Goal: Task Accomplishment & Management: Use online tool/utility

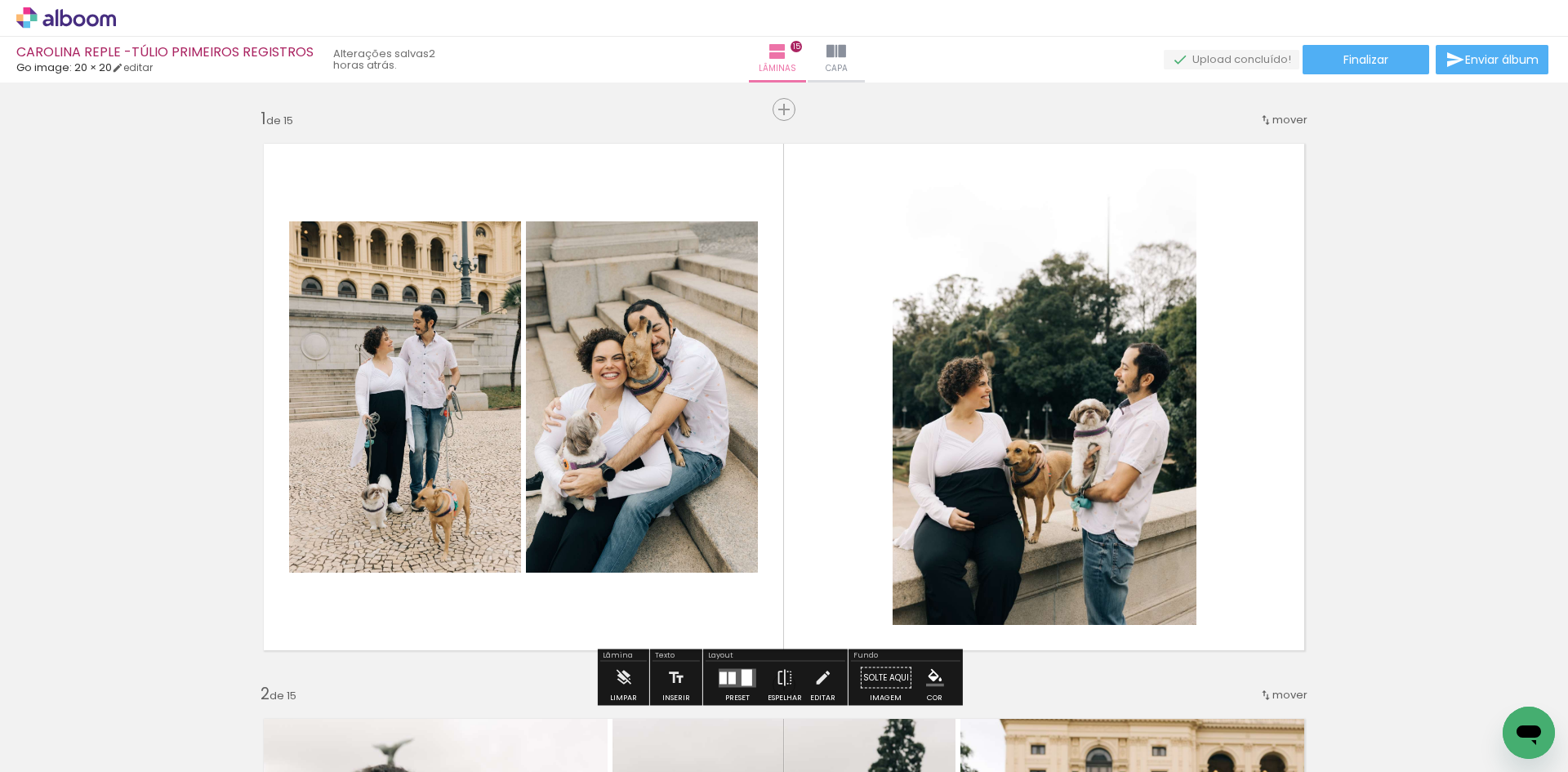
click at [0, 0] on input "Todas as fotos" at bounding box center [0, 0] width 0 height 0
click at [0, 0] on slot "Não utilizadas" at bounding box center [0, 0] width 0 height 0
type input "Não utilizadas"
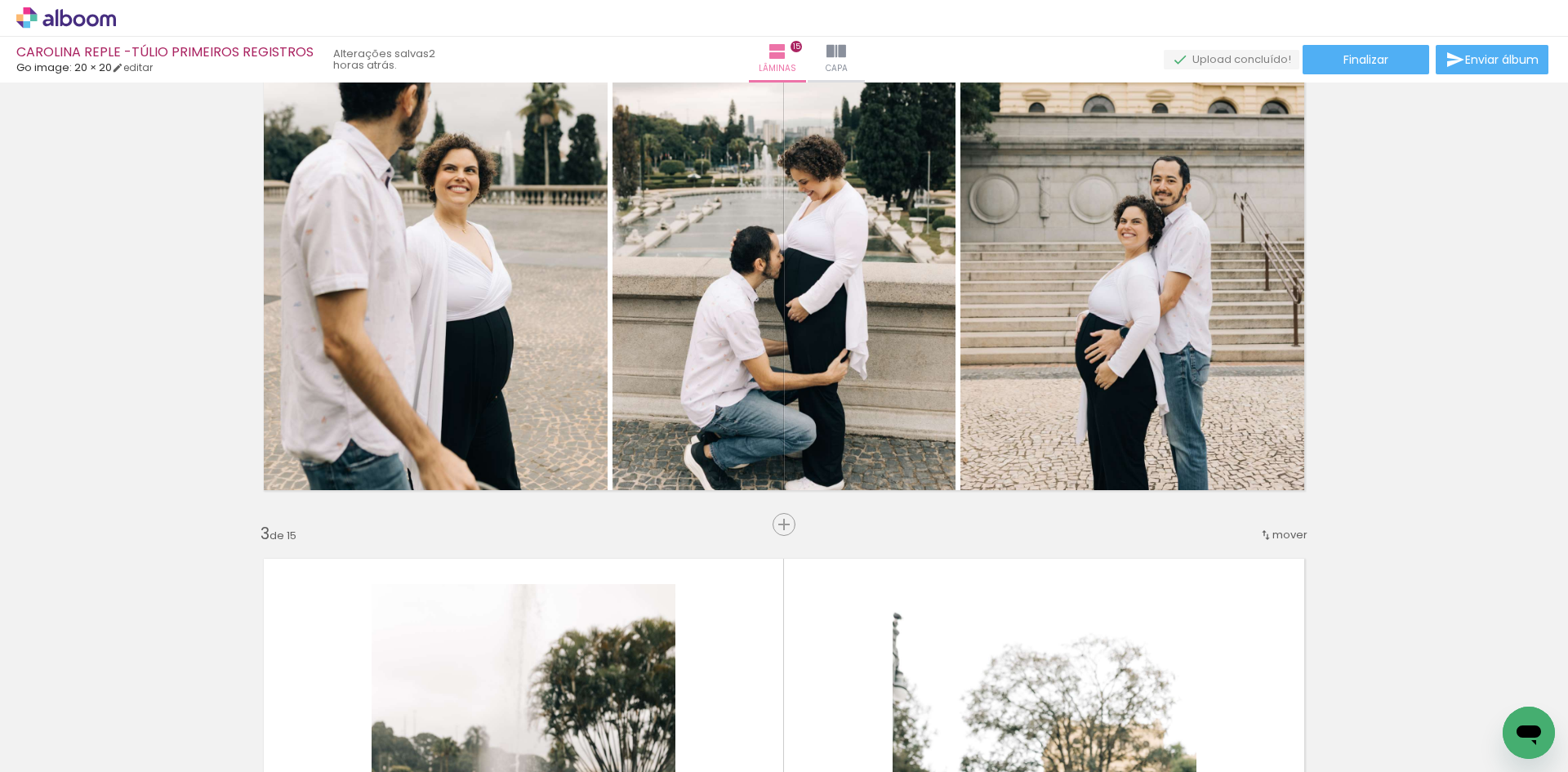
scroll to position [980, 0]
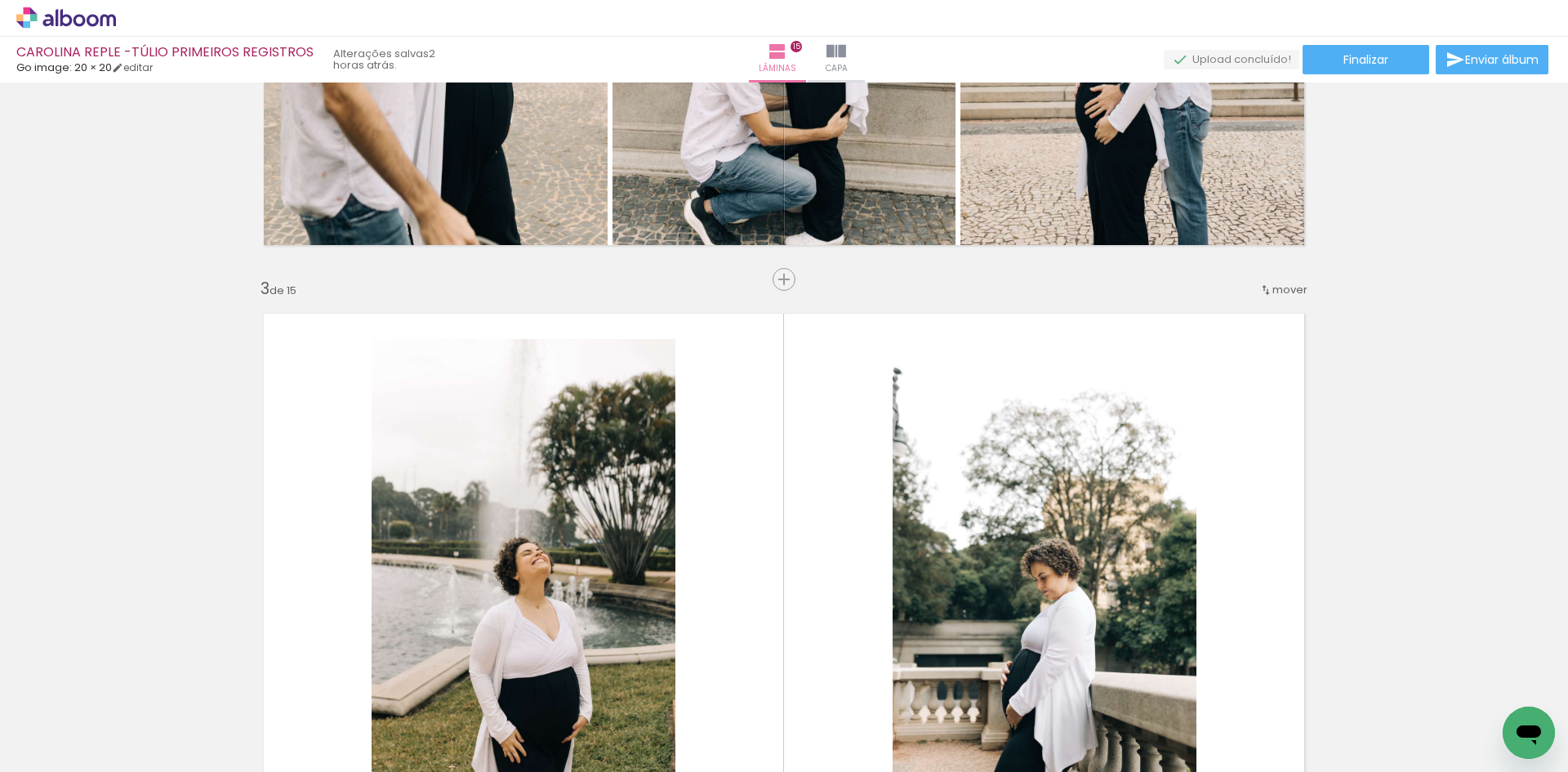
click at [1297, 285] on span "mover" at bounding box center [1291, 290] width 35 height 16
click at [1232, 293] on span "1" at bounding box center [1230, 287] width 4 height 27
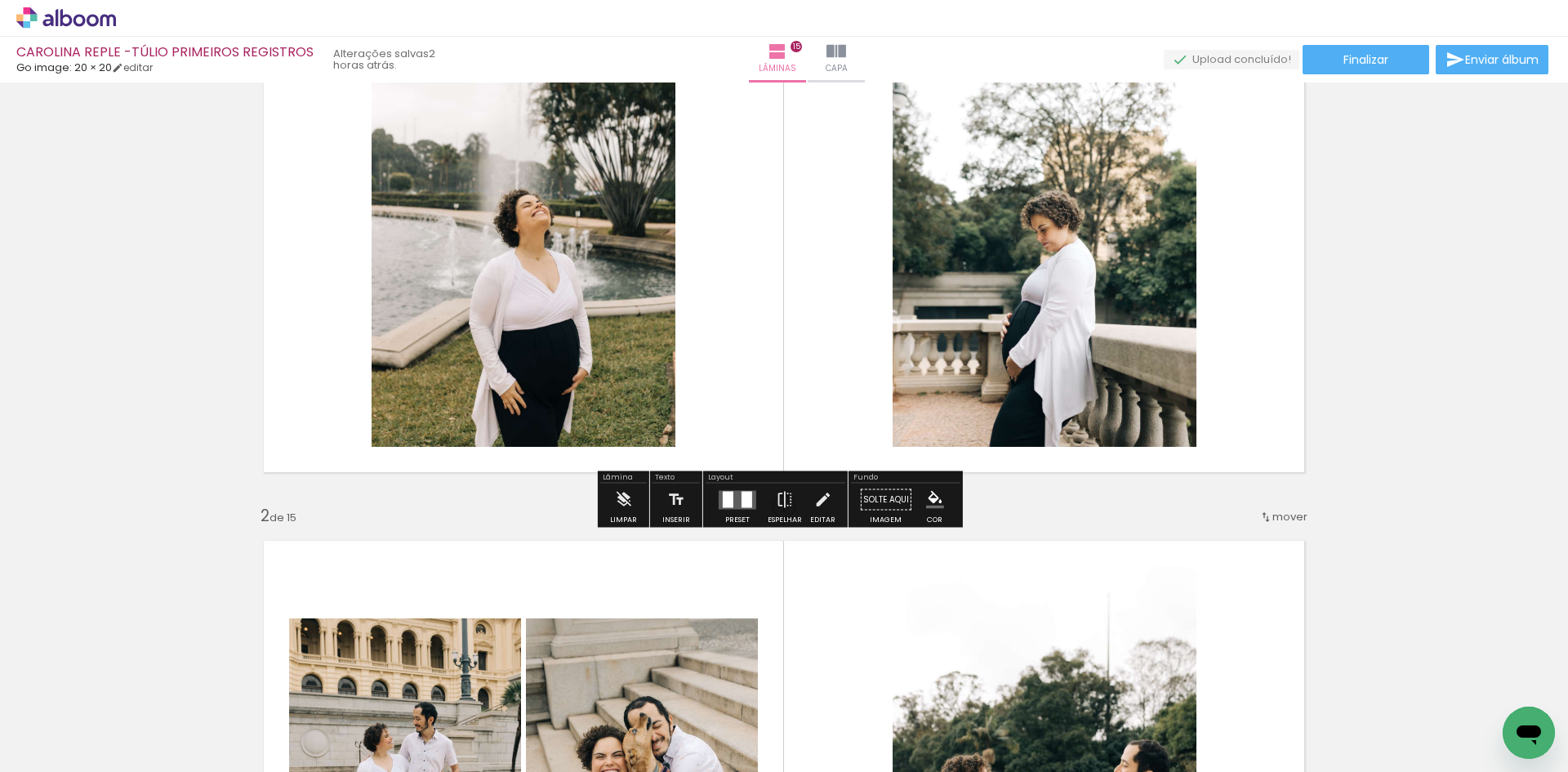
scroll to position [21, 0]
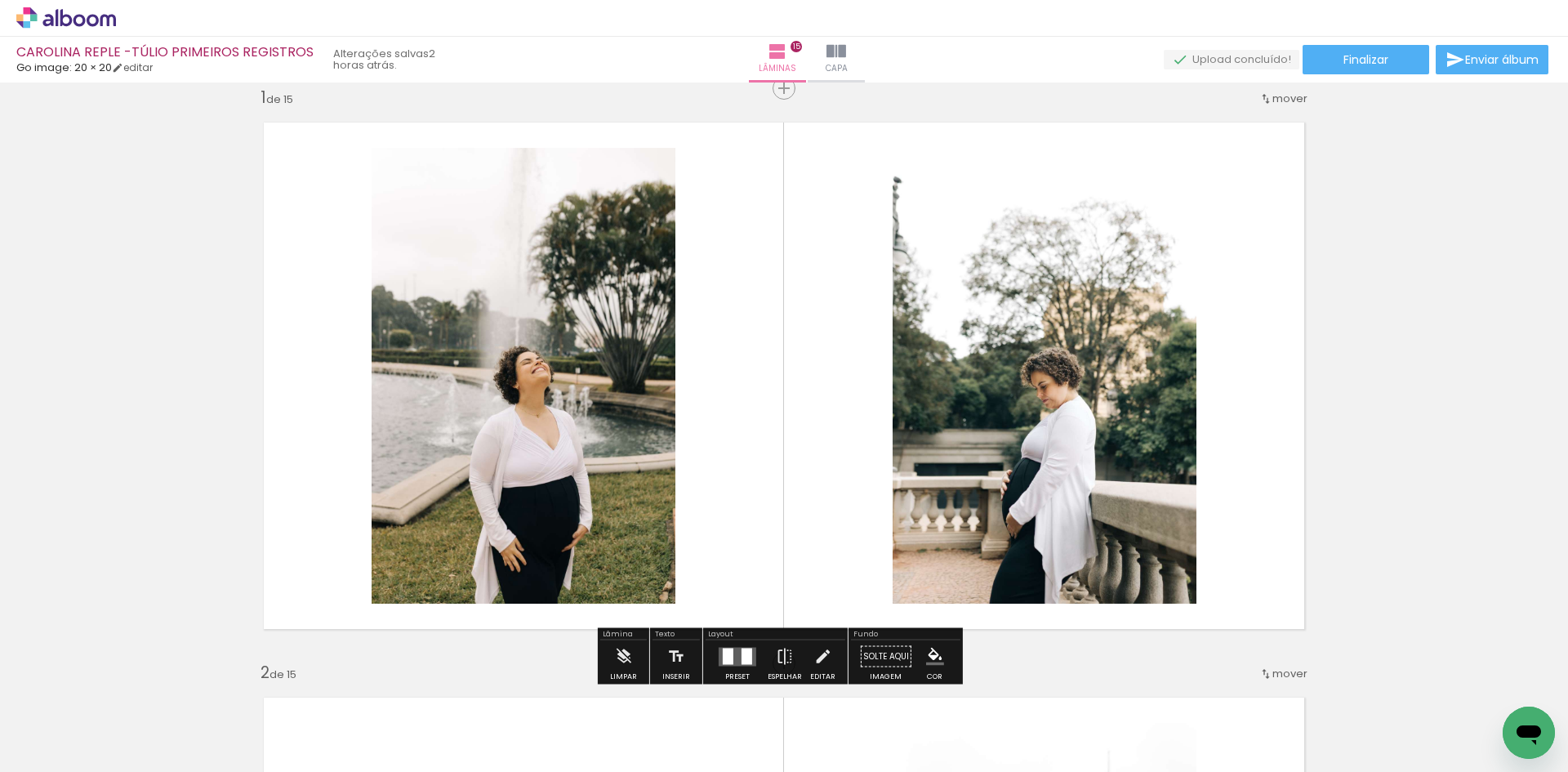
click at [1287, 91] on span "mover" at bounding box center [1291, 98] width 35 height 16
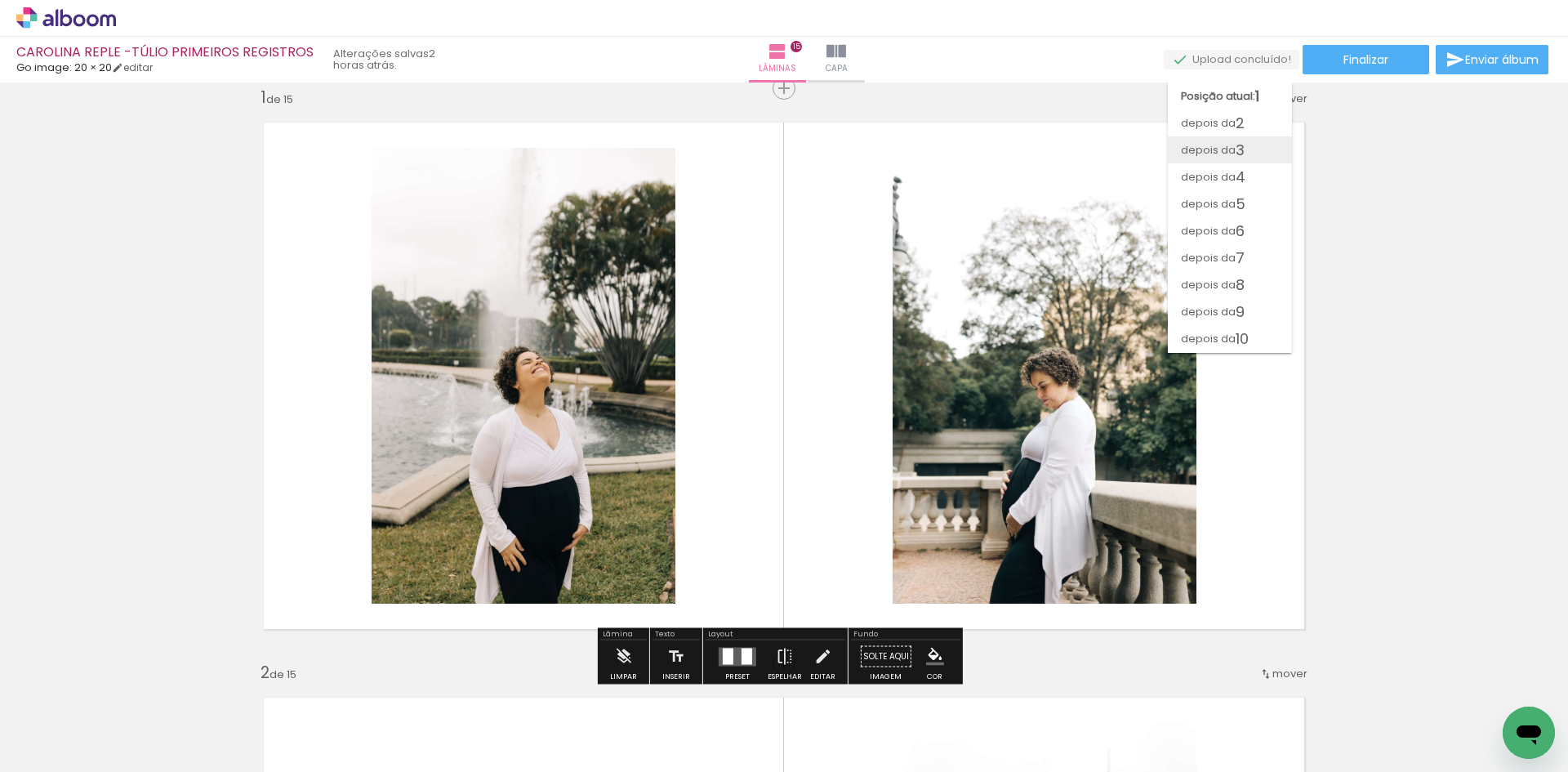
click at [1263, 144] on paper-item "depois da 3" at bounding box center [1230, 150] width 125 height 27
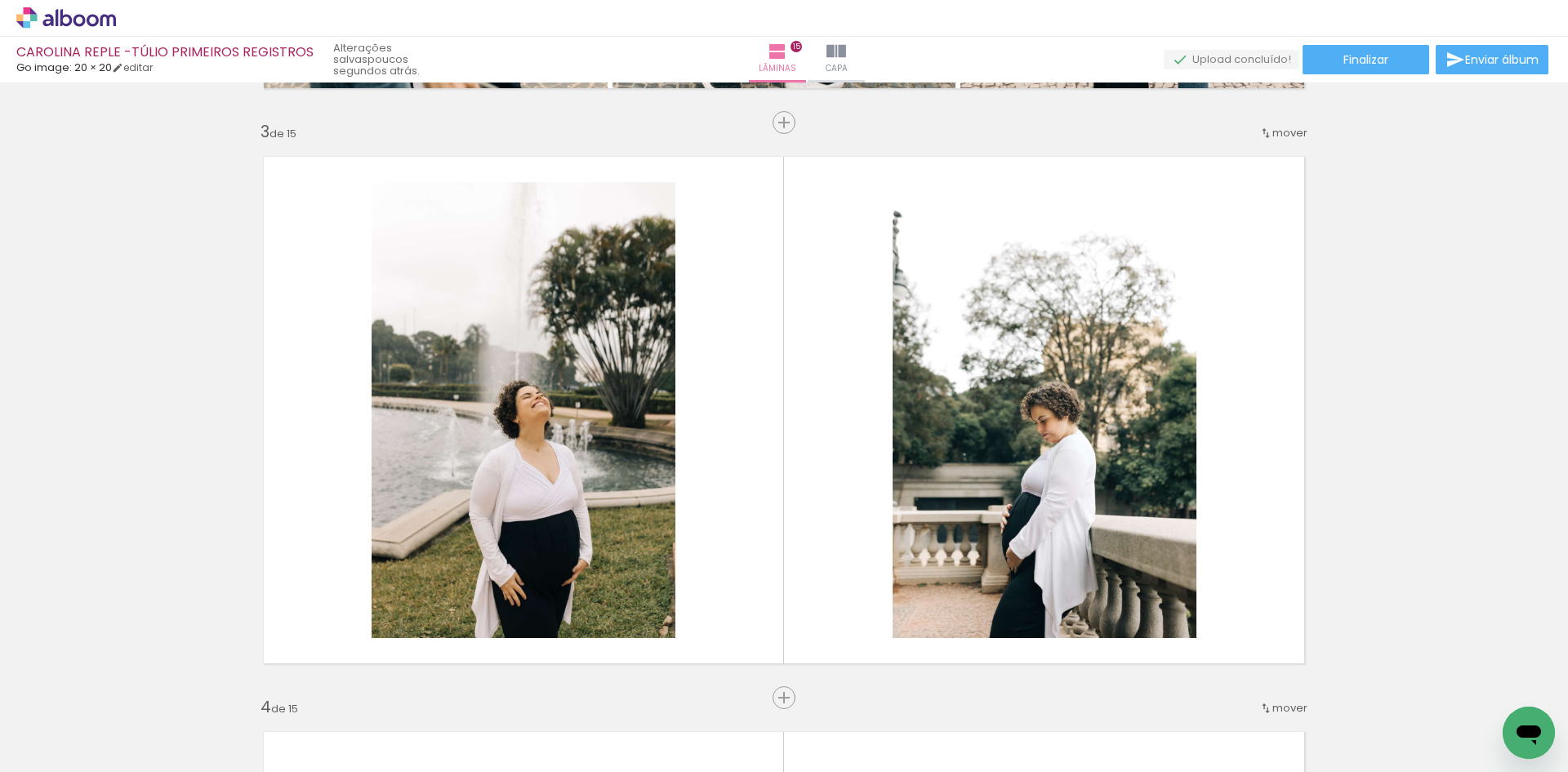
scroll to position [1144, 0]
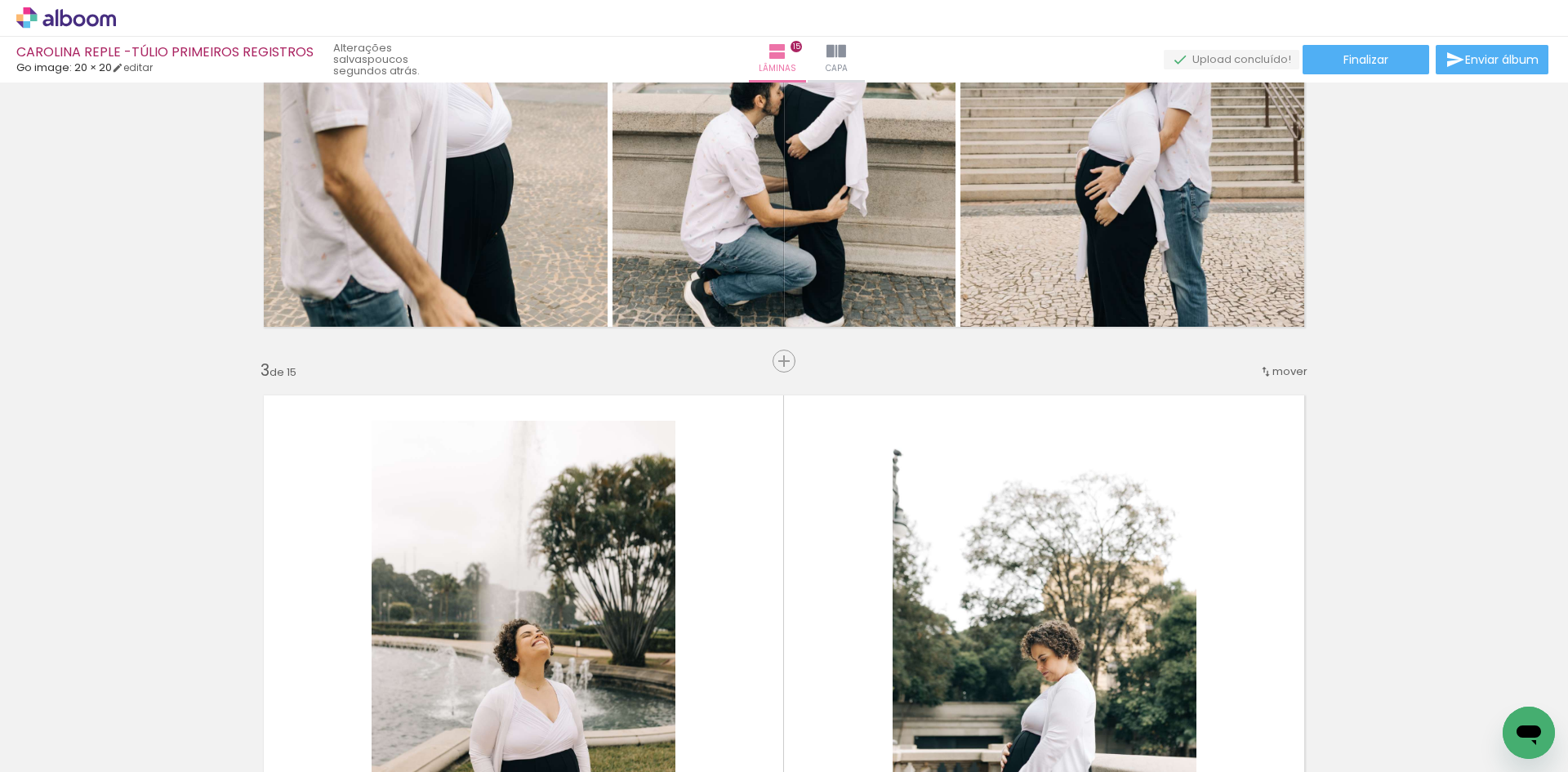
scroll to position [572, 0]
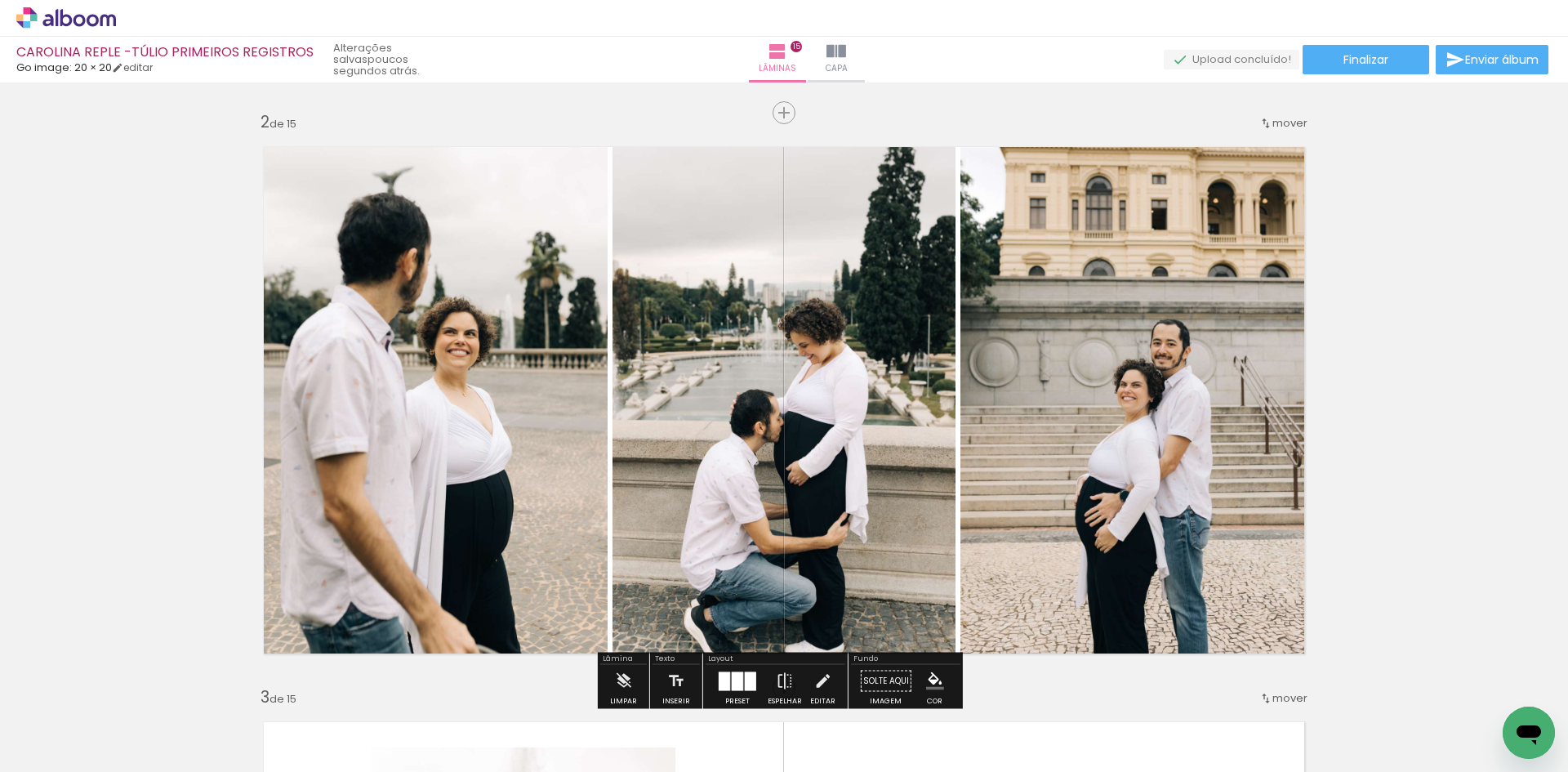
click at [1294, 125] on span "mover" at bounding box center [1291, 123] width 35 height 16
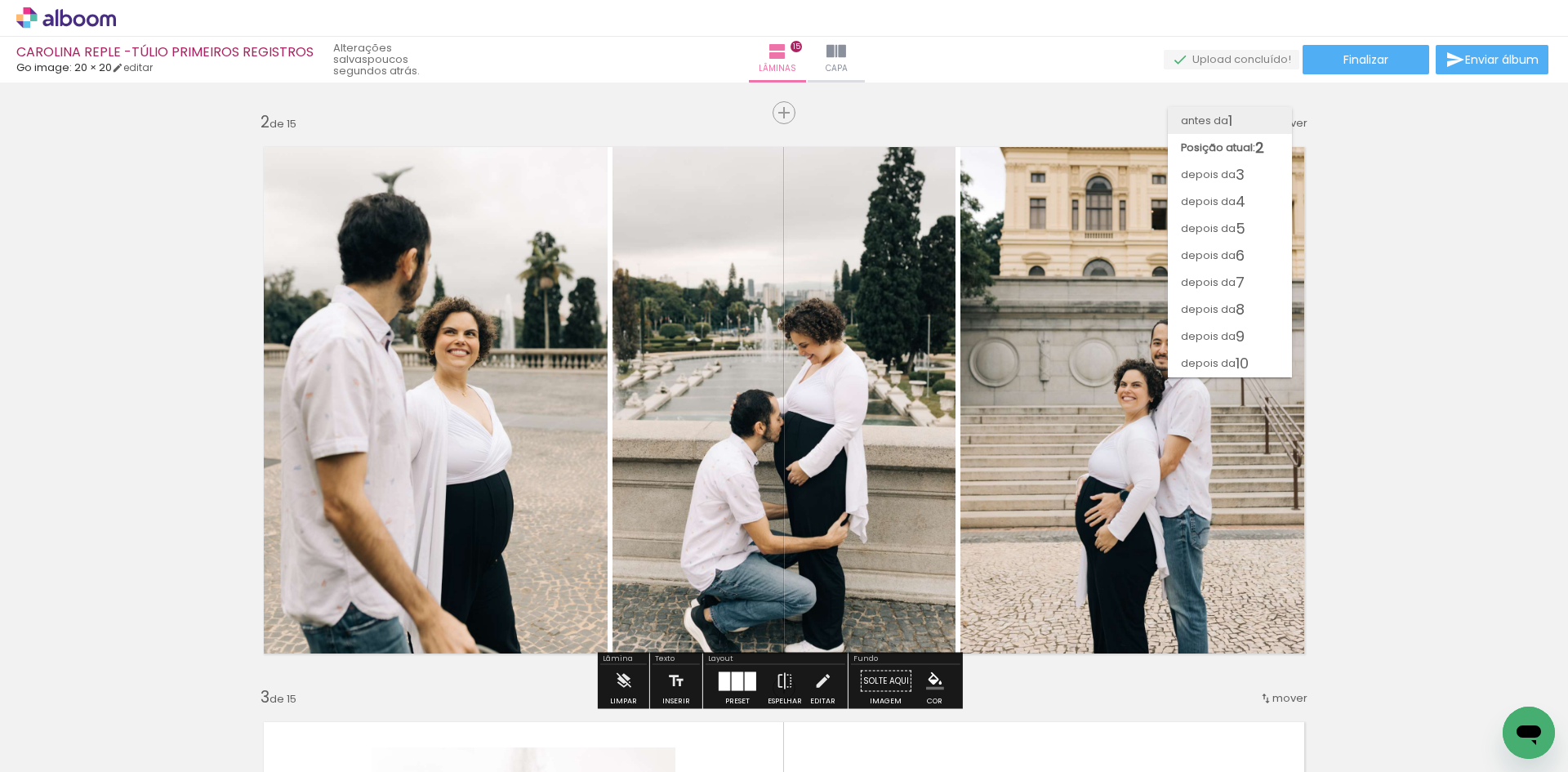
click at [1257, 125] on paper-item "antes da 1" at bounding box center [1230, 121] width 125 height 27
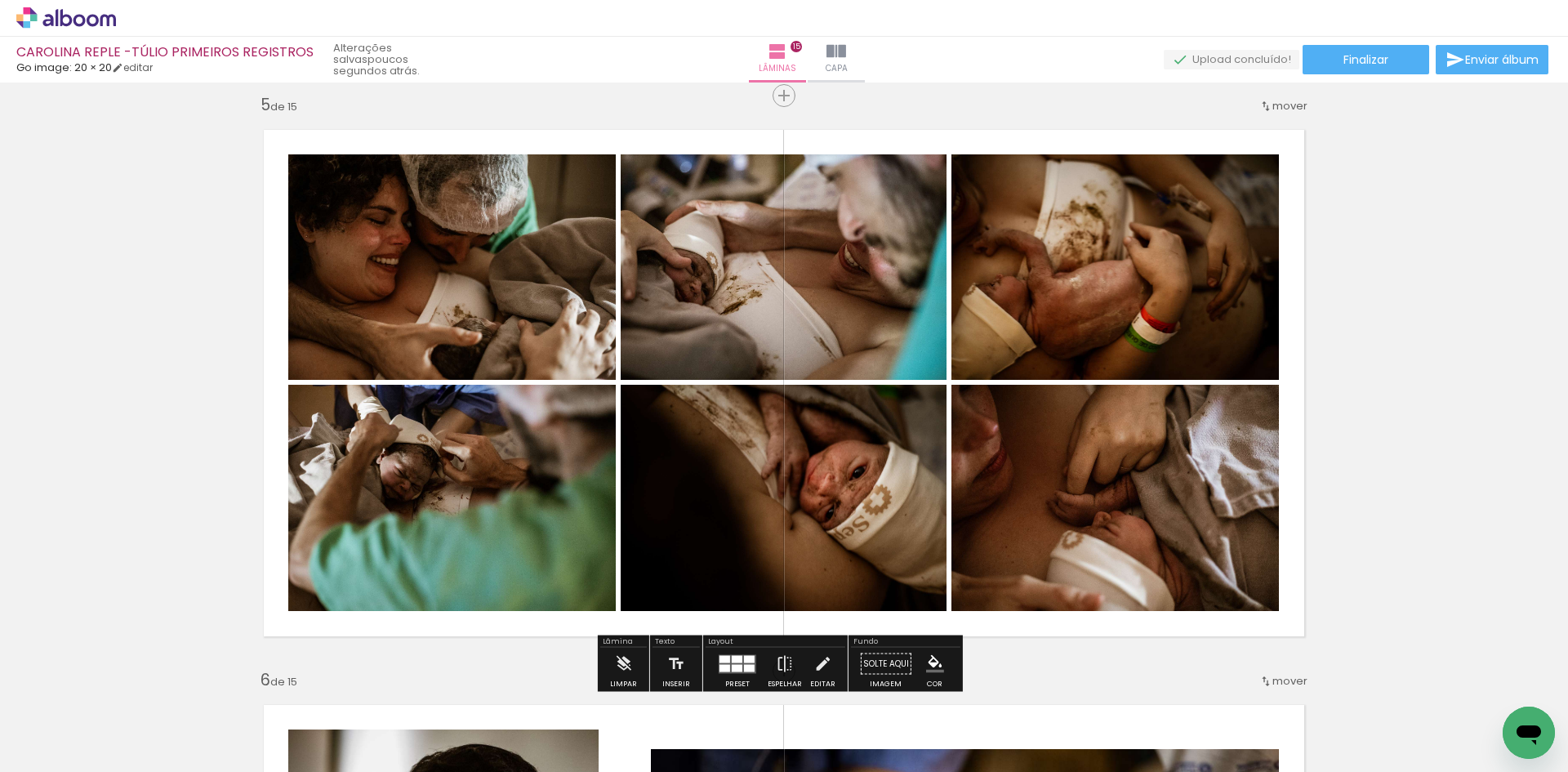
scroll to position [2288, 0]
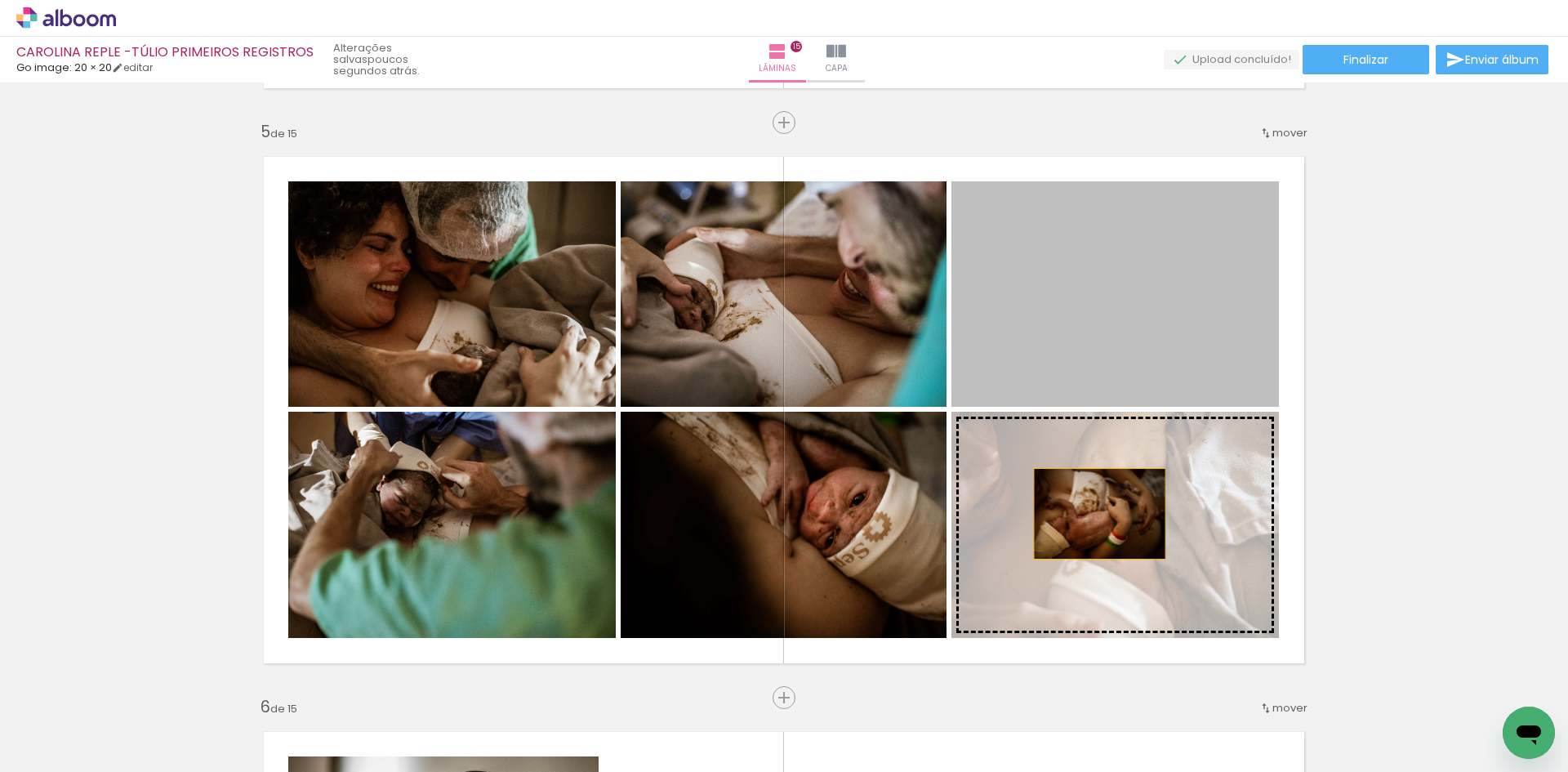
drag, startPoint x: 1081, startPoint y: 283, endPoint x: 1095, endPoint y: 518, distance: 235.4
click at [0, 0] on slot at bounding box center [0, 0] width 0 height 0
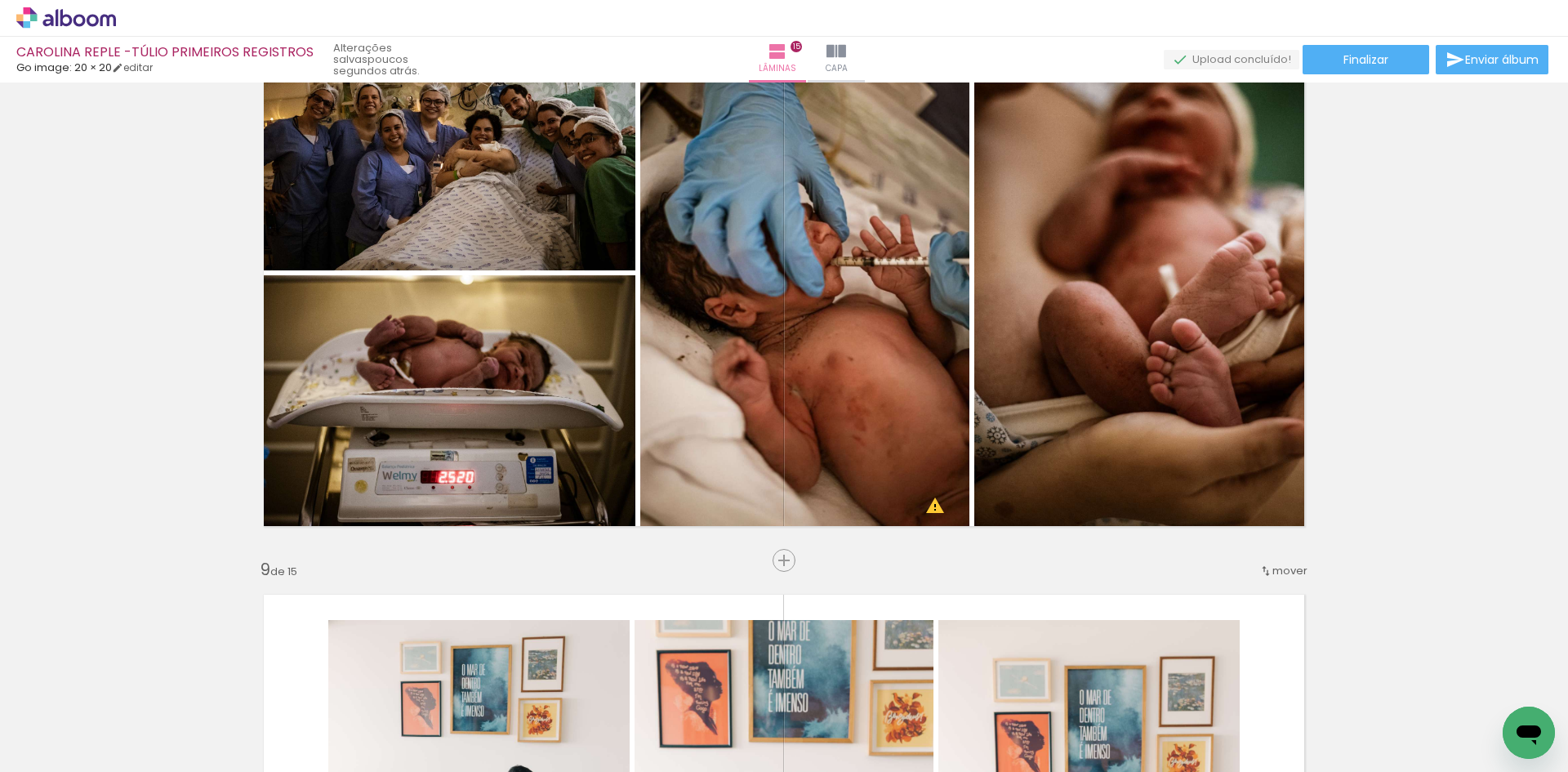
scroll to position [4167, 0]
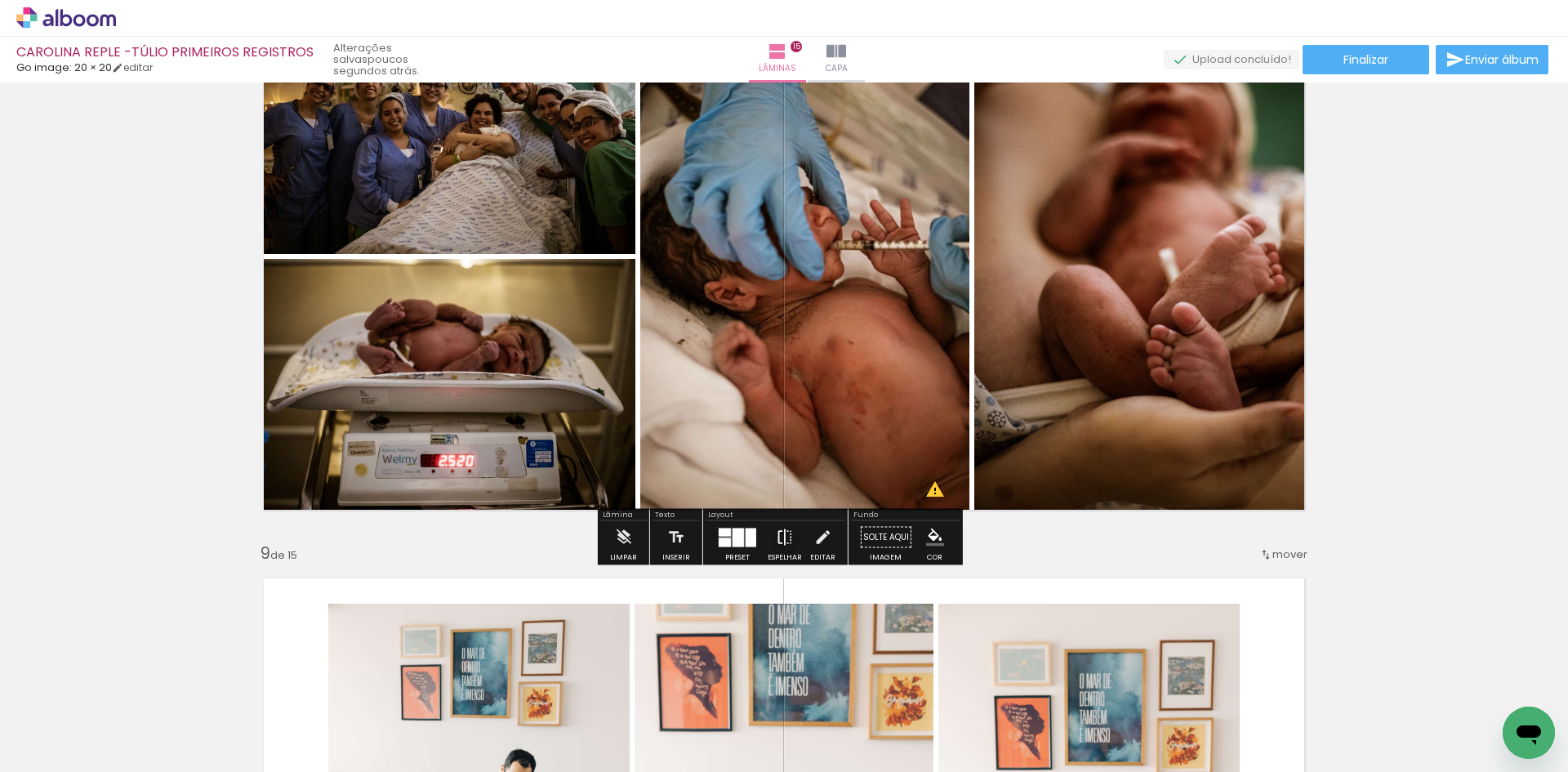
click at [776, 537] on iron-icon at bounding box center [784, 537] width 18 height 33
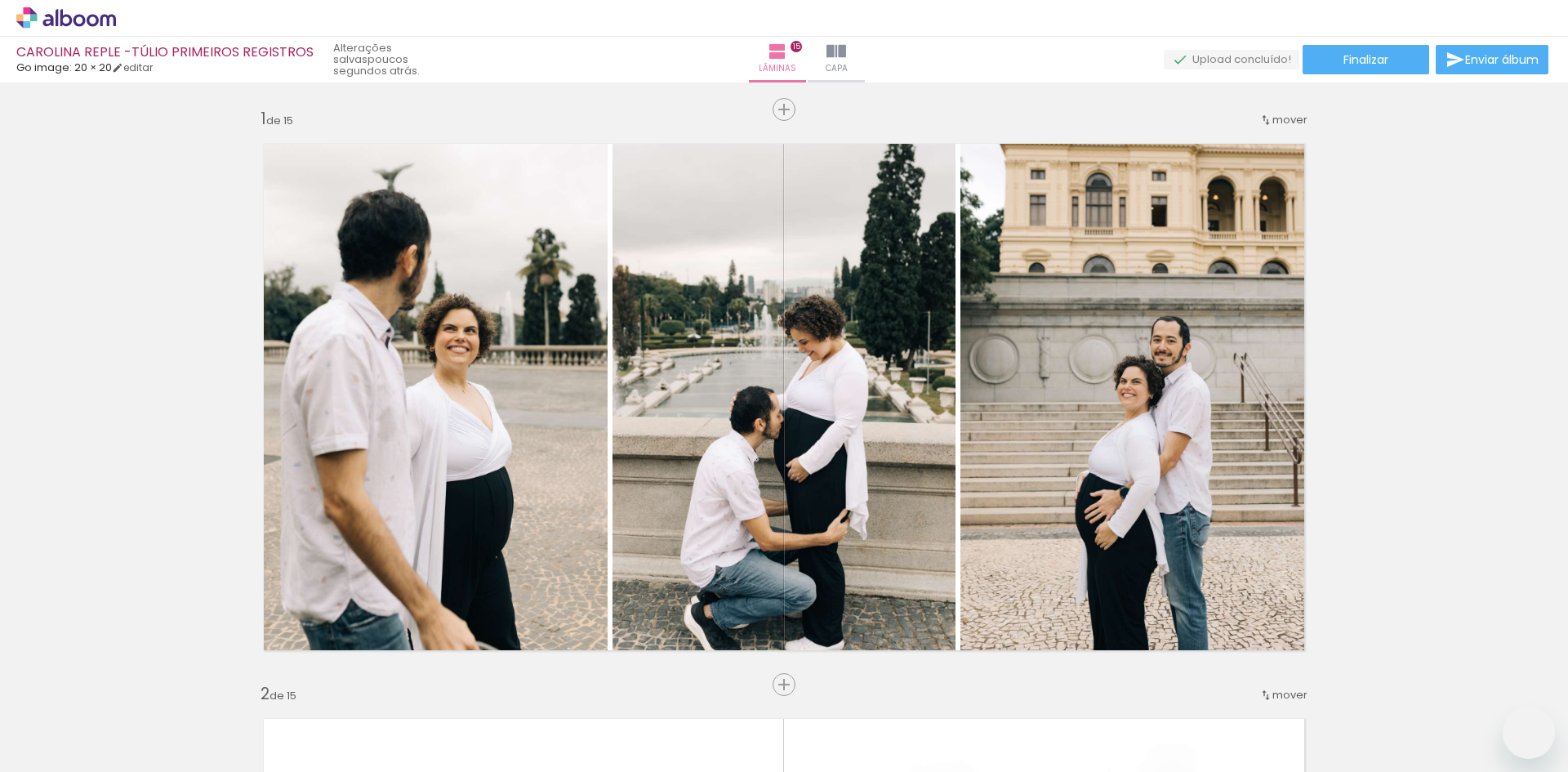
click at [0, 0] on slot at bounding box center [0, 0] width 0 height 0
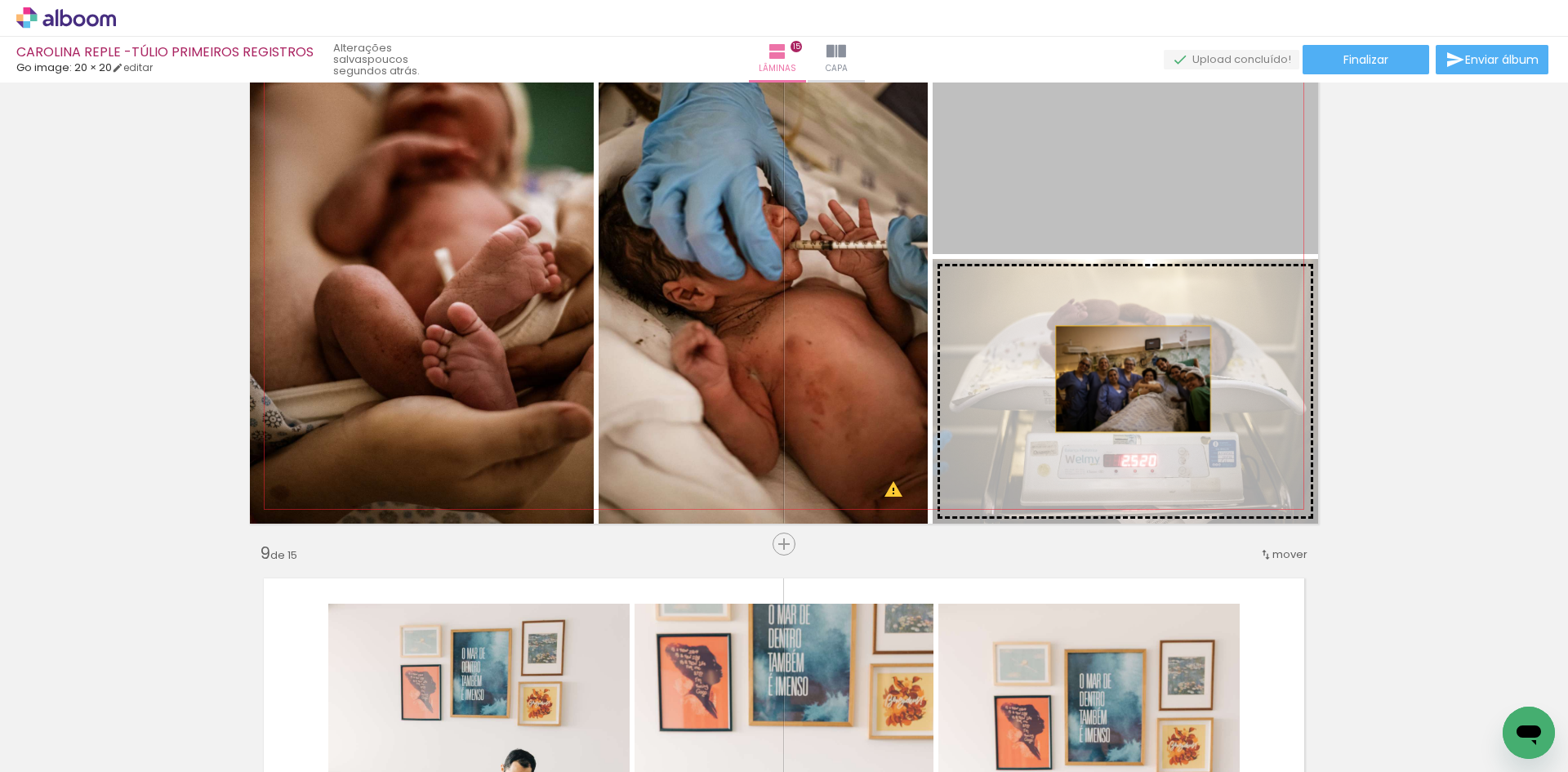
drag, startPoint x: 1125, startPoint y: 190, endPoint x: 1127, endPoint y: 379, distance: 189.0
click at [0, 0] on slot at bounding box center [0, 0] width 0 height 0
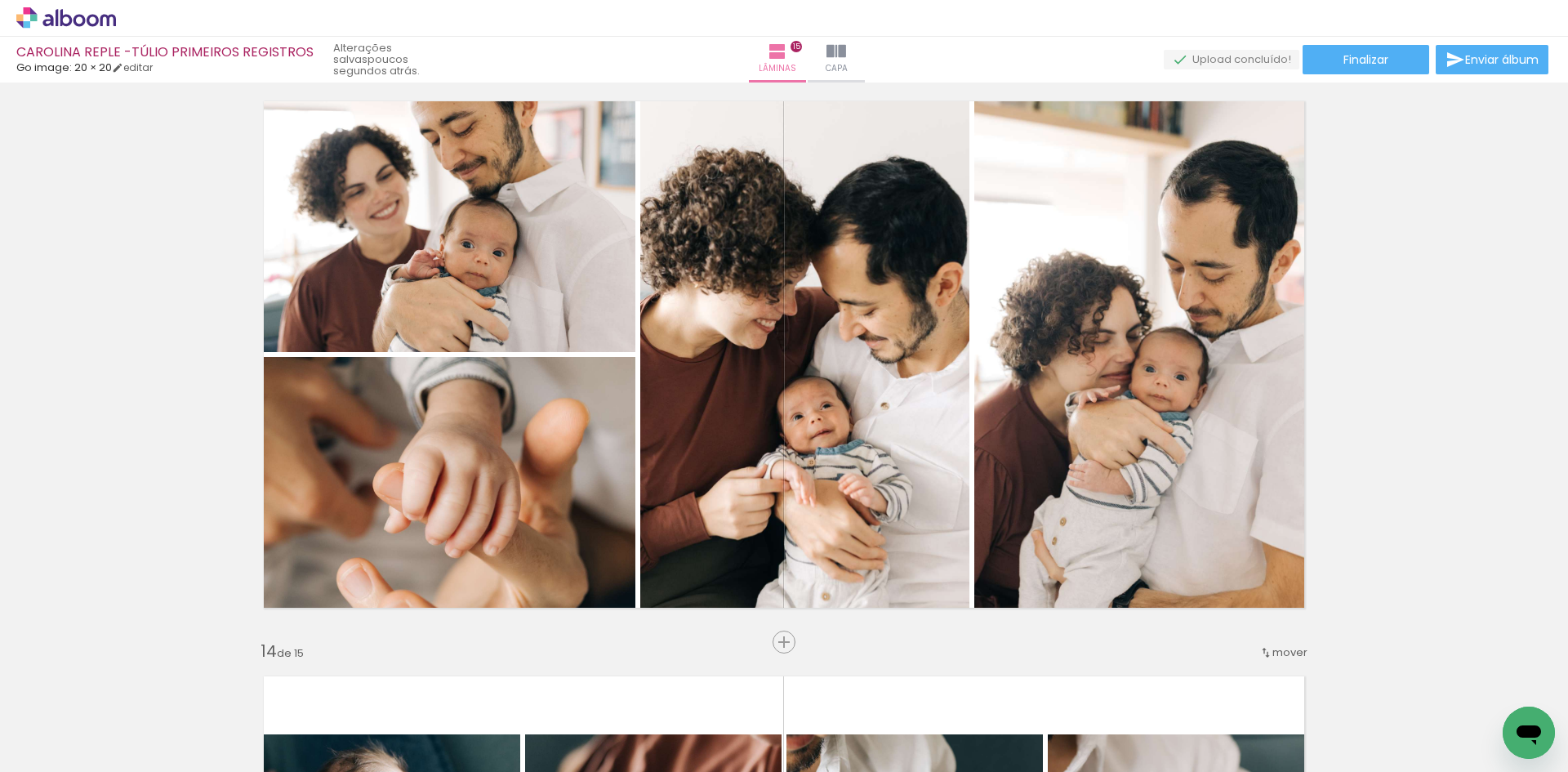
scroll to position [6700, 0]
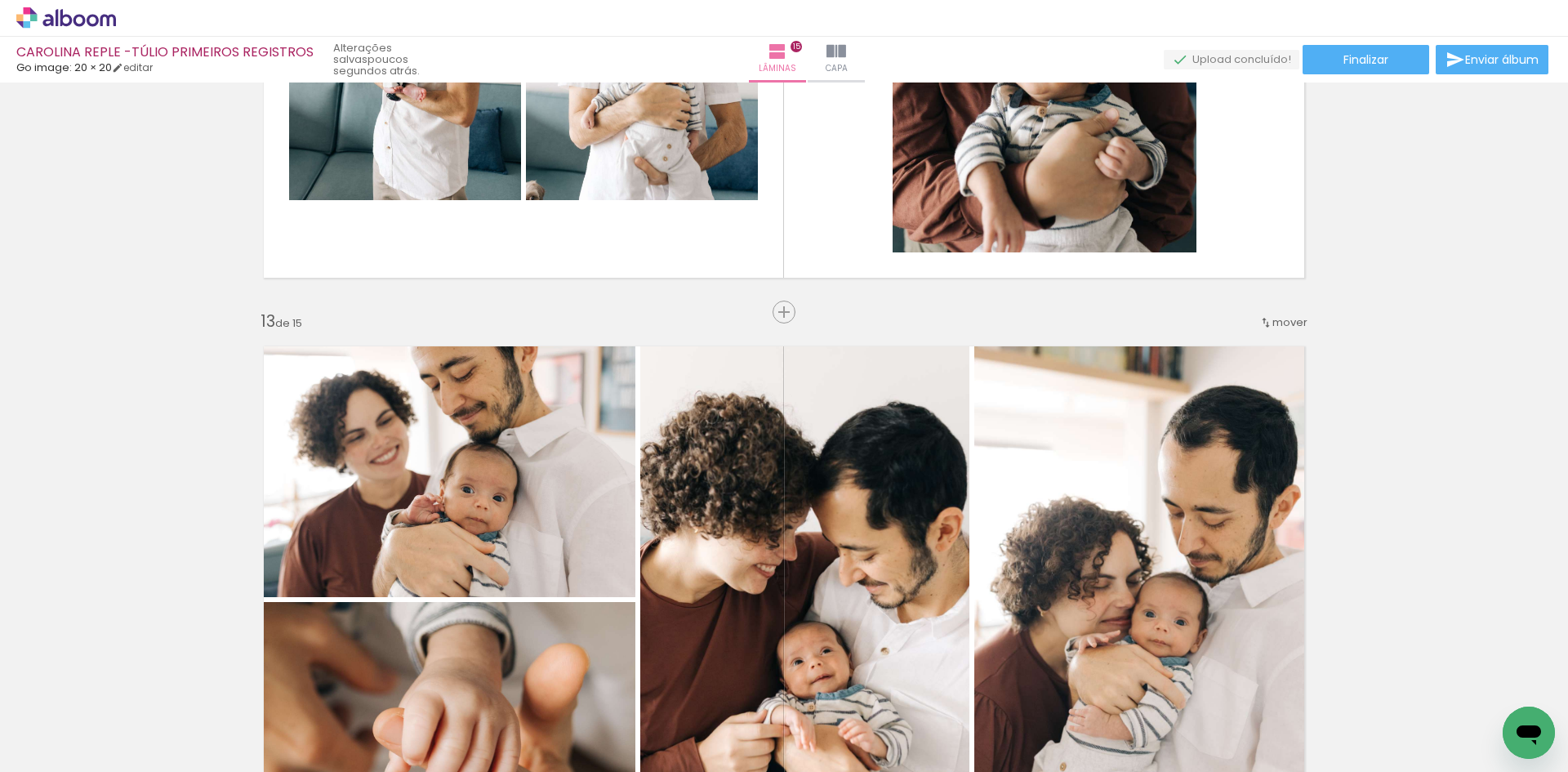
click at [1285, 312] on div "mover" at bounding box center [1284, 322] width 49 height 27
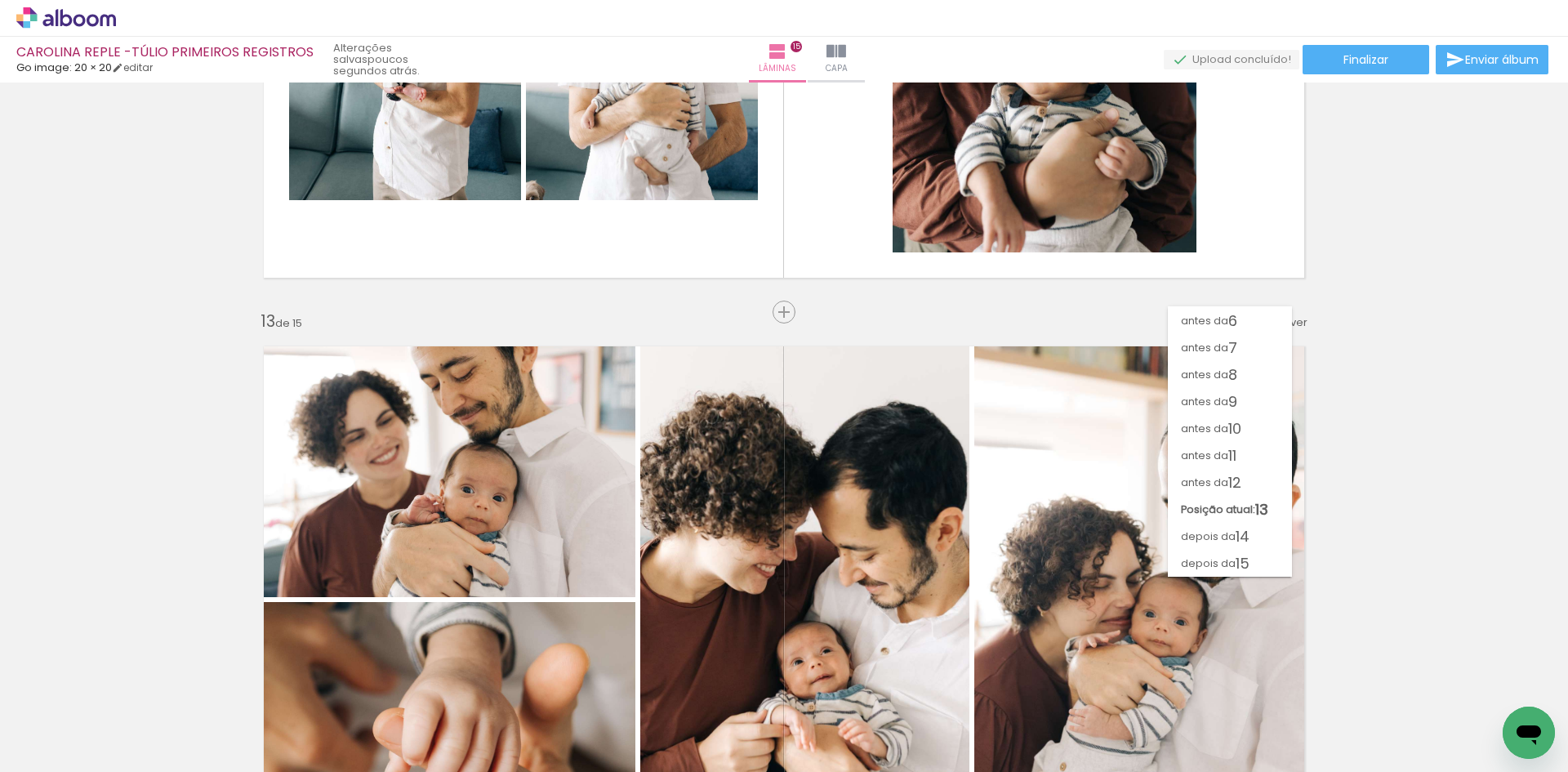
scroll to position [134, 0]
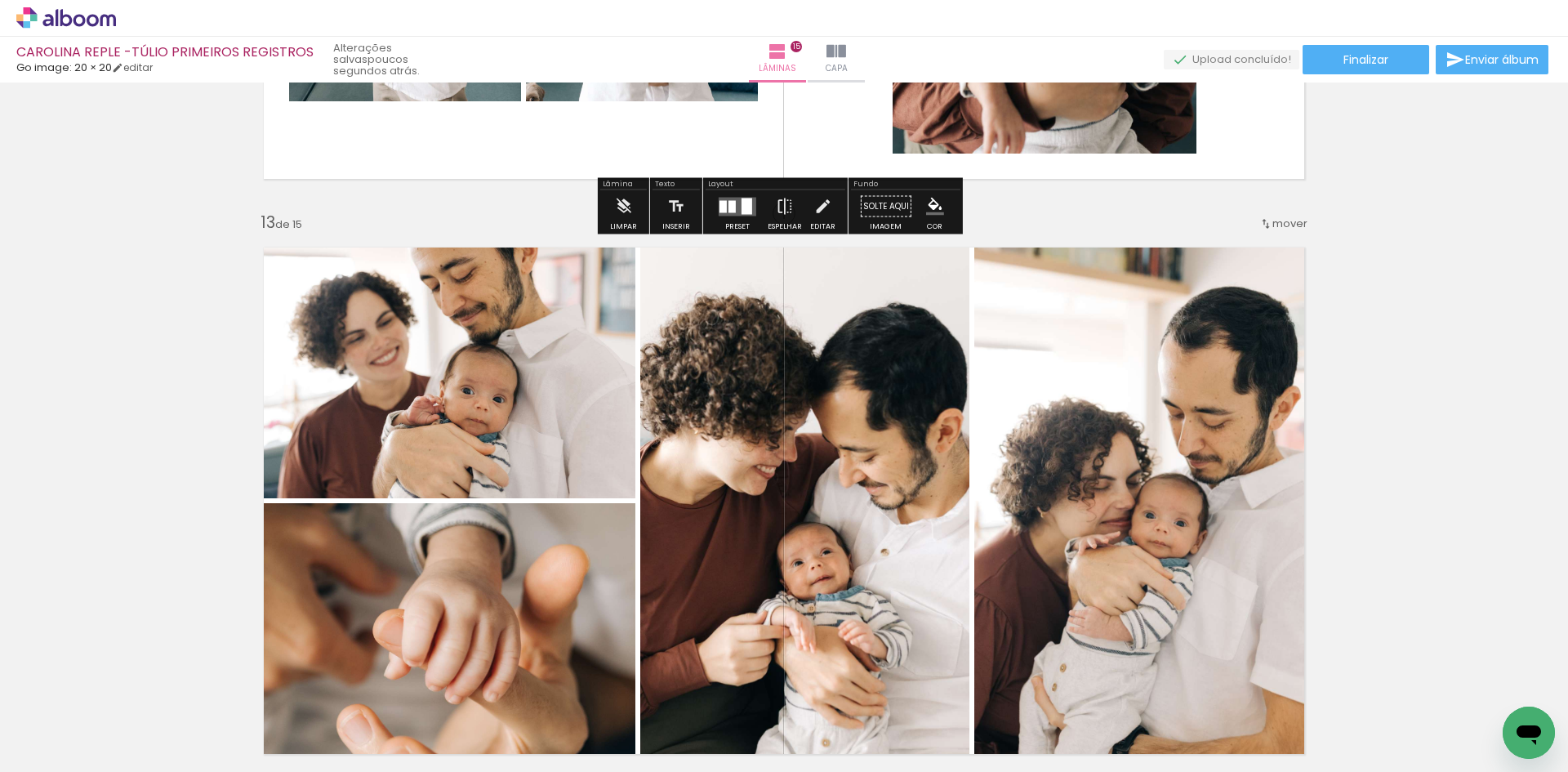
scroll to position [6863, 0]
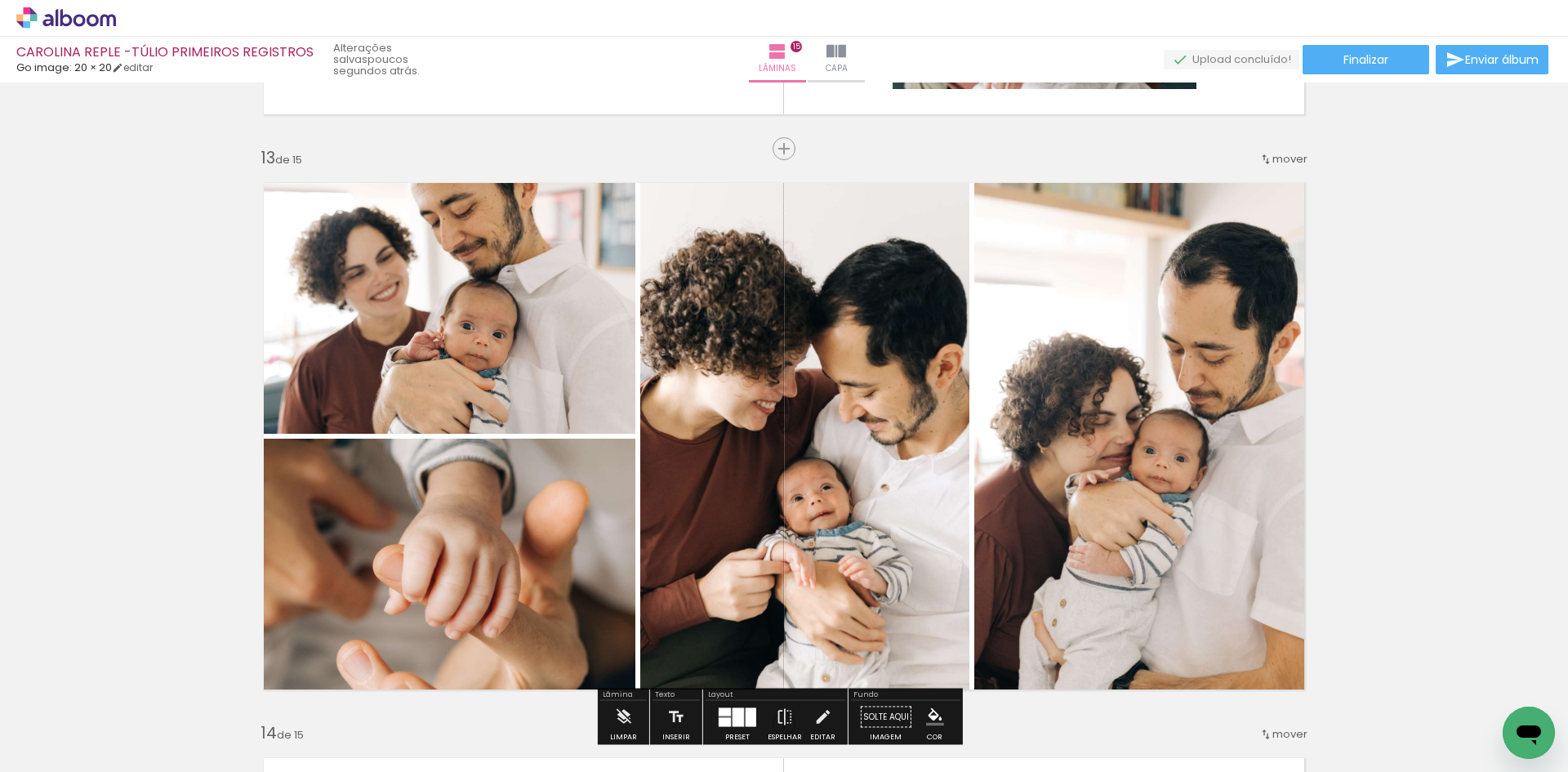
click at [1282, 158] on span "mover" at bounding box center [1291, 159] width 35 height 16
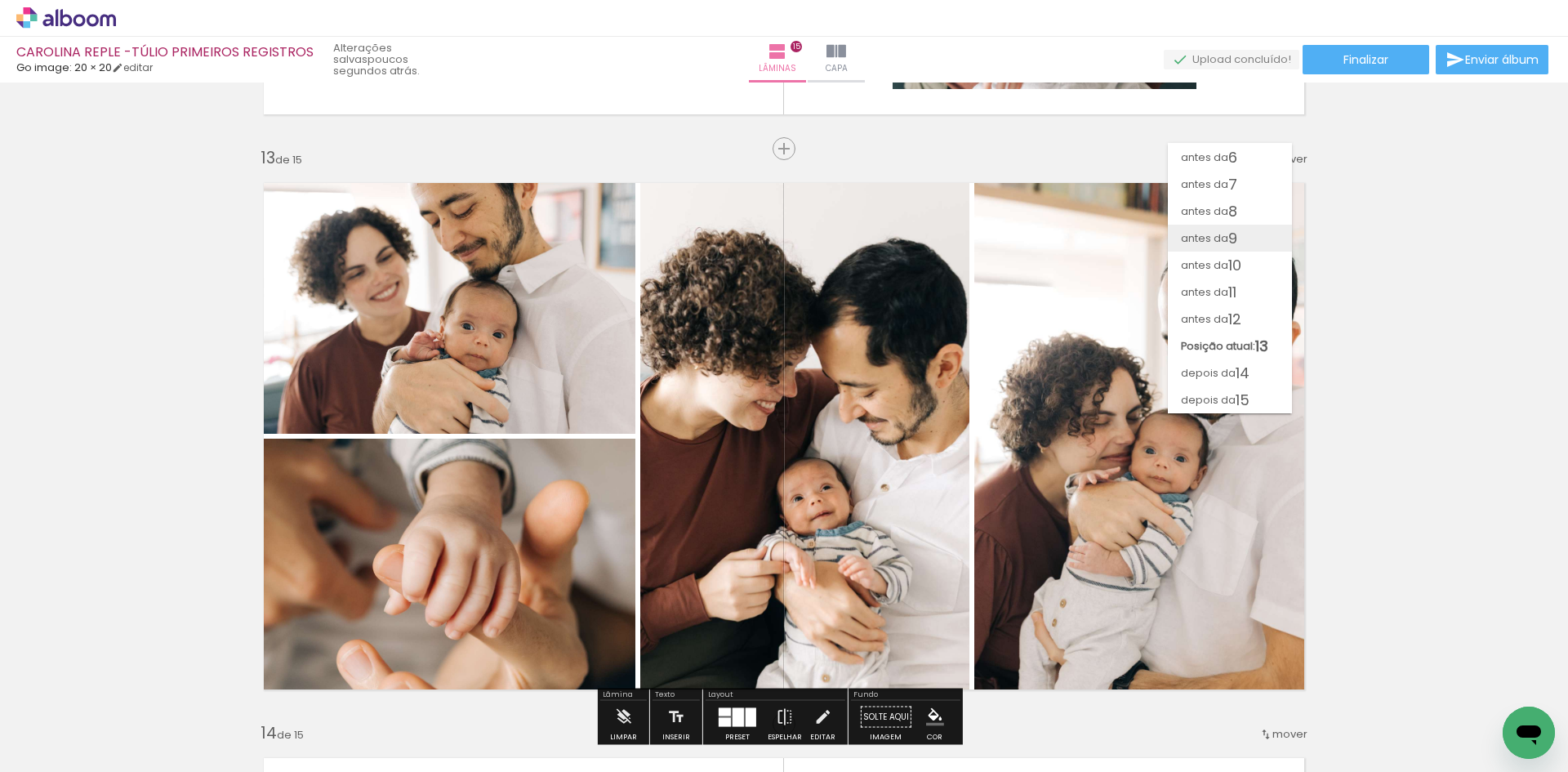
click at [1235, 231] on span "9" at bounding box center [1232, 239] width 9 height 27
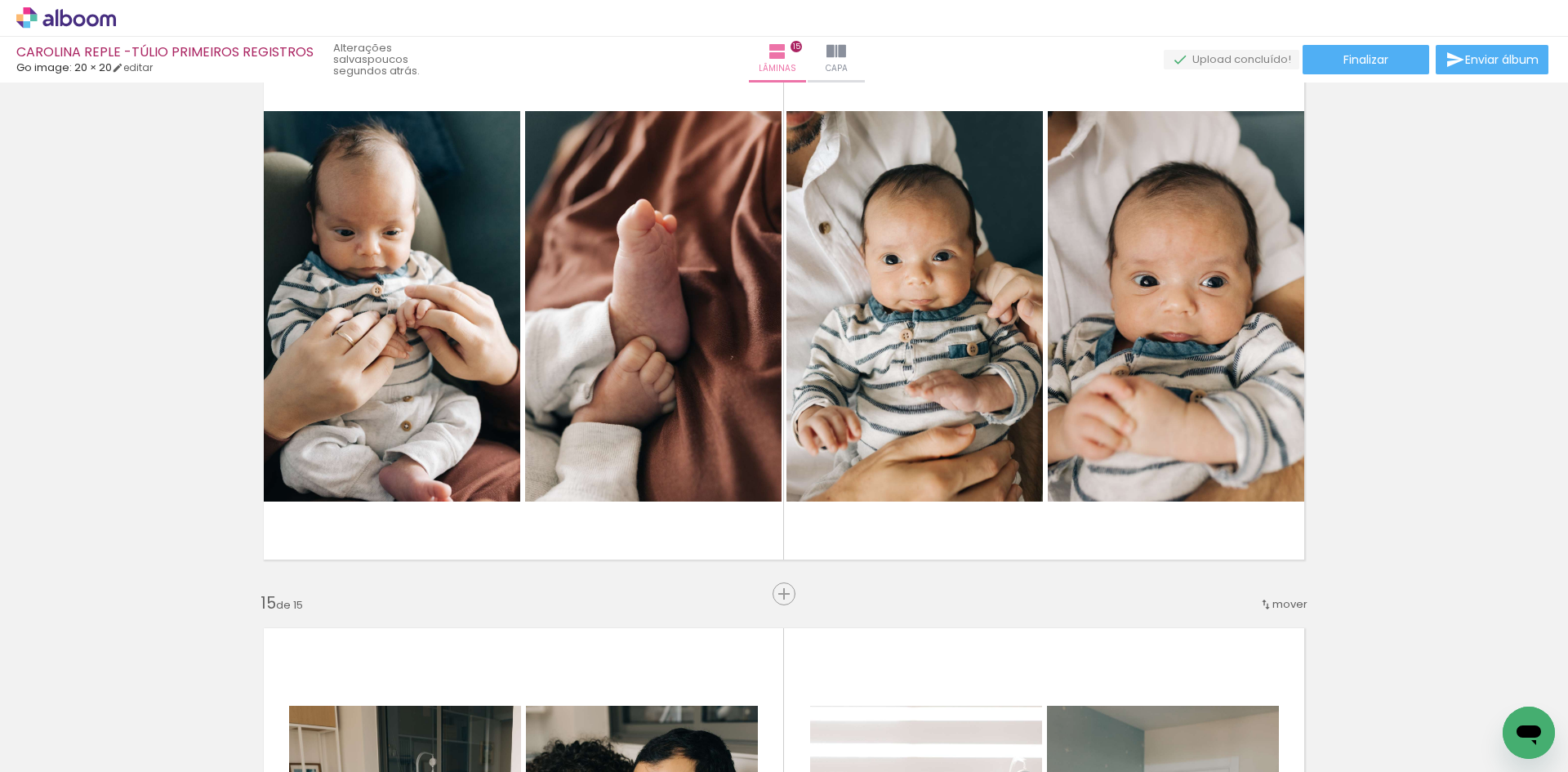
scroll to position [7564, 0]
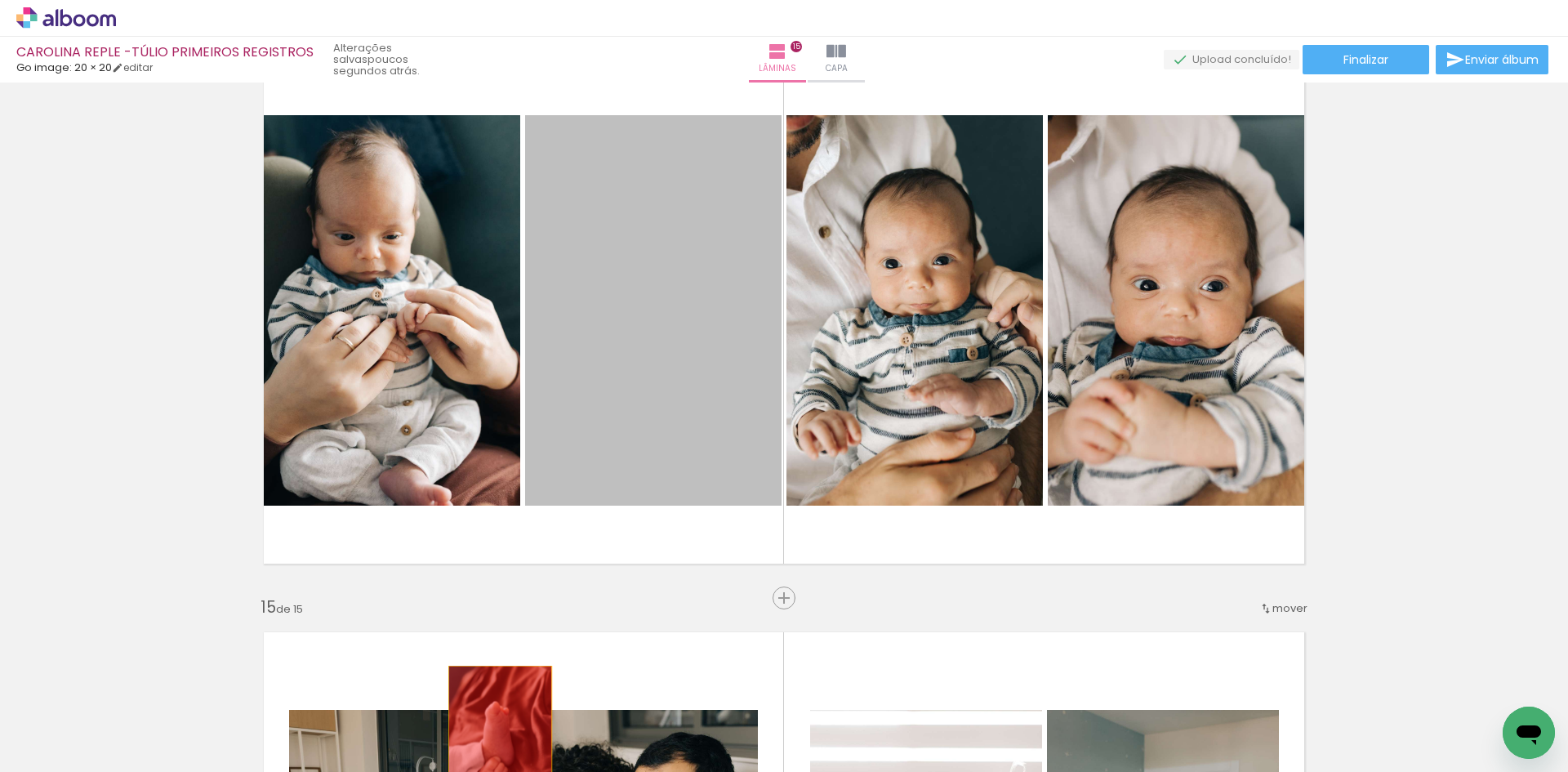
drag, startPoint x: 685, startPoint y: 334, endPoint x: 494, endPoint y: 745, distance: 453.2
click at [494, 745] on quentale-workspace at bounding box center [784, 386] width 1568 height 772
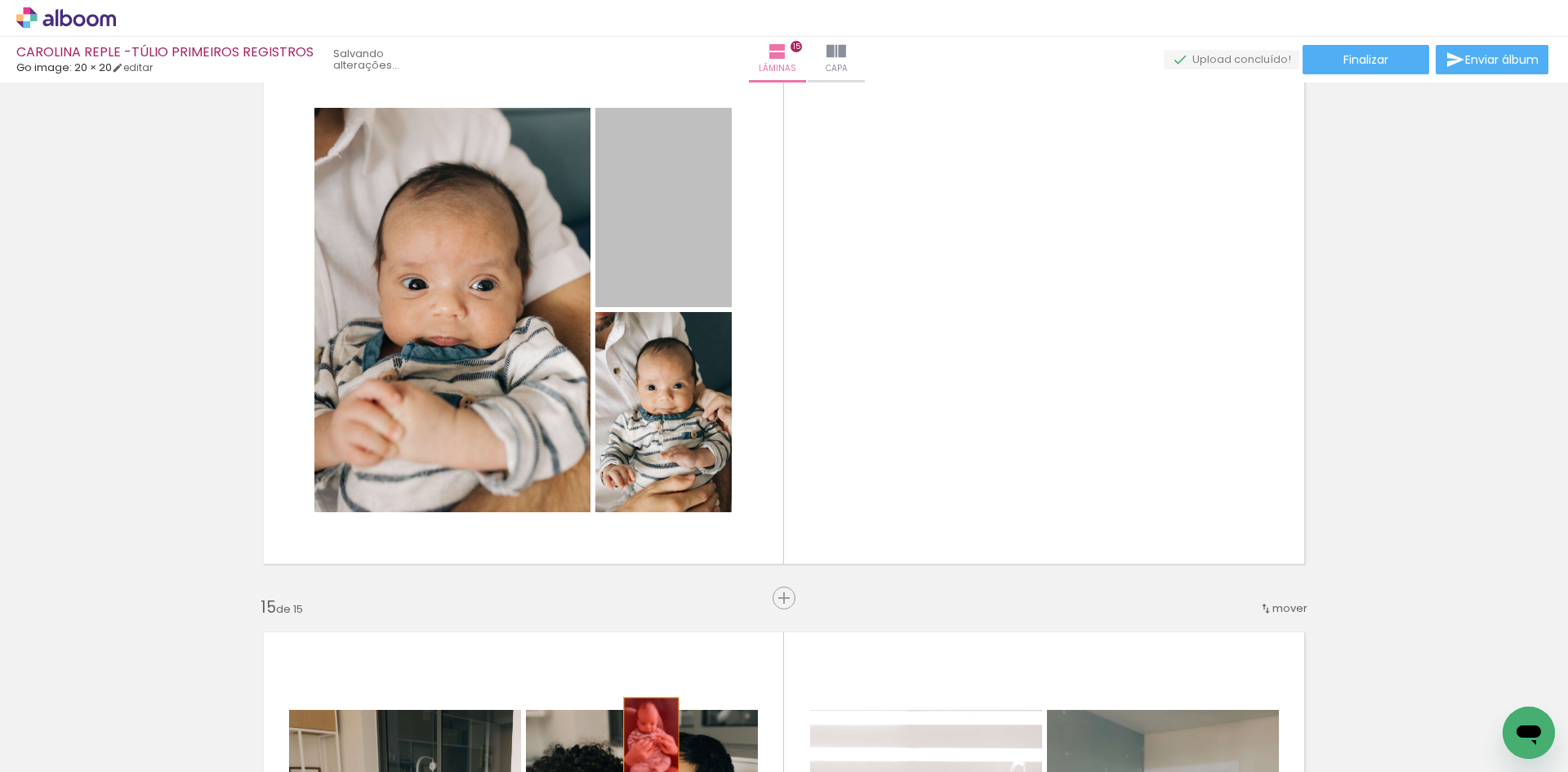
drag, startPoint x: 676, startPoint y: 252, endPoint x: 645, endPoint y: 738, distance: 487.0
click at [645, 738] on quentale-workspace at bounding box center [784, 386] width 1568 height 772
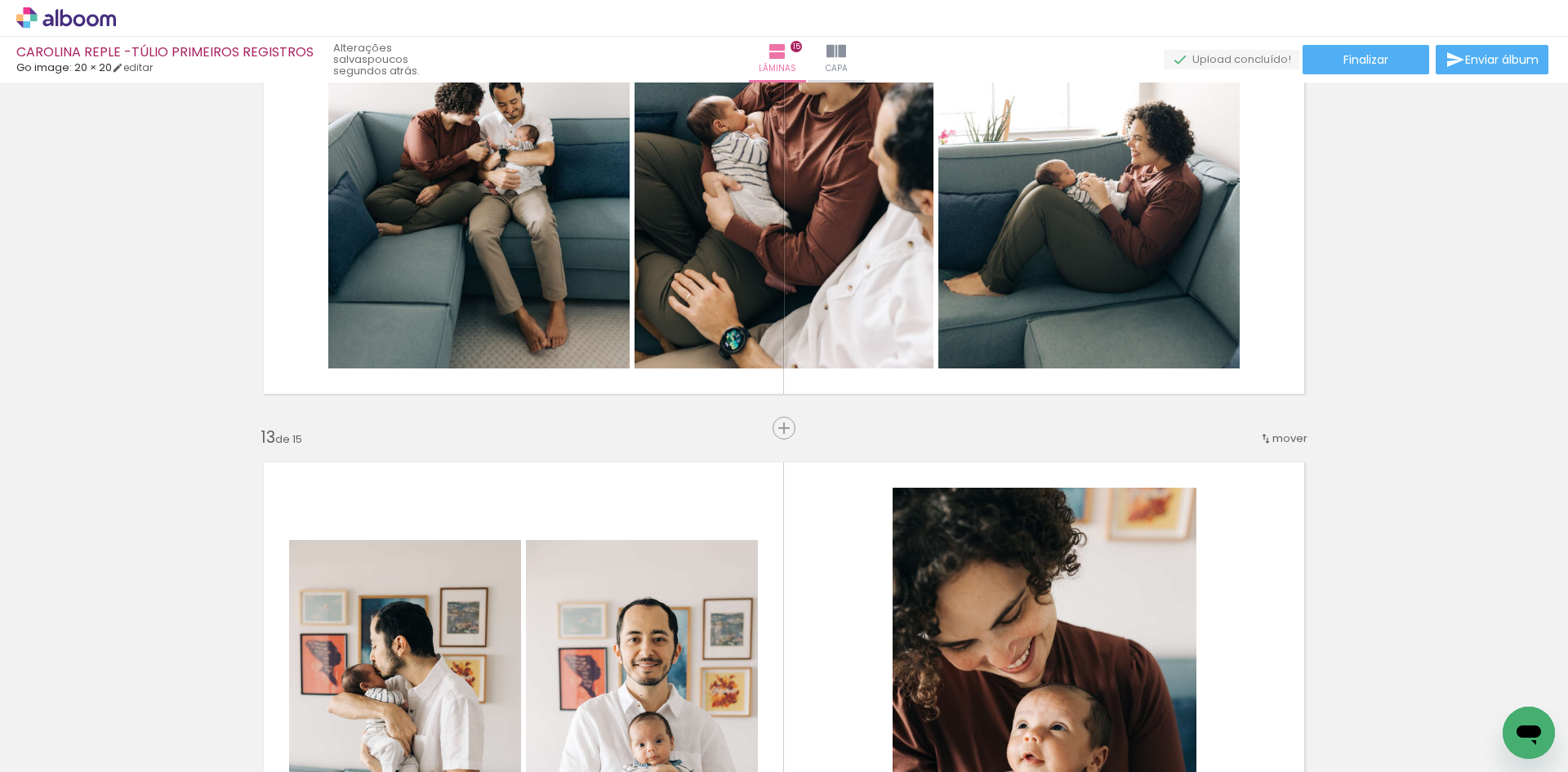
scroll to position [6420, 0]
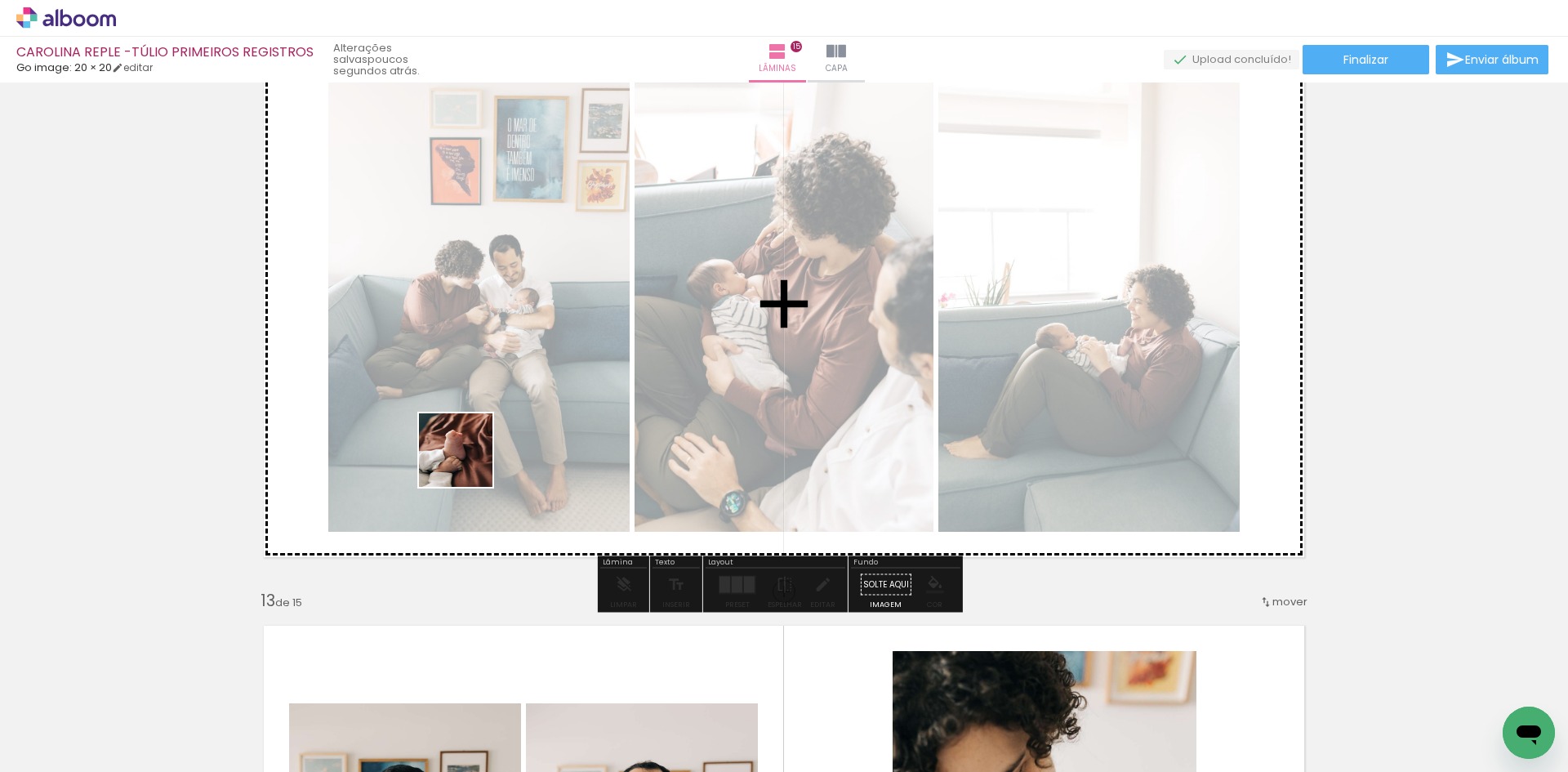
drag, startPoint x: 262, startPoint y: 720, endPoint x: 541, endPoint y: 361, distance: 454.7
click at [498, 422] on quentale-workspace at bounding box center [784, 386] width 1568 height 772
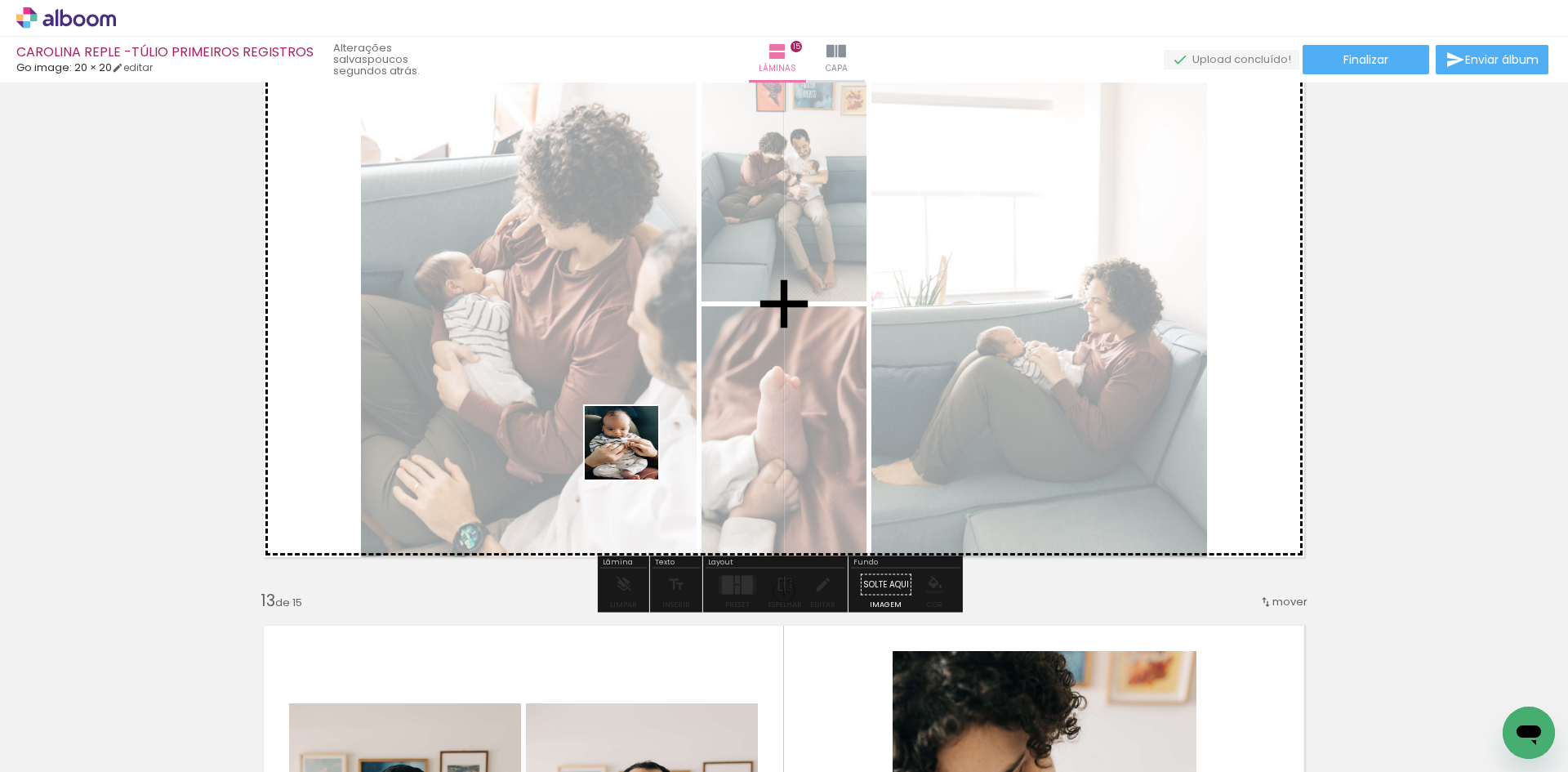
drag, startPoint x: 186, startPoint y: 724, endPoint x: 762, endPoint y: 364, distance: 679.2
click at [762, 364] on quentale-workspace at bounding box center [784, 386] width 1568 height 772
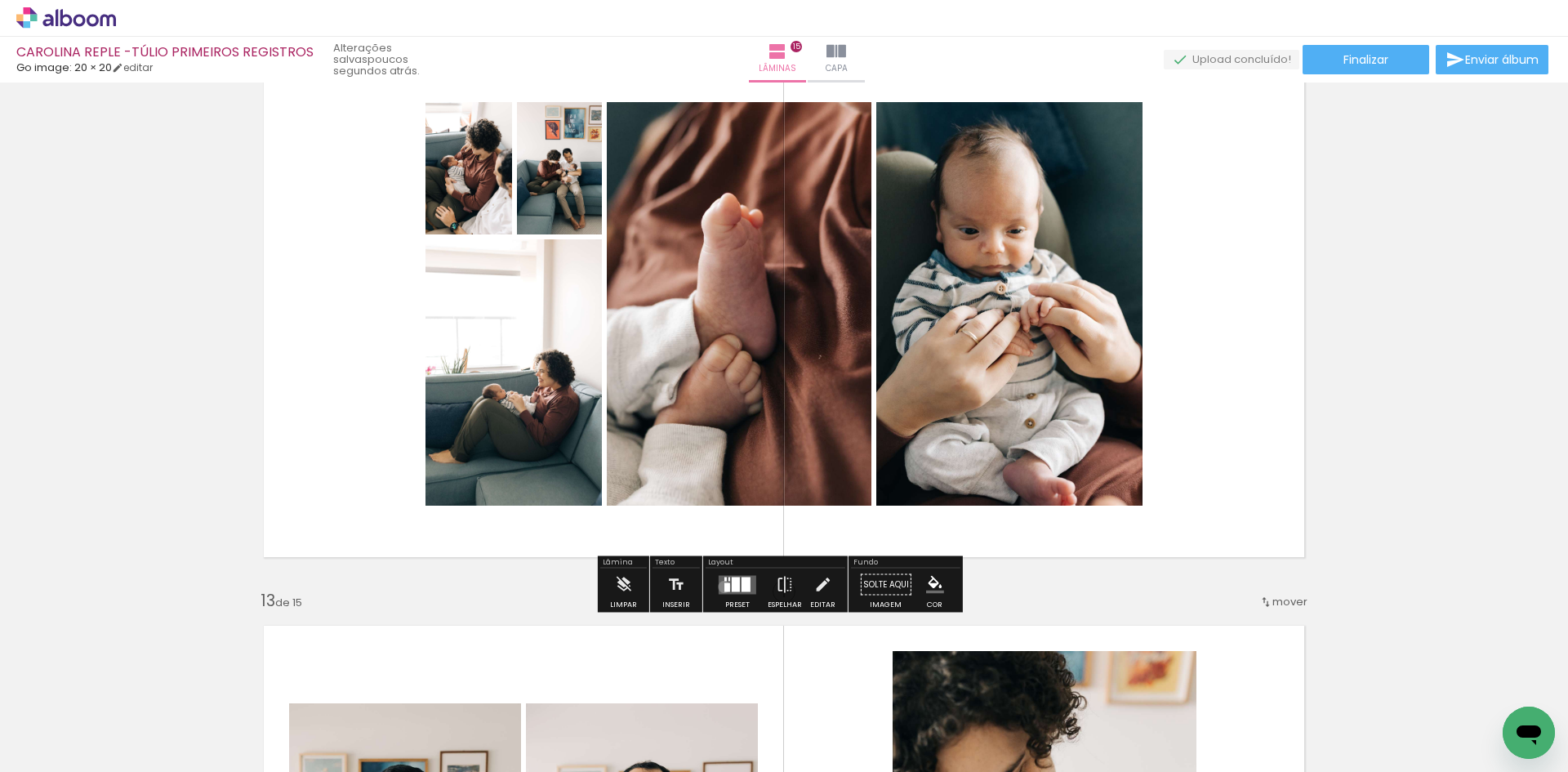
click at [724, 587] on div at bounding box center [727, 586] width 6 height 9
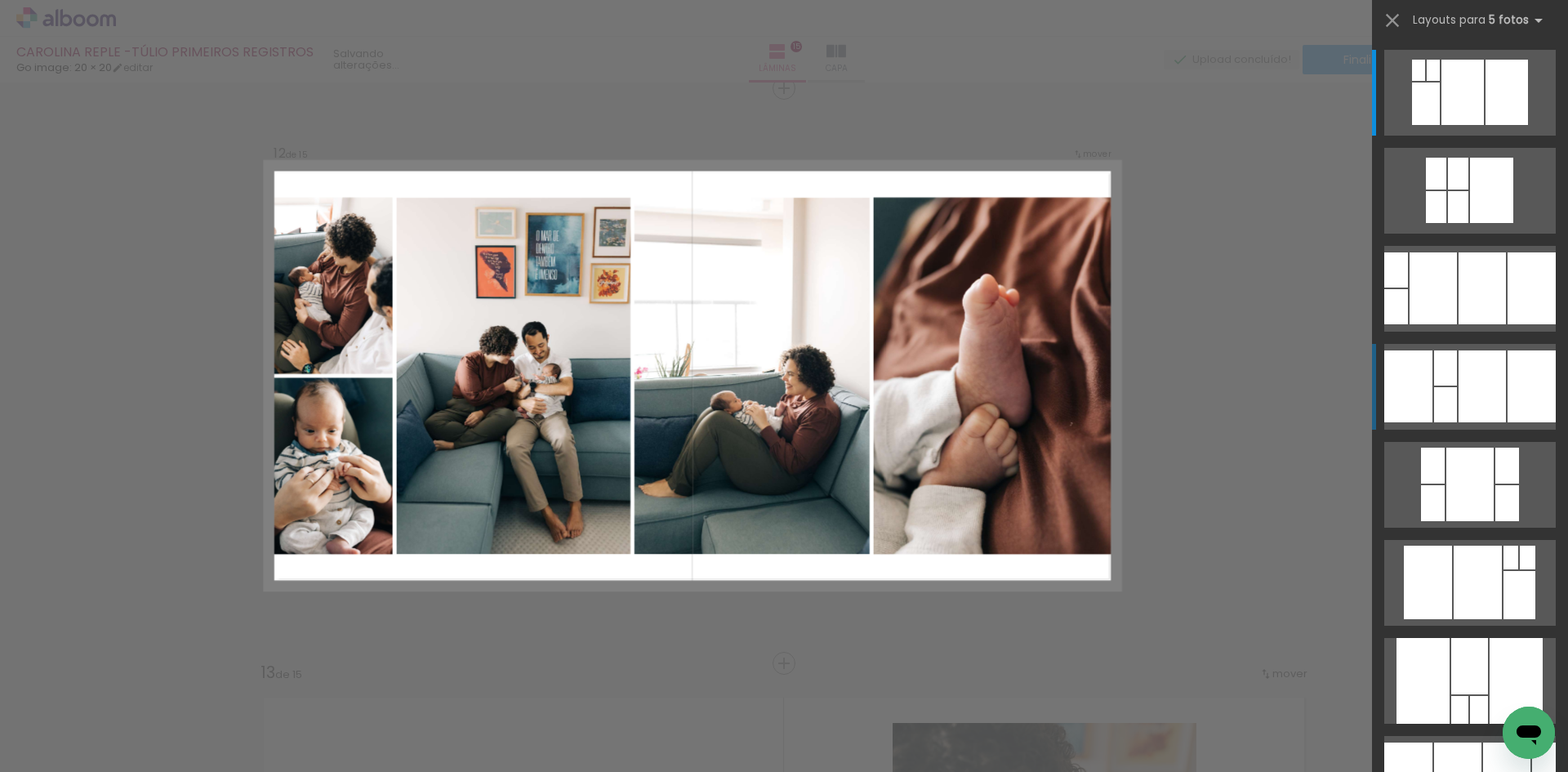
scroll to position [6348, 0]
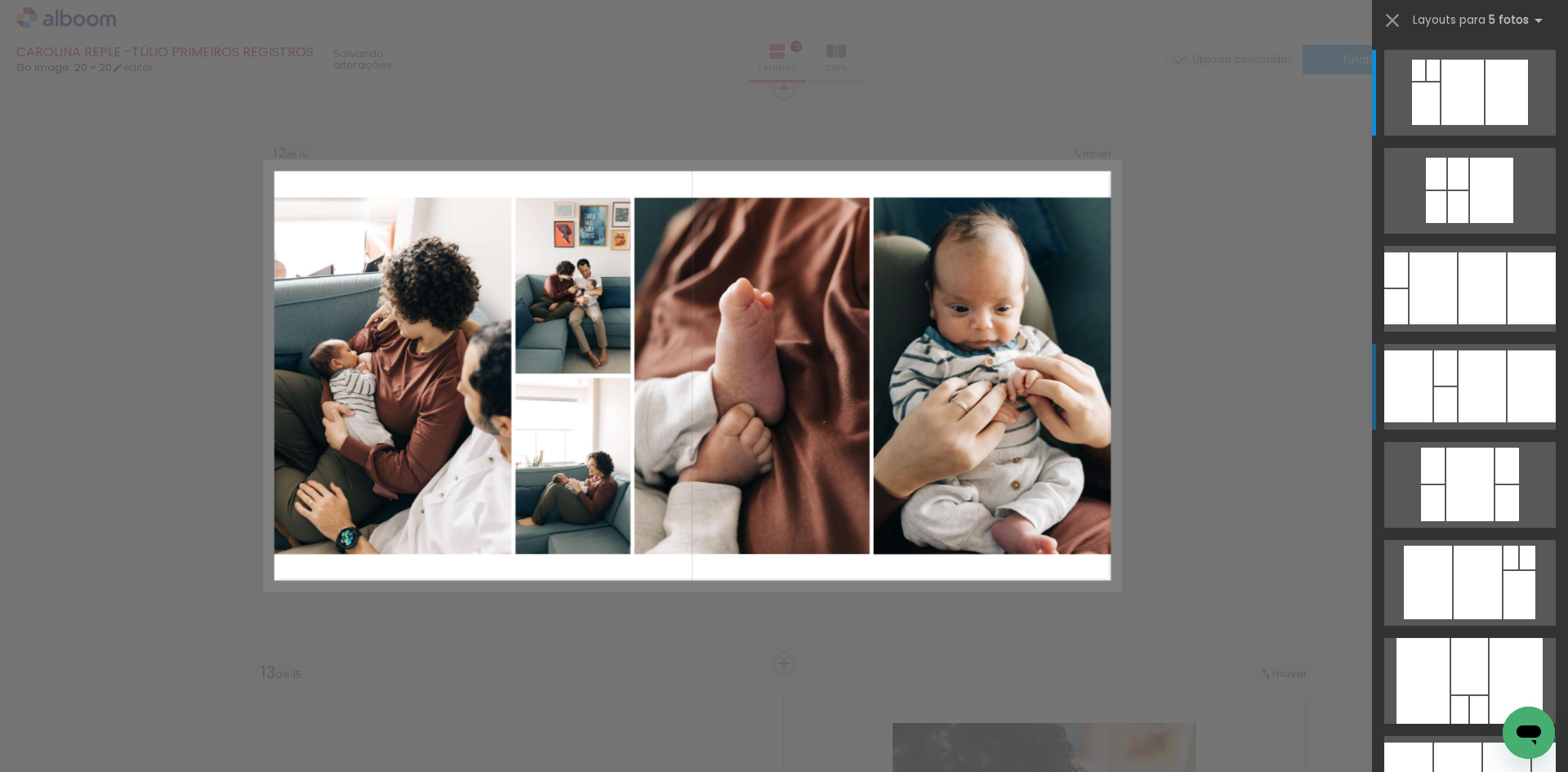
click at [1479, 389] on div at bounding box center [1482, 386] width 48 height 72
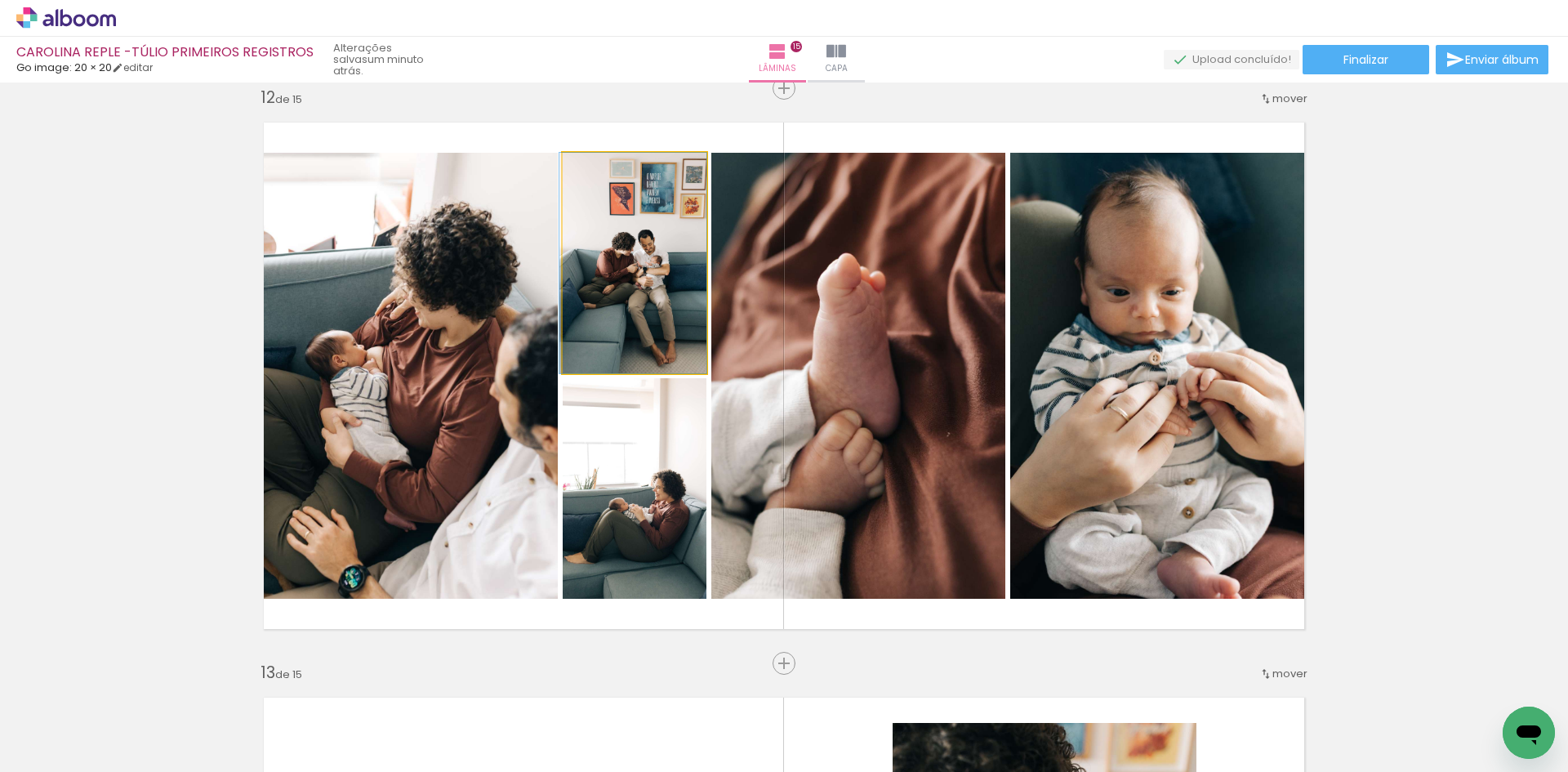
drag, startPoint x: 636, startPoint y: 312, endPoint x: 391, endPoint y: 398, distance: 259.7
click at [0, 0] on slot at bounding box center [0, 0] width 0 height 0
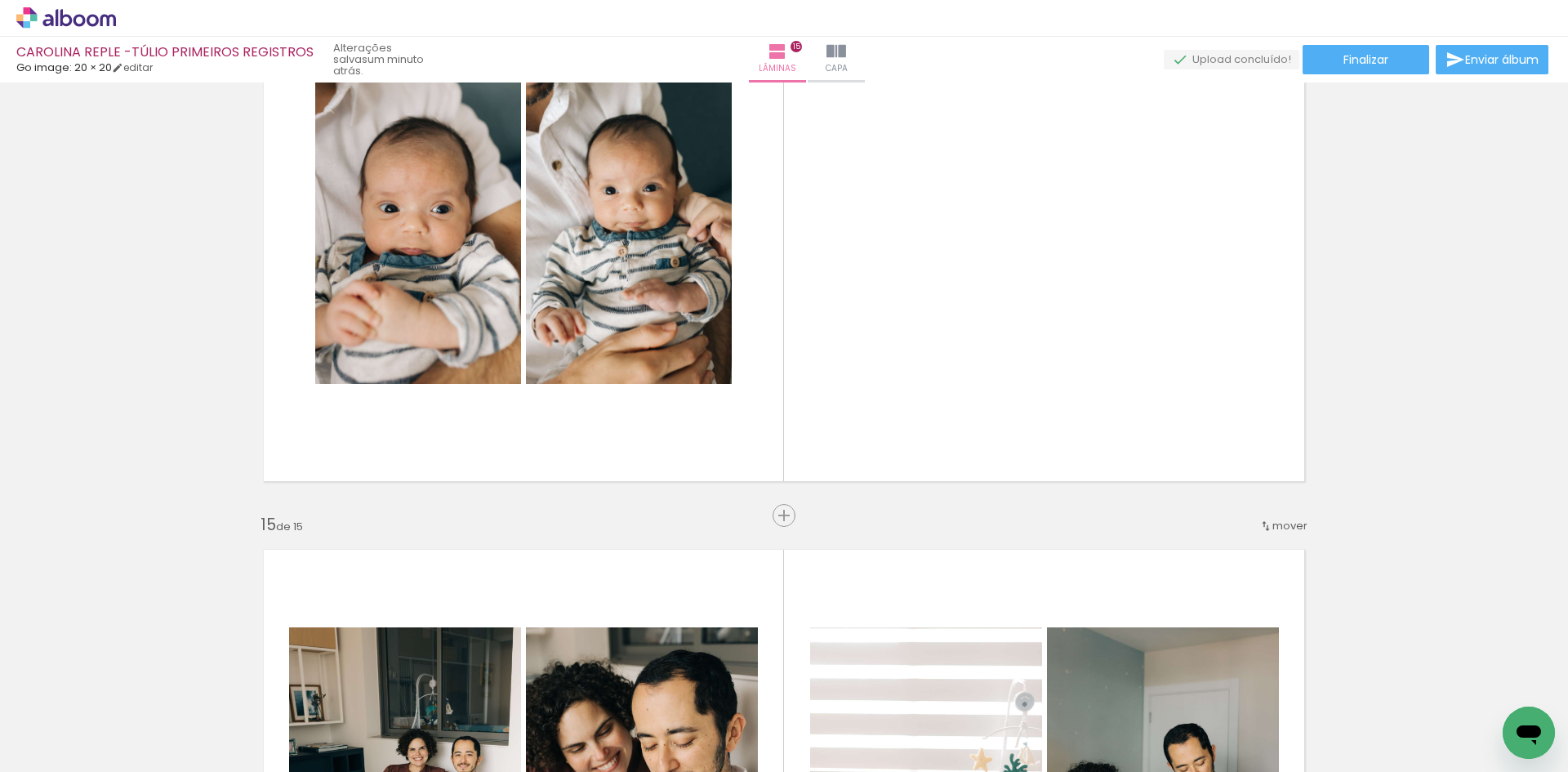
scroll to position [7656, 0]
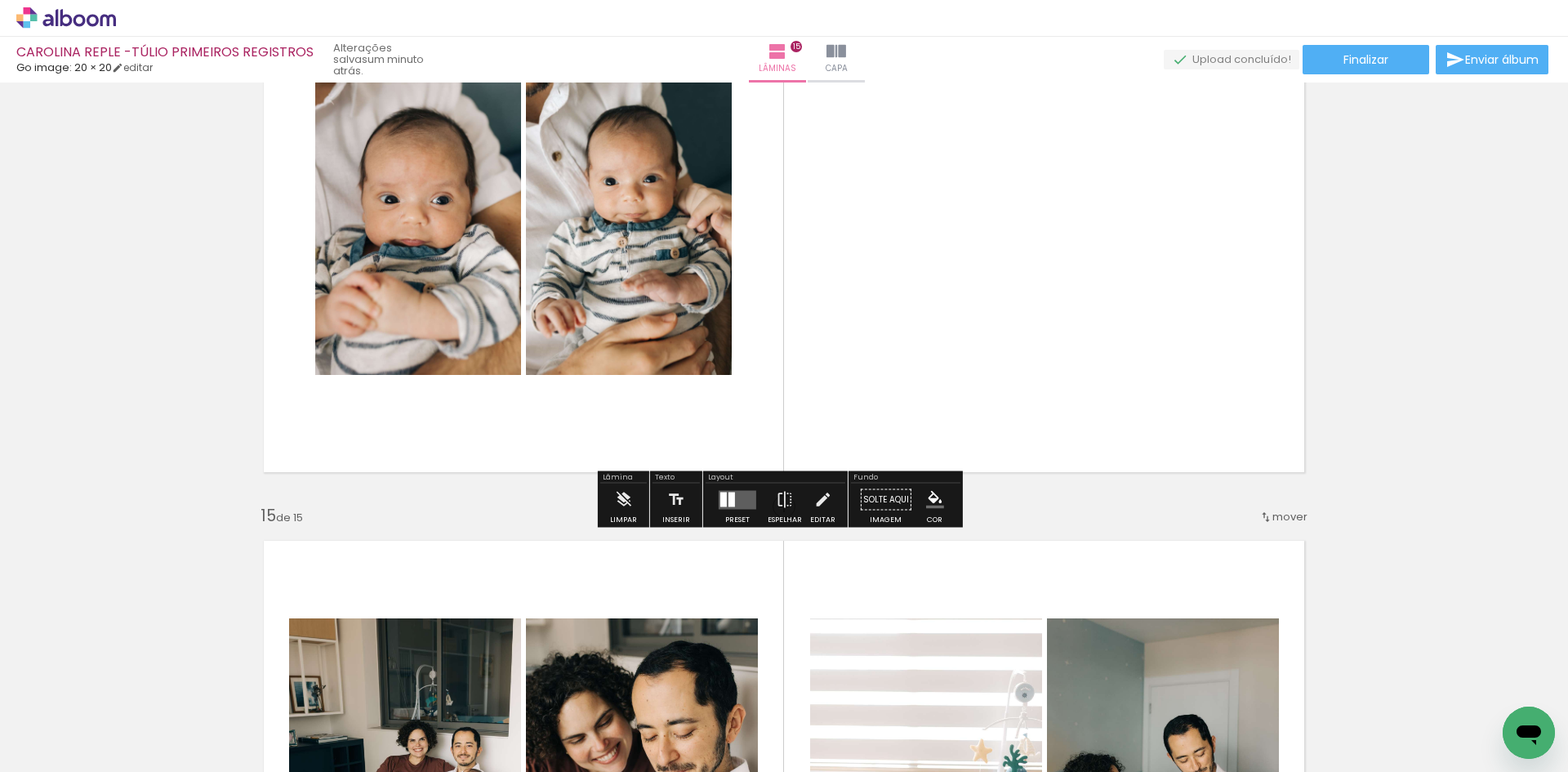
click at [735, 500] on quentale-layouter at bounding box center [738, 499] width 38 height 18
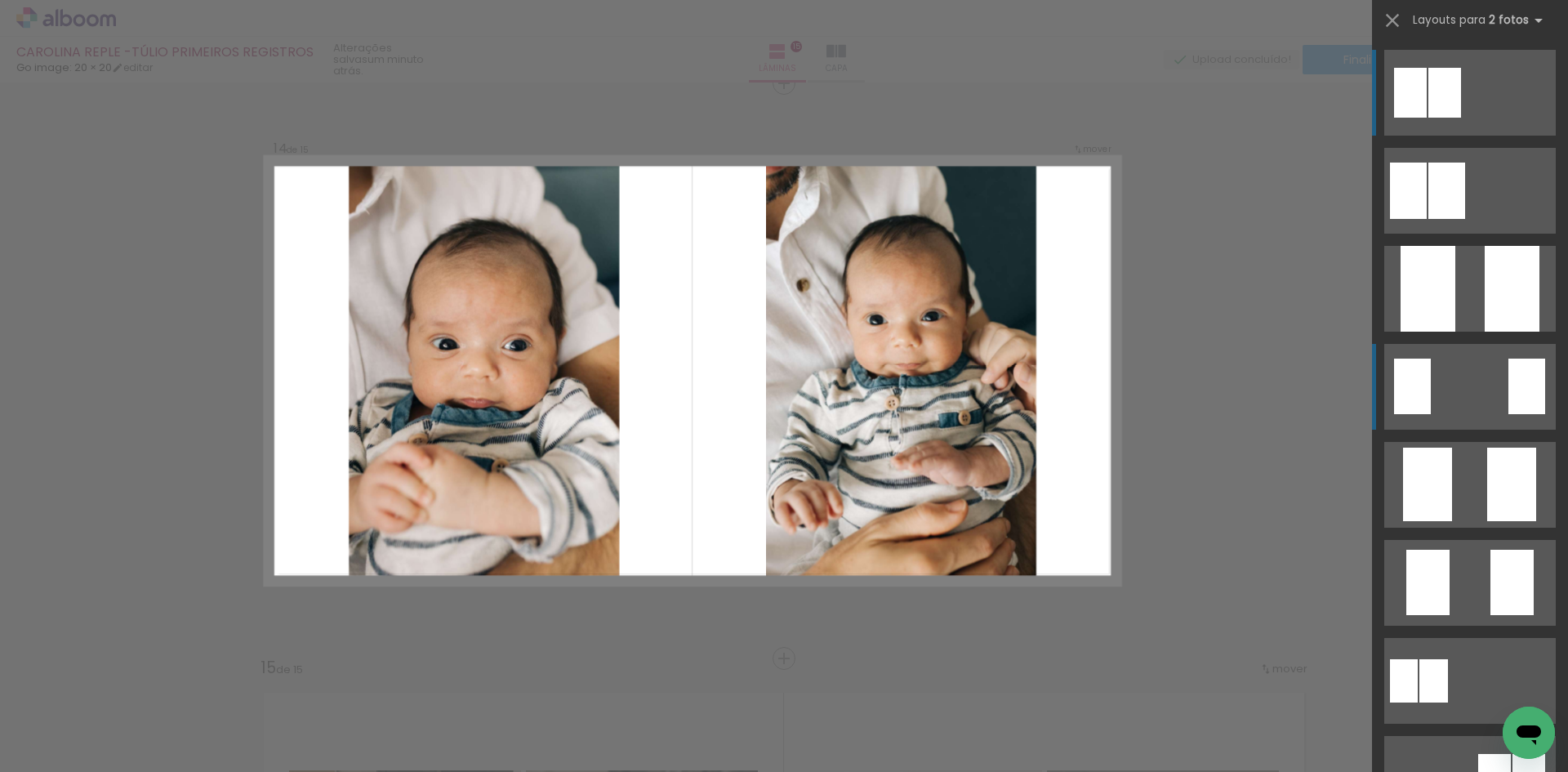
scroll to position [7499, 0]
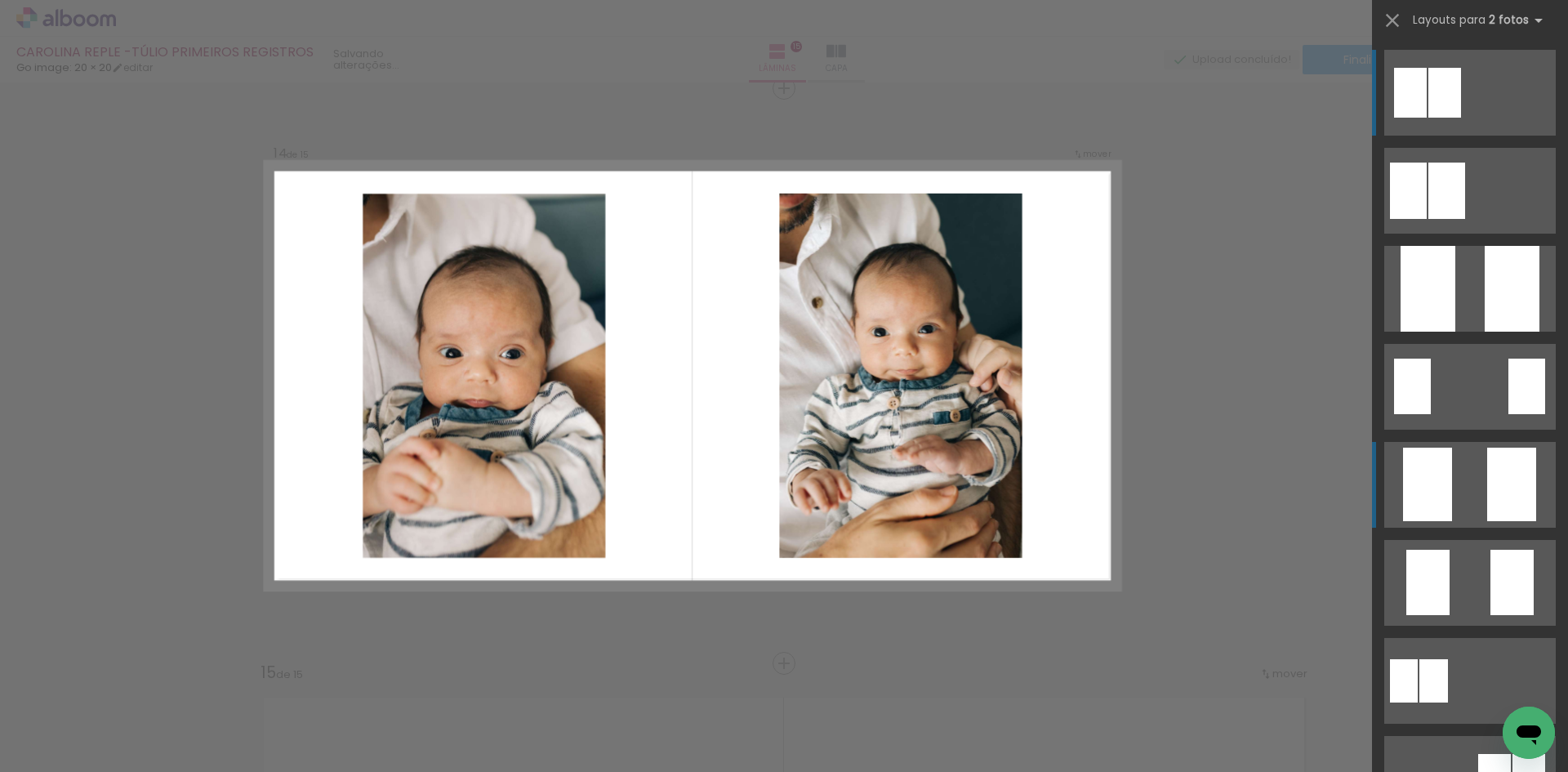
click at [1487, 481] on div at bounding box center [1512, 485] width 49 height 74
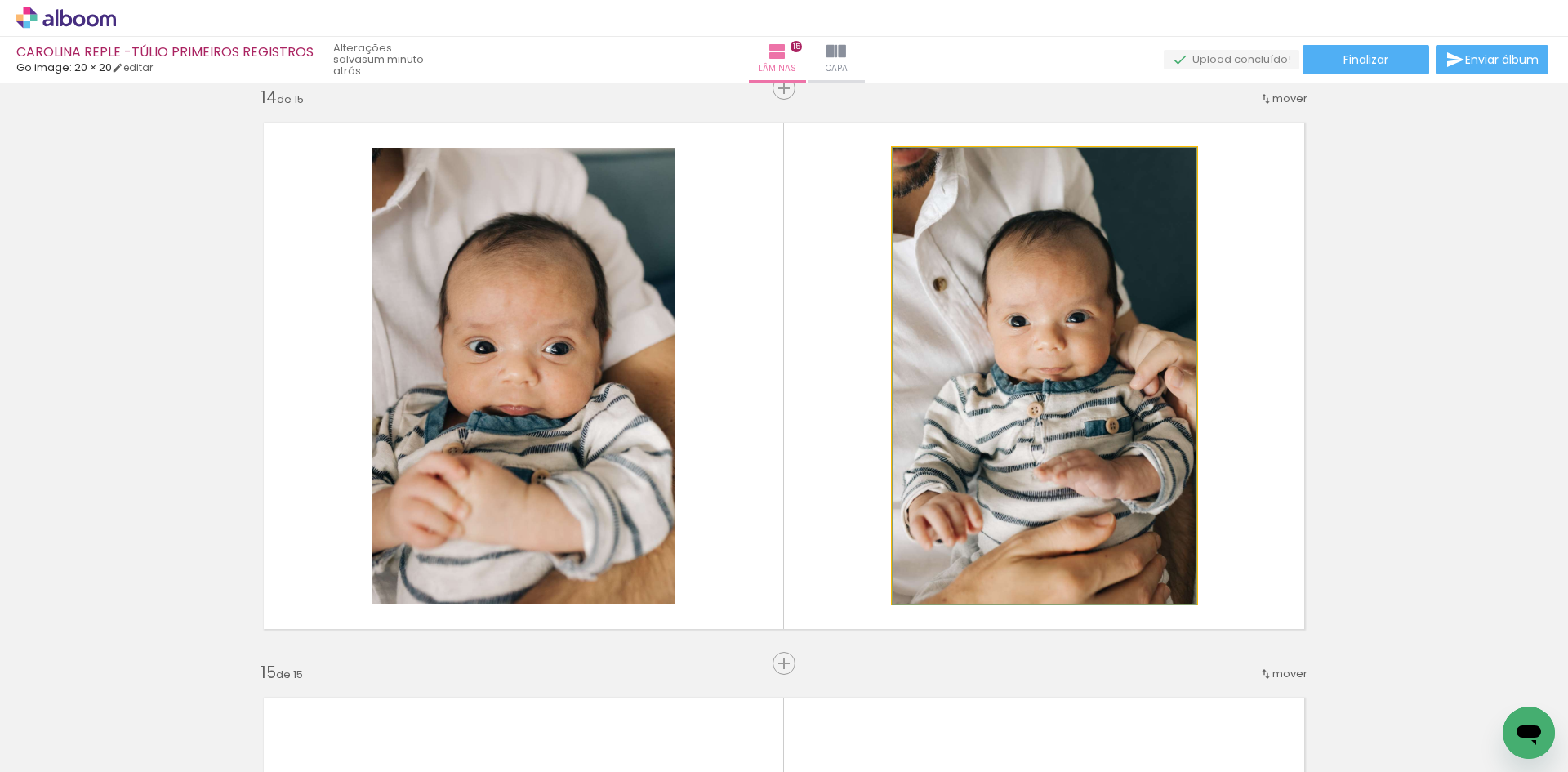
drag, startPoint x: 989, startPoint y: 438, endPoint x: 499, endPoint y: 432, distance: 490.0
click at [0, 0] on slot at bounding box center [0, 0] width 0 height 0
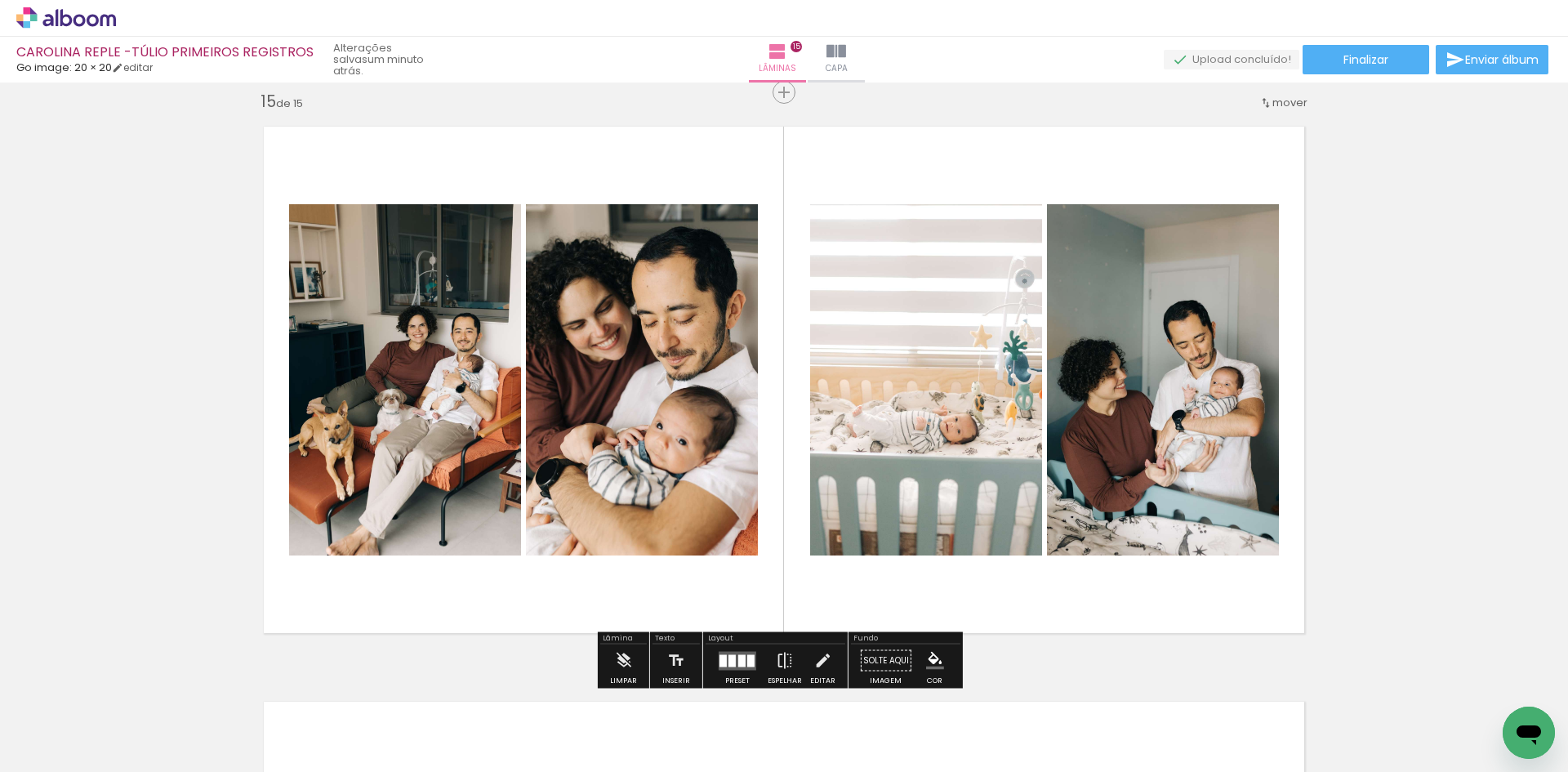
scroll to position [8071, 0]
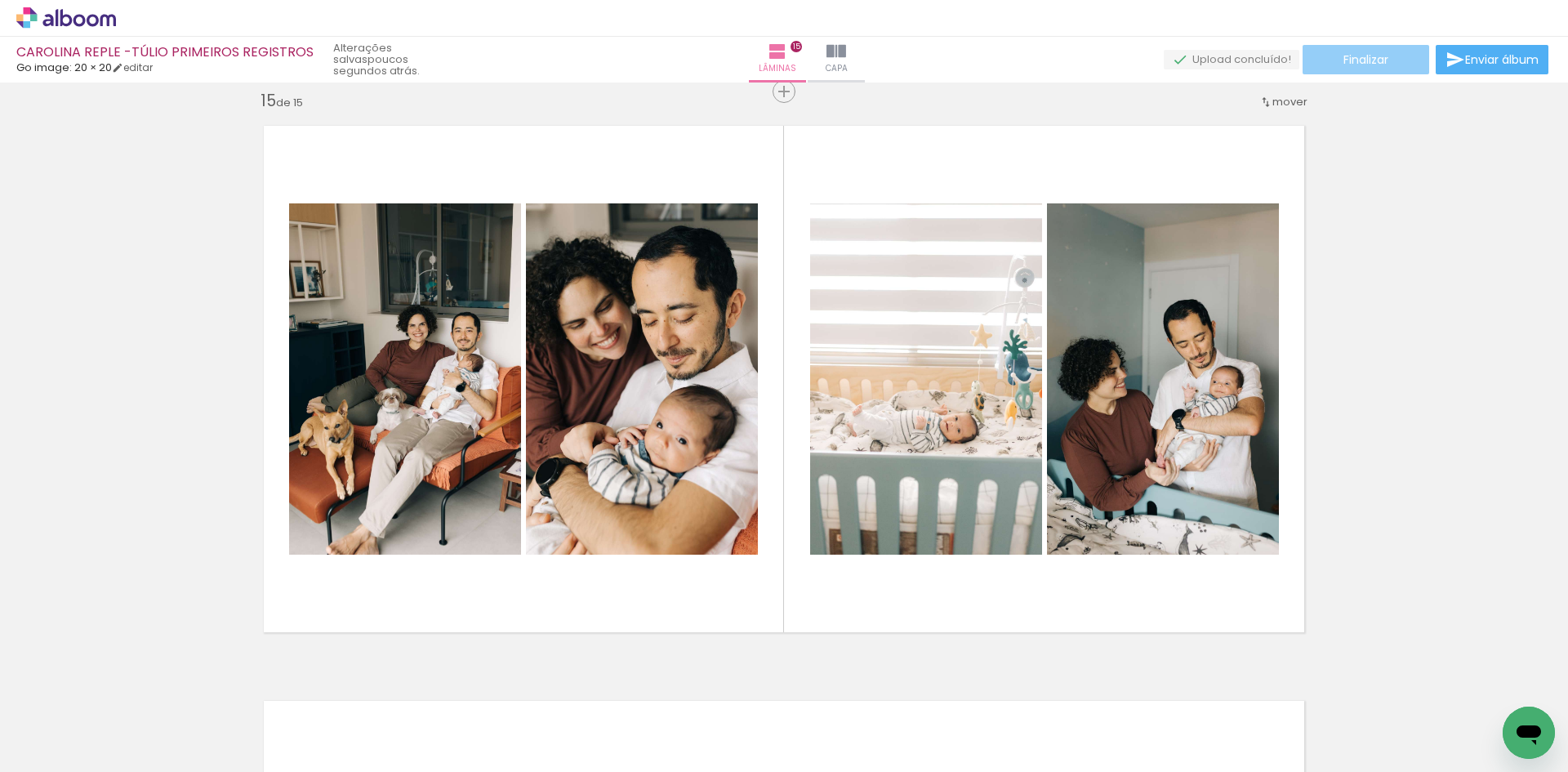
click at [1368, 54] on span "Finalizar" at bounding box center [1367, 59] width 45 height 12
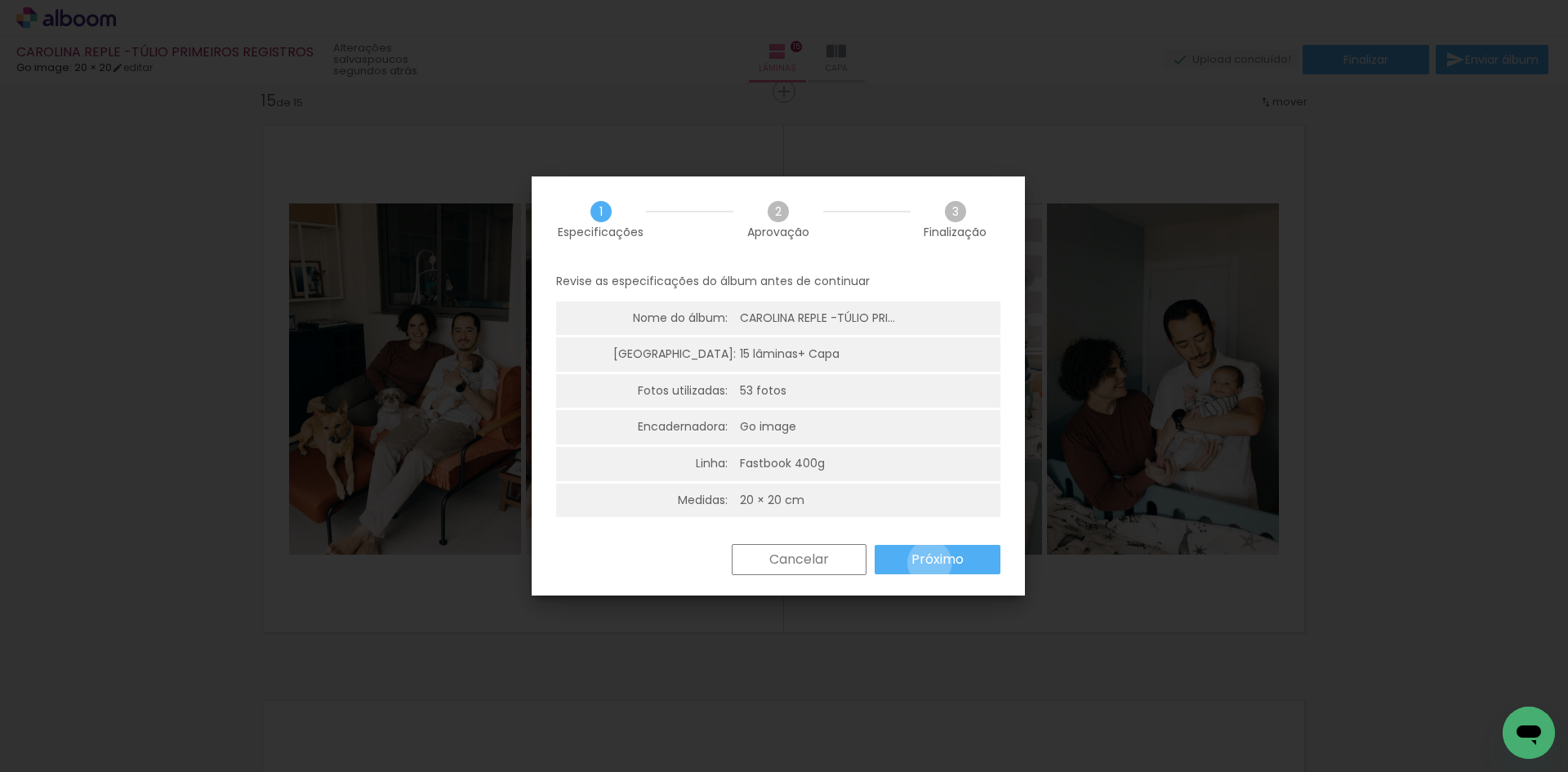
click at [0, 0] on slot "Próximo" at bounding box center [0, 0] width 0 height 0
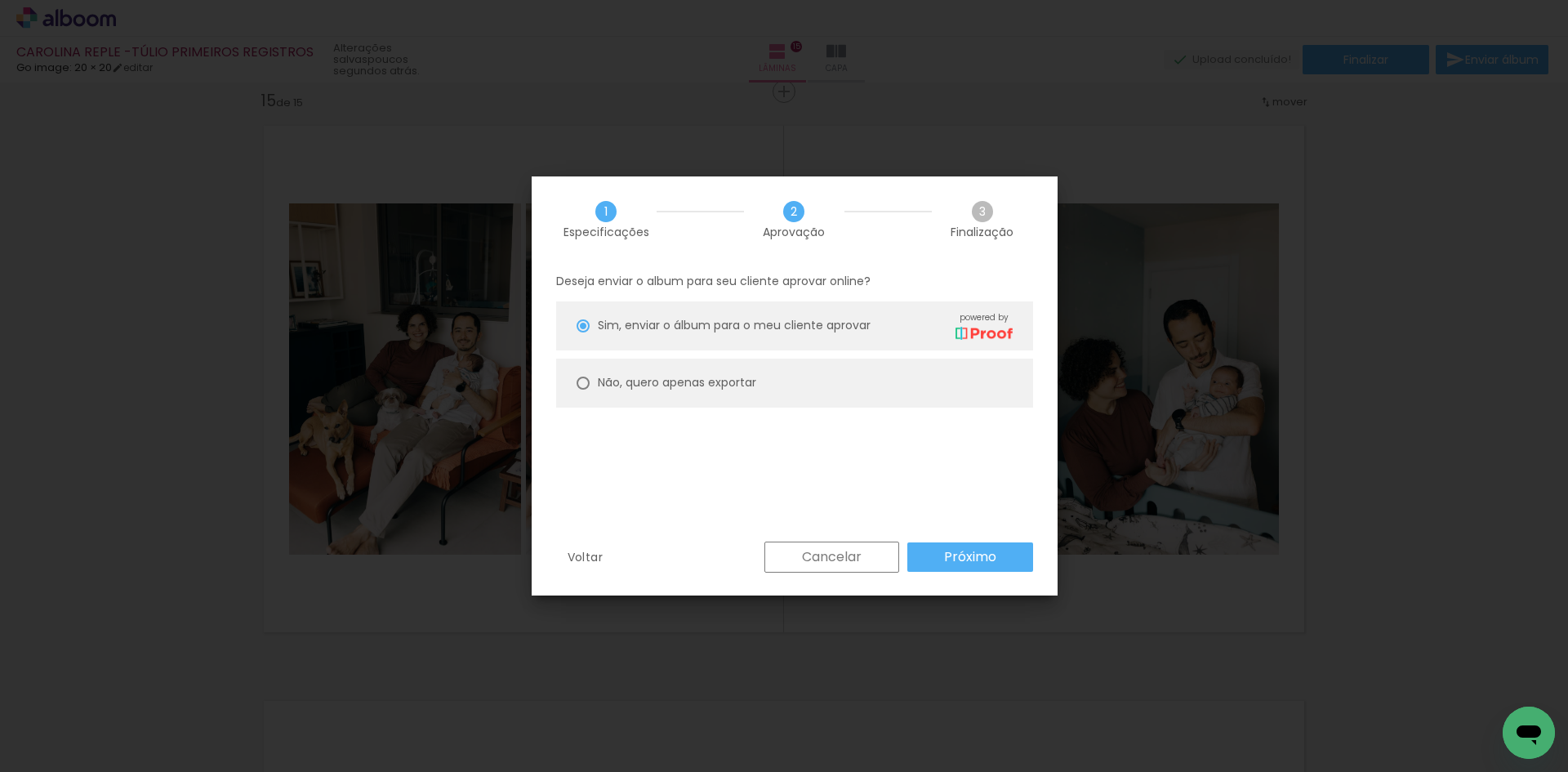
click at [0, 0] on slot "Próximo" at bounding box center [0, 0] width 0 height 0
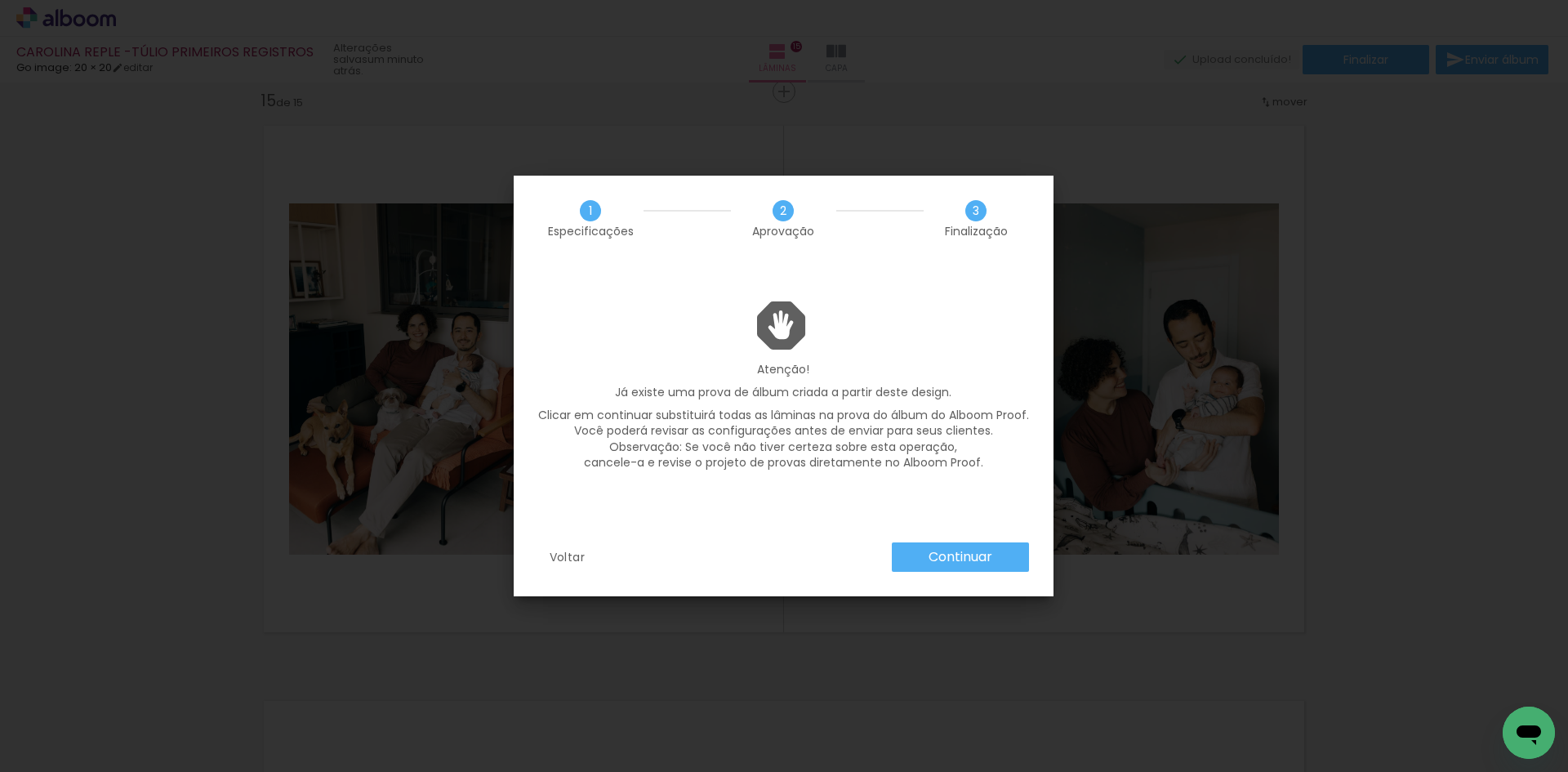
click at [0, 0] on slot "Continuar" at bounding box center [0, 0] width 0 height 0
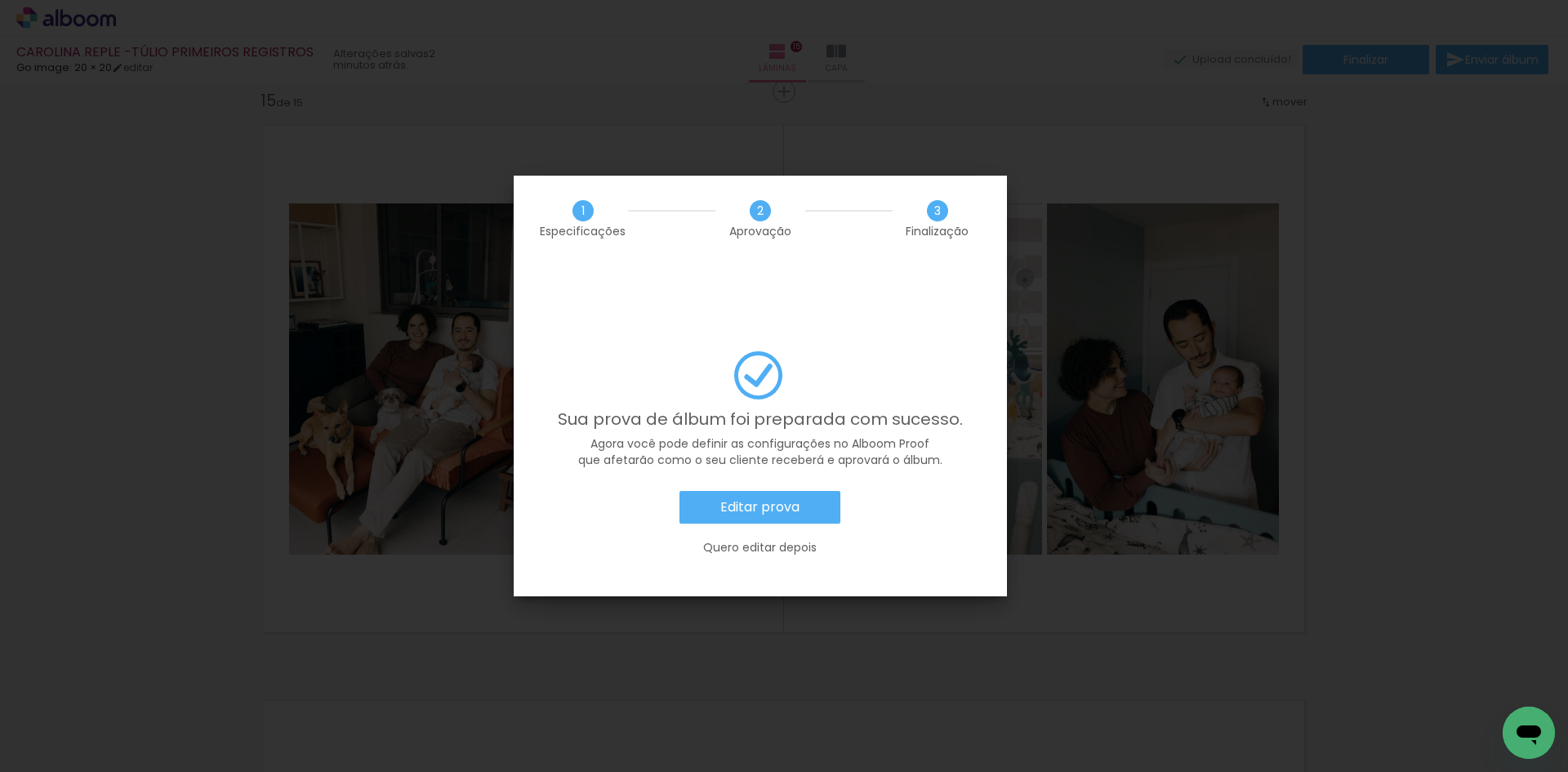
click at [819, 491] on paper-button "Editar prova" at bounding box center [759, 507] width 161 height 33
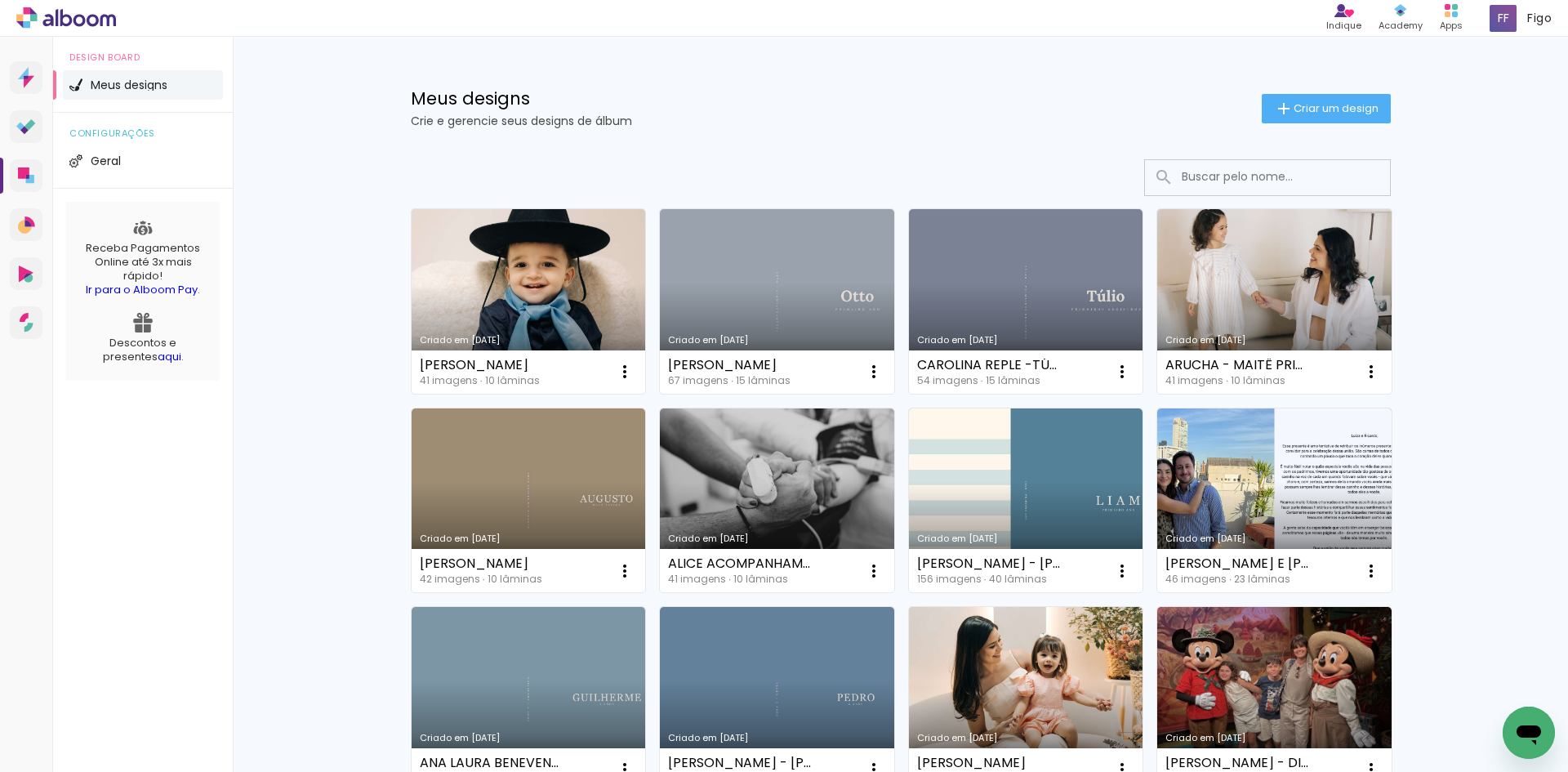
click at [1221, 186] on input at bounding box center [1290, 177] width 233 height 33
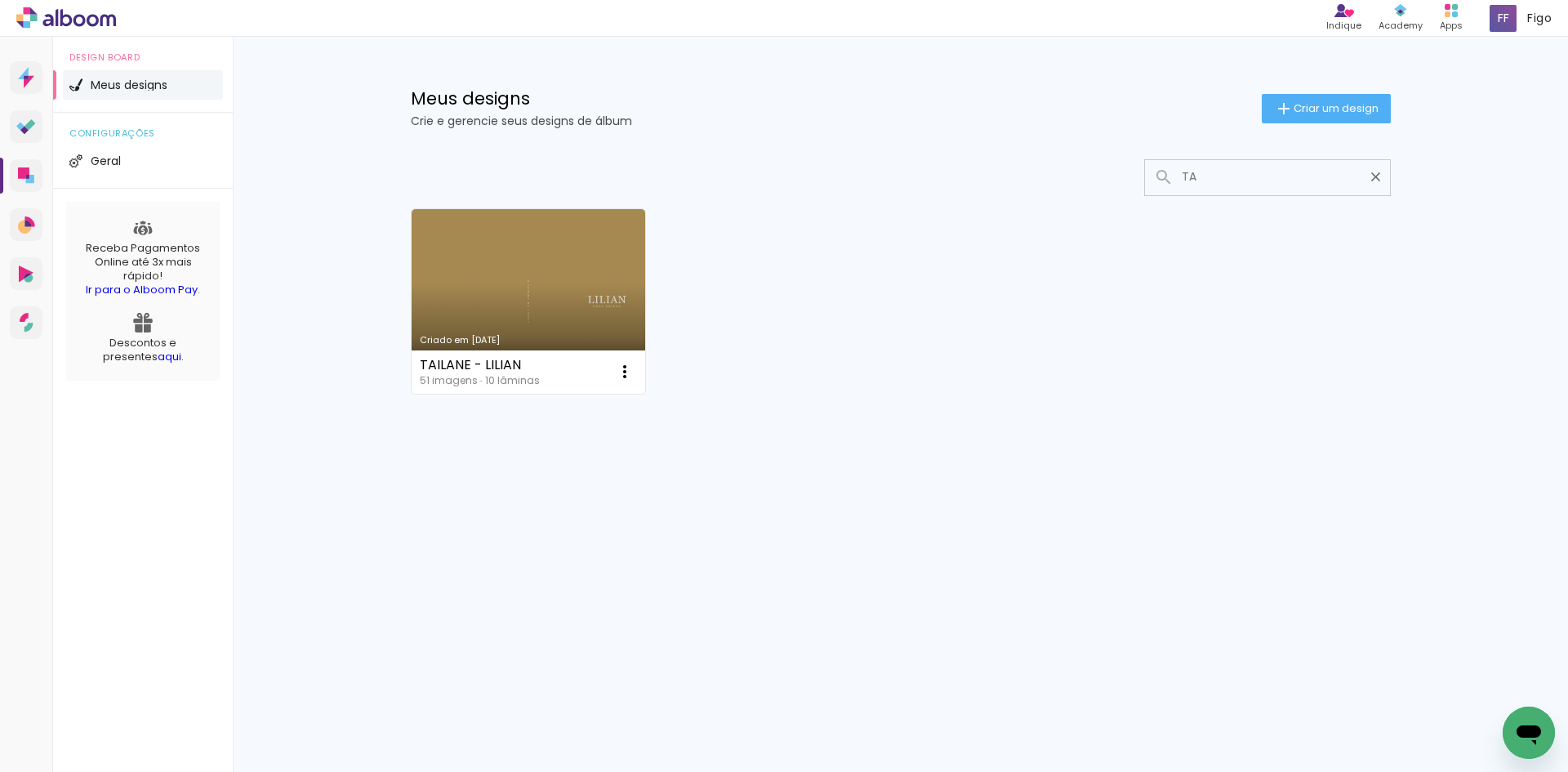
type input "T"
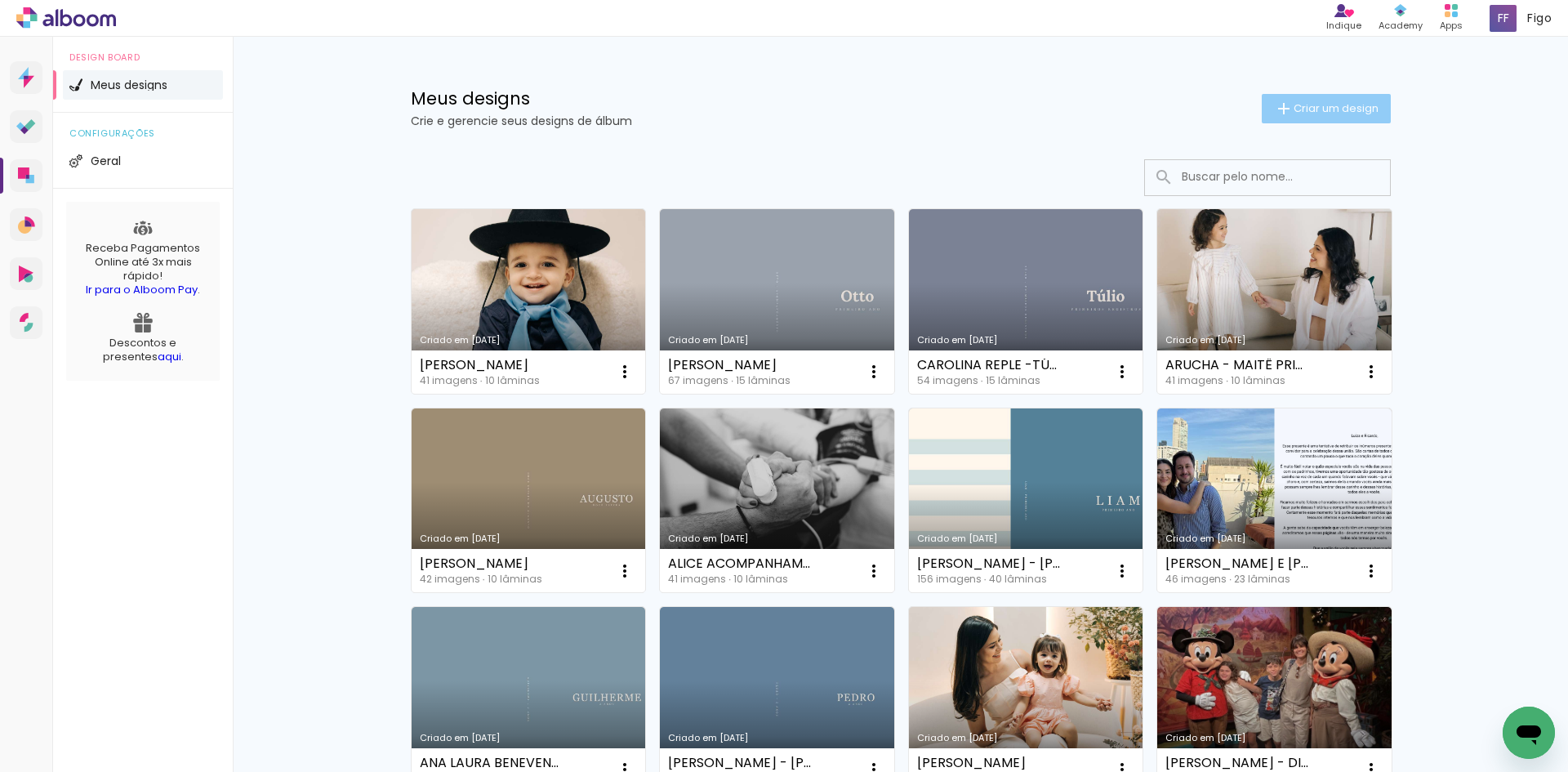
click at [1328, 109] on span "Criar um design" at bounding box center [1335, 108] width 85 height 11
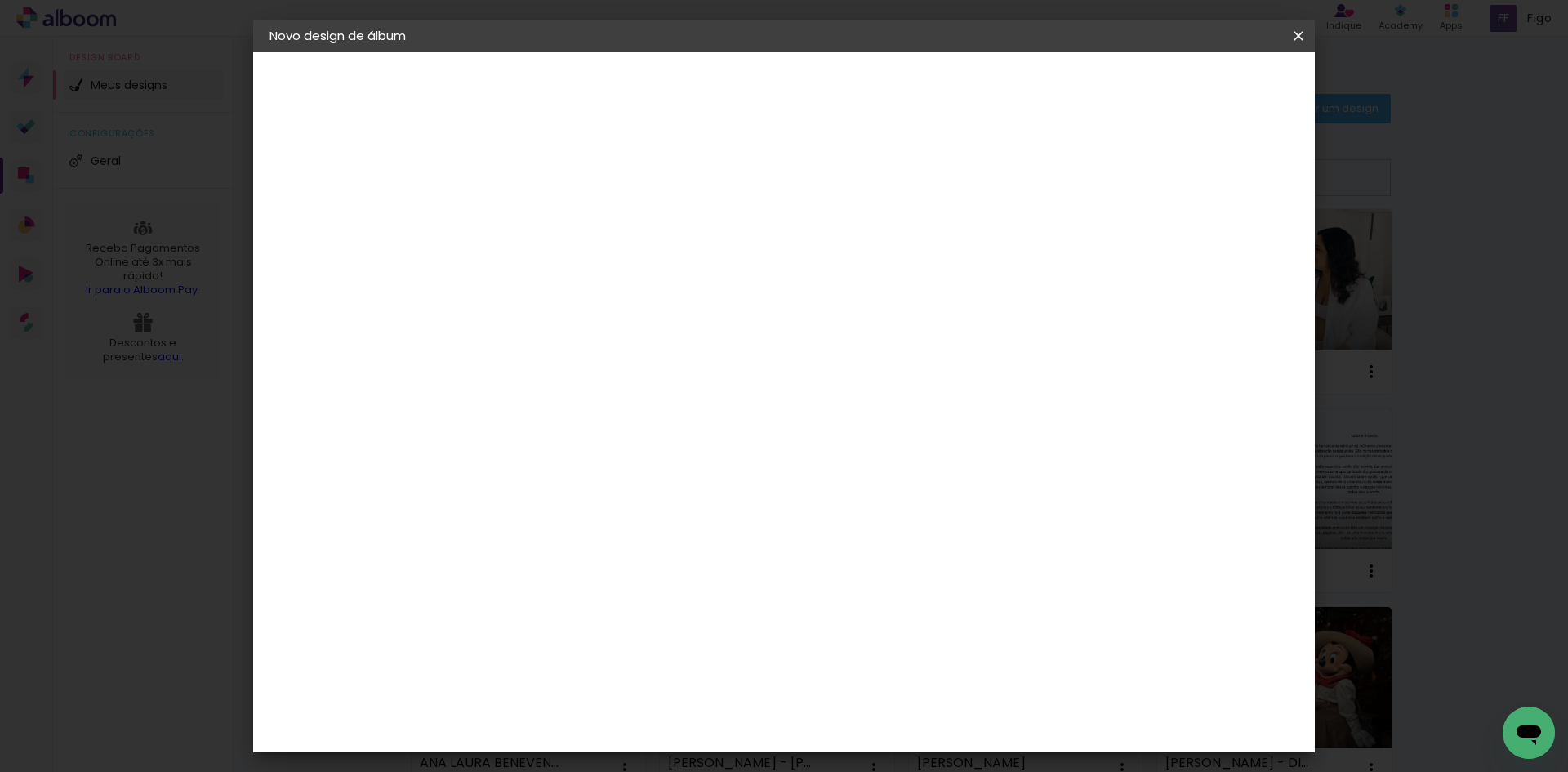
click at [536, 217] on input at bounding box center [536, 219] width 0 height 25
type input "TAILANE - LILIAN 4M"
type paper-input "TAILANE - LILIAN 4M"
click at [0, 0] on slot "Avançar" at bounding box center [0, 0] width 0 height 0
click at [661, 305] on input at bounding box center [578, 311] width 165 height 20
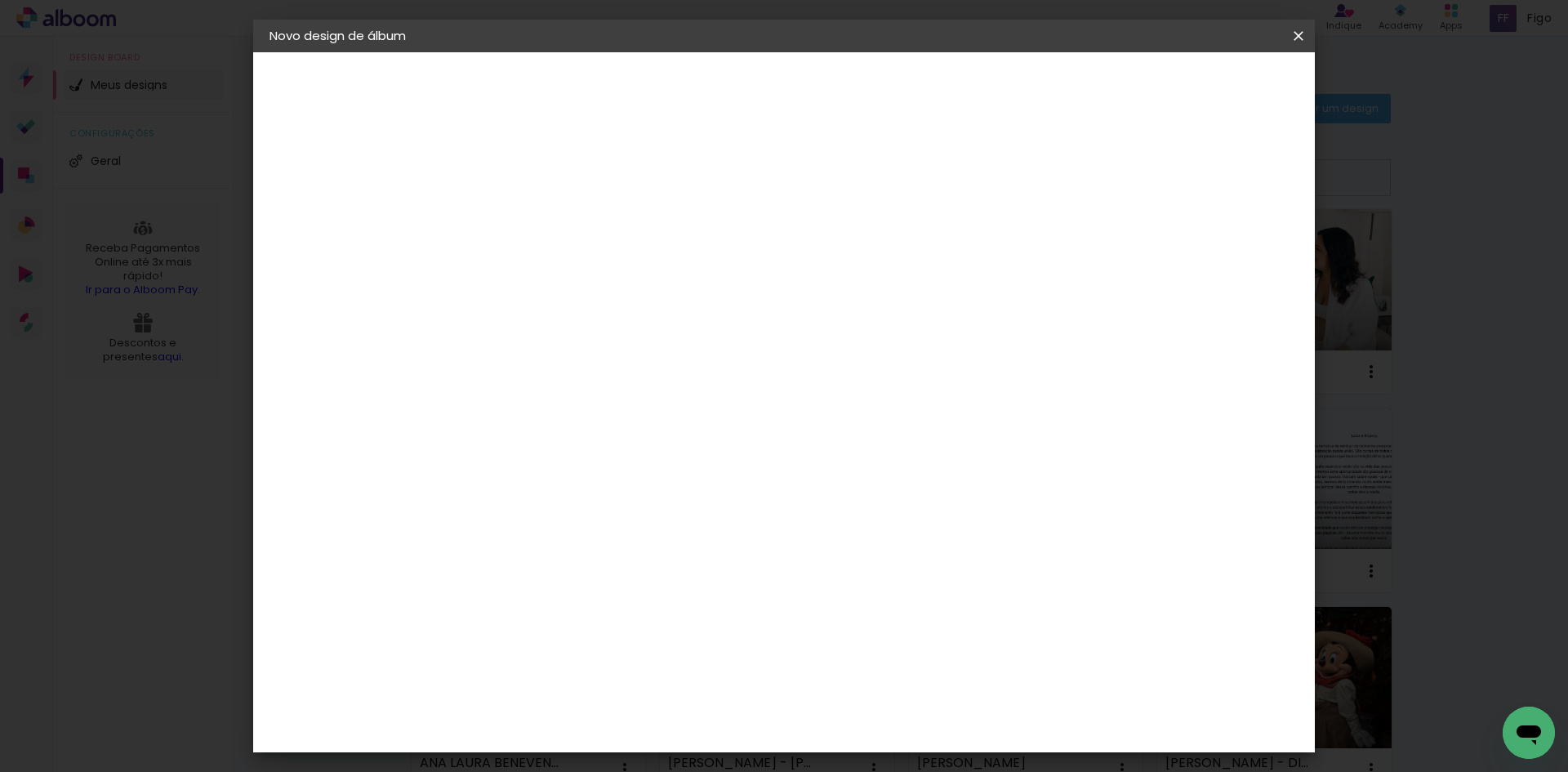
type input "GO"
type paper-input "GO"
click at [634, 386] on paper-item "Go image" at bounding box center [563, 373] width 144 height 43
click at [0, 0] on slot "Avançar" at bounding box center [0, 0] width 0 height 0
click at [601, 278] on input "text" at bounding box center [567, 284] width 63 height 25
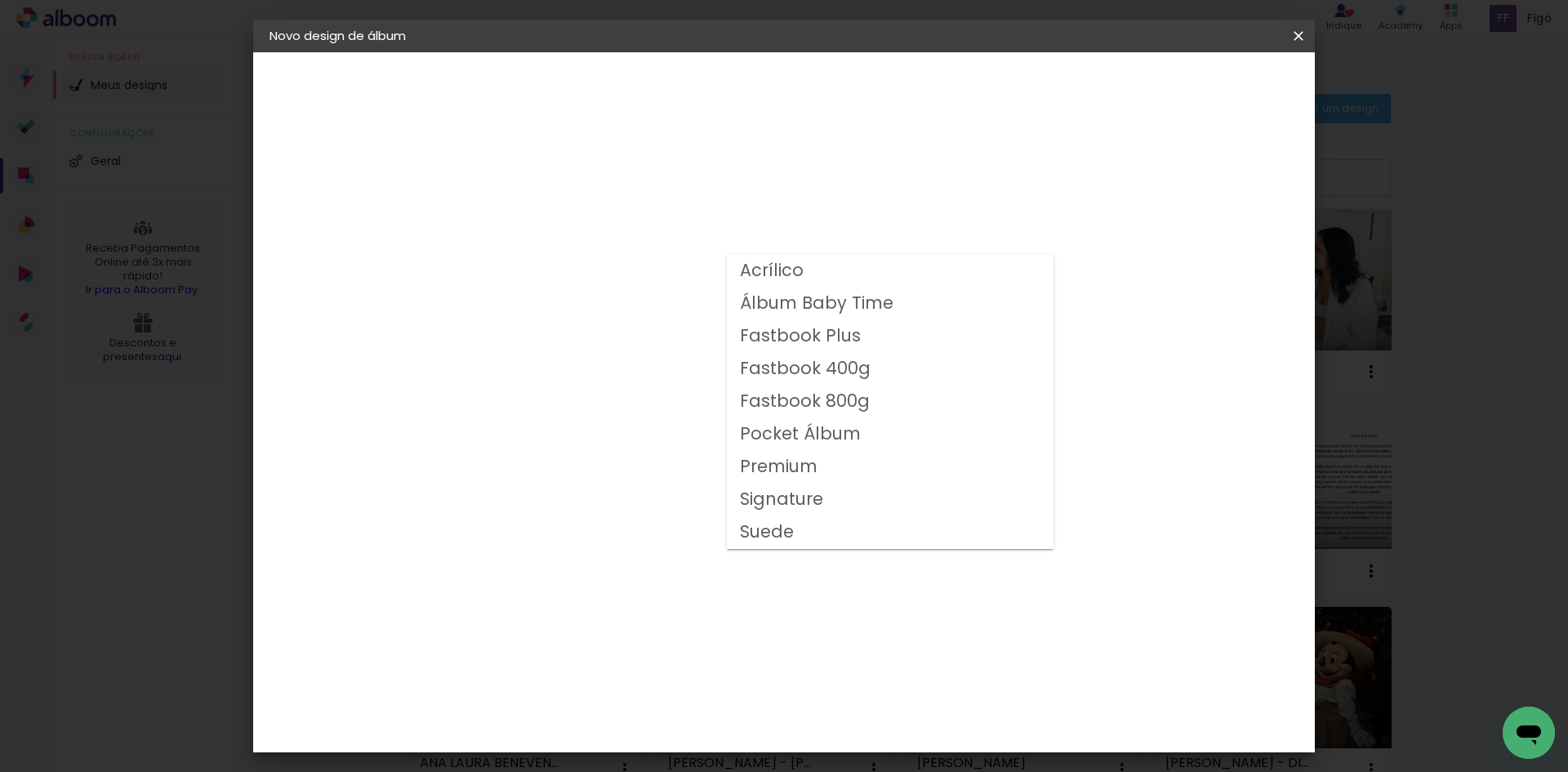
click at [0, 0] on slot "Fastbook 400g" at bounding box center [0, 0] width 0 height 0
type input "Fastbook 400g"
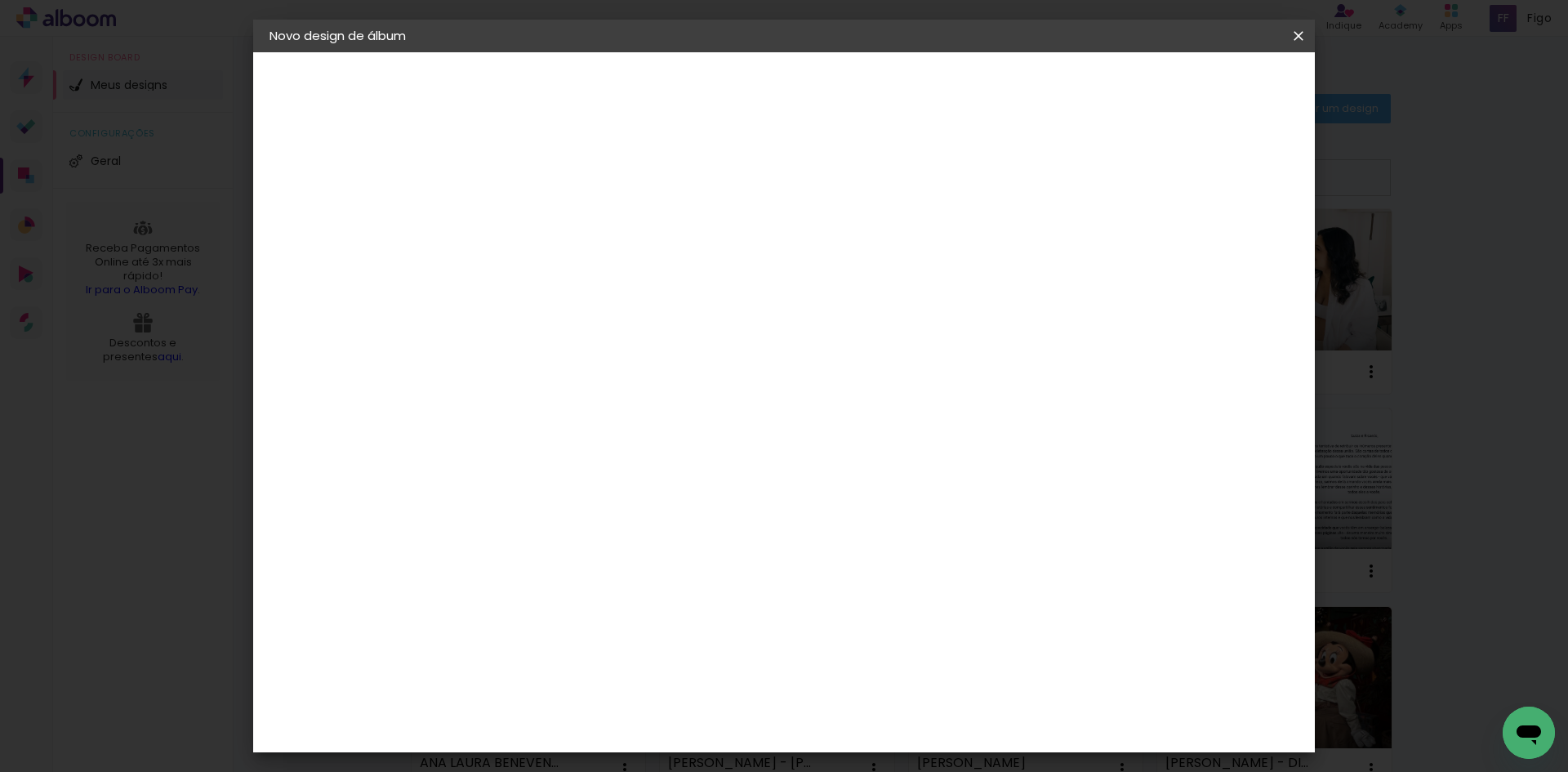
click at [647, 754] on span "20 × 20" at bounding box center [609, 780] width 76 height 54
click at [803, 77] on paper-button "Avançar" at bounding box center [763, 87] width 80 height 28
click at [1213, 77] on paper-button "Iniciar design" at bounding box center [1159, 87] width 107 height 28
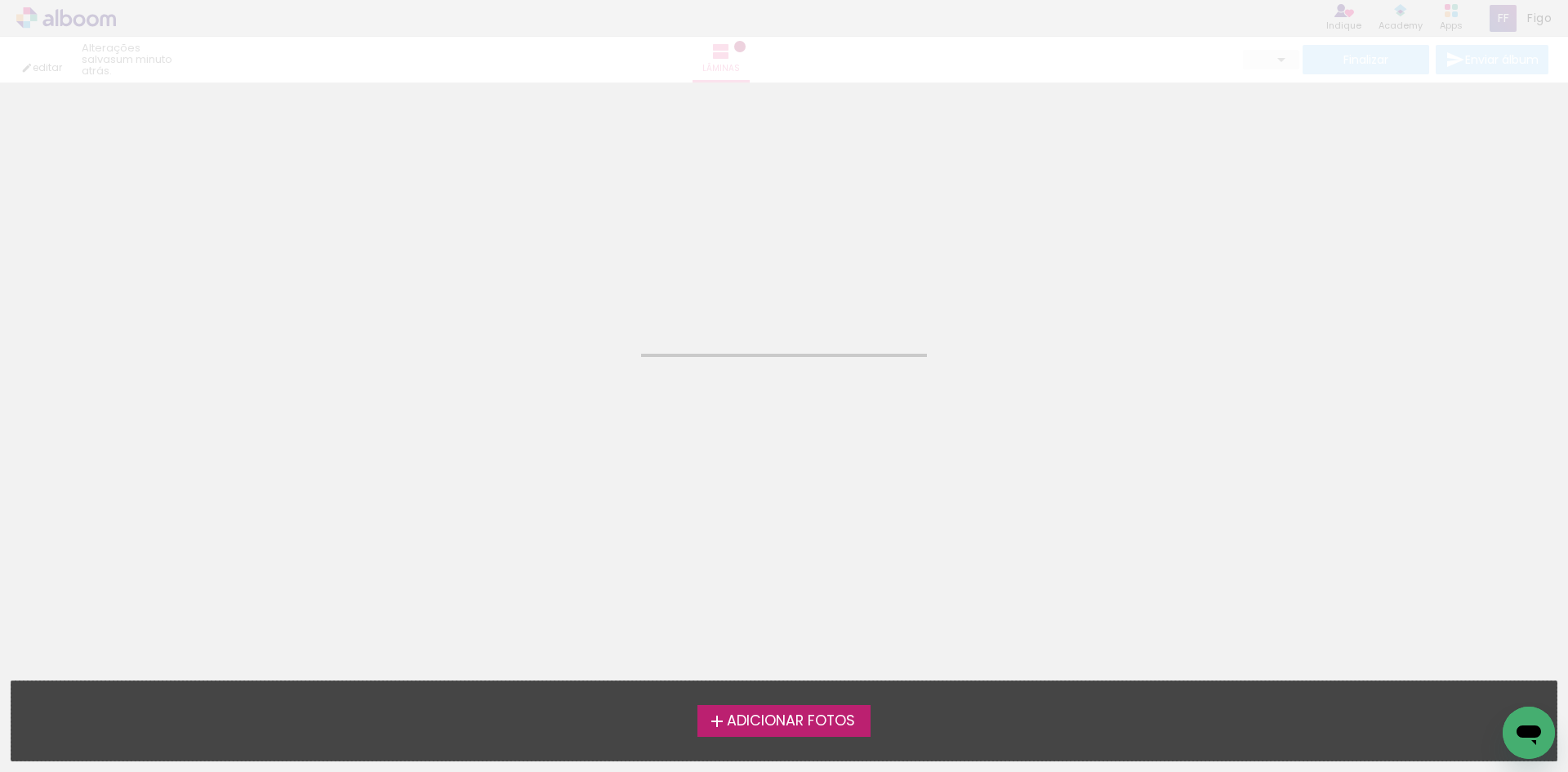
click at [787, 735] on label "Adicionar Fotos" at bounding box center [784, 720] width 174 height 31
click at [0, 0] on input "file" at bounding box center [0, 0] width 0 height 0
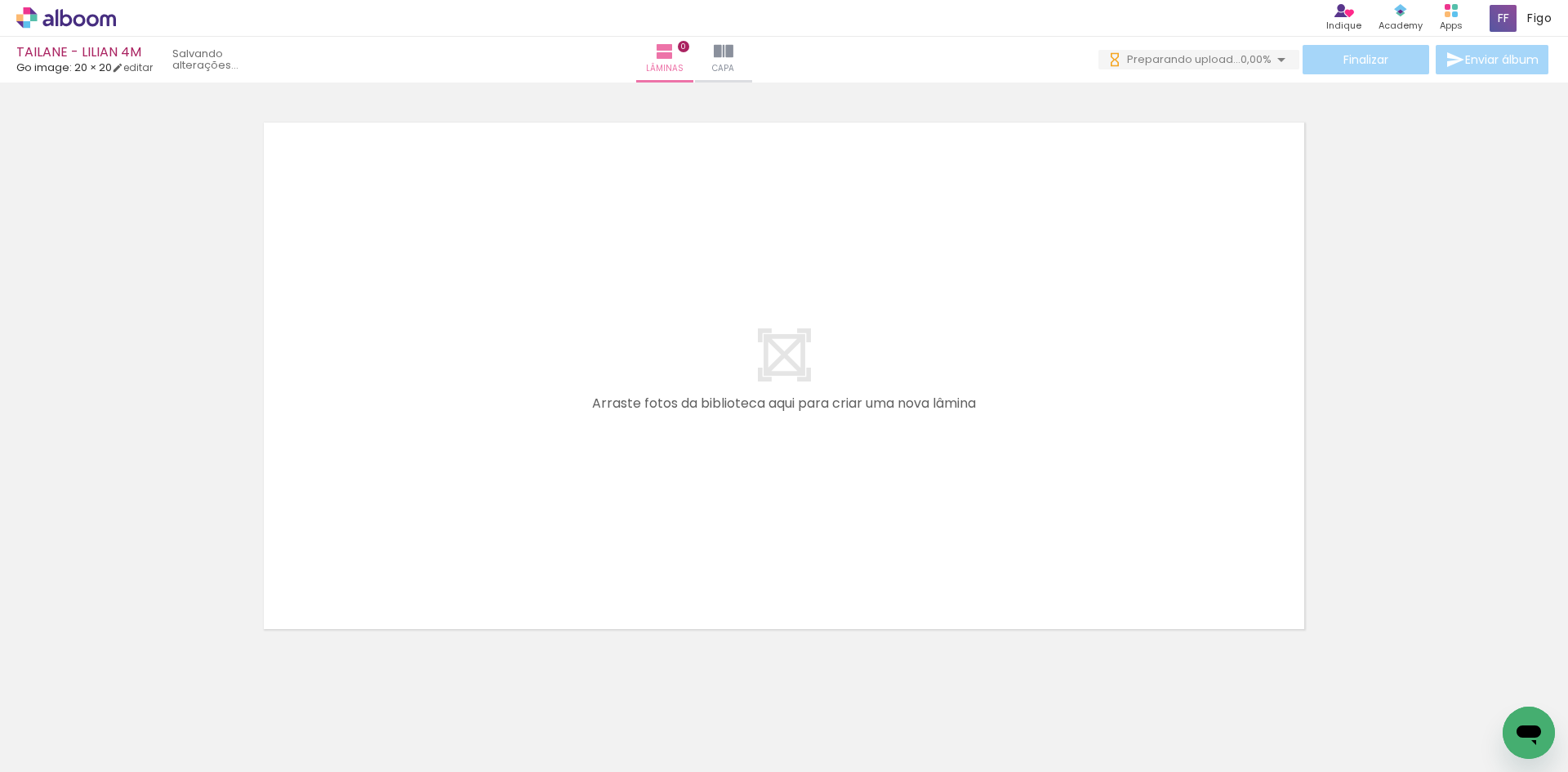
scroll to position [0, 1548]
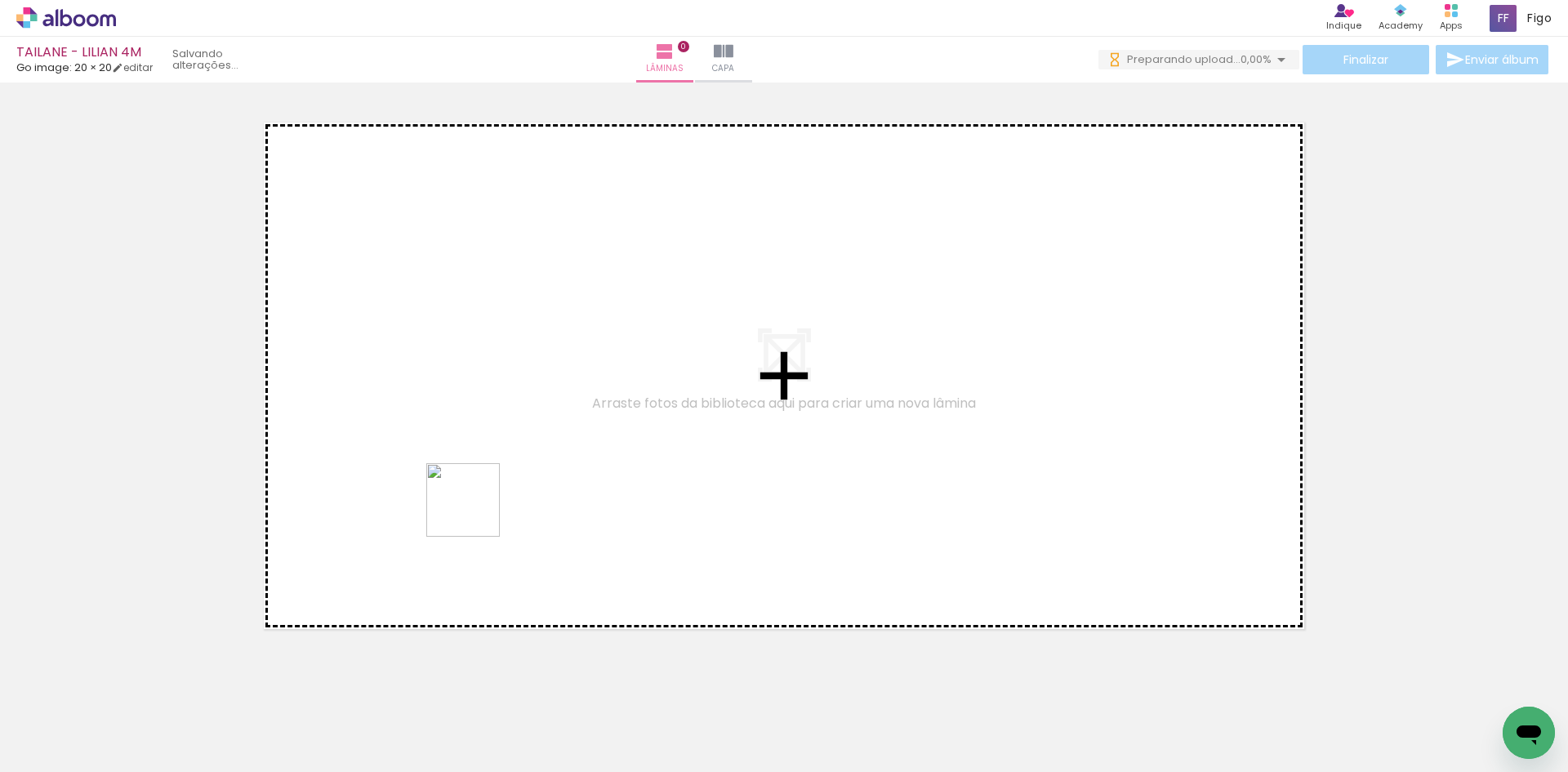
drag, startPoint x: 457, startPoint y: 715, endPoint x: 475, endPoint y: 512, distance: 203.8
click at [475, 512] on quentale-workspace at bounding box center [784, 386] width 1568 height 772
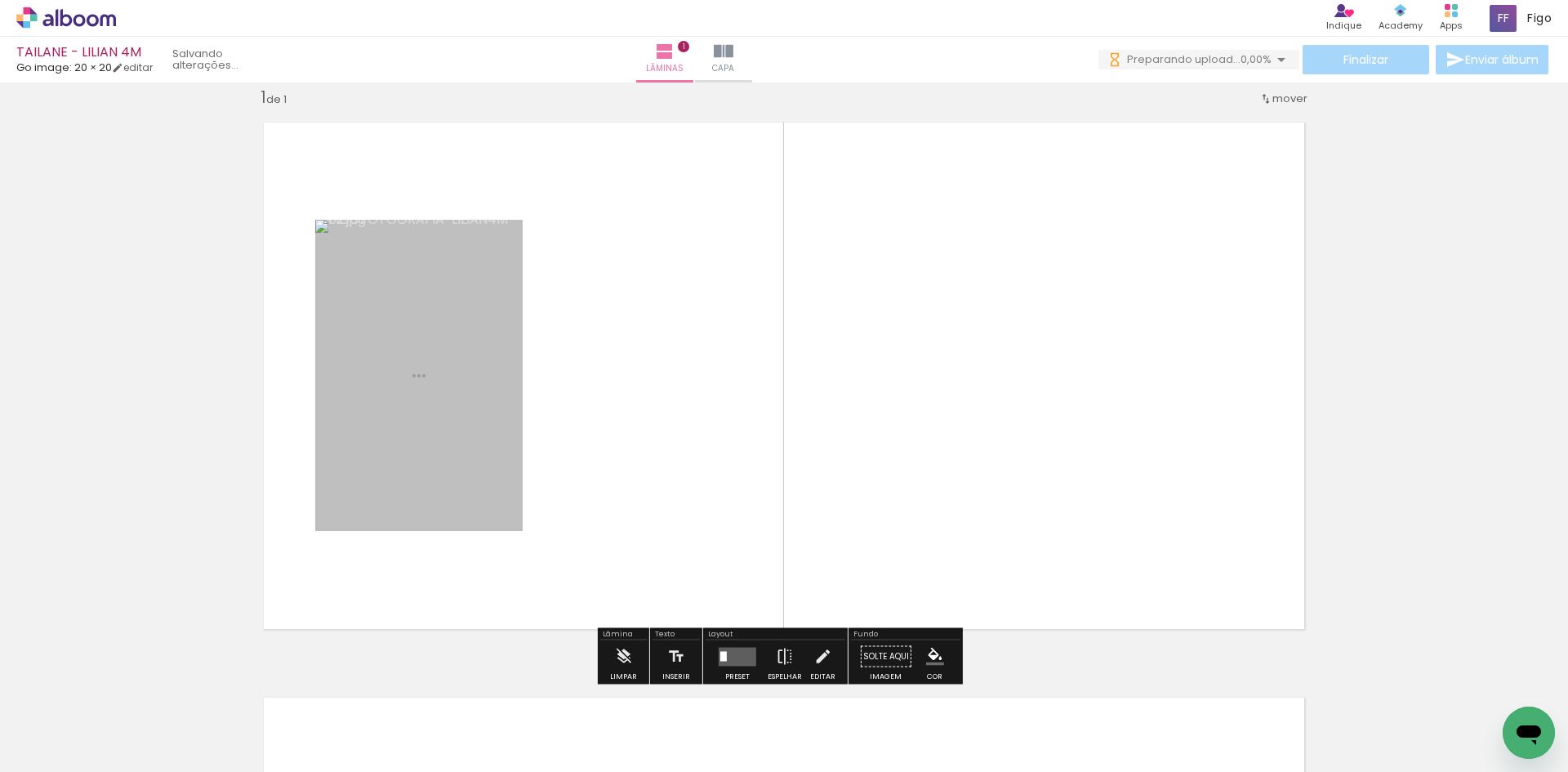
scroll to position [21, 0]
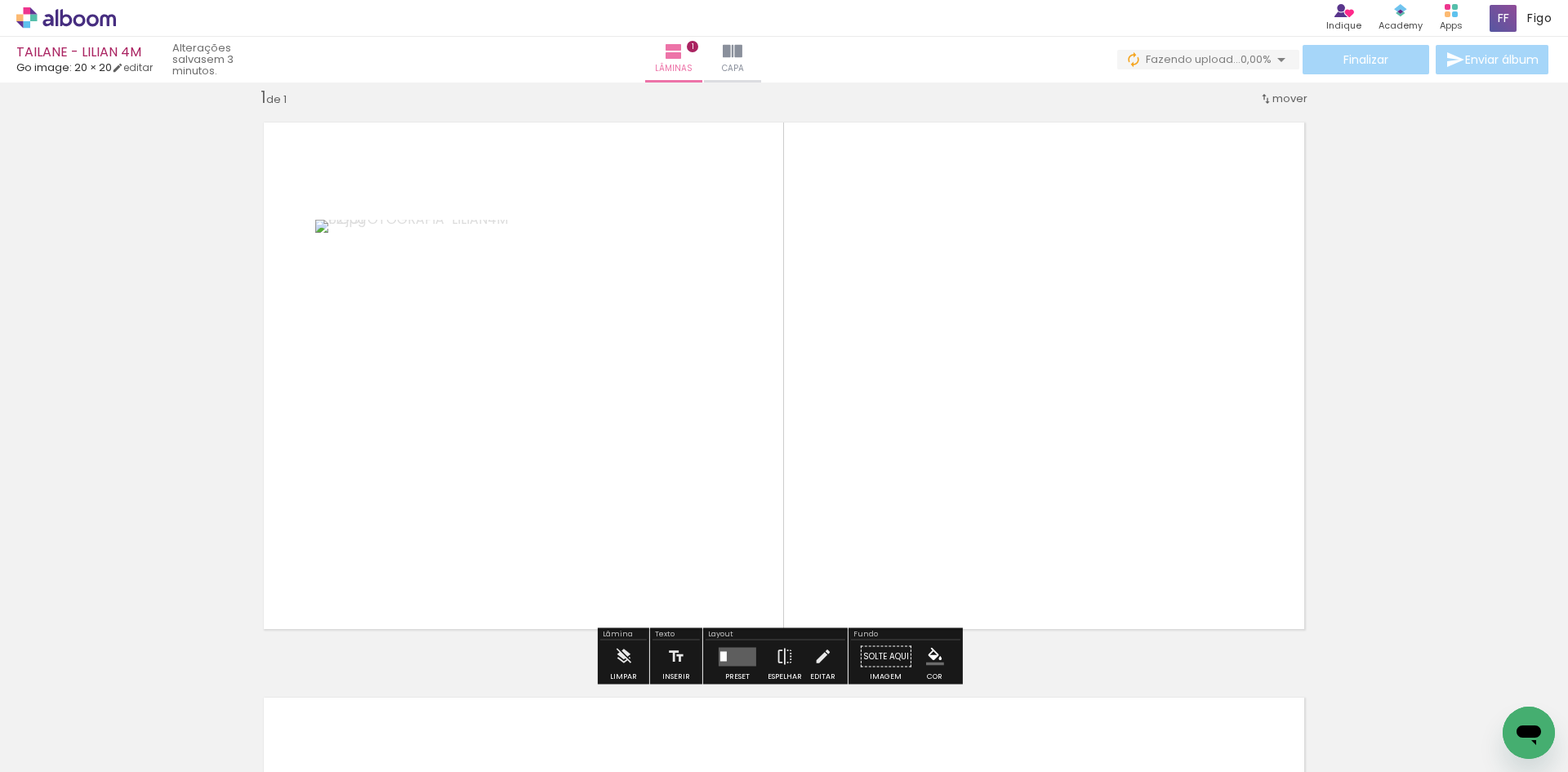
click at [77, 717] on input "Todas as fotos" at bounding box center [46, 722] width 62 height 14
click at [0, 0] on slot "Não utilizadas" at bounding box center [0, 0] width 0 height 0
type input "Não utilizadas"
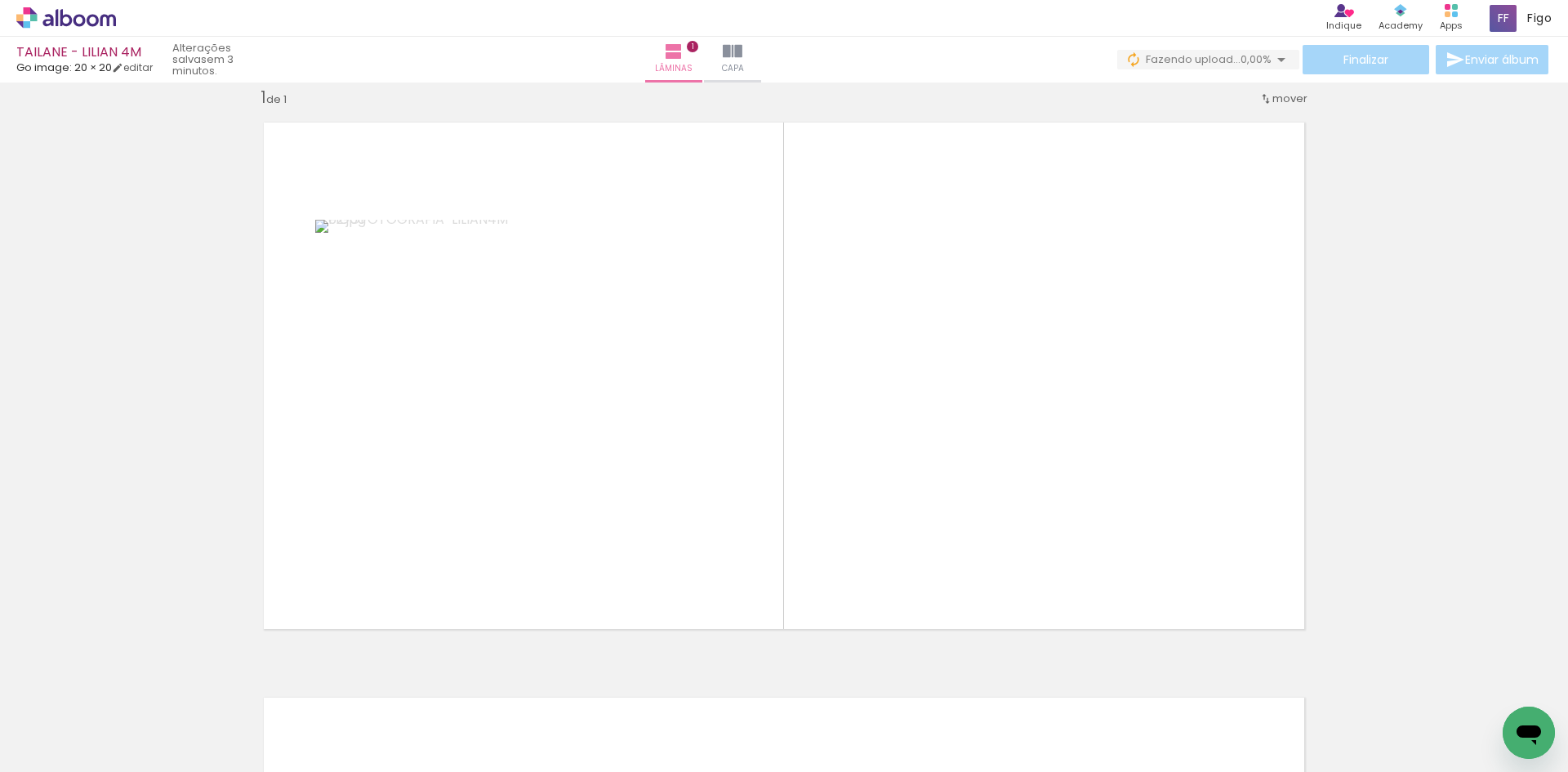
drag, startPoint x: 459, startPoint y: 720, endPoint x: 724, endPoint y: 486, distance: 353.5
click at [724, 486] on quentale-workspace at bounding box center [784, 386] width 1568 height 772
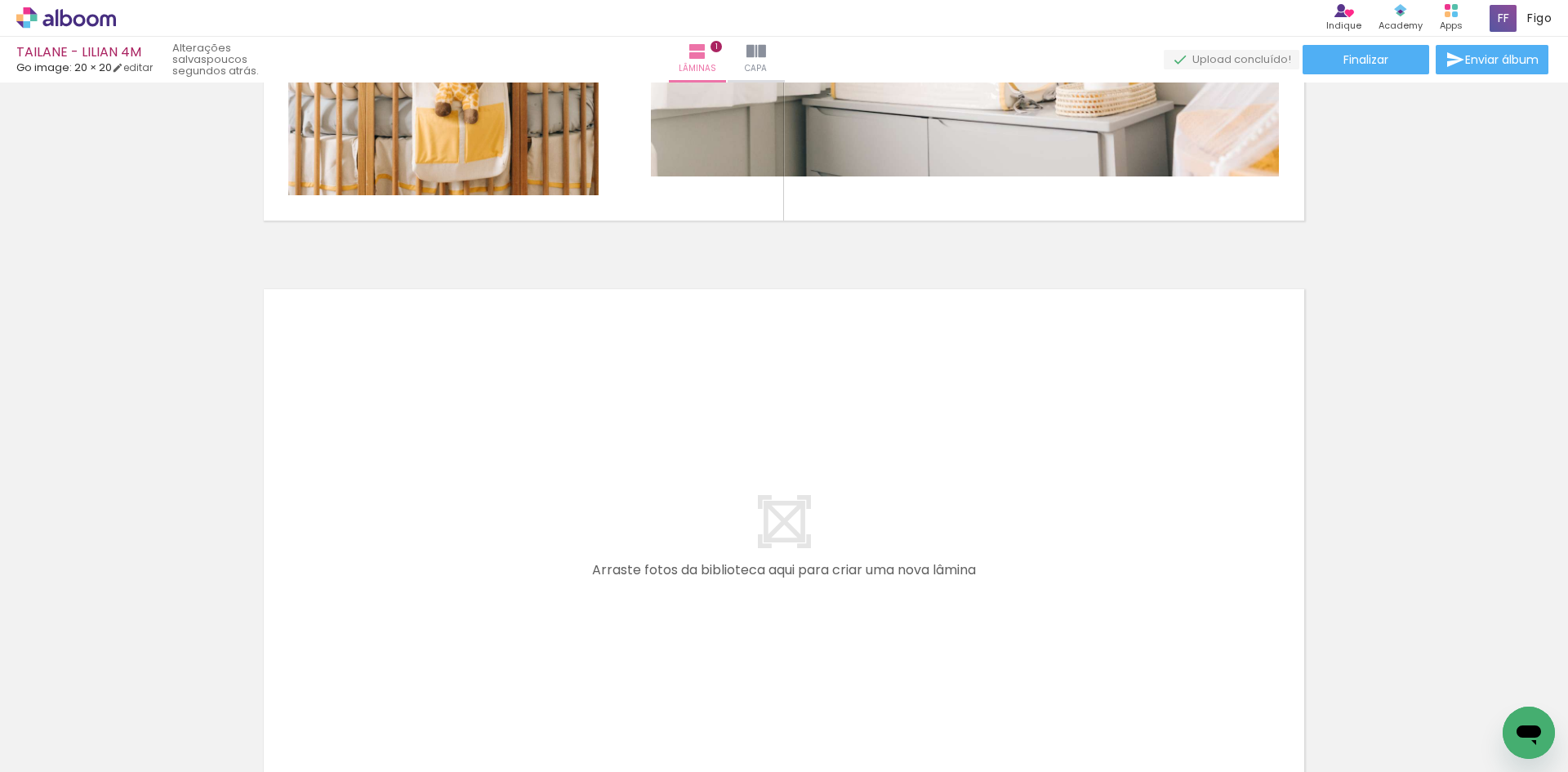
scroll to position [0, 2504]
drag, startPoint x: 856, startPoint y: 724, endPoint x: 844, endPoint y: 533, distance: 191.4
click at [844, 533] on quentale-workspace at bounding box center [784, 386] width 1568 height 772
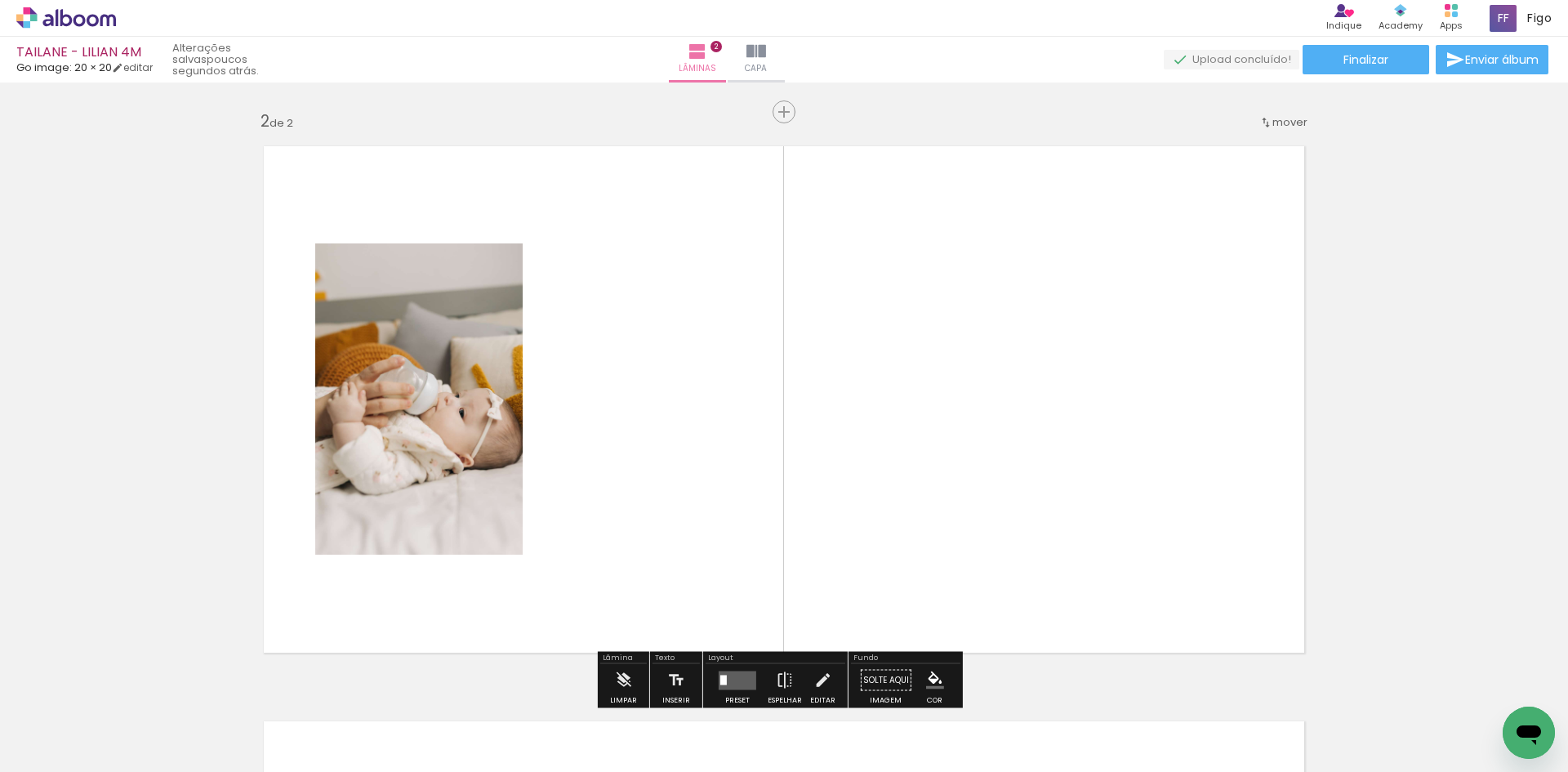
scroll to position [597, 0]
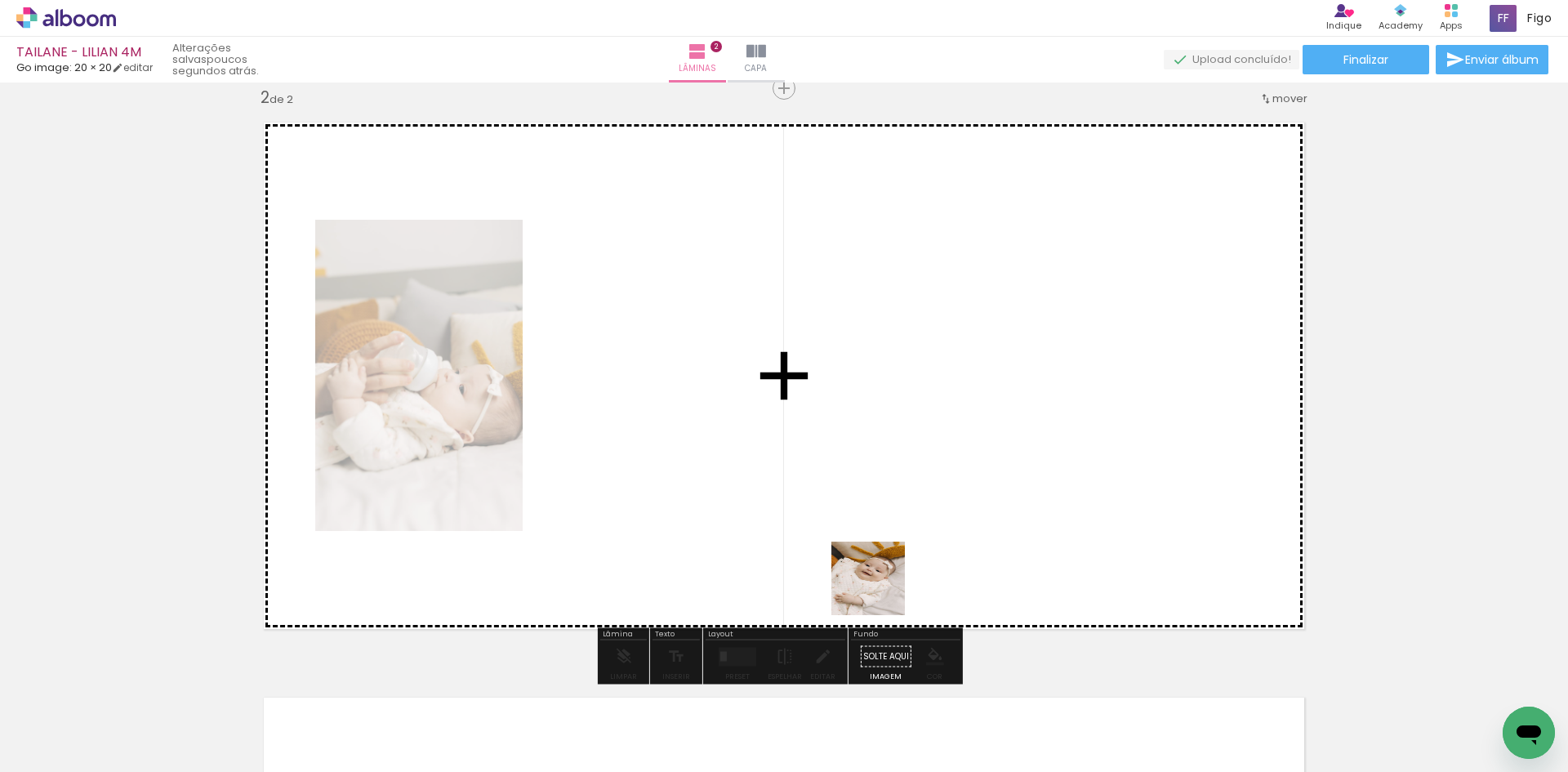
drag, startPoint x: 882, startPoint y: 711, endPoint x: 866, endPoint y: 454, distance: 257.5
click at [869, 491] on quentale-workspace at bounding box center [784, 386] width 1568 height 772
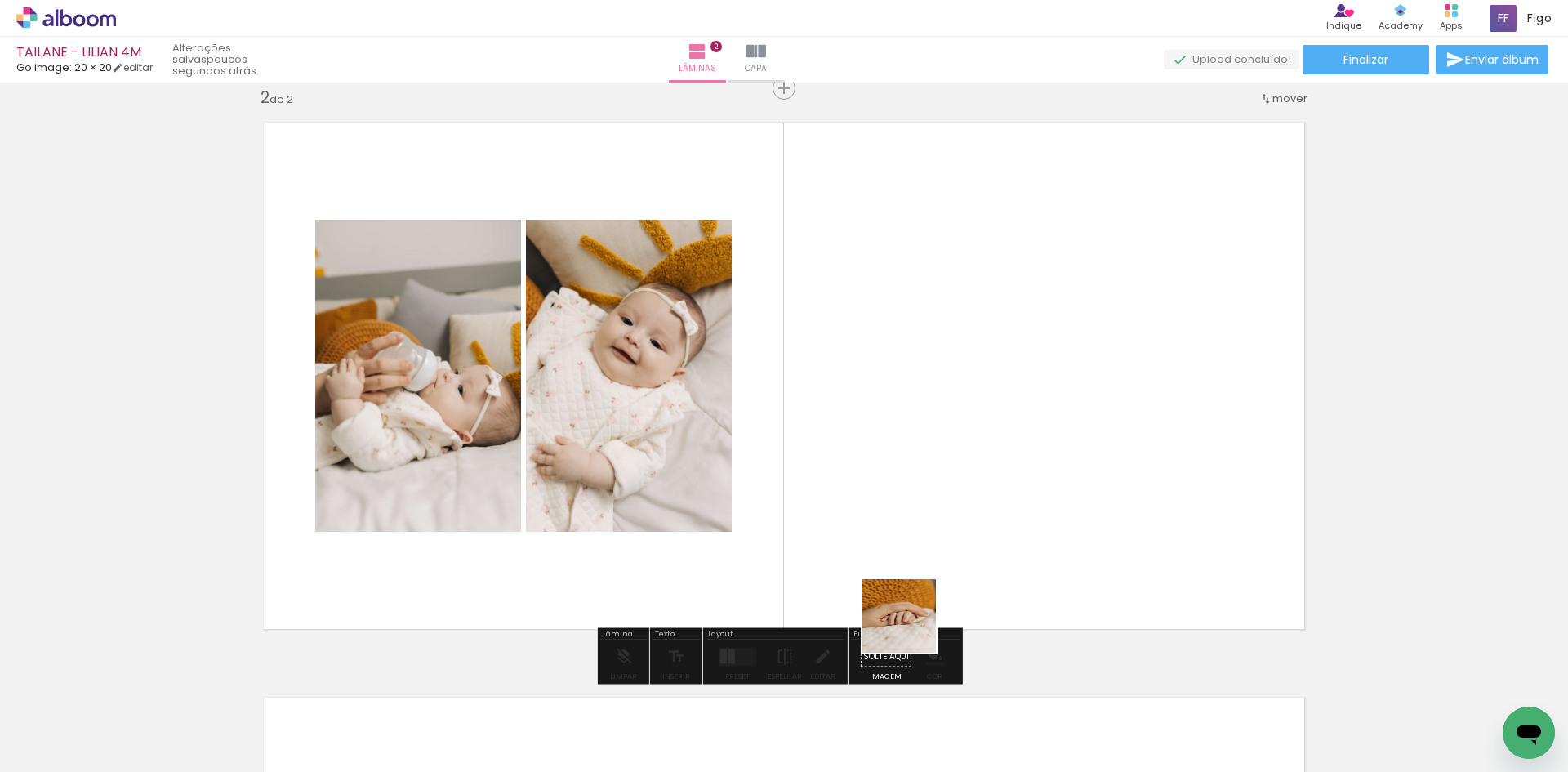
drag, startPoint x: 866, startPoint y: 735, endPoint x: 984, endPoint y: 438, distance: 319.6
click at [967, 480] on quentale-workspace at bounding box center [784, 386] width 1568 height 772
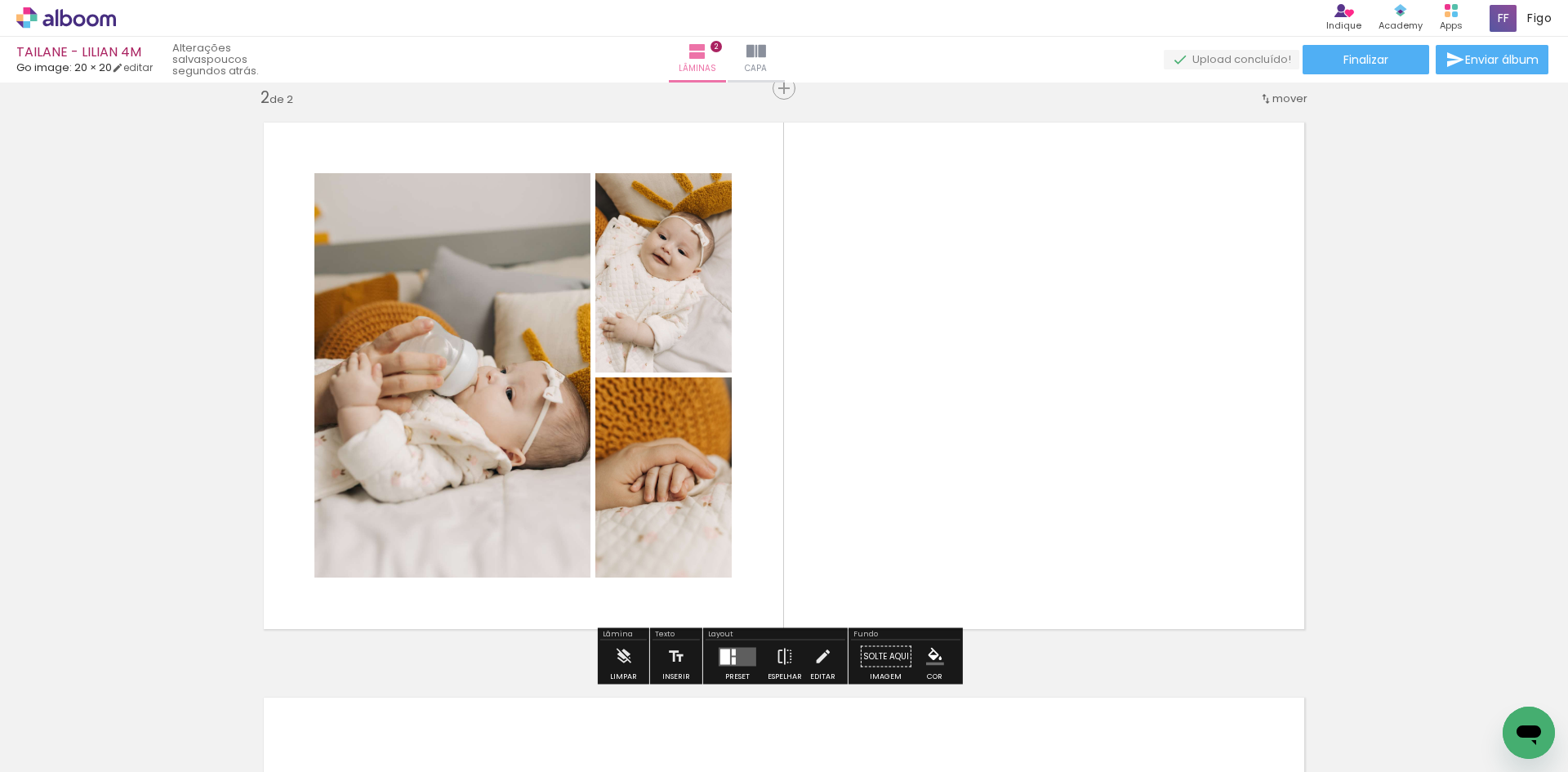
scroll to position [0, 1949]
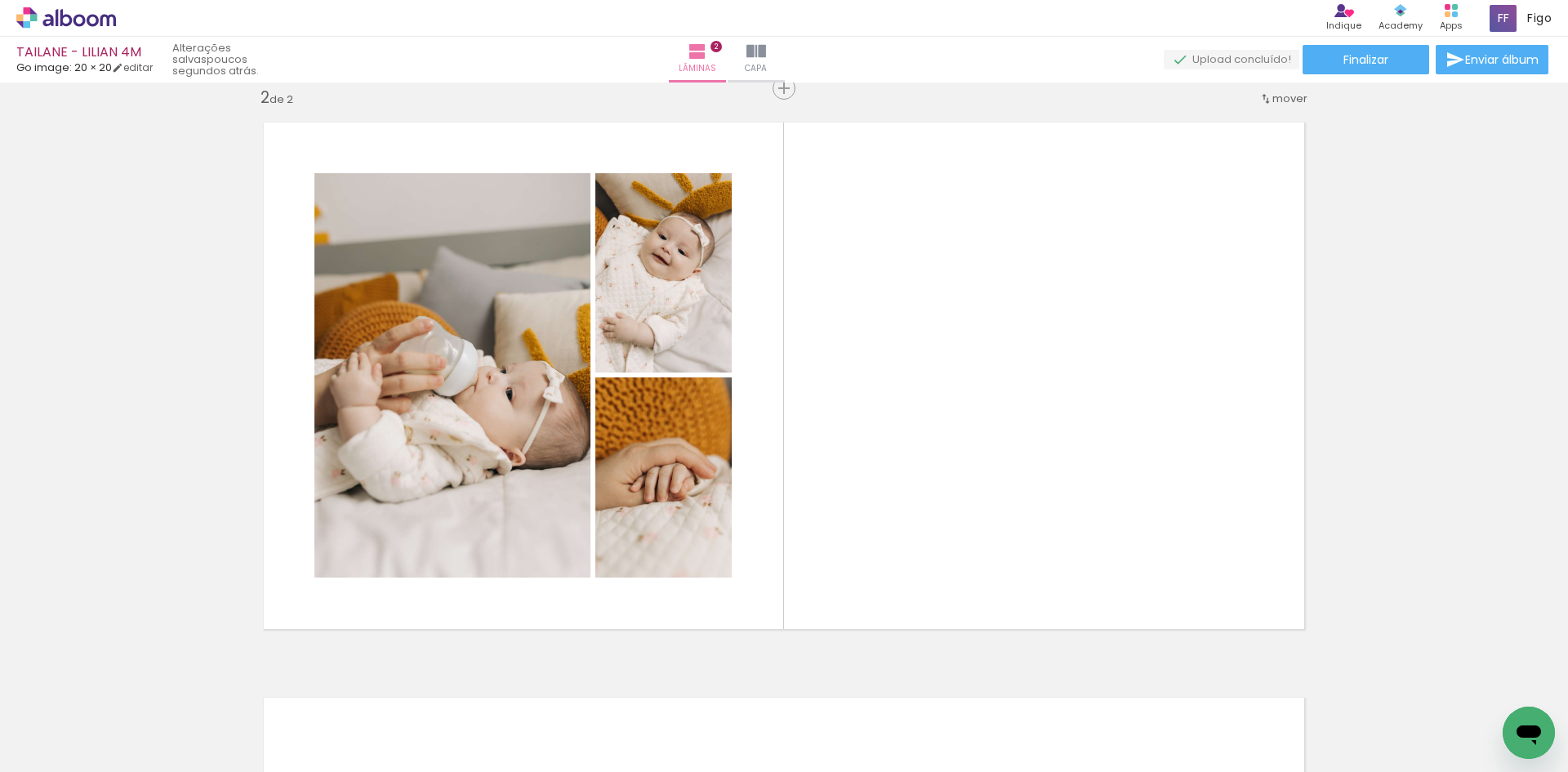
drag, startPoint x: 779, startPoint y: 727, endPoint x: 885, endPoint y: 479, distance: 269.7
click at [880, 495] on quentale-workspace at bounding box center [784, 386] width 1568 height 772
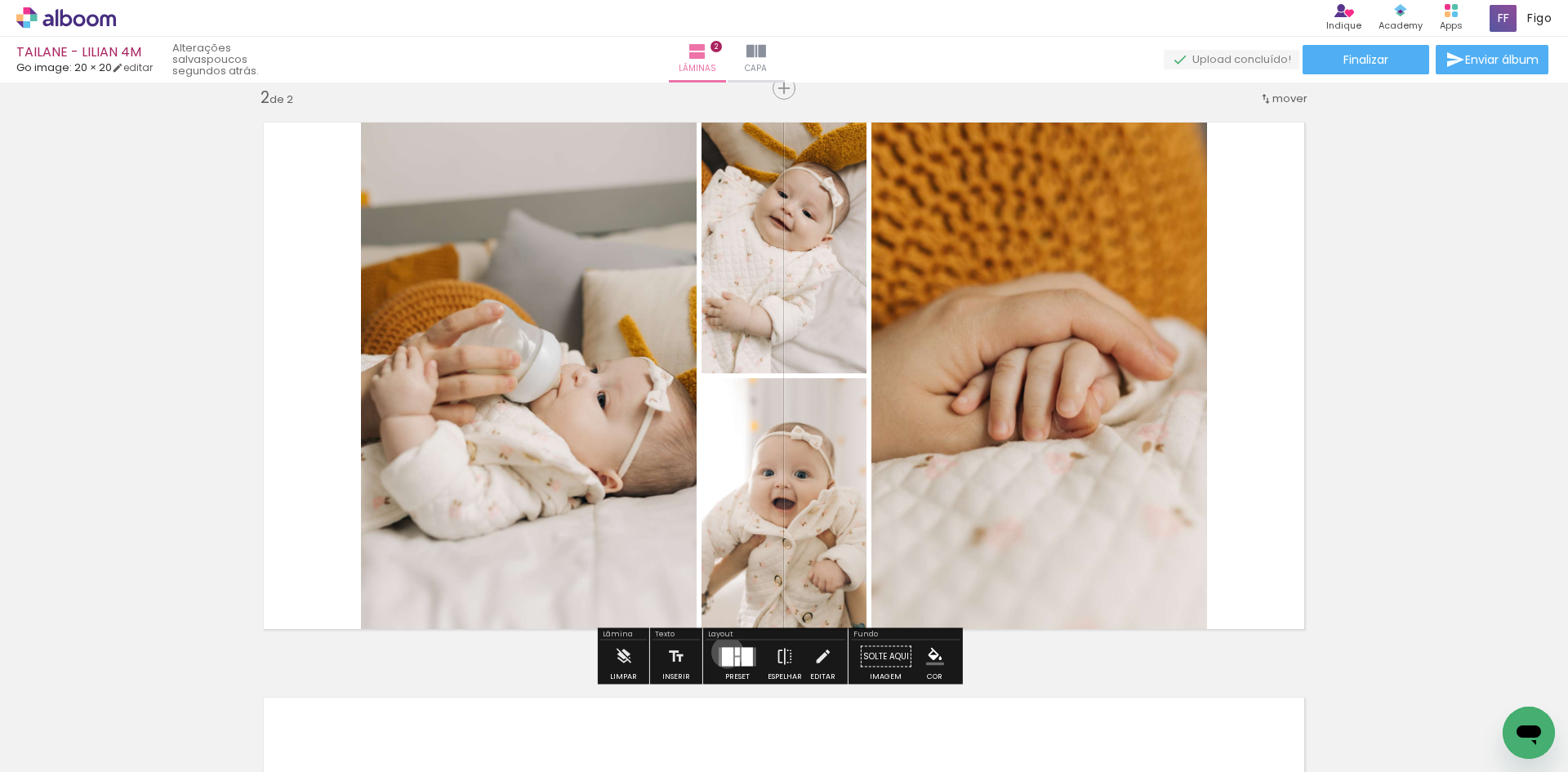
click at [724, 652] on div at bounding box center [728, 656] width 12 height 18
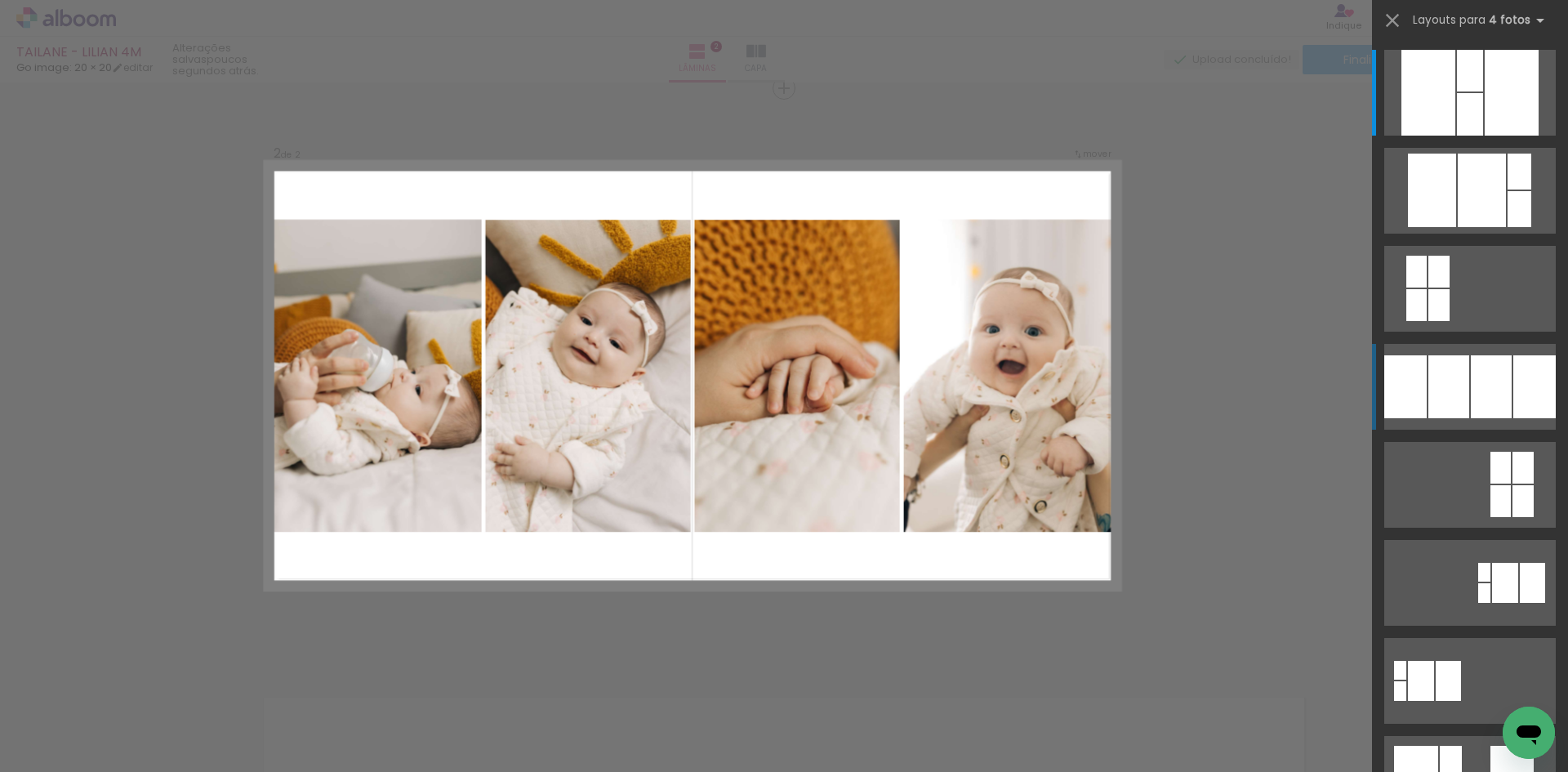
click at [1492, 366] on div at bounding box center [1492, 386] width 41 height 63
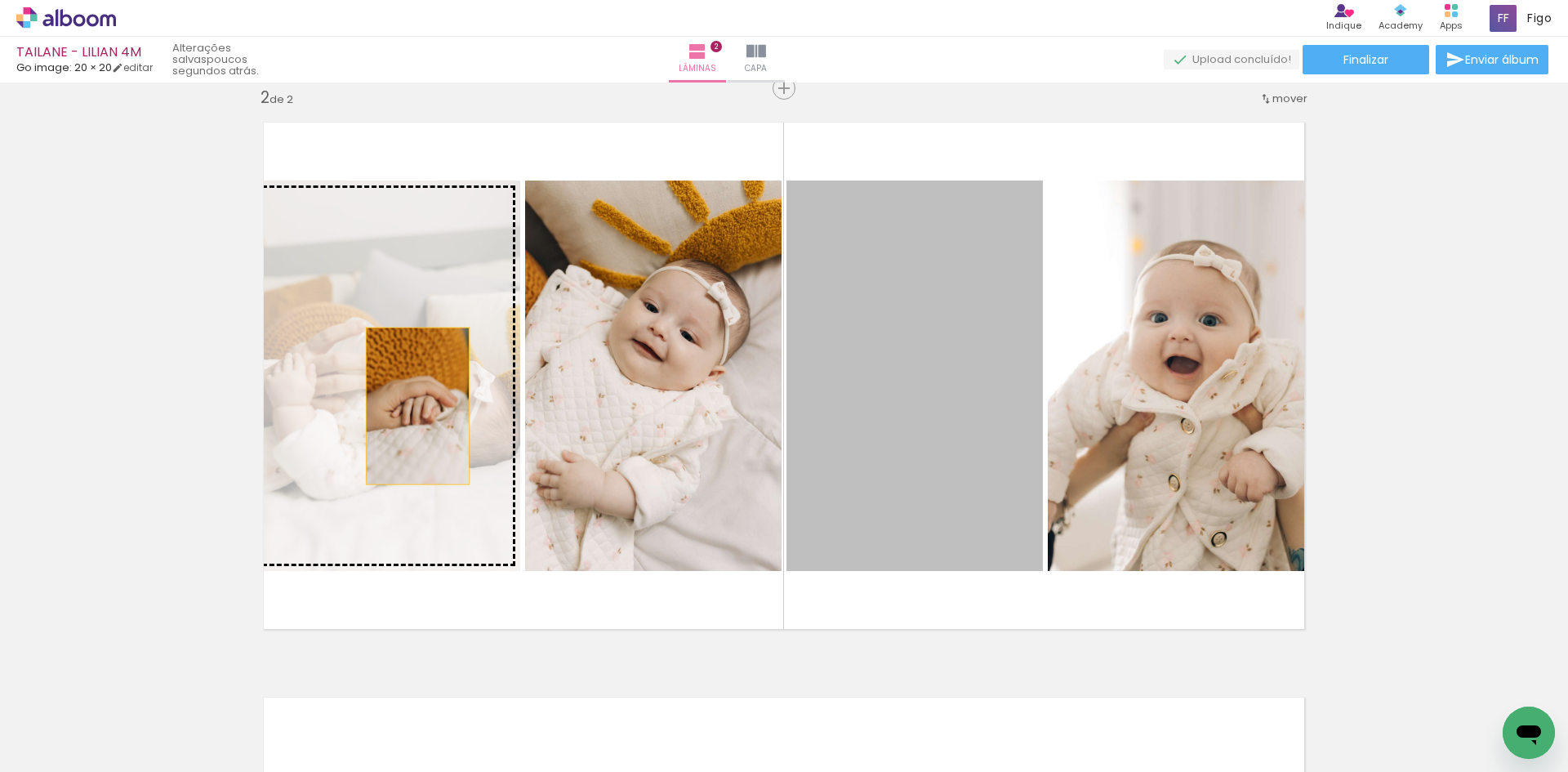
drag, startPoint x: 923, startPoint y: 393, endPoint x: 412, endPoint y: 406, distance: 511.2
click at [0, 0] on slot at bounding box center [0, 0] width 0 height 0
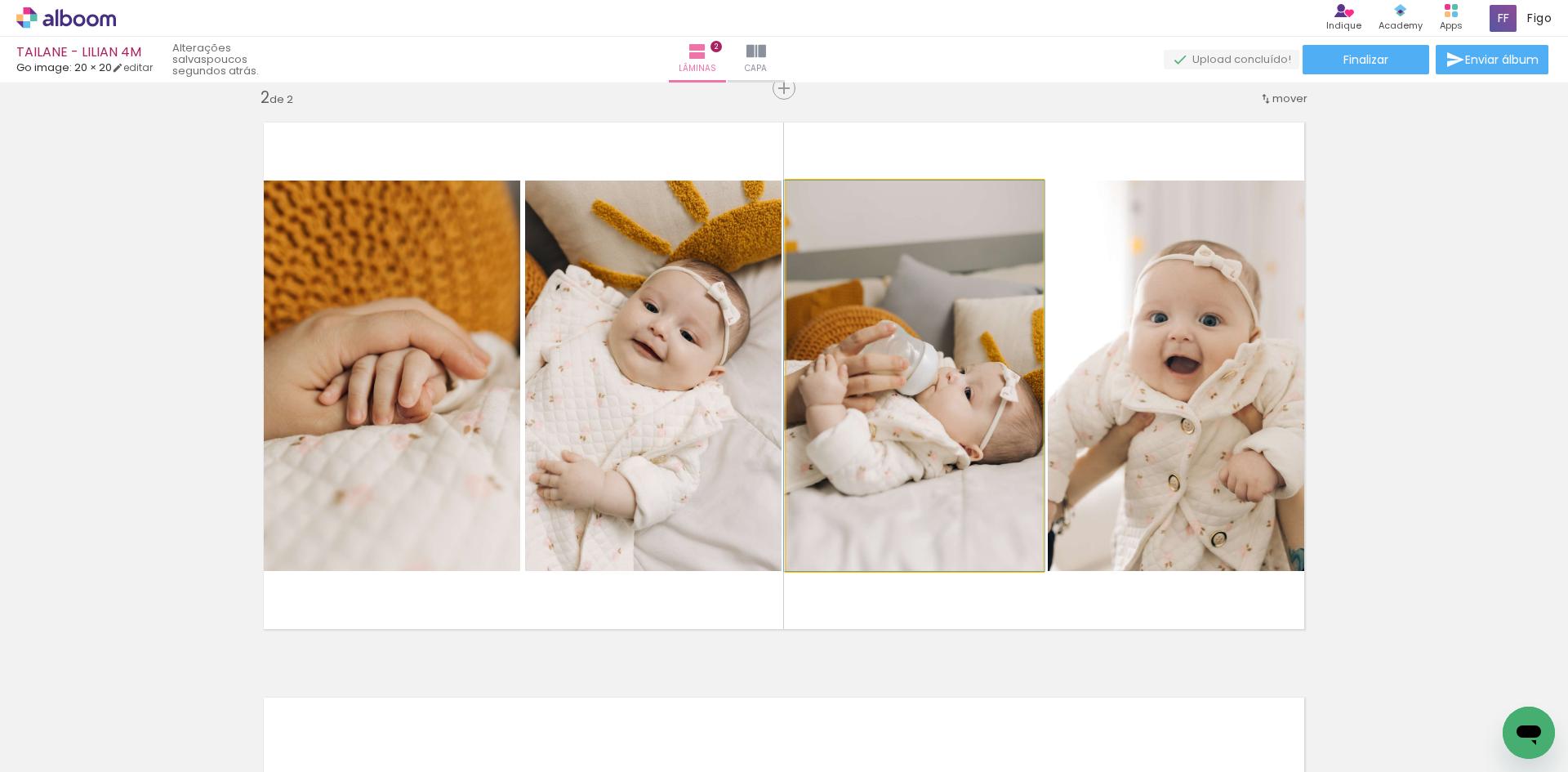
drag, startPoint x: 883, startPoint y: 429, endPoint x: 1093, endPoint y: 435, distance: 210.1
click at [0, 0] on slot at bounding box center [0, 0] width 0 height 0
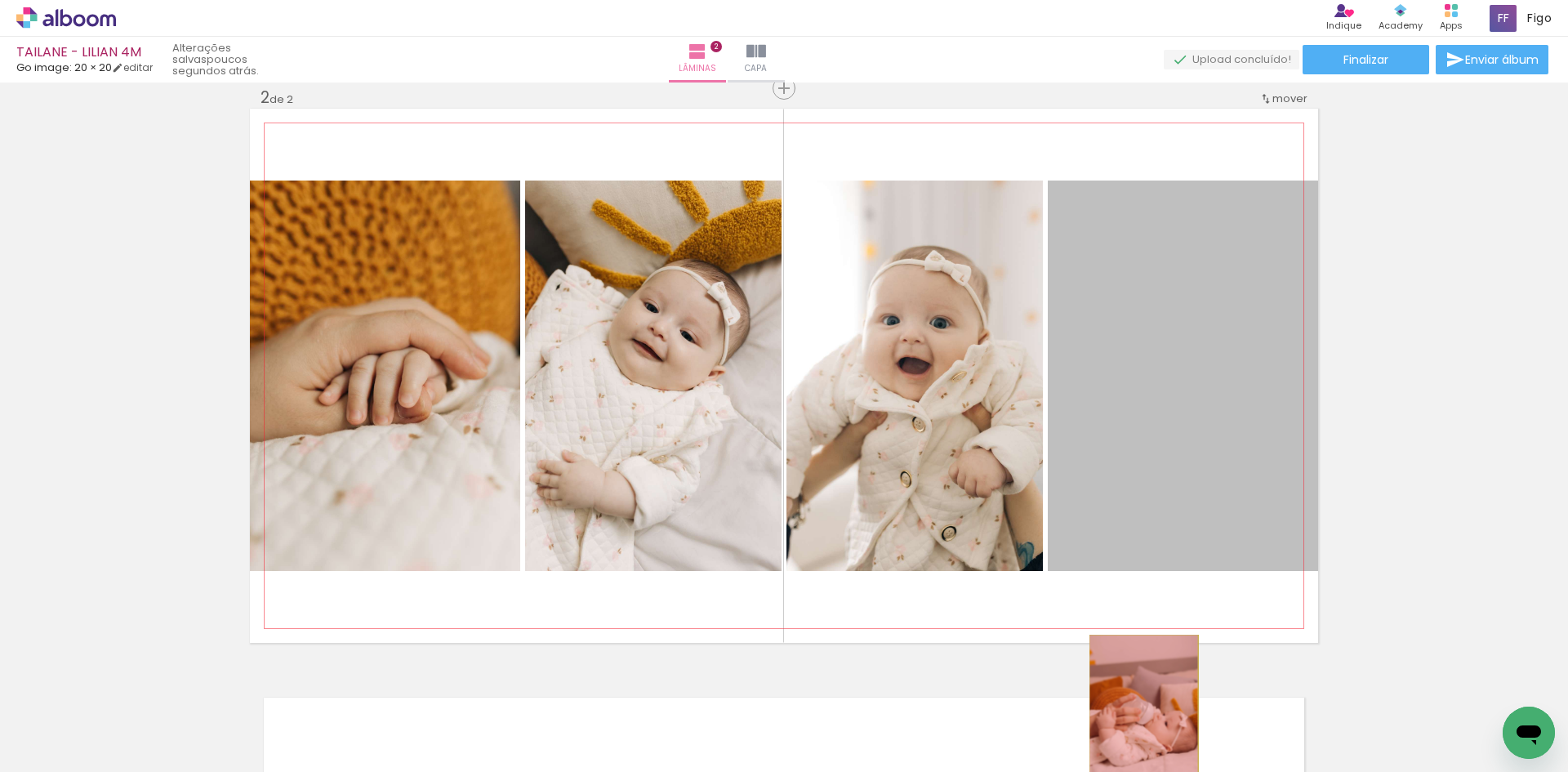
drag, startPoint x: 1162, startPoint y: 467, endPoint x: 1138, endPoint y: 714, distance: 248.2
click at [1138, 714] on quentale-workspace at bounding box center [784, 386] width 1568 height 772
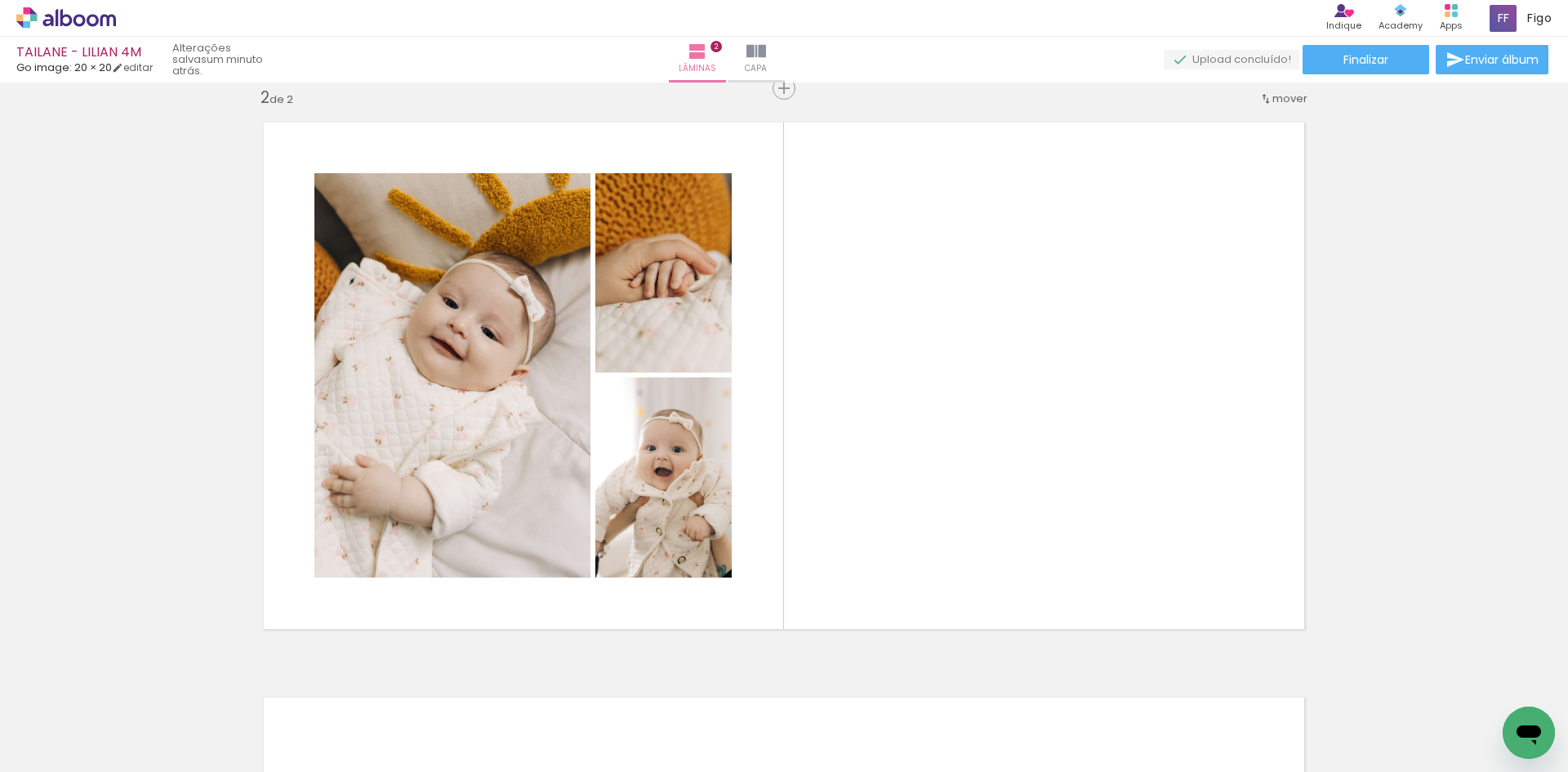
scroll to position [0, 2199]
drag, startPoint x: 907, startPoint y: 723, endPoint x: 959, endPoint y: 458, distance: 270.1
click at [955, 474] on quentale-workspace at bounding box center [784, 386] width 1568 height 772
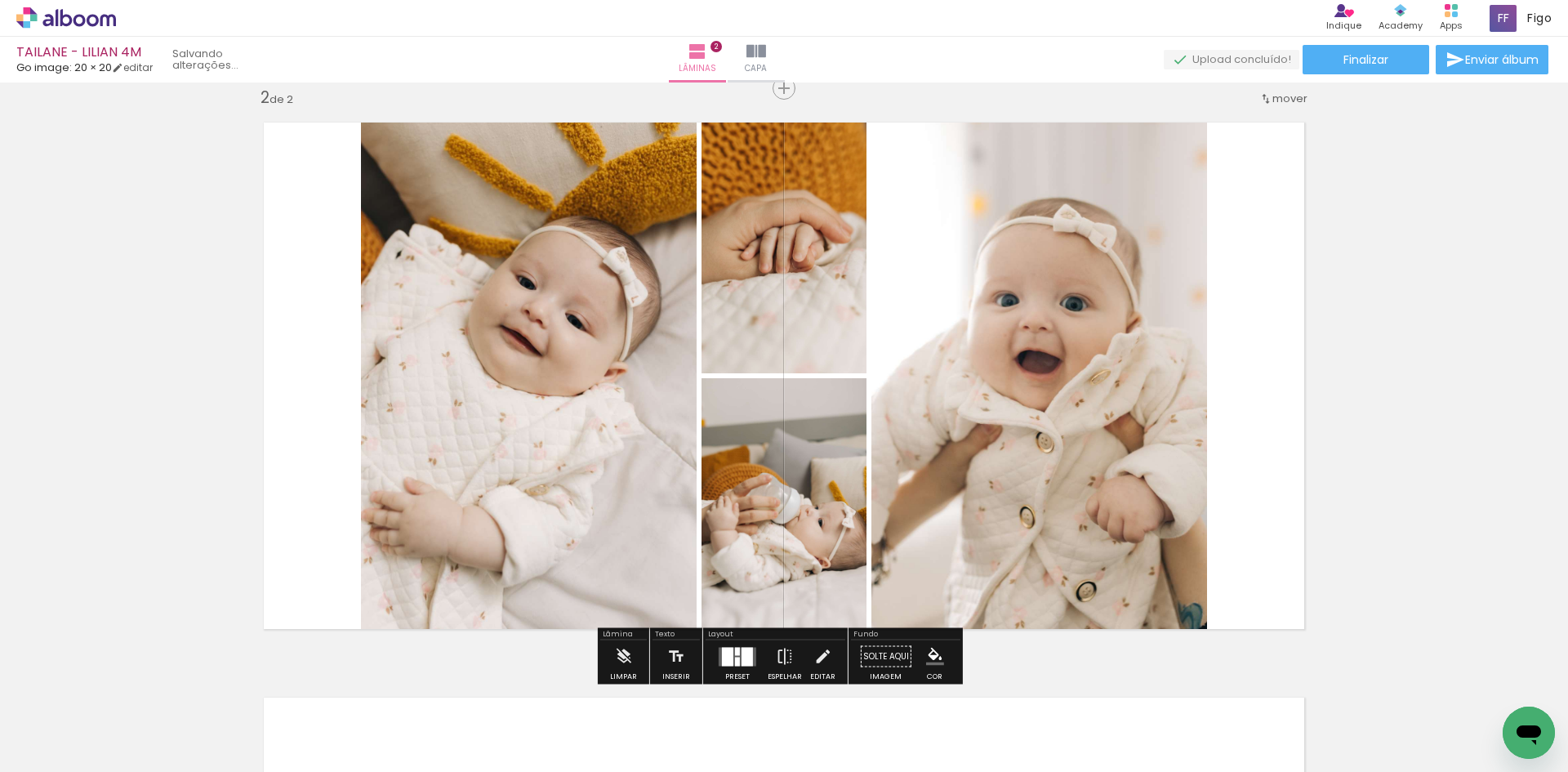
scroll to position [0, 2138]
click at [729, 655] on div at bounding box center [728, 656] width 12 height 18
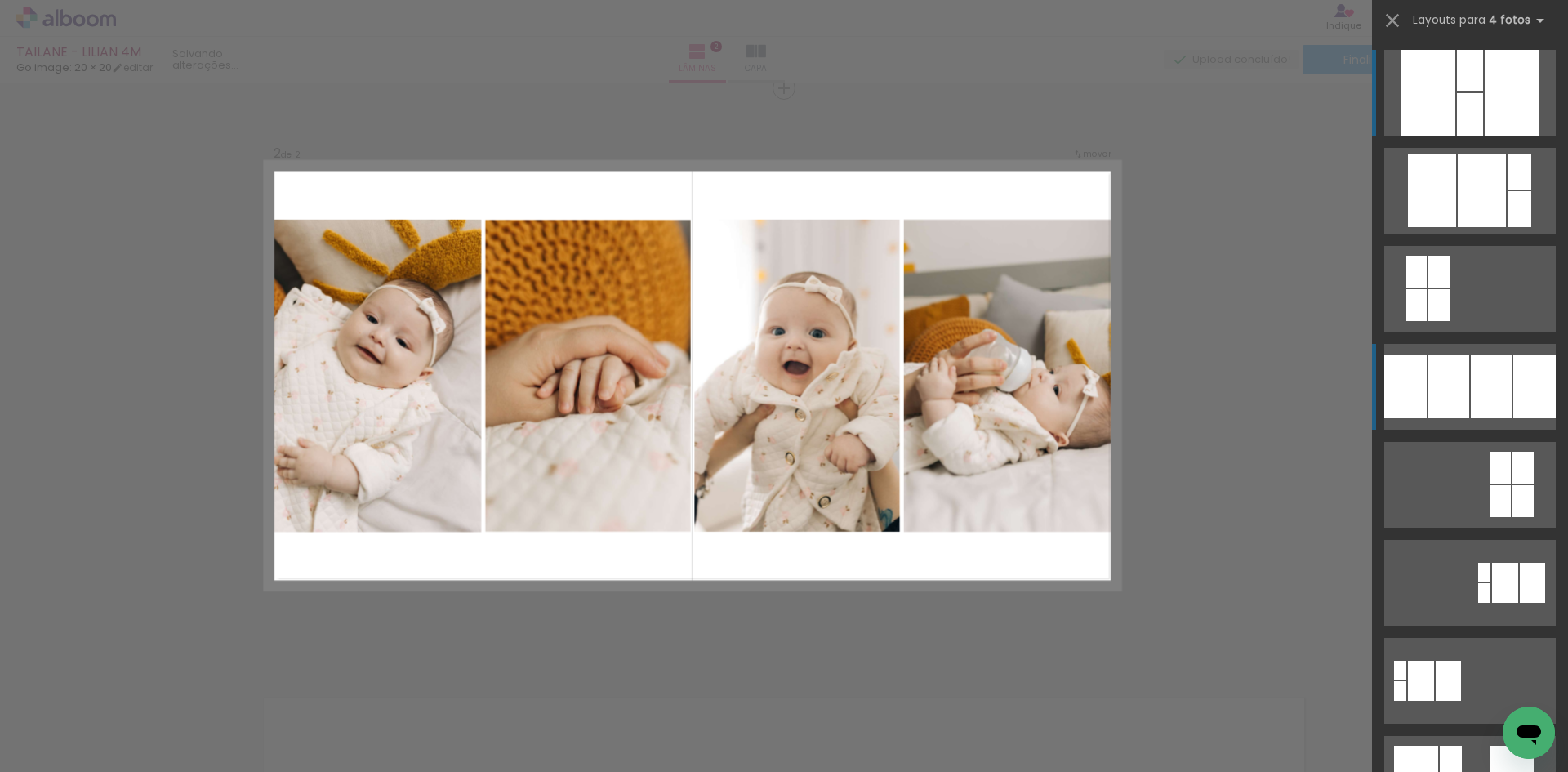
click at [1498, 386] on div at bounding box center [1492, 386] width 41 height 63
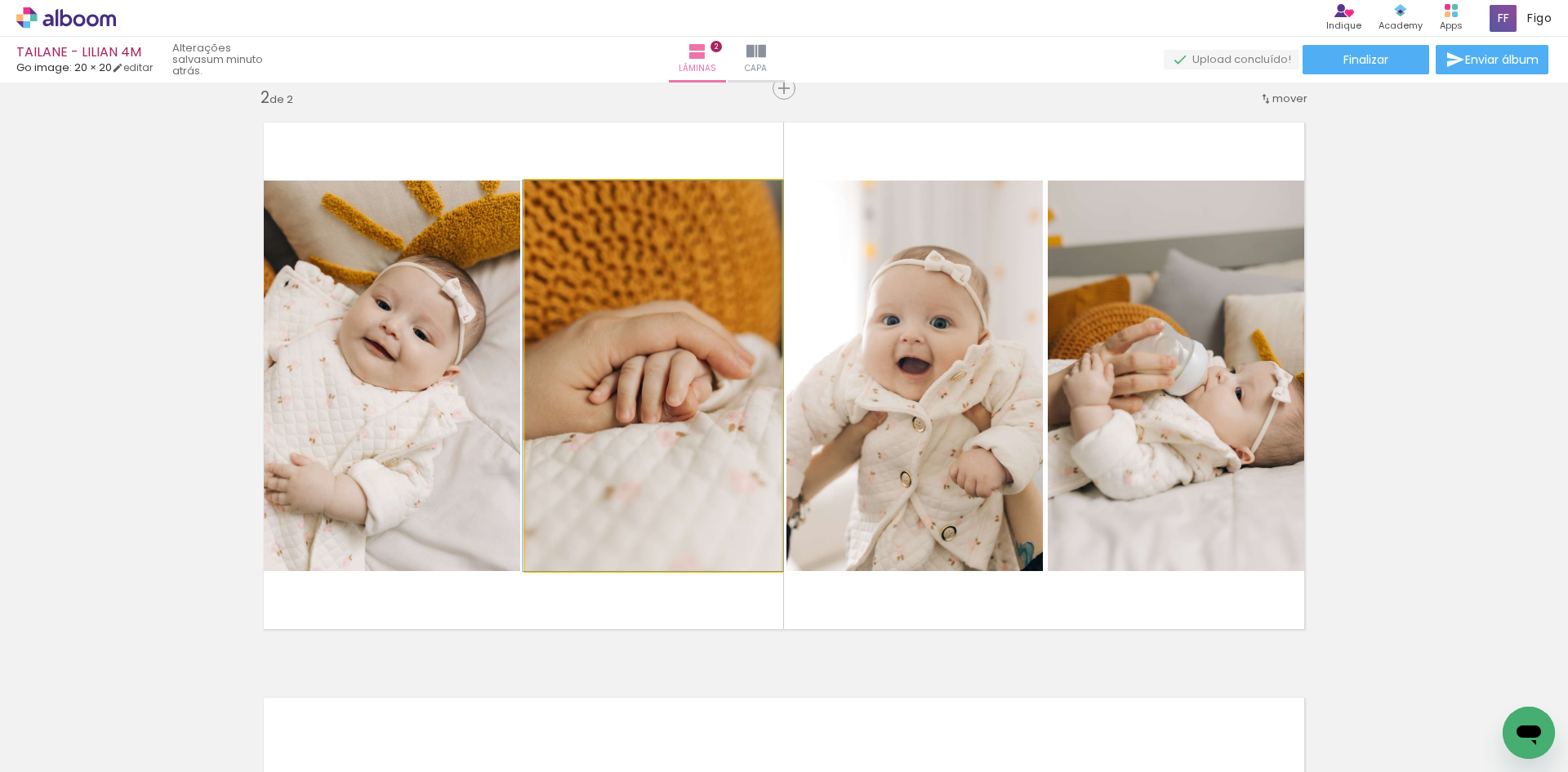
drag, startPoint x: 613, startPoint y: 420, endPoint x: 339, endPoint y: 413, distance: 274.1
click at [0, 0] on slot at bounding box center [0, 0] width 0 height 0
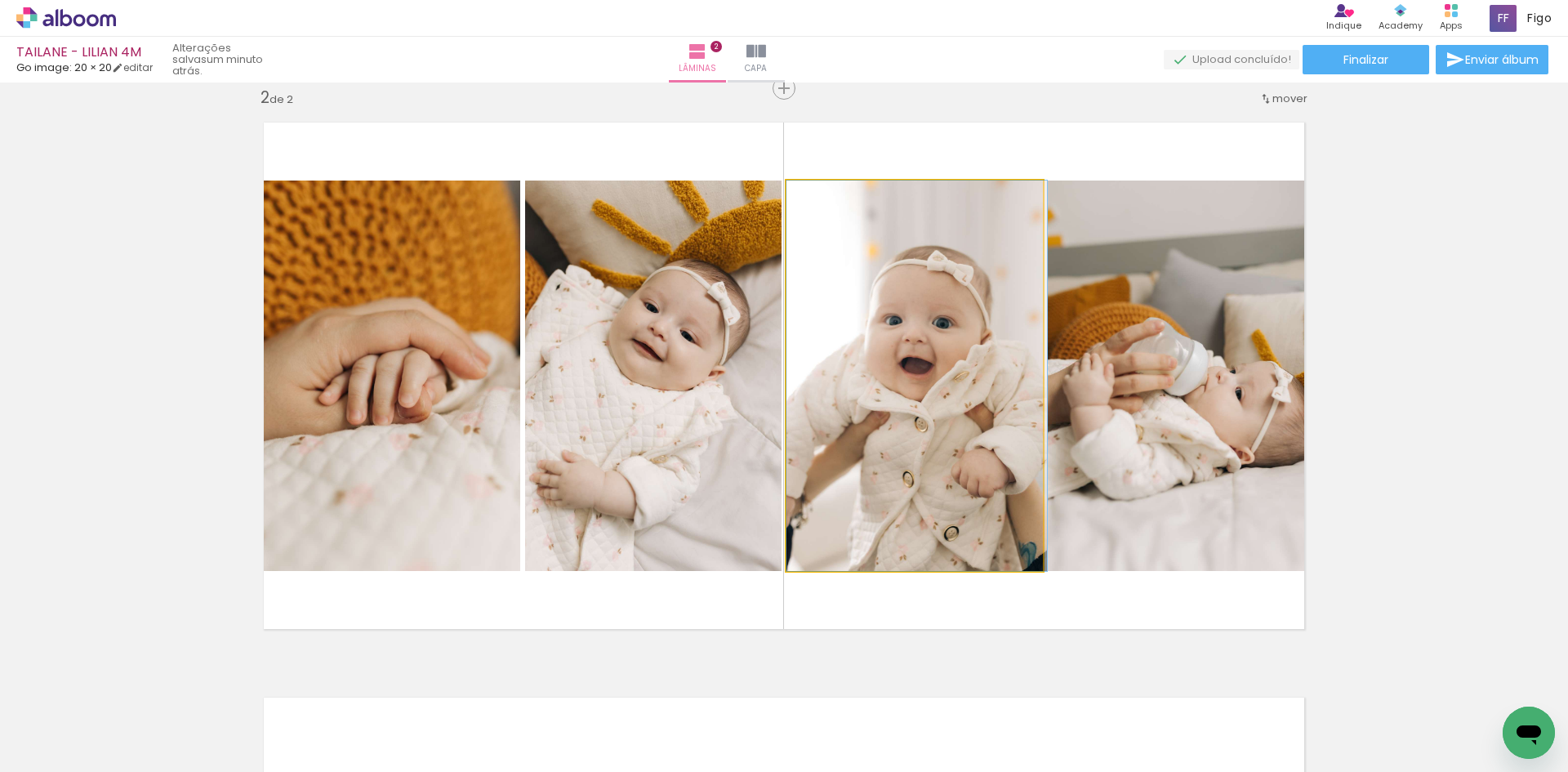
drag, startPoint x: 836, startPoint y: 407, endPoint x: 1003, endPoint y: 417, distance: 167.3
drag, startPoint x: 958, startPoint y: 412, endPoint x: 1096, endPoint y: 409, distance: 138.0
click at [0, 0] on slot at bounding box center [0, 0] width 0 height 0
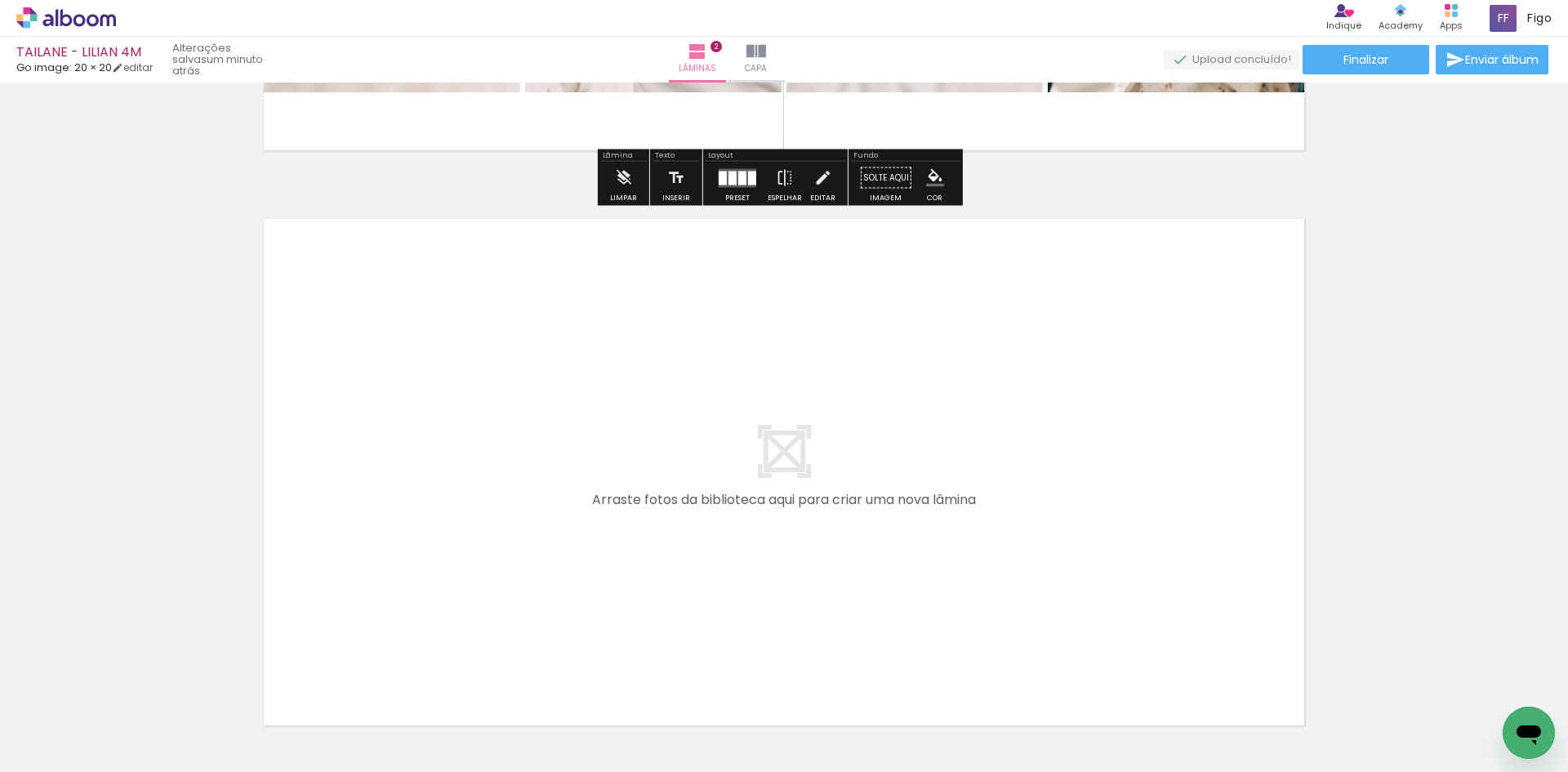
scroll to position [1086, 0]
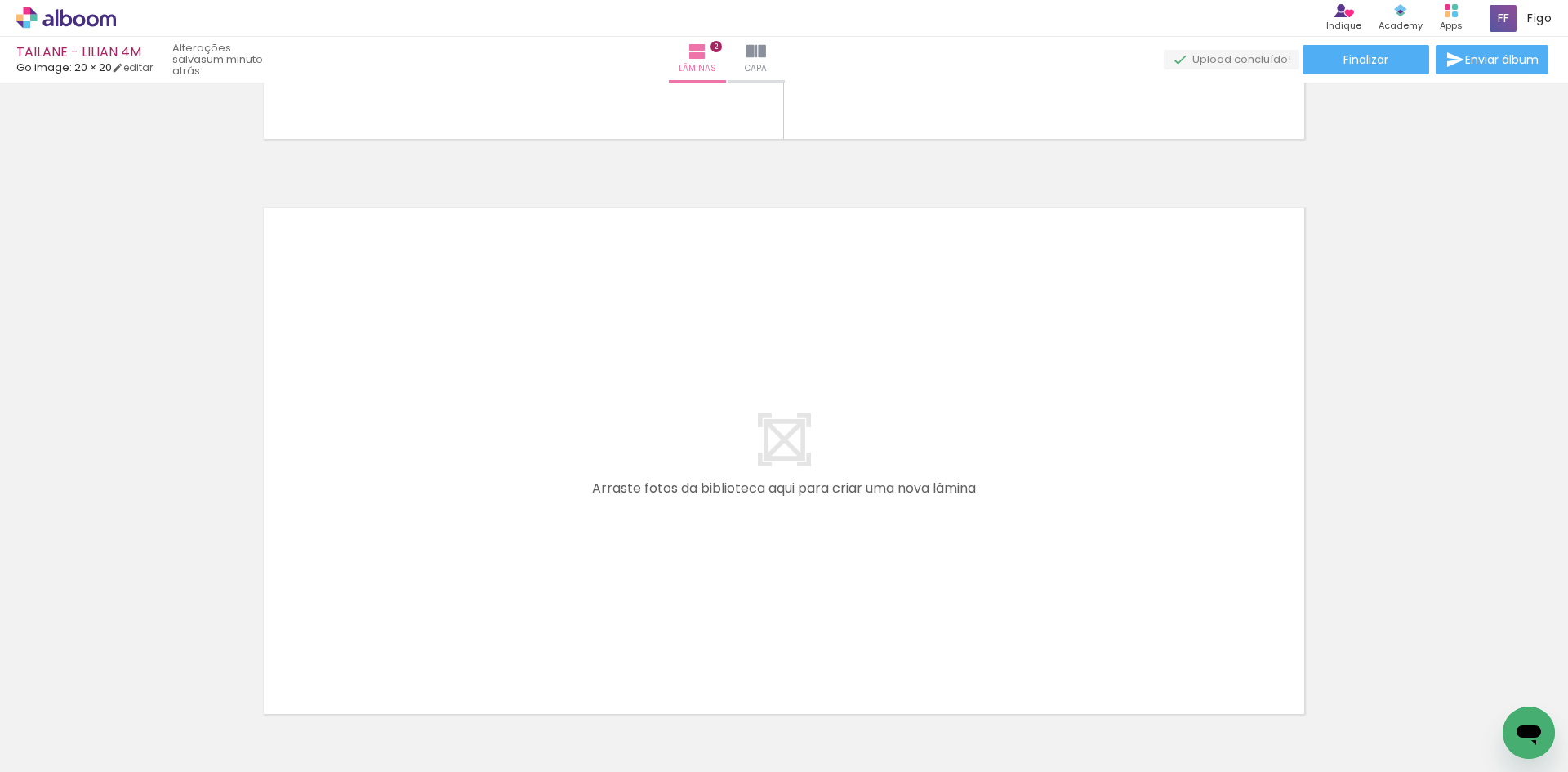
drag, startPoint x: 678, startPoint y: 710, endPoint x: 699, endPoint y: 560, distance: 151.5
click at [699, 560] on quentale-workspace at bounding box center [784, 386] width 1568 height 772
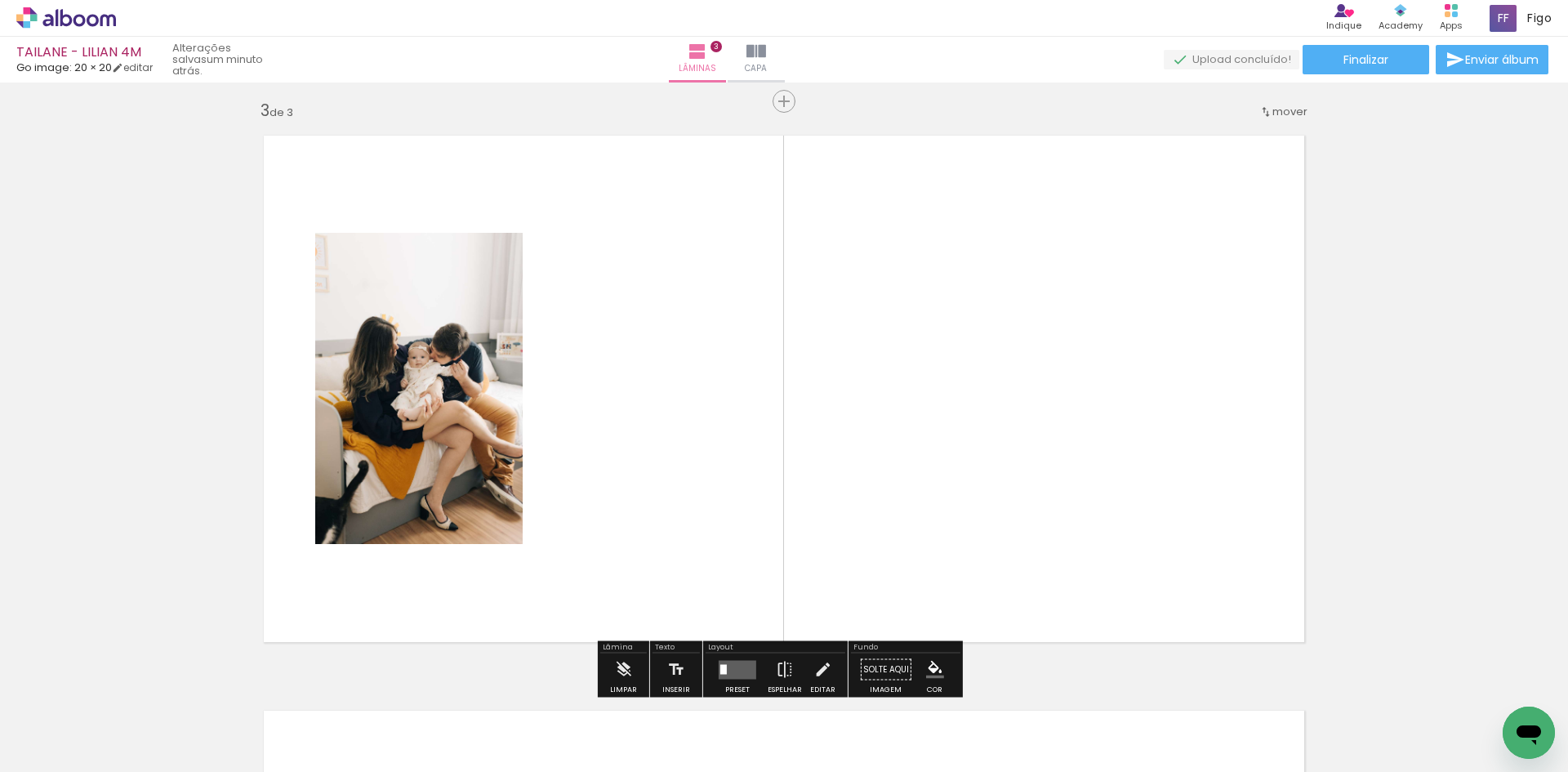
scroll to position [1172, 0]
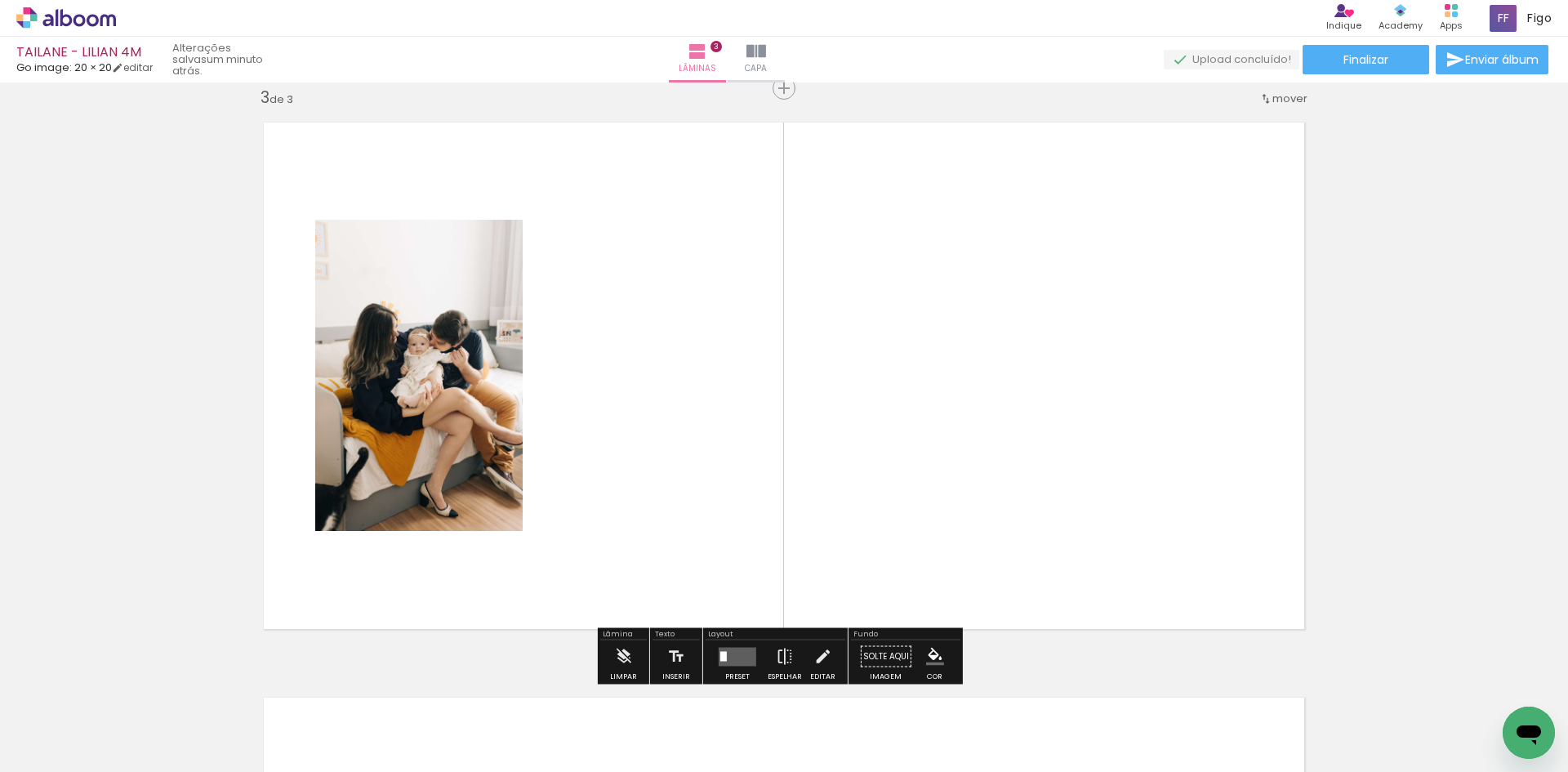
drag, startPoint x: 763, startPoint y: 724, endPoint x: 774, endPoint y: 484, distance: 240.3
click at [775, 501] on quentale-workspace at bounding box center [784, 386] width 1568 height 772
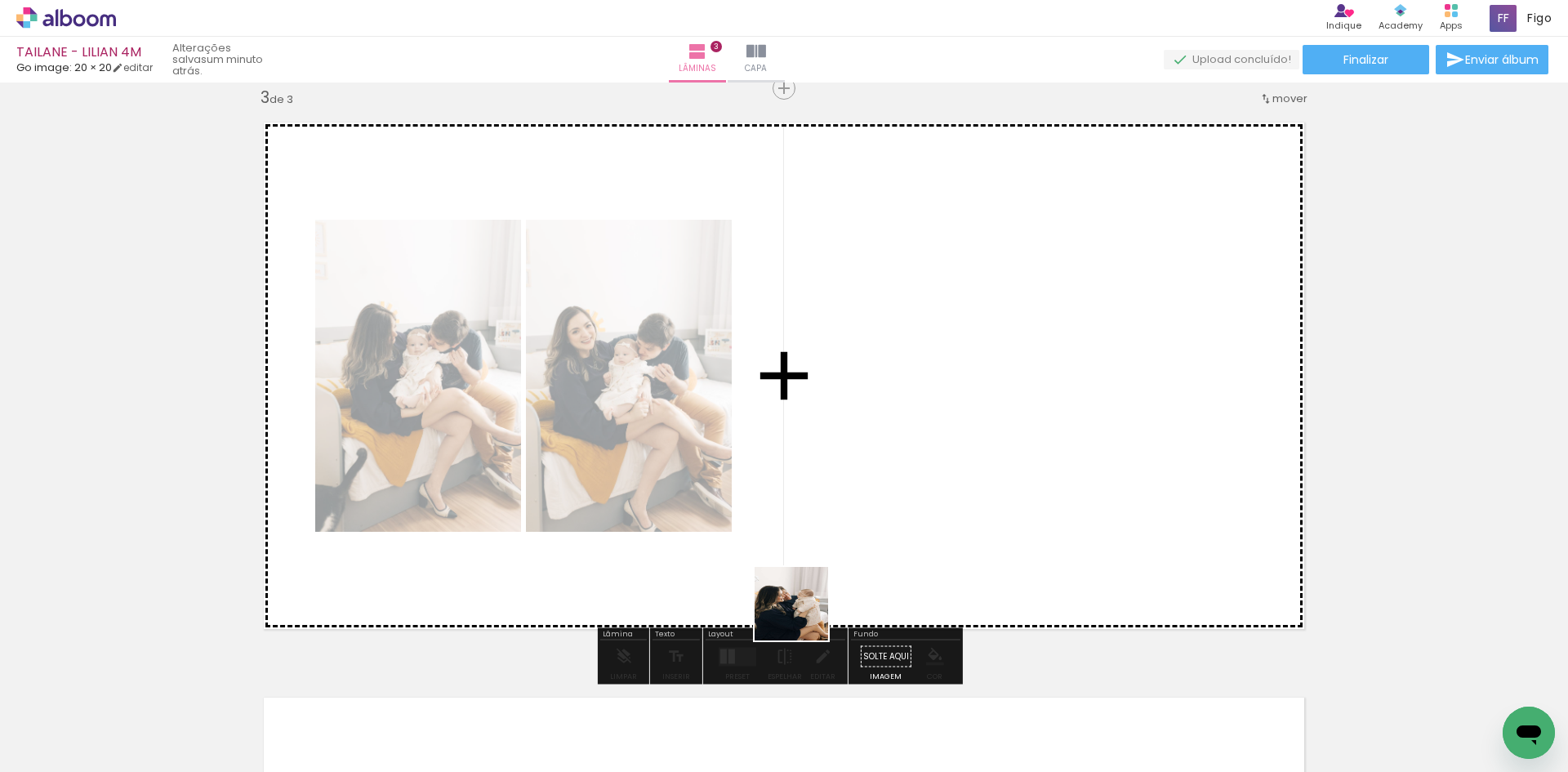
drag, startPoint x: 775, startPoint y: 715, endPoint x: 843, endPoint y: 460, distance: 263.9
click at [831, 509] on quentale-workspace at bounding box center [784, 386] width 1568 height 772
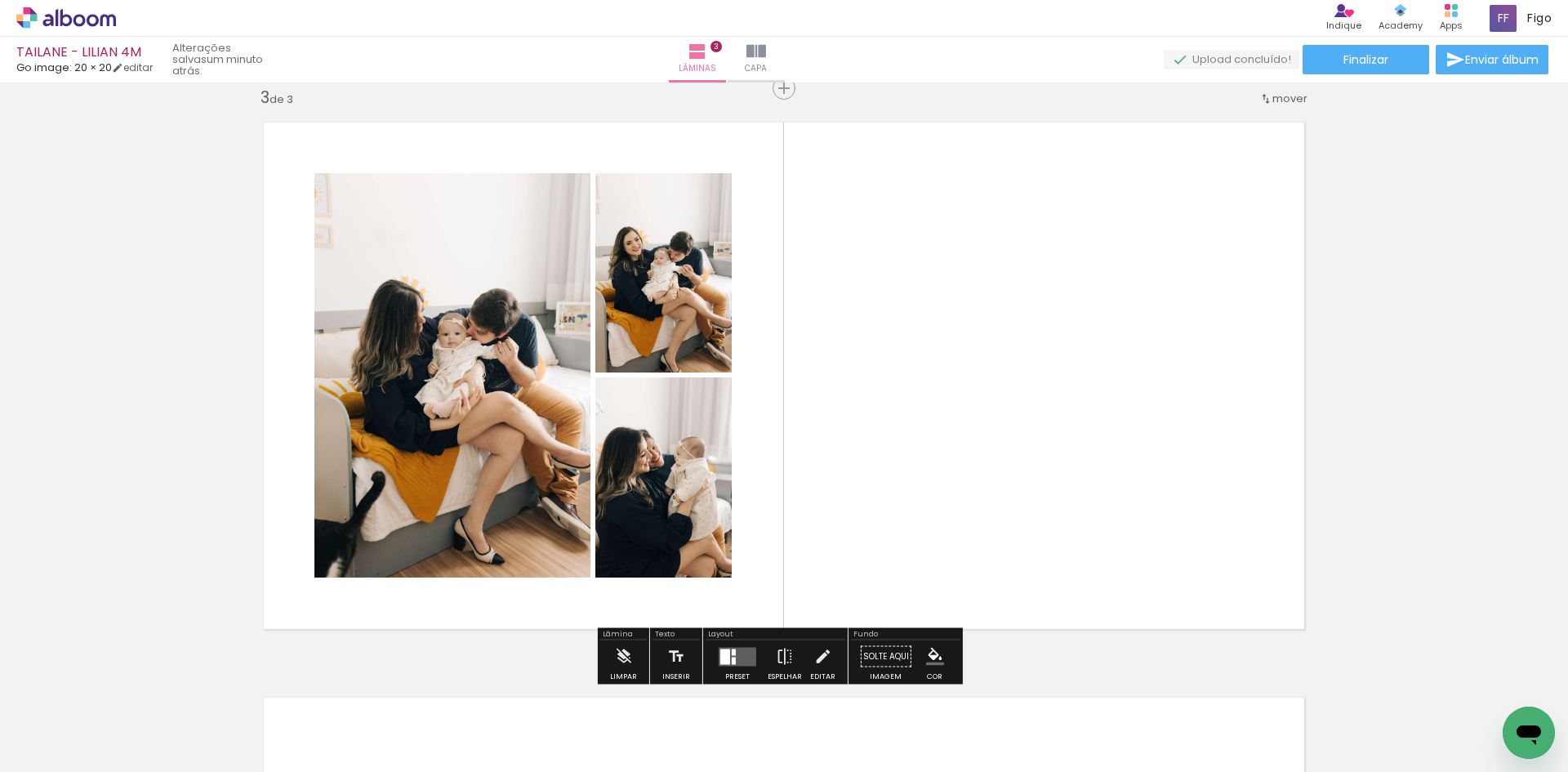
drag, startPoint x: 877, startPoint y: 728, endPoint x: 978, endPoint y: 479, distance: 268.7
click at [965, 517] on quentale-workspace at bounding box center [784, 386] width 1568 height 772
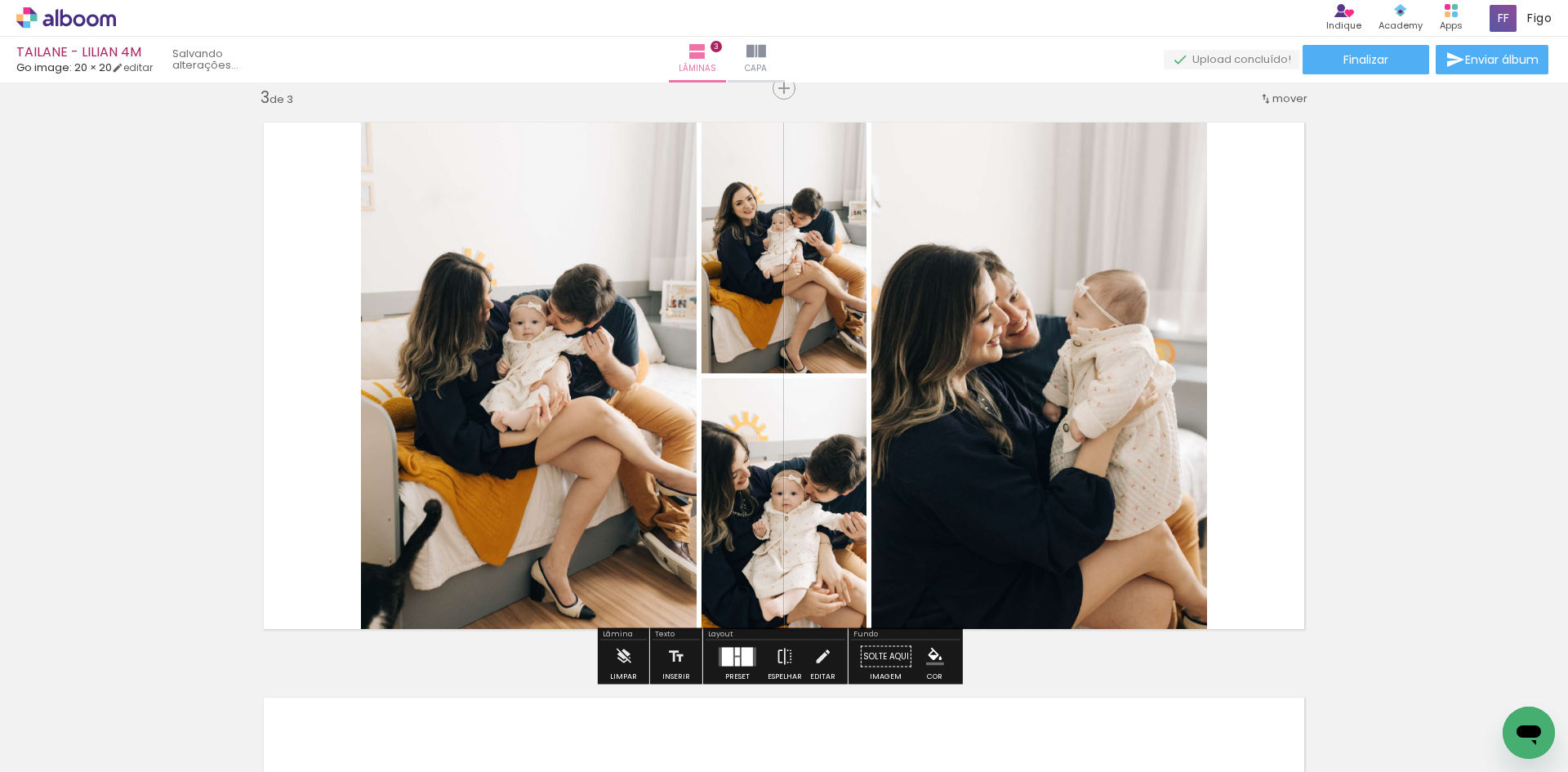
scroll to position [0, 1772]
click at [748, 650] on div at bounding box center [748, 656] width 12 height 18
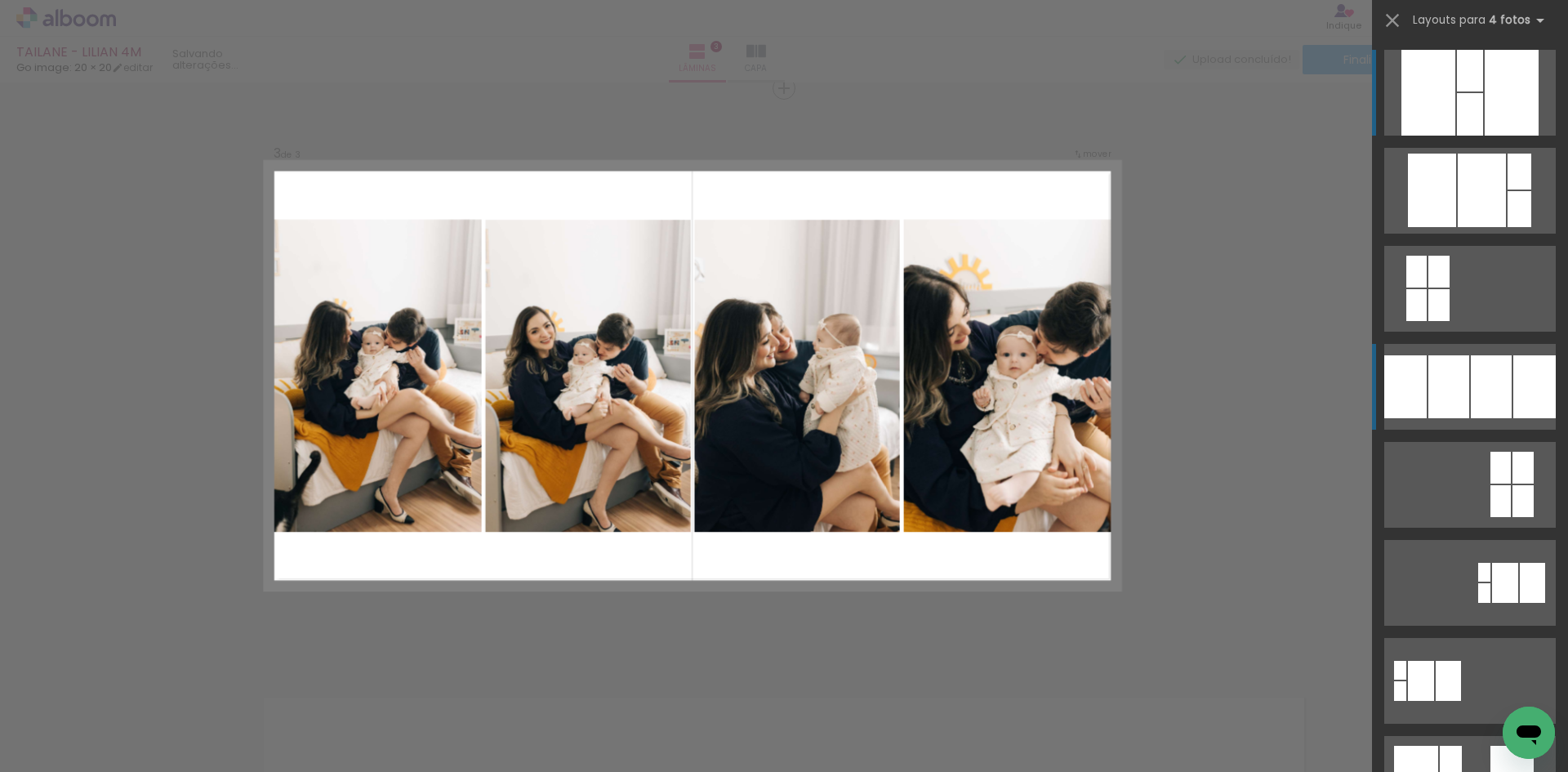
click at [1481, 393] on div at bounding box center [1492, 386] width 41 height 63
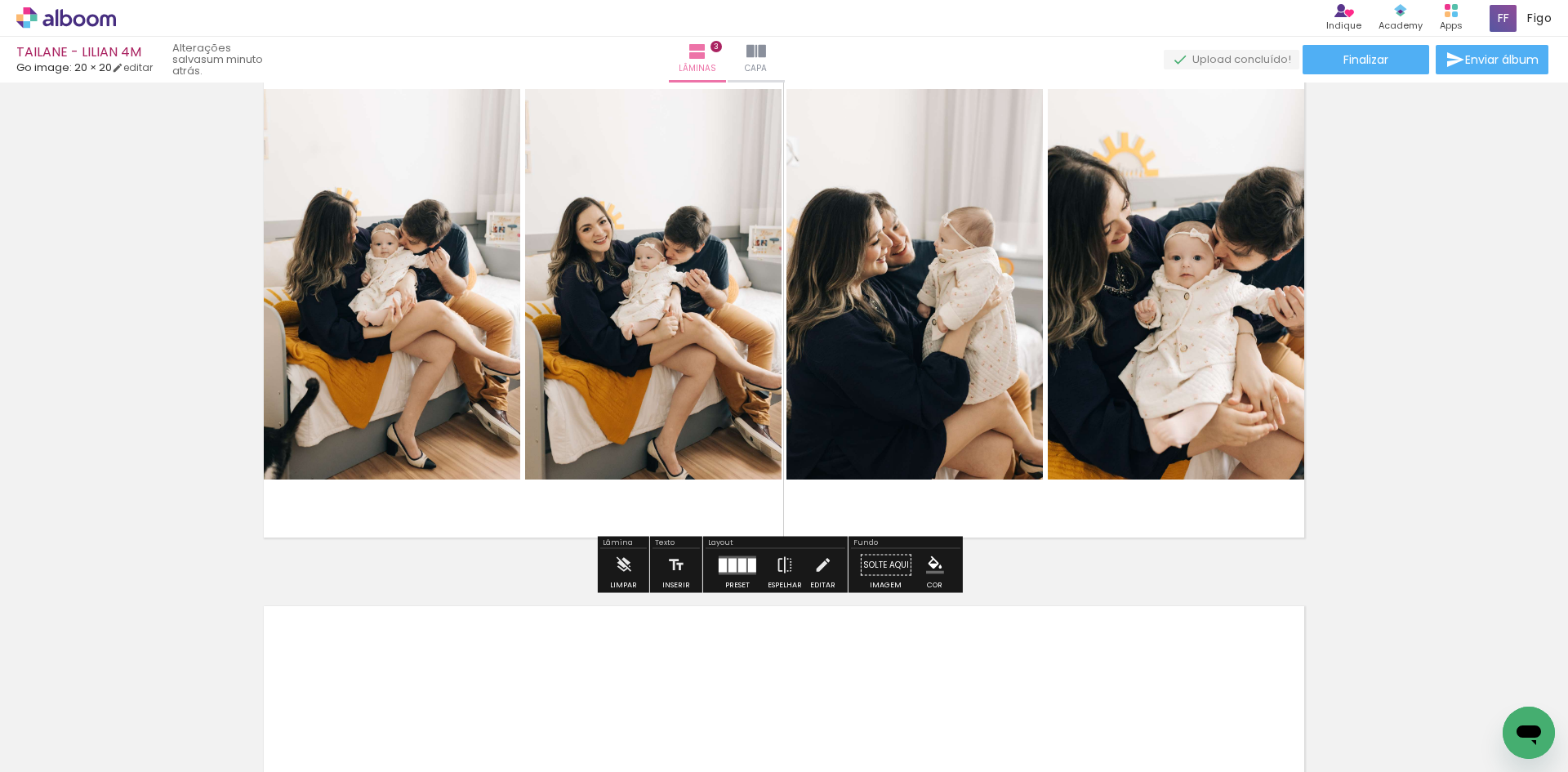
scroll to position [1172, 0]
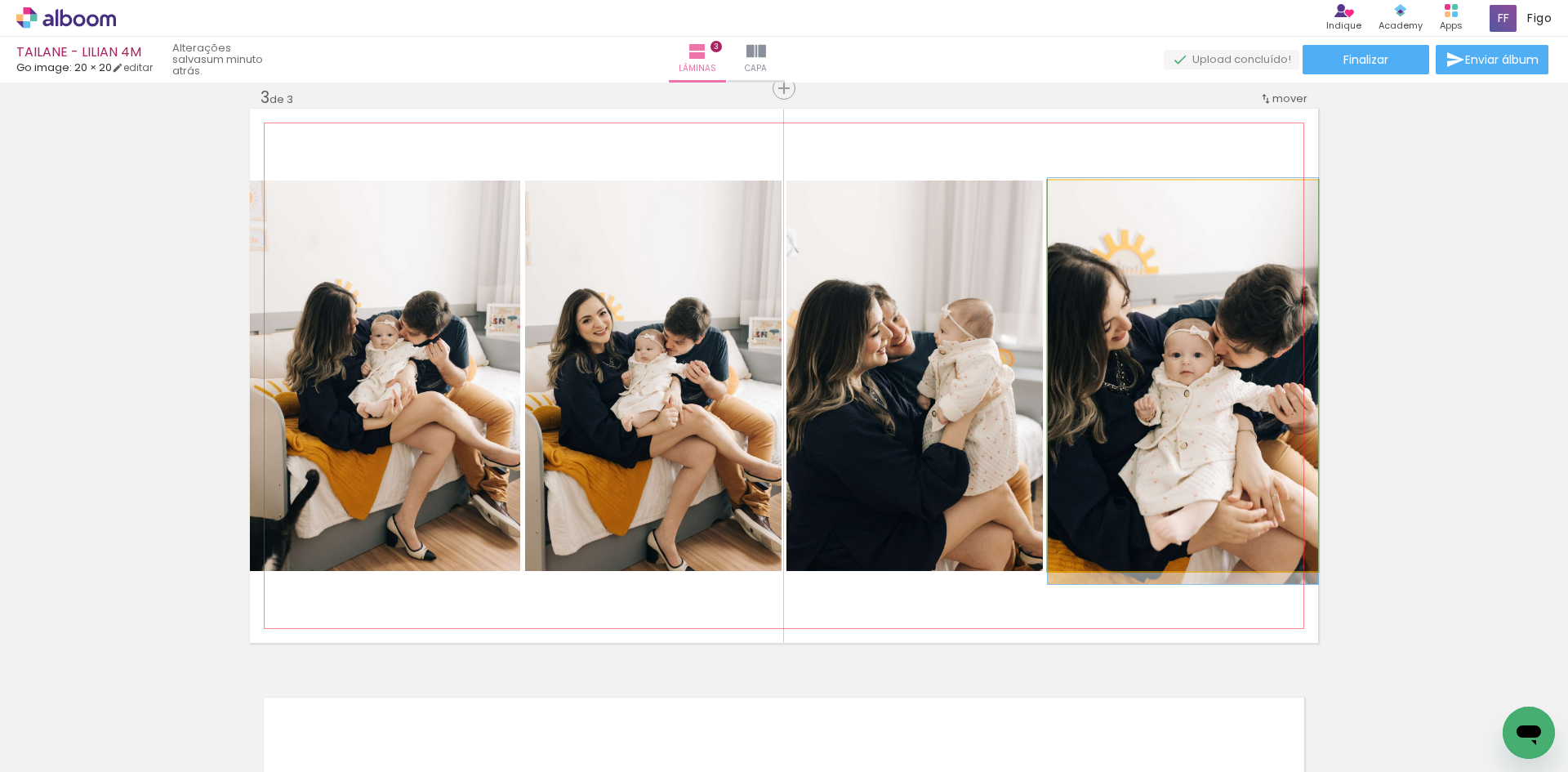
drag, startPoint x: 1242, startPoint y: 413, endPoint x: 928, endPoint y: 419, distance: 314.1
click at [0, 0] on slot at bounding box center [0, 0] width 0 height 0
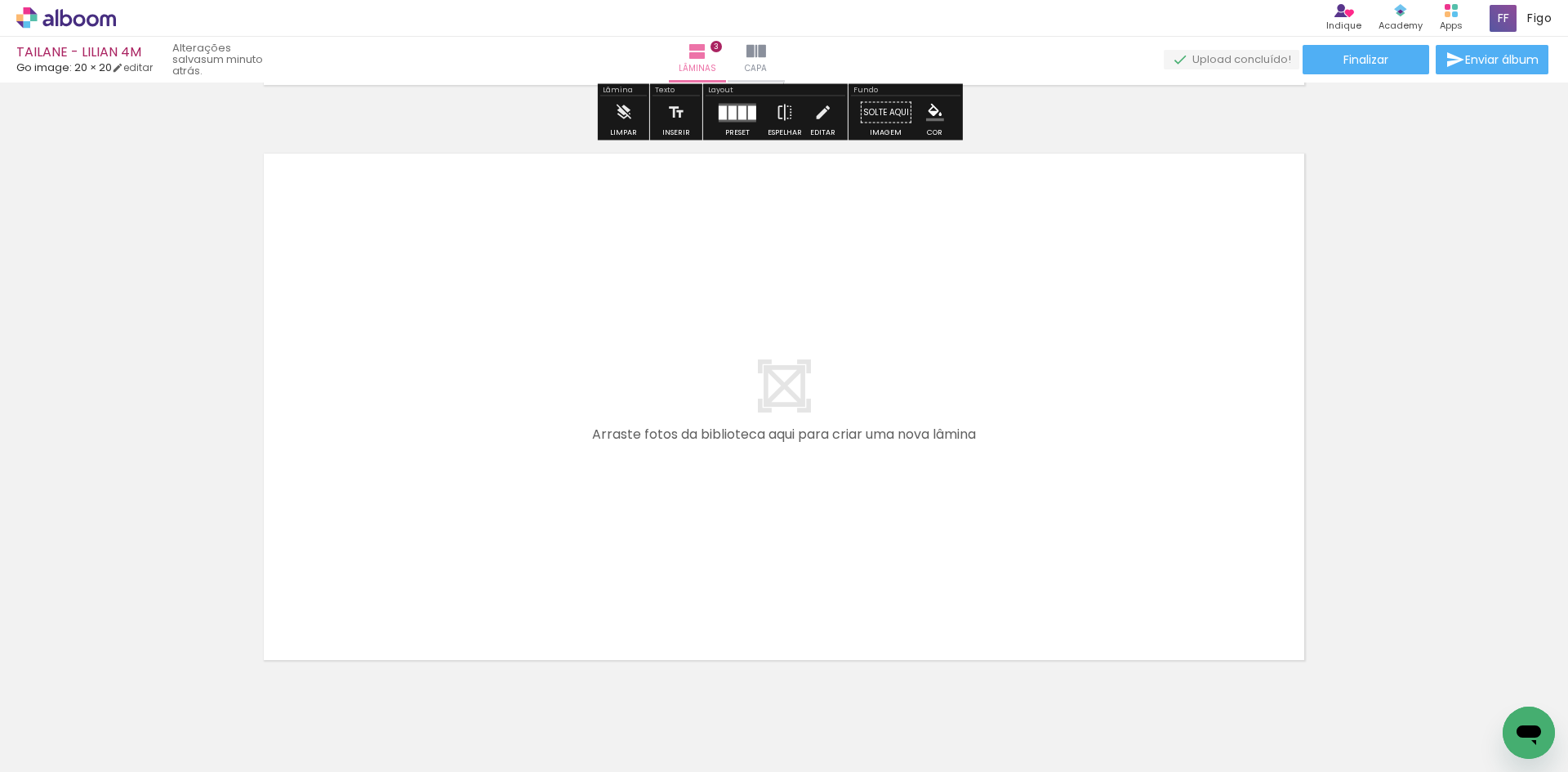
scroll to position [1744, 0]
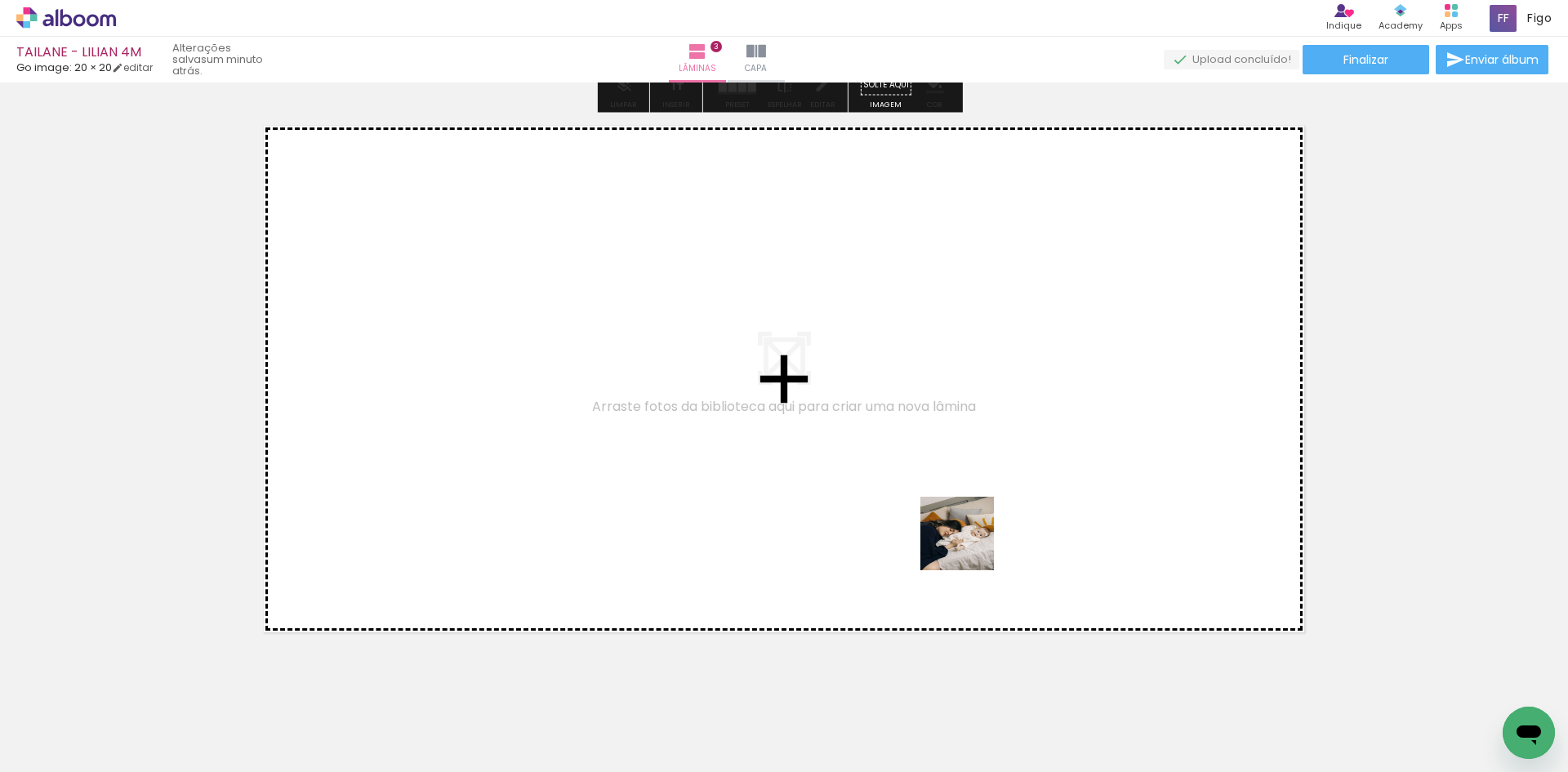
drag, startPoint x: 964, startPoint y: 689, endPoint x: 965, endPoint y: 496, distance: 193.0
click at [965, 496] on quentale-workspace at bounding box center [784, 386] width 1568 height 772
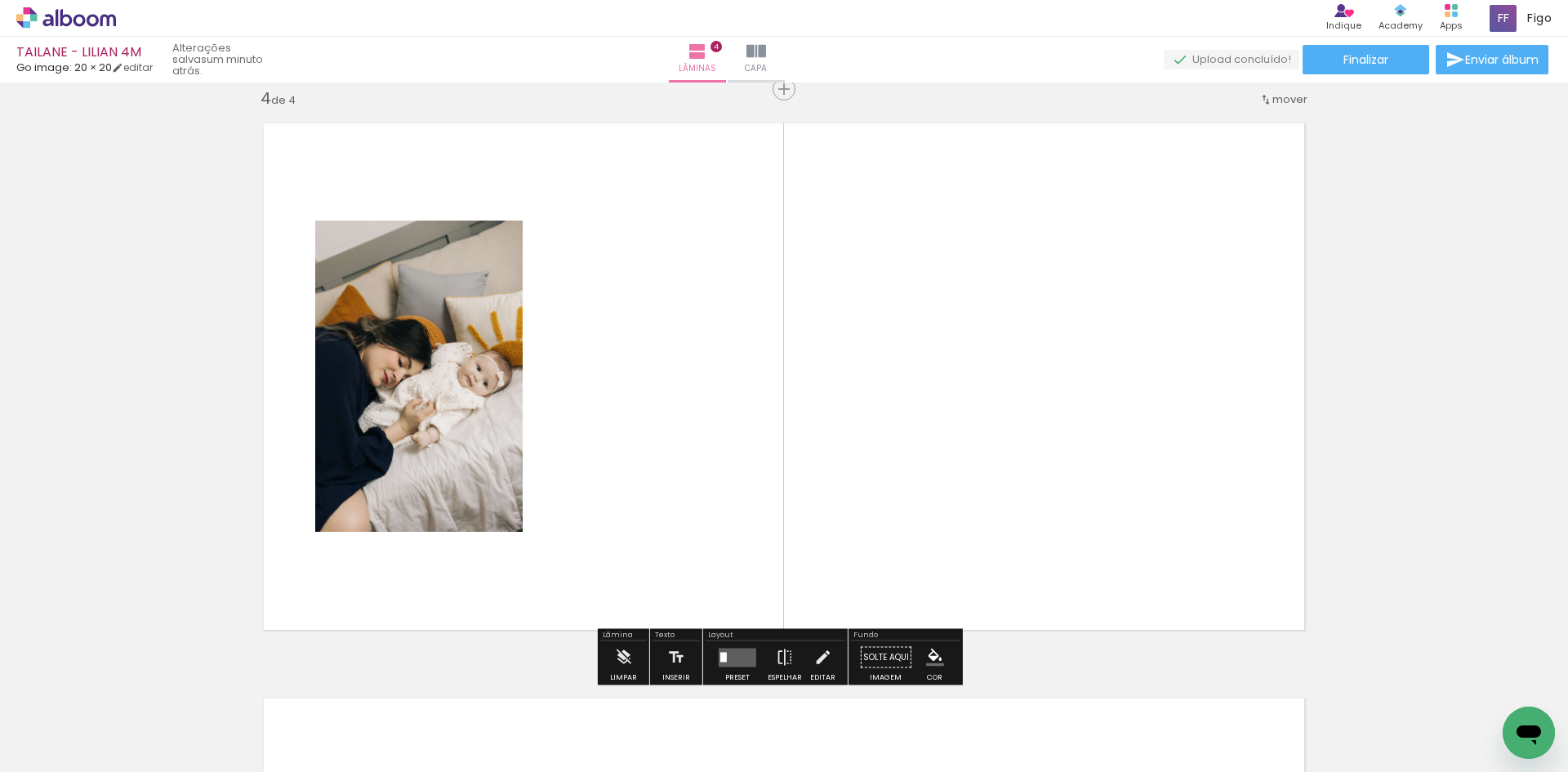
scroll to position [1746, 0]
drag, startPoint x: 1047, startPoint y: 707, endPoint x: 1015, endPoint y: 475, distance: 234.2
click at [1016, 506] on quentale-workspace at bounding box center [784, 386] width 1568 height 772
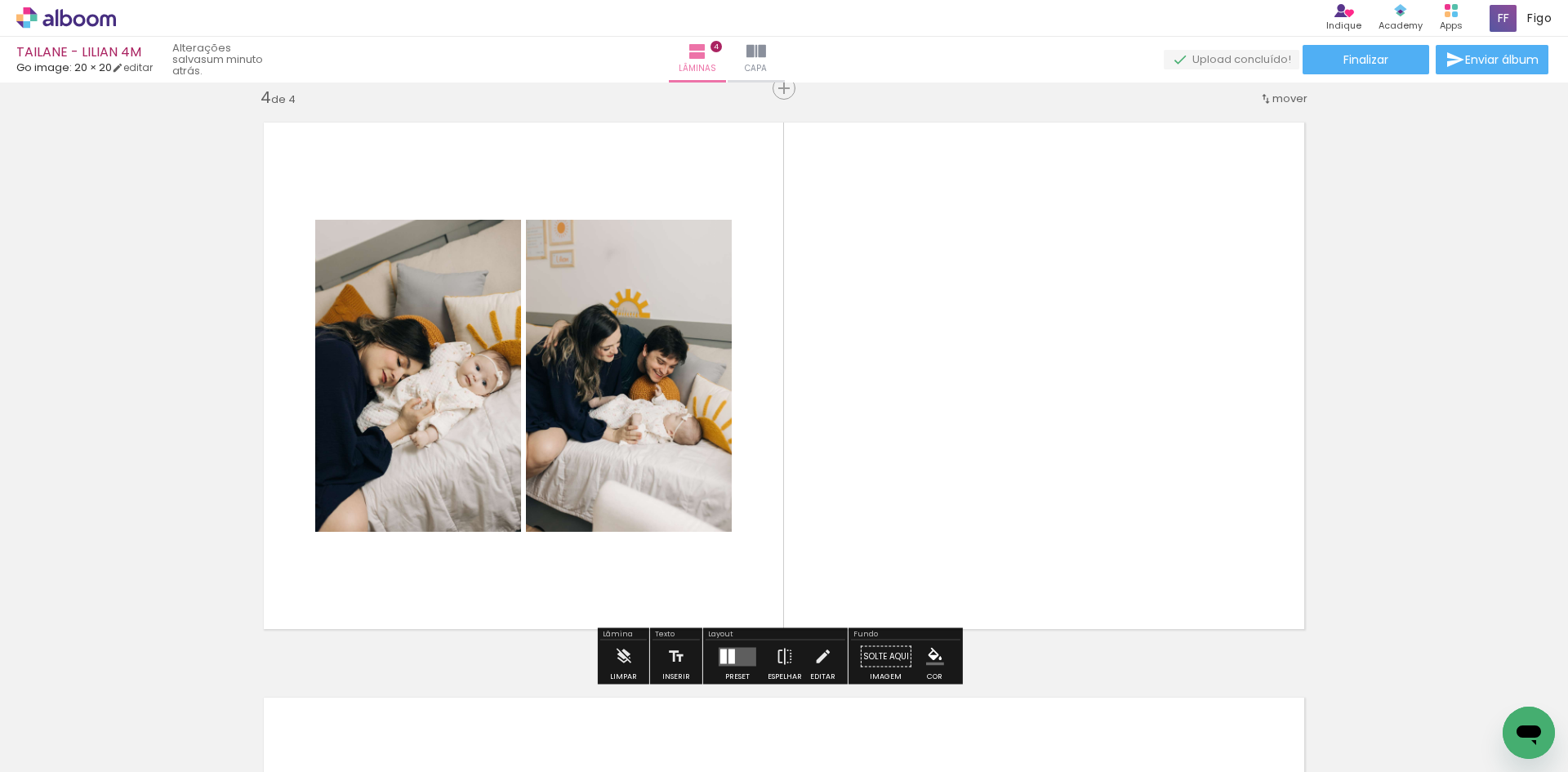
click at [1055, 544] on quentale-workspace at bounding box center [784, 386] width 1568 height 772
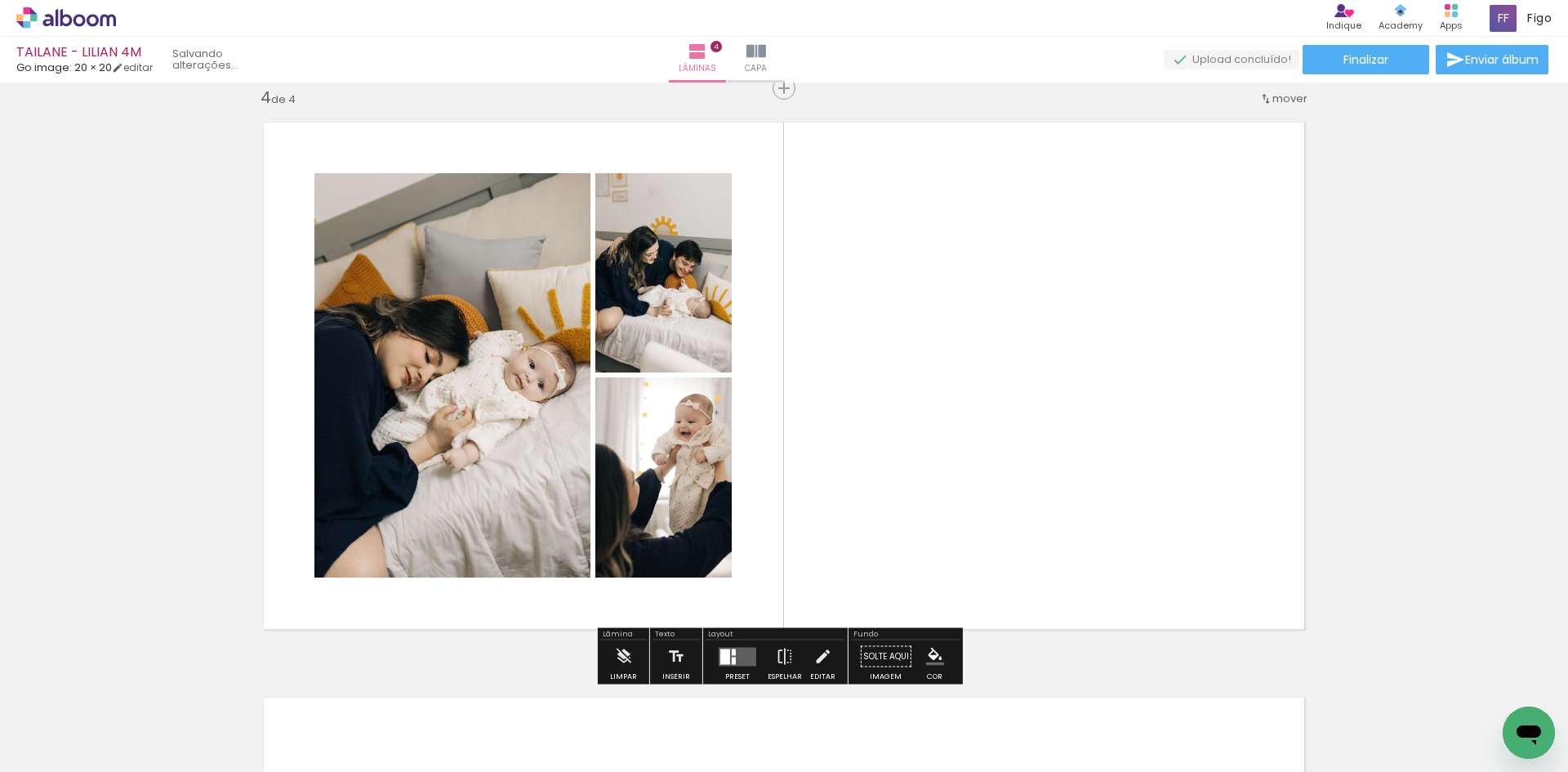
scroll to position [0, 1498]
drag, startPoint x: 1131, startPoint y: 681, endPoint x: 1119, endPoint y: 464, distance: 217.3
click at [1121, 498] on quentale-workspace at bounding box center [784, 386] width 1568 height 772
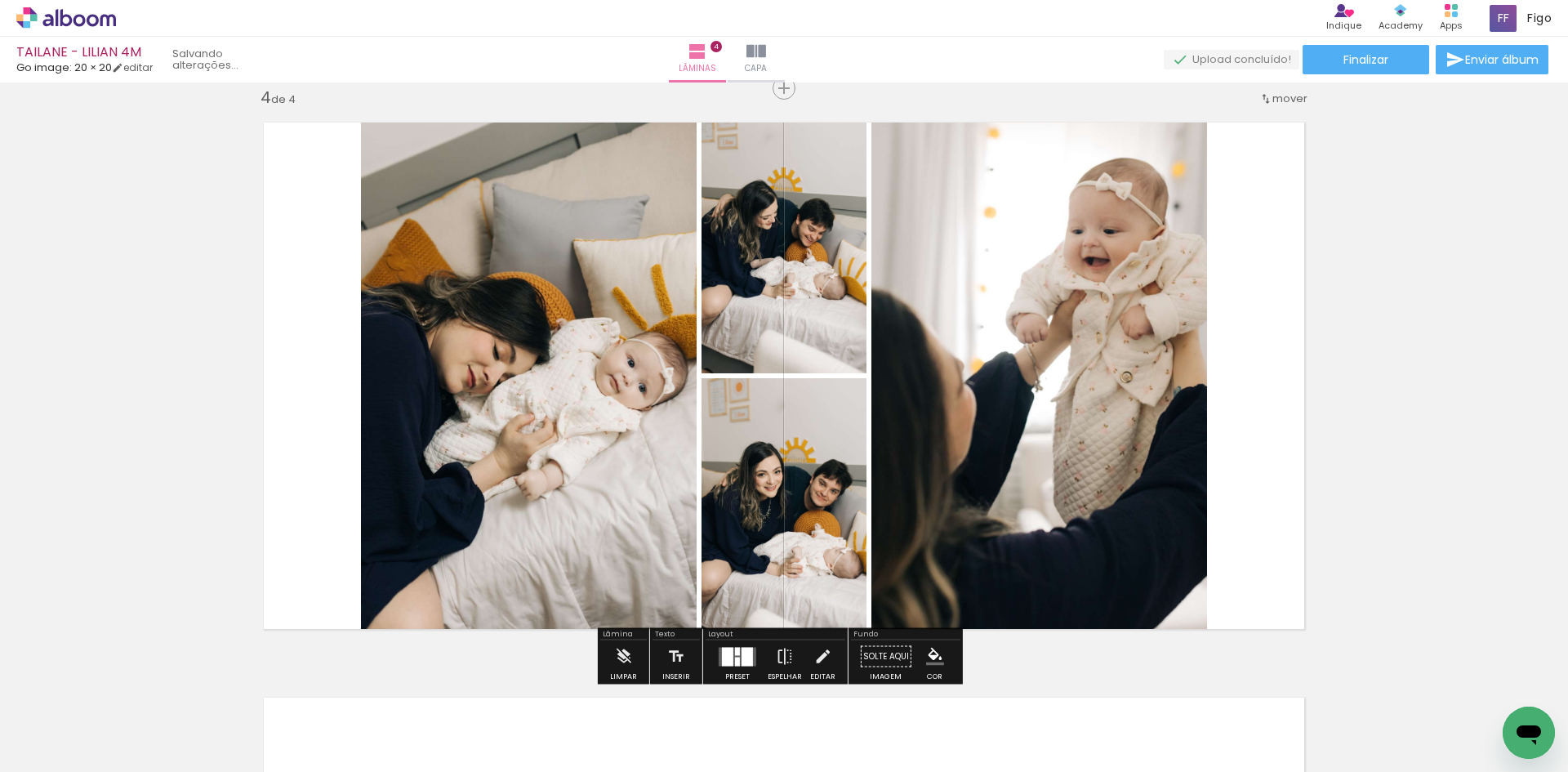
scroll to position [0, 1406]
drag, startPoint x: 1211, startPoint y: 721, endPoint x: 1181, endPoint y: 494, distance: 229.0
click at [1188, 532] on quentale-workspace at bounding box center [784, 386] width 1568 height 772
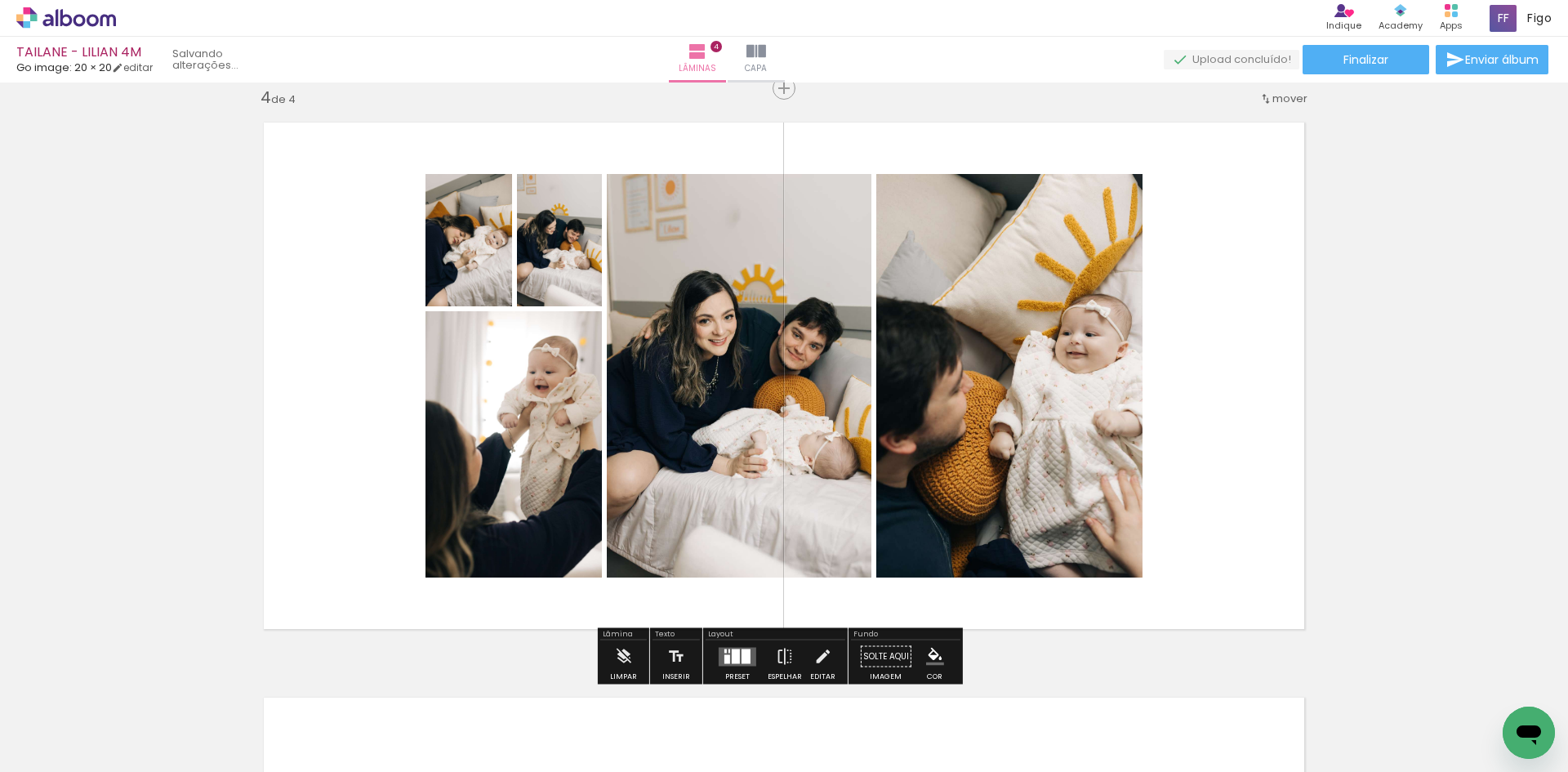
scroll to position [0, 1315]
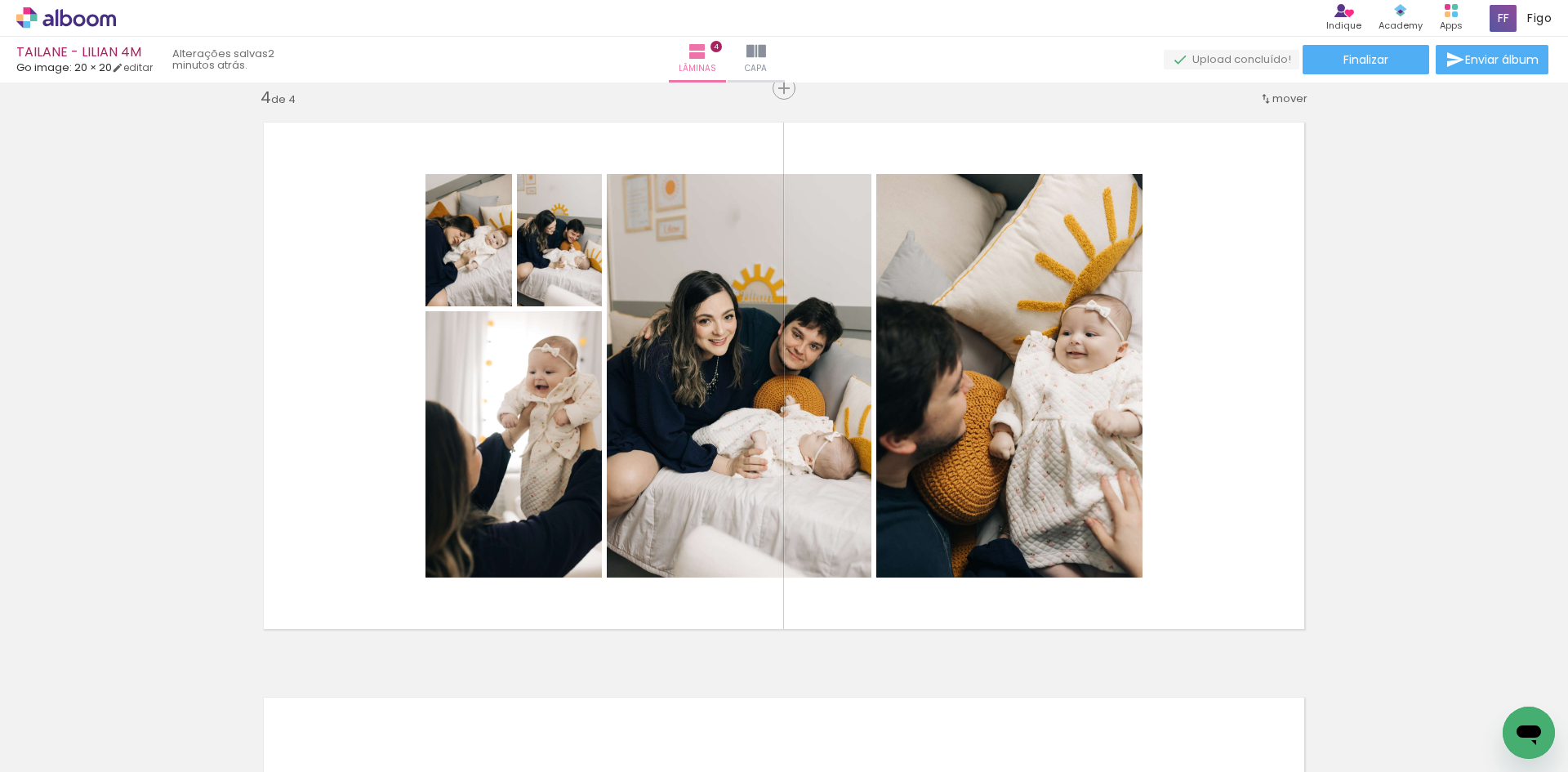
drag, startPoint x: 973, startPoint y: 734, endPoint x: 1030, endPoint y: 542, distance: 200.3
click at [1030, 542] on quentale-workspace at bounding box center [784, 386] width 1568 height 772
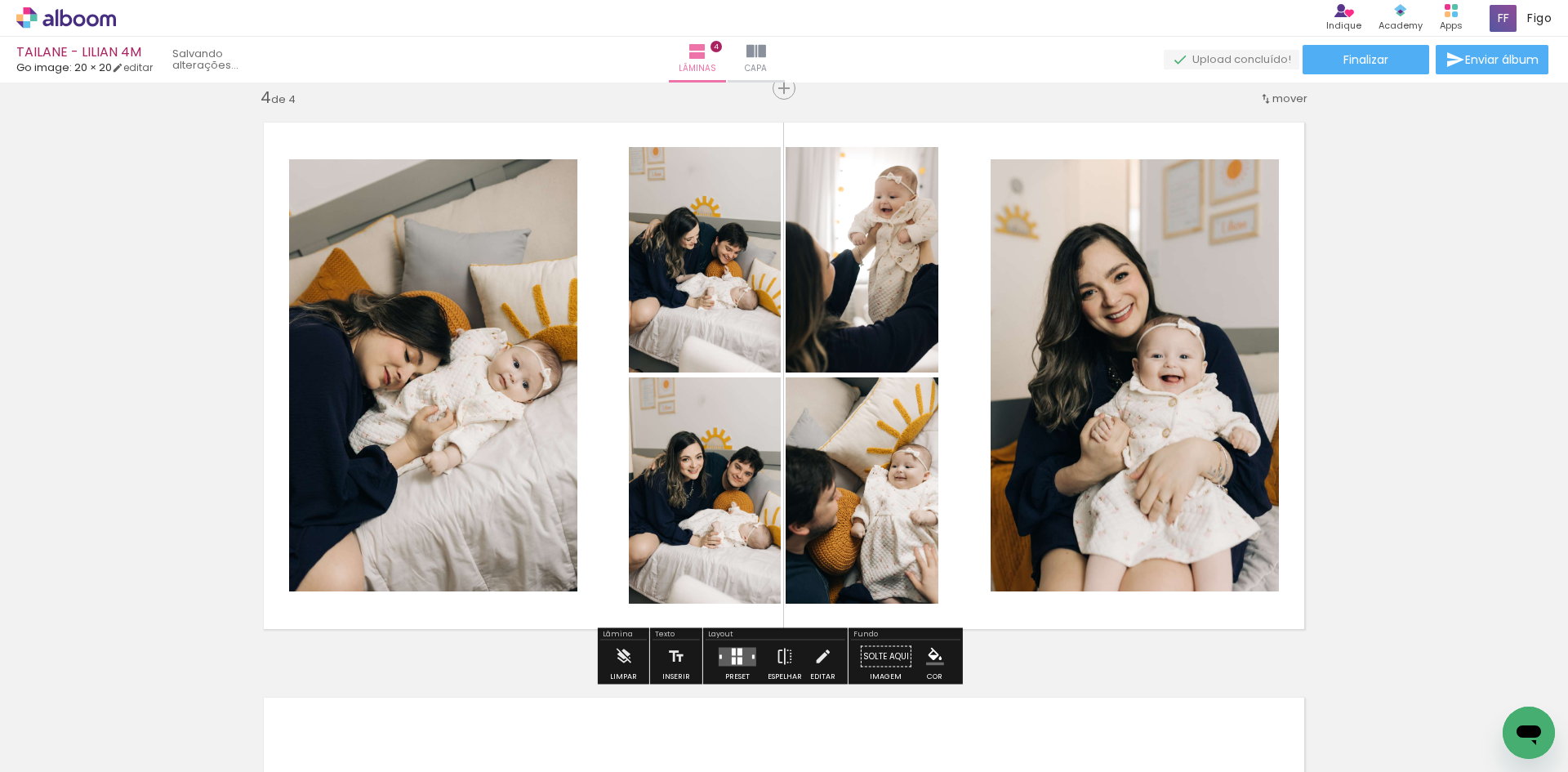
scroll to position [0, 1223]
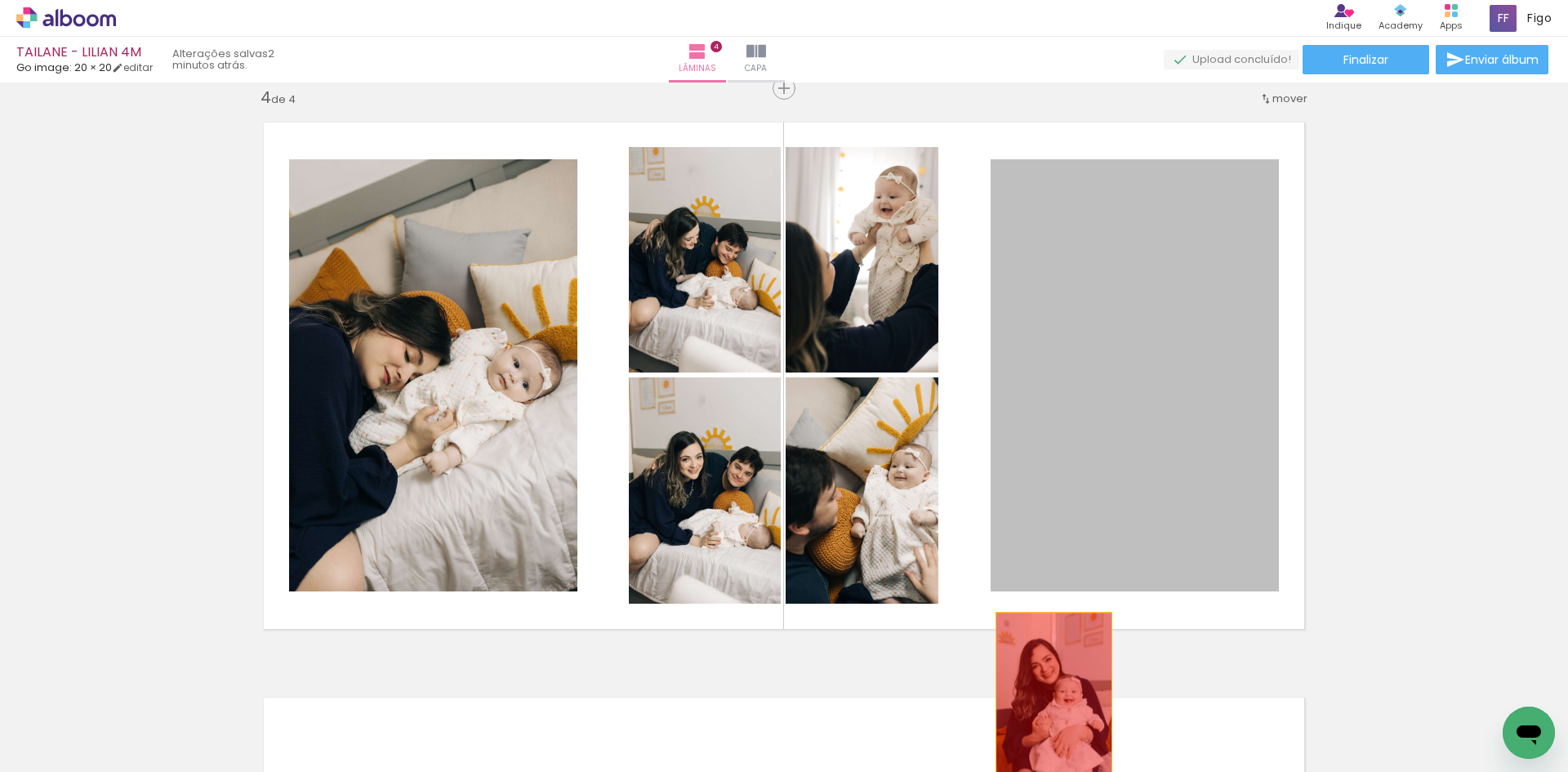
drag, startPoint x: 1138, startPoint y: 491, endPoint x: 1038, endPoint y: 739, distance: 267.4
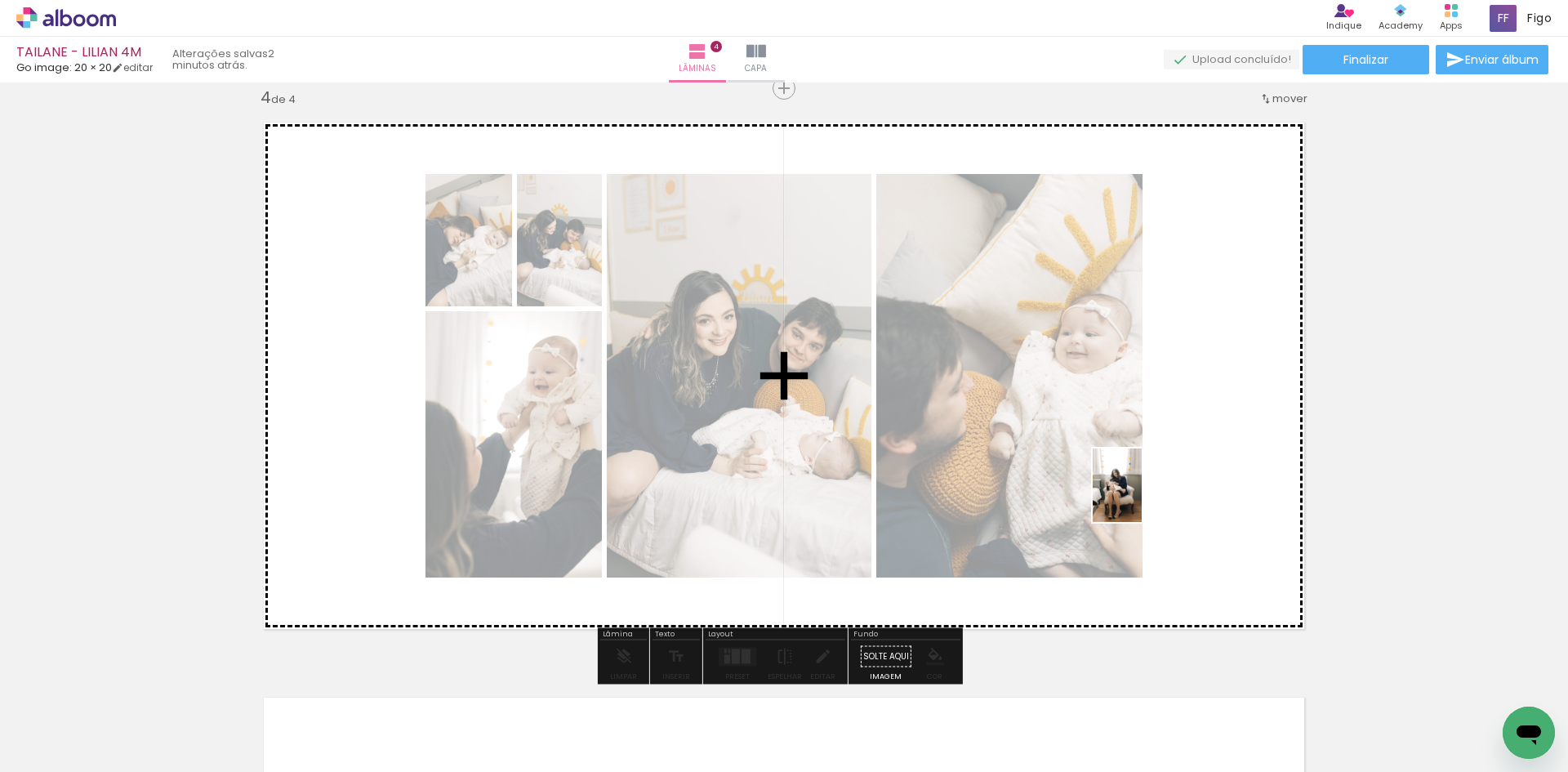
drag, startPoint x: 1415, startPoint y: 738, endPoint x: 1142, endPoint y: 497, distance: 364.2
click at [1142, 497] on quentale-workspace at bounding box center [784, 386] width 1568 height 772
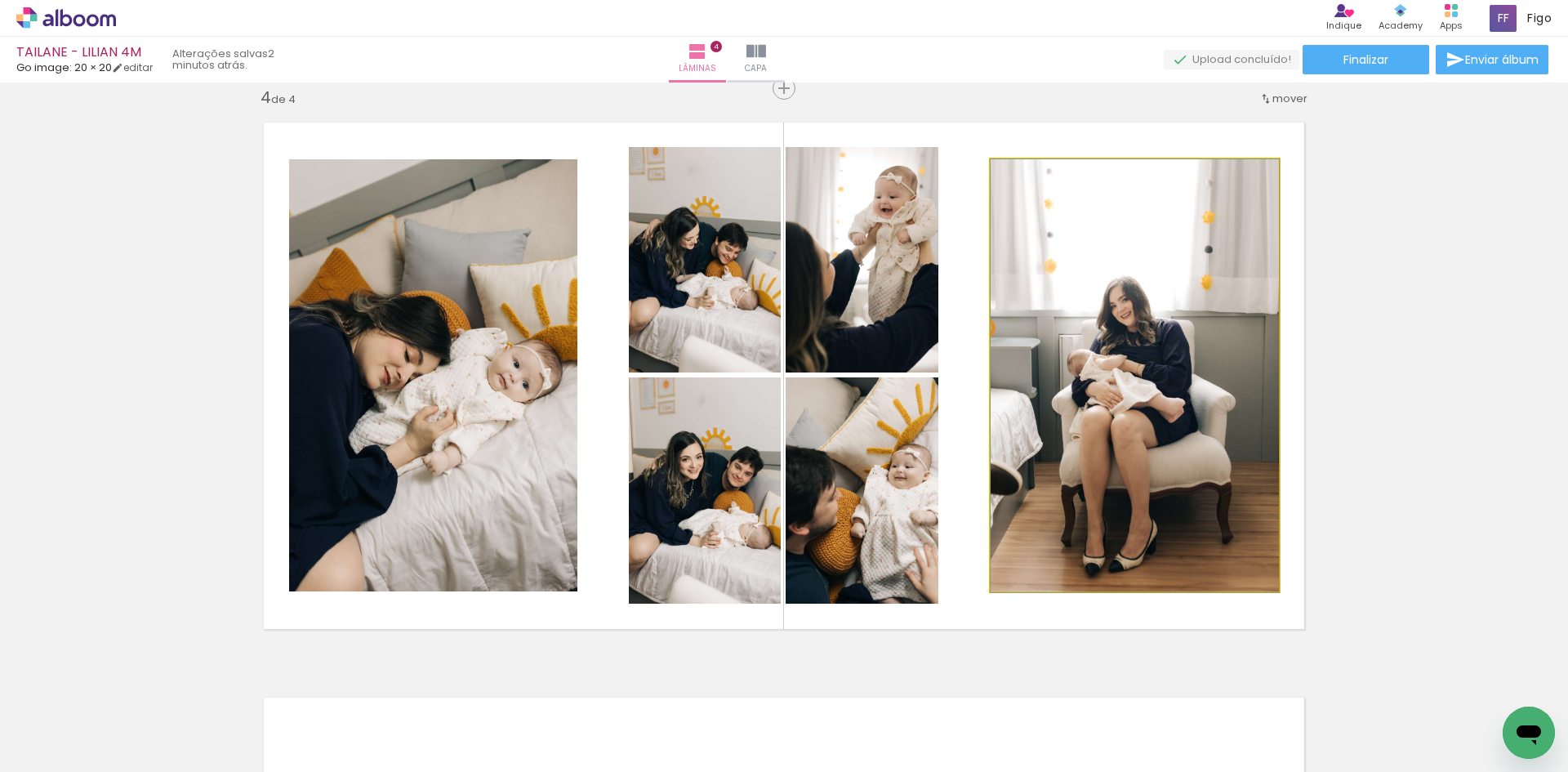
drag, startPoint x: 1142, startPoint y: 442, endPoint x: 1188, endPoint y: 704, distance: 266.0
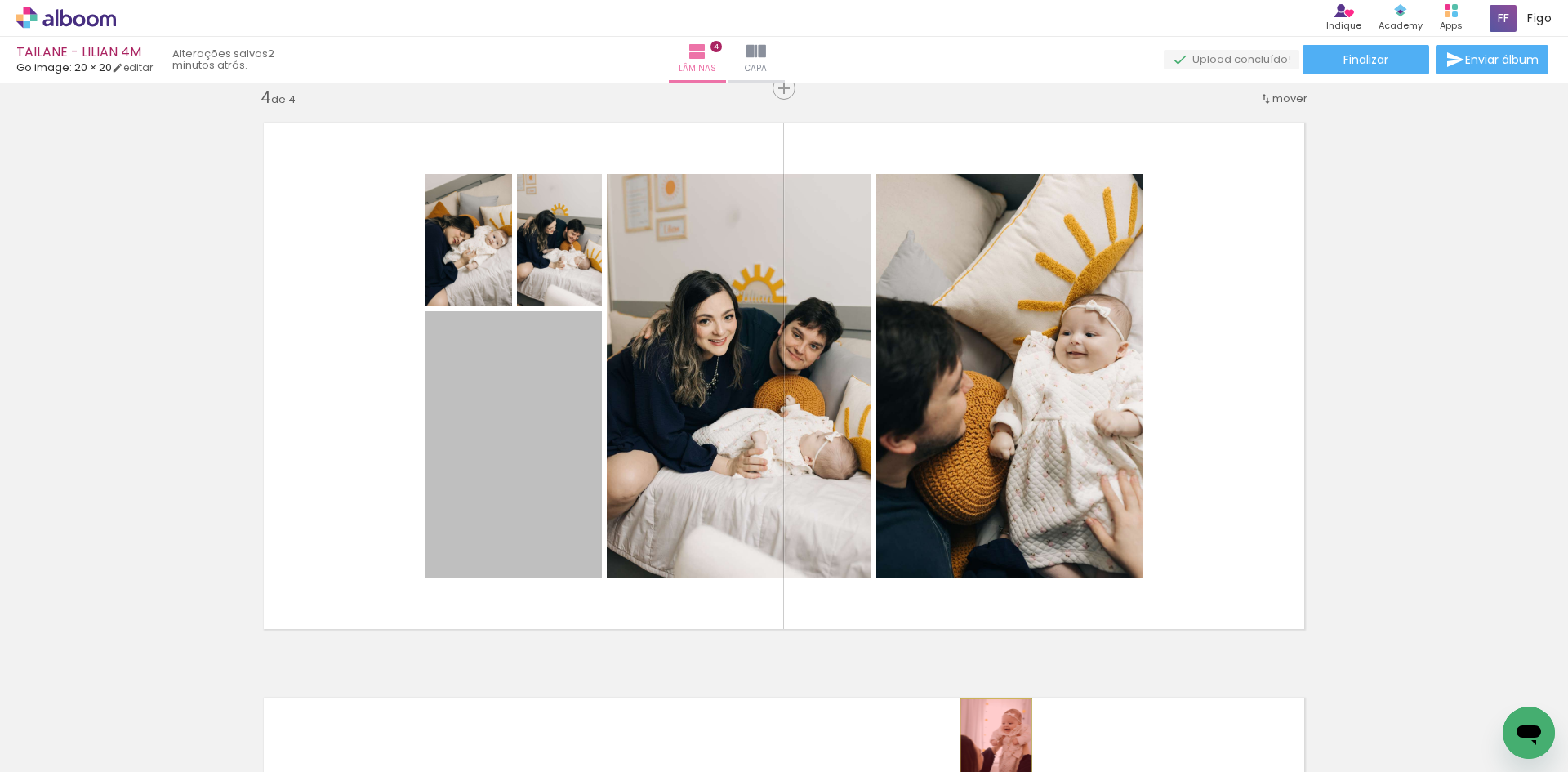
drag, startPoint x: 526, startPoint y: 484, endPoint x: 990, endPoint y: 753, distance: 536.3
click at [990, 753] on quentale-workspace at bounding box center [784, 386] width 1568 height 772
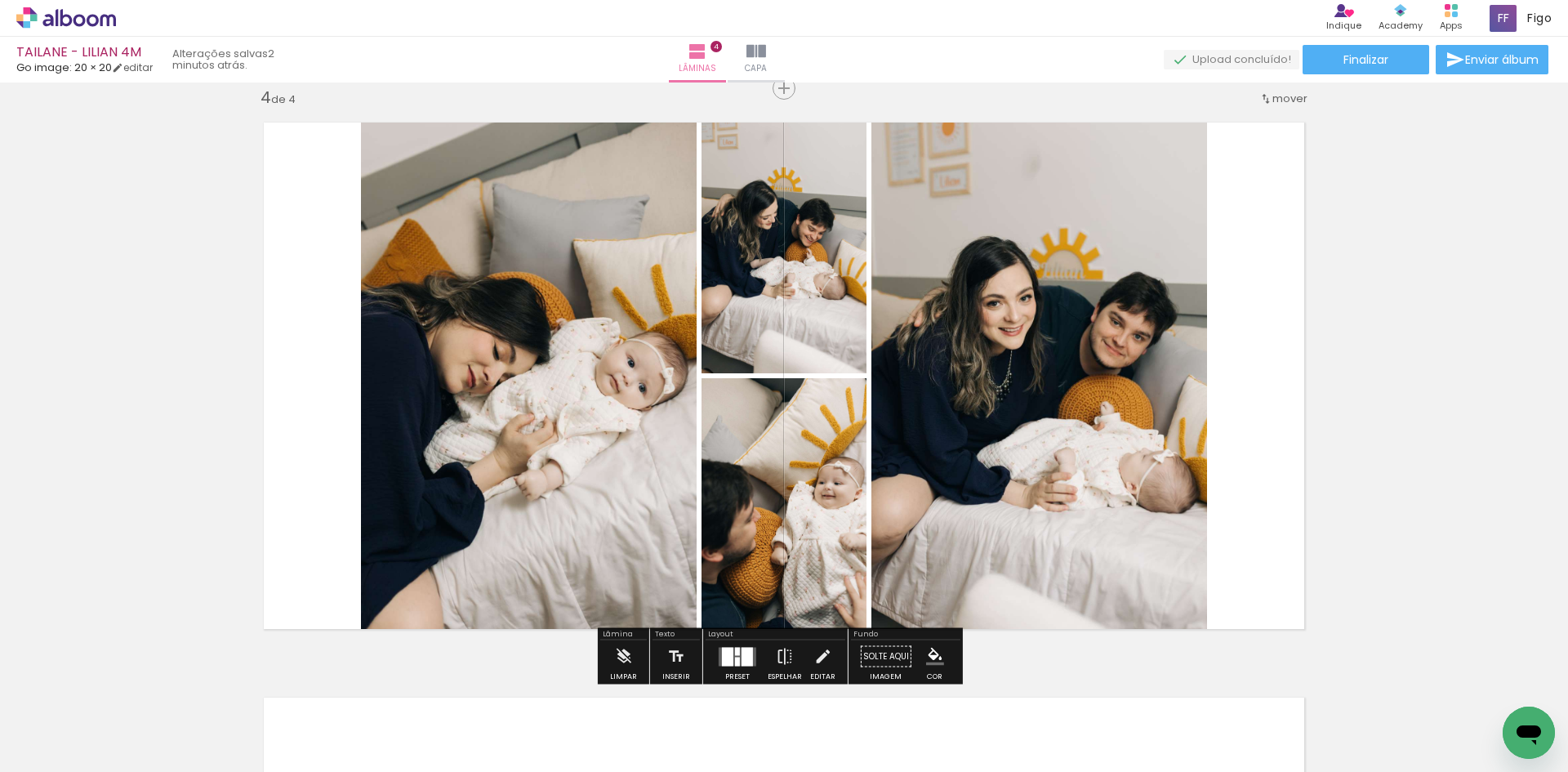
scroll to position [0, 1406]
click at [744, 647] on div at bounding box center [748, 656] width 12 height 18
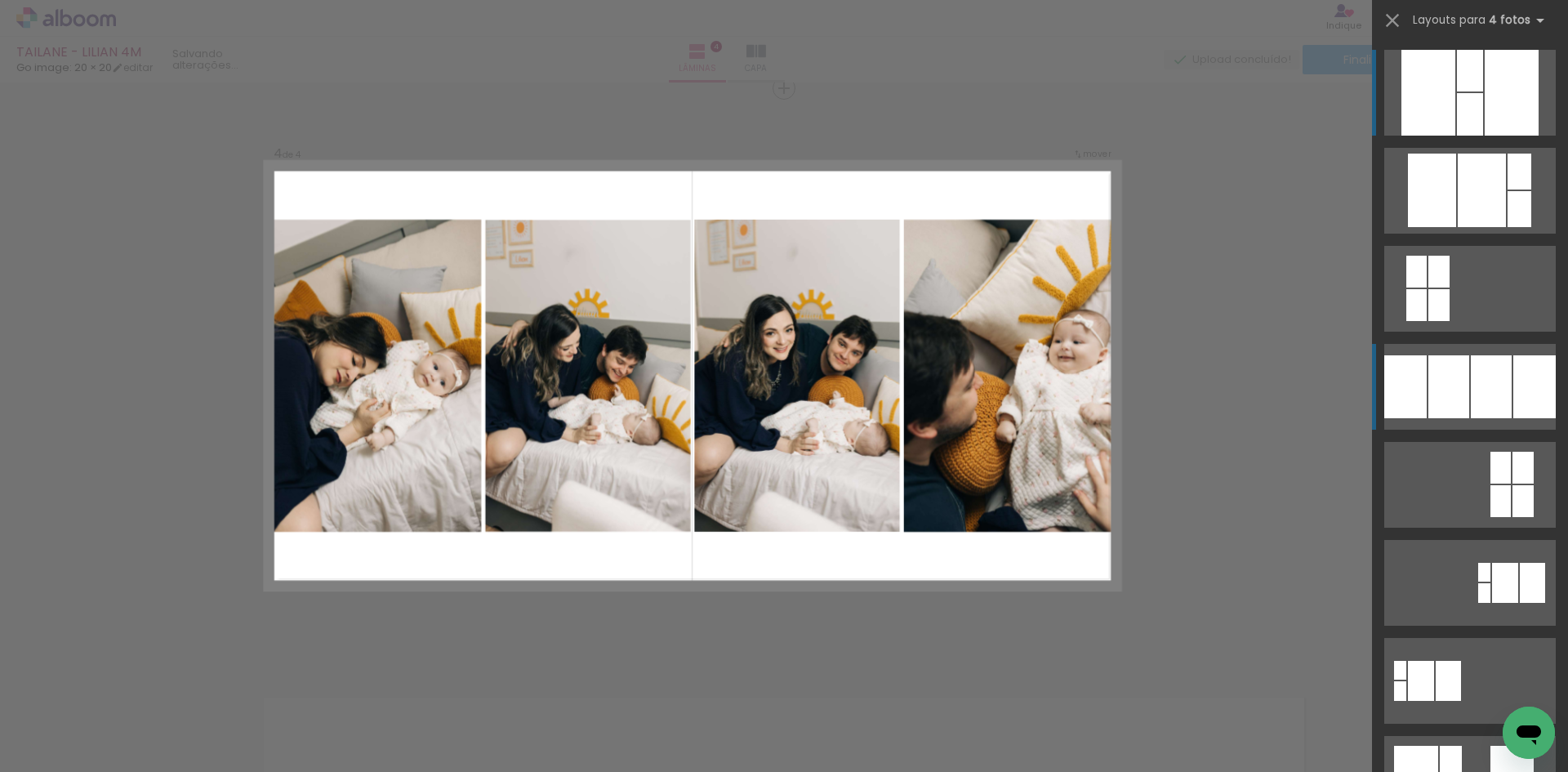
click at [1430, 388] on div at bounding box center [1449, 386] width 41 height 63
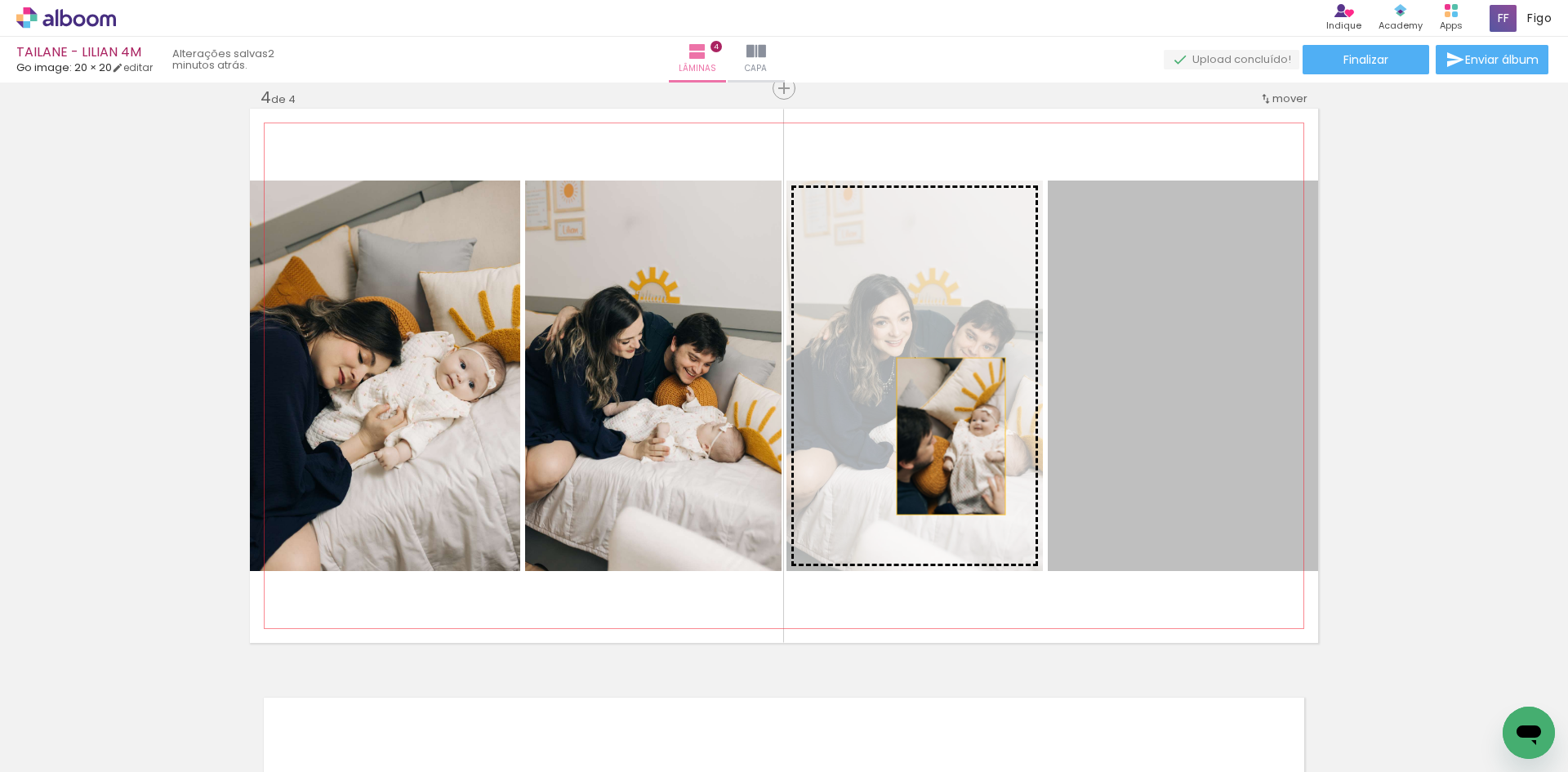
drag, startPoint x: 1210, startPoint y: 433, endPoint x: 918, endPoint y: 437, distance: 292.0
click at [0, 0] on slot at bounding box center [0, 0] width 0 height 0
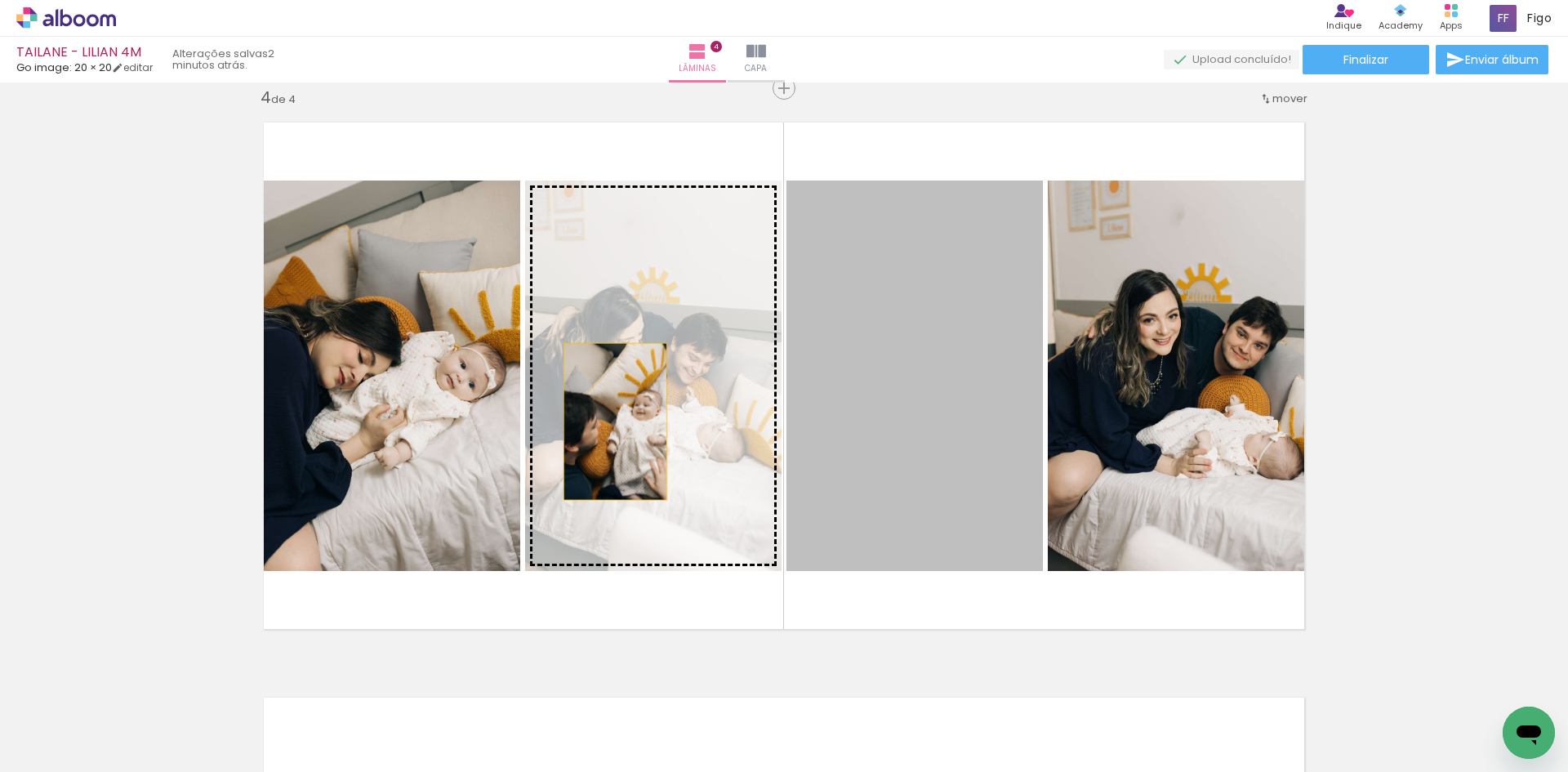
drag, startPoint x: 934, startPoint y: 429, endPoint x: 609, endPoint y: 422, distance: 325.1
click at [0, 0] on slot at bounding box center [0, 0] width 0 height 0
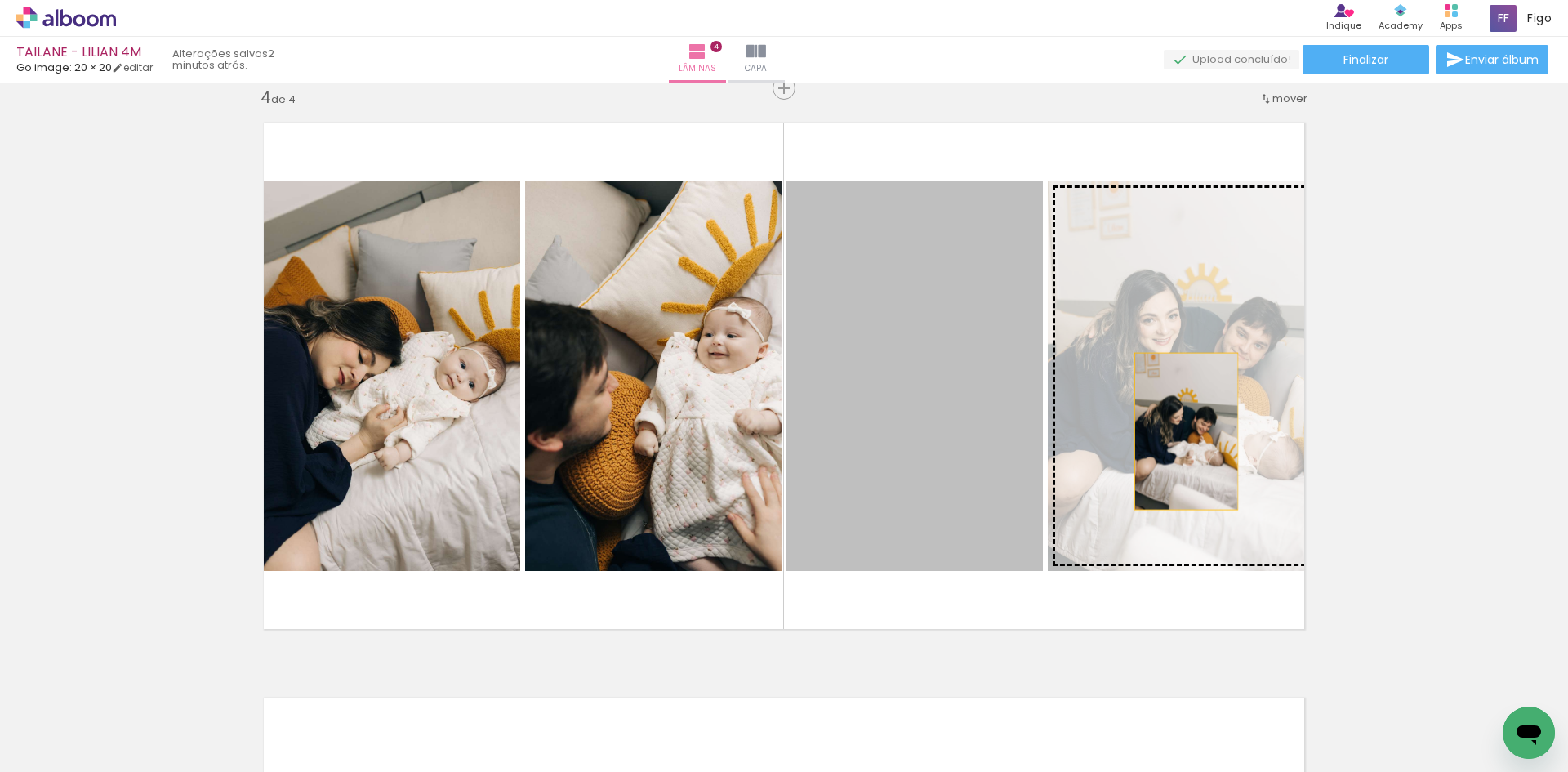
drag, startPoint x: 938, startPoint y: 428, endPoint x: 1181, endPoint y: 431, distance: 243.0
click at [0, 0] on slot at bounding box center [0, 0] width 0 height 0
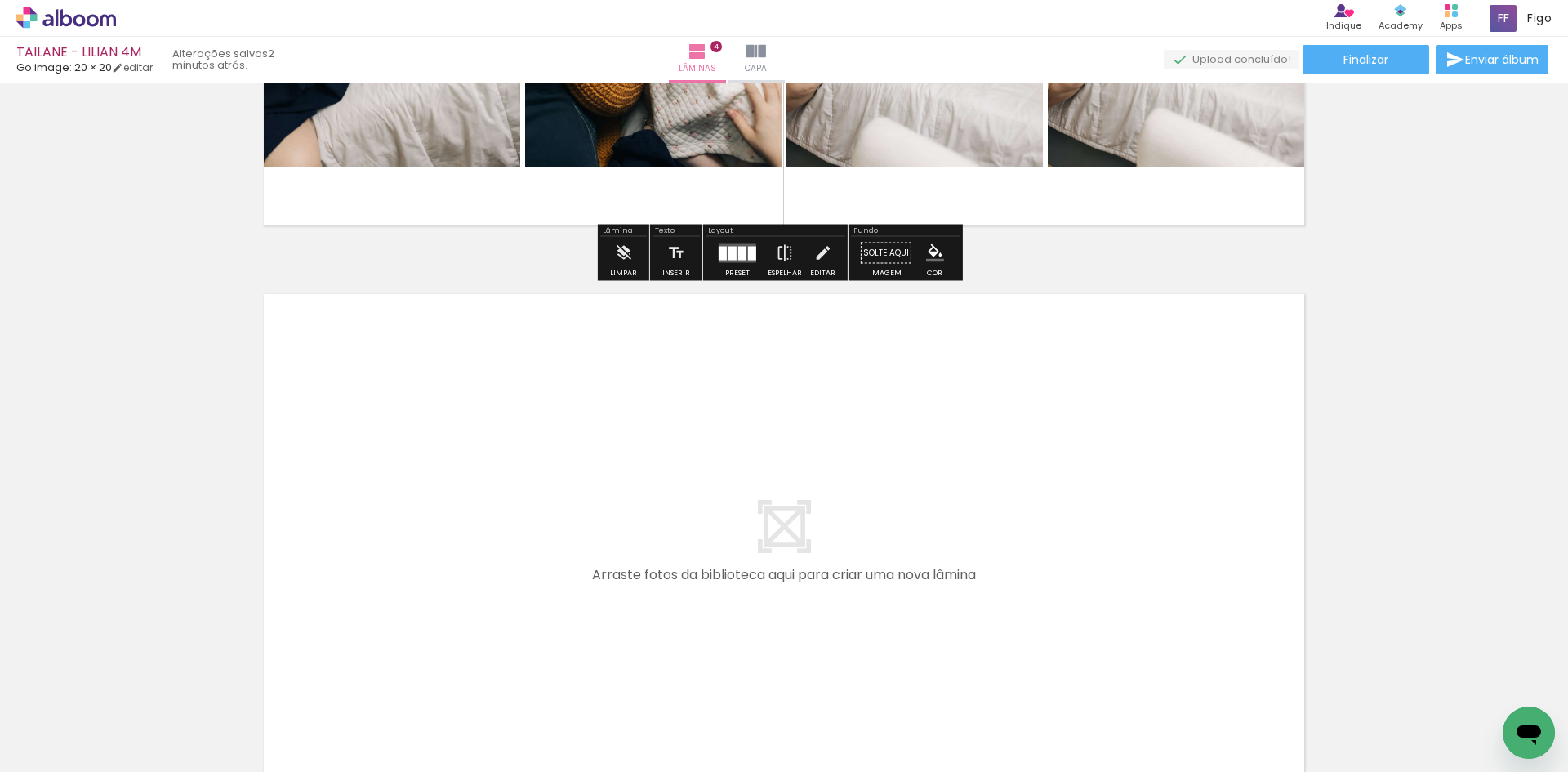
scroll to position [2155, 0]
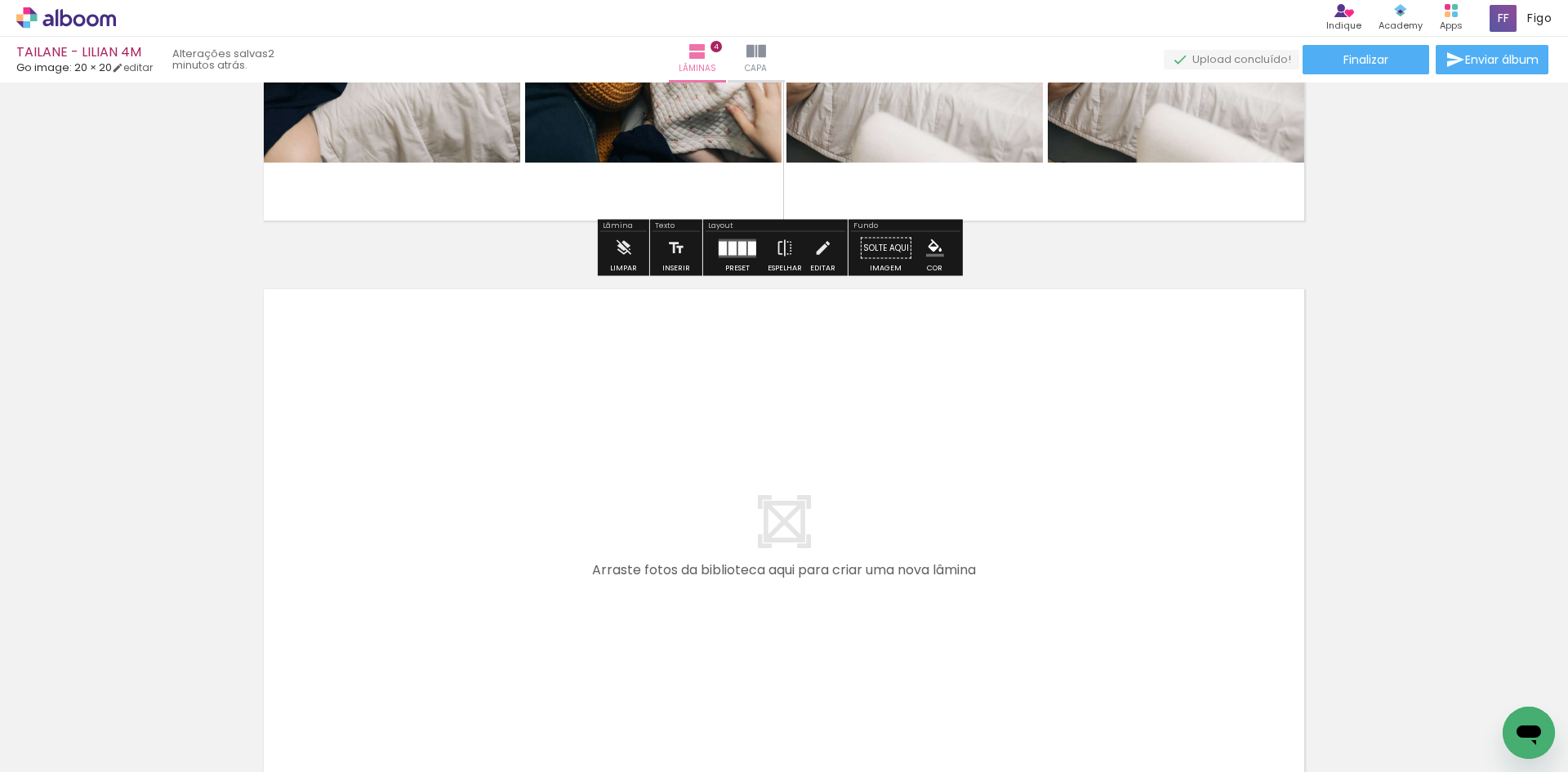
drag, startPoint x: 1484, startPoint y: 706, endPoint x: 1169, endPoint y: 472, distance: 392.4
click at [1169, 472] on quentale-workspace at bounding box center [784, 386] width 1568 height 772
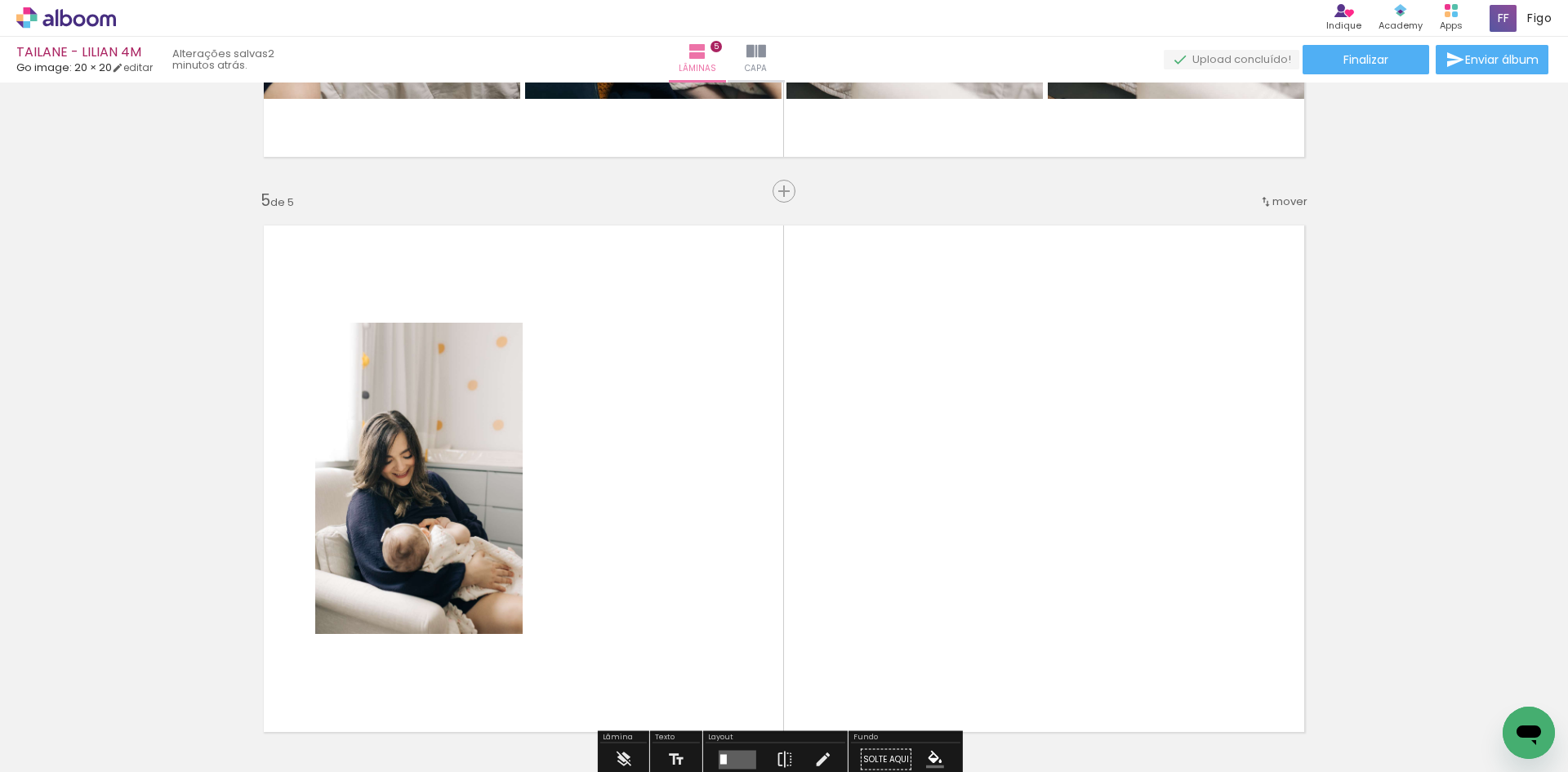
scroll to position [2322, 0]
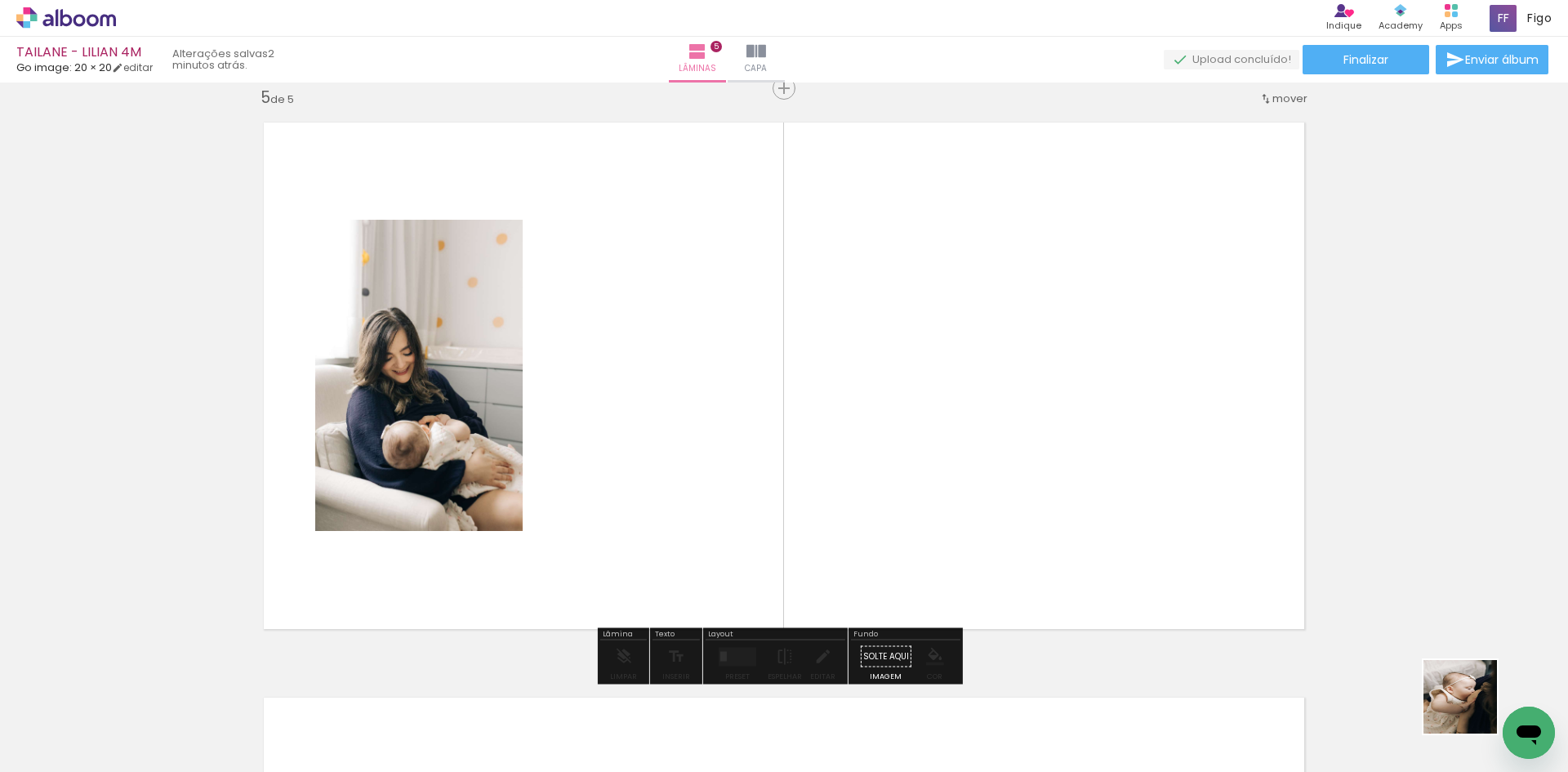
drag, startPoint x: 1483, startPoint y: 717, endPoint x: 1220, endPoint y: 548, distance: 312.6
click at [1161, 471] on quentale-workspace at bounding box center [784, 386] width 1568 height 772
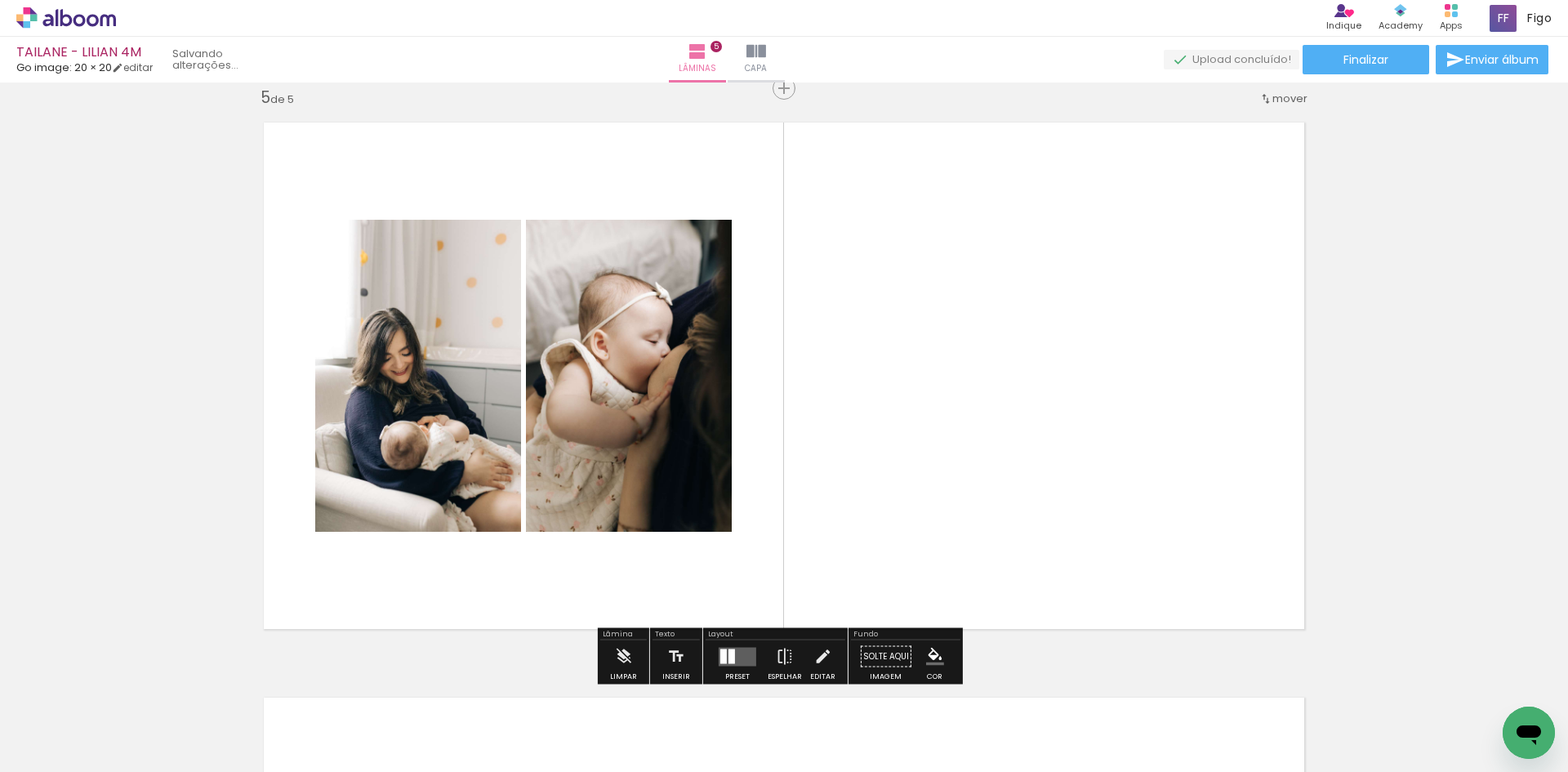
scroll to position [0, 1223]
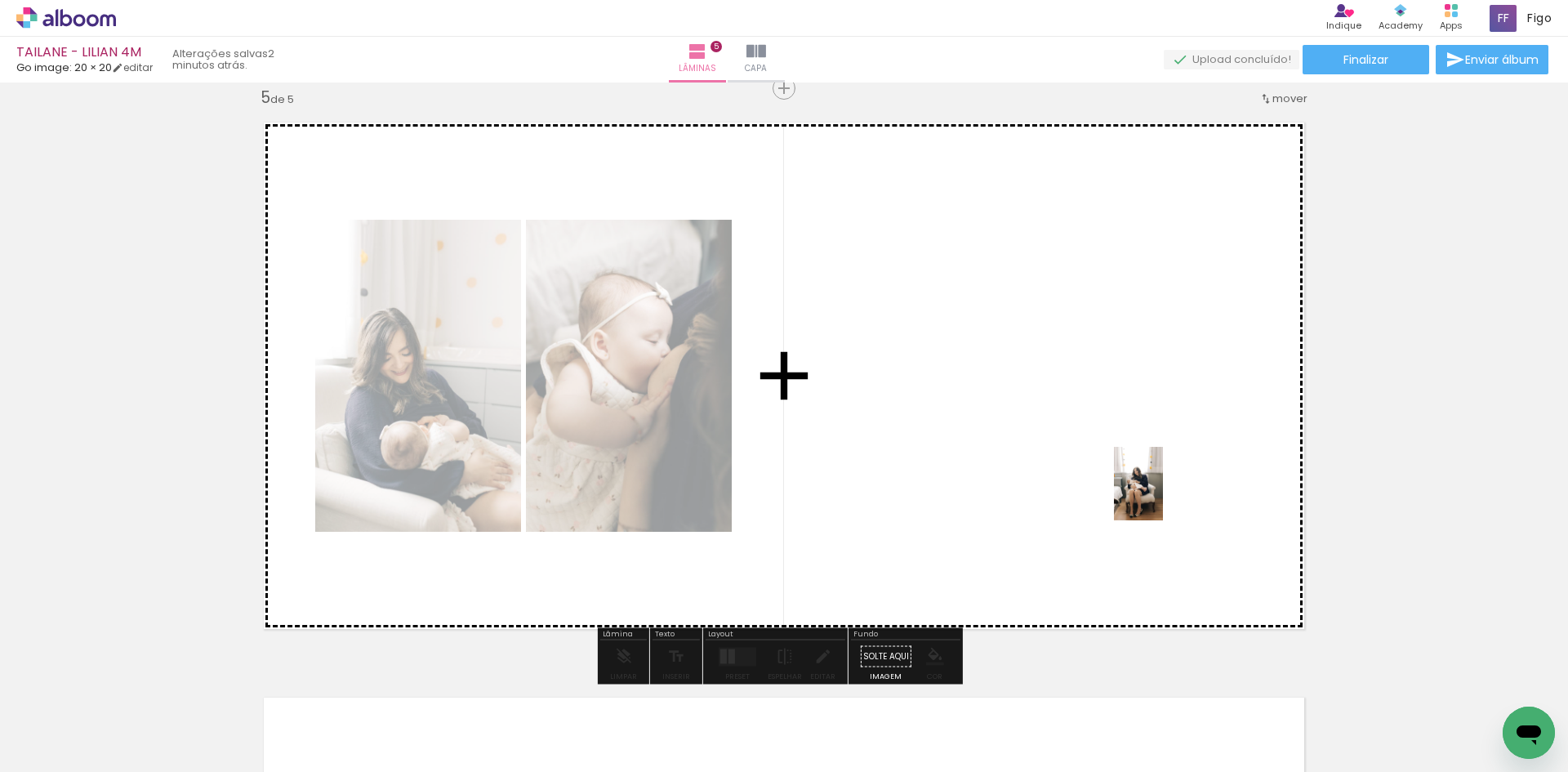
drag, startPoint x: 1478, startPoint y: 728, endPoint x: 1163, endPoint y: 496, distance: 391.2
click at [1163, 496] on quentale-workspace at bounding box center [784, 386] width 1568 height 772
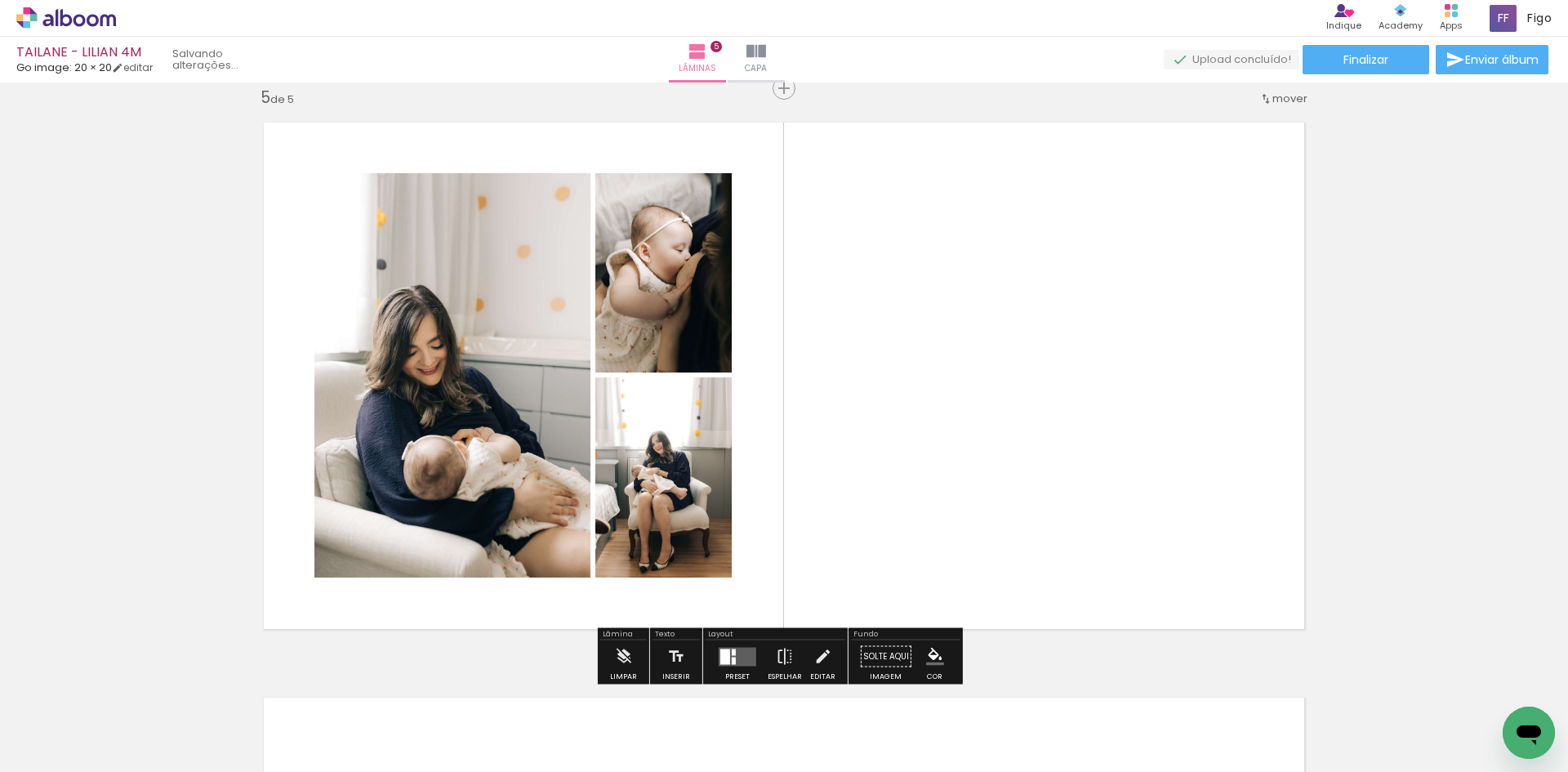
scroll to position [0, 1132]
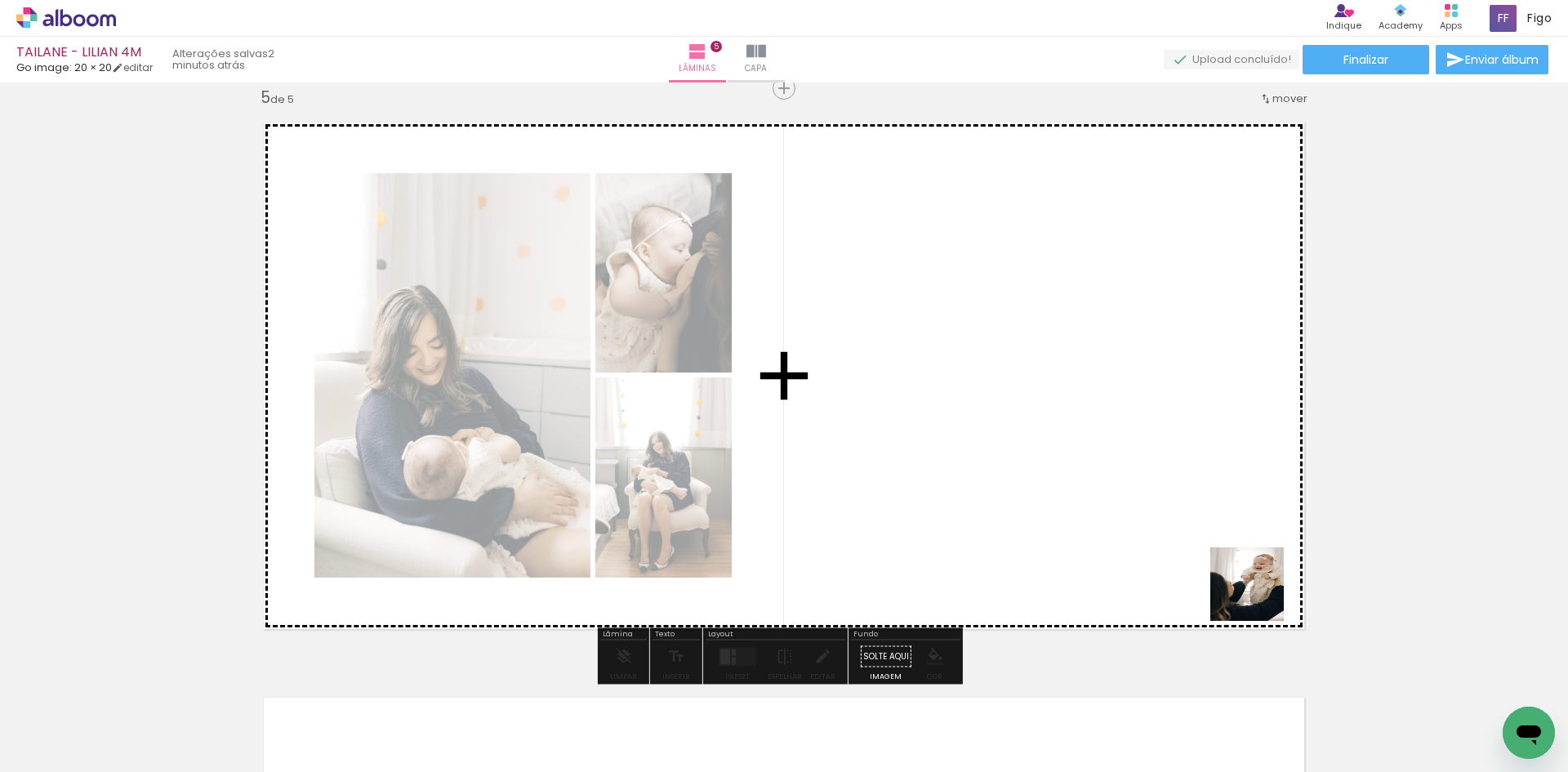
drag, startPoint x: 1485, startPoint y: 710, endPoint x: 1002, endPoint y: 440, distance: 553.3
click at [1002, 440] on quentale-workspace at bounding box center [784, 386] width 1568 height 772
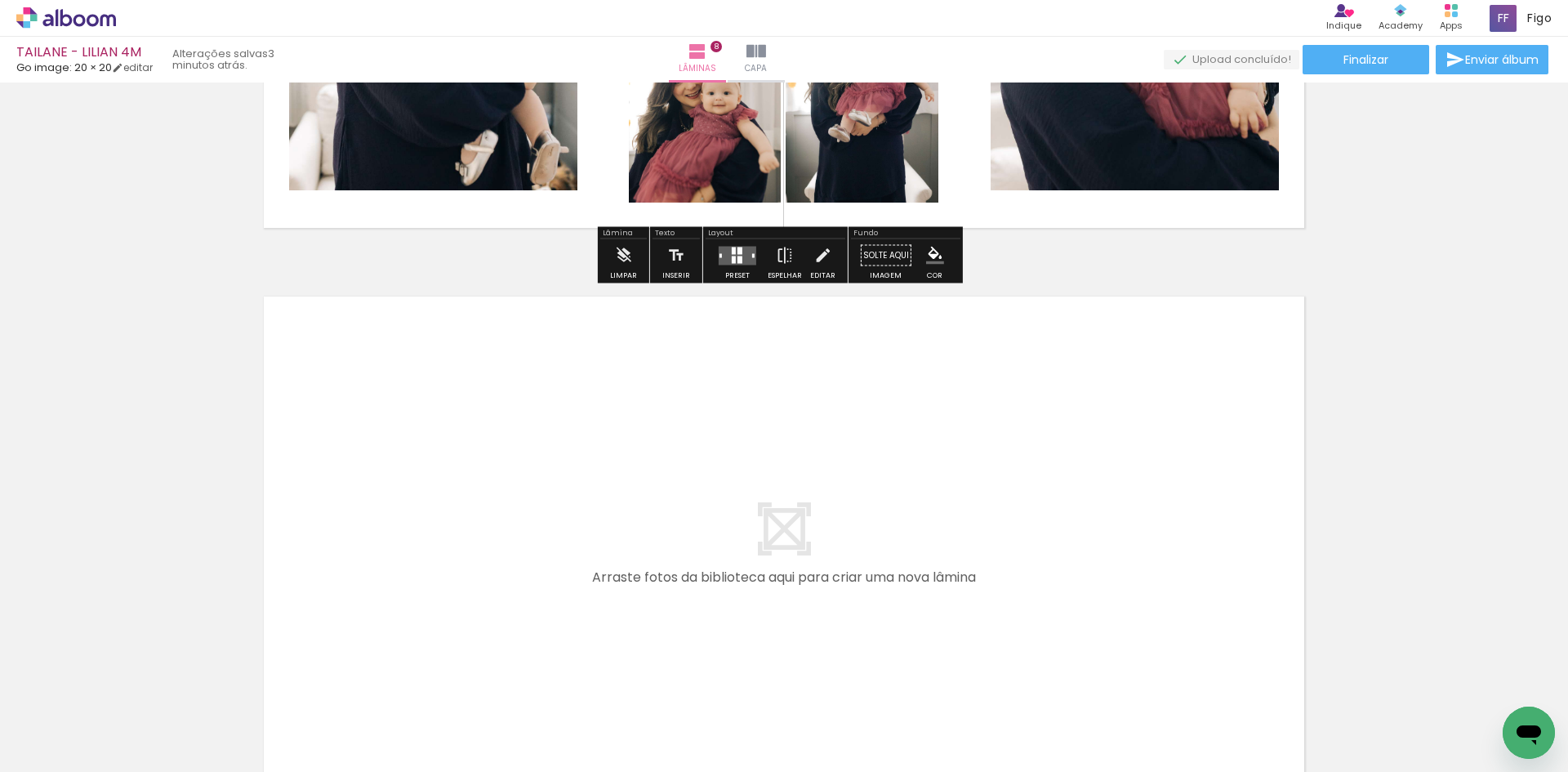
scroll to position [4457, 0]
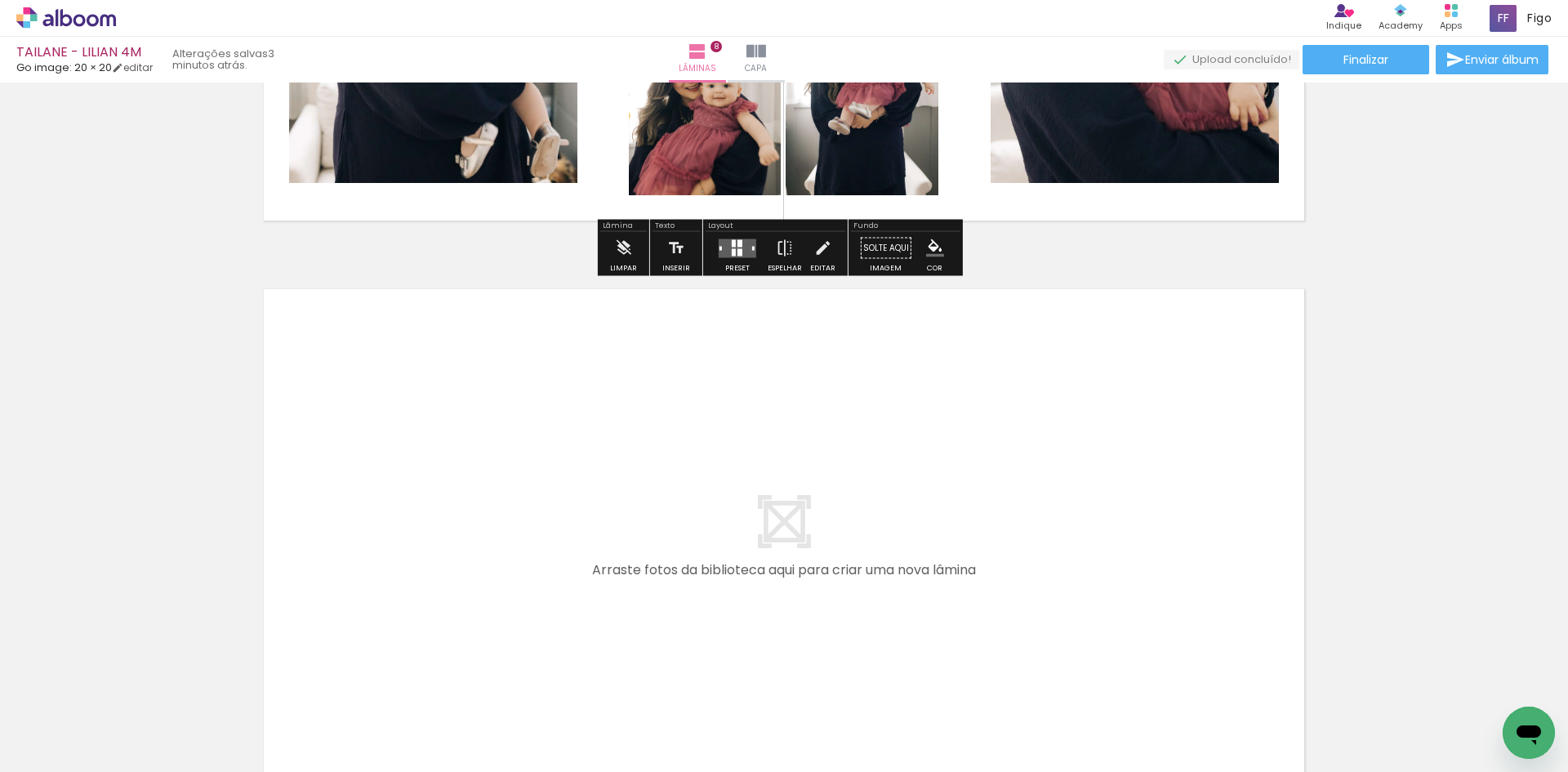
drag, startPoint x: 348, startPoint y: 726, endPoint x: 422, endPoint y: 545, distance: 195.5
click at [422, 545] on quentale-workspace at bounding box center [784, 386] width 1568 height 772
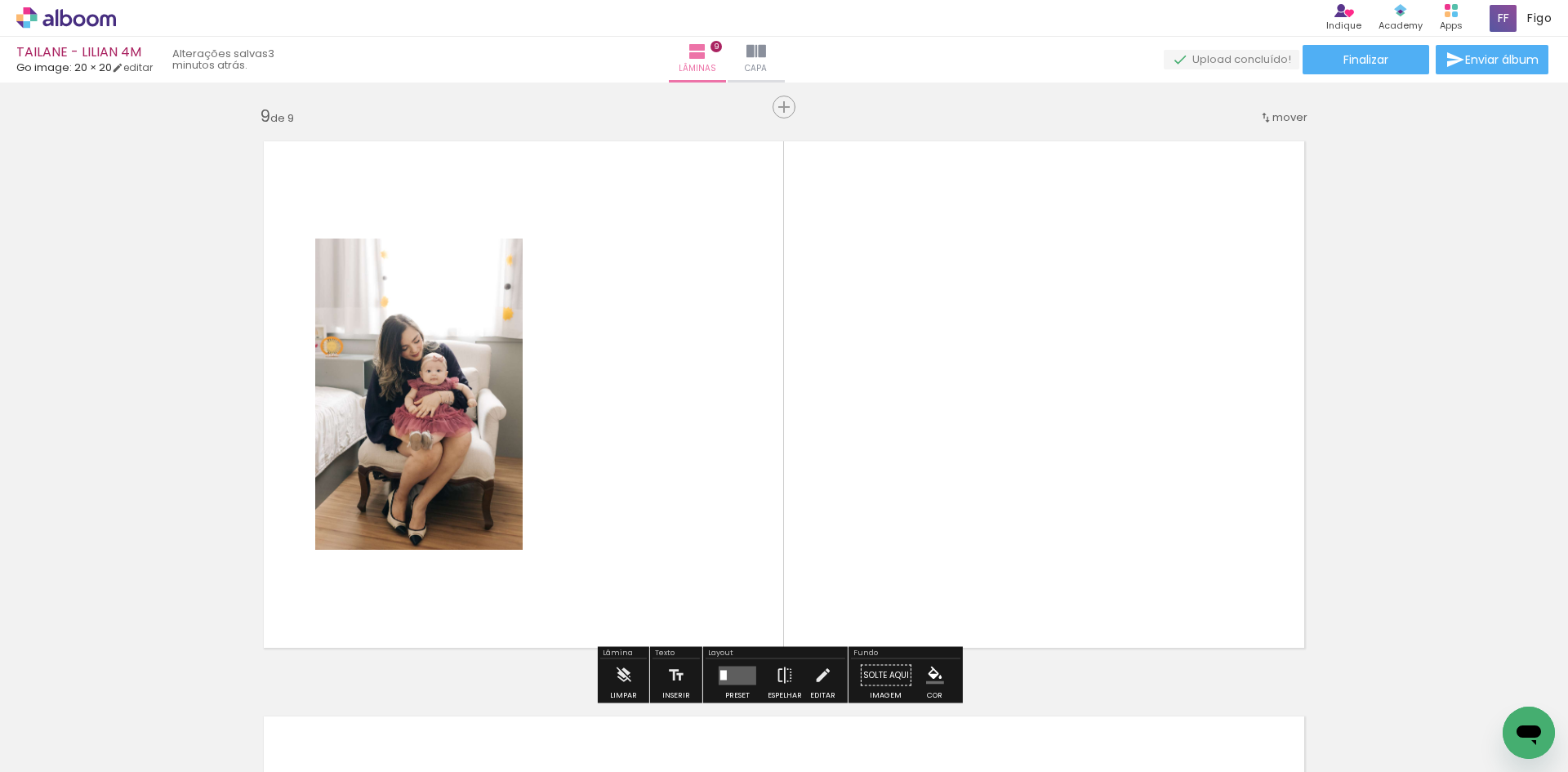
scroll to position [4623, 0]
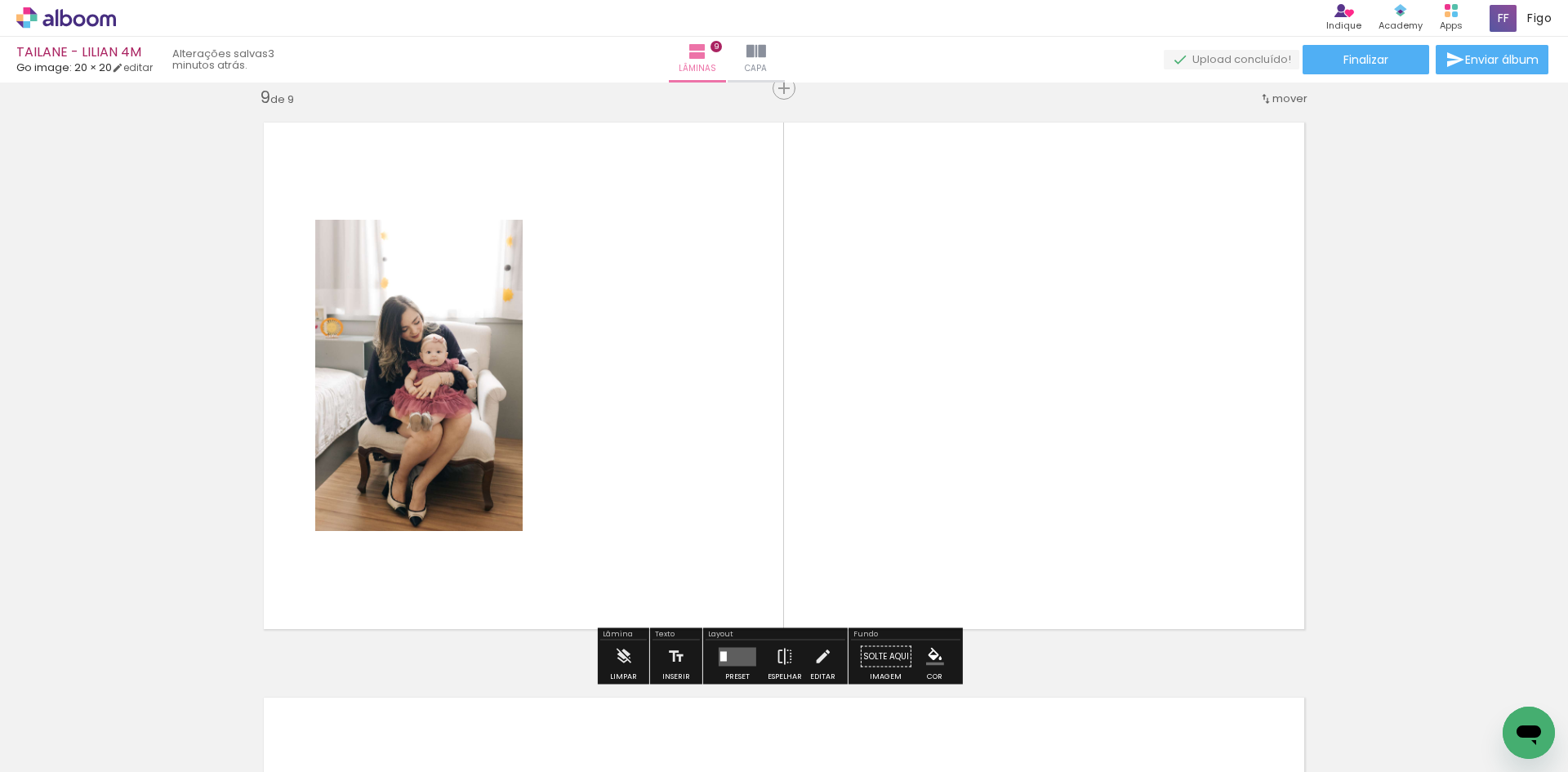
drag, startPoint x: 373, startPoint y: 735, endPoint x: 439, endPoint y: 533, distance: 212.5
click at [436, 540] on quentale-workspace at bounding box center [784, 386] width 1568 height 772
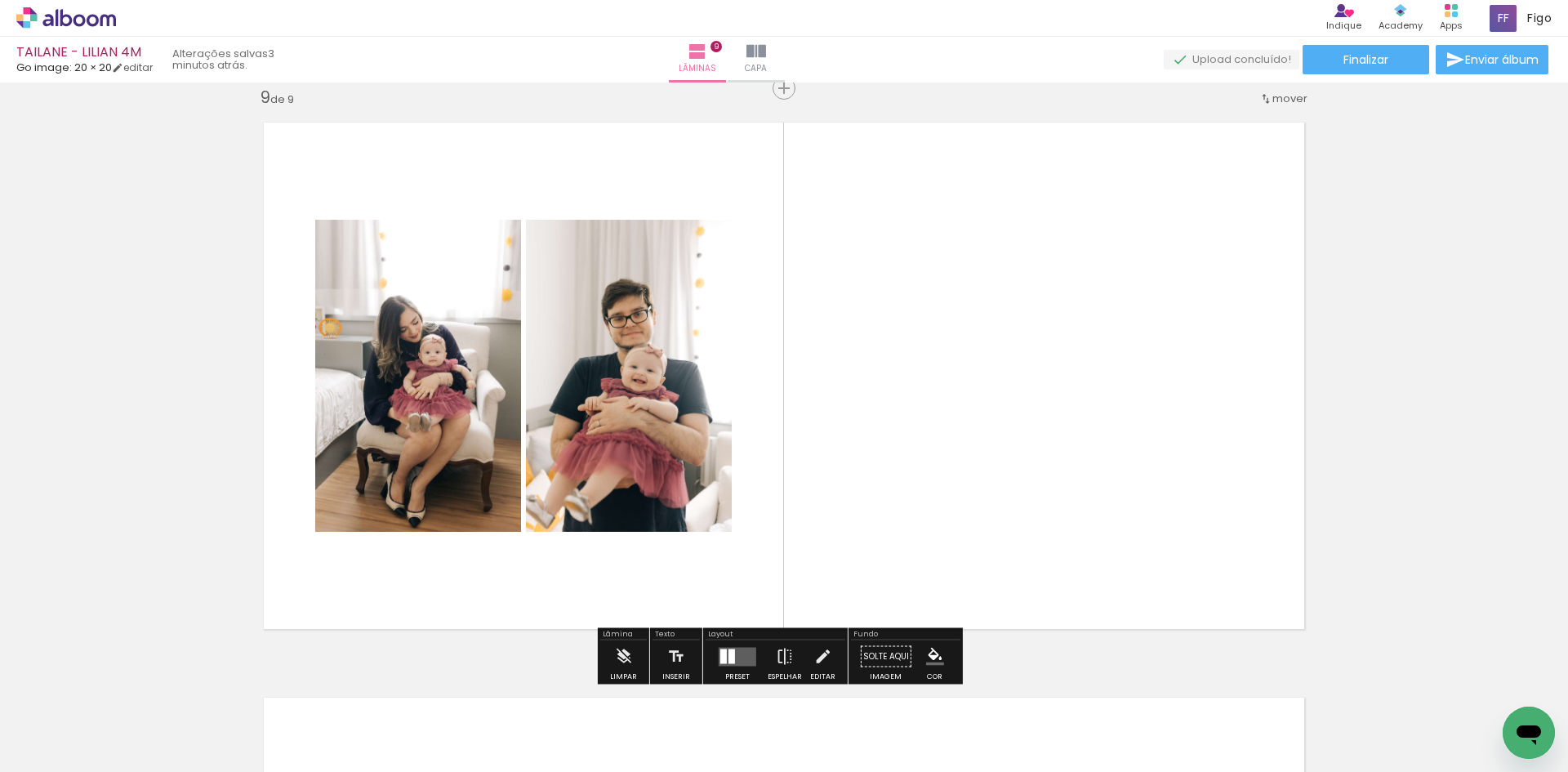
drag, startPoint x: 345, startPoint y: 717, endPoint x: 404, endPoint y: 532, distance: 194.2
click at [387, 570] on quentale-workspace at bounding box center [784, 386] width 1568 height 772
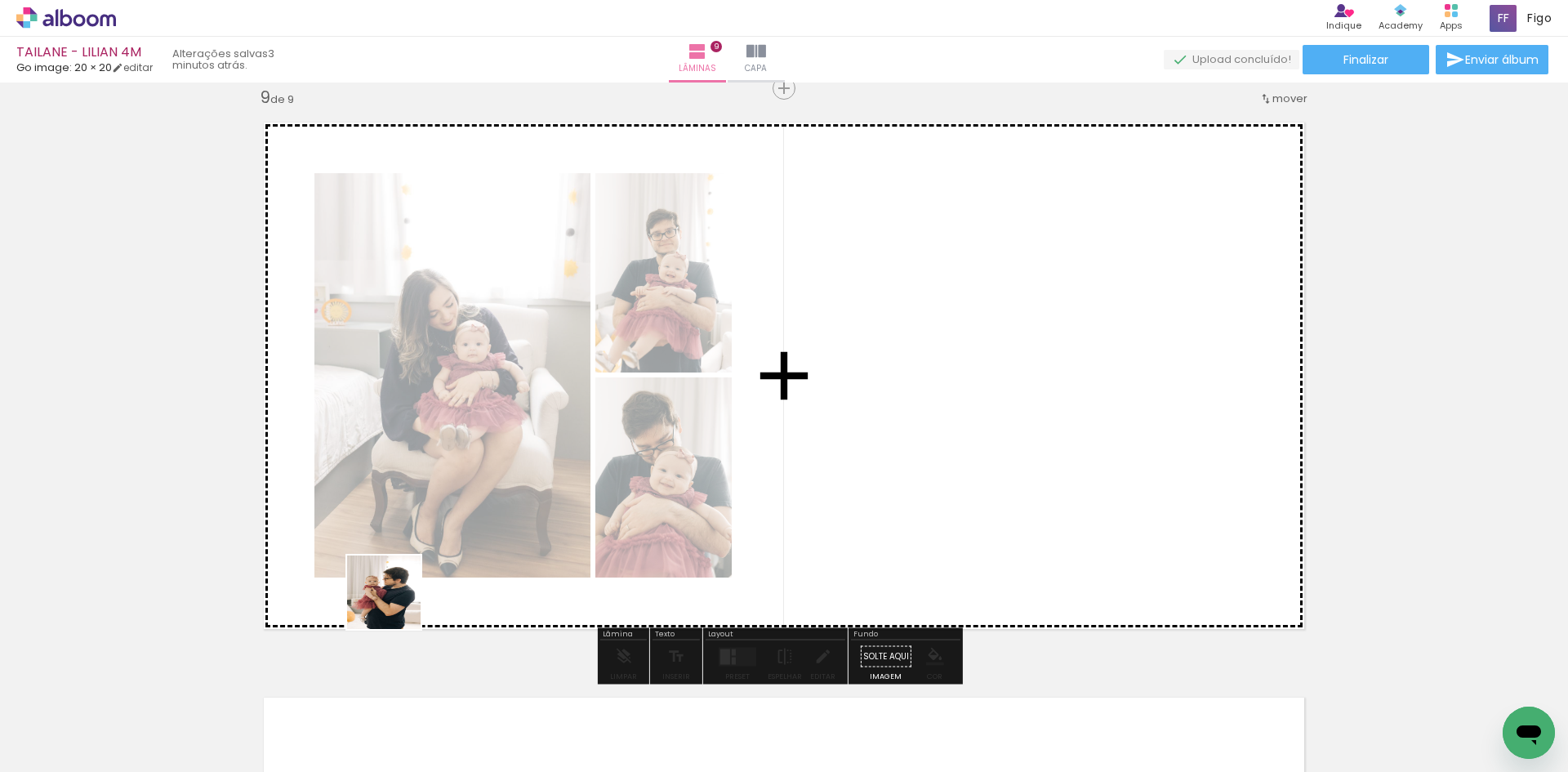
drag, startPoint x: 346, startPoint y: 748, endPoint x: 412, endPoint y: 557, distance: 202.1
click at [411, 565] on quentale-workspace at bounding box center [784, 386] width 1568 height 772
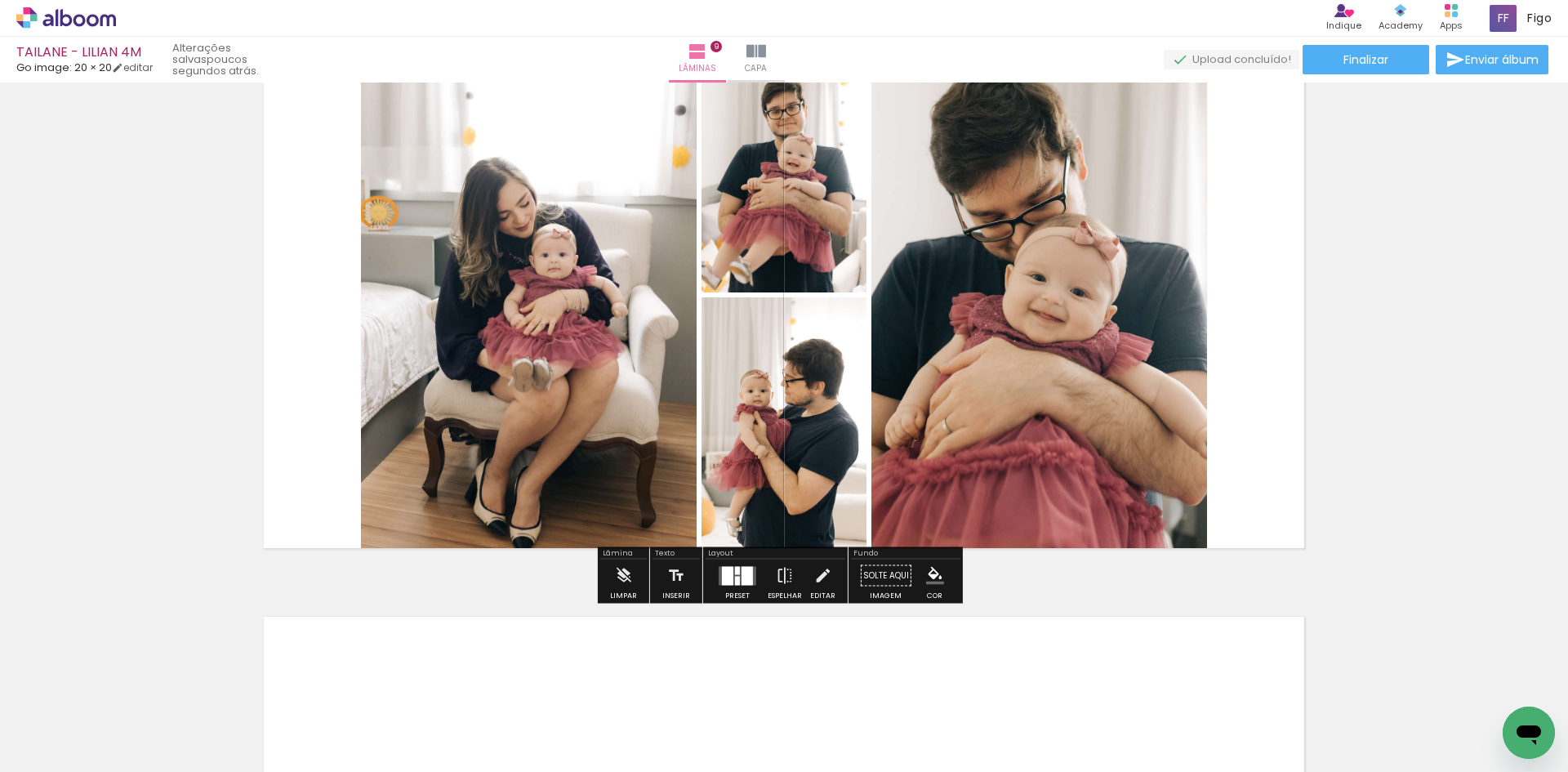
scroll to position [4705, 0]
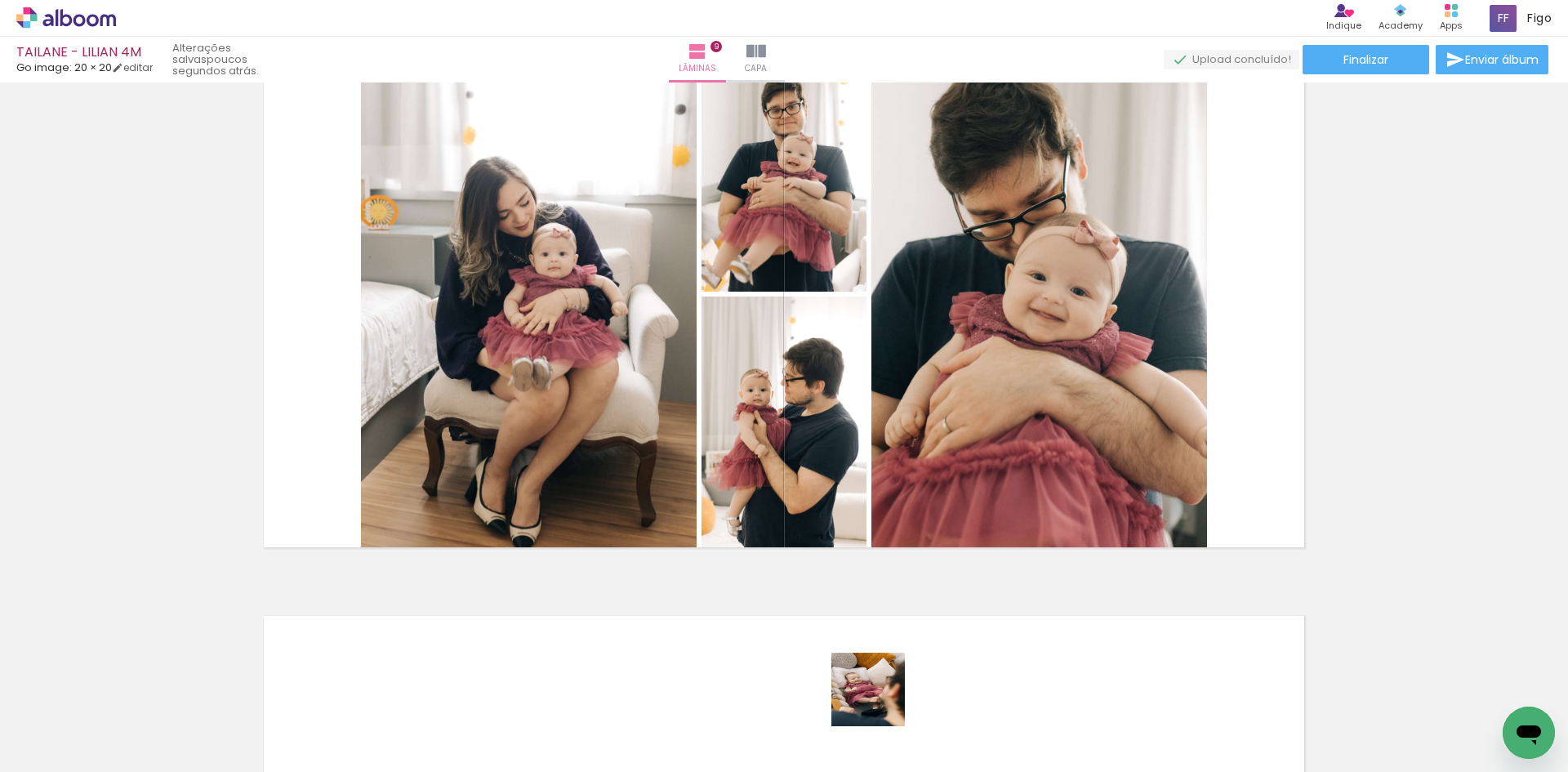
drag, startPoint x: 879, startPoint y: 724, endPoint x: 936, endPoint y: 369, distance: 359.5
click at [936, 369] on quentale-workspace at bounding box center [784, 386] width 1568 height 772
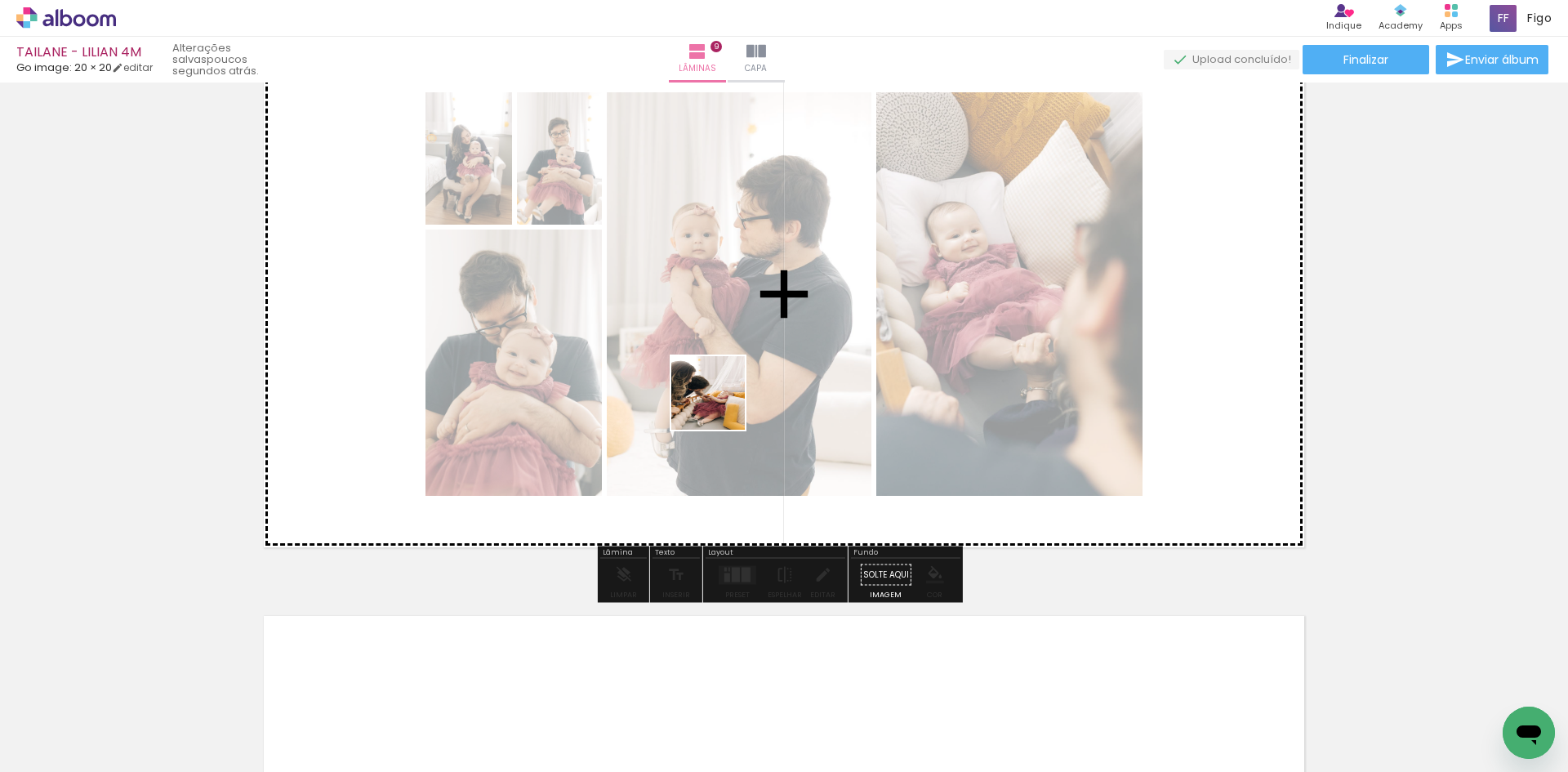
drag, startPoint x: 602, startPoint y: 731, endPoint x: 732, endPoint y: 367, distance: 386.5
click at [730, 374] on quentale-workspace at bounding box center [784, 386] width 1568 height 772
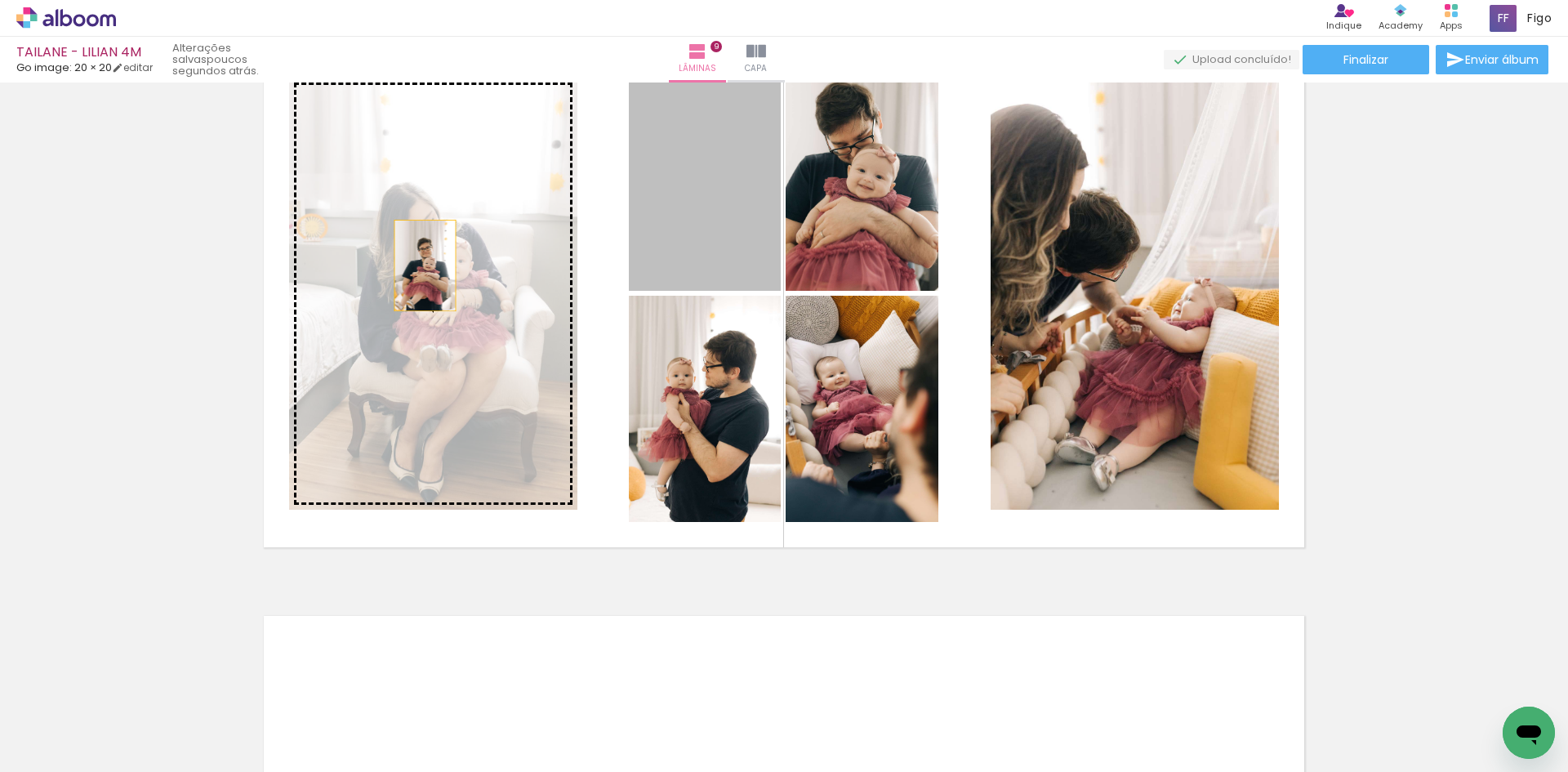
drag, startPoint x: 735, startPoint y: 214, endPoint x: 419, endPoint y: 266, distance: 320.2
click at [0, 0] on slot at bounding box center [0, 0] width 0 height 0
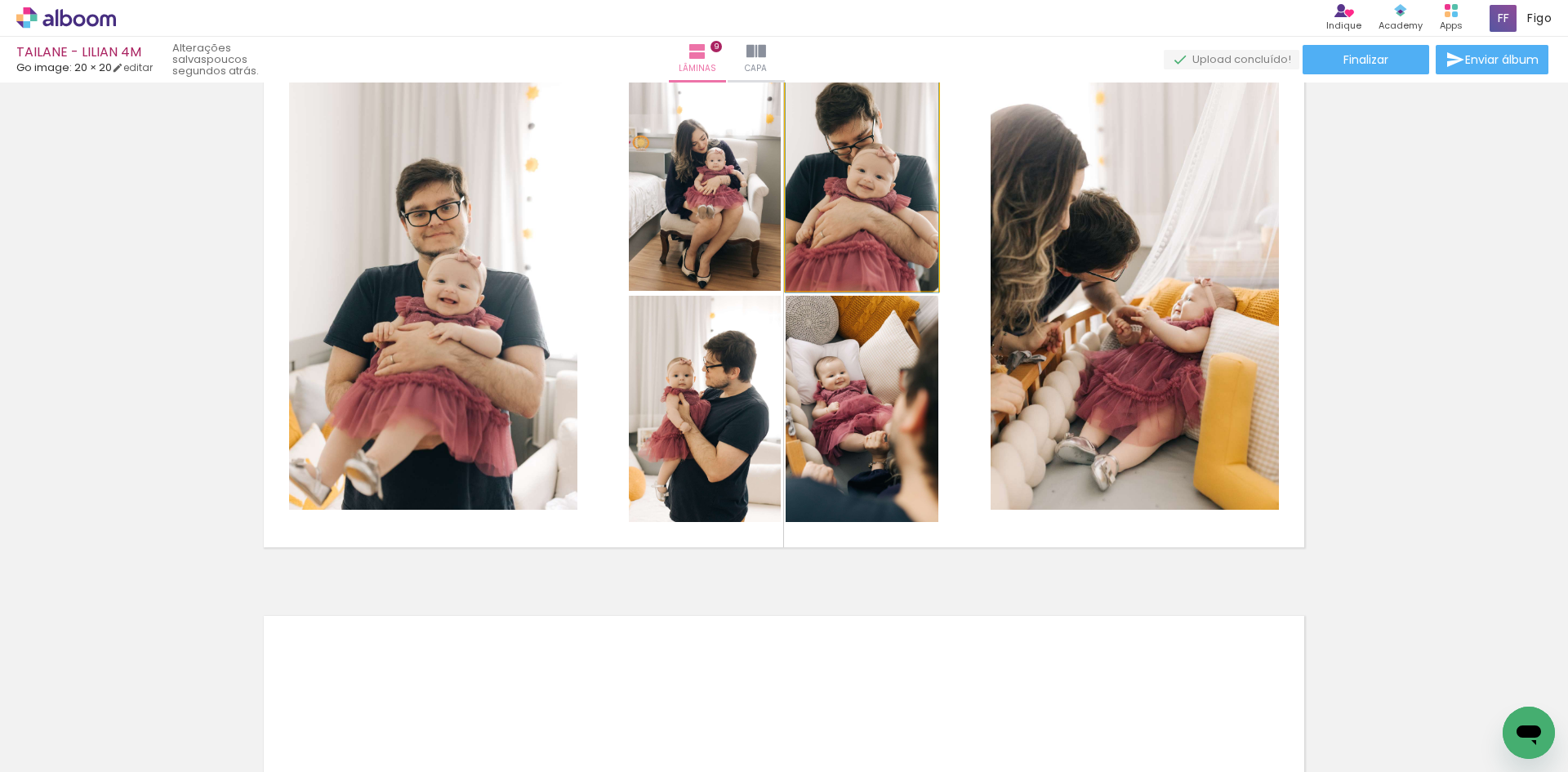
drag, startPoint x: 900, startPoint y: 240, endPoint x: 1178, endPoint y: 310, distance: 286.7
click at [0, 0] on slot at bounding box center [0, 0] width 0 height 0
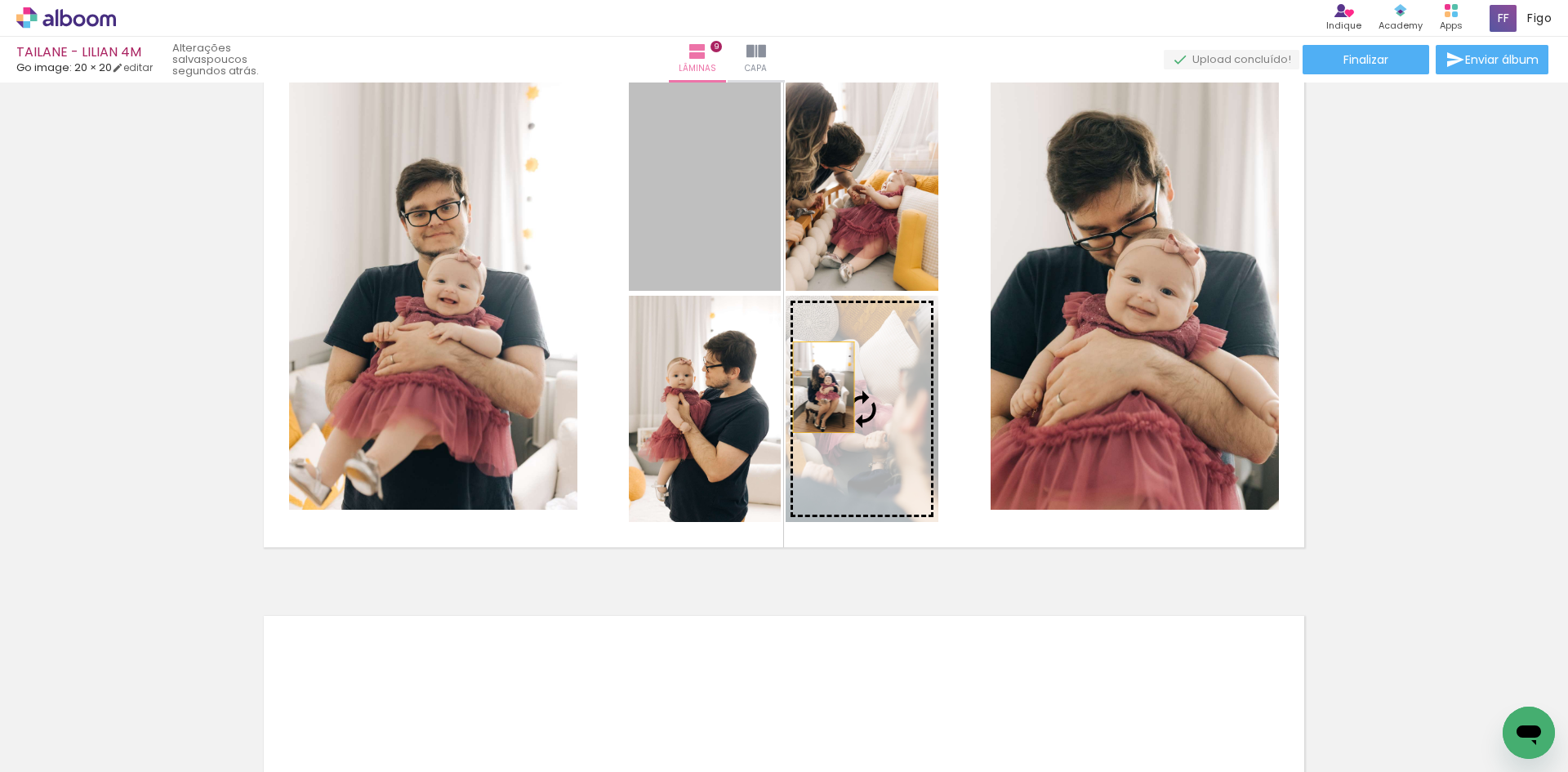
drag, startPoint x: 818, startPoint y: 387, endPoint x: 857, endPoint y: 414, distance: 47.4
click at [0, 0] on slot at bounding box center [0, 0] width 0 height 0
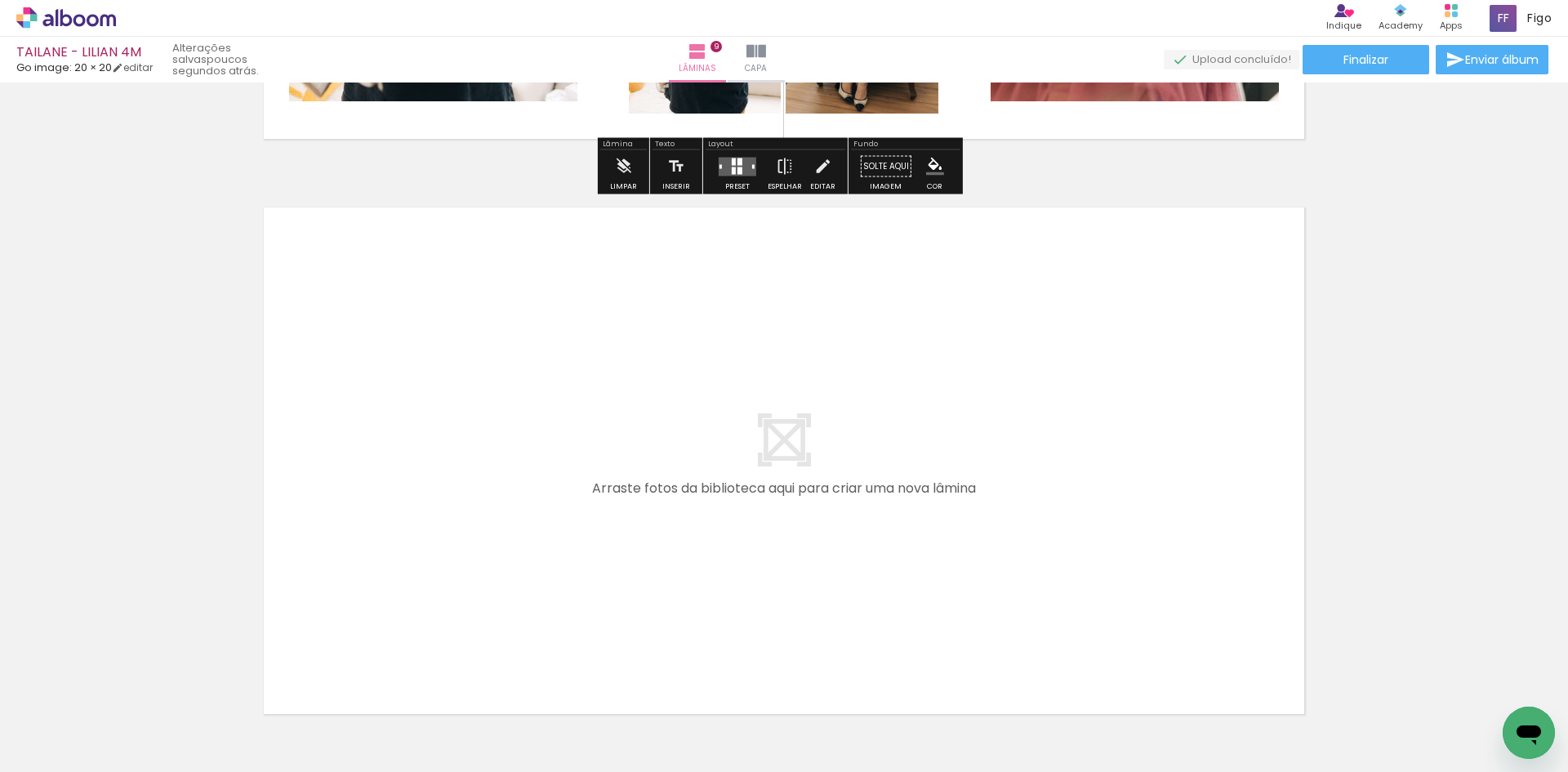
scroll to position [5195, 0]
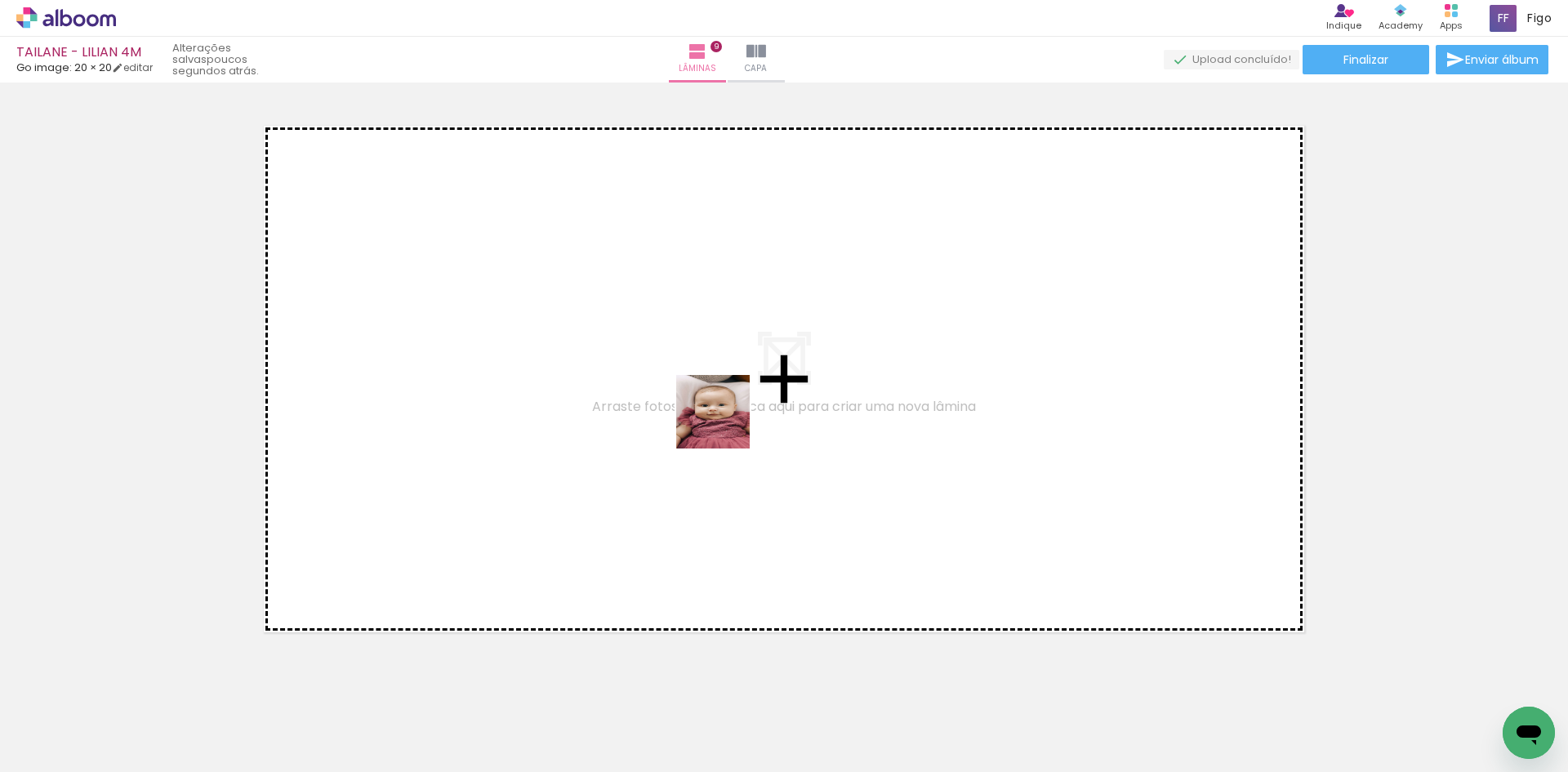
drag, startPoint x: 711, startPoint y: 715, endPoint x: 724, endPoint y: 405, distance: 310.3
click at [724, 405] on quentale-workspace at bounding box center [784, 386] width 1568 height 772
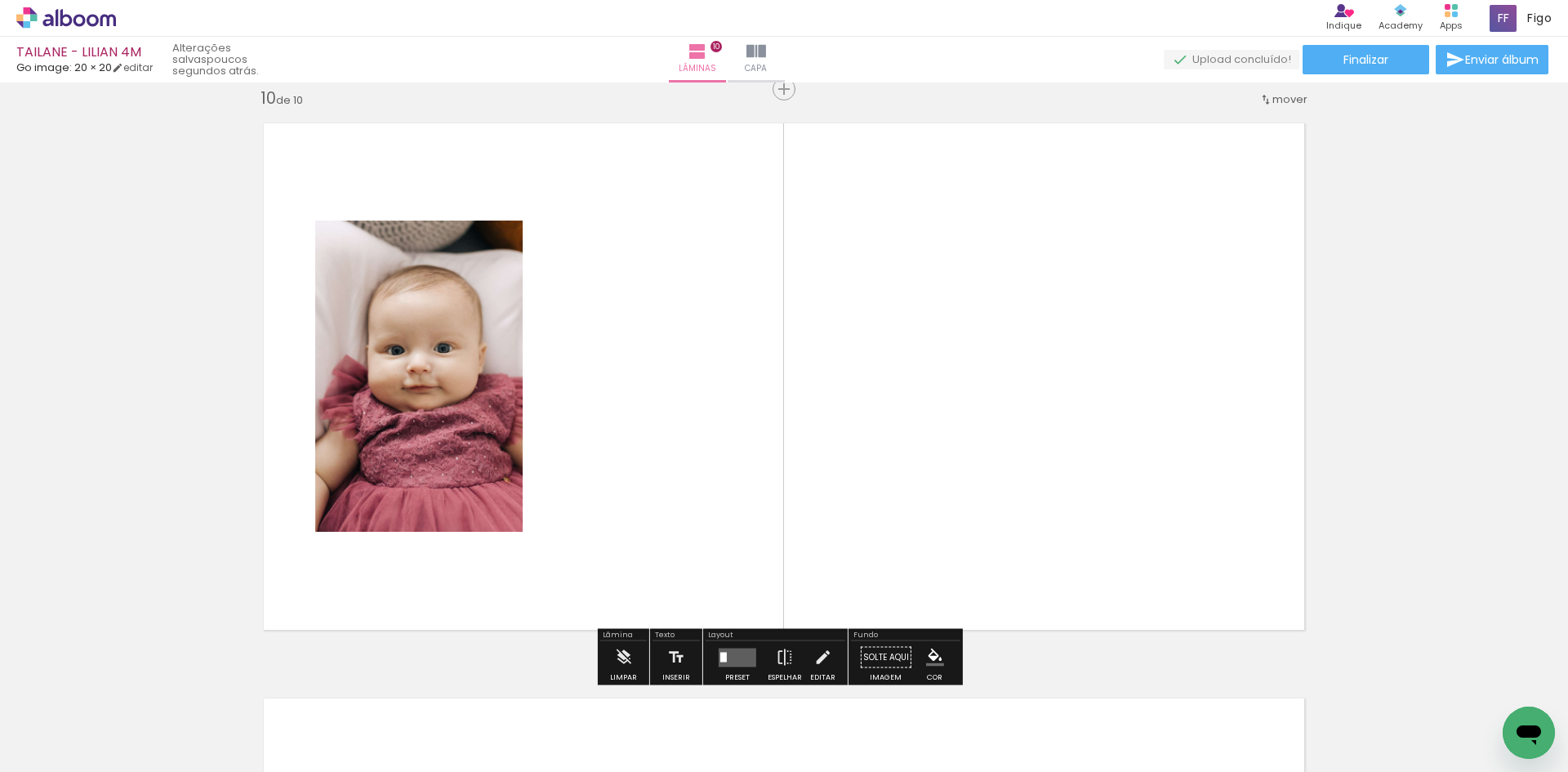
scroll to position [5199, 0]
click at [669, 437] on quentale-layouter at bounding box center [784, 376] width 1069 height 534
drag, startPoint x: 617, startPoint y: 704, endPoint x: 658, endPoint y: 509, distance: 199.3
click at [658, 509] on quentale-workspace at bounding box center [784, 386] width 1568 height 772
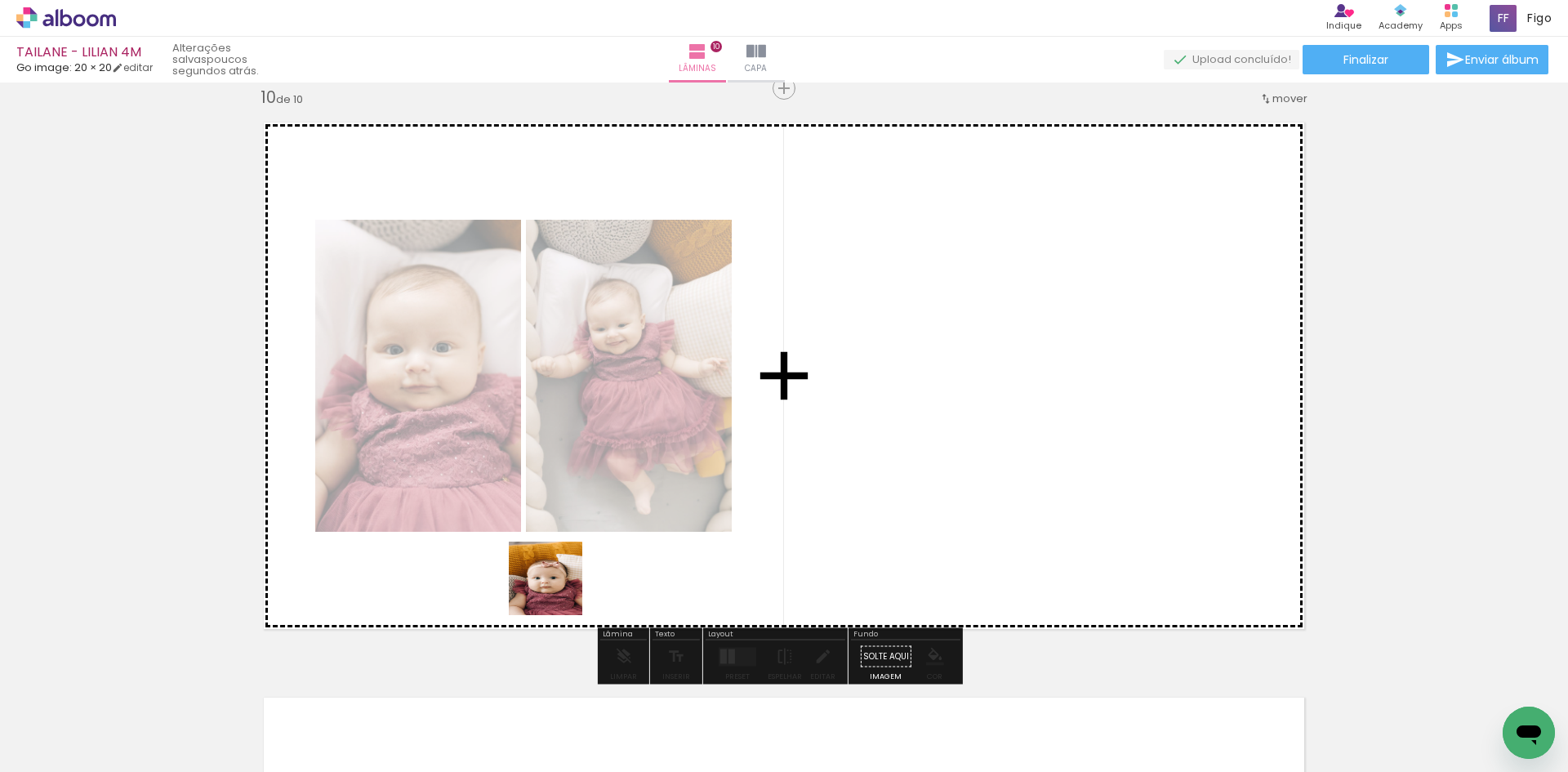
drag, startPoint x: 540, startPoint y: 697, endPoint x: 565, endPoint y: 450, distance: 248.3
click at [565, 464] on quentale-workspace at bounding box center [784, 386] width 1568 height 772
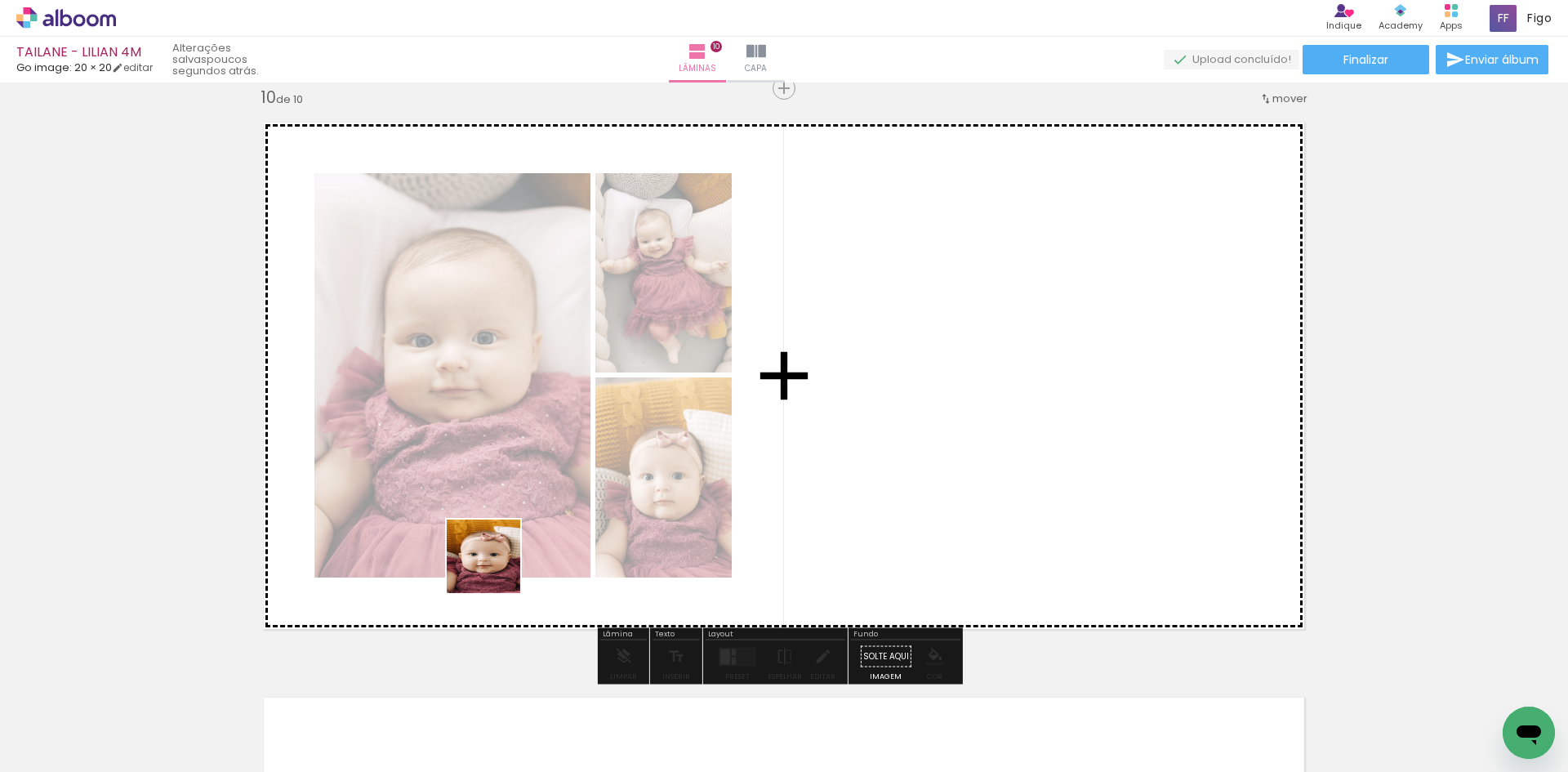
drag, startPoint x: 451, startPoint y: 723, endPoint x: 510, endPoint y: 440, distance: 289.1
click at [510, 465] on quentale-workspace at bounding box center [784, 386] width 1568 height 772
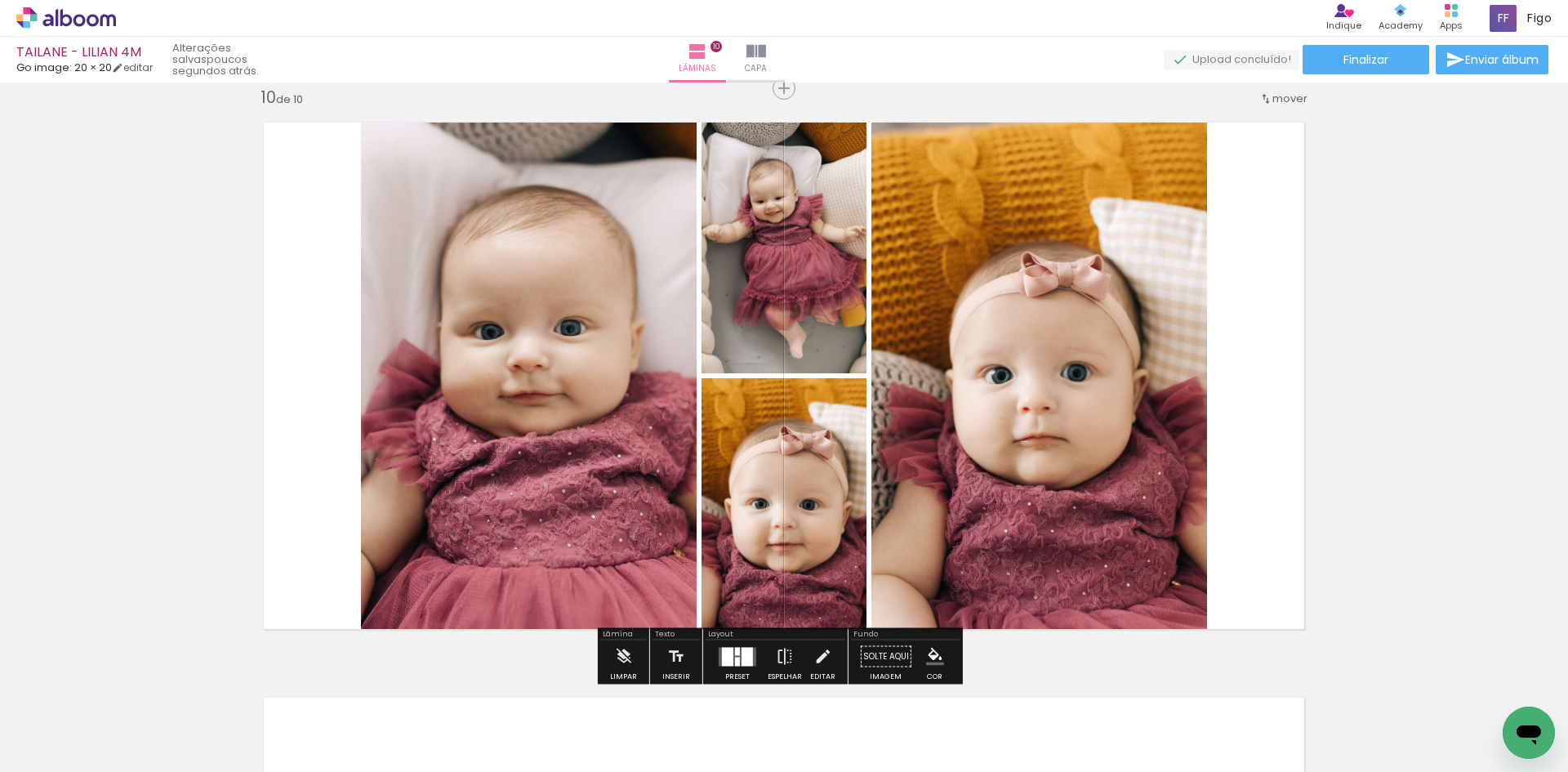
drag, startPoint x: 335, startPoint y: 725, endPoint x: 502, endPoint y: 442, distance: 328.6
click at [506, 439] on quentale-workspace at bounding box center [784, 386] width 1568 height 772
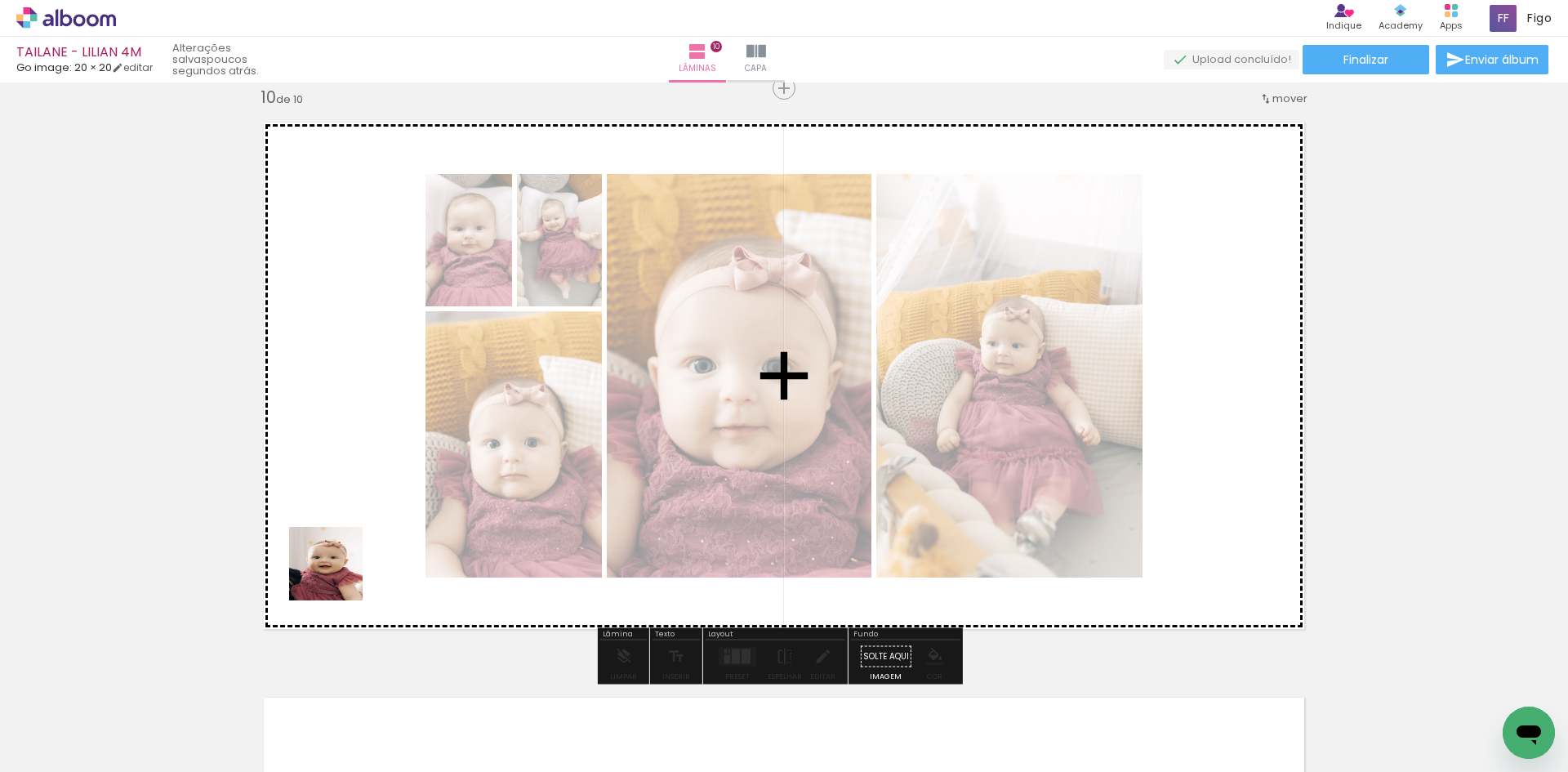
drag, startPoint x: 275, startPoint y: 729, endPoint x: 386, endPoint y: 446, distance: 304.0
click at [380, 470] on quentale-workspace at bounding box center [784, 386] width 1568 height 772
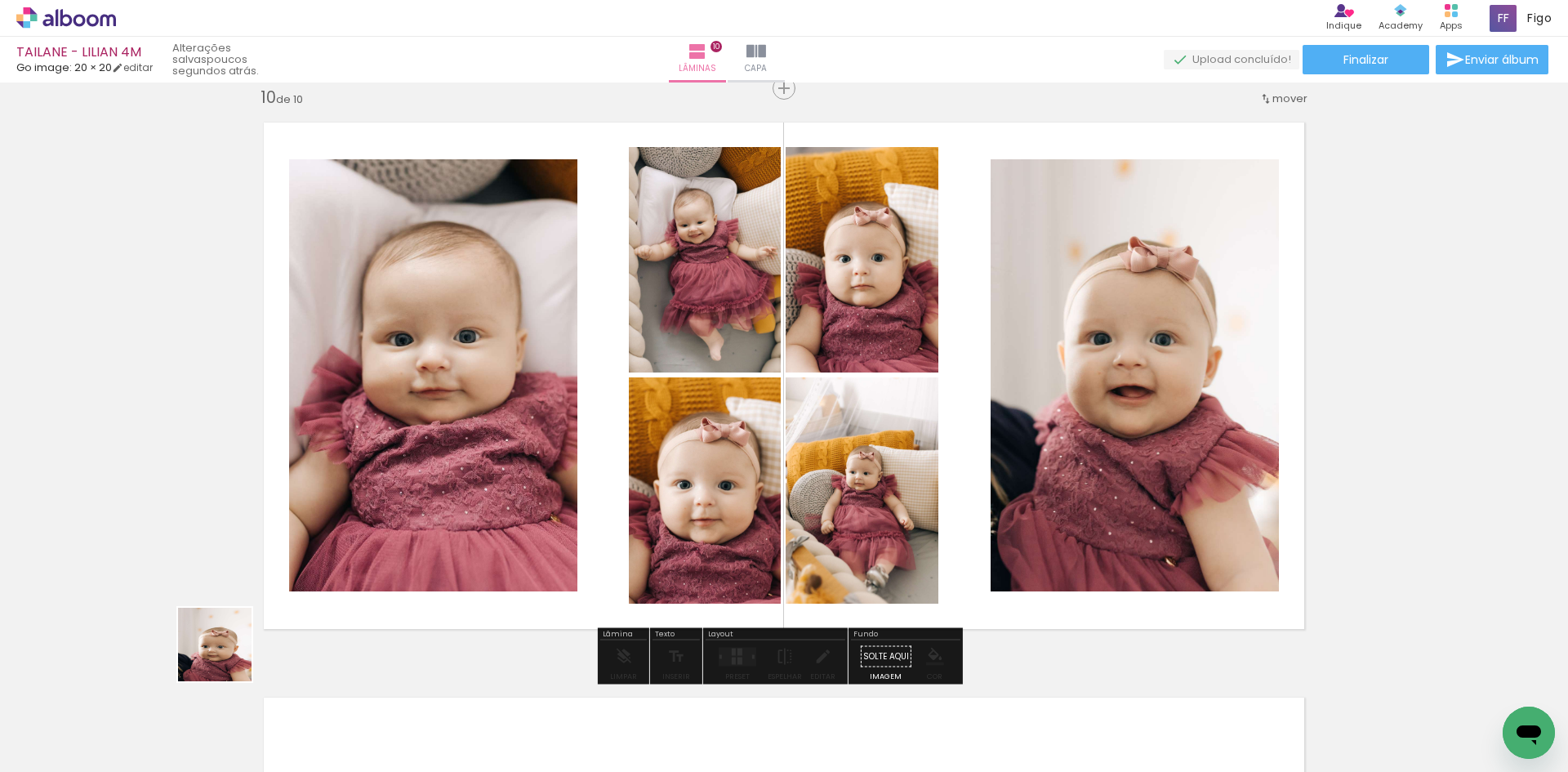
drag, startPoint x: 194, startPoint y: 695, endPoint x: 376, endPoint y: 465, distance: 293.3
click at [356, 503] on quentale-workspace at bounding box center [784, 386] width 1568 height 772
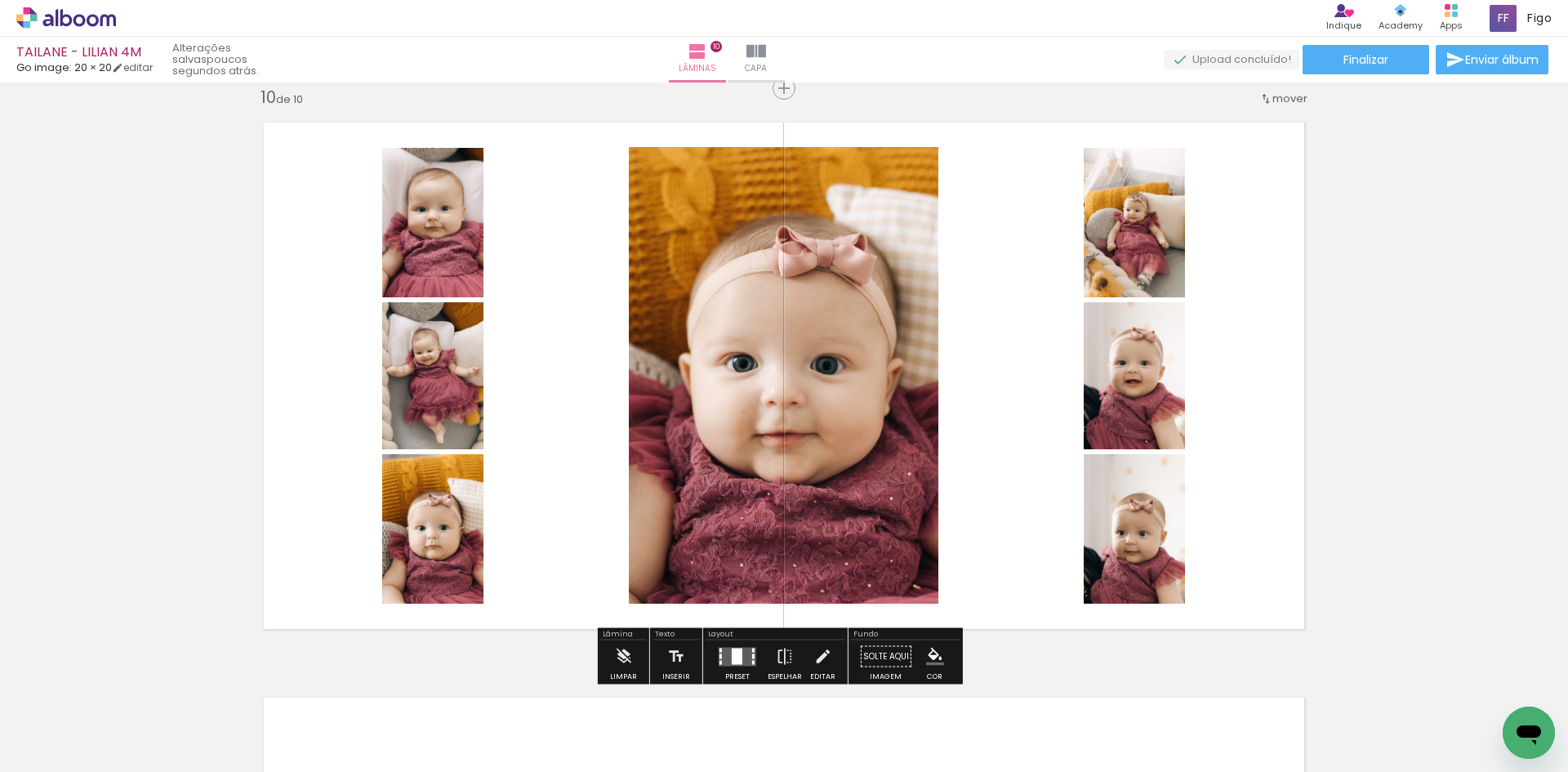
click at [745, 656] on quentale-layouter at bounding box center [738, 656] width 38 height 18
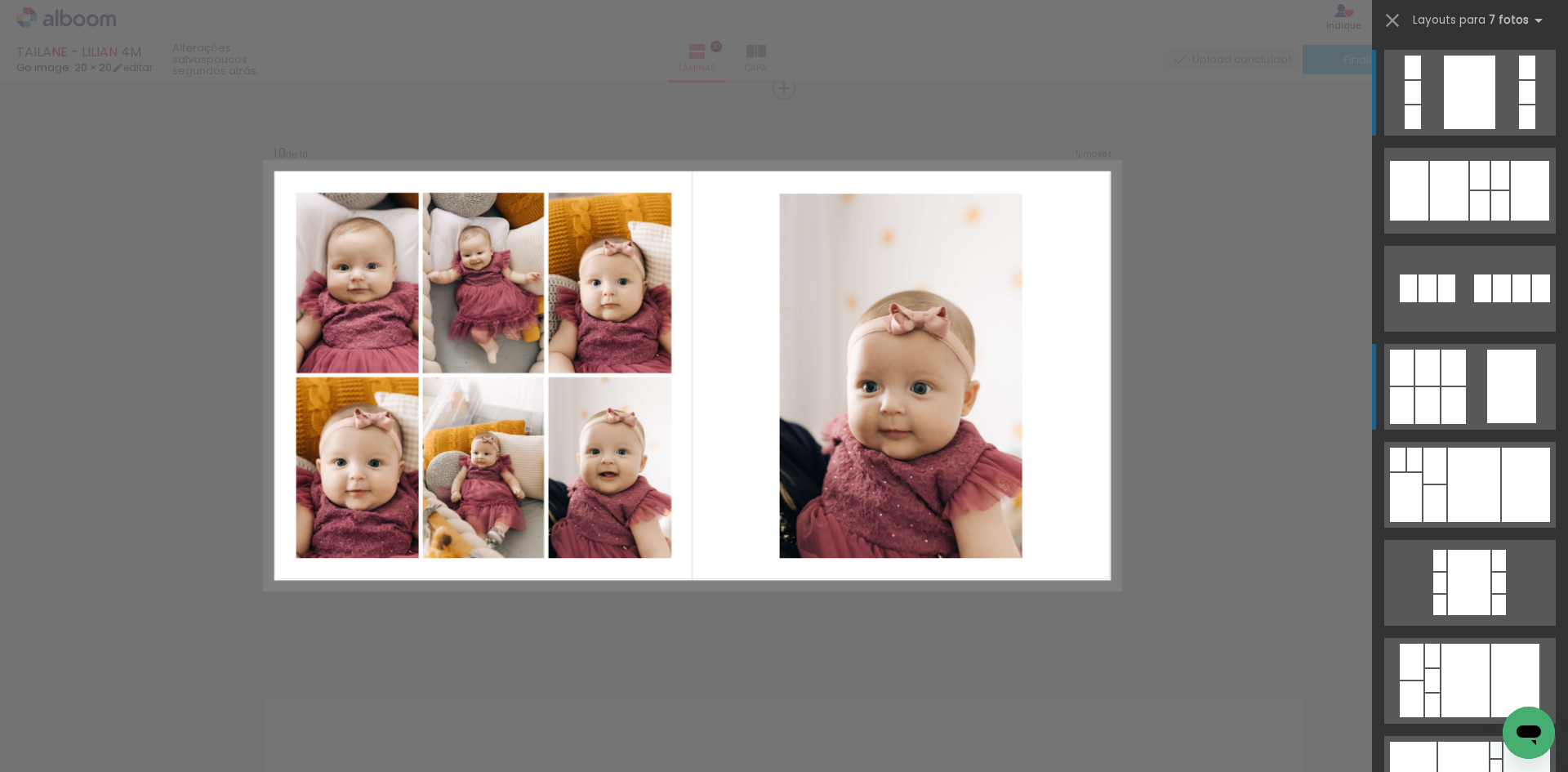
click at [1454, 379] on div at bounding box center [1453, 367] width 24 height 36
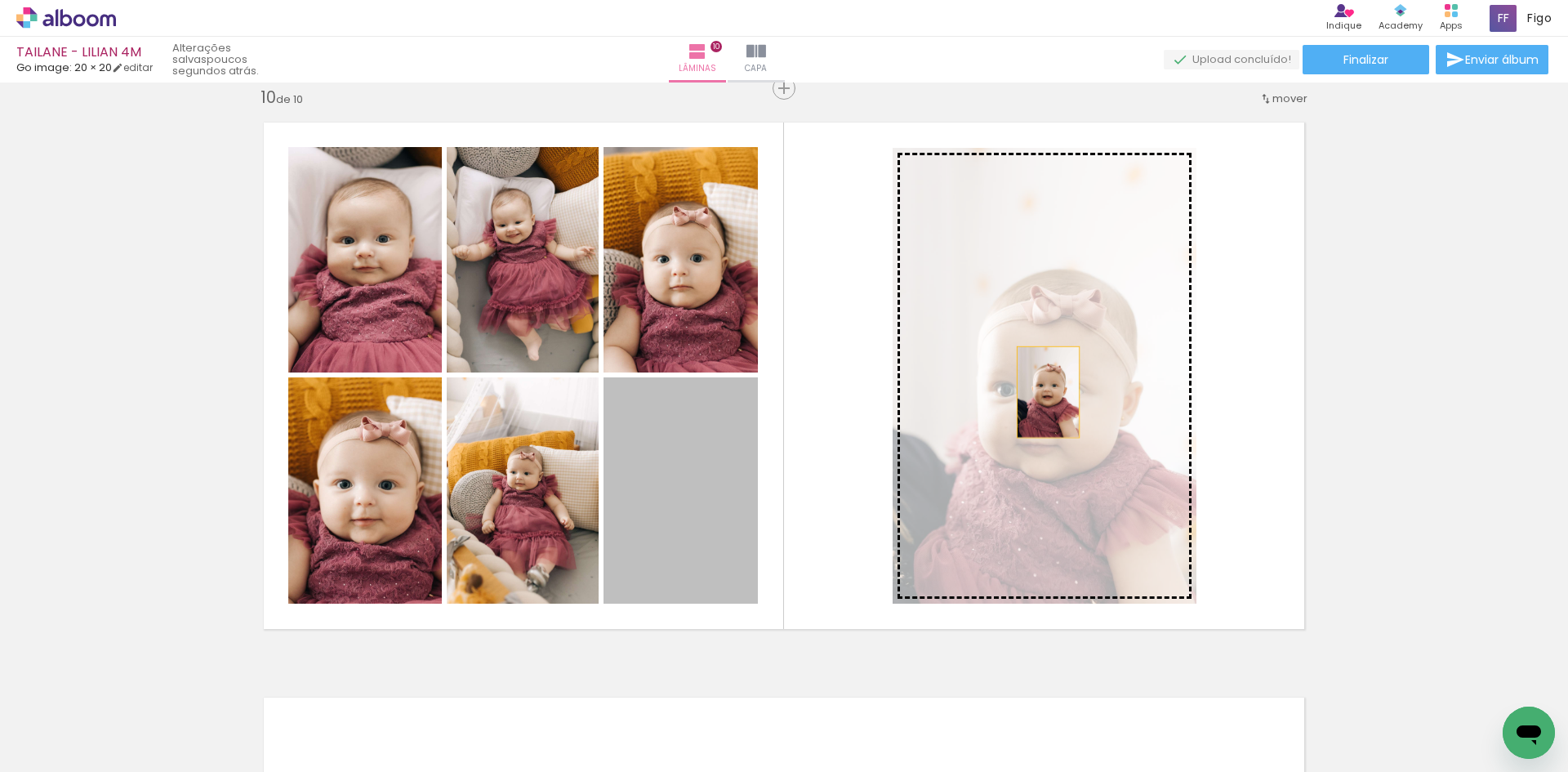
drag, startPoint x: 648, startPoint y: 496, endPoint x: 1048, endPoint y: 384, distance: 415.4
click at [0, 0] on slot at bounding box center [0, 0] width 0 height 0
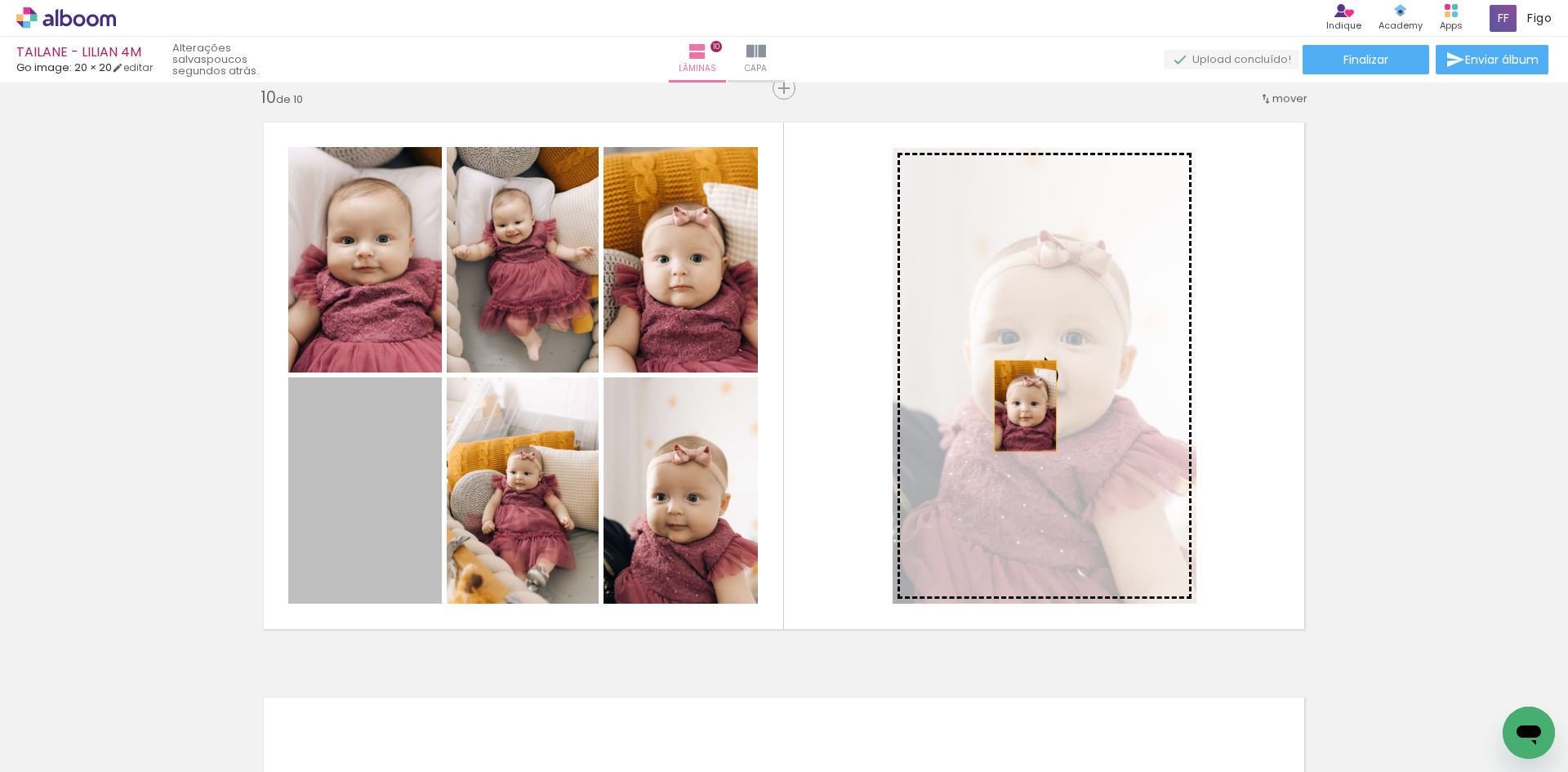
drag, startPoint x: 415, startPoint y: 495, endPoint x: 1092, endPoint y: 369, distance: 688.6
click at [0, 0] on slot at bounding box center [0, 0] width 0 height 0
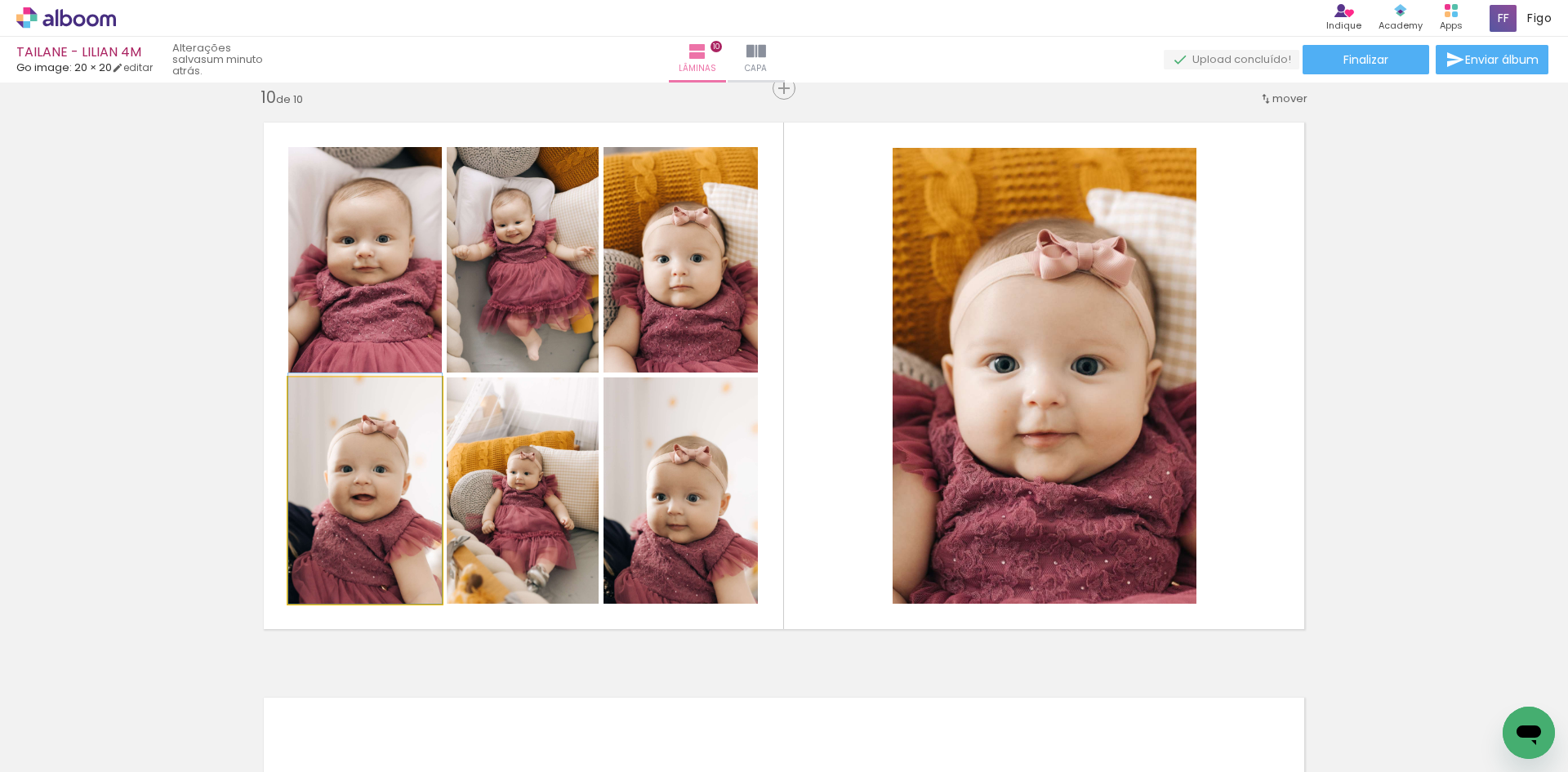
drag, startPoint x: 383, startPoint y: 470, endPoint x: 405, endPoint y: 267, distance: 204.2
click at [0, 0] on slot at bounding box center [0, 0] width 0 height 0
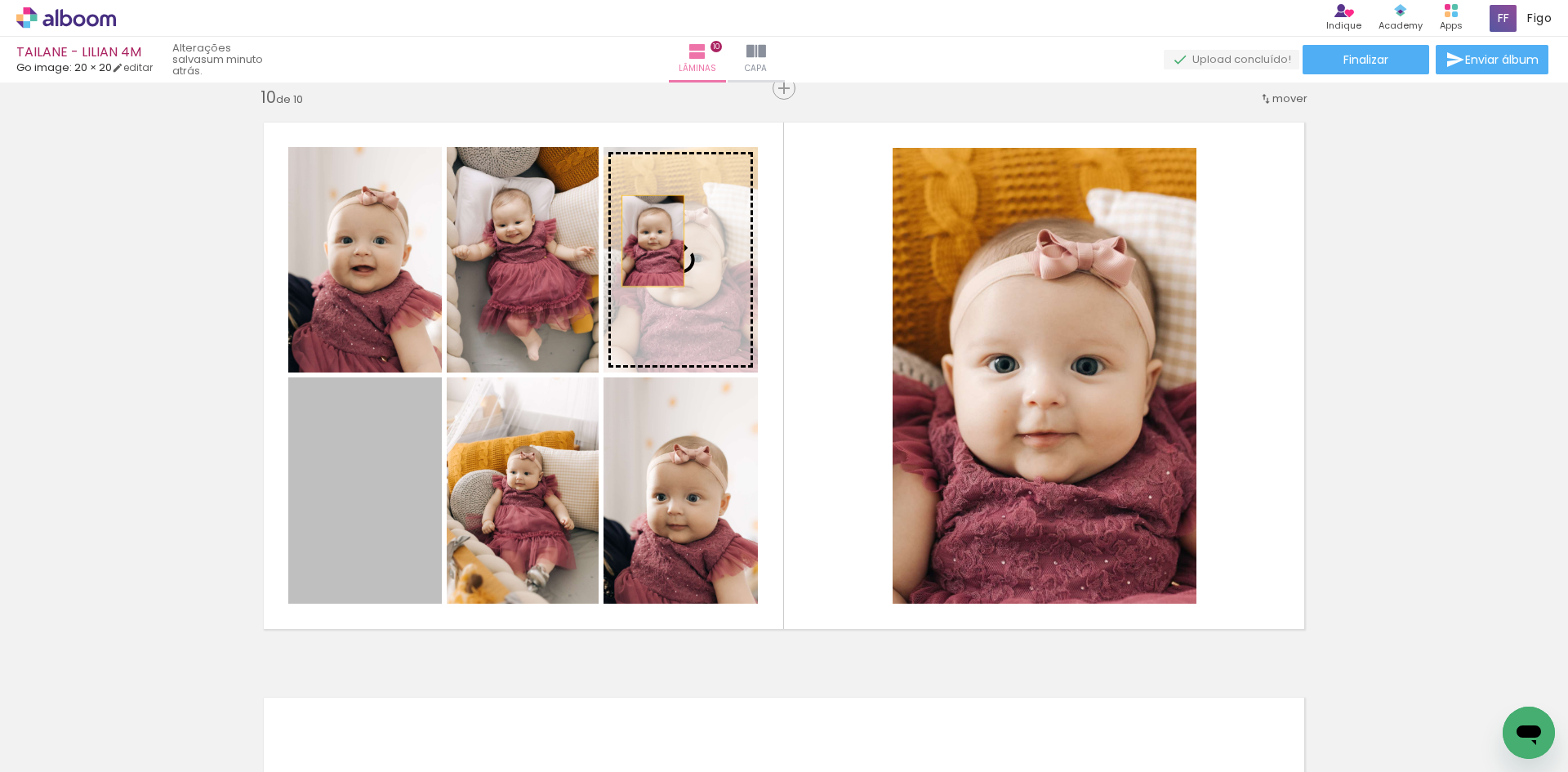
drag, startPoint x: 398, startPoint y: 427, endPoint x: 647, endPoint y: 241, distance: 310.8
click at [0, 0] on slot at bounding box center [0, 0] width 0 height 0
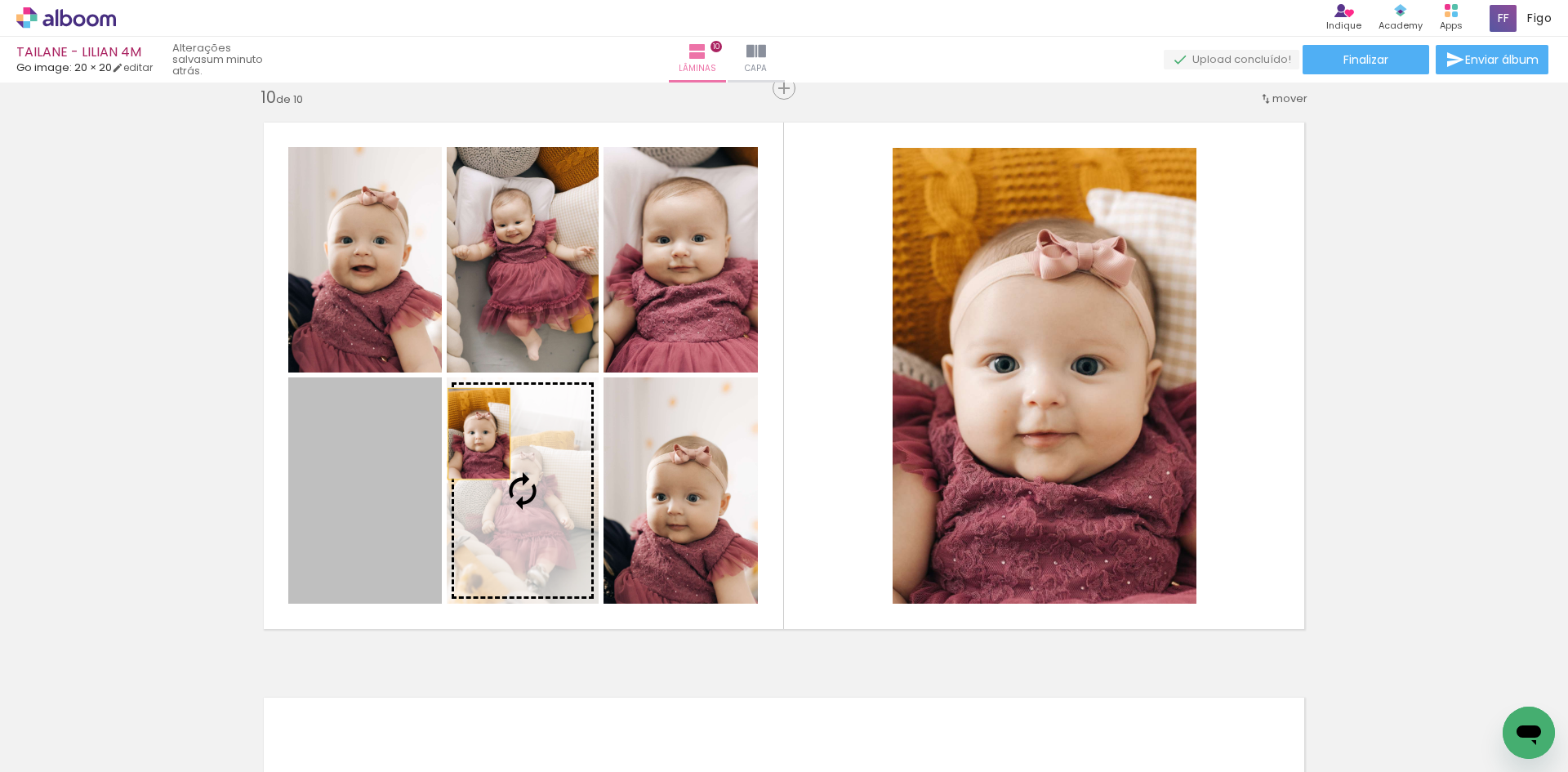
drag, startPoint x: 397, startPoint y: 533, endPoint x: 565, endPoint y: 276, distance: 307.0
click at [0, 0] on slot at bounding box center [0, 0] width 0 height 0
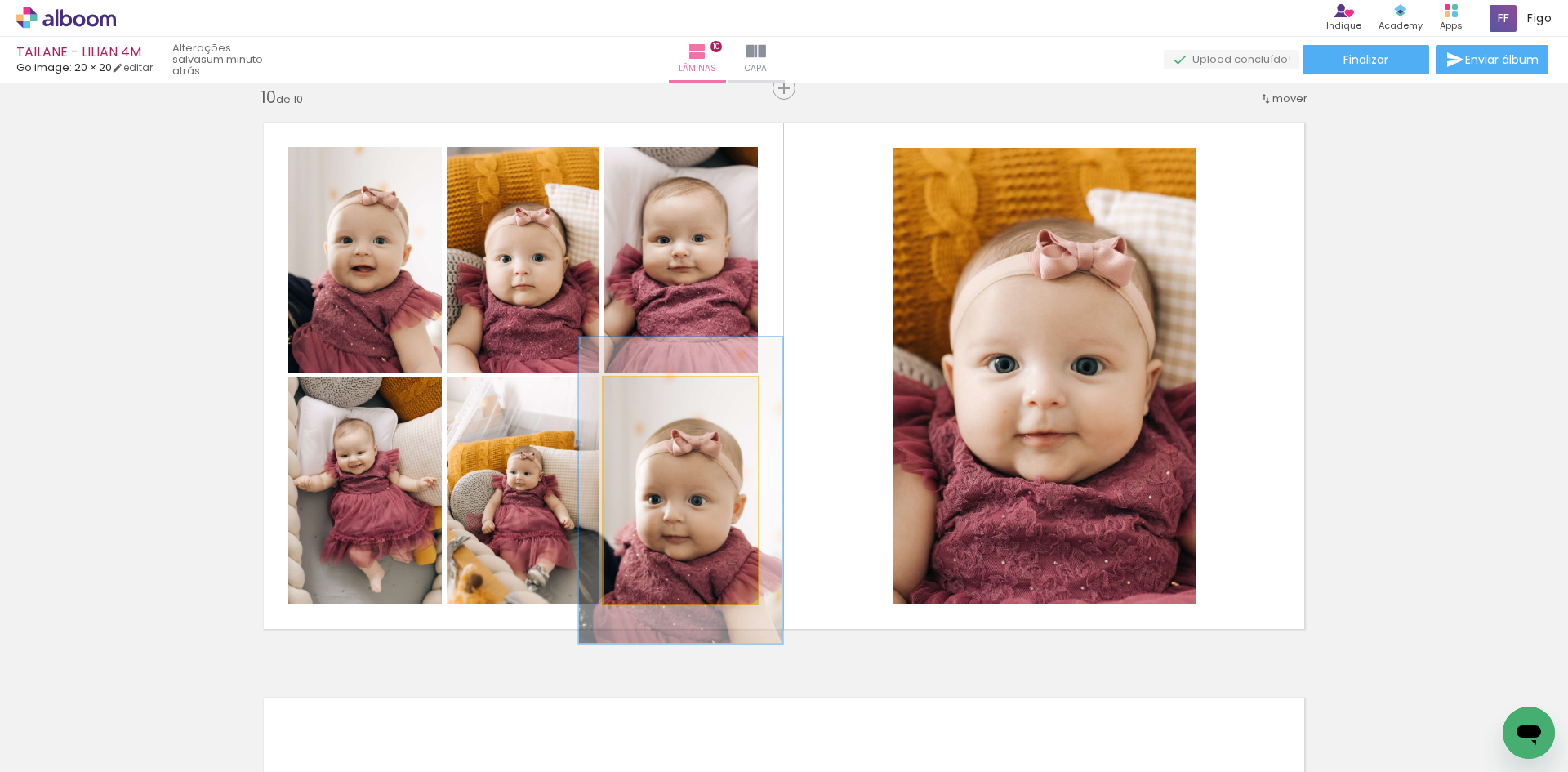
drag, startPoint x: 631, startPoint y: 391, endPoint x: 648, endPoint y: 391, distance: 17.0
type paper-slider "132"
click at [648, 391] on div at bounding box center [660, 394] width 26 height 26
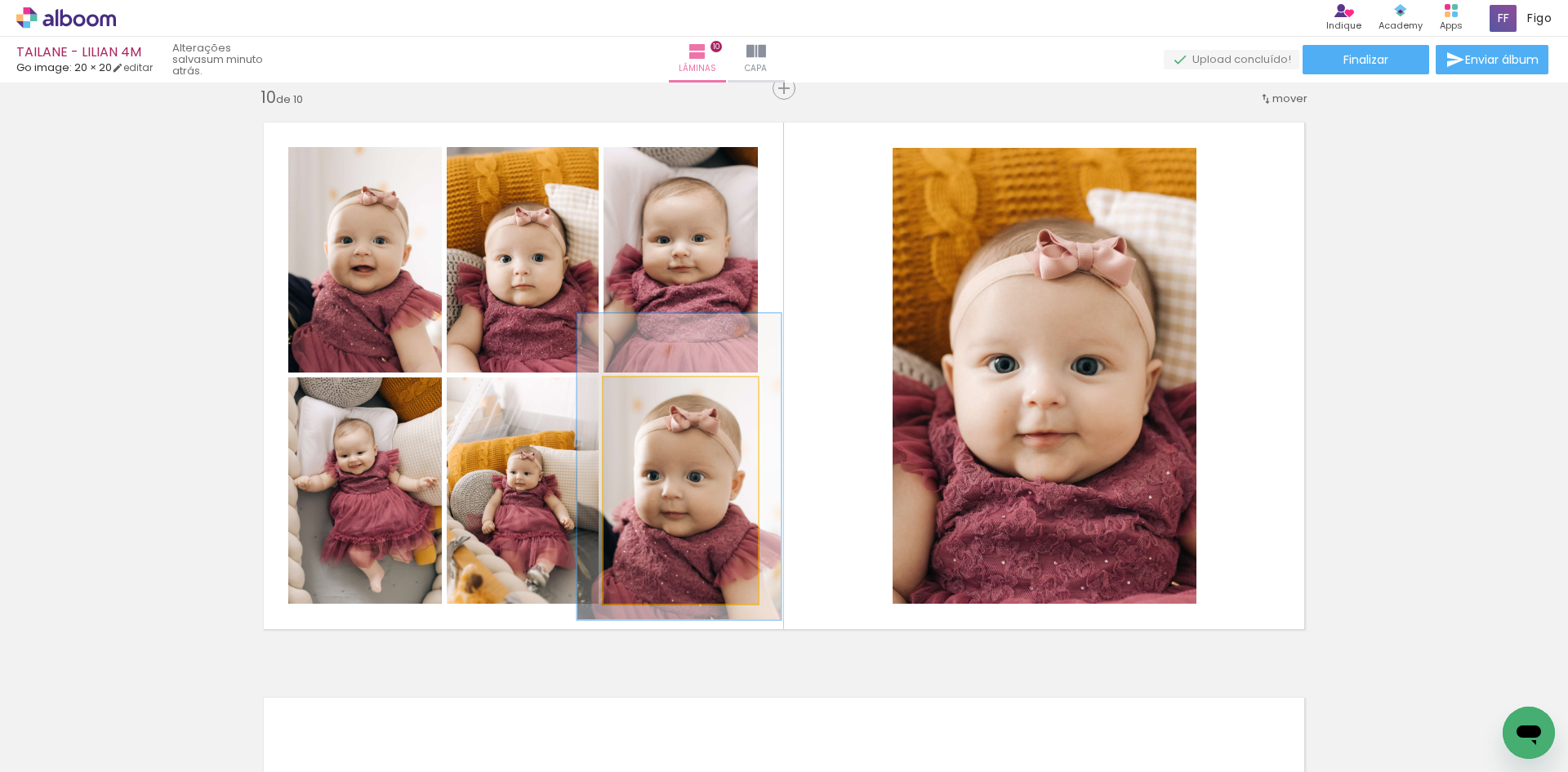
drag, startPoint x: 680, startPoint y: 486, endPoint x: 678, endPoint y: 460, distance: 26.1
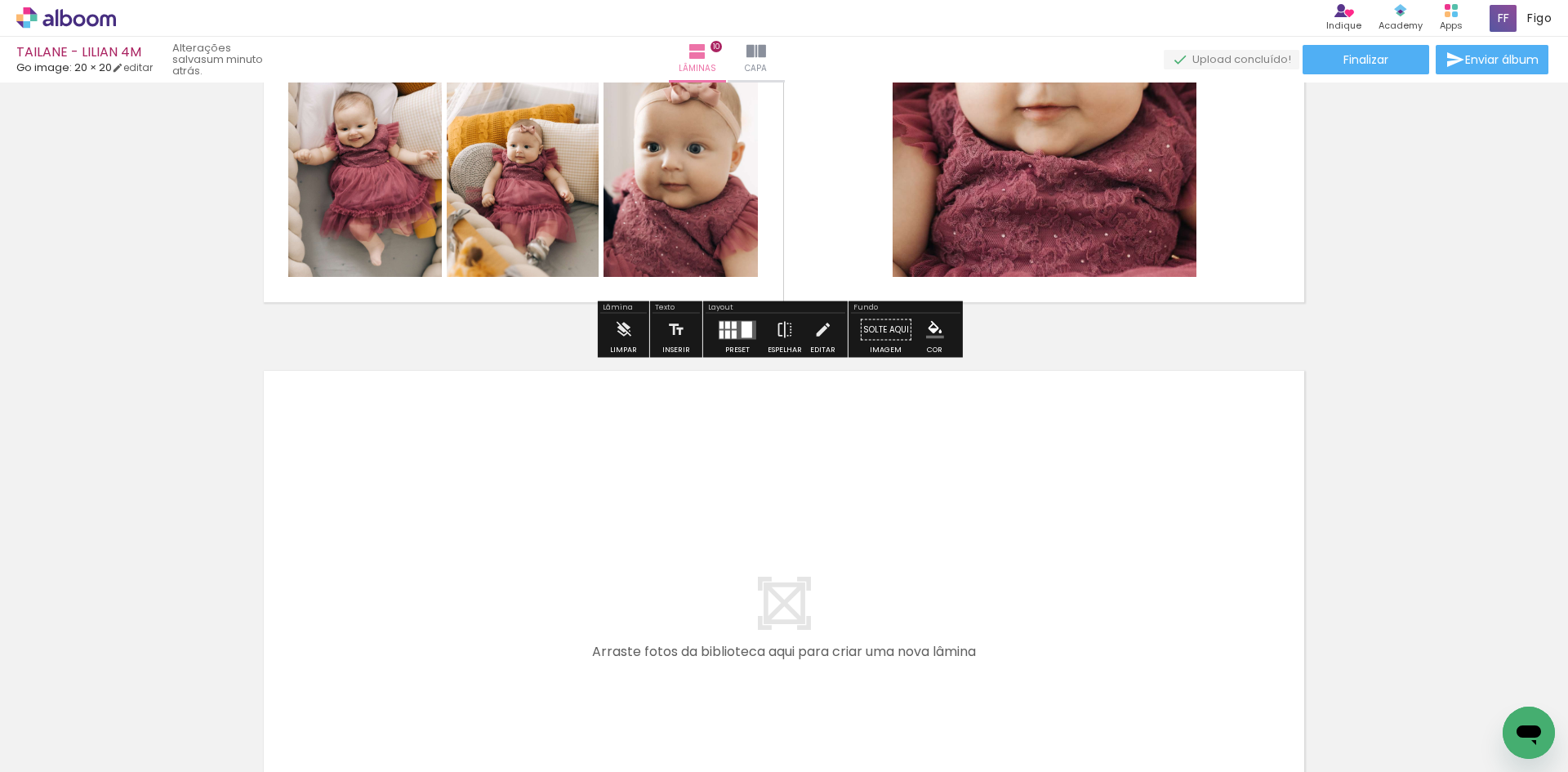
scroll to position [5117, 0]
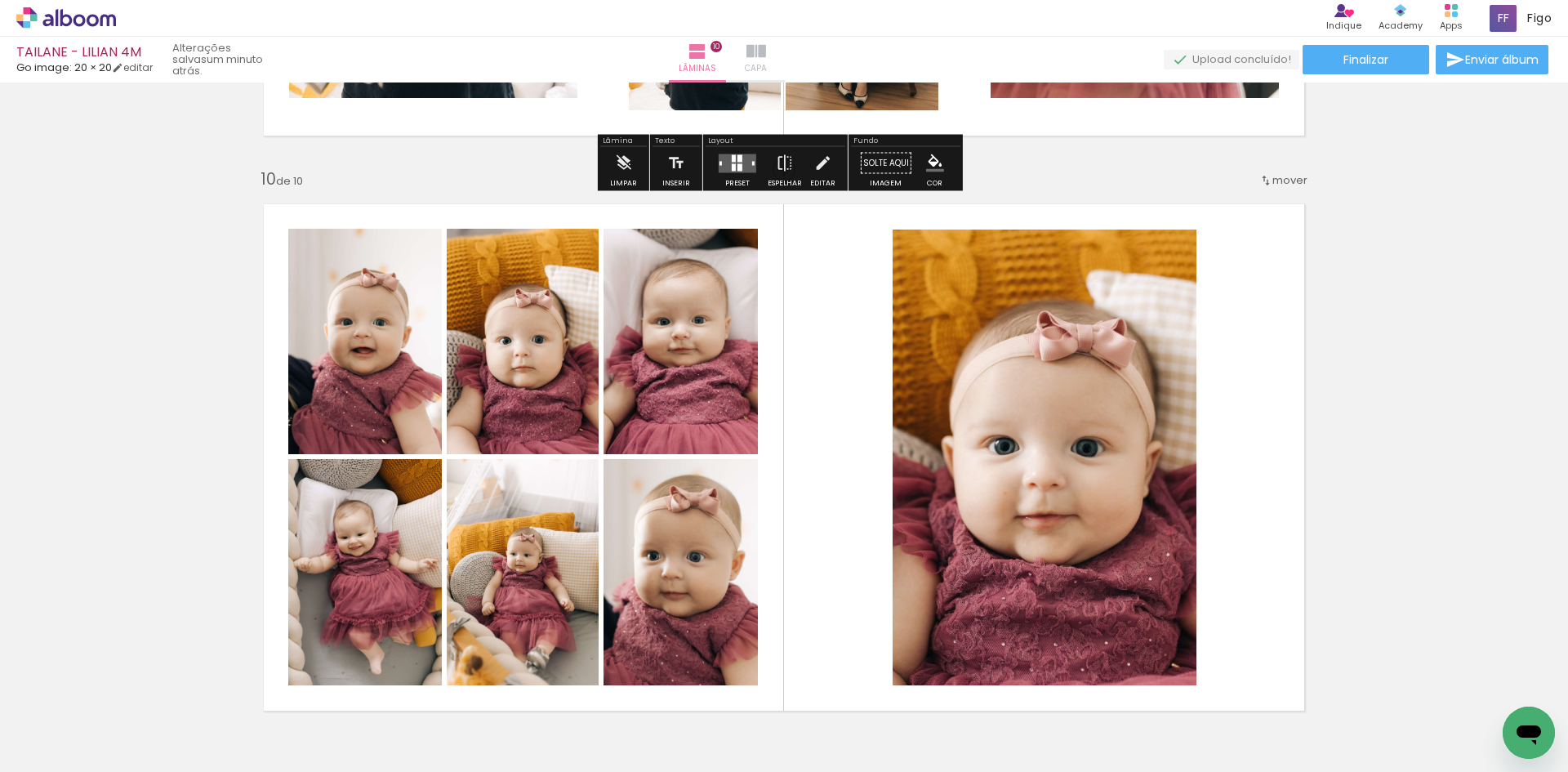
click at [766, 55] on iron-icon at bounding box center [756, 52] width 19 height 19
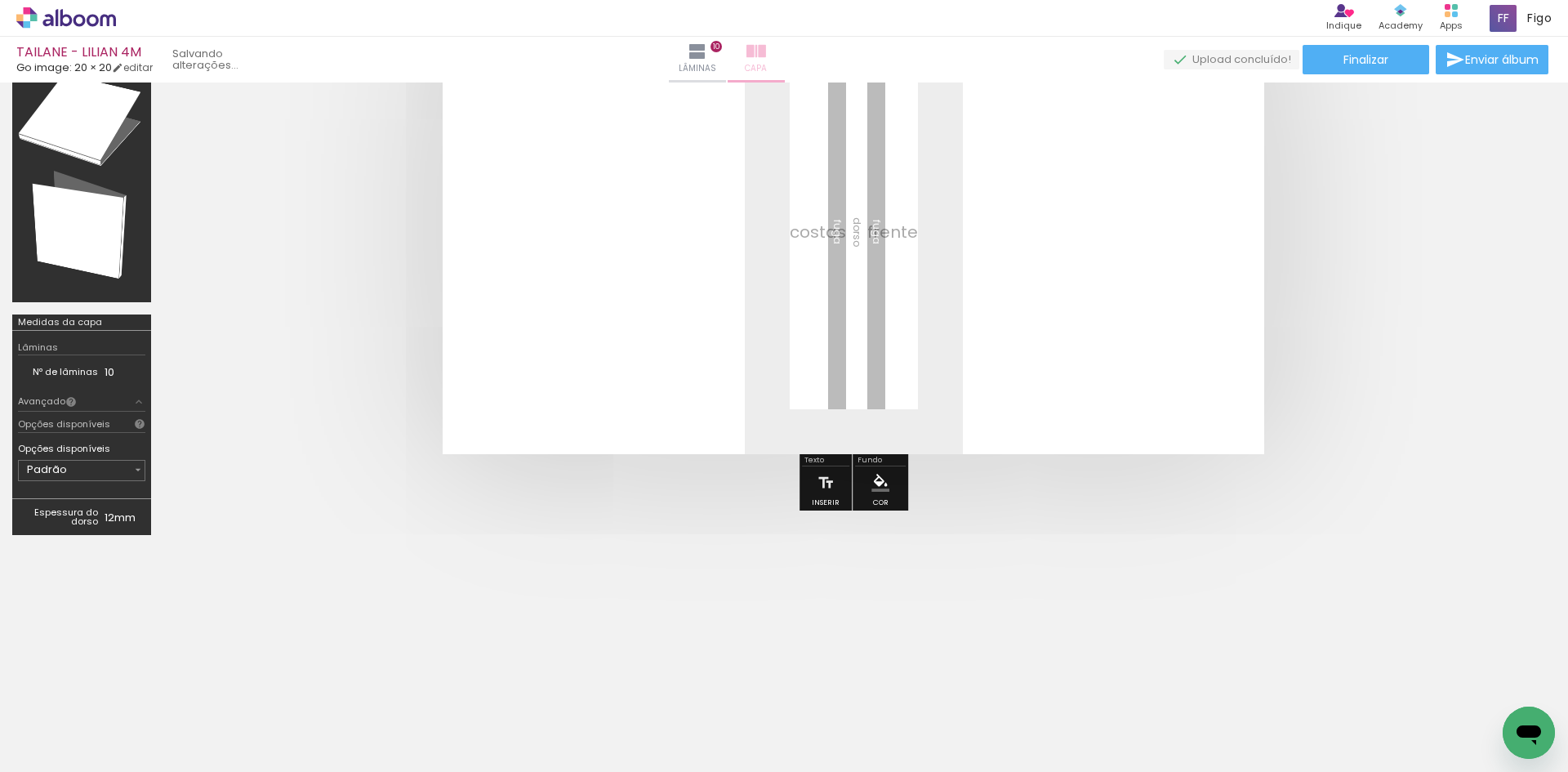
scroll to position [171, 0]
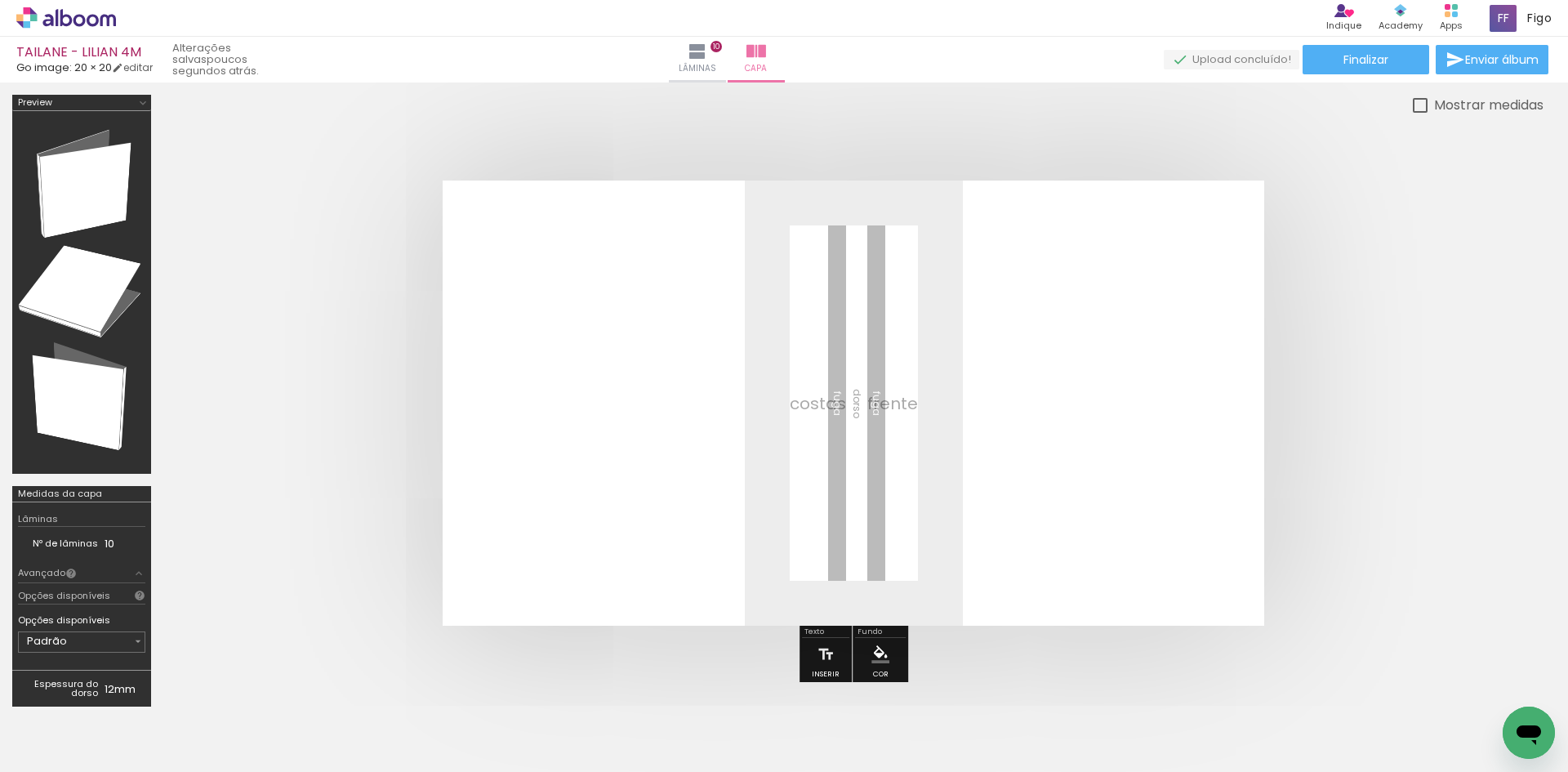
scroll to position [171, 0]
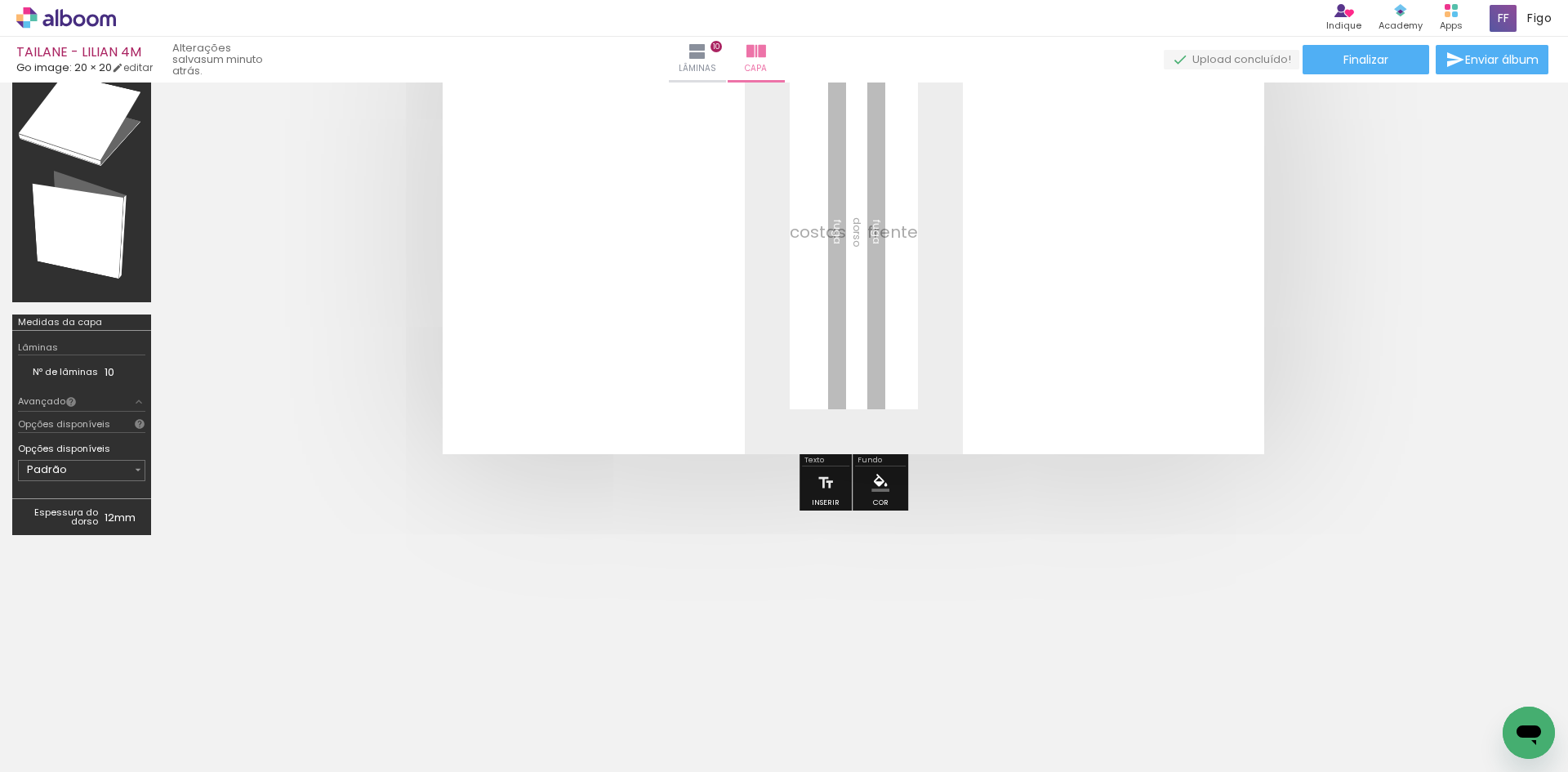
click at [47, 760] on span "Adicionar Fotos" at bounding box center [57, 763] width 49 height 18
click at [0, 0] on input "file" at bounding box center [0, 0] width 0 height 0
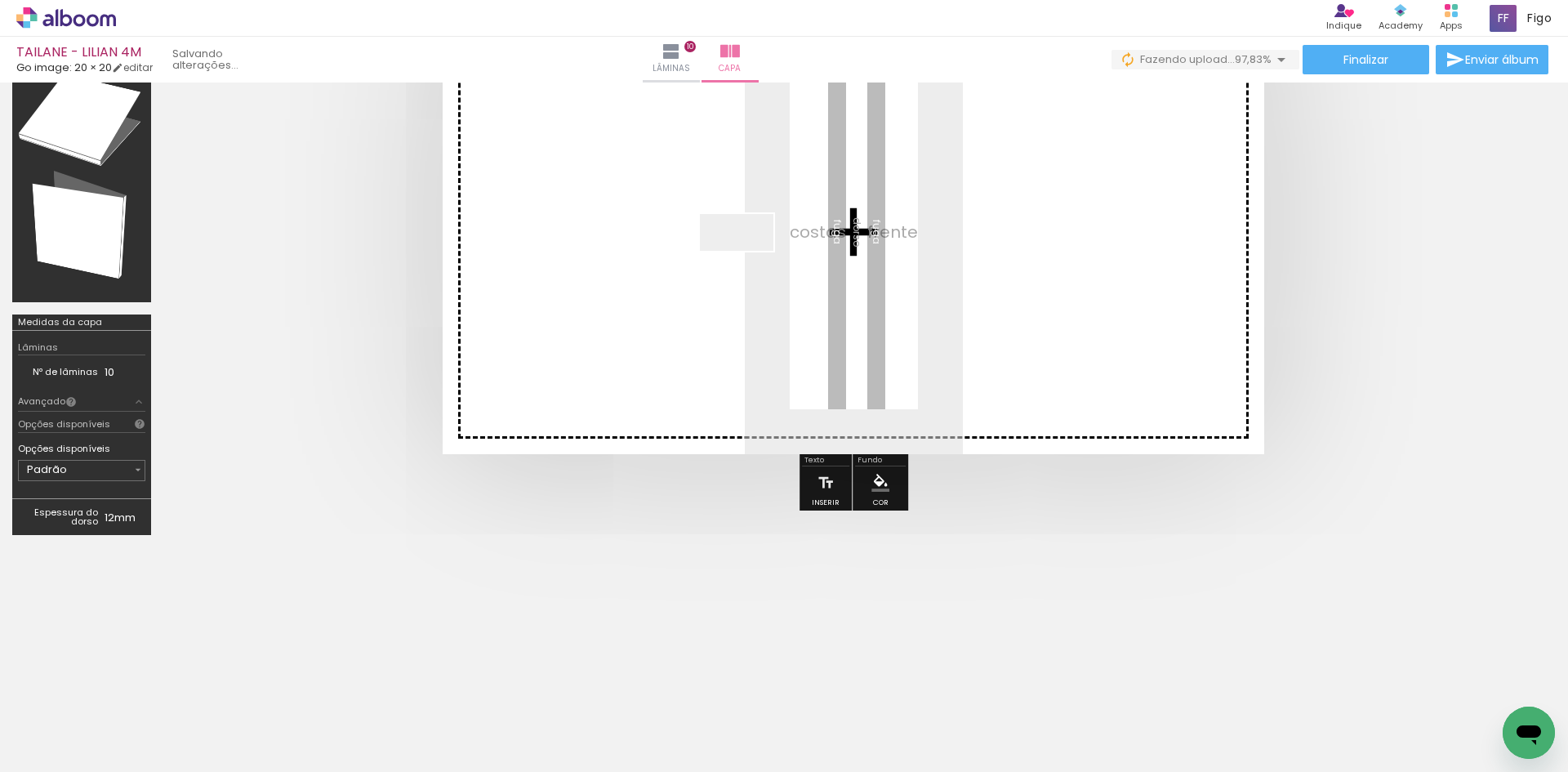
drag, startPoint x: 237, startPoint y: 722, endPoint x: 749, endPoint y: 263, distance: 687.6
click at [749, 263] on quentale-workspace at bounding box center [784, 386] width 1568 height 772
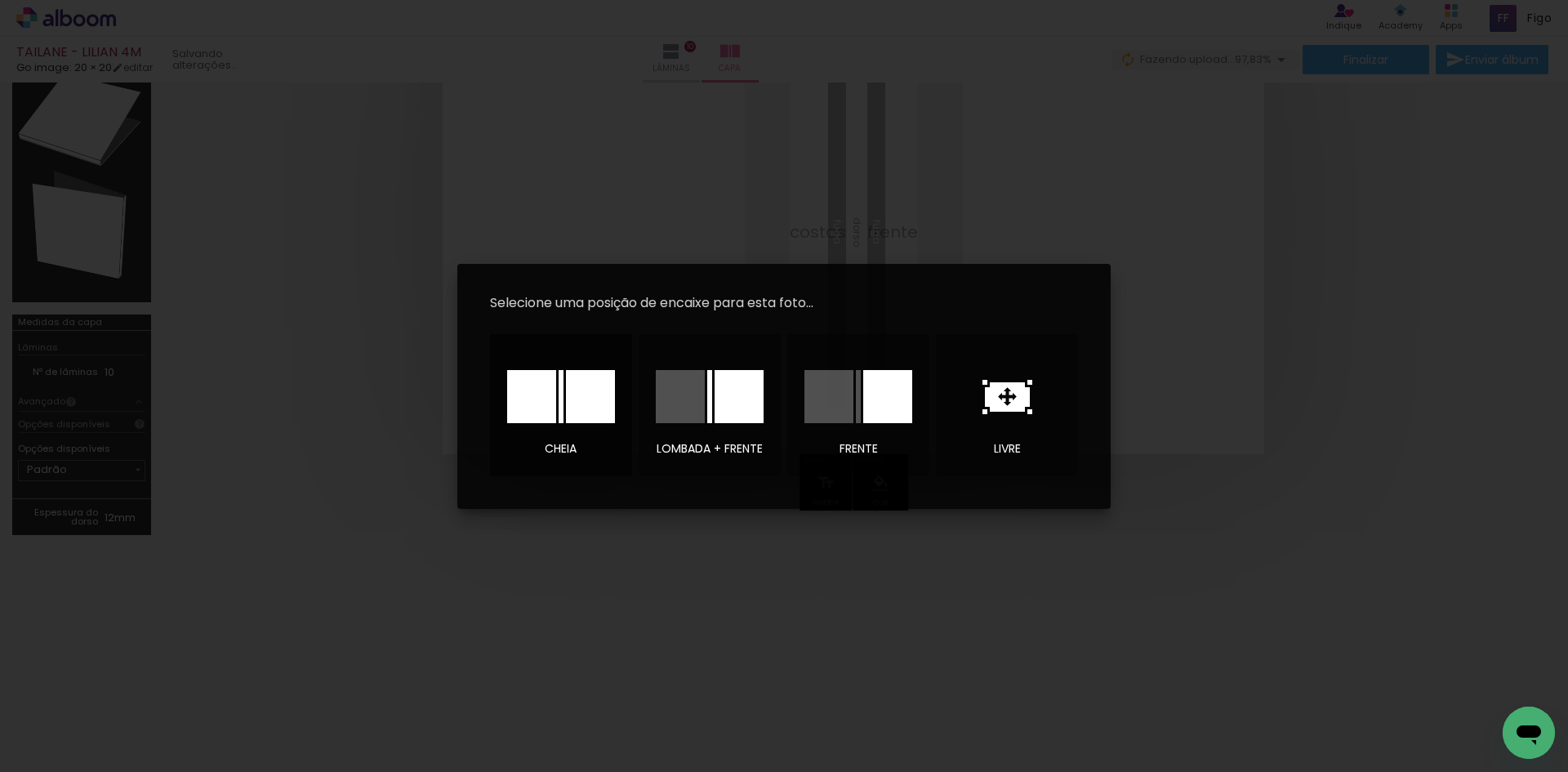
click at [589, 405] on div at bounding box center [591, 396] width 49 height 54
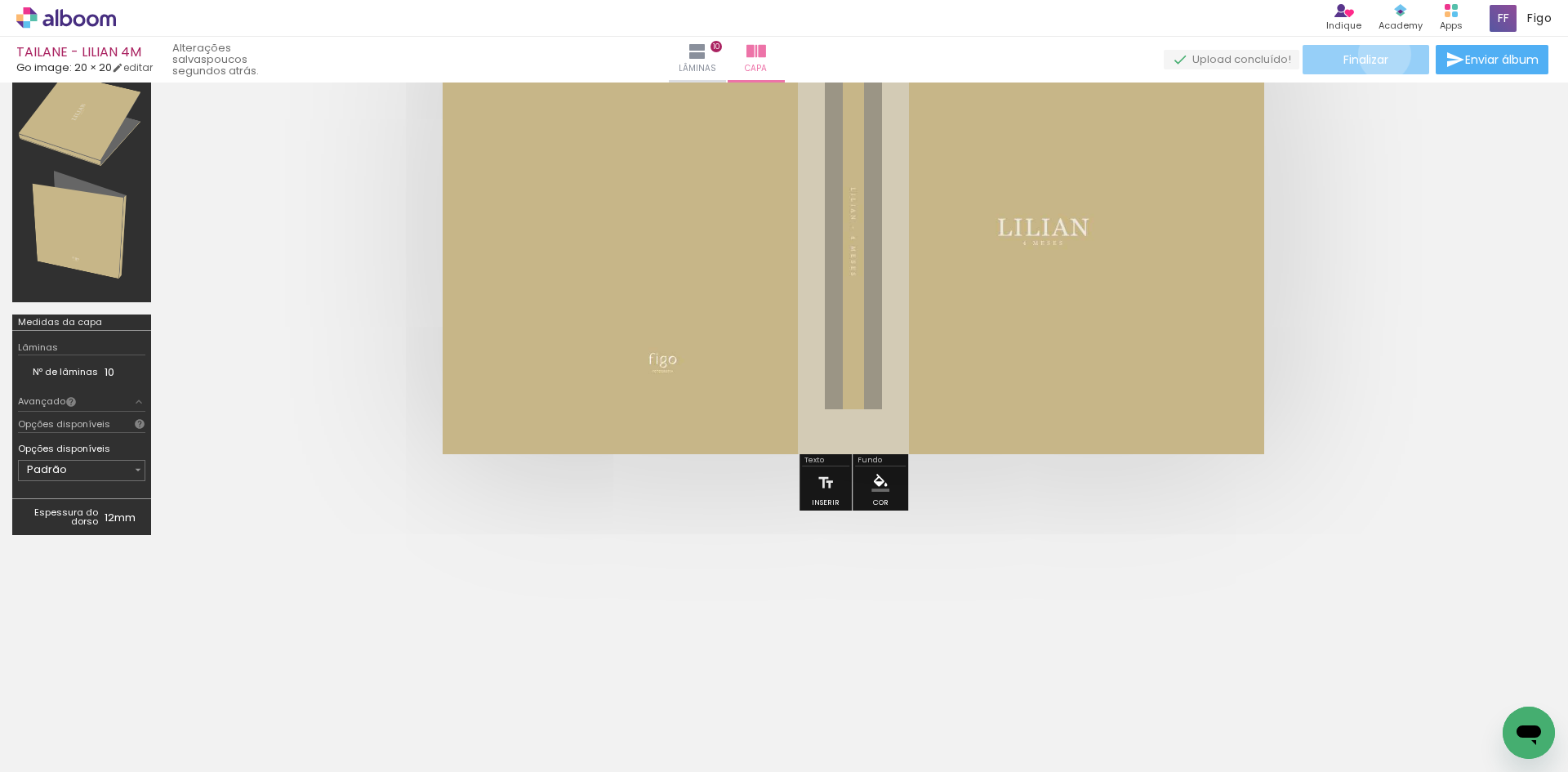
click at [1379, 54] on span "Finalizar" at bounding box center [1367, 59] width 45 height 12
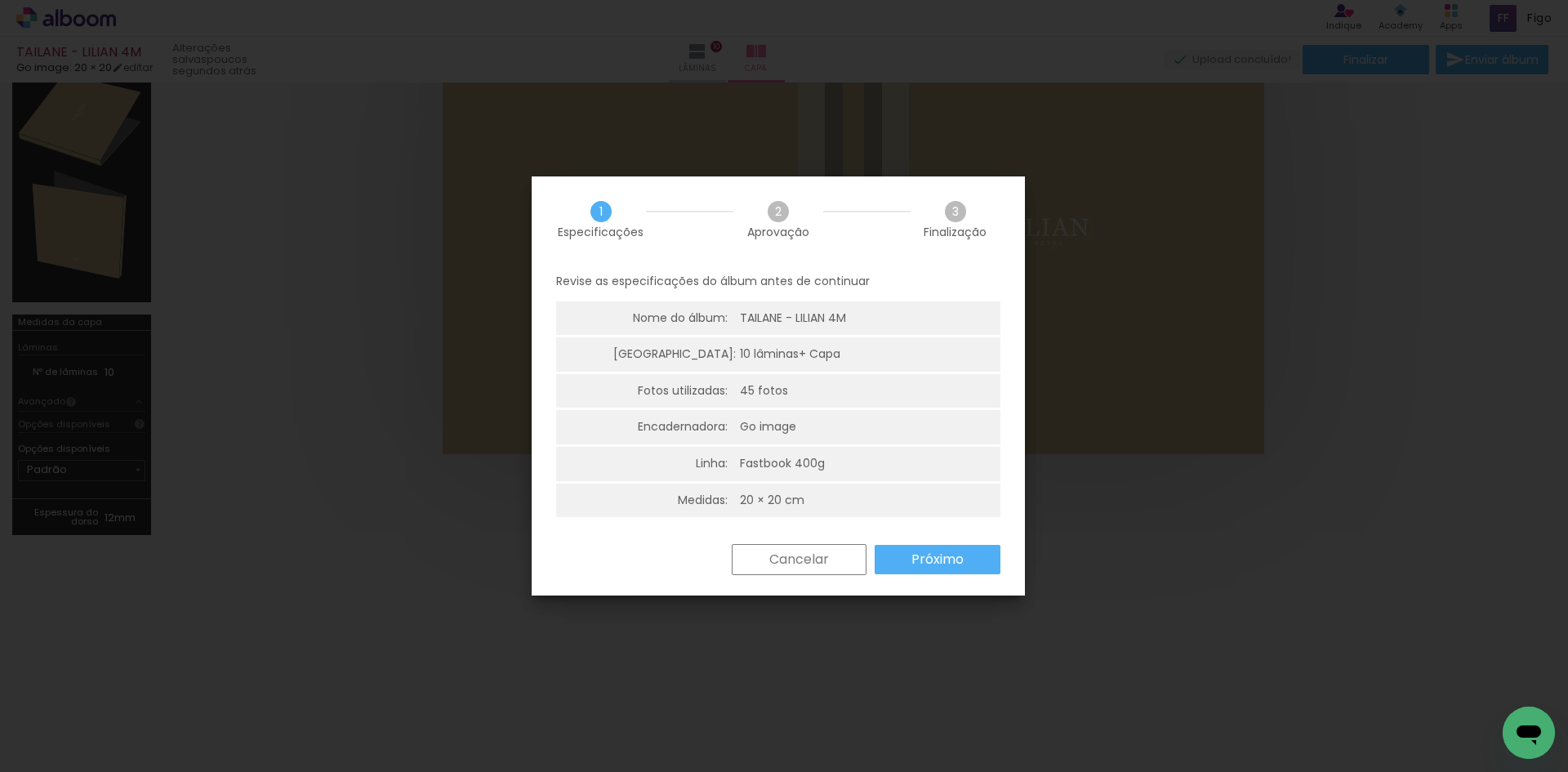
click at [0, 0] on slot "Próximo" at bounding box center [0, 0] width 0 height 0
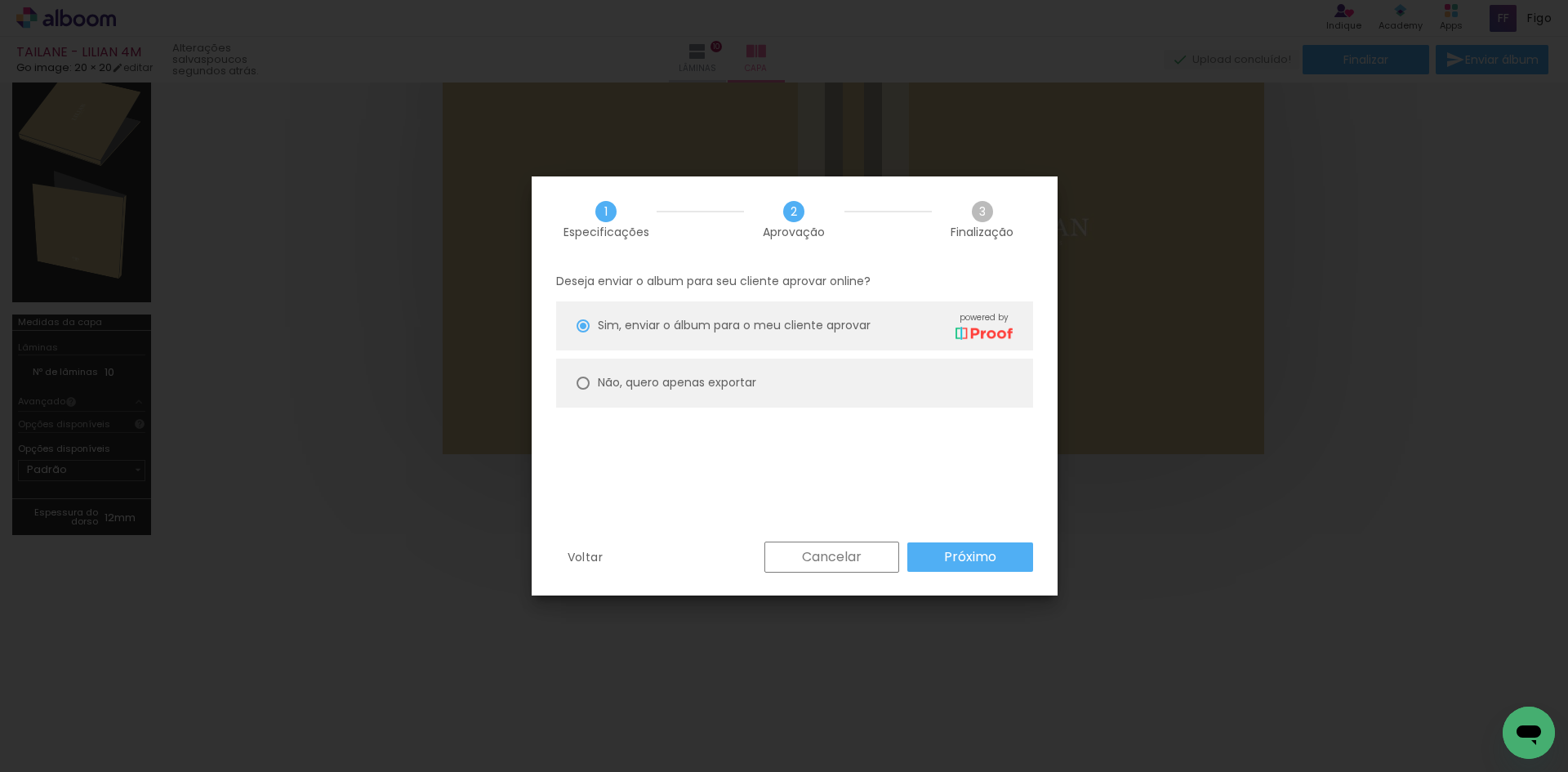
click at [943, 552] on paper-button "Próximo" at bounding box center [969, 557] width 126 height 29
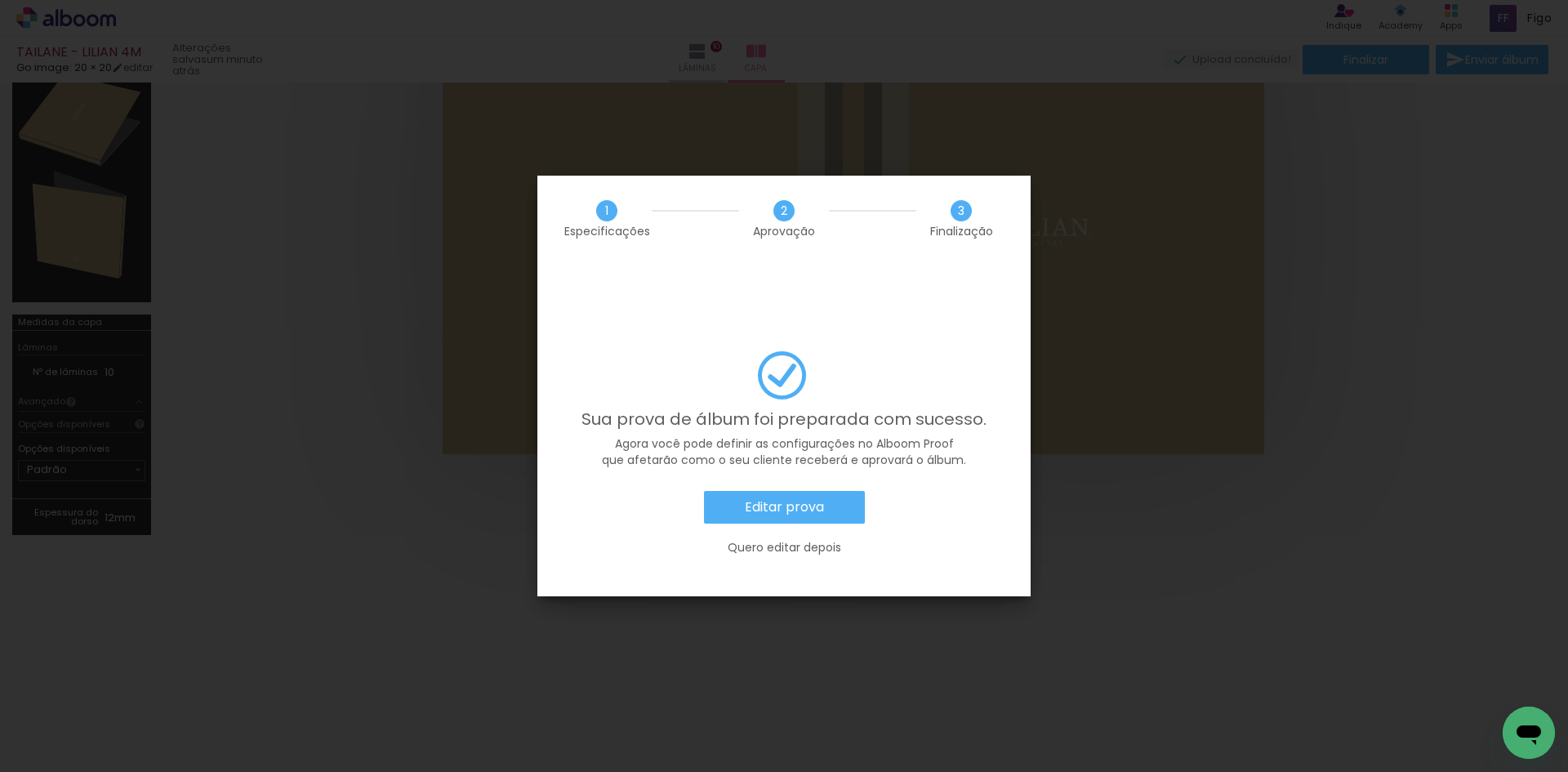
click at [0, 0] on slot "Editar prova" at bounding box center [0, 0] width 0 height 0
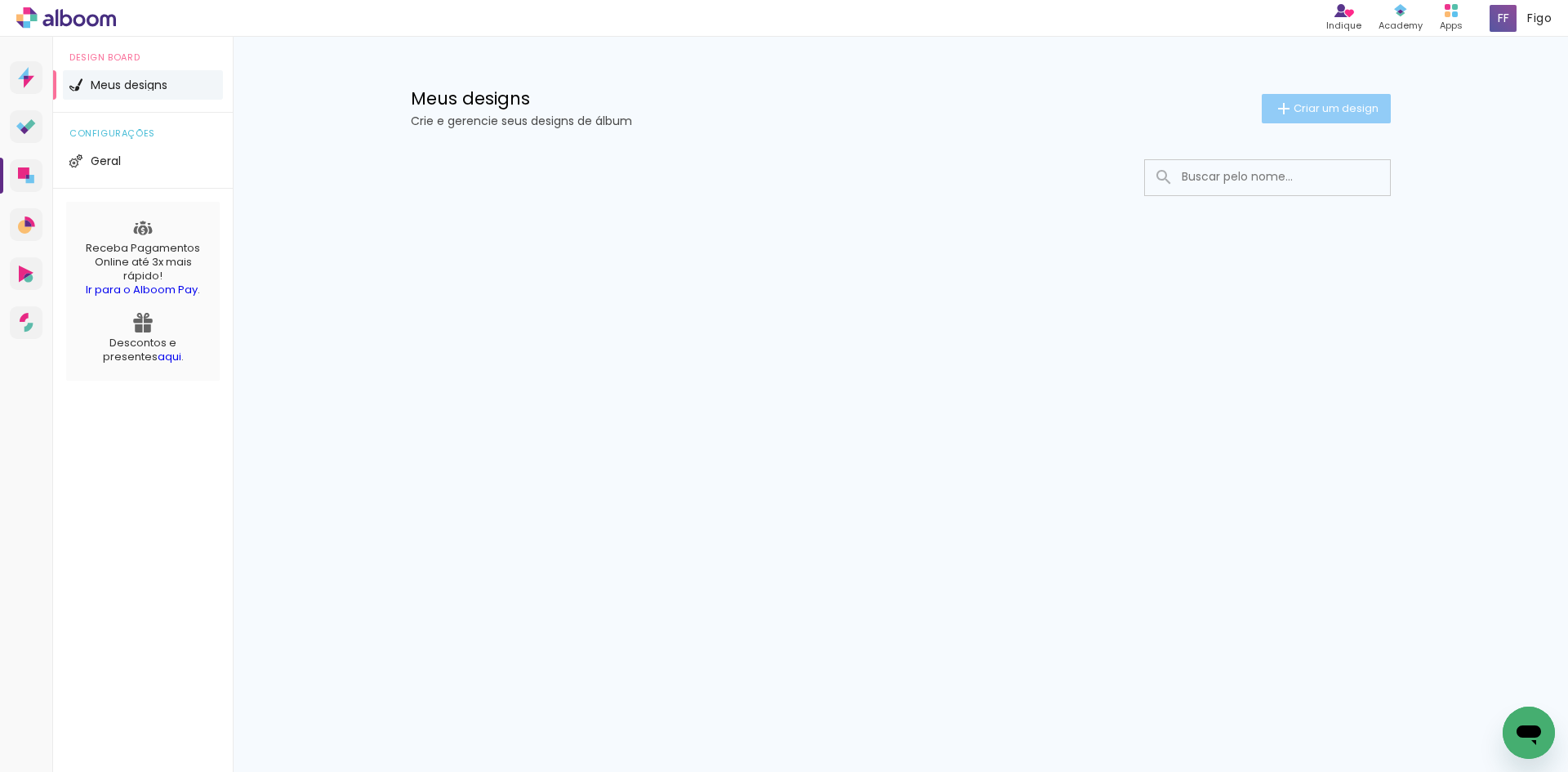
click at [1366, 120] on paper-button "Criar um design" at bounding box center [1327, 109] width 129 height 29
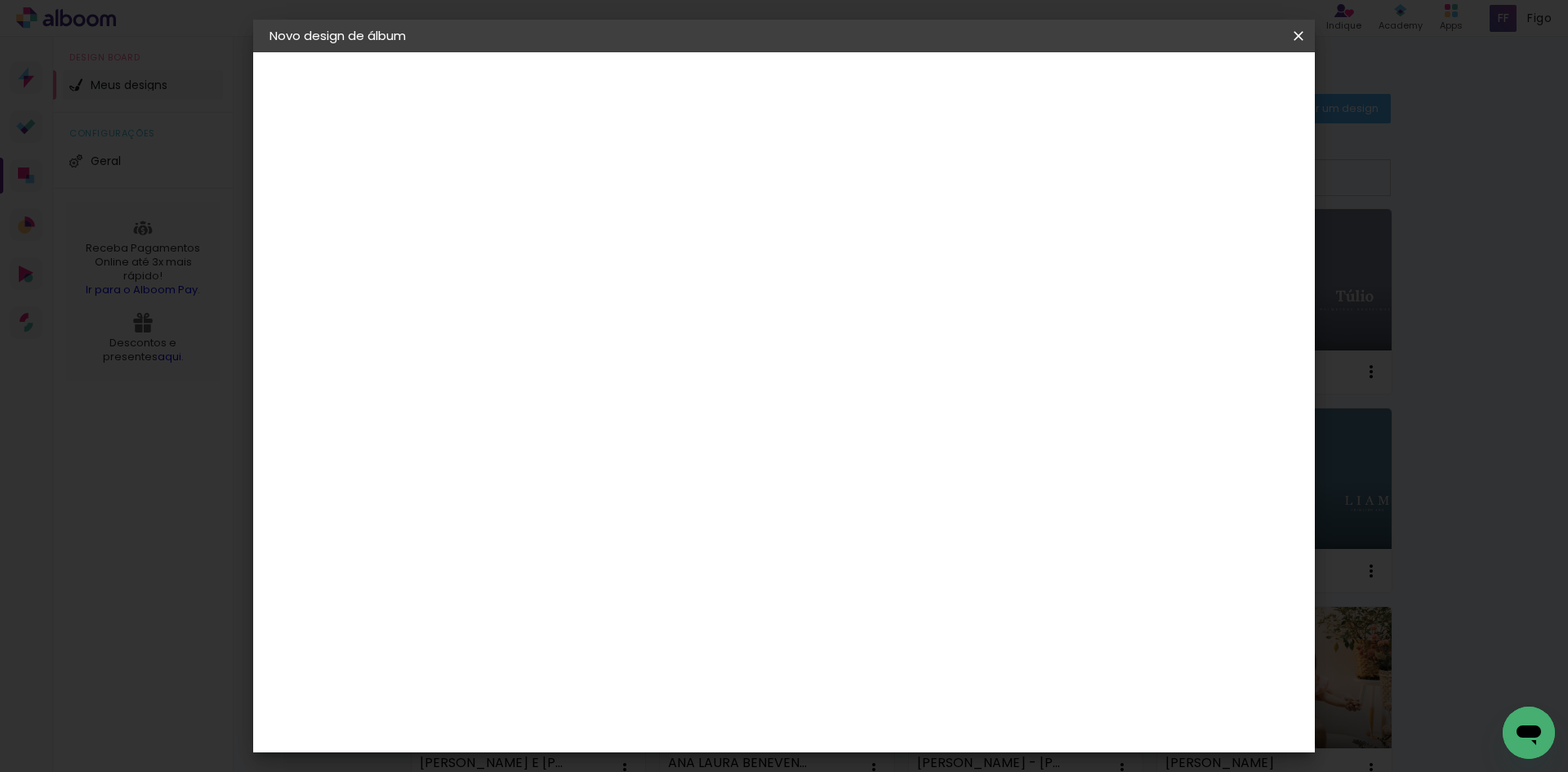
click at [536, 214] on input at bounding box center [536, 219] width 0 height 25
type input "FERNANDA MARQUES - MANUELA RN"
type paper-input "FERNANDA MARQUES - MANUELA RN"
click at [607, 80] on header "Informações Dê um título ao seu álbum. Avançar" at bounding box center [536, 101] width 142 height 97
click at [704, 86] on paper-button "Avançar" at bounding box center [664, 87] width 80 height 28
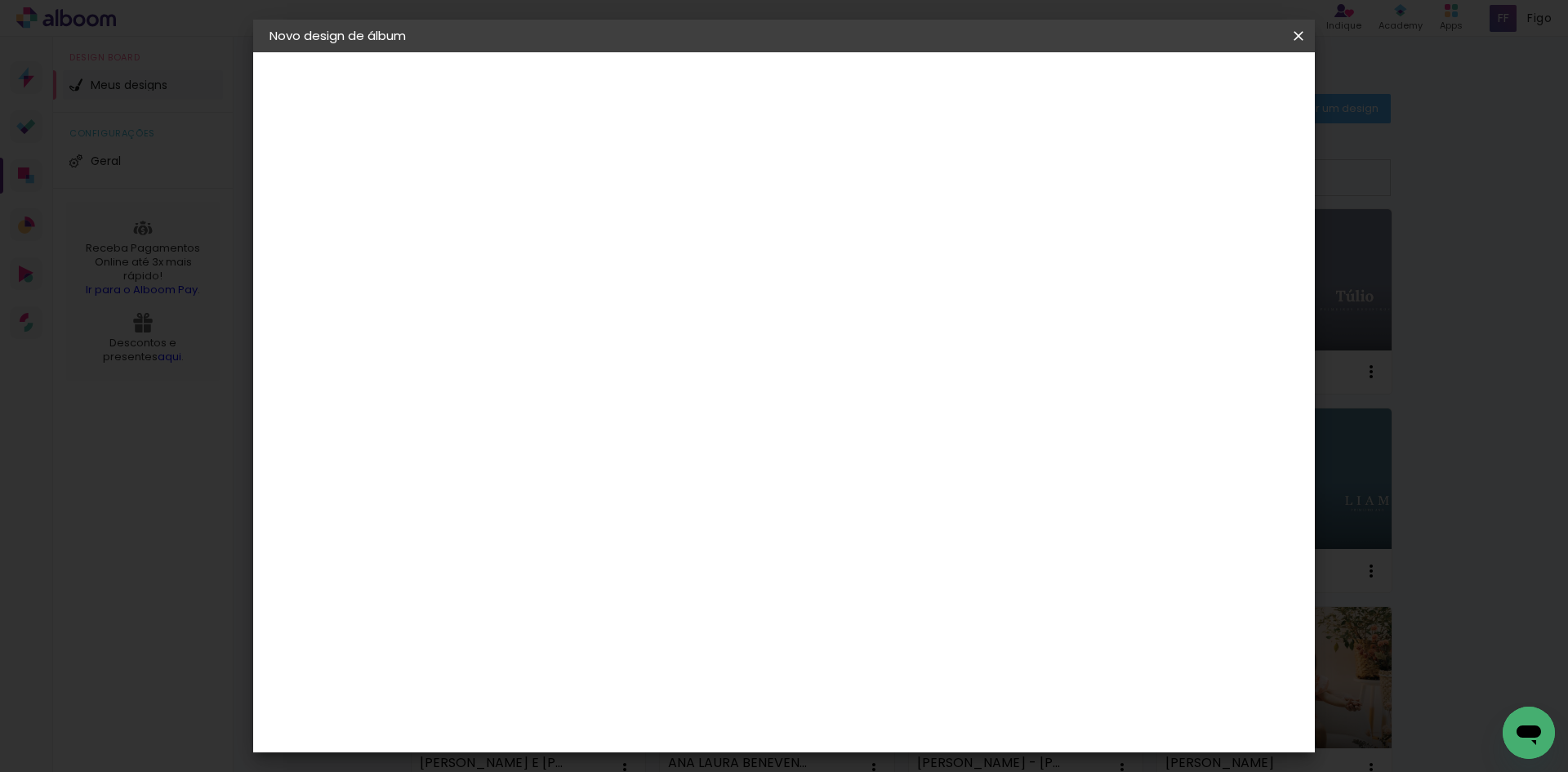
click at [661, 318] on input at bounding box center [578, 311] width 165 height 20
type input "GO"
type paper-input "GO"
click at [566, 374] on div "Go image" at bounding box center [546, 372] width 40 height 26
click at [0, 0] on slot "Avançar" at bounding box center [0, 0] width 0 height 0
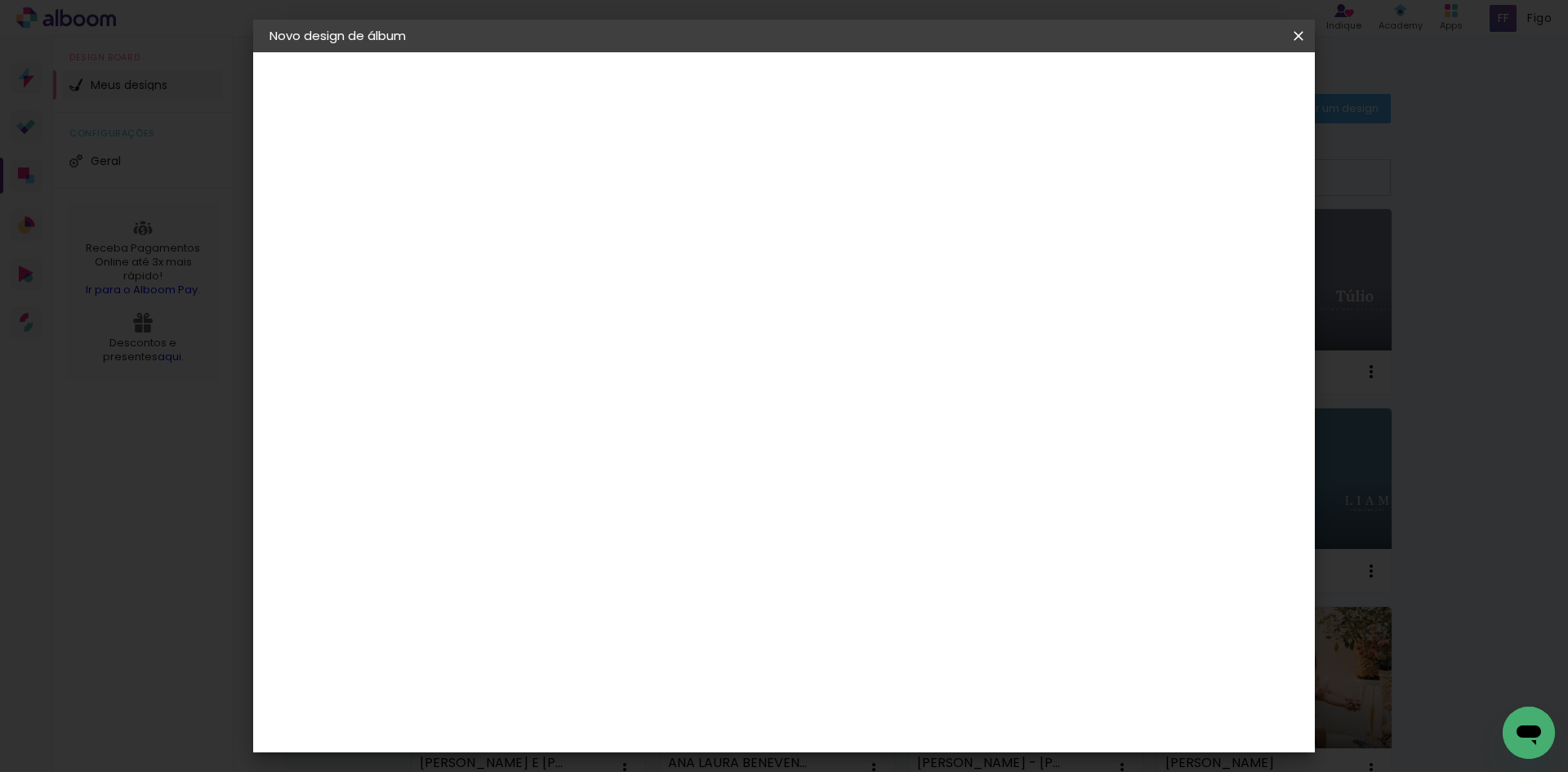
click at [626, 288] on paper-input-container "Linha" at bounding box center [578, 285] width 94 height 42
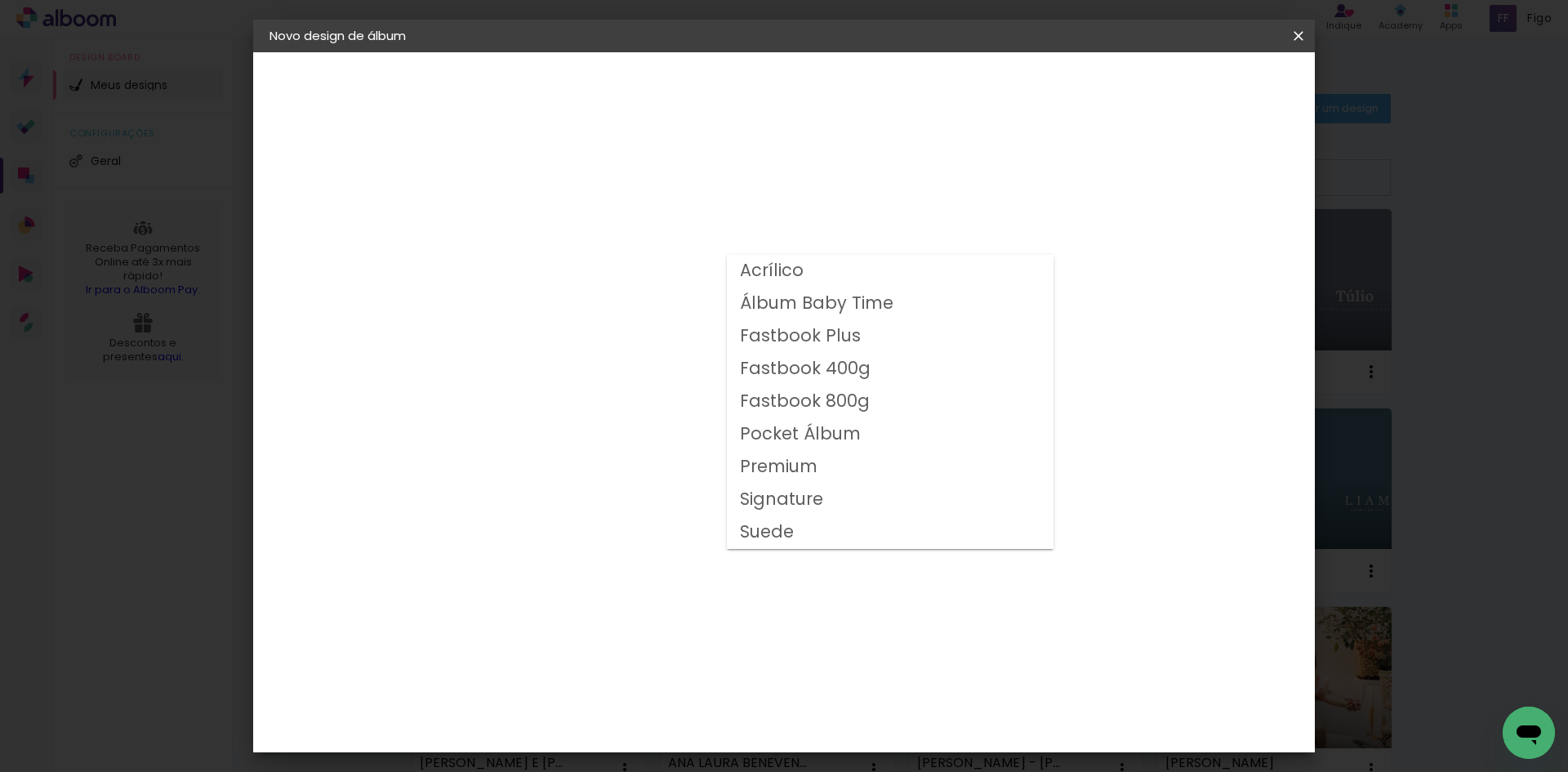
click at [0, 0] on slot "Fastbook 400g" at bounding box center [0, 0] width 0 height 0
type input "Fastbook 400g"
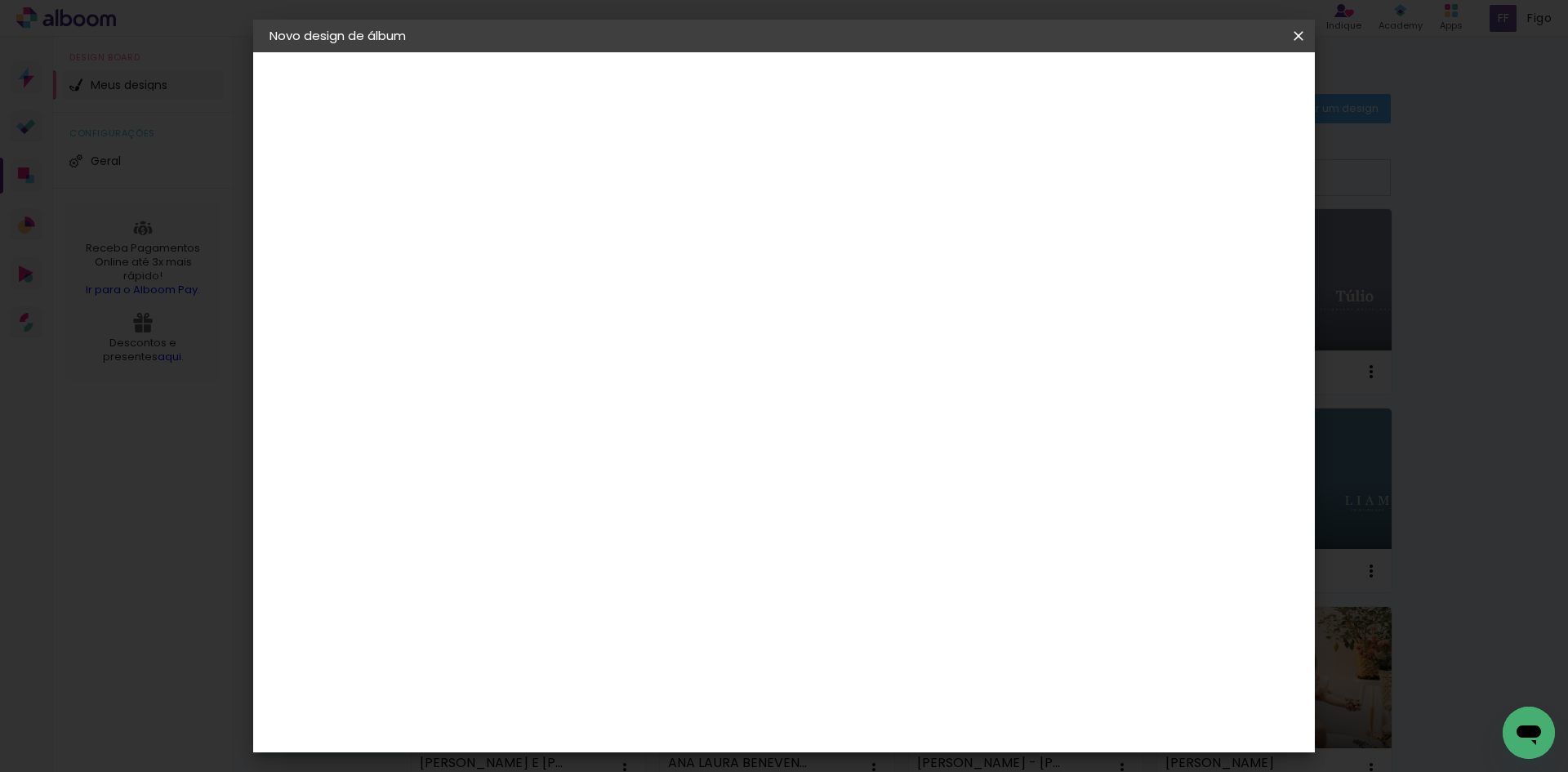
click at [647, 754] on span "20 × 20" at bounding box center [609, 780] width 76 height 54
click at [803, 78] on paper-button "Avançar" at bounding box center [763, 87] width 80 height 28
click at [1213, 78] on paper-button "Iniciar design" at bounding box center [1159, 87] width 107 height 28
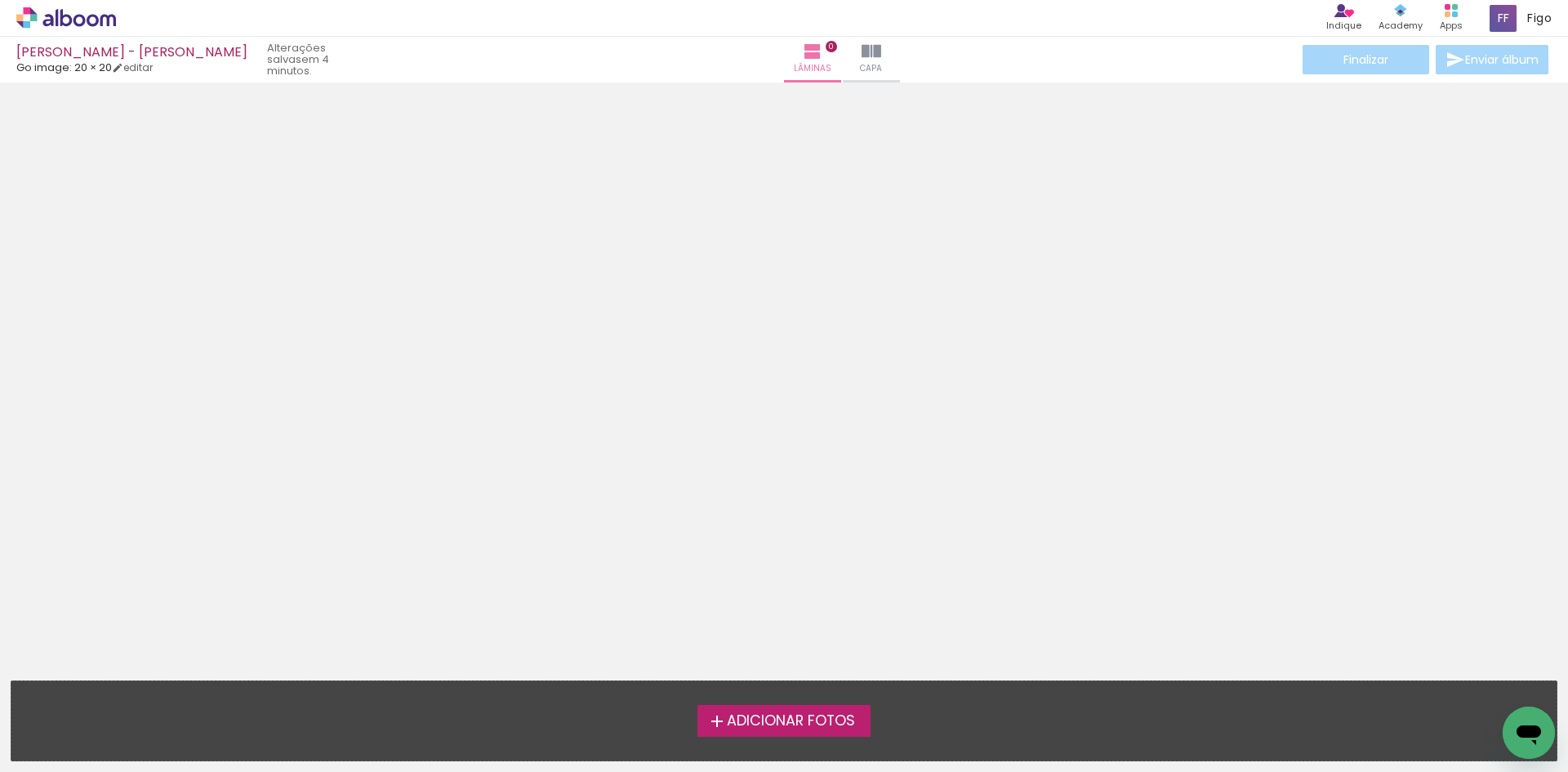
click at [796, 729] on span "Adicionar Fotos" at bounding box center [791, 721] width 128 height 15
click at [0, 0] on input "file" at bounding box center [0, 0] width 0 height 0
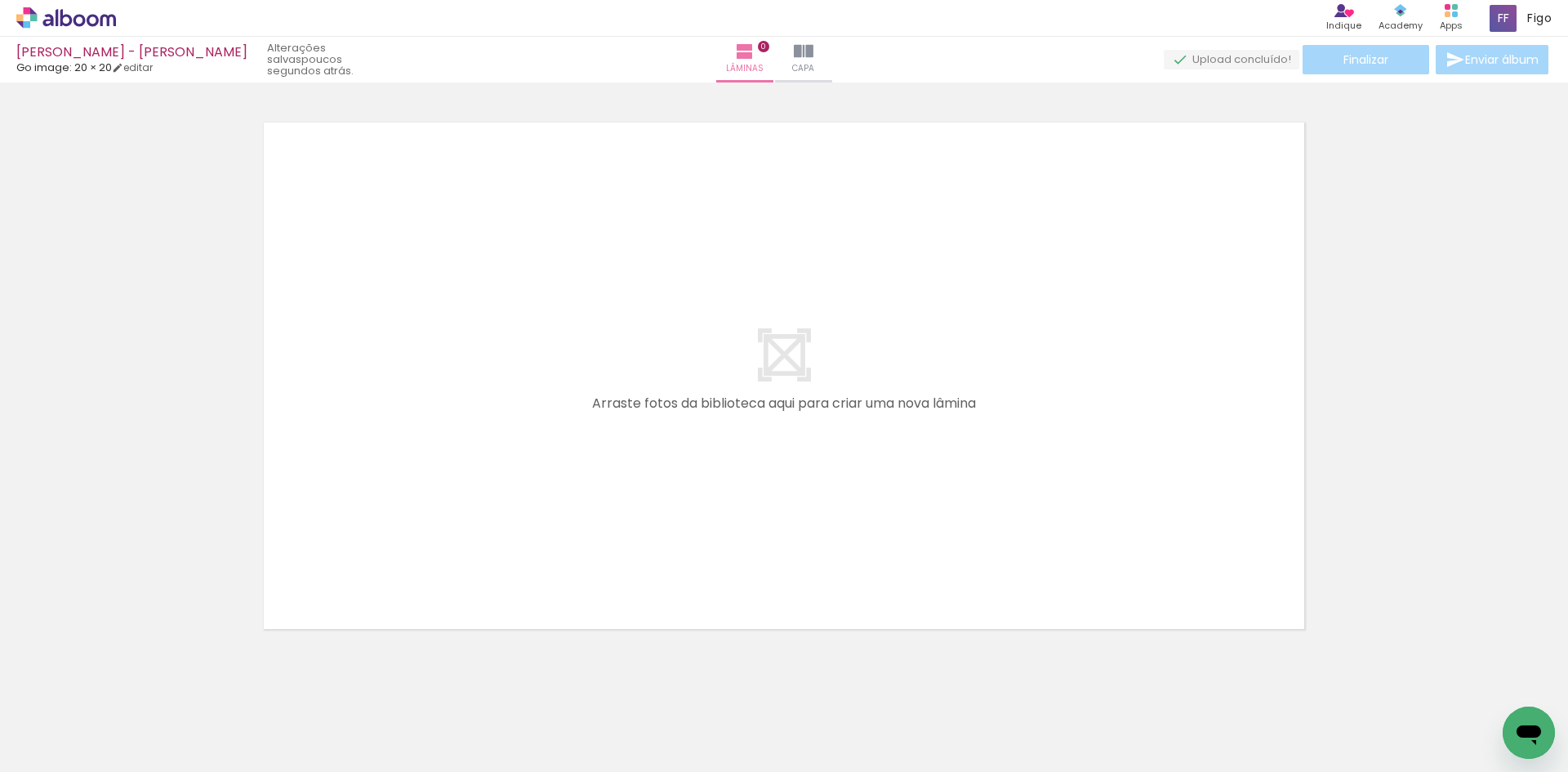
click at [138, 359] on div at bounding box center [784, 355] width 1568 height 576
click at [79, 758] on span "Adicionar Fotos" at bounding box center [57, 750] width 49 height 18
click at [0, 0] on input "file" at bounding box center [0, 0] width 0 height 0
drag, startPoint x: 794, startPoint y: 725, endPoint x: 791, endPoint y: 414, distance: 311.0
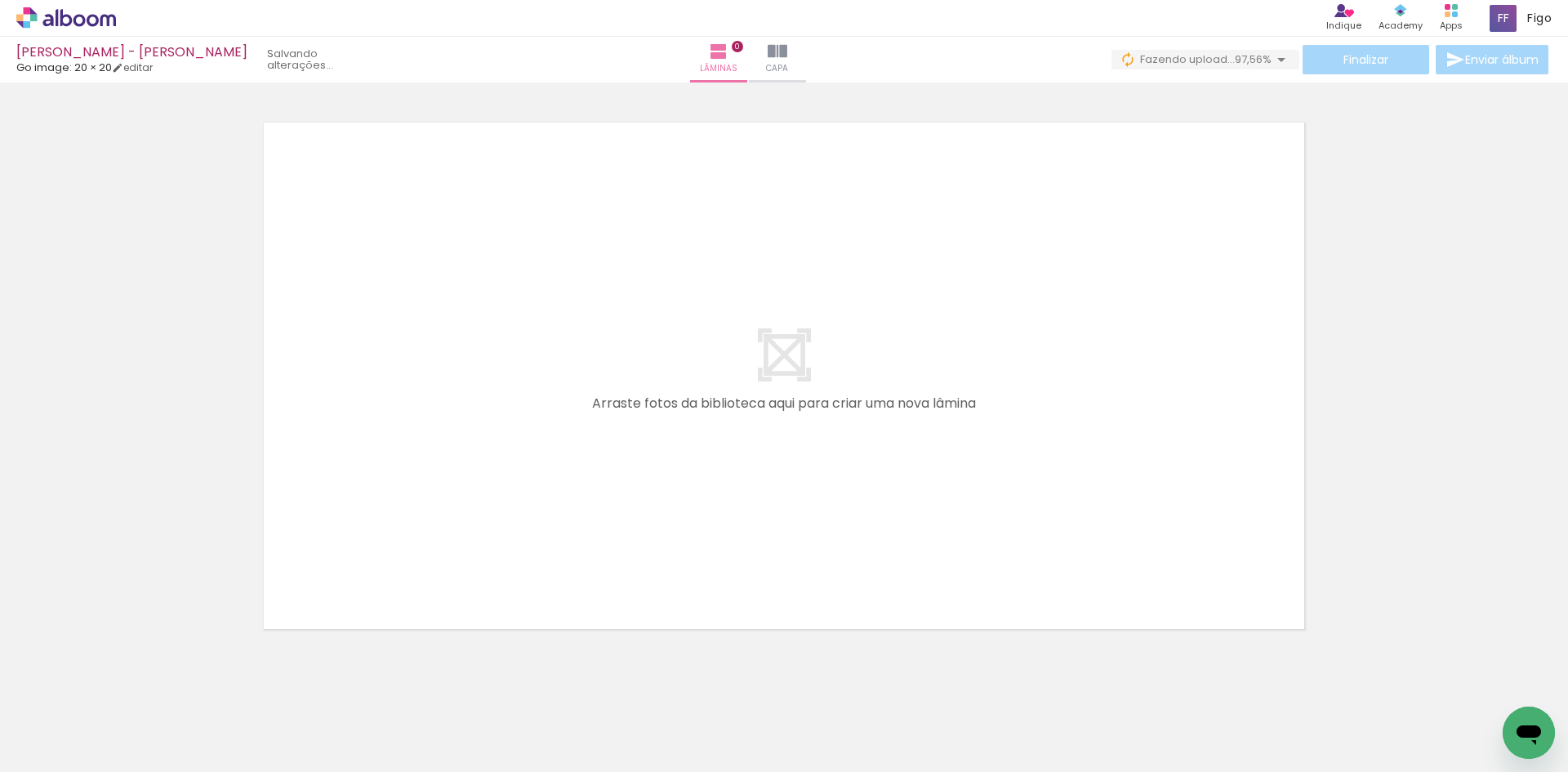
click at [799, 467] on quentale-workspace at bounding box center [784, 386] width 1568 height 772
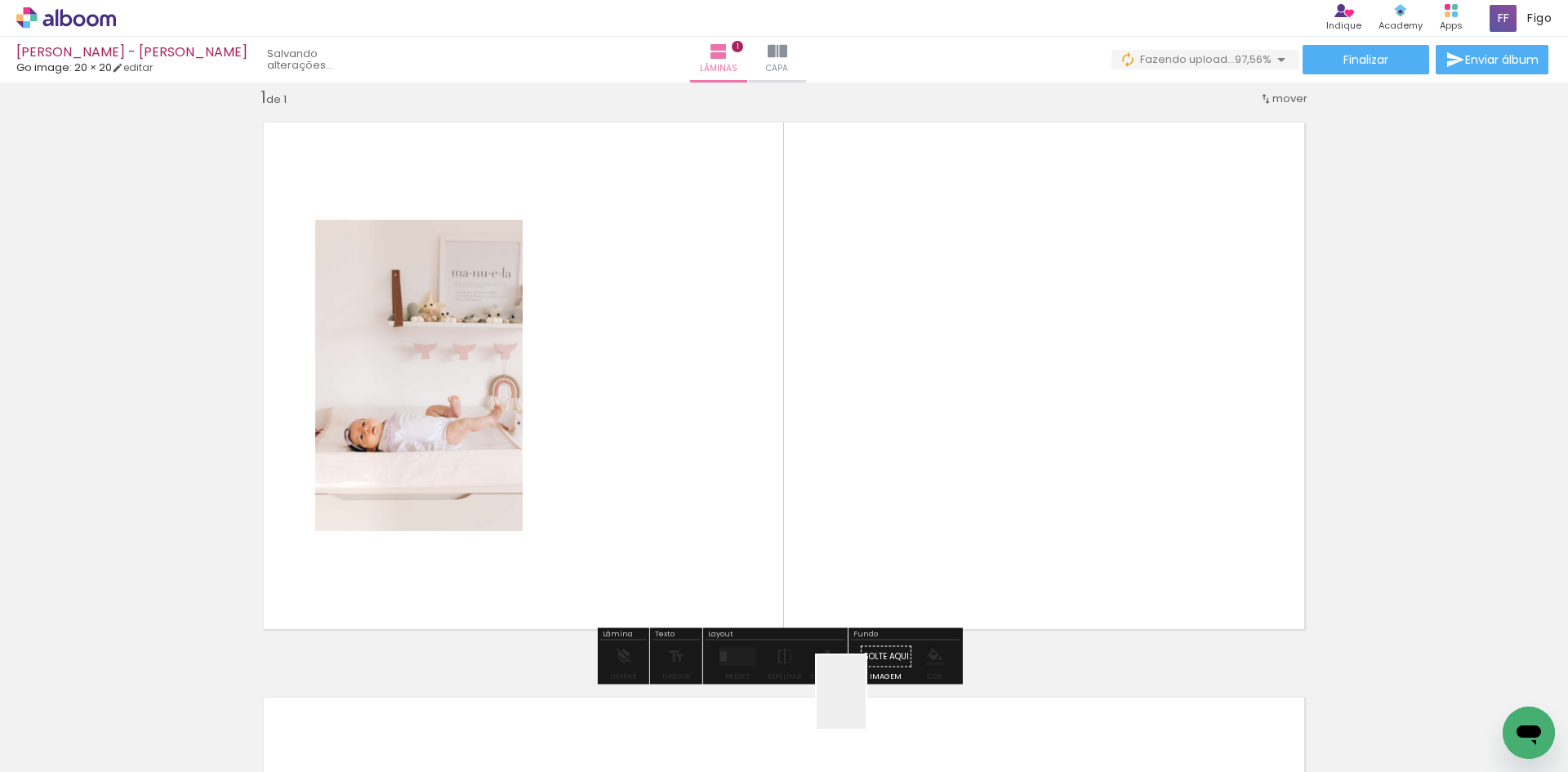
drag, startPoint x: 868, startPoint y: 723, endPoint x: 866, endPoint y: 409, distance: 314.0
click at [866, 412] on quentale-workspace at bounding box center [784, 386] width 1568 height 772
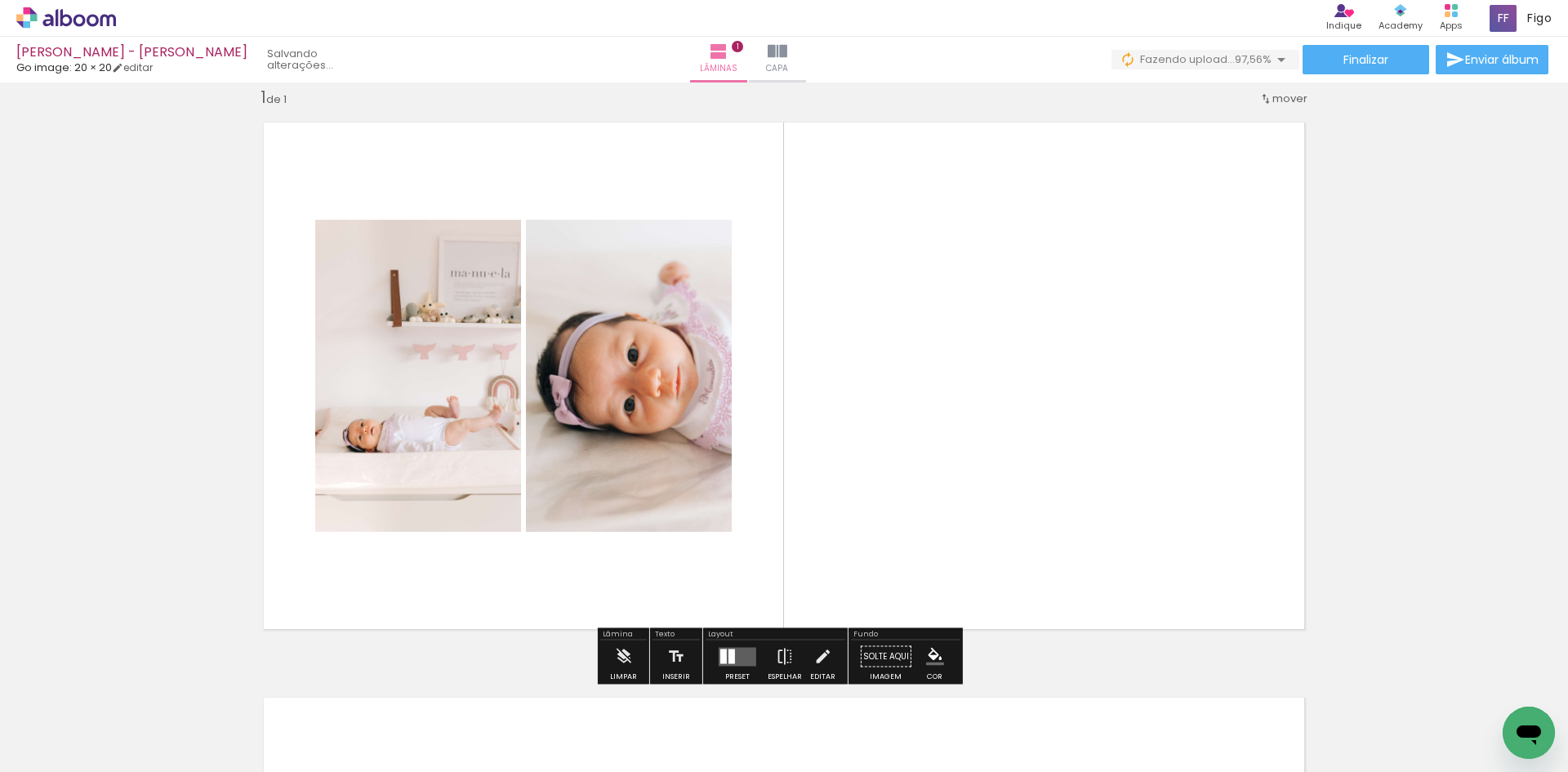
click at [83, 717] on iron-icon at bounding box center [83, 722] width 13 height 13
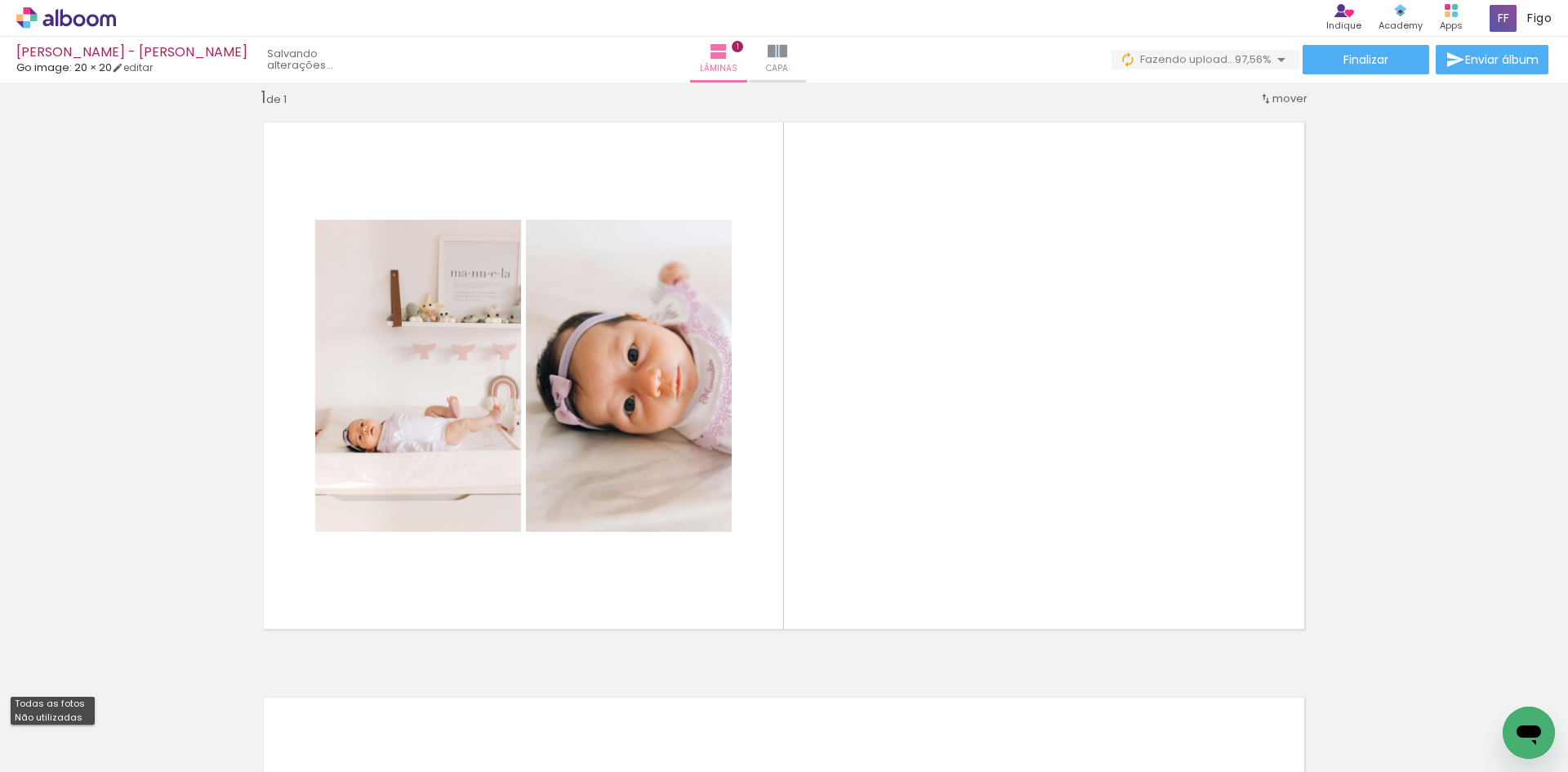
click at [78, 714] on paper-item "Não utilizadas" at bounding box center [53, 717] width 84 height 14
type input "Não utilizadas"
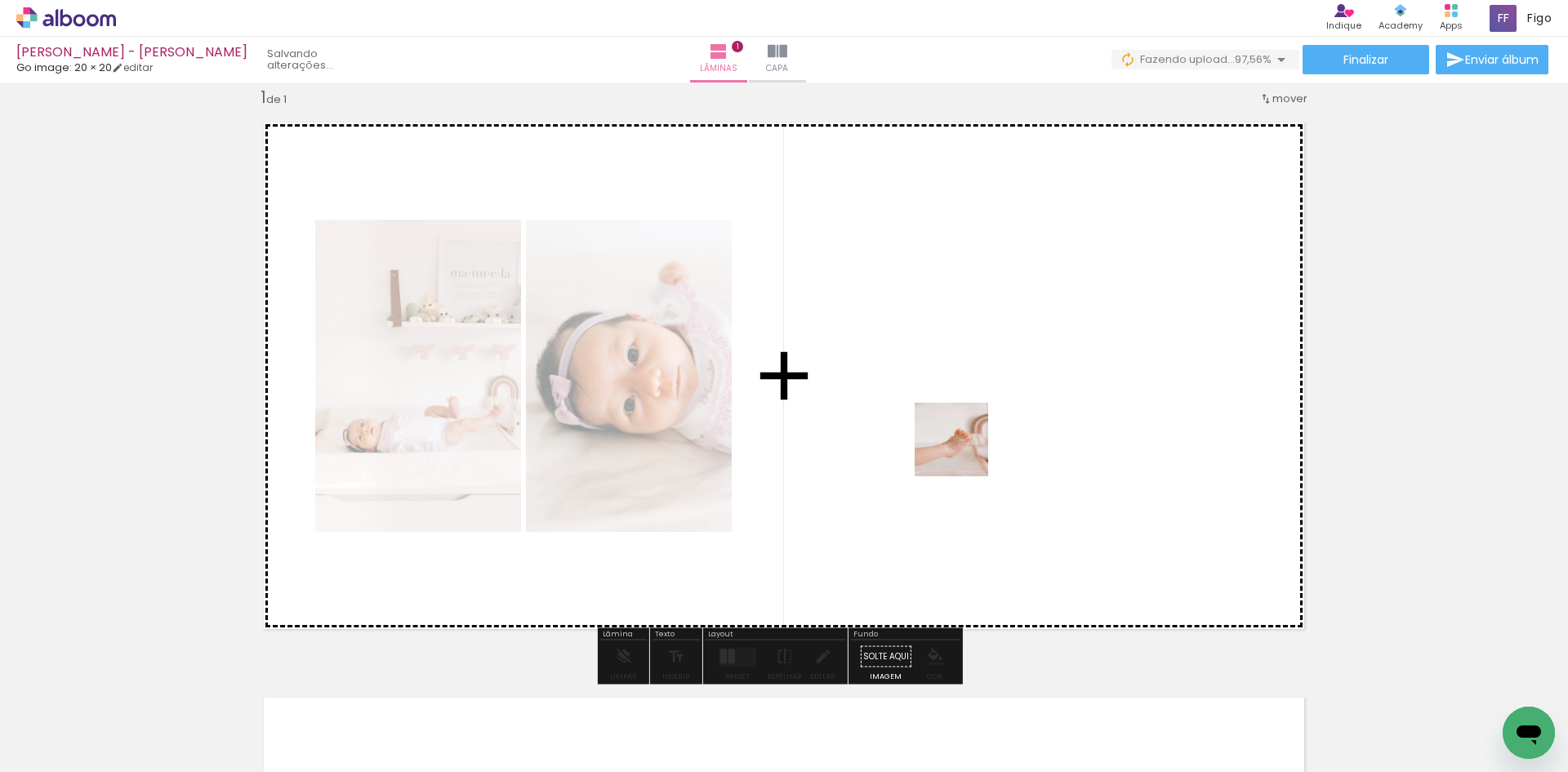
drag, startPoint x: 797, startPoint y: 729, endPoint x: 984, endPoint y: 418, distance: 362.9
click at [984, 418] on quentale-workspace at bounding box center [784, 386] width 1568 height 772
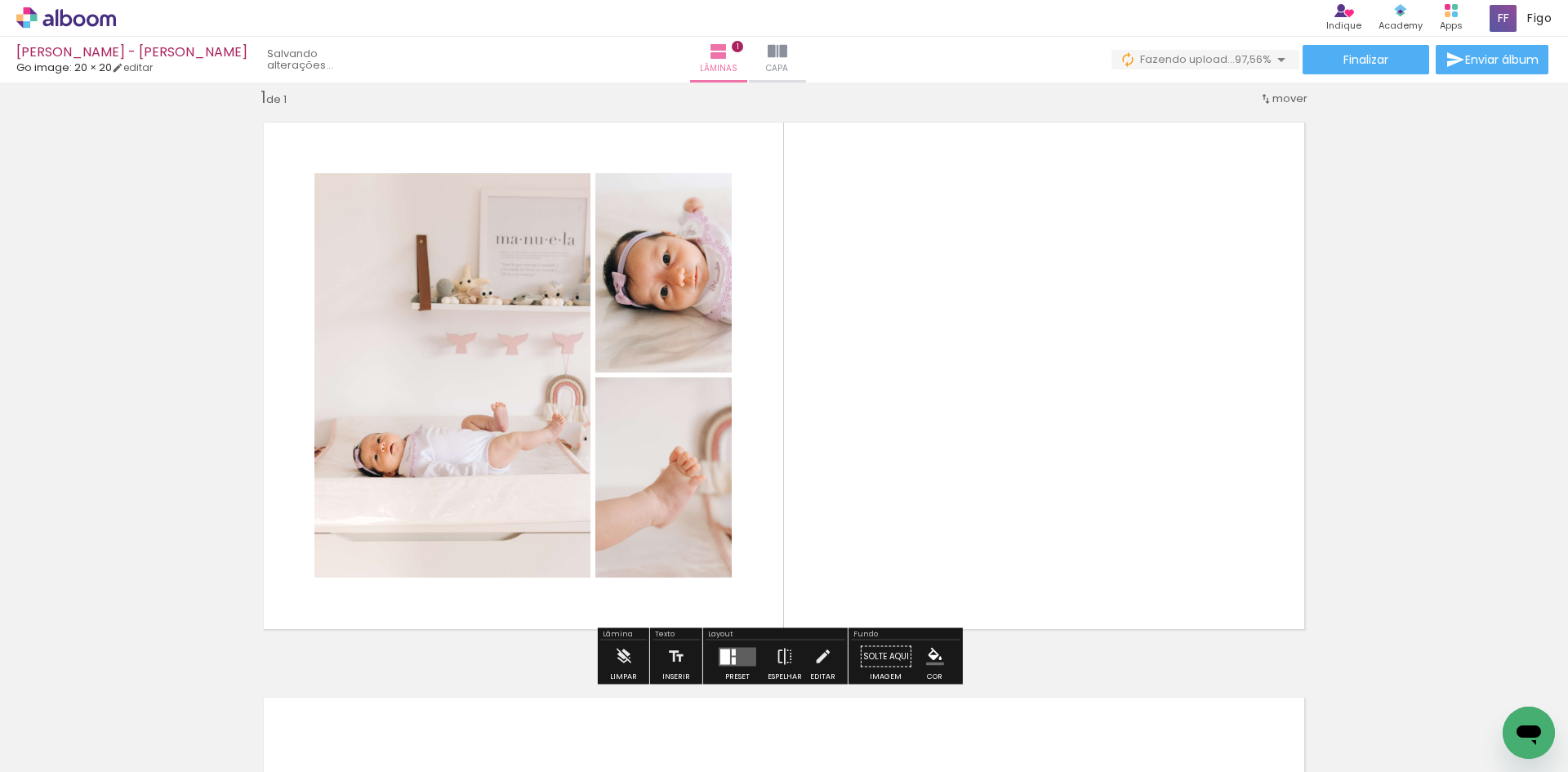
click at [735, 648] on quentale-layouter at bounding box center [738, 656] width 38 height 18
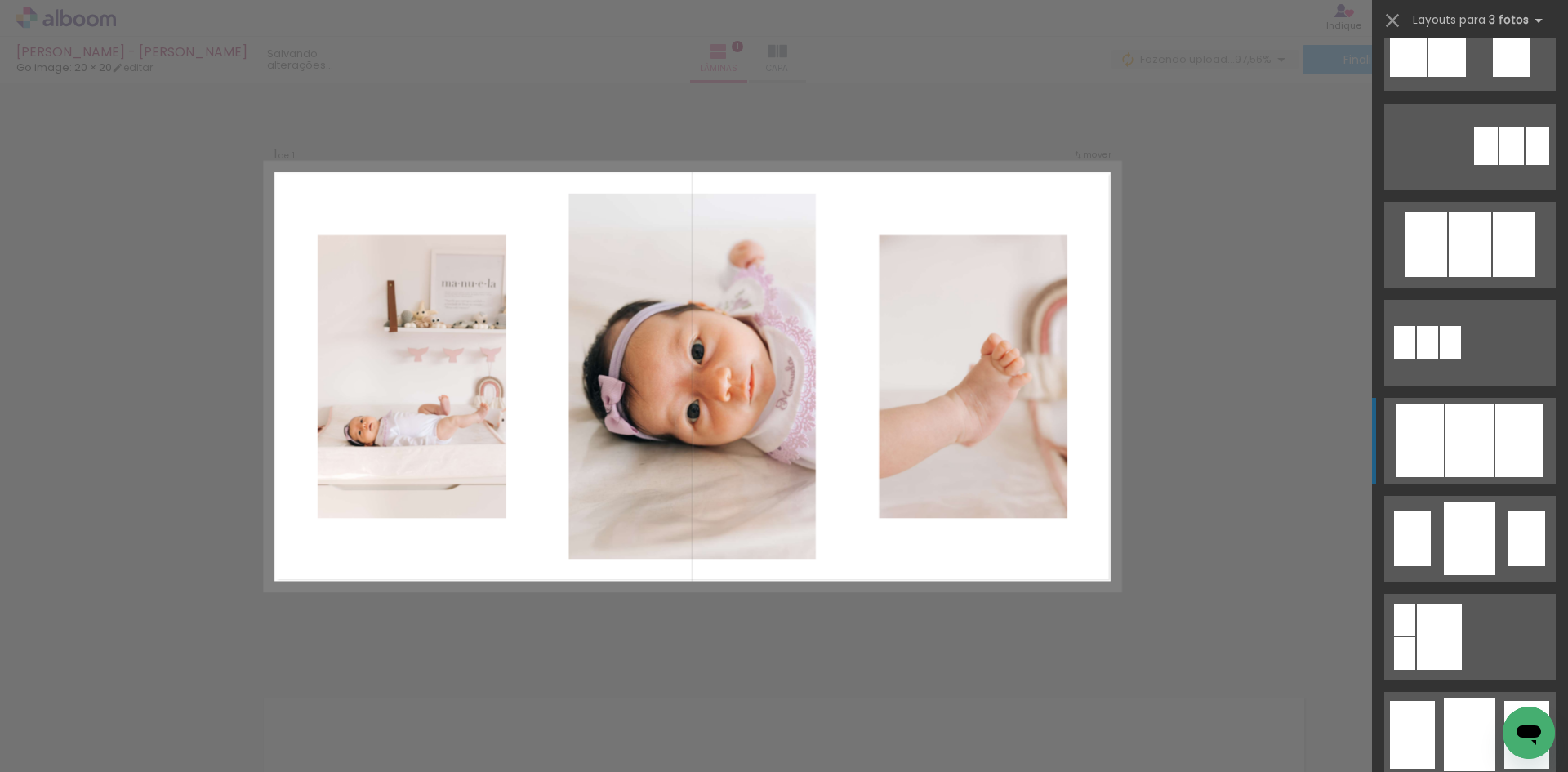
scroll to position [735, 0]
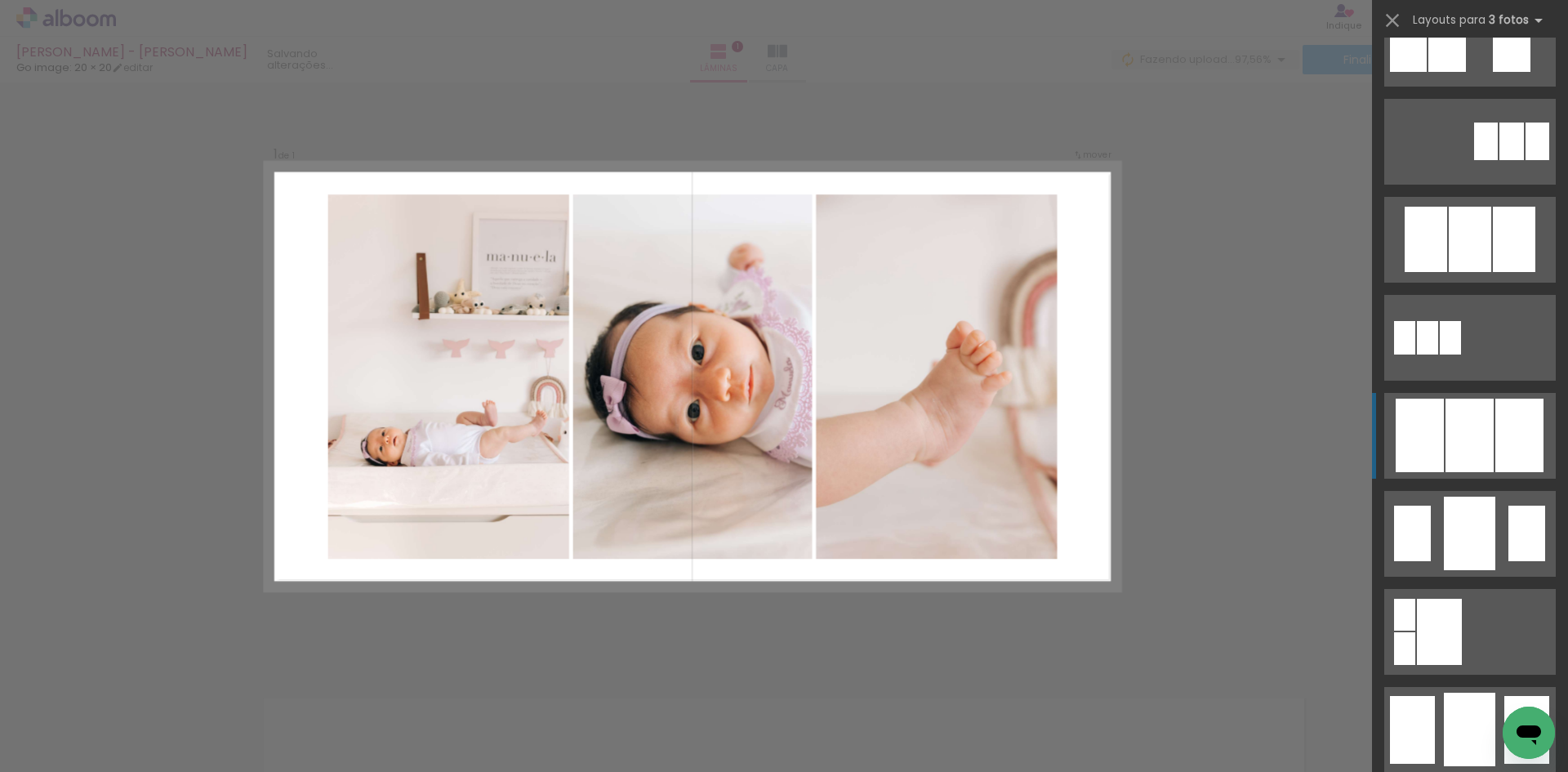
click at [1496, 450] on div at bounding box center [1520, 436] width 49 height 74
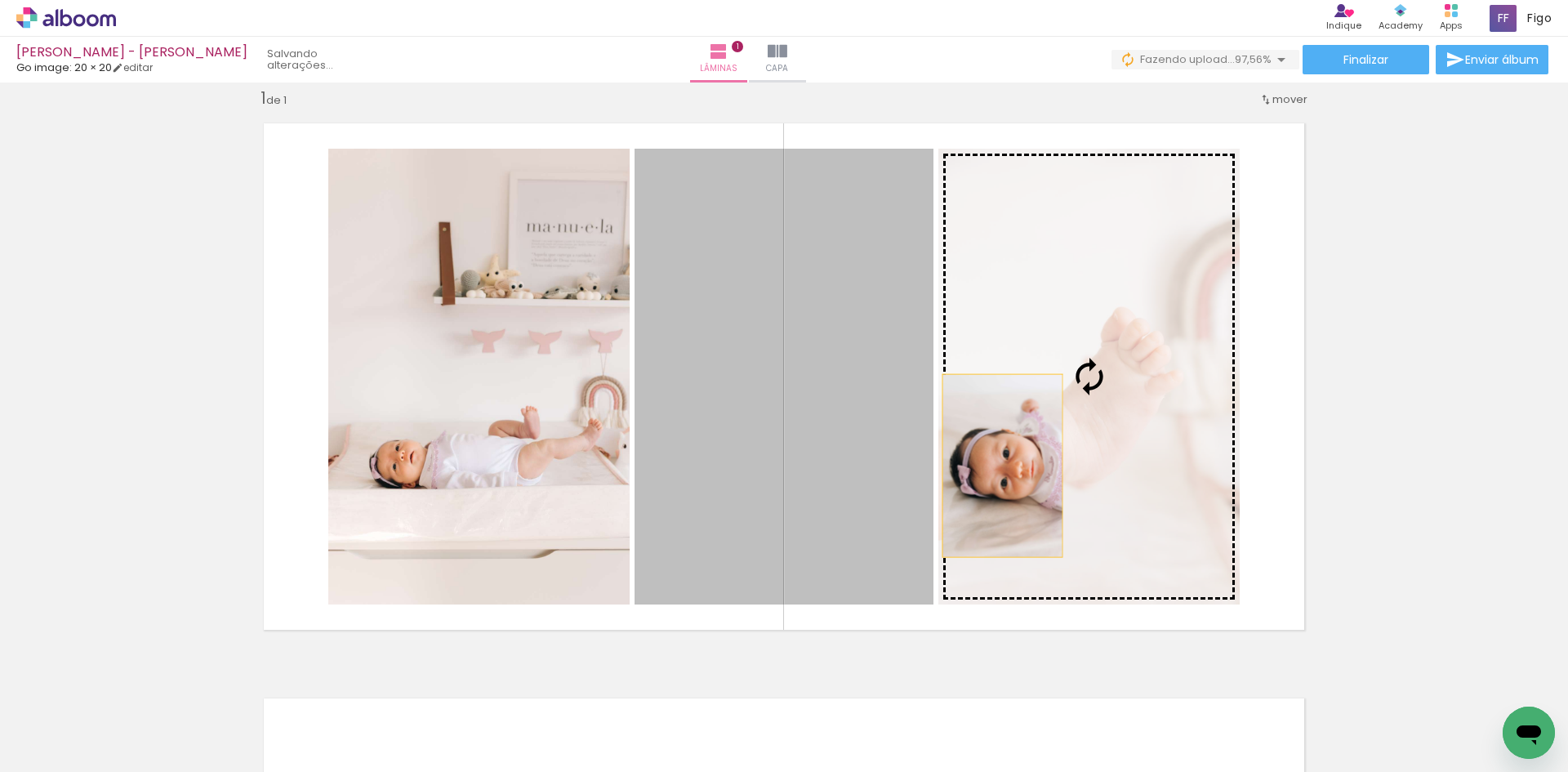
drag, startPoint x: 838, startPoint y: 456, endPoint x: 1021, endPoint y: 465, distance: 183.2
click at [0, 0] on slot at bounding box center [0, 0] width 0 height 0
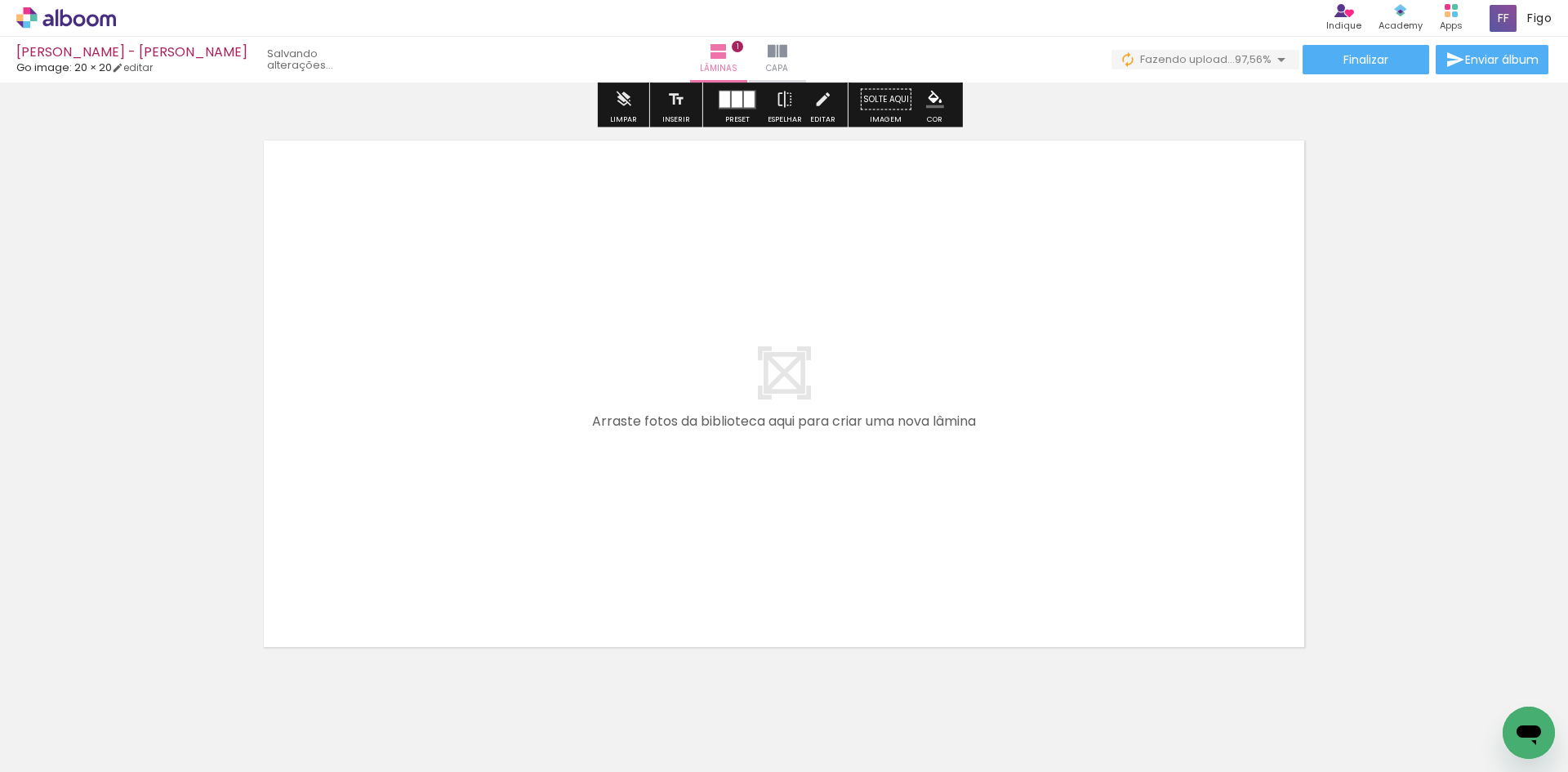
scroll to position [592, 0]
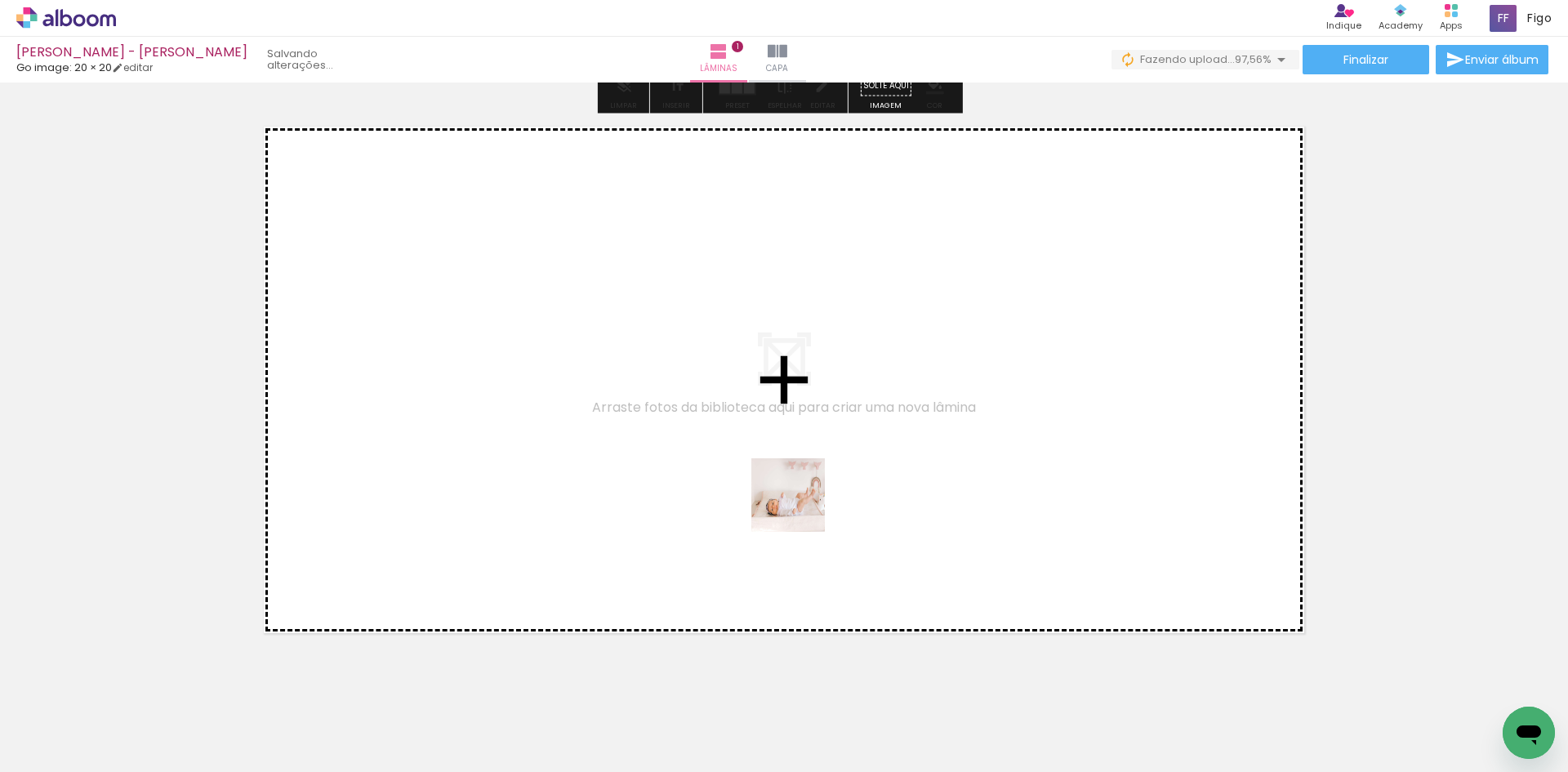
drag, startPoint x: 793, startPoint y: 704, endPoint x: 801, endPoint y: 490, distance: 214.1
click at [801, 490] on quentale-workspace at bounding box center [784, 386] width 1568 height 772
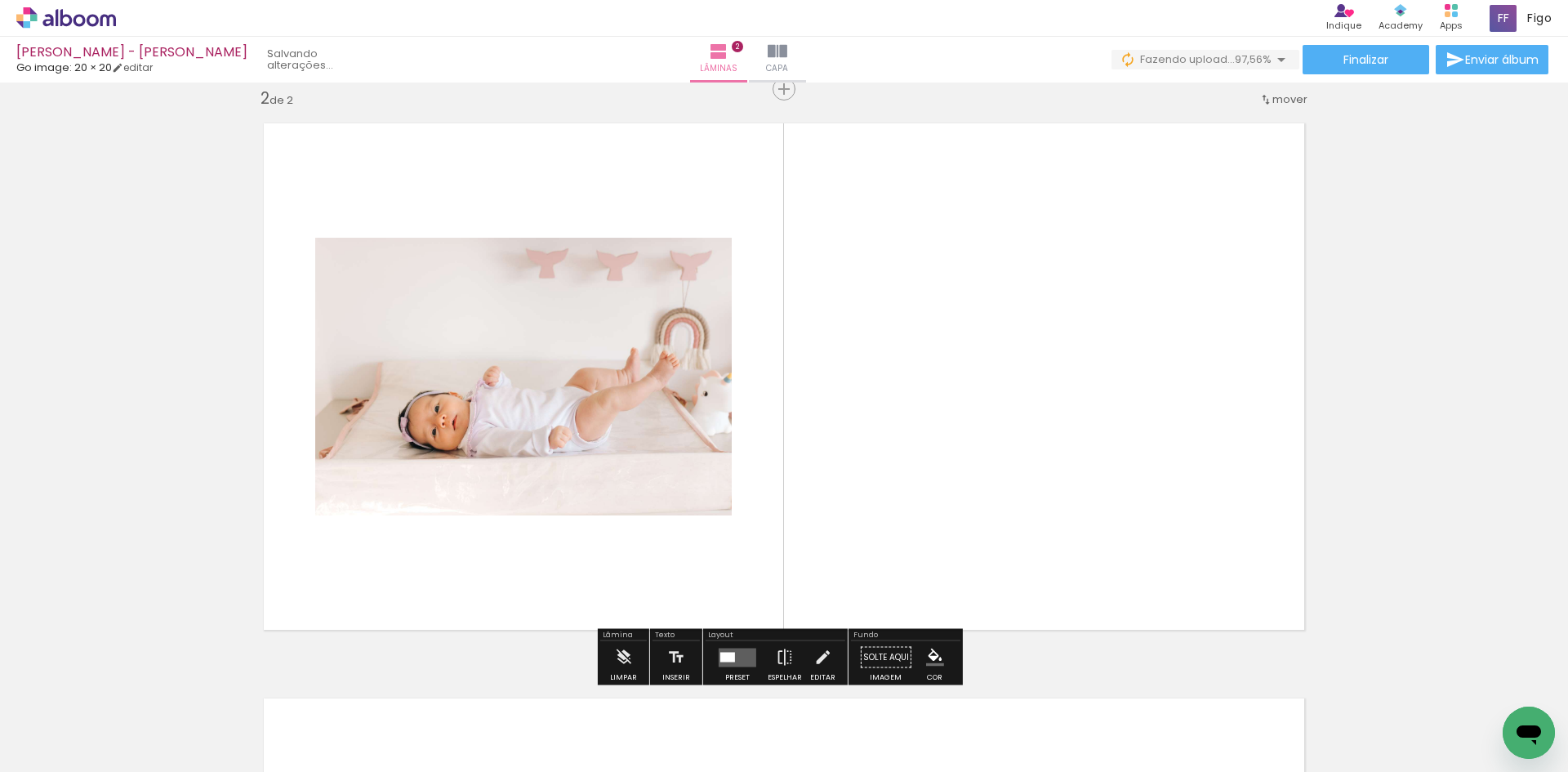
scroll to position [597, 0]
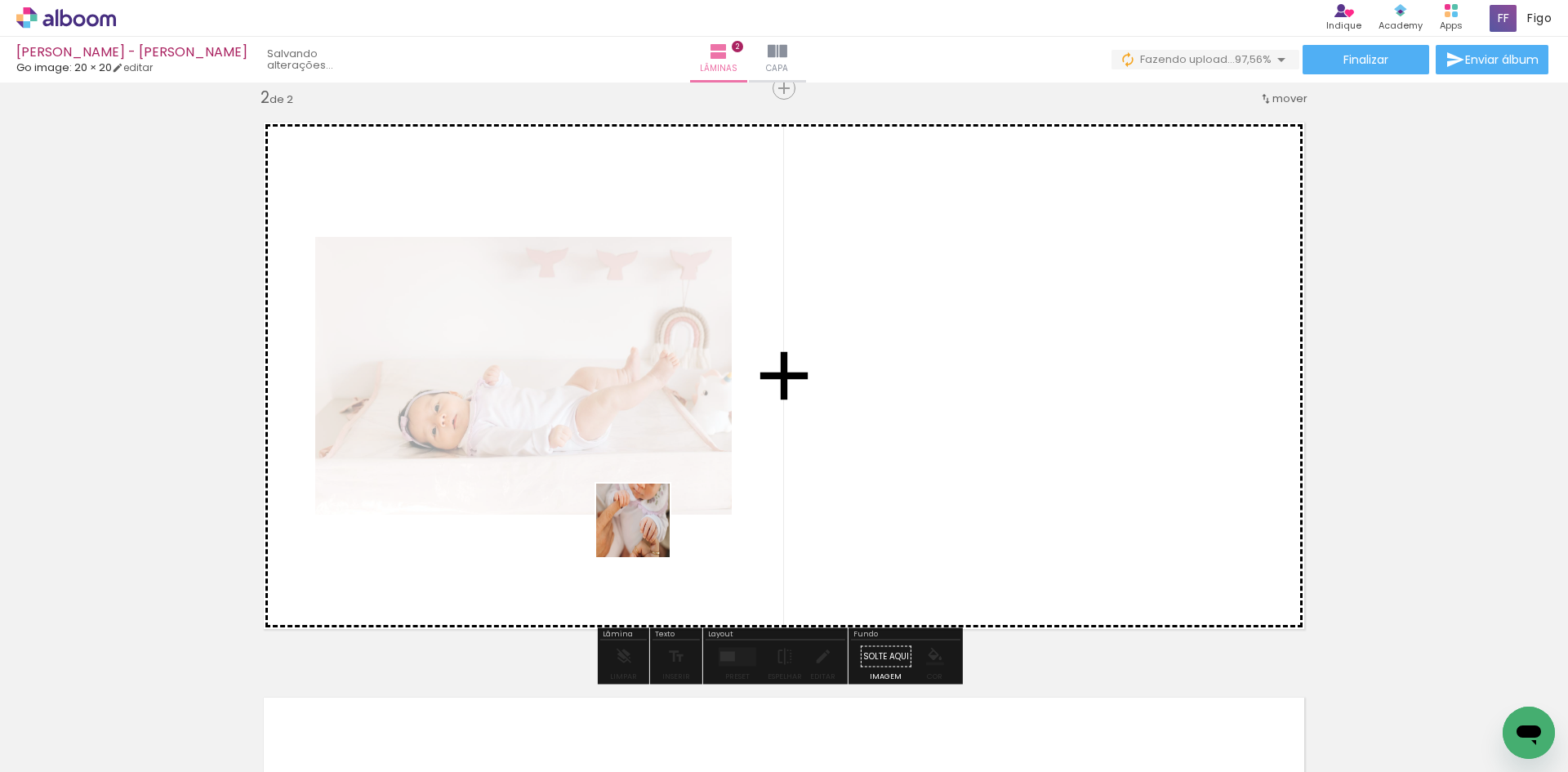
drag, startPoint x: 610, startPoint y: 723, endPoint x: 645, endPoint y: 532, distance: 194.2
click at [645, 532] on quentale-workspace at bounding box center [784, 386] width 1568 height 772
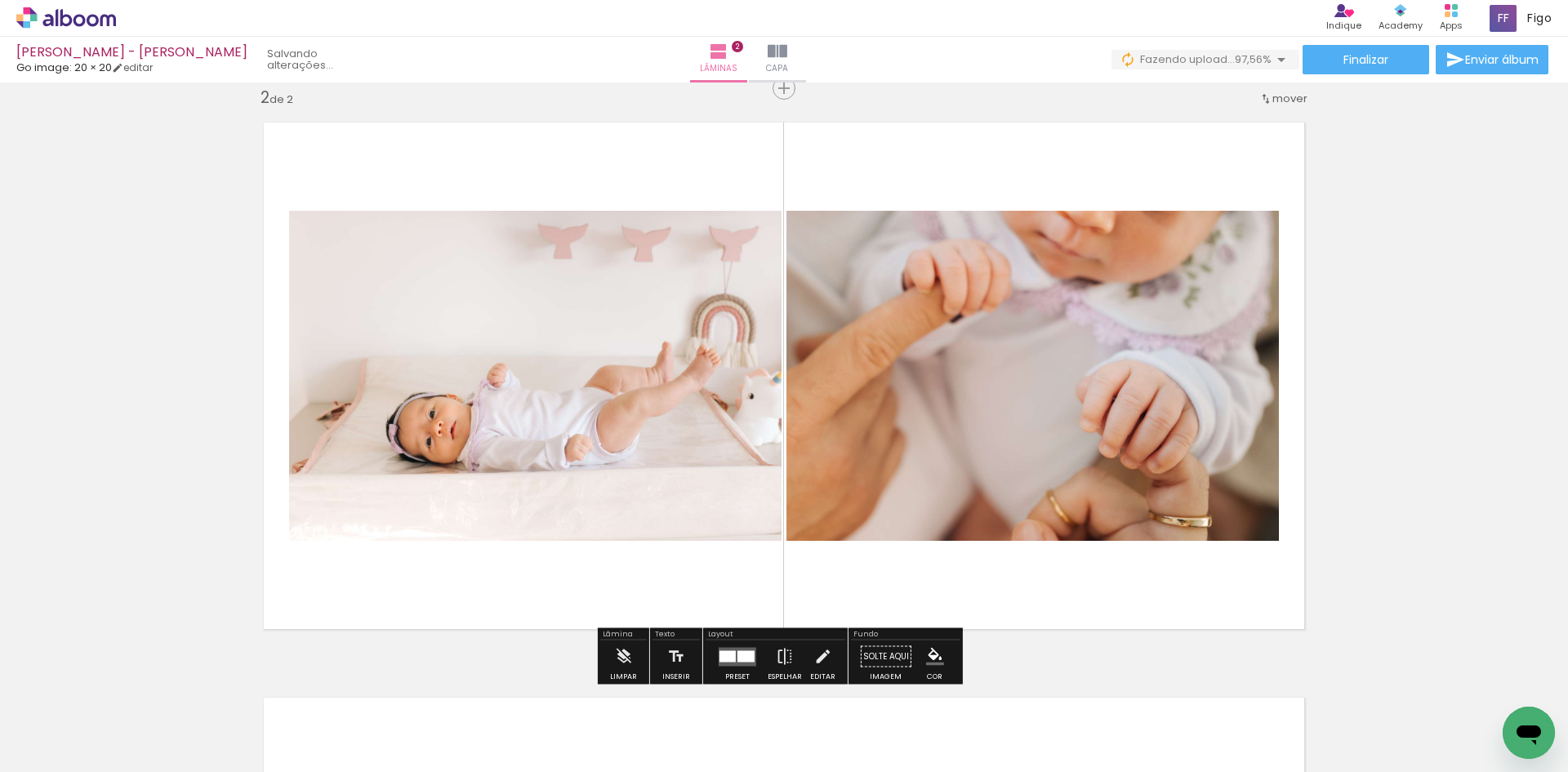
drag, startPoint x: 505, startPoint y: 726, endPoint x: 647, endPoint y: 546, distance: 229.3
click at [644, 548] on quentale-workspace at bounding box center [784, 386] width 1568 height 772
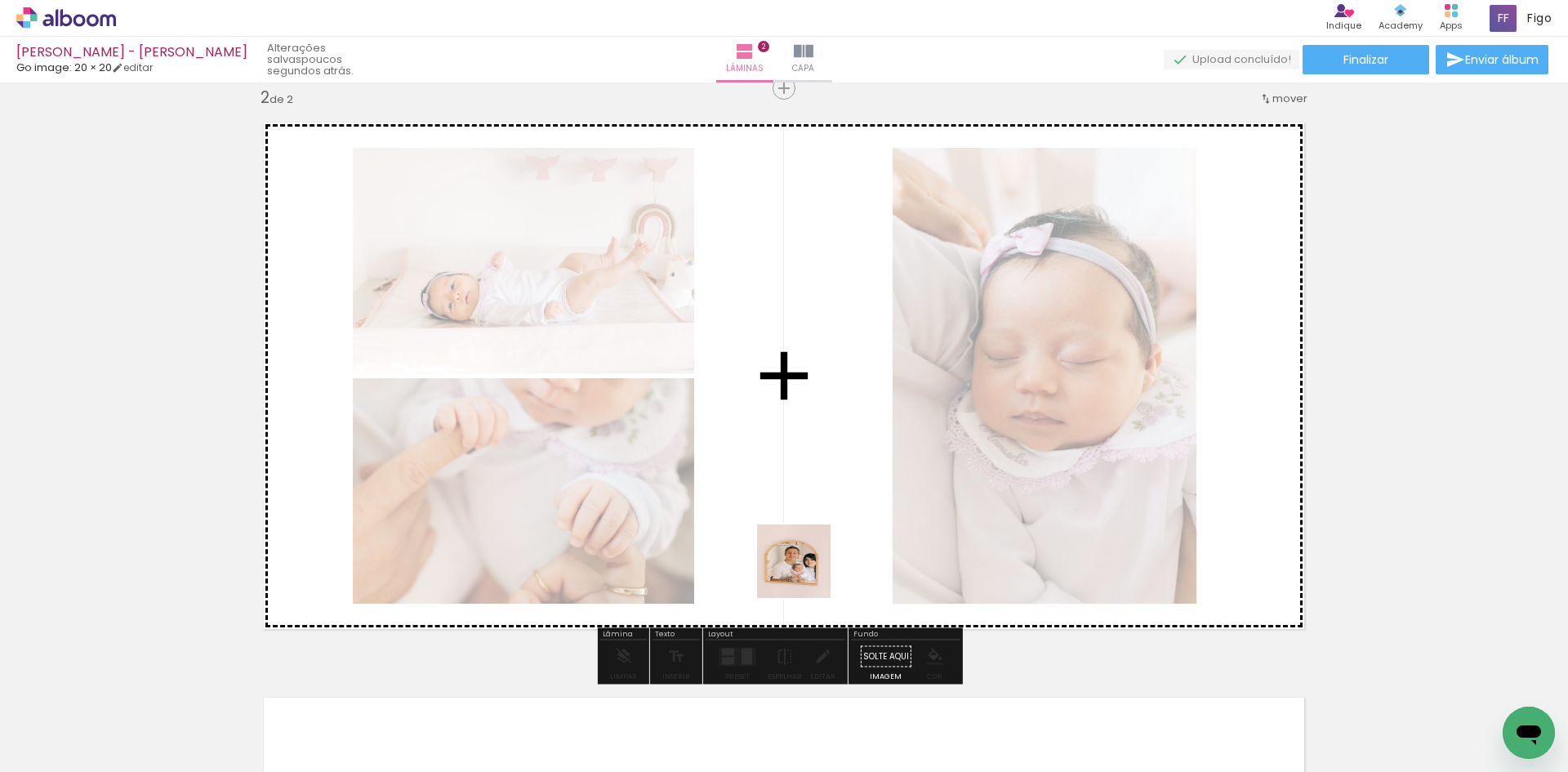
drag, startPoint x: 516, startPoint y: 733, endPoint x: 827, endPoint y: 533, distance: 369.8
click at [827, 533] on quentale-workspace at bounding box center [784, 386] width 1568 height 772
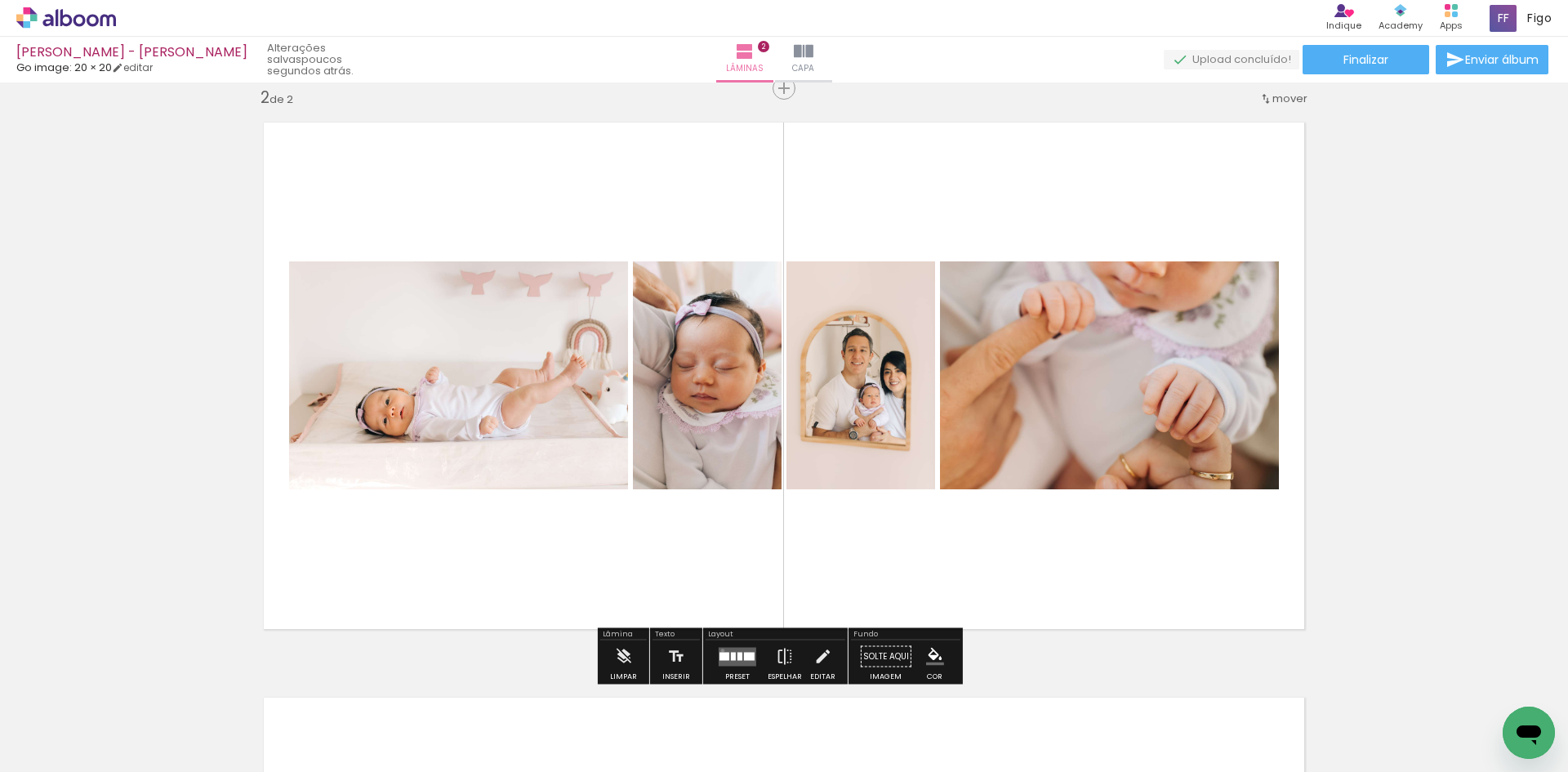
click at [719, 650] on quentale-layouter at bounding box center [738, 656] width 38 height 18
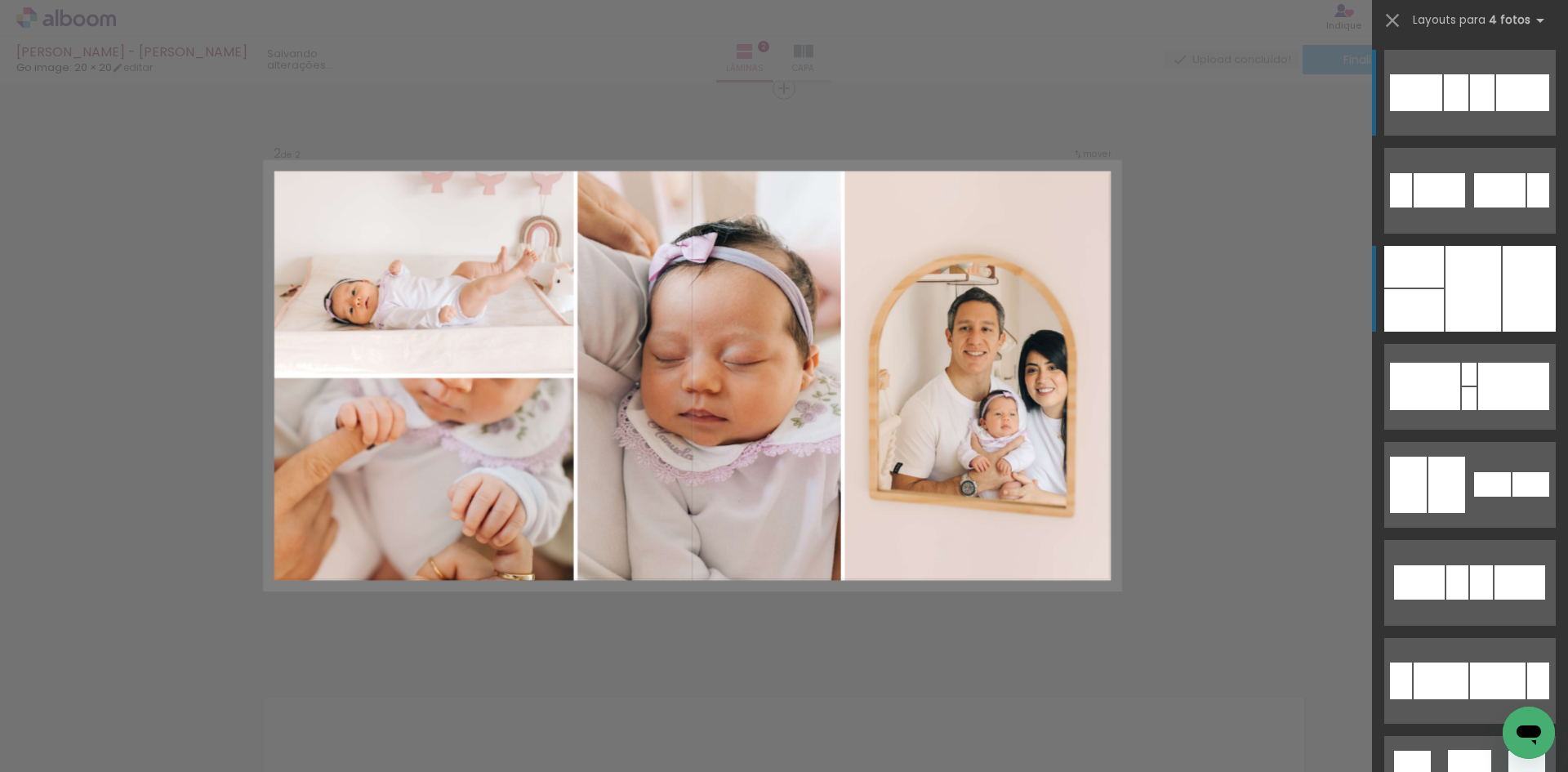
click at [1457, 305] on div at bounding box center [1474, 289] width 55 height 86
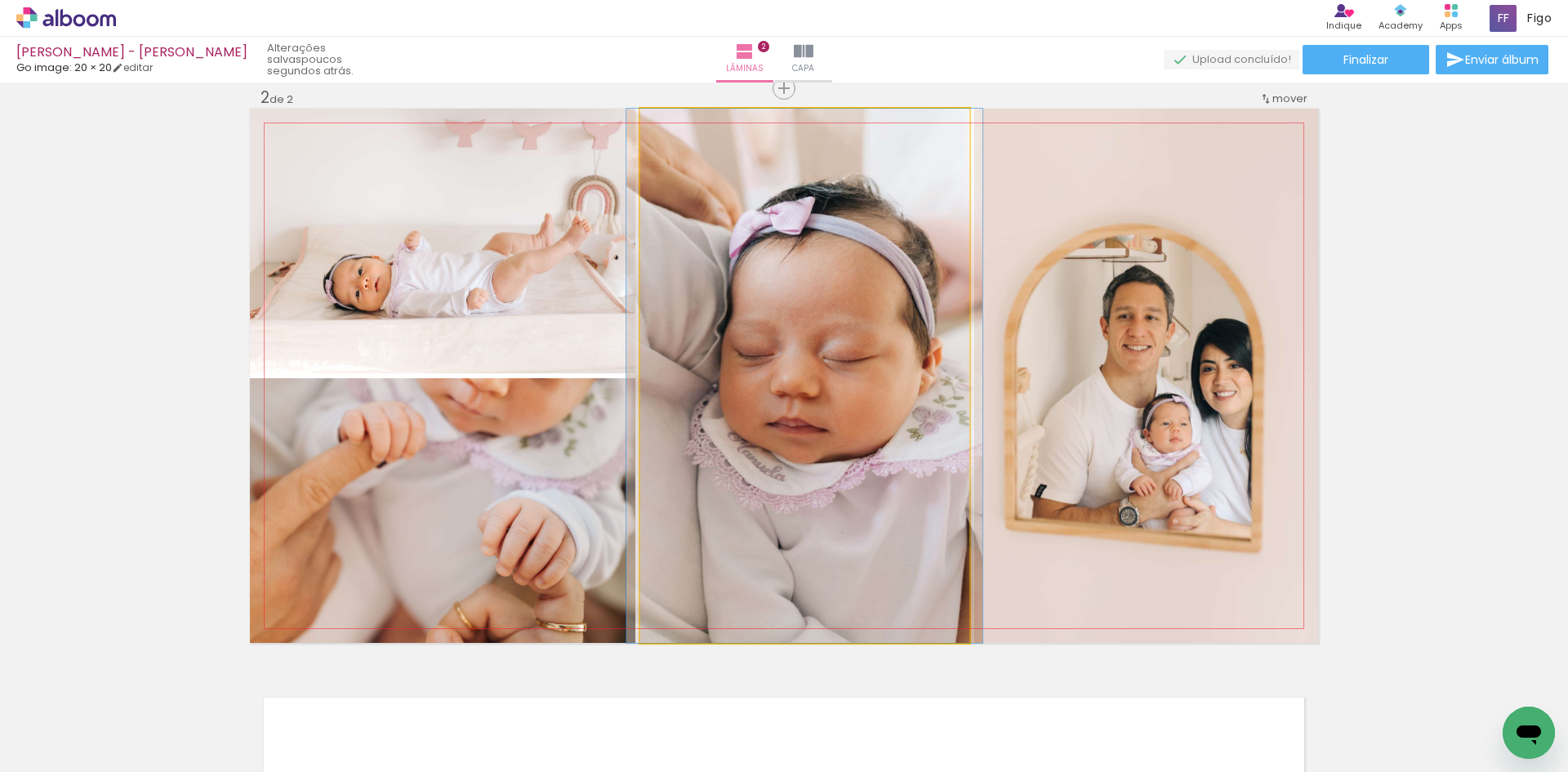
drag, startPoint x: 813, startPoint y: 402, endPoint x: 1024, endPoint y: 408, distance: 211.1
click at [0, 0] on slot at bounding box center [0, 0] width 0 height 0
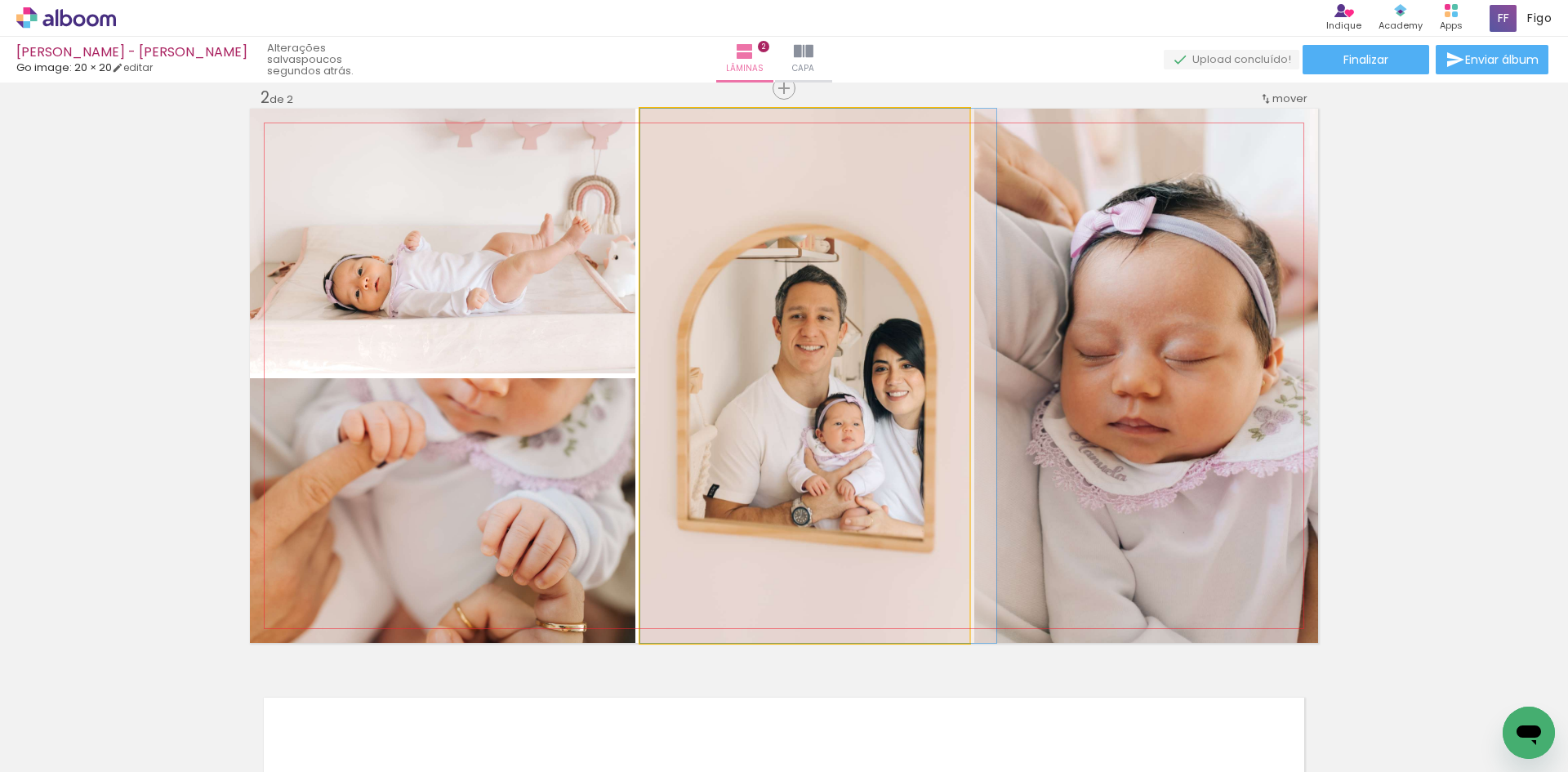
drag, startPoint x: 731, startPoint y: 408, endPoint x: 938, endPoint y: 420, distance: 207.3
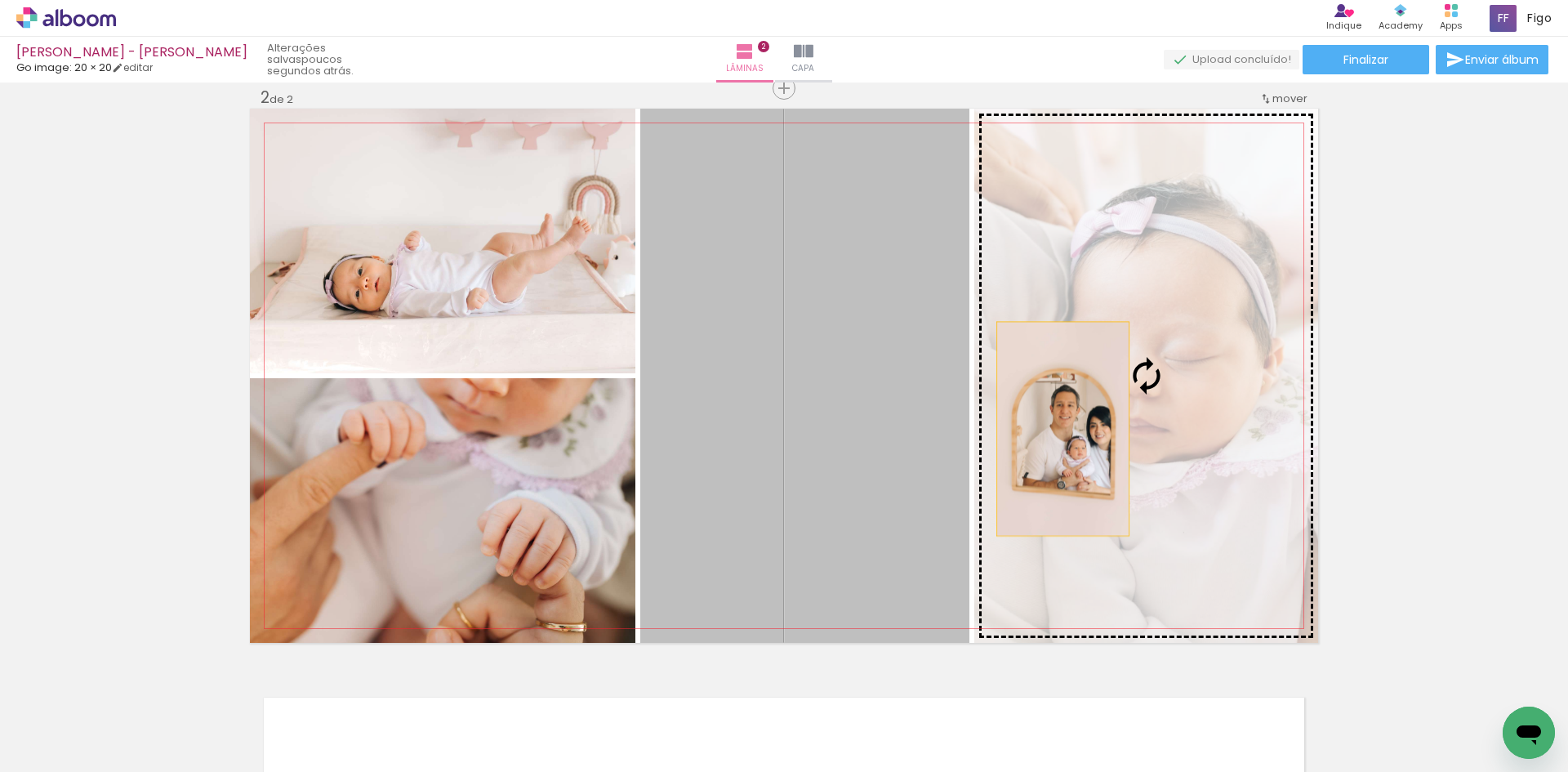
drag, startPoint x: 860, startPoint y: 420, endPoint x: 1063, endPoint y: 429, distance: 203.2
click at [0, 0] on slot at bounding box center [0, 0] width 0 height 0
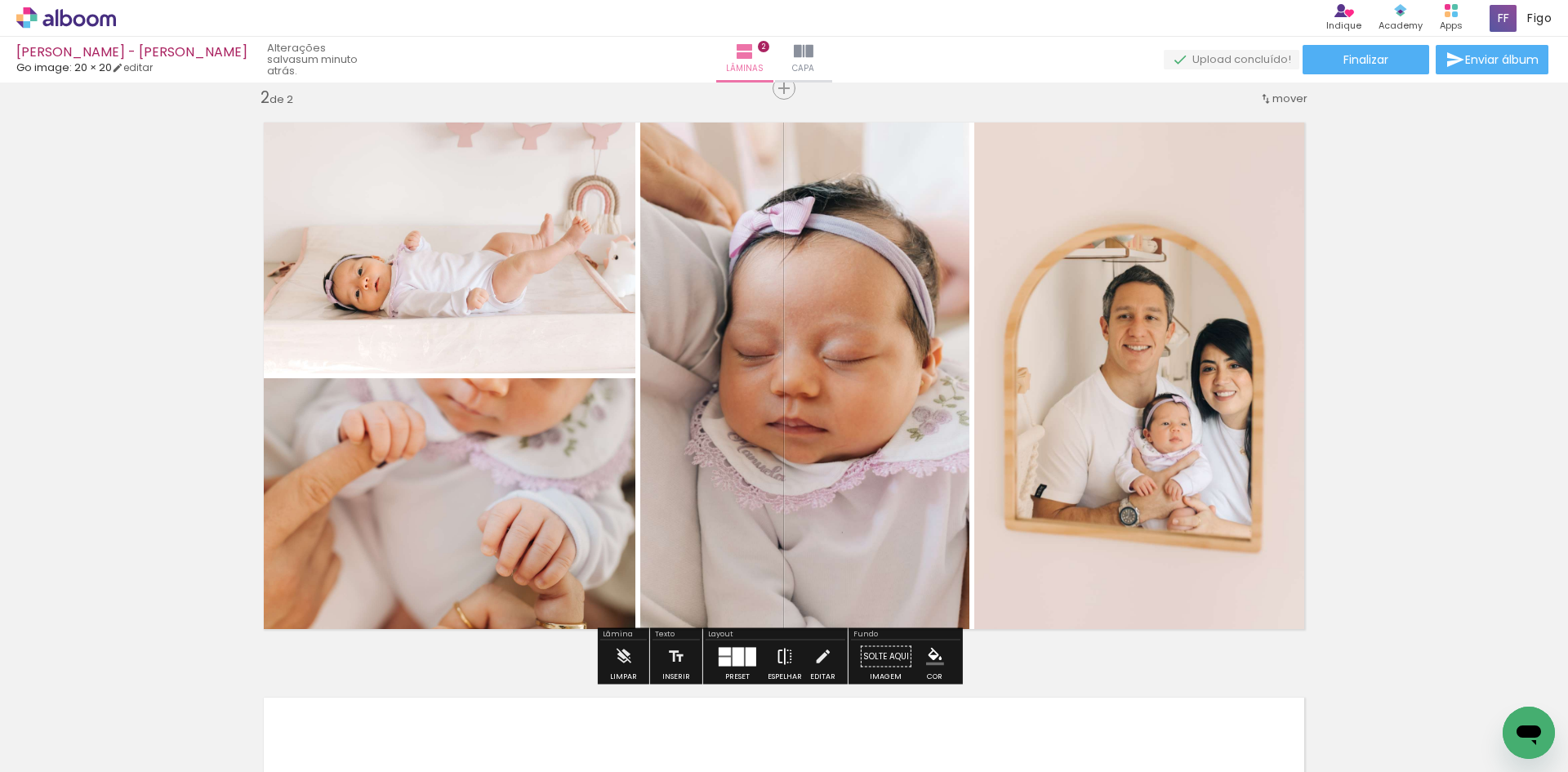
click at [784, 648] on iron-icon at bounding box center [784, 657] width 18 height 33
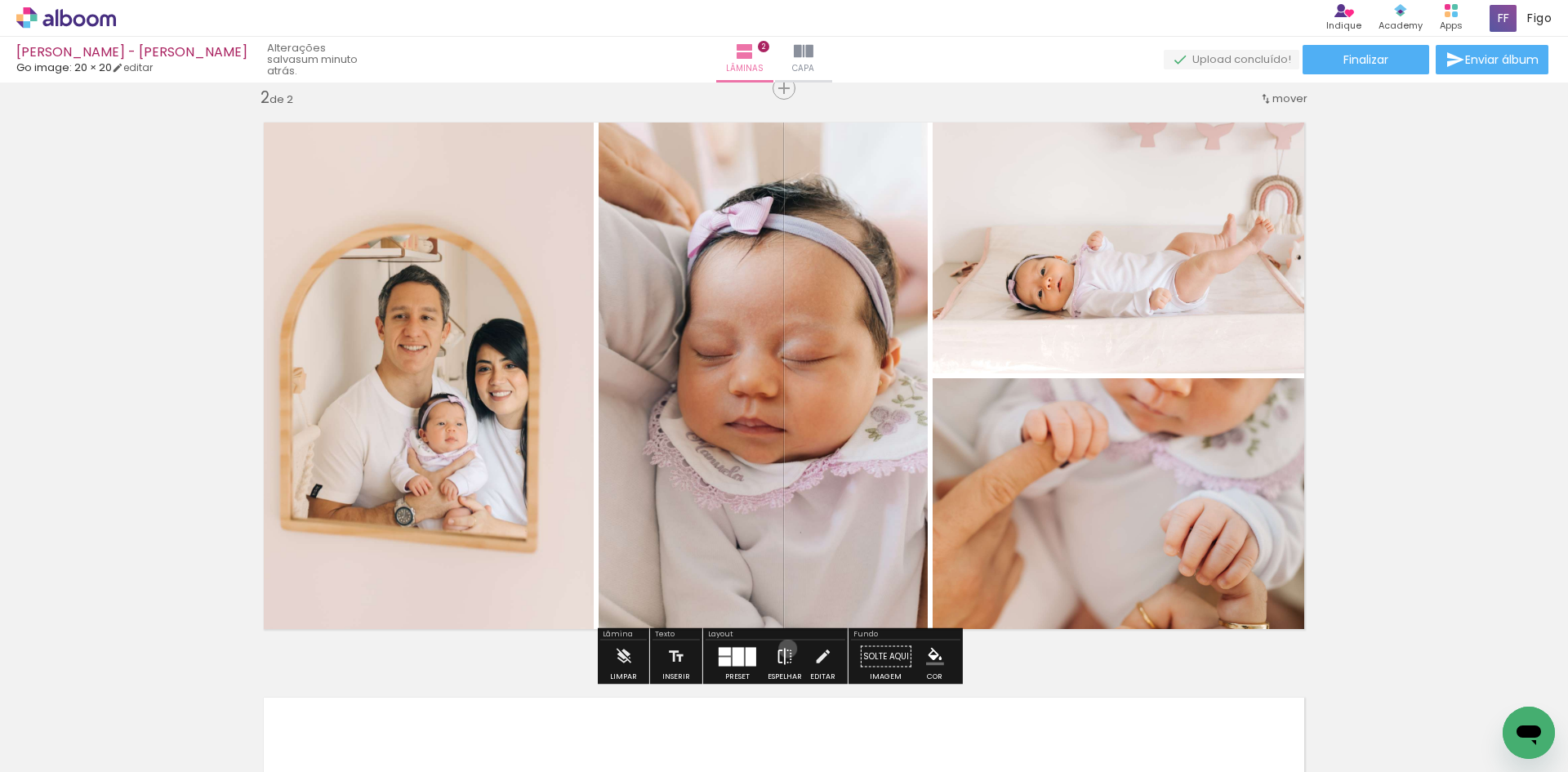
click at [784, 648] on iron-icon at bounding box center [784, 657] width 18 height 33
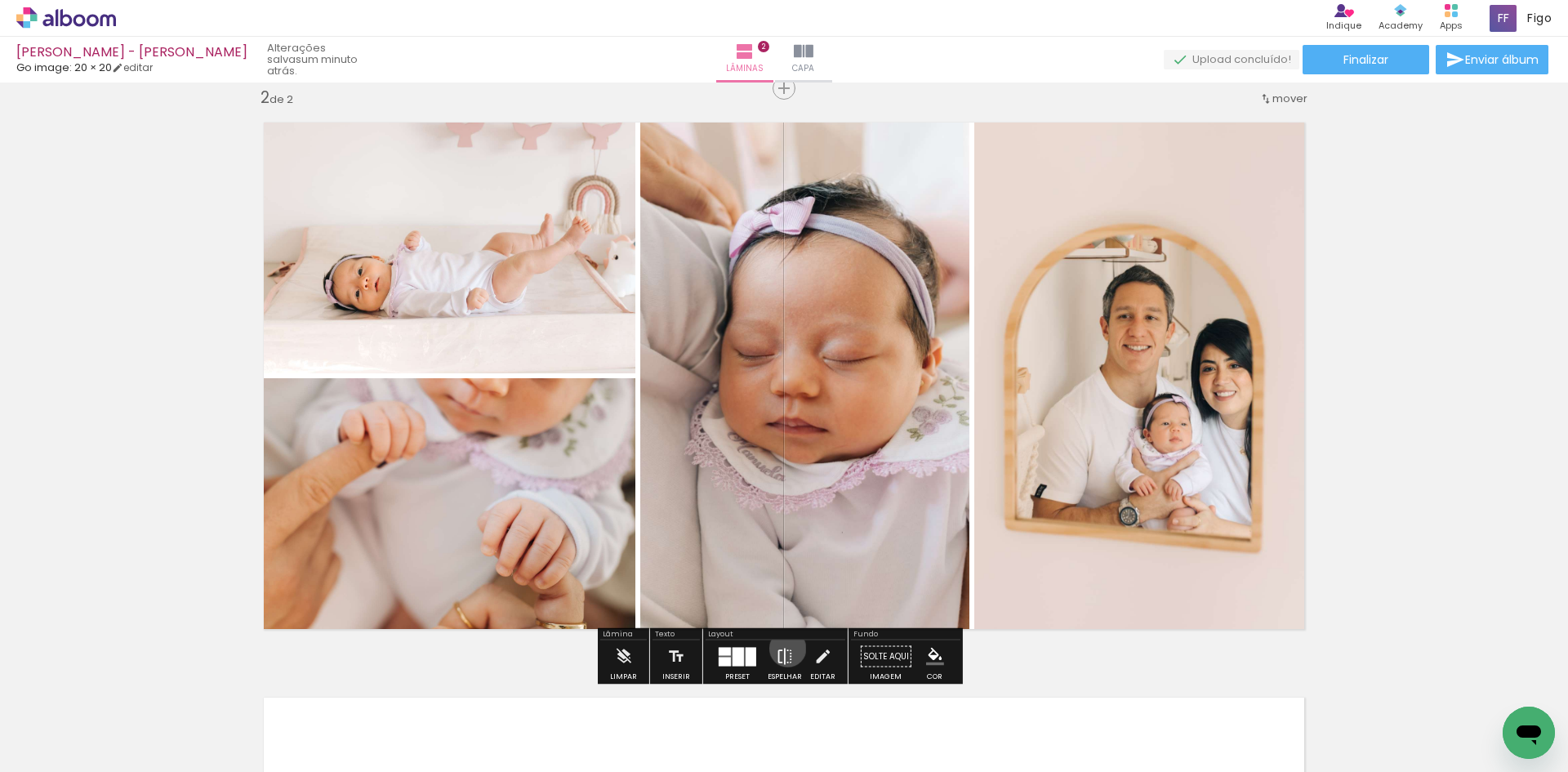
click at [784, 648] on iron-icon at bounding box center [784, 657] width 18 height 33
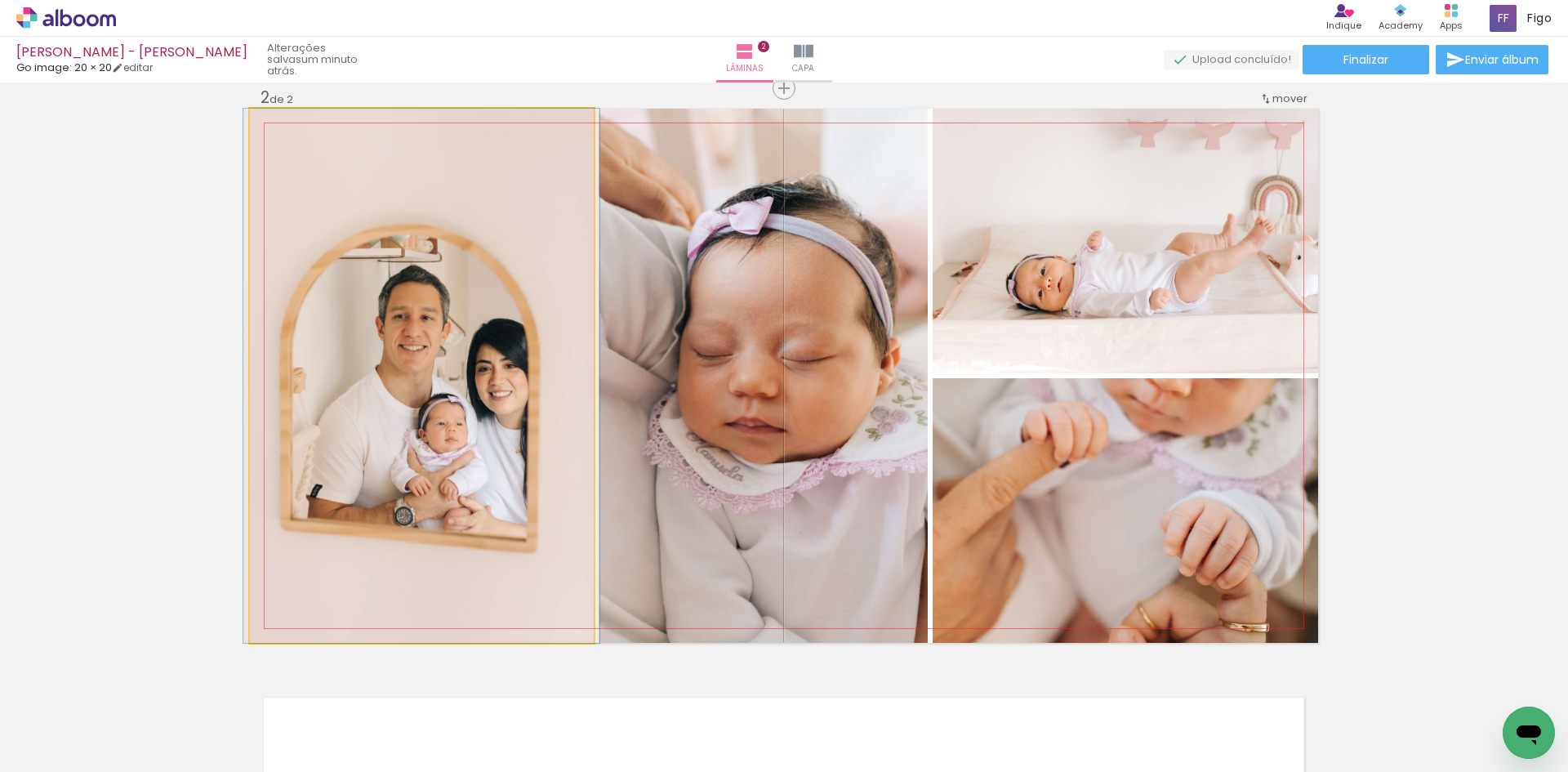
drag, startPoint x: 485, startPoint y: 462, endPoint x: 722, endPoint y: 475, distance: 237.4
click at [0, 0] on slot at bounding box center [0, 0] width 0 height 0
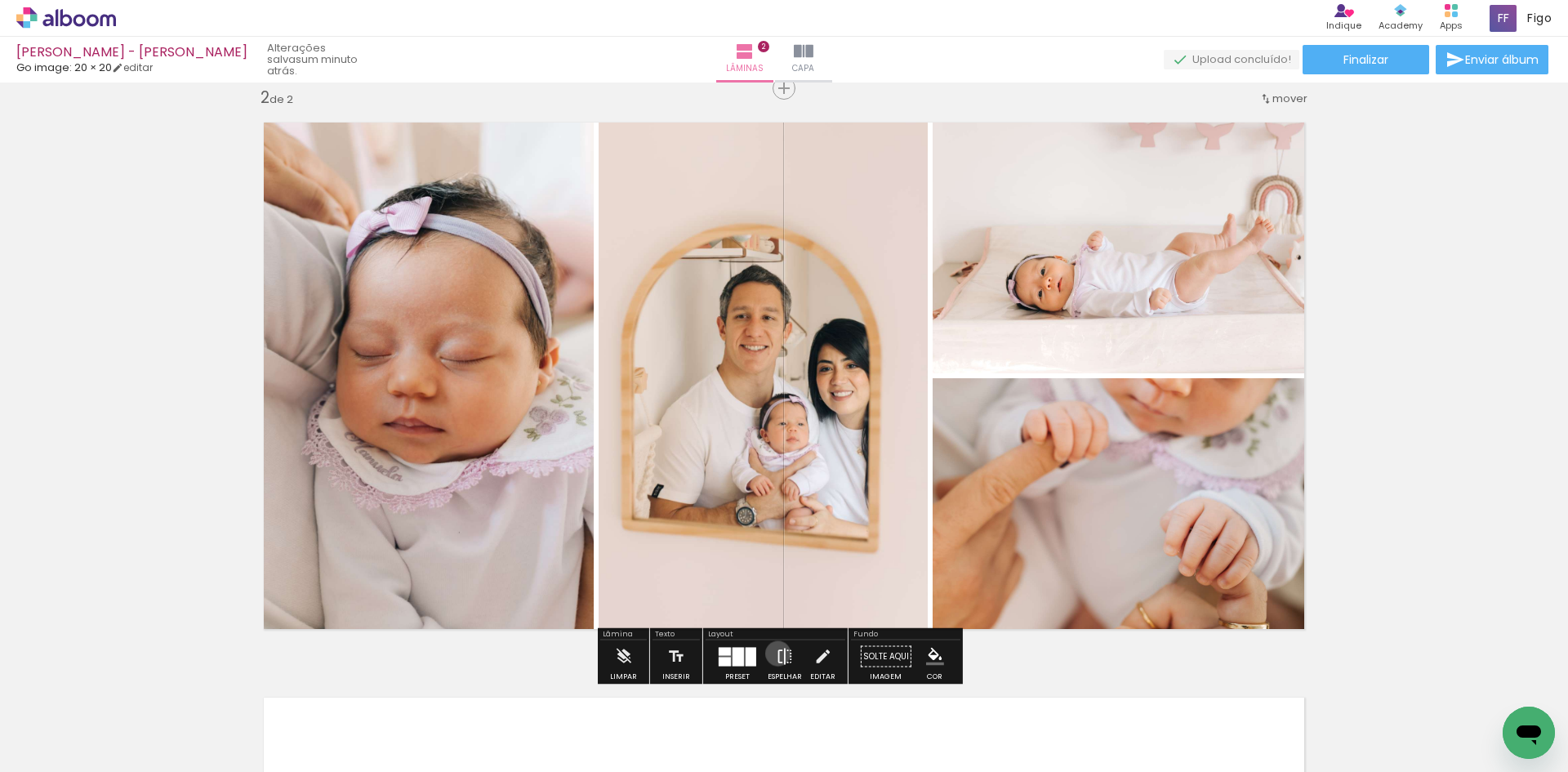
click at [776, 653] on iron-icon at bounding box center [784, 657] width 18 height 33
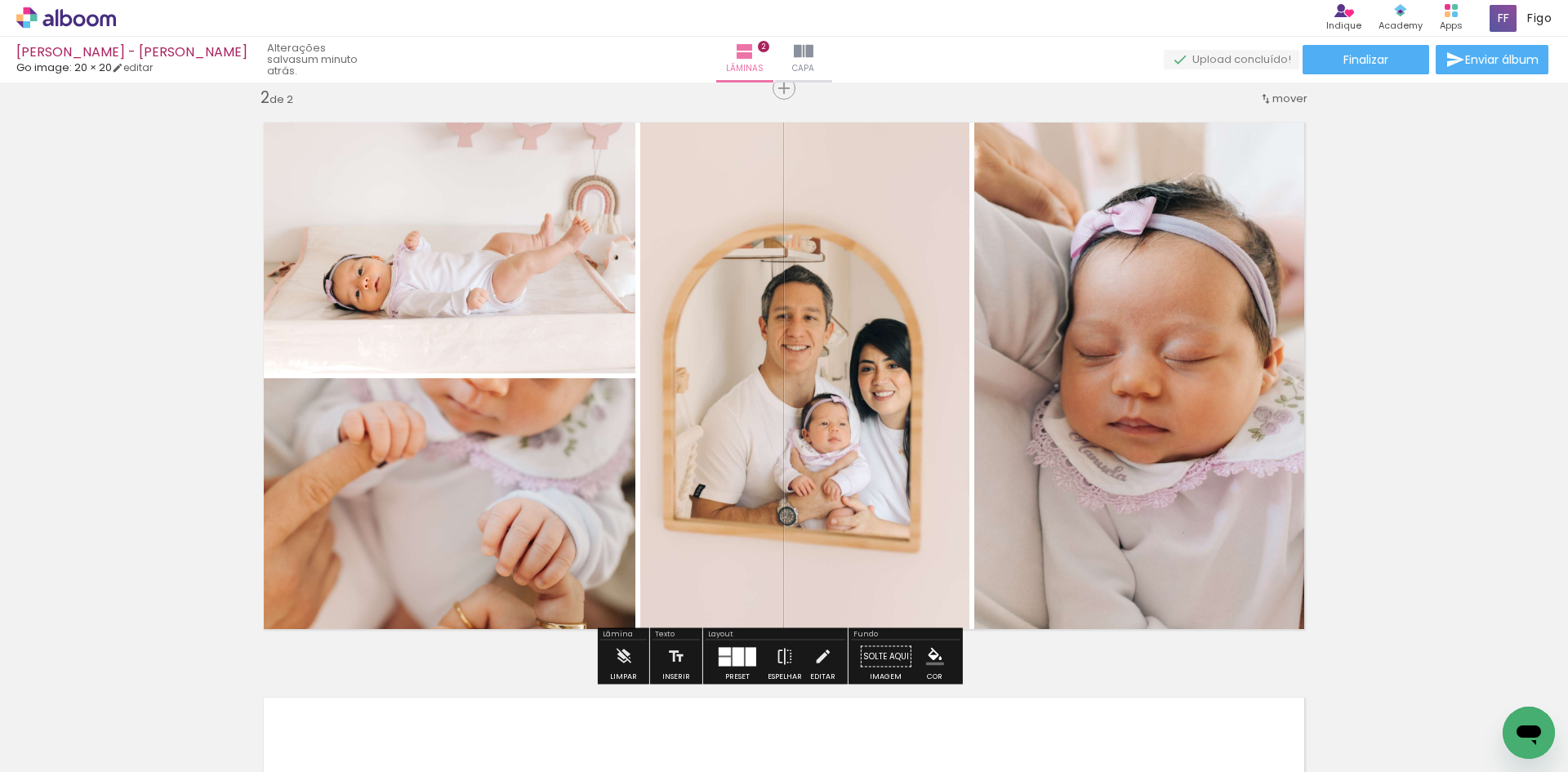
drag, startPoint x: 845, startPoint y: 504, endPoint x: 1001, endPoint y: 502, distance: 156.0
click at [0, 0] on slot at bounding box center [0, 0] width 0 height 0
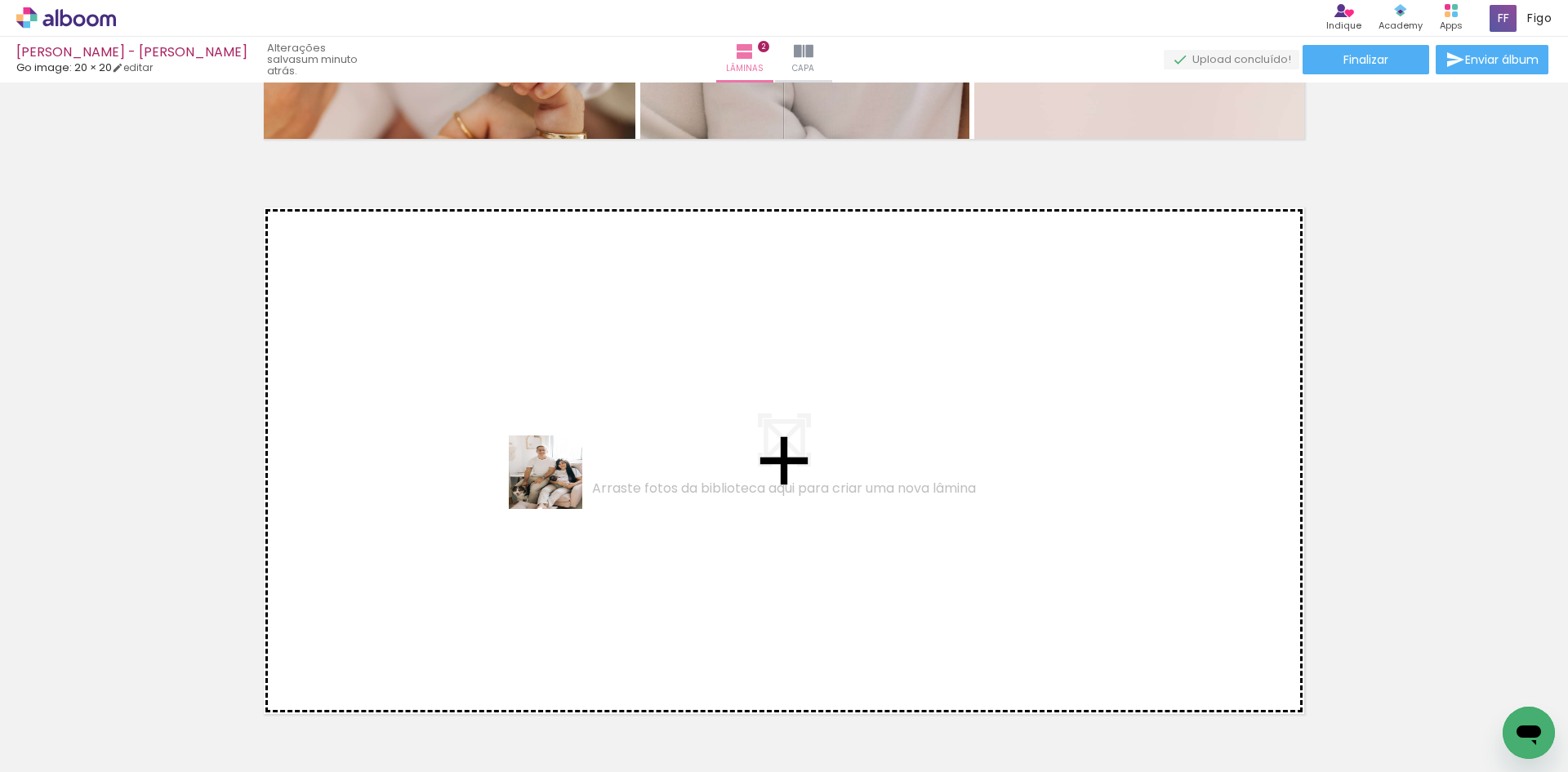
drag, startPoint x: 553, startPoint y: 689, endPoint x: 559, endPoint y: 476, distance: 213.1
click at [559, 476] on quentale-workspace at bounding box center [784, 386] width 1568 height 772
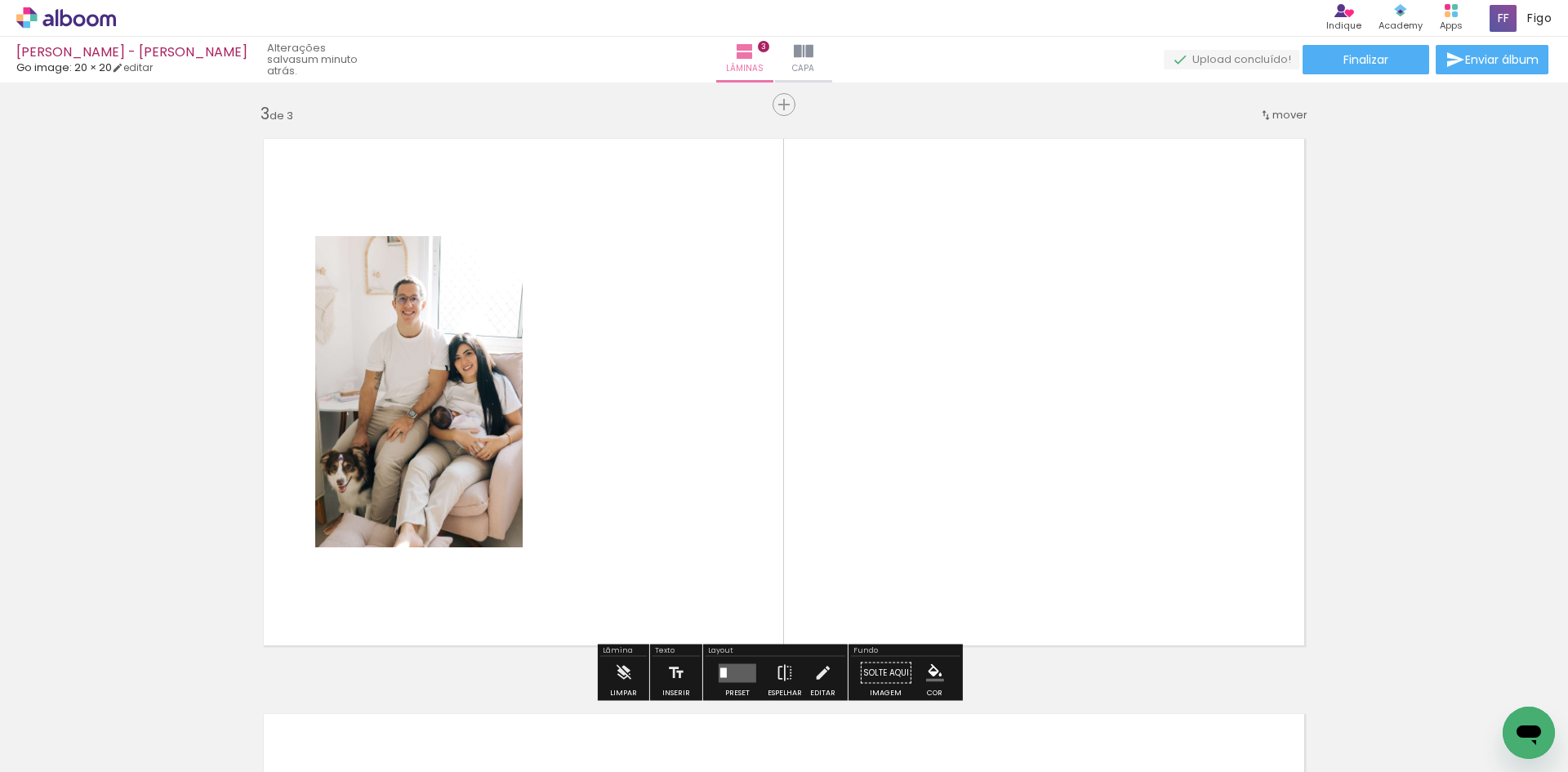
scroll to position [1172, 0]
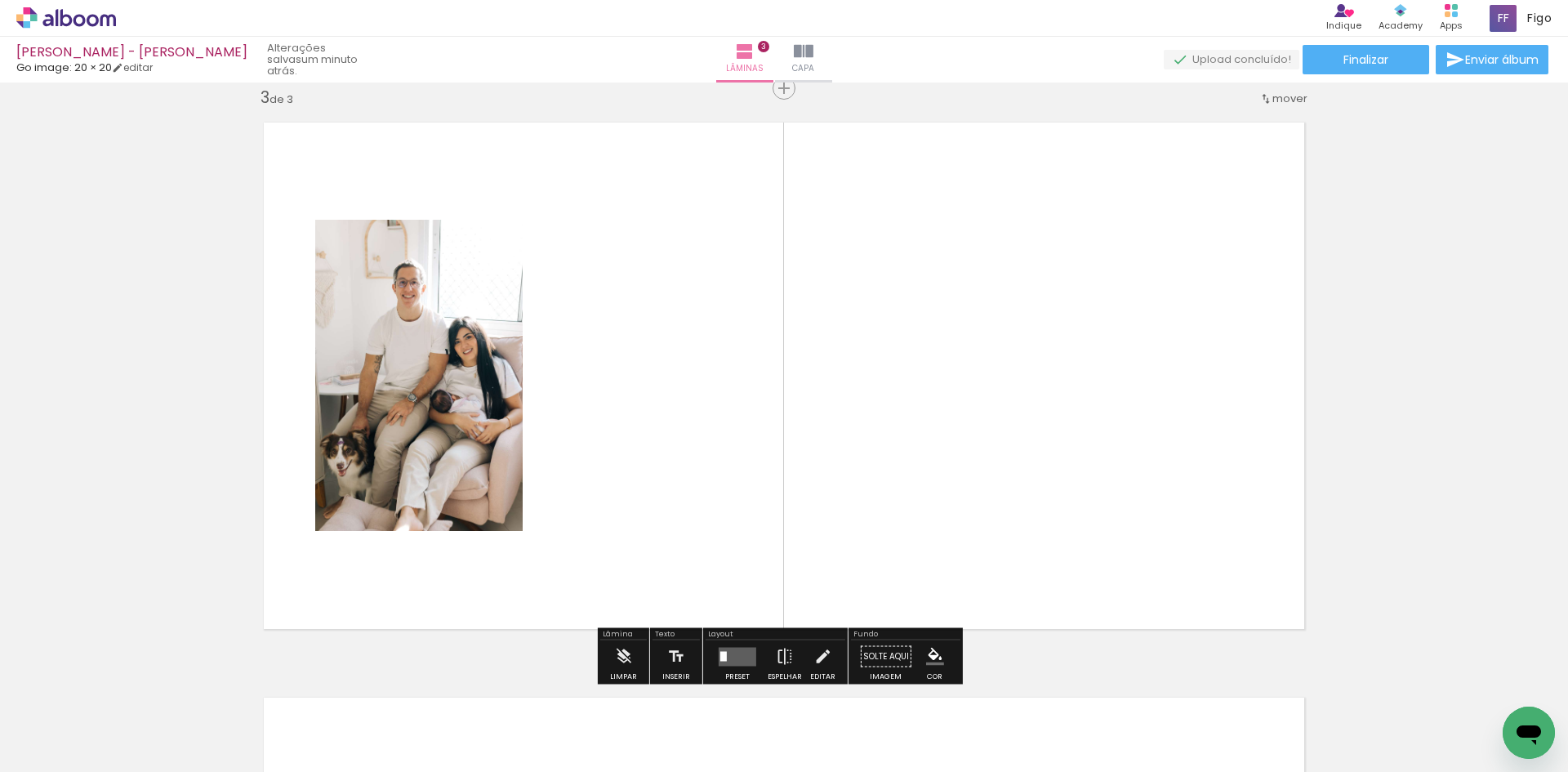
drag, startPoint x: 454, startPoint y: 719, endPoint x: 491, endPoint y: 479, distance: 242.8
click at [489, 493] on quentale-workspace at bounding box center [784, 386] width 1568 height 772
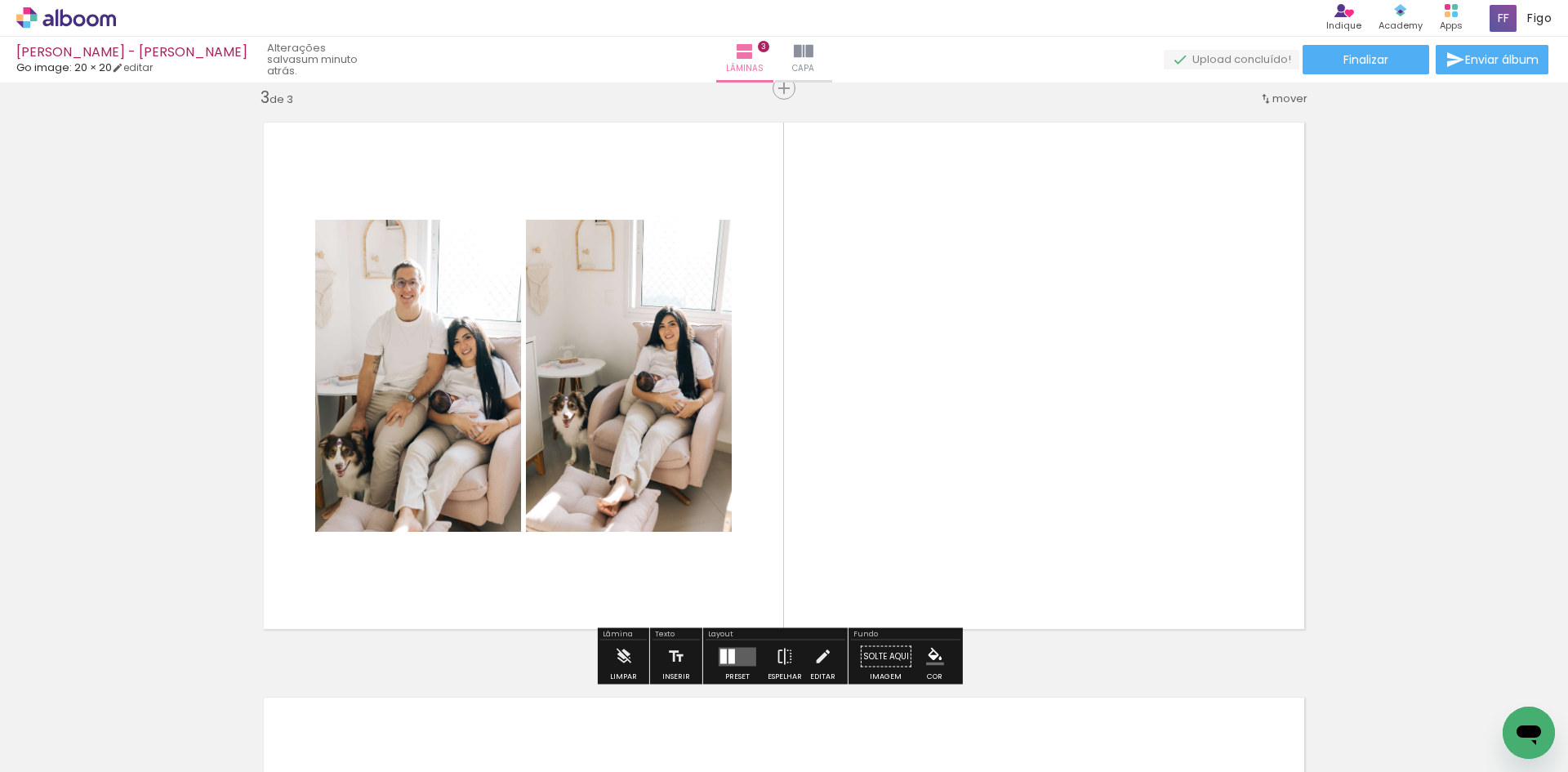
drag, startPoint x: 370, startPoint y: 696, endPoint x: 421, endPoint y: 436, distance: 265.0
click at [424, 429] on quentale-workspace at bounding box center [784, 386] width 1568 height 772
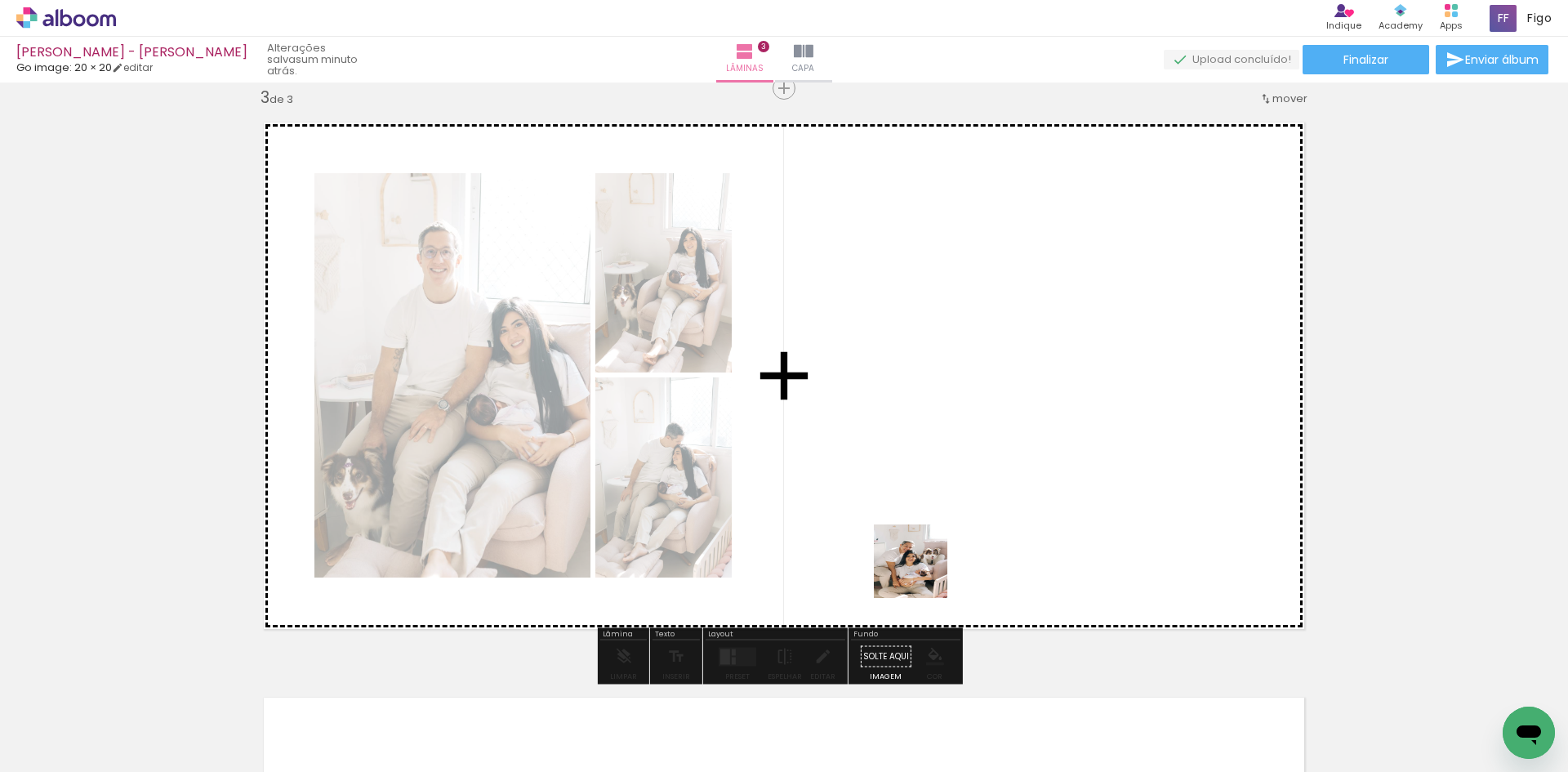
drag, startPoint x: 726, startPoint y: 731, endPoint x: 972, endPoint y: 465, distance: 362.3
click at [969, 470] on quentale-workspace at bounding box center [784, 386] width 1568 height 772
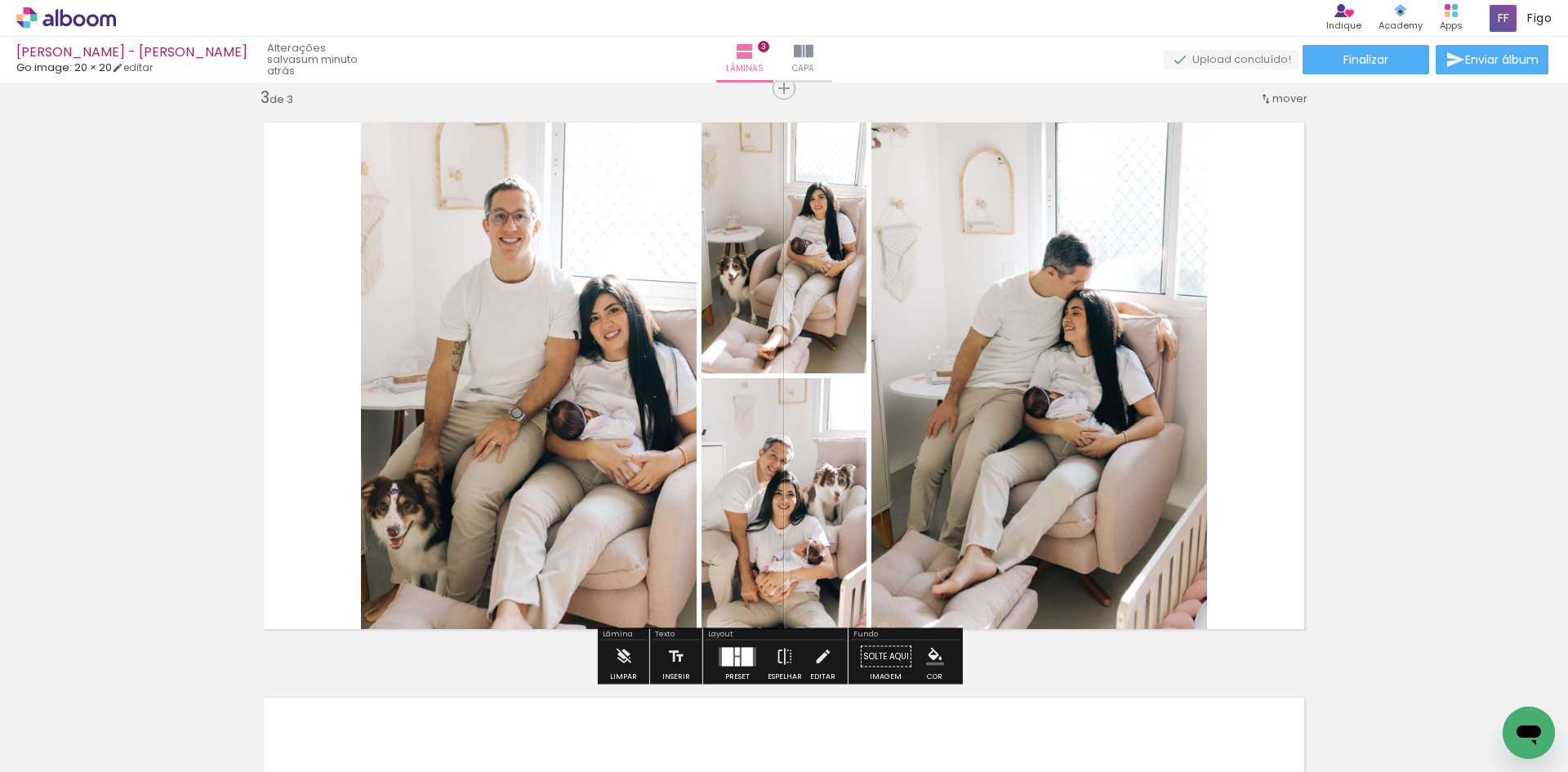
click at [735, 658] on div at bounding box center [737, 661] width 5 height 9
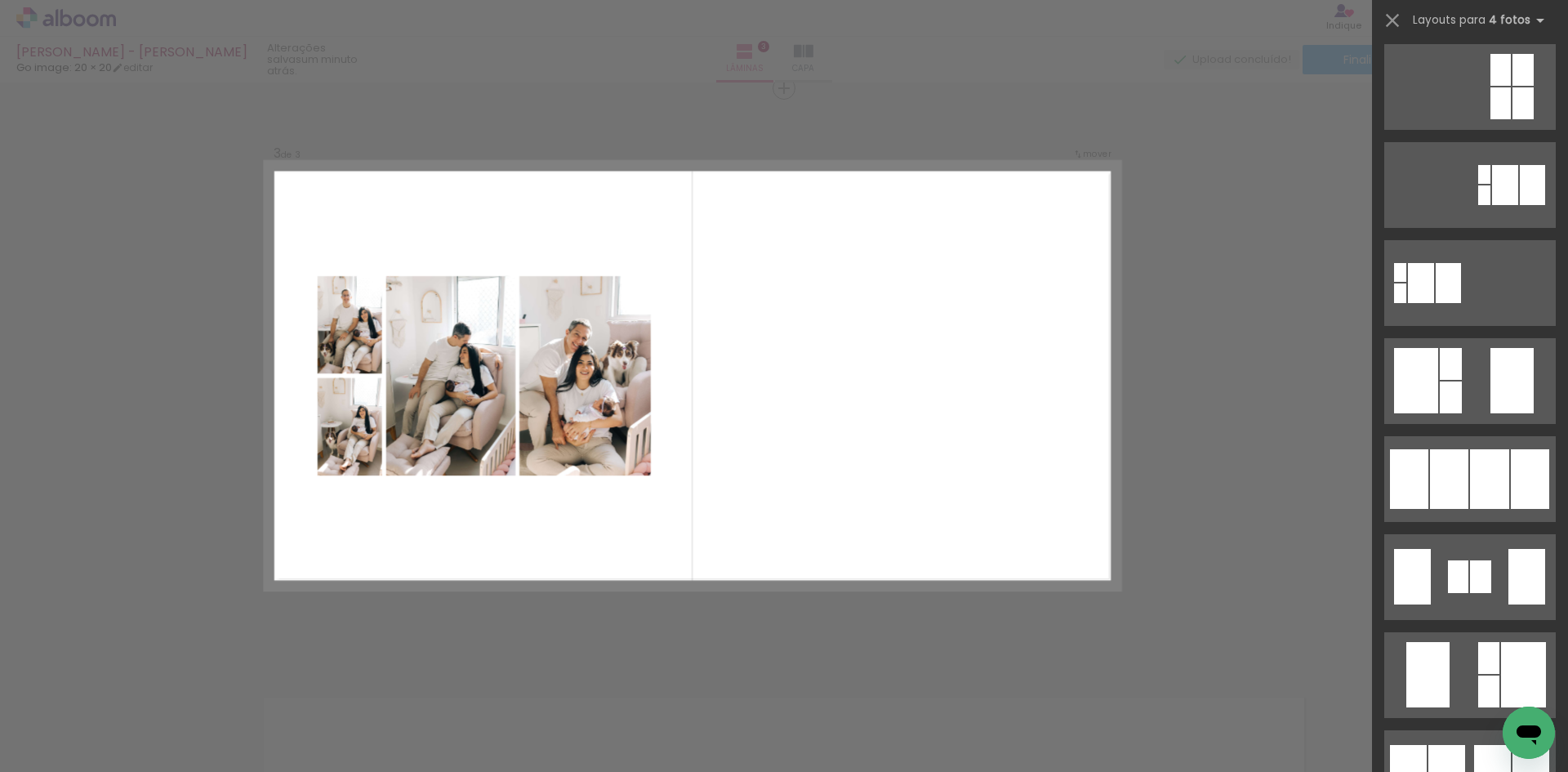
scroll to position [491, 0]
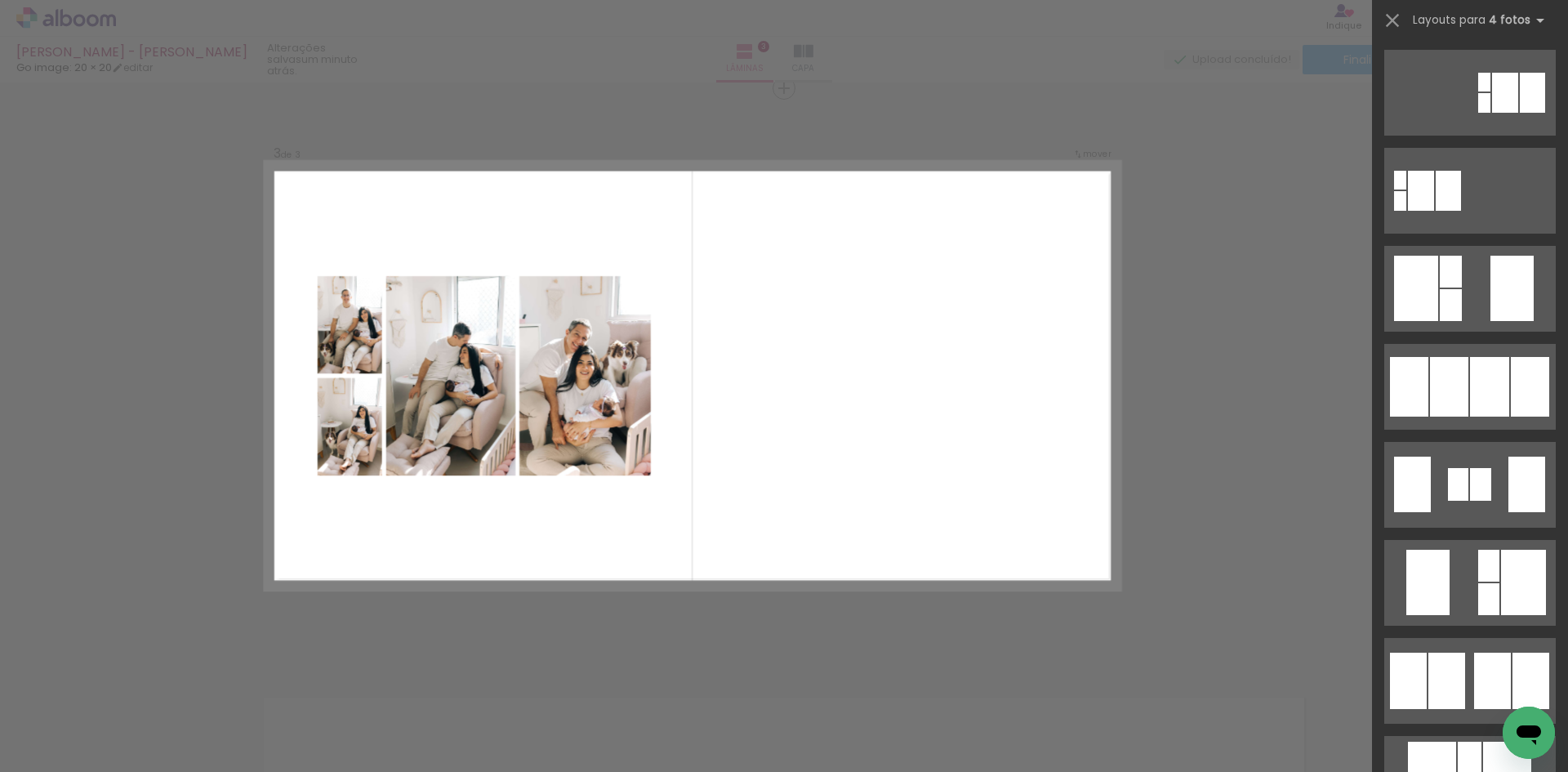
click at [1462, 389] on div at bounding box center [1449, 386] width 38 height 59
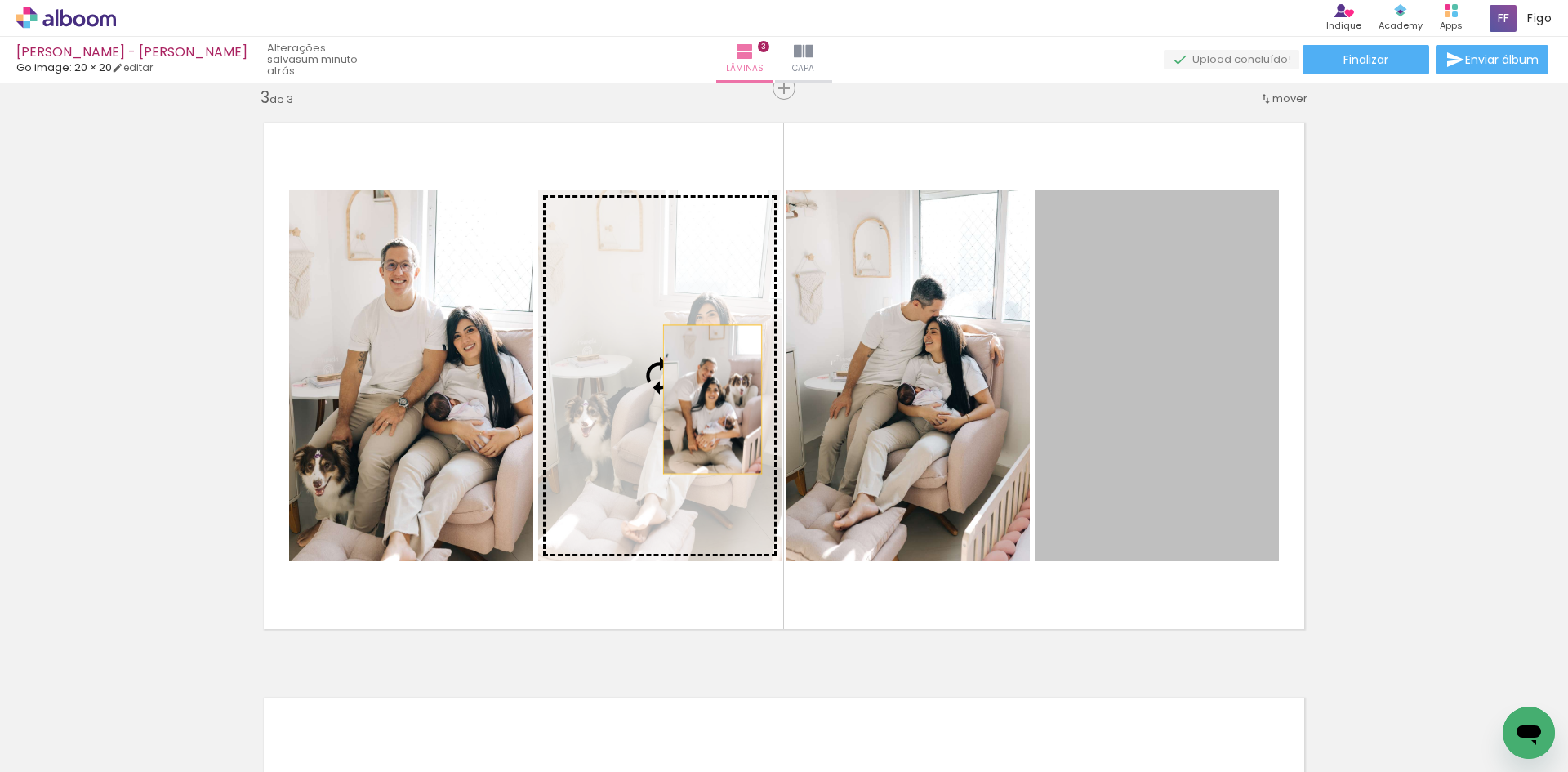
drag, startPoint x: 1091, startPoint y: 400, endPoint x: 669, endPoint y: 394, distance: 422.0
click at [0, 0] on slot at bounding box center [0, 0] width 0 height 0
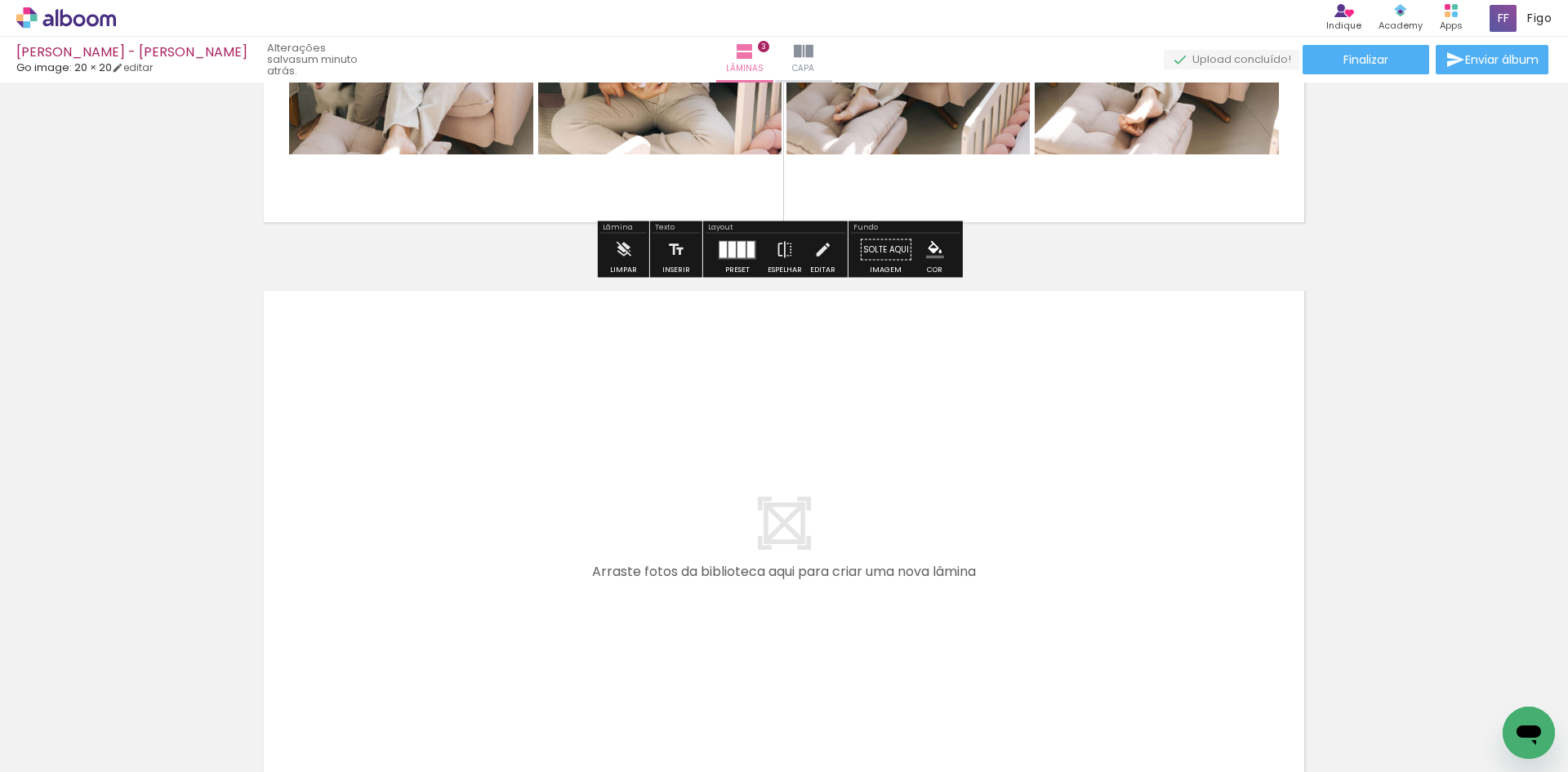
scroll to position [1580, 0]
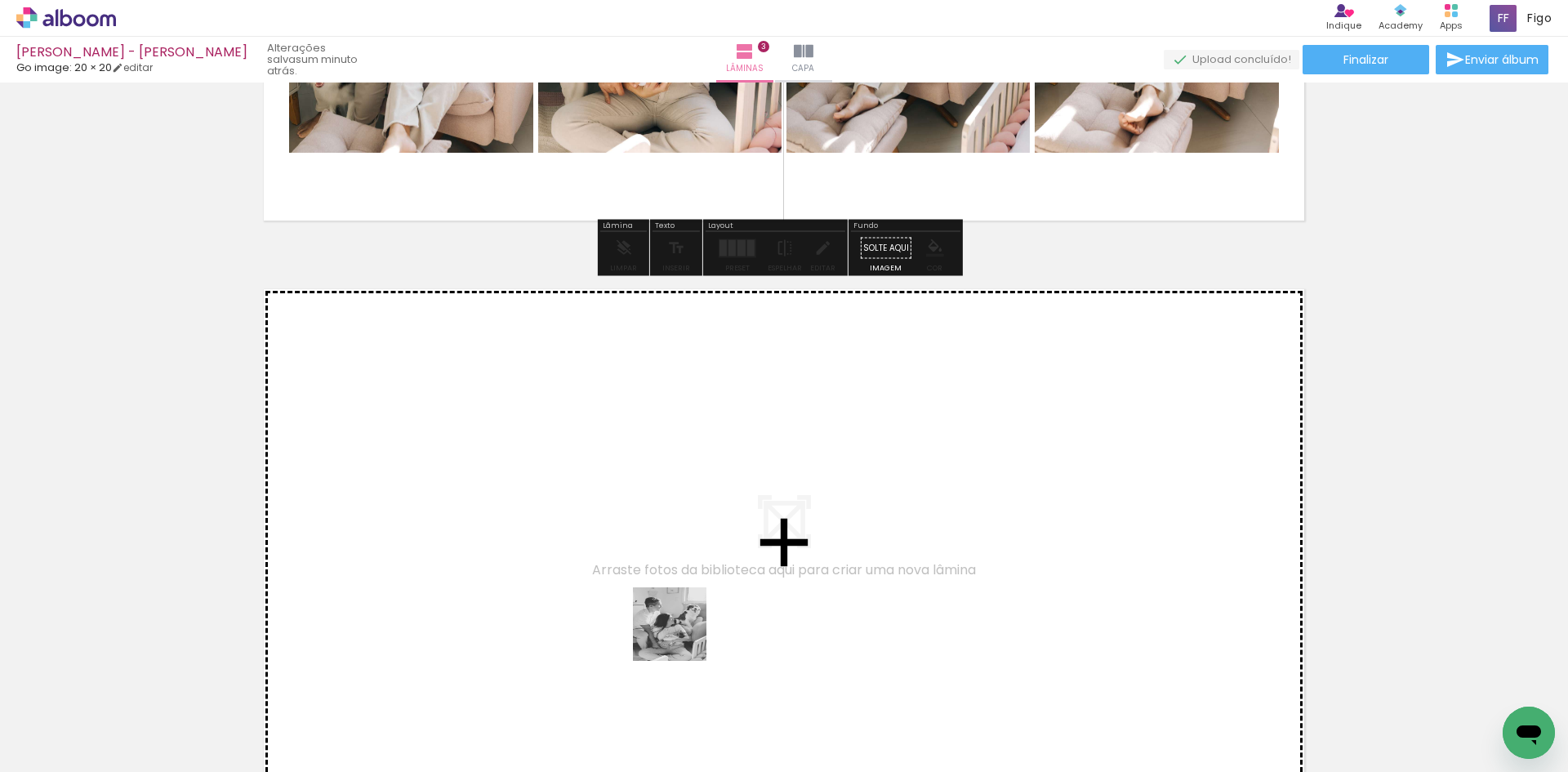
drag, startPoint x: 736, startPoint y: 724, endPoint x: 557, endPoint y: 548, distance: 251.0
click at [557, 548] on quentale-workspace at bounding box center [784, 386] width 1568 height 772
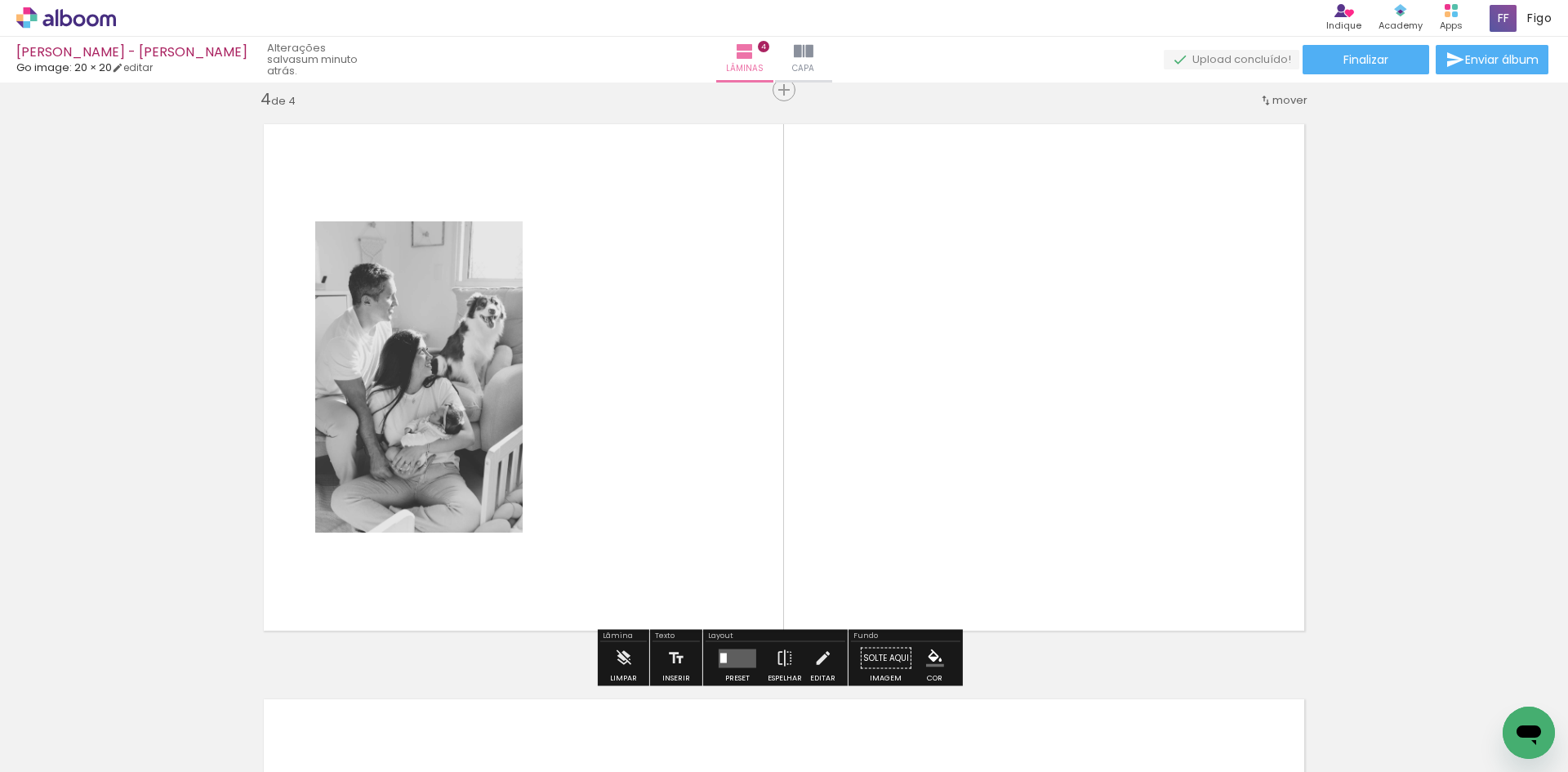
scroll to position [1746, 0]
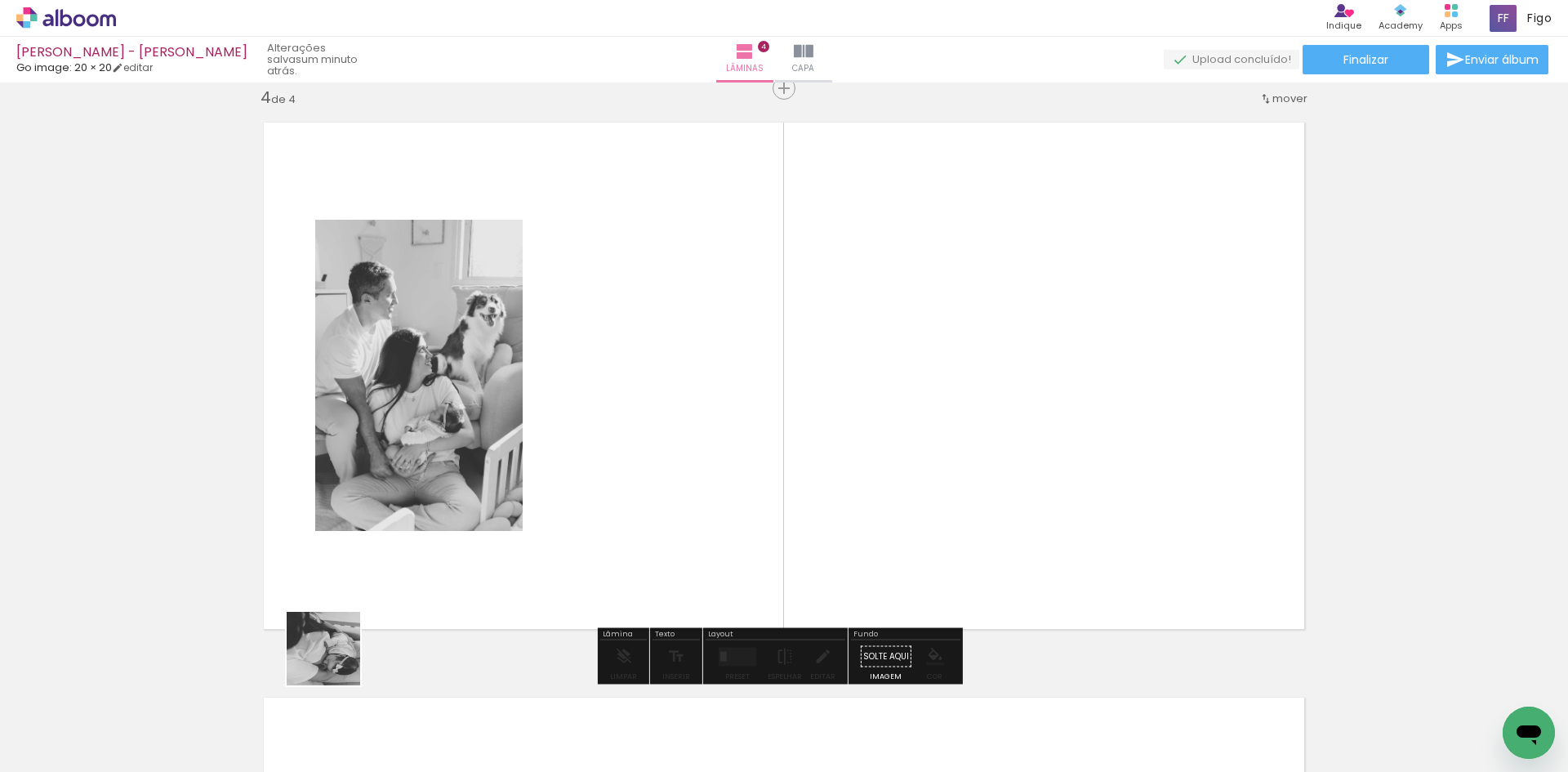
drag, startPoint x: 273, startPoint y: 721, endPoint x: 442, endPoint y: 482, distance: 292.7
click at [435, 501] on quentale-workspace at bounding box center [784, 386] width 1568 height 772
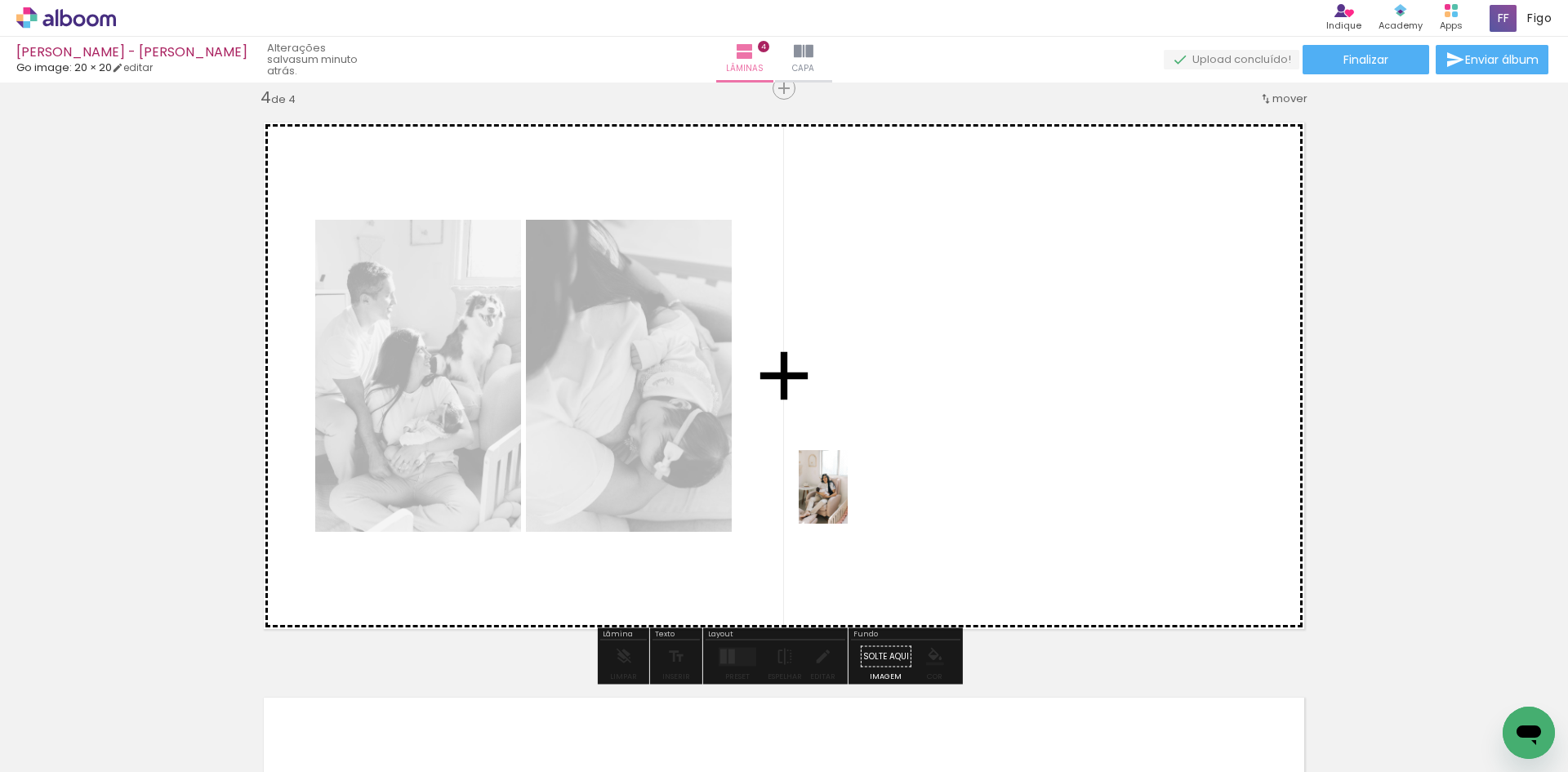
drag, startPoint x: 201, startPoint y: 723, endPoint x: 848, endPoint y: 499, distance: 684.7
click at [848, 499] on quentale-workspace at bounding box center [784, 386] width 1568 height 772
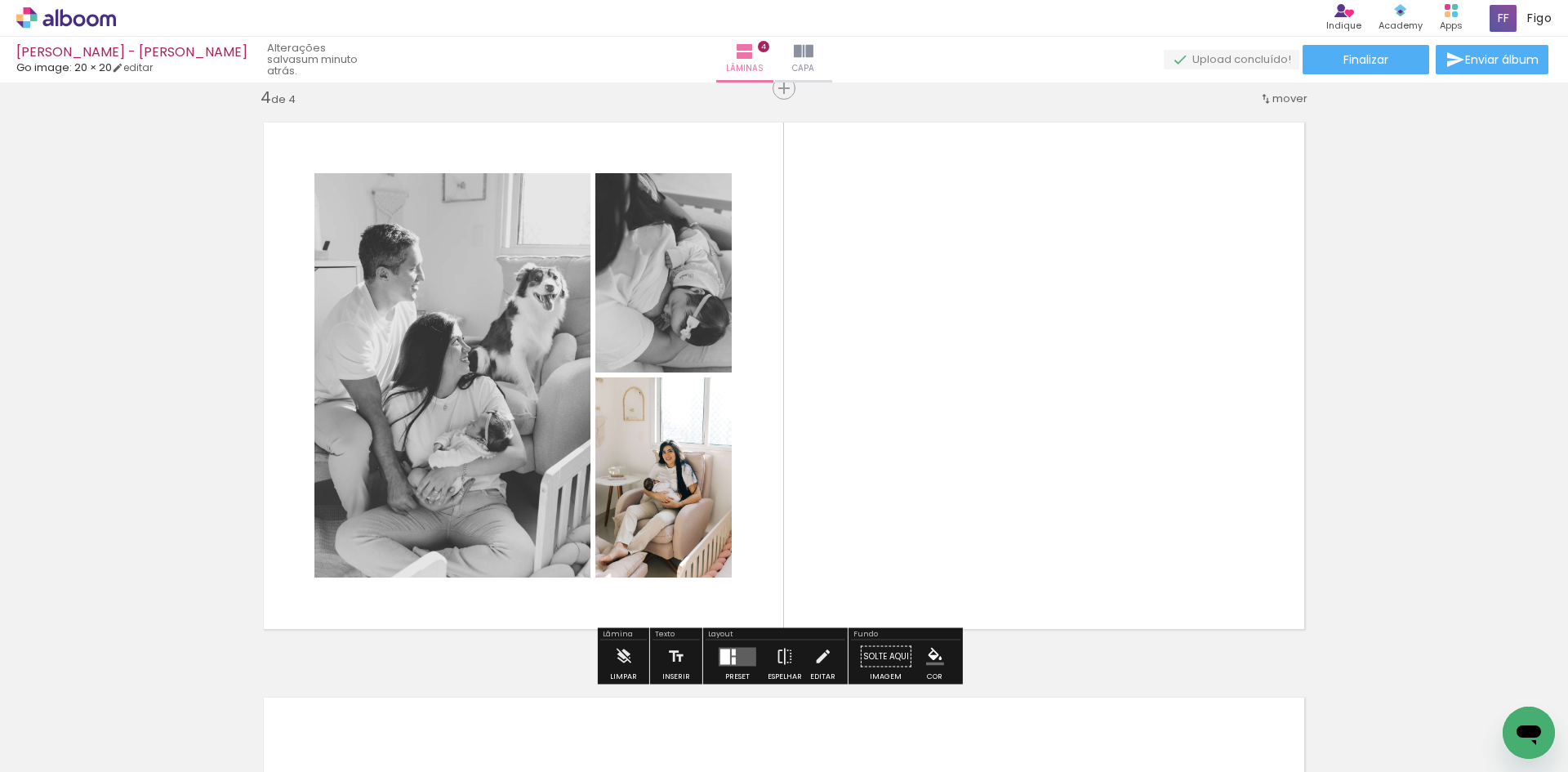
click at [741, 651] on quentale-layouter at bounding box center [738, 656] width 38 height 18
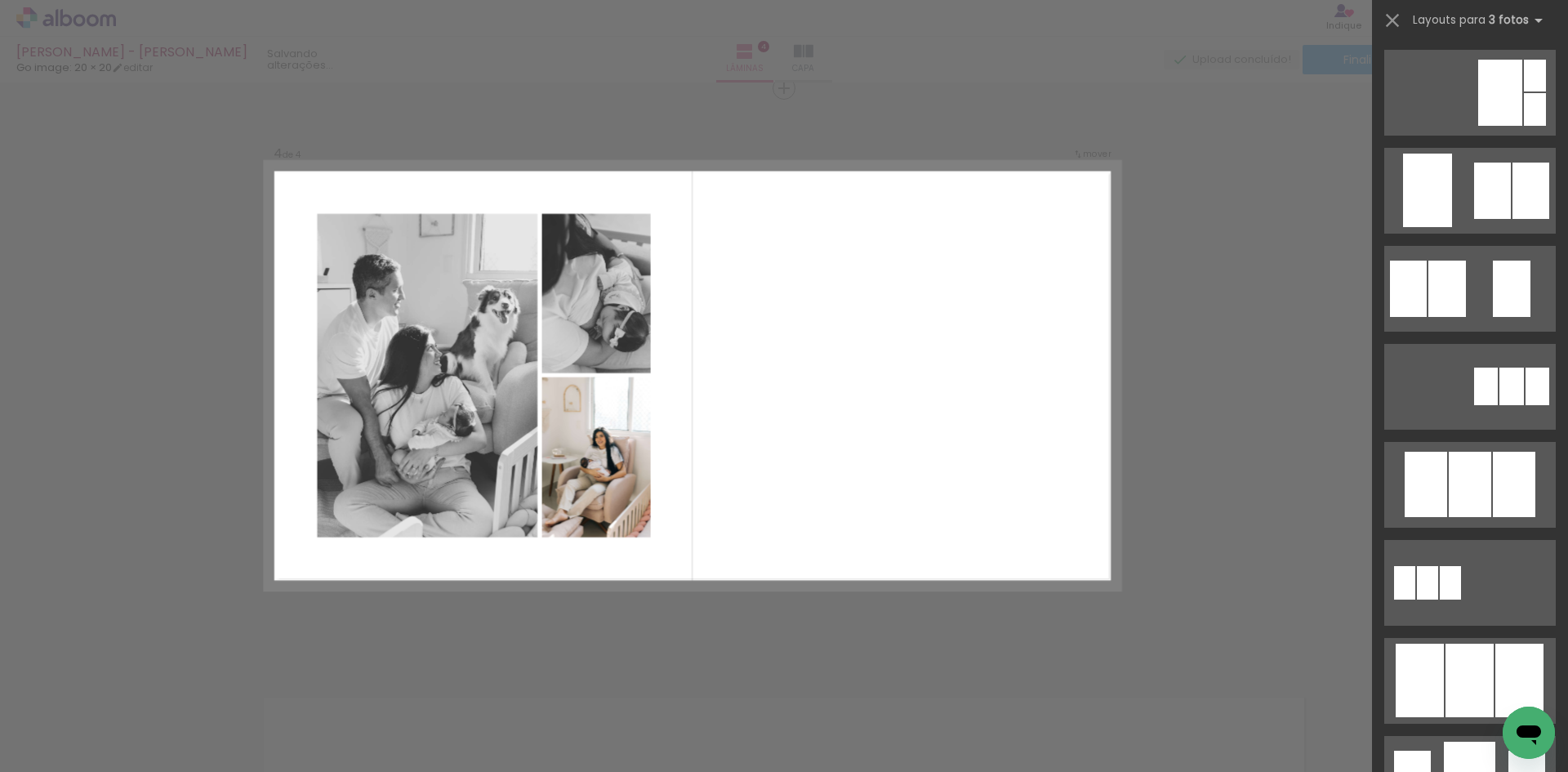
scroll to position [0, 0]
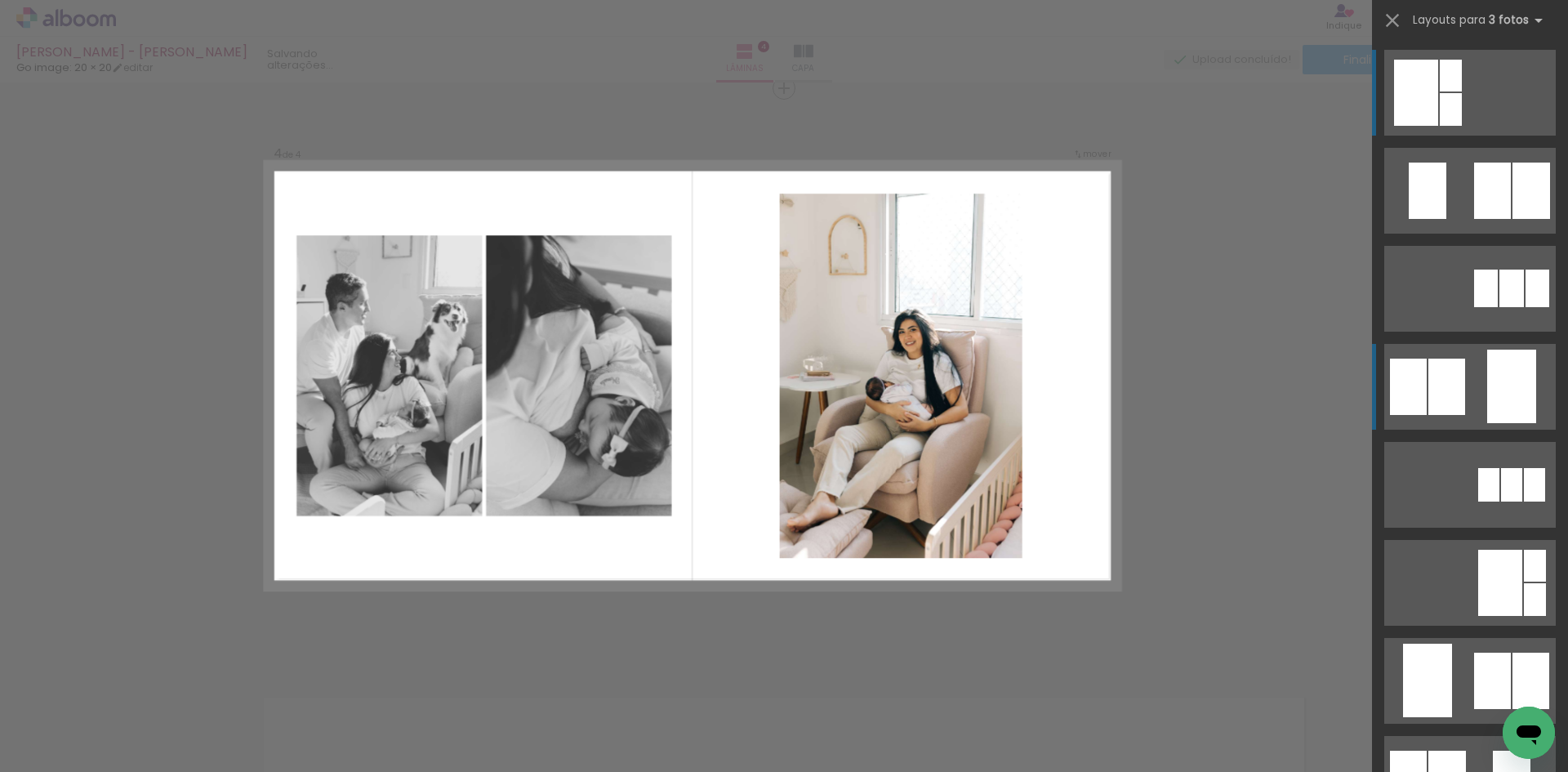
click at [1496, 380] on div at bounding box center [1512, 386] width 49 height 74
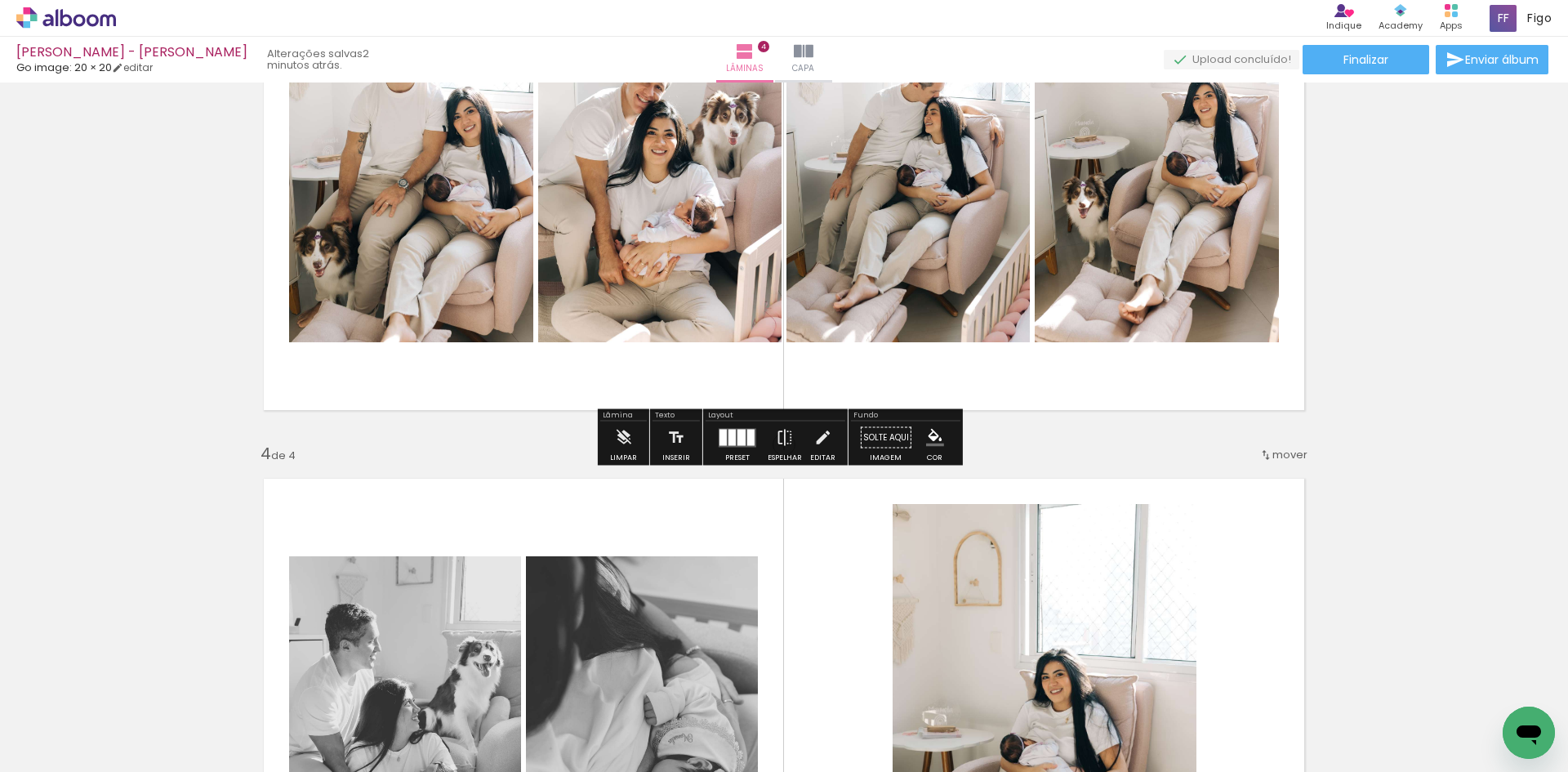
scroll to position [1420, 0]
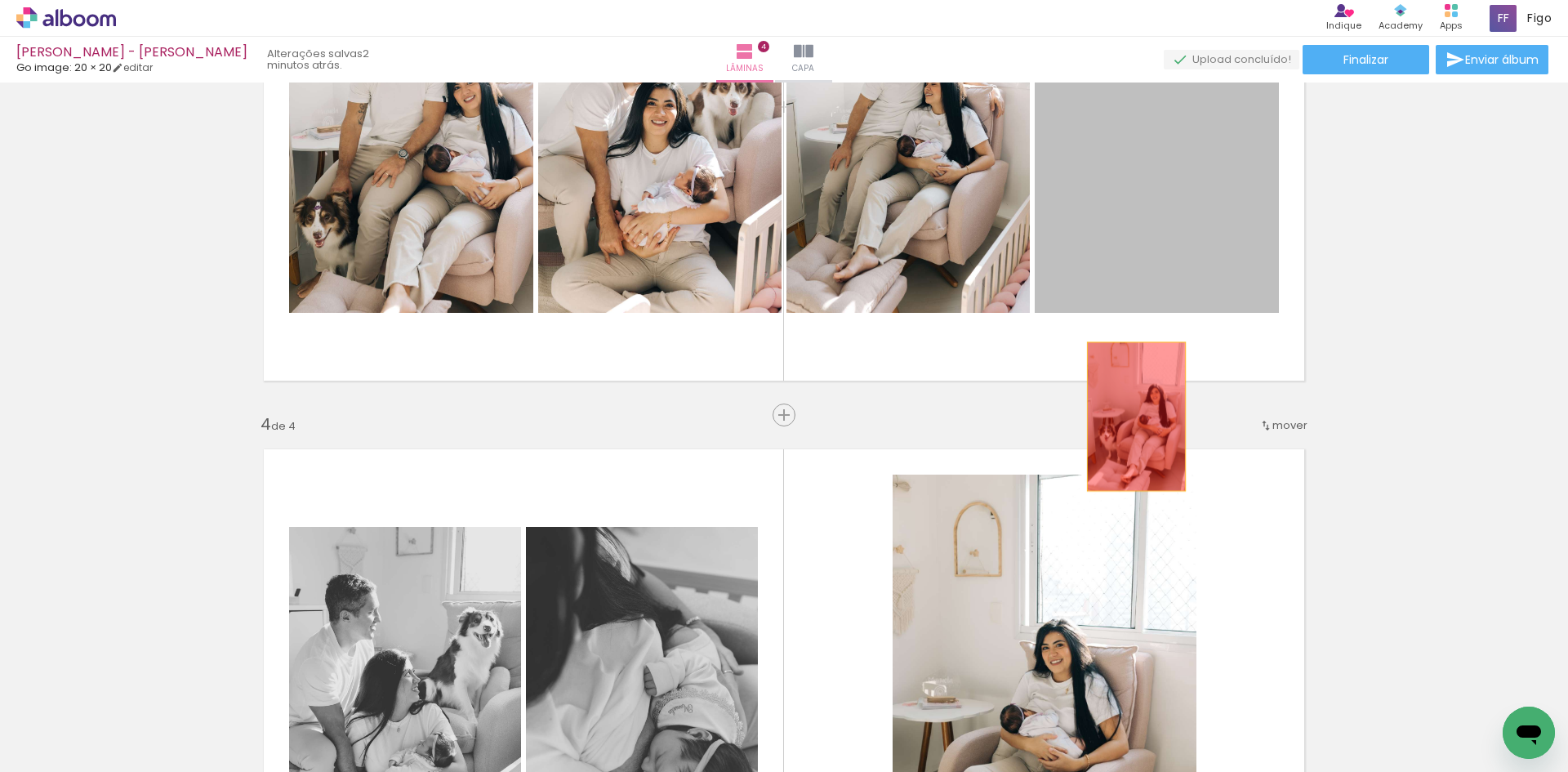
drag, startPoint x: 1149, startPoint y: 185, endPoint x: 1106, endPoint y: 554, distance: 371.5
click at [1124, 518] on div "Inserir lâmina 1 de 4 Inserir lâmina 2 de 4 Inserir lâmina 3 de 4 Inserir lâmin…" at bounding box center [784, 106] width 1568 height 2877
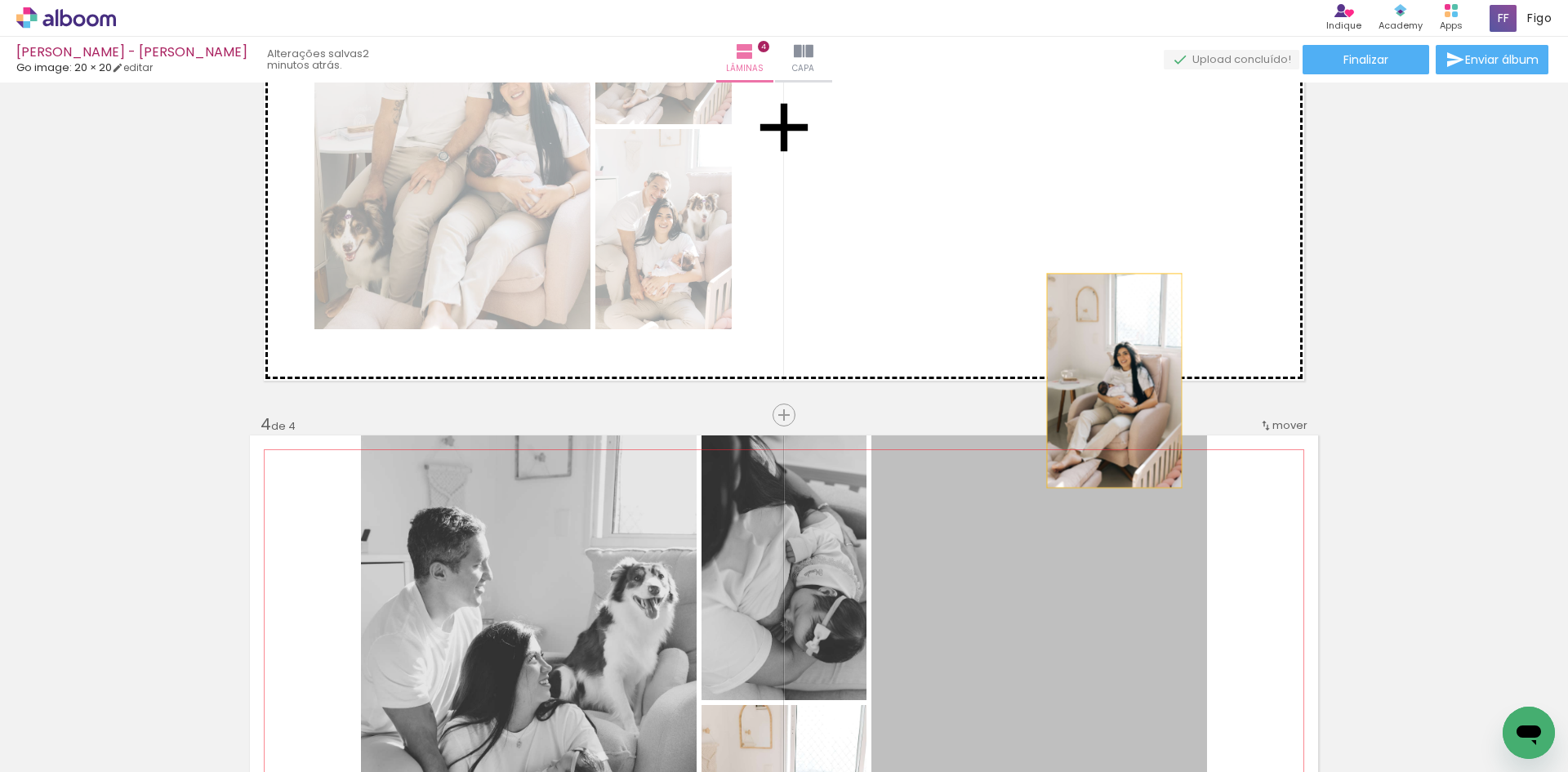
drag, startPoint x: 1076, startPoint y: 572, endPoint x: 1121, endPoint y: 249, distance: 326.1
click at [1121, 249] on div "Inserir lâmina 1 de 4 Inserir lâmina 2 de 4 Inserir lâmina 3 de 4 Inserir lâmin…" at bounding box center [784, 106] width 1568 height 2877
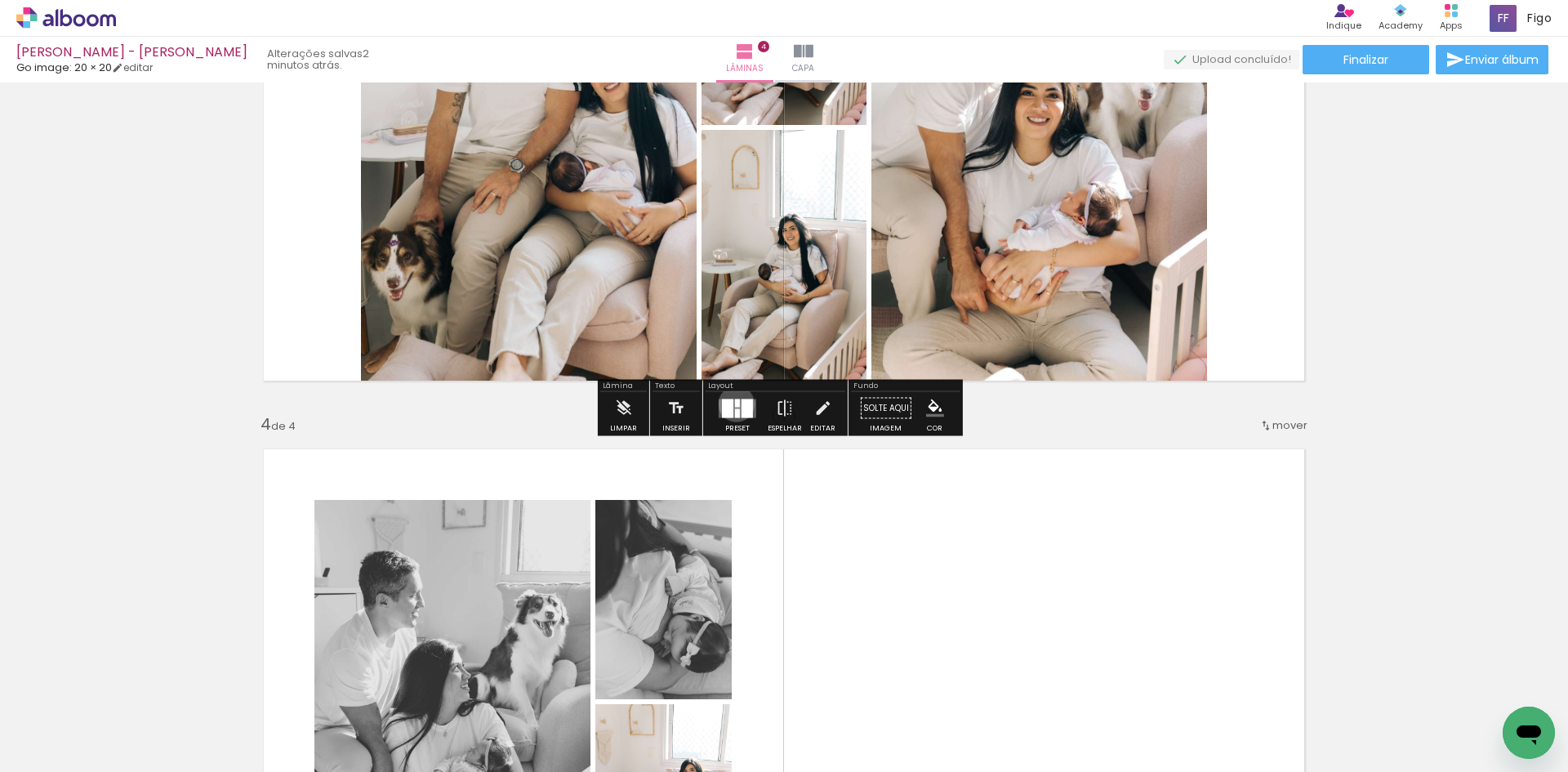
click at [735, 404] on div at bounding box center [737, 403] width 5 height 8
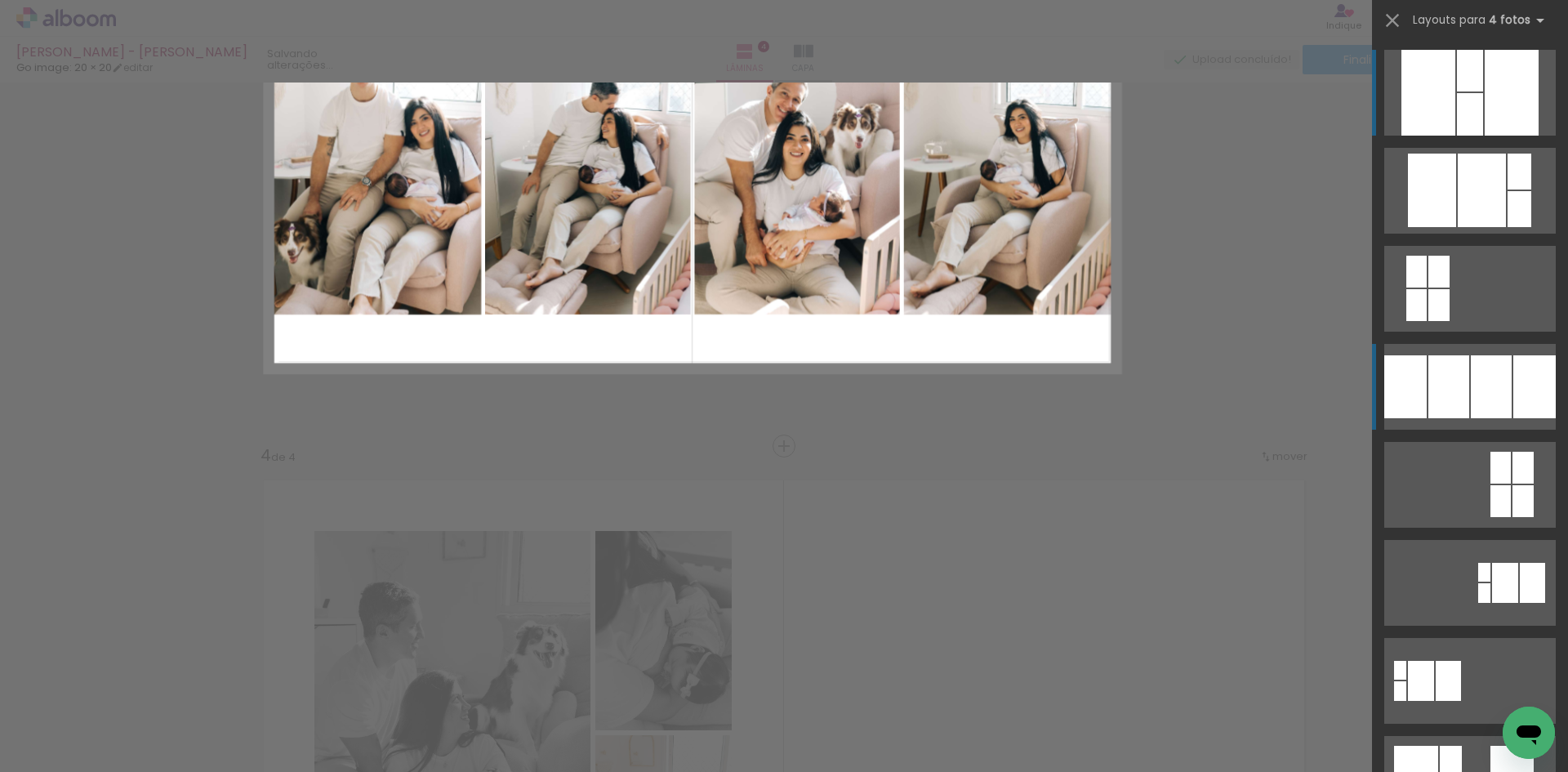
click at [1472, 399] on div at bounding box center [1492, 386] width 41 height 63
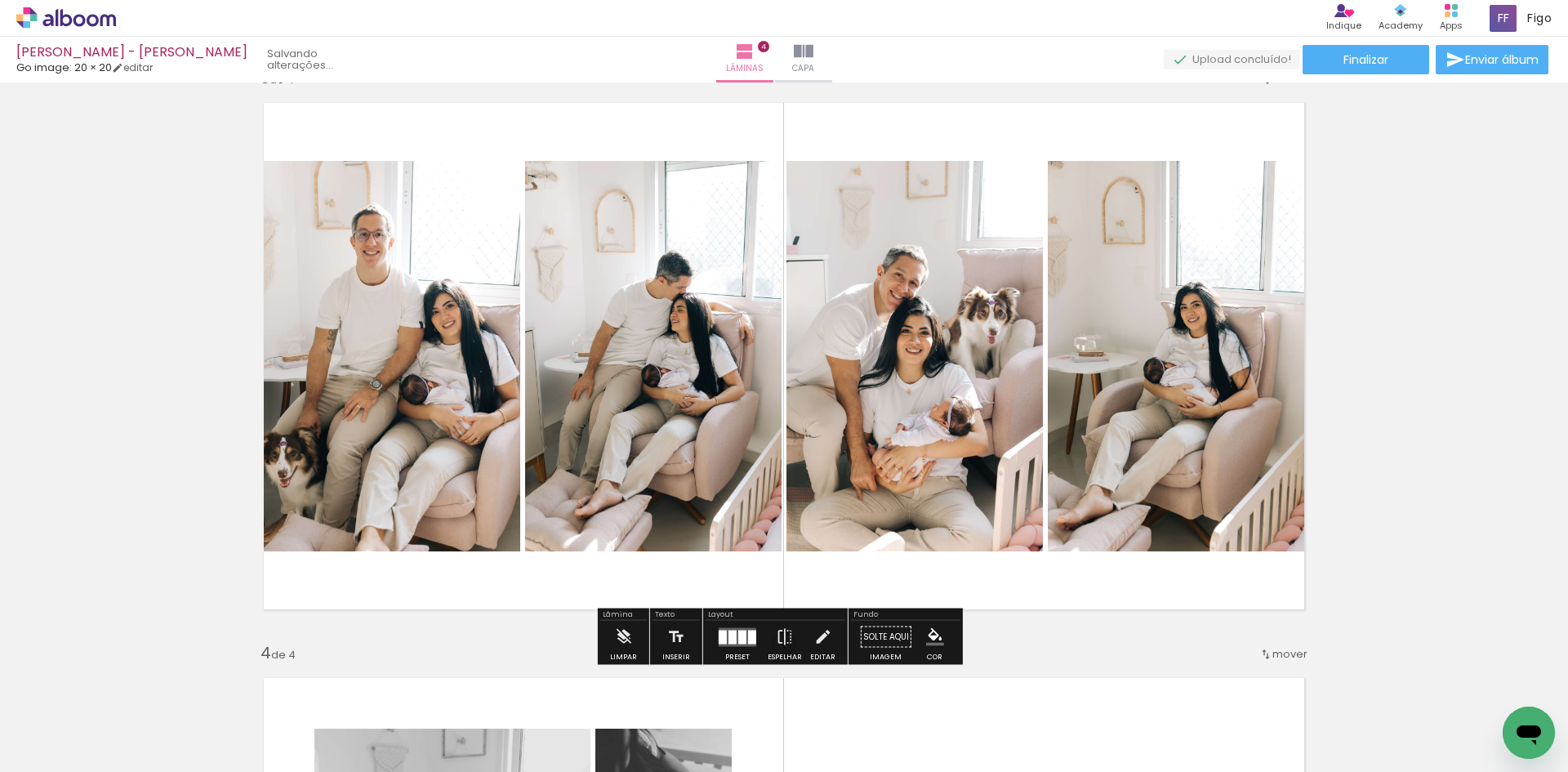
scroll to position [1172, 0]
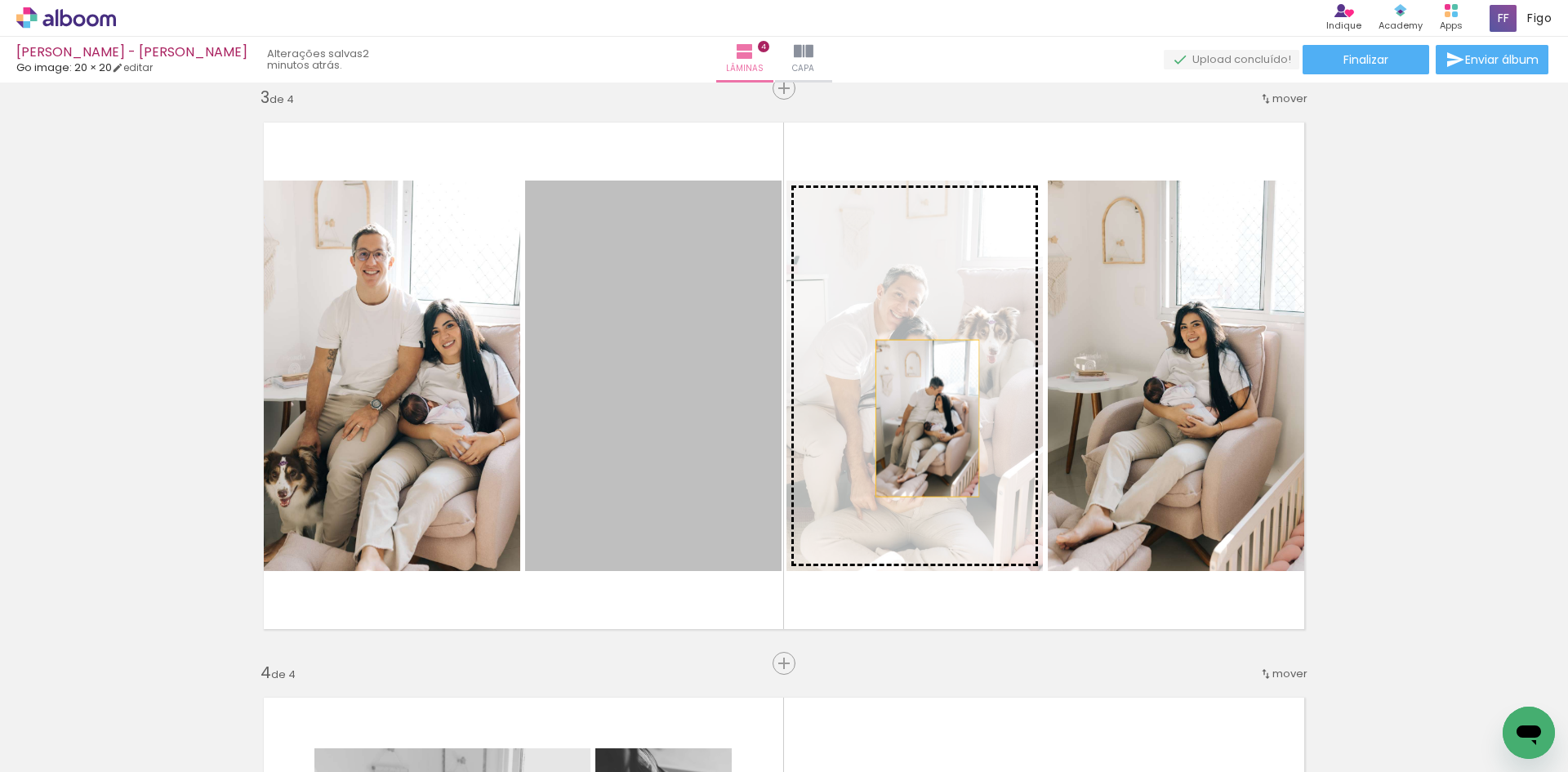
drag, startPoint x: 714, startPoint y: 410, endPoint x: 928, endPoint y: 419, distance: 214.2
click at [0, 0] on slot at bounding box center [0, 0] width 0 height 0
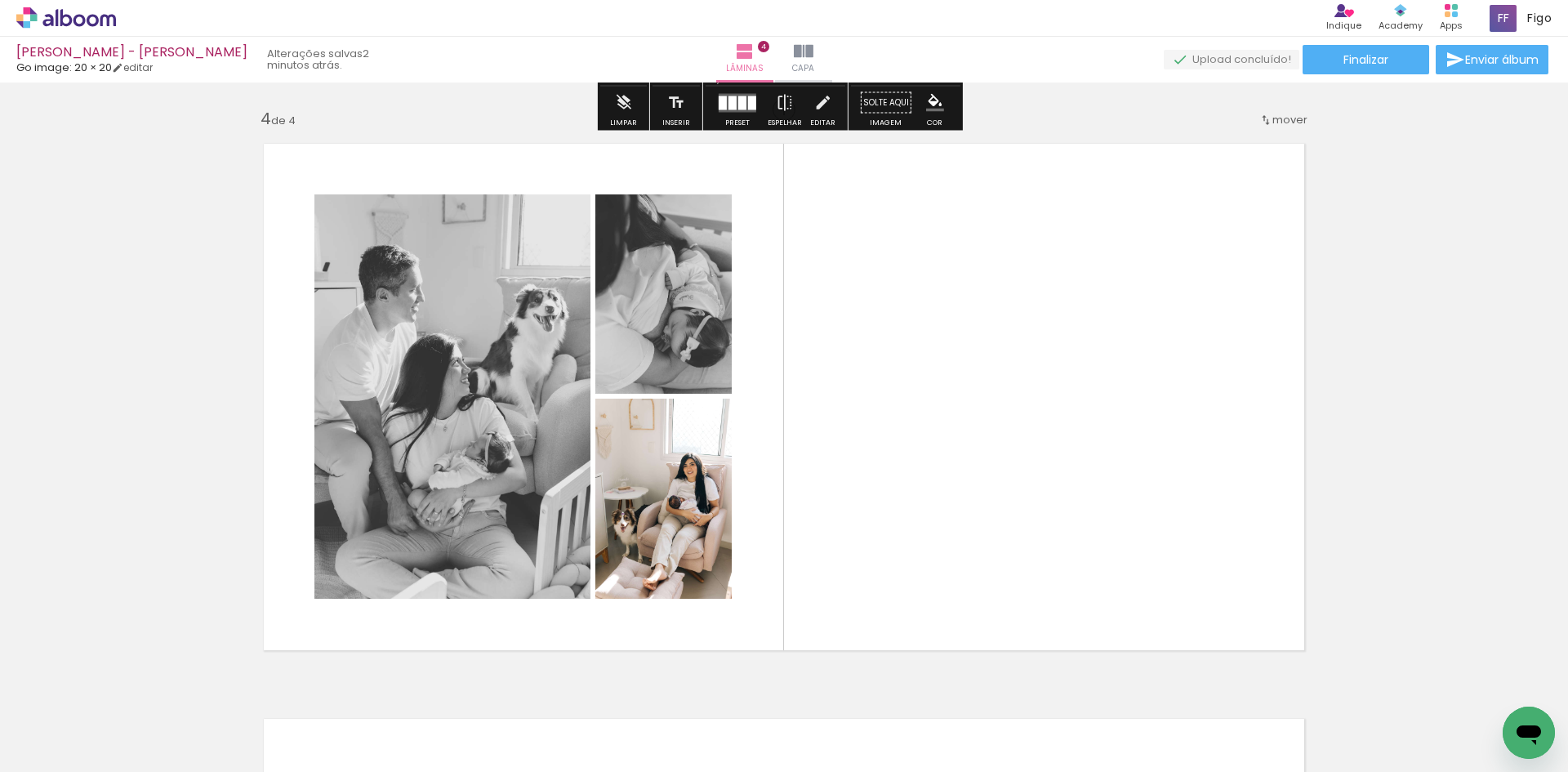
scroll to position [1744, 0]
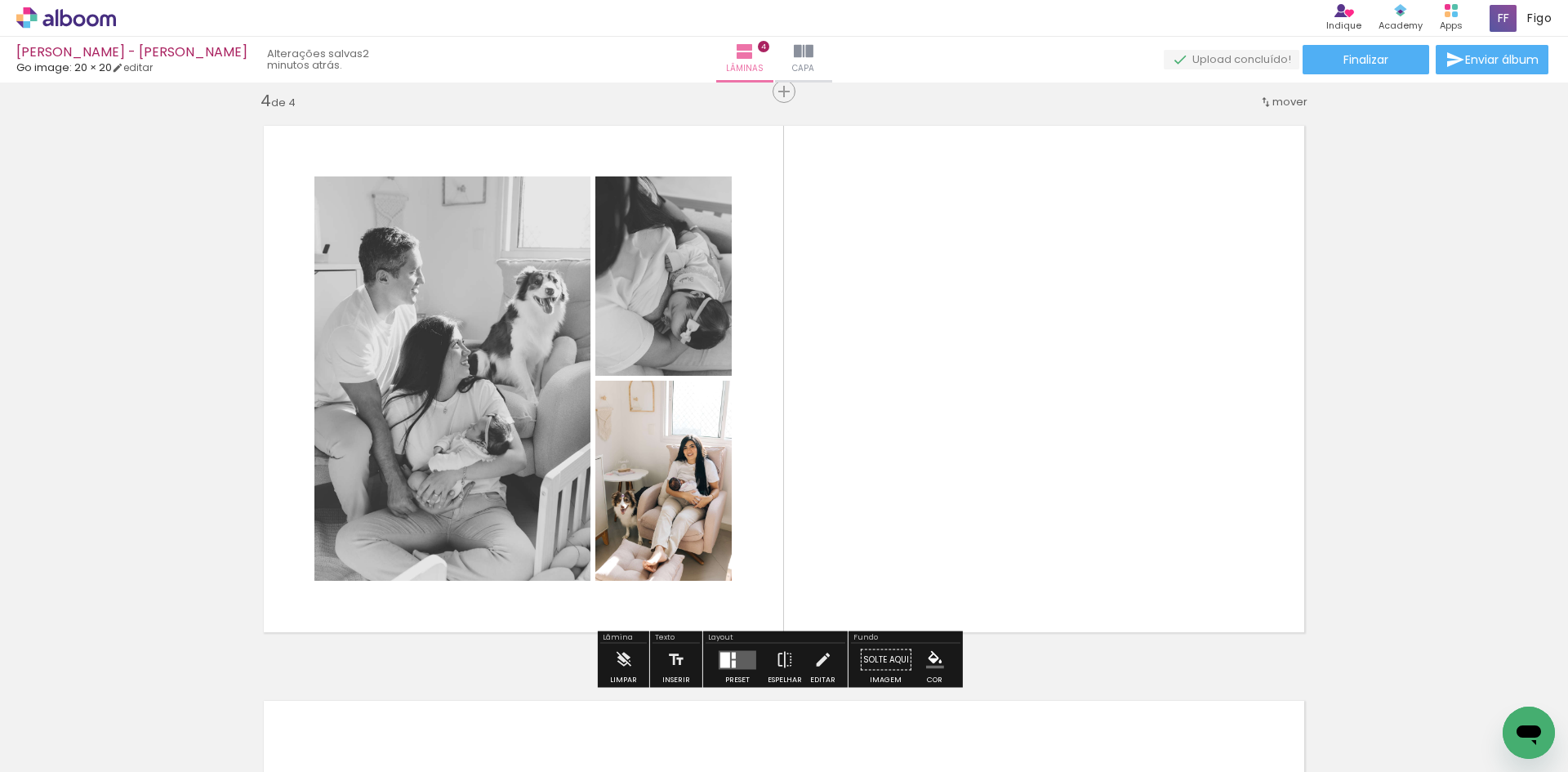
click at [720, 655] on div at bounding box center [725, 660] width 10 height 16
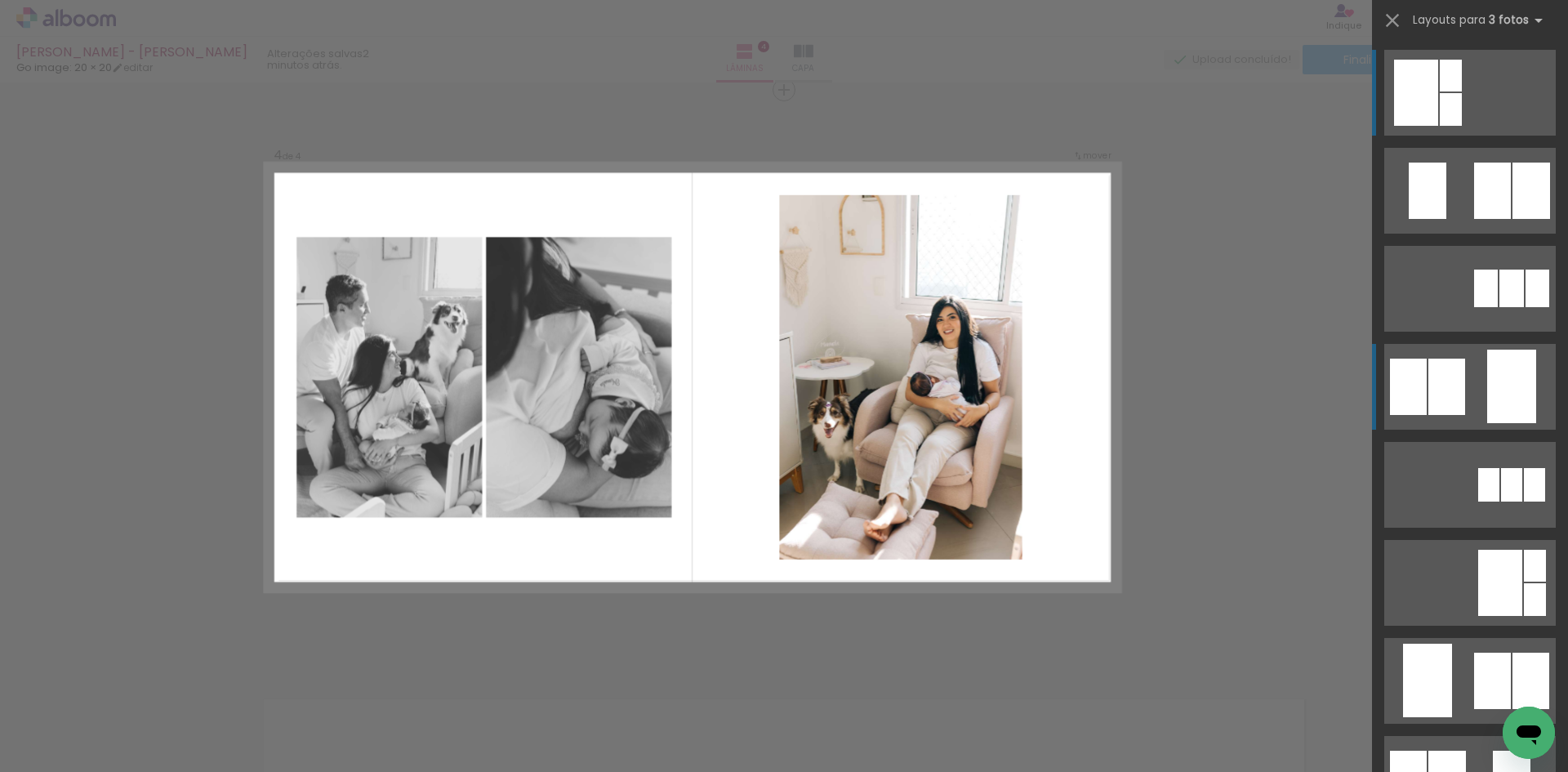
click at [1487, 356] on div at bounding box center [1512, 386] width 49 height 74
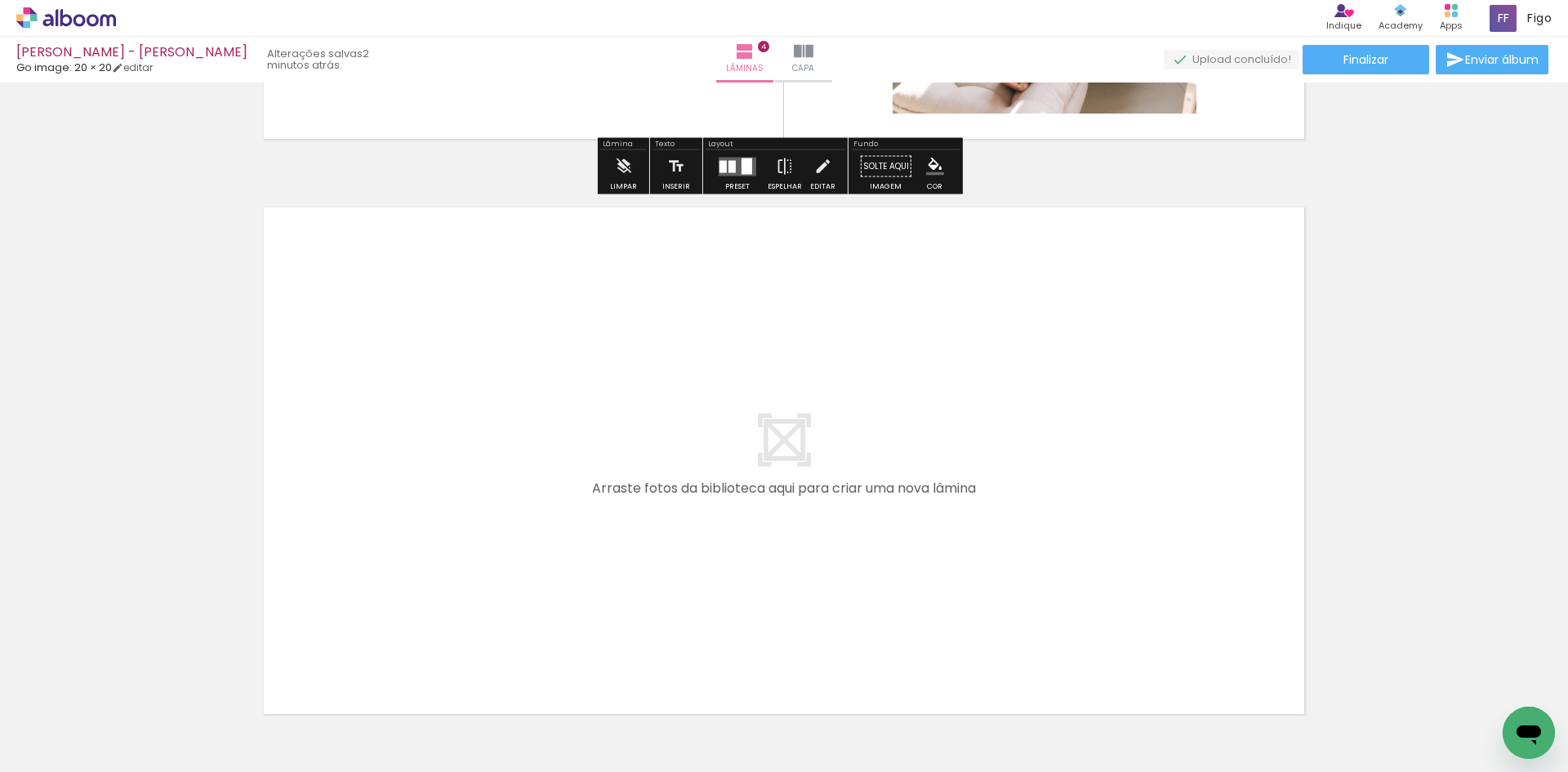
scroll to position [2319, 0]
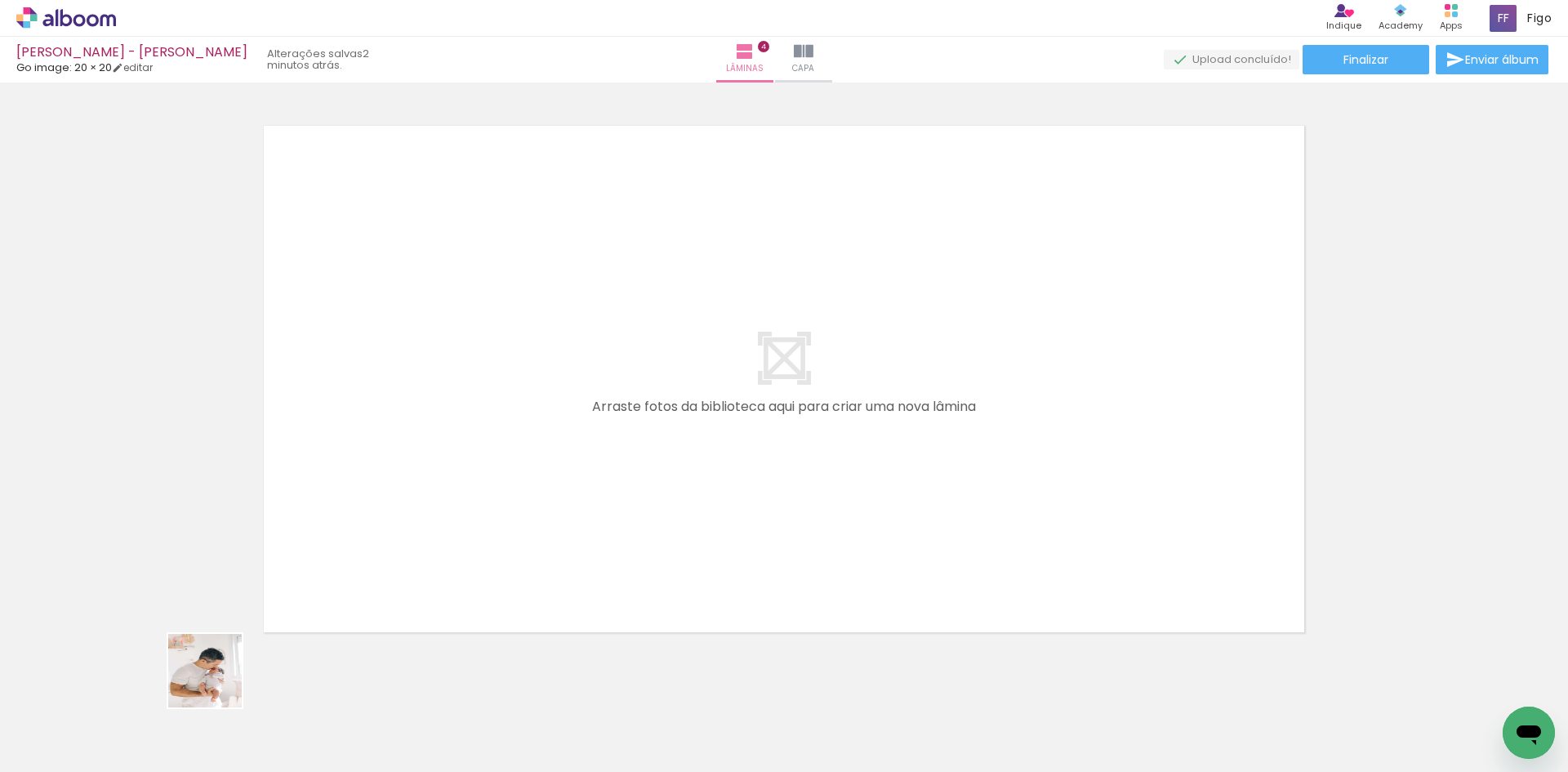
drag, startPoint x: 199, startPoint y: 727, endPoint x: 315, endPoint y: 506, distance: 249.6
click at [315, 506] on quentale-workspace at bounding box center [784, 386] width 1568 height 772
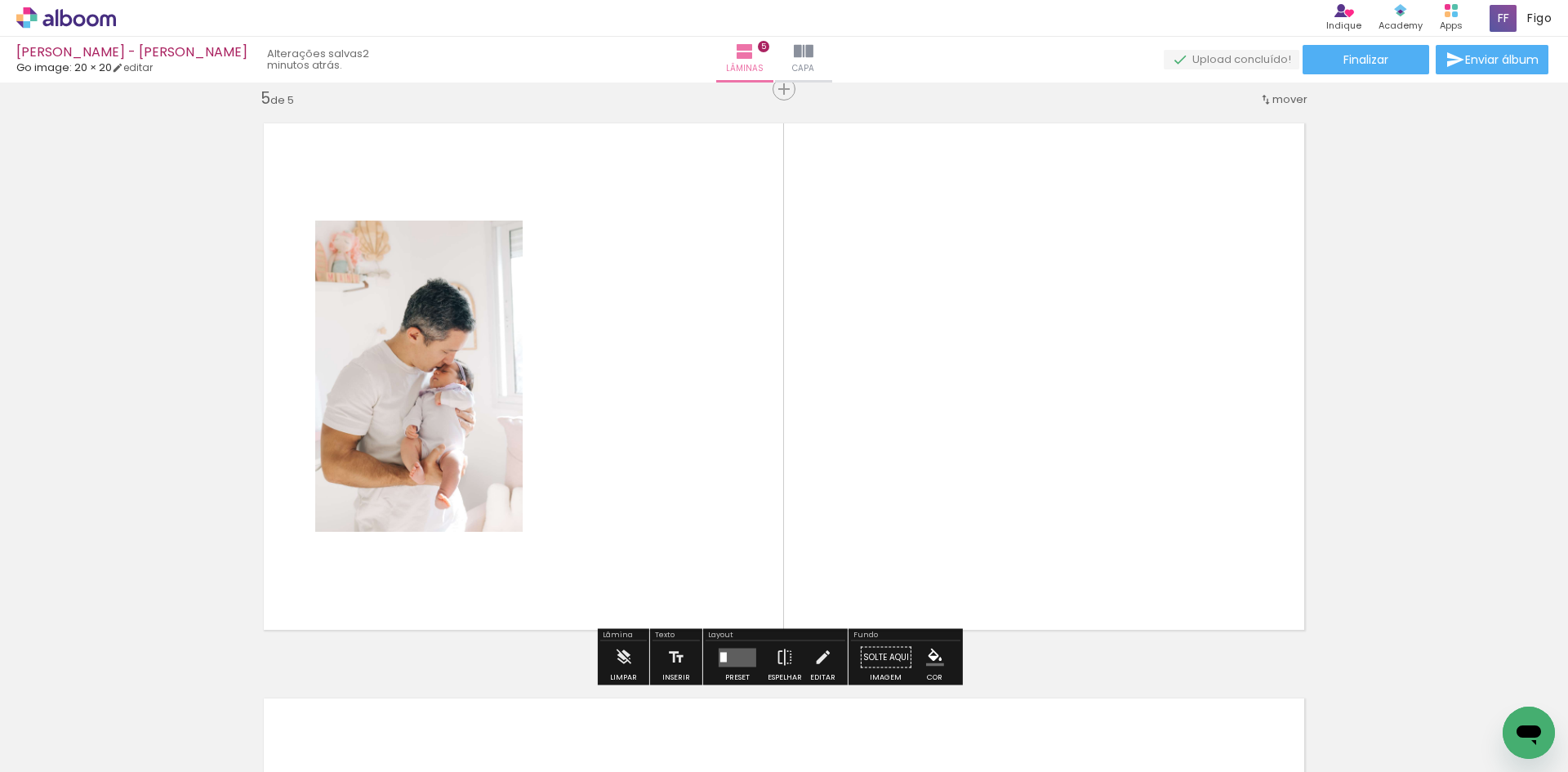
scroll to position [2322, 0]
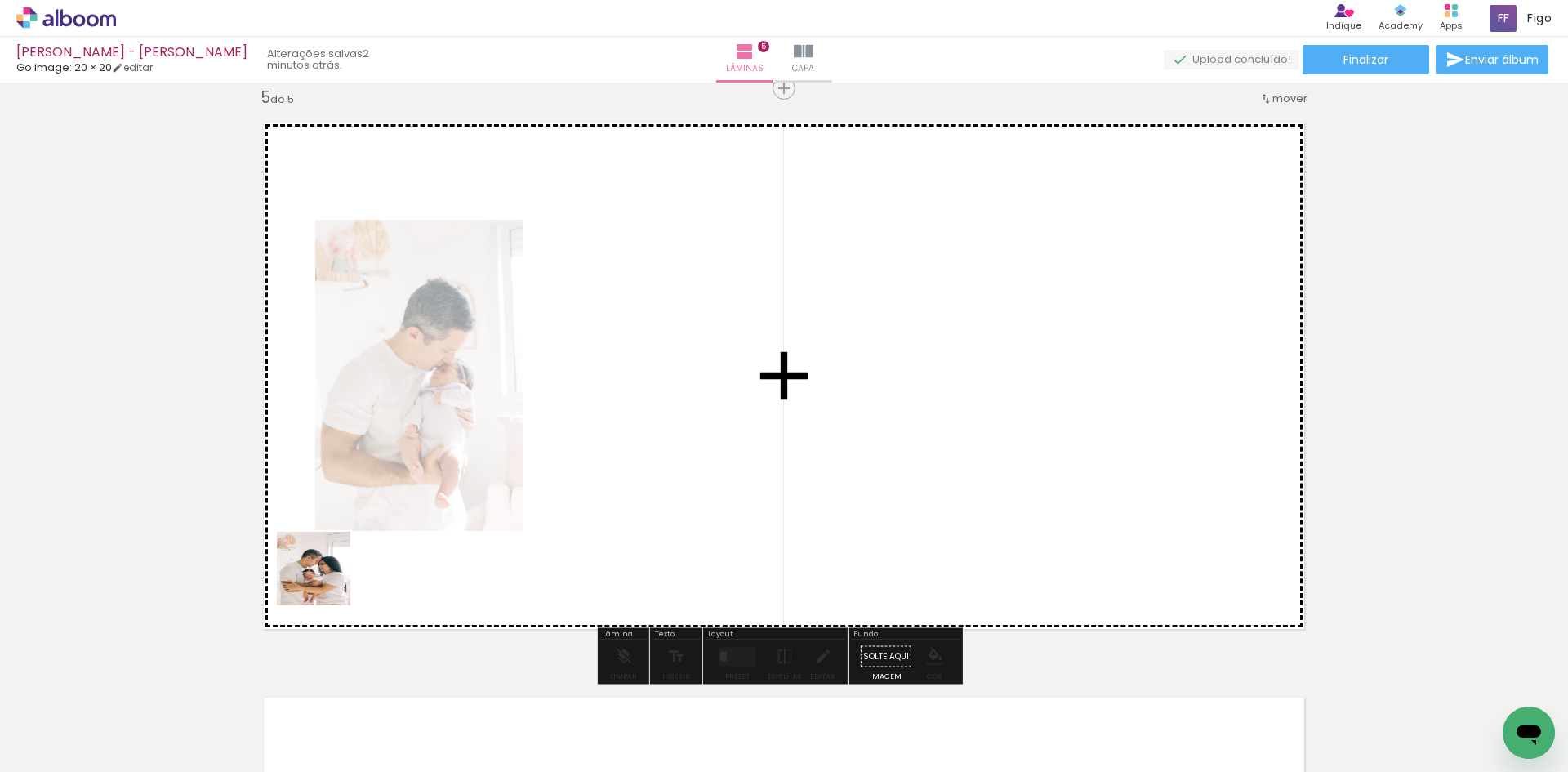
drag, startPoint x: 172, startPoint y: 713, endPoint x: 357, endPoint y: 501, distance: 281.4
click at [355, 511] on quentale-workspace at bounding box center [784, 386] width 1568 height 772
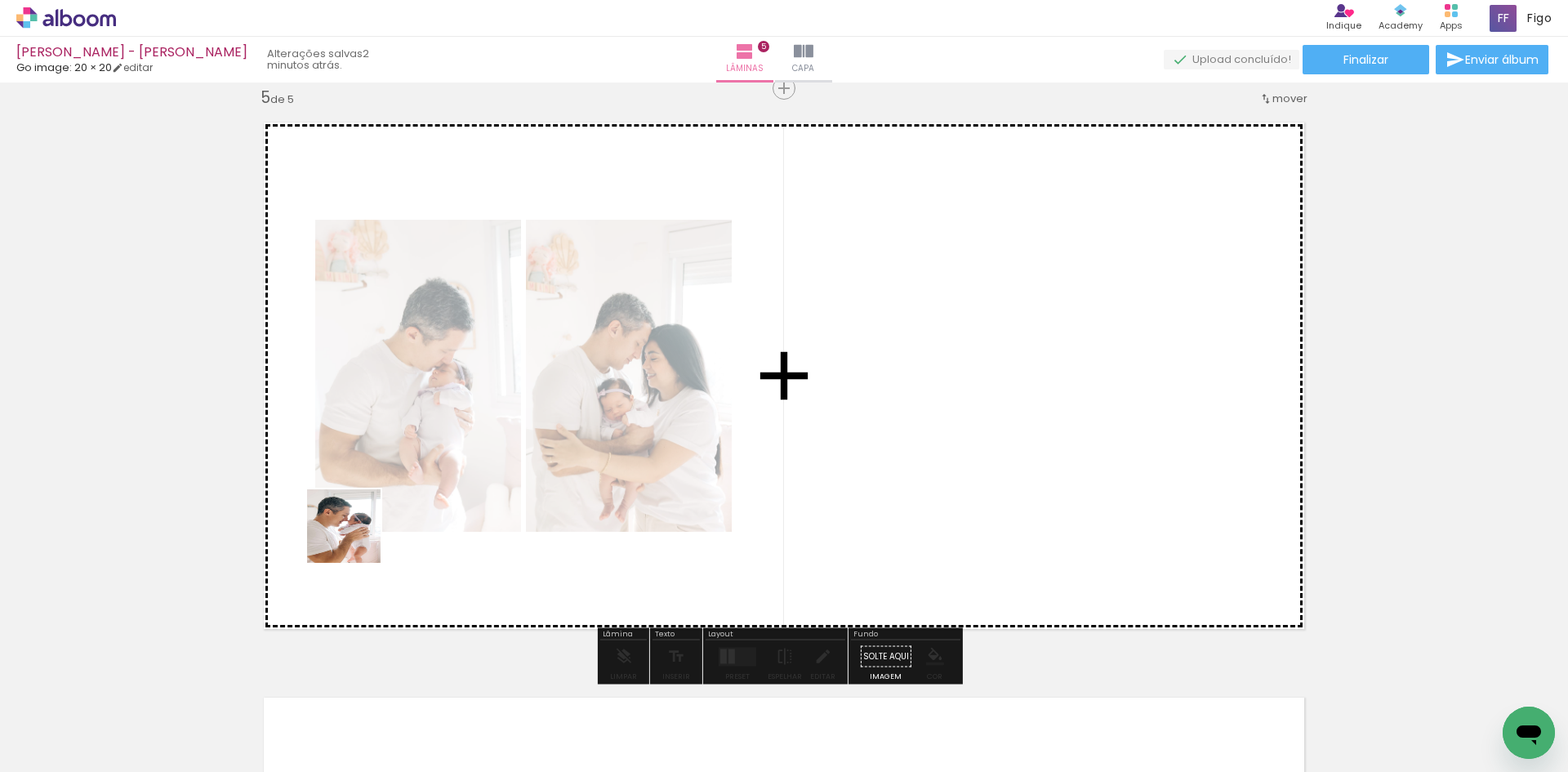
drag, startPoint x: 165, startPoint y: 733, endPoint x: 370, endPoint y: 510, distance: 302.9
click at [360, 530] on quentale-workspace at bounding box center [784, 386] width 1568 height 772
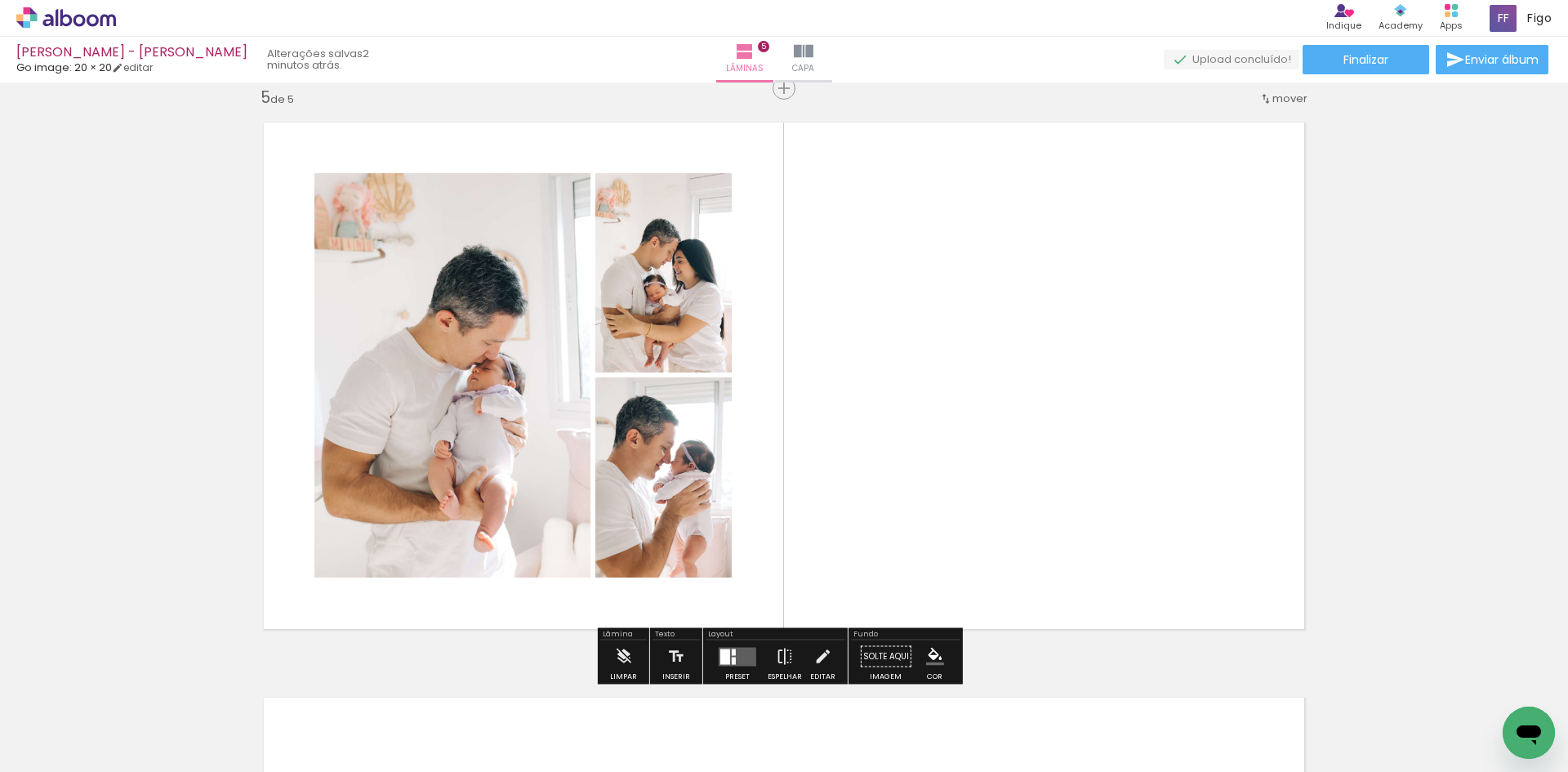
drag, startPoint x: 183, startPoint y: 735, endPoint x: 470, endPoint y: 518, distance: 359.8
click at [460, 524] on quentale-workspace at bounding box center [784, 386] width 1568 height 772
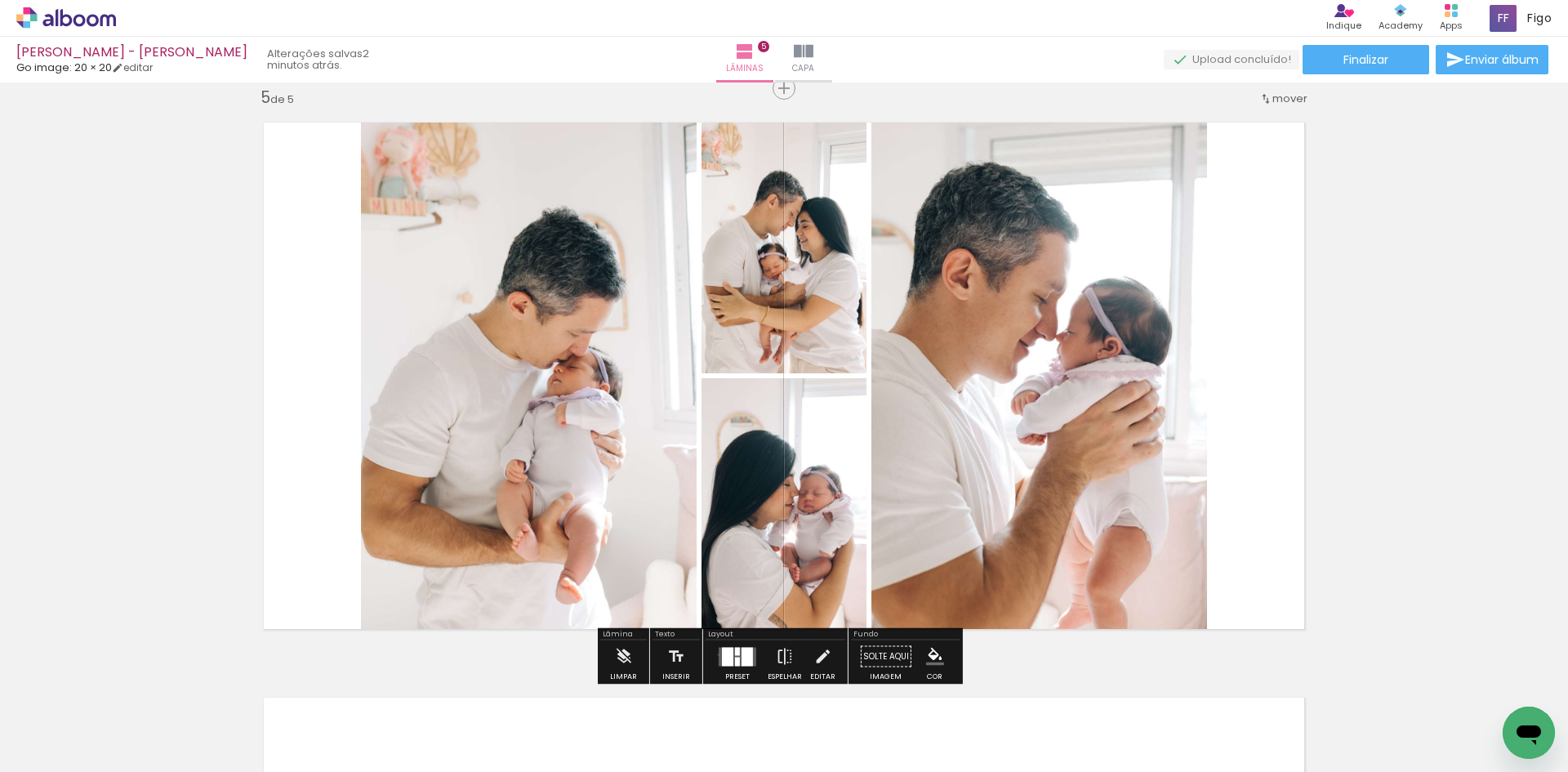
click at [719, 654] on quentale-layouter at bounding box center [738, 656] width 38 height 18
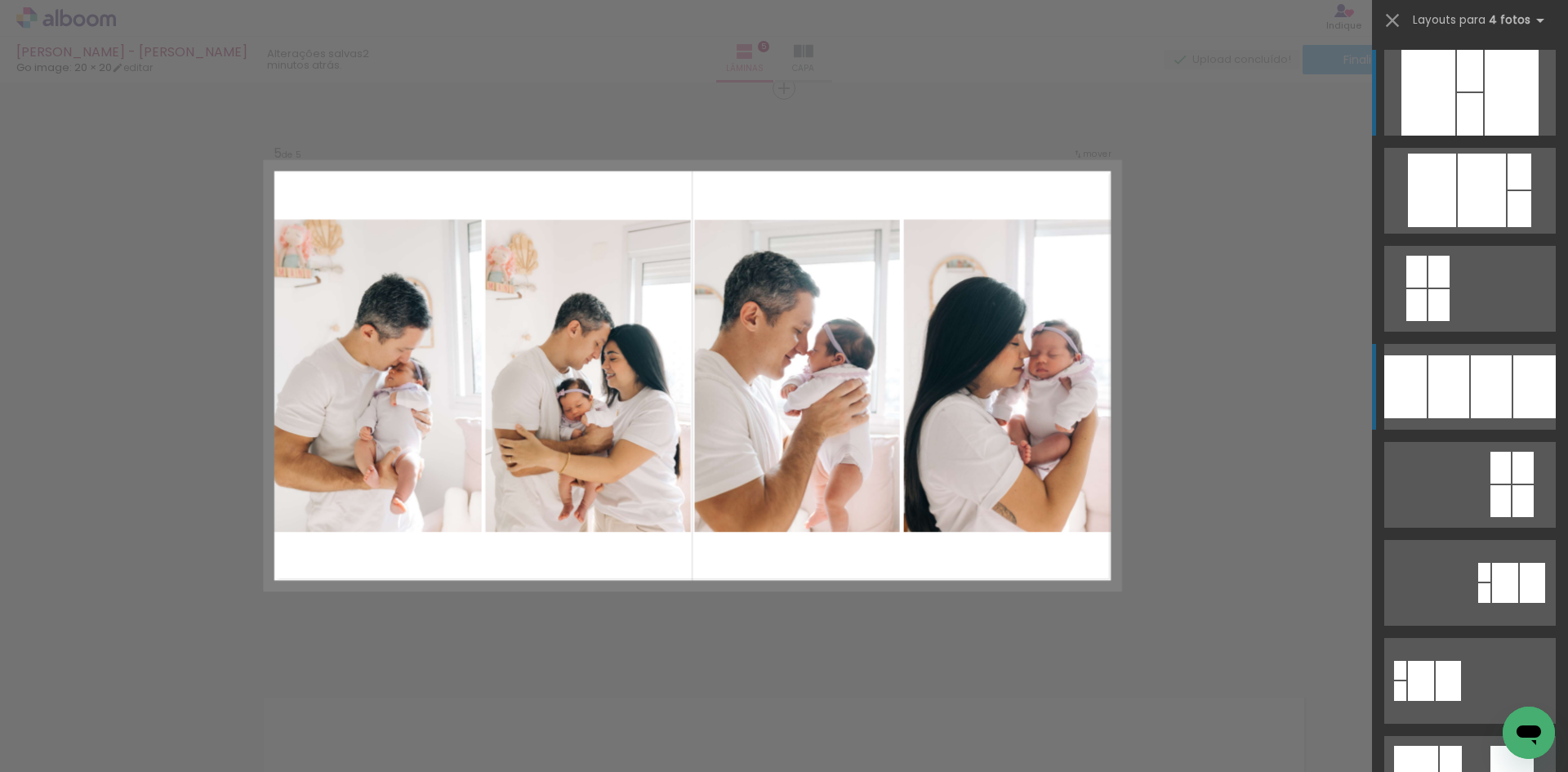
click at [1527, 380] on div at bounding box center [1535, 386] width 43 height 63
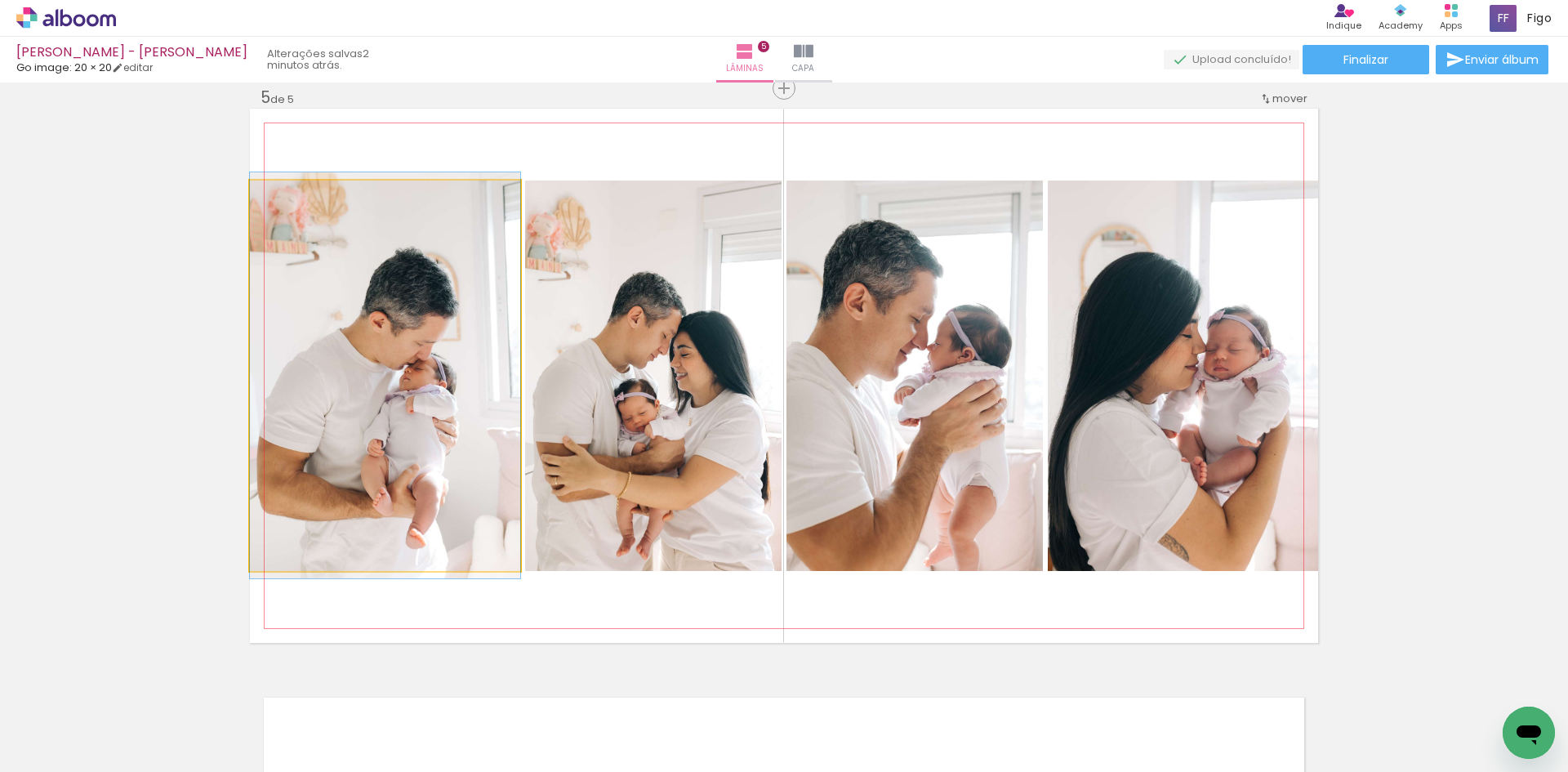
drag, startPoint x: 448, startPoint y: 432, endPoint x: 694, endPoint y: 444, distance: 246.3
click at [0, 0] on slot at bounding box center [0, 0] width 0 height 0
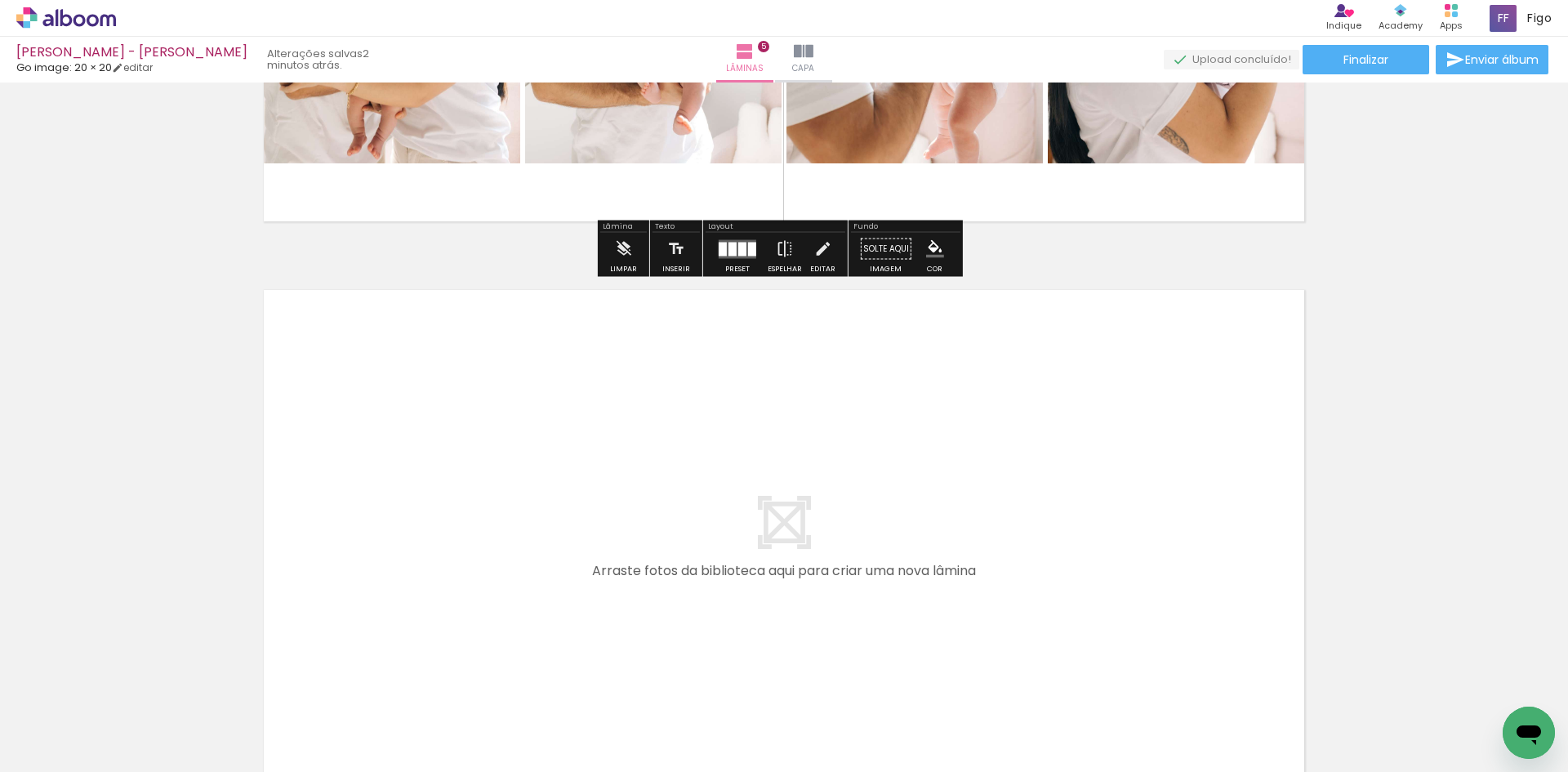
scroll to position [2731, 0]
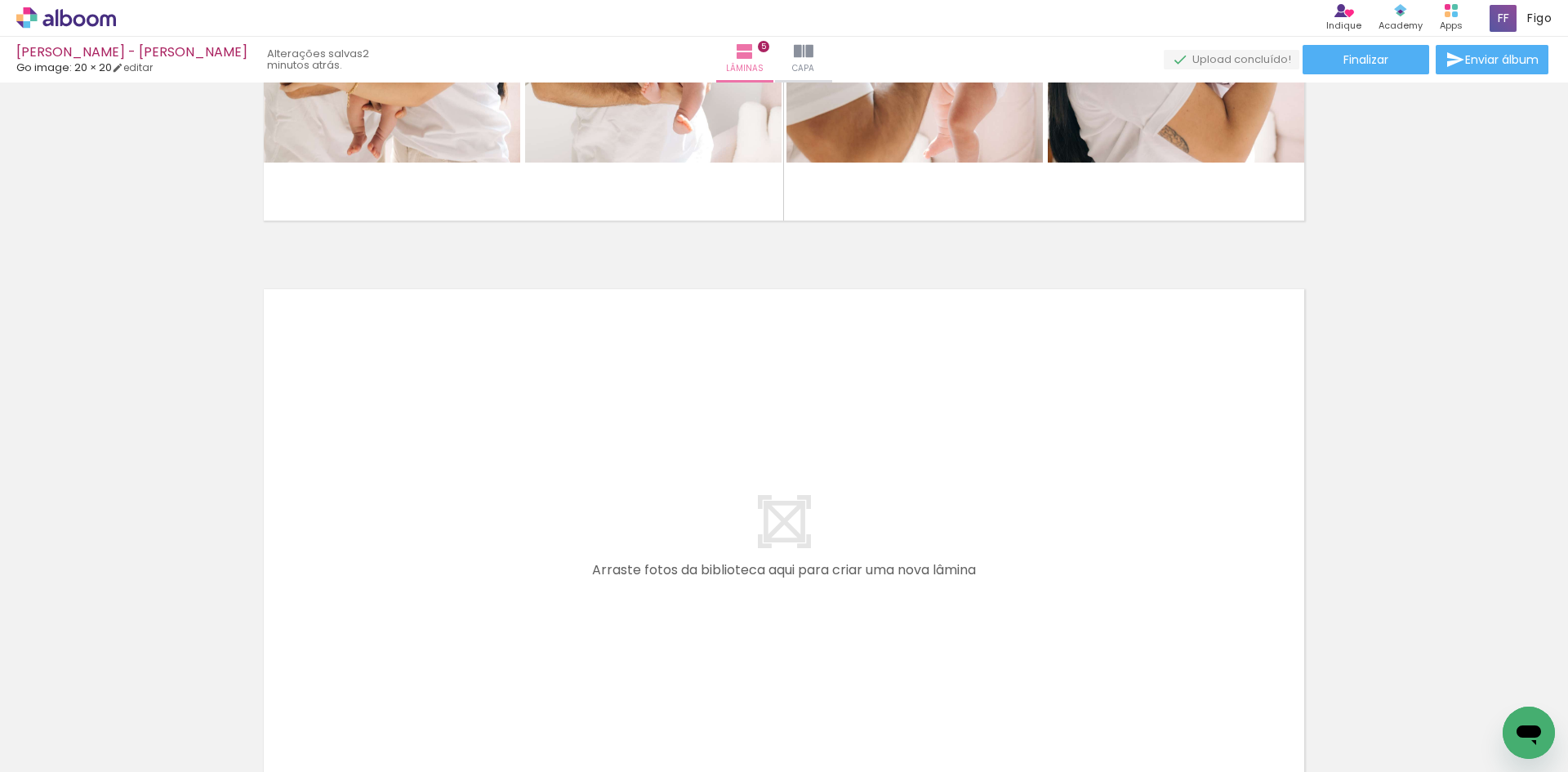
drag, startPoint x: 646, startPoint y: 729, endPoint x: 634, endPoint y: 553, distance: 176.4
click at [634, 553] on quentale-workspace at bounding box center [784, 386] width 1568 height 772
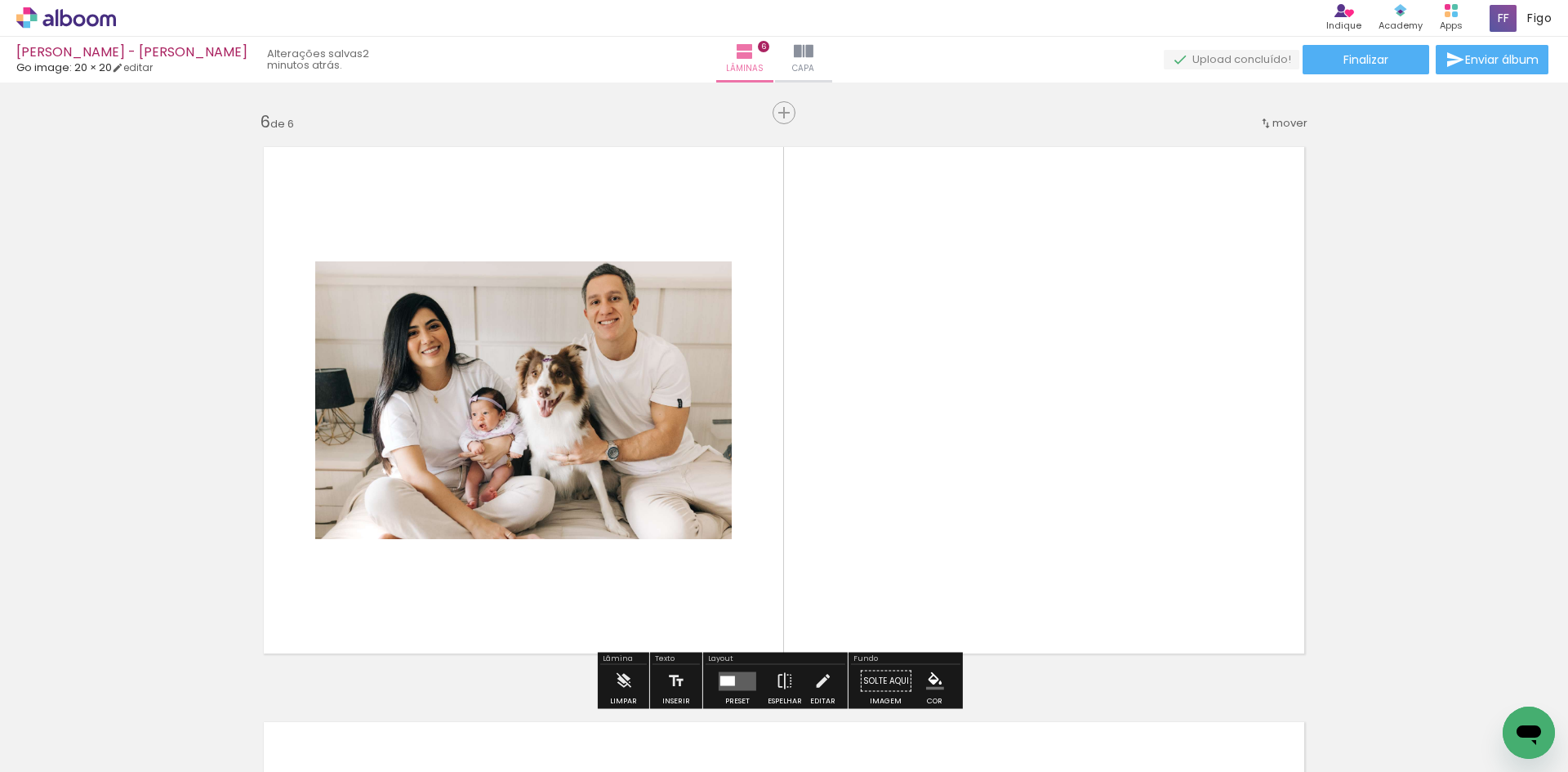
scroll to position [2897, 0]
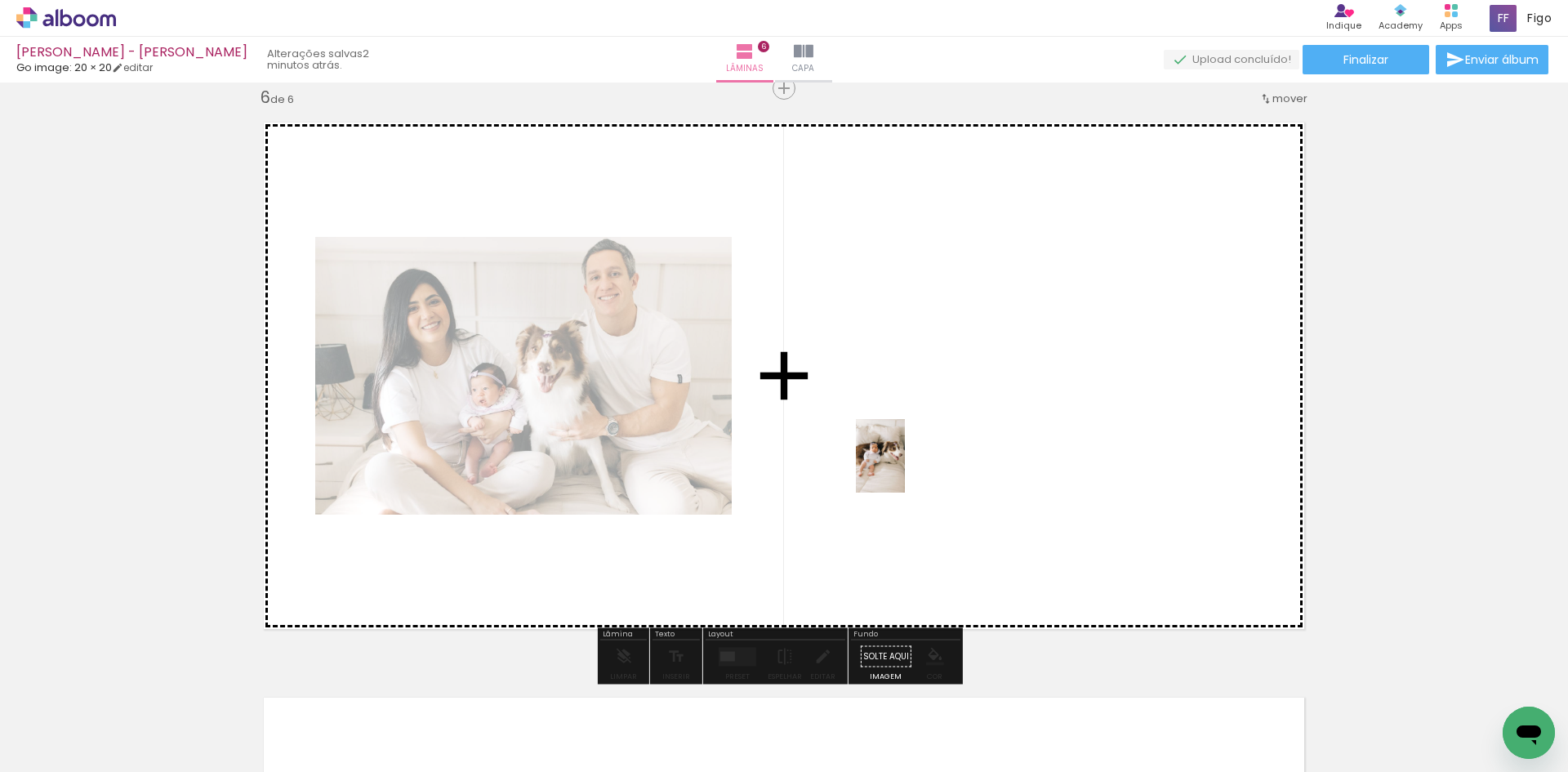
drag, startPoint x: 355, startPoint y: 722, endPoint x: 905, endPoint y: 468, distance: 605.8
click at [905, 468] on quentale-workspace at bounding box center [784, 386] width 1568 height 772
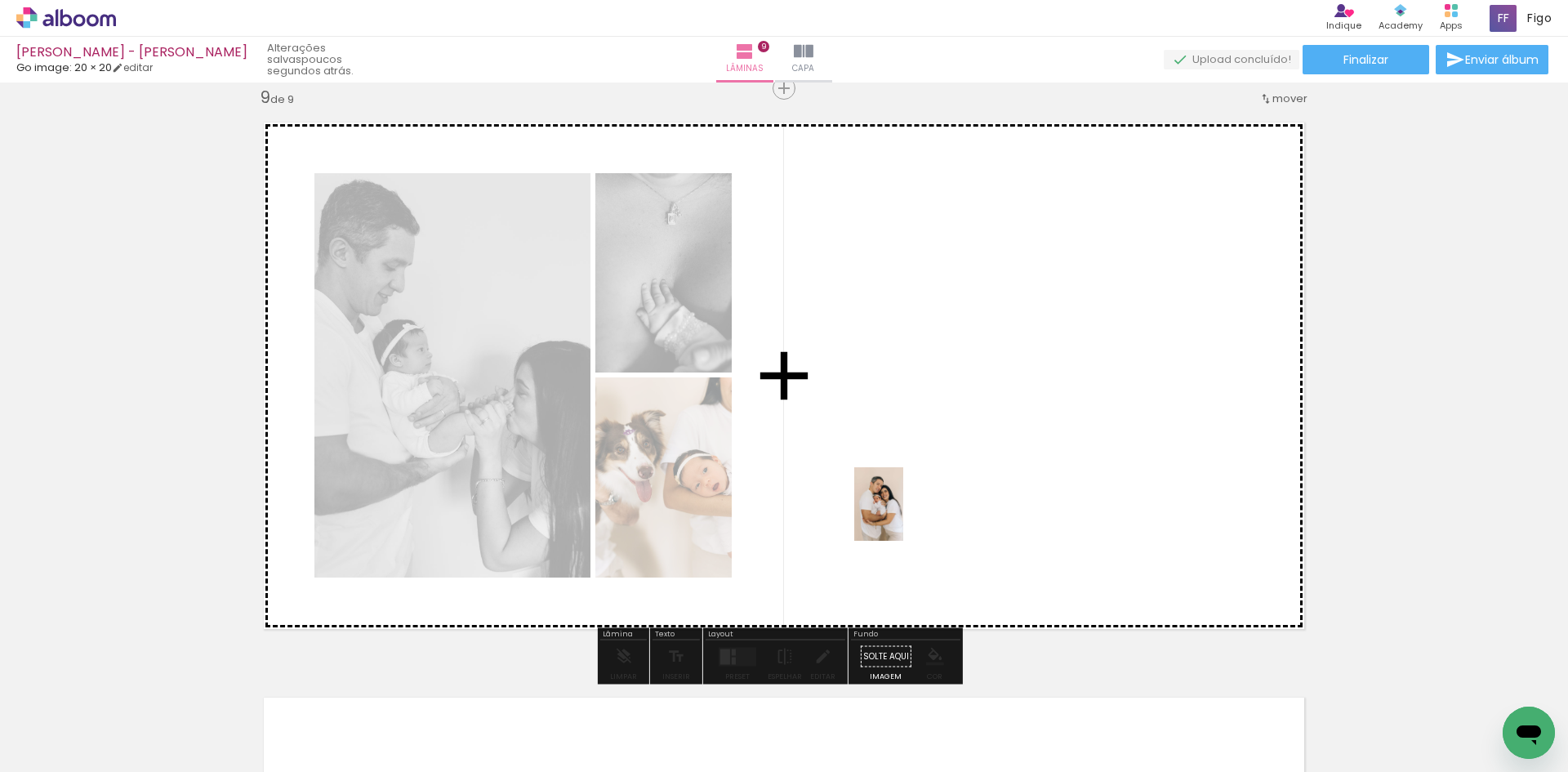
drag, startPoint x: 0, startPoint y: 0, endPoint x: 903, endPoint y: 516, distance: 1040.0
click at [903, 516] on quentale-workspace at bounding box center [784, 386] width 1568 height 772
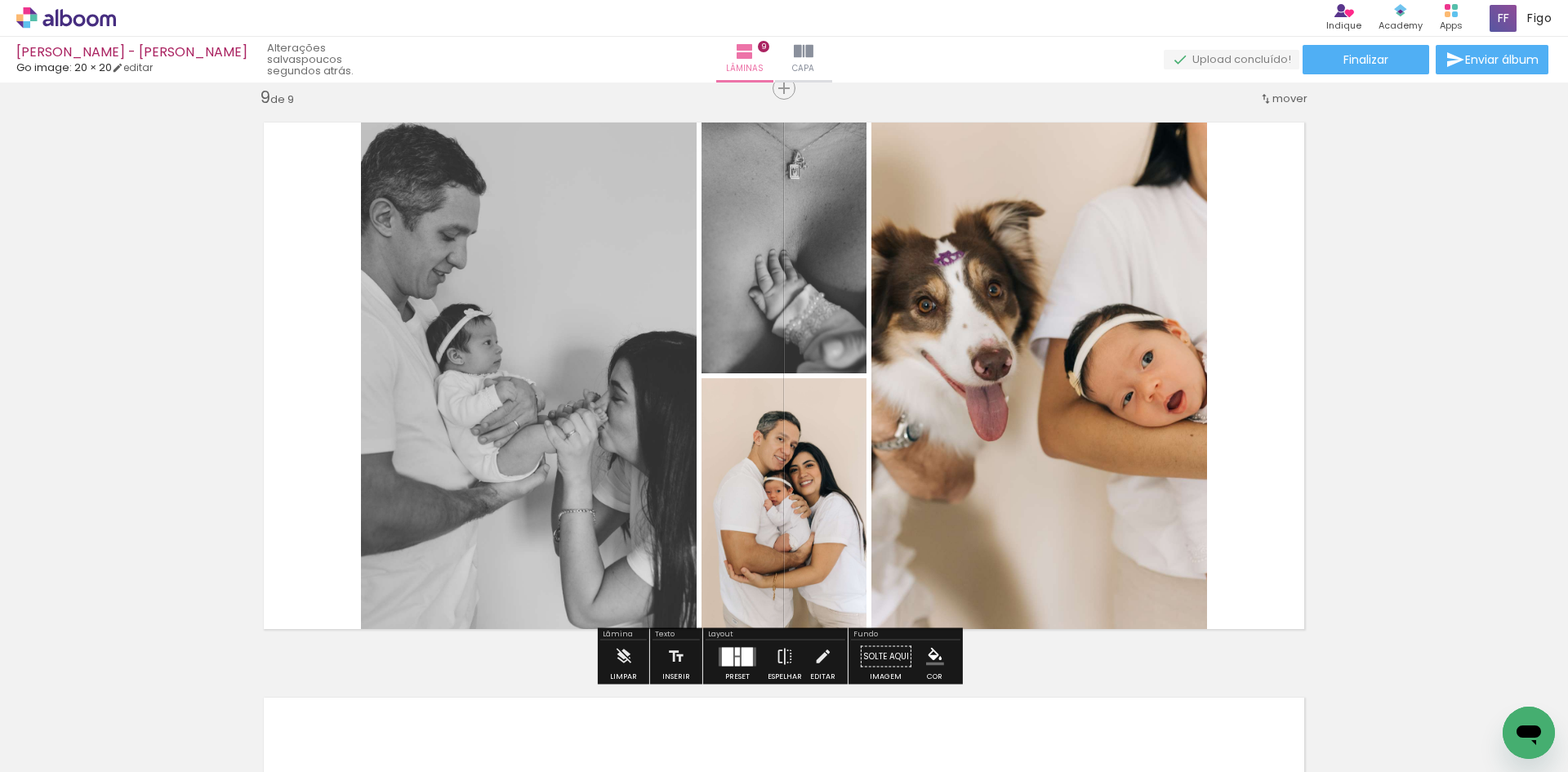
click at [729, 645] on div at bounding box center [737, 657] width 44 height 33
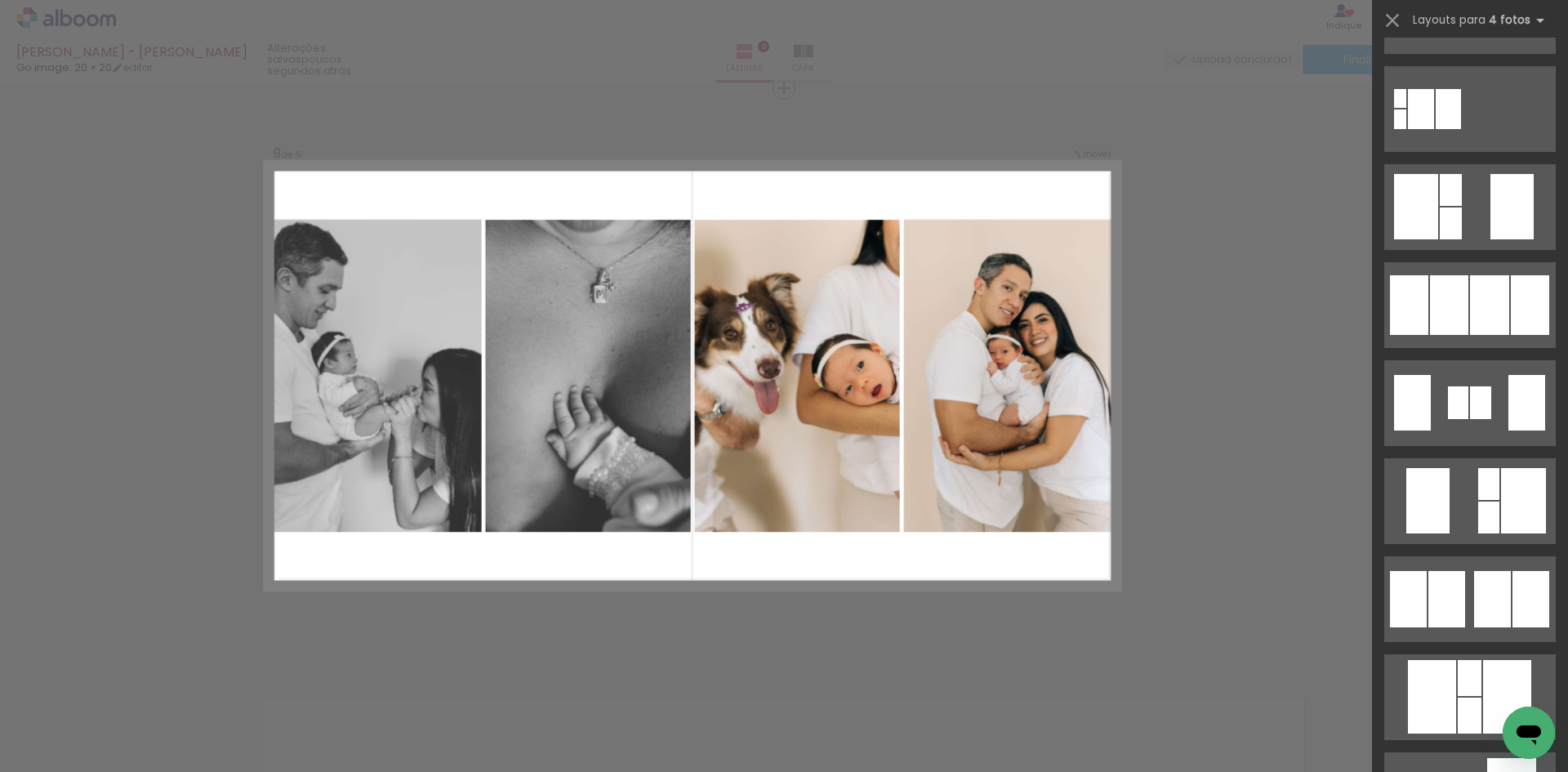
scroll to position [653, 0]
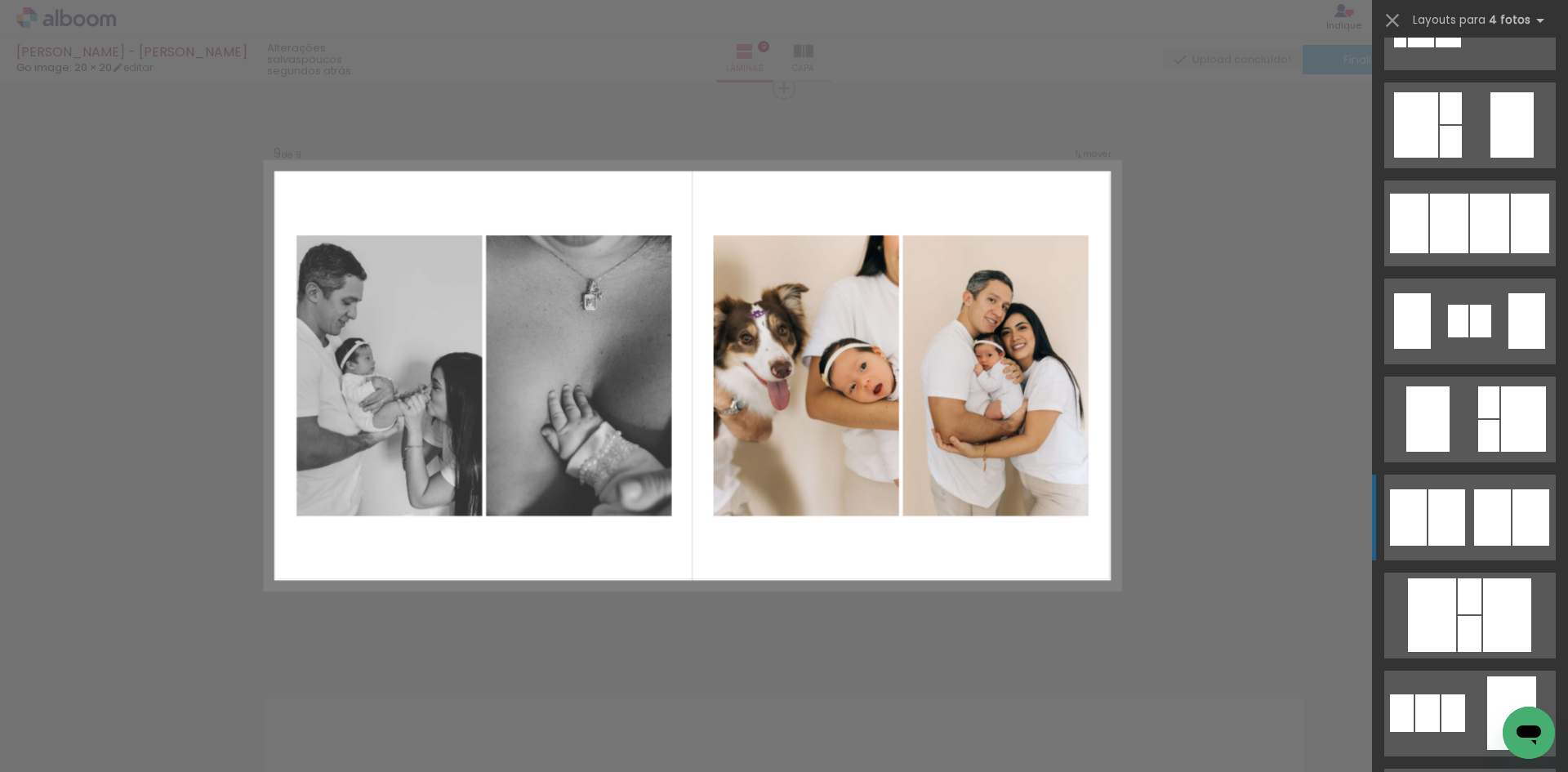
click at [1480, 511] on div at bounding box center [1493, 518] width 37 height 56
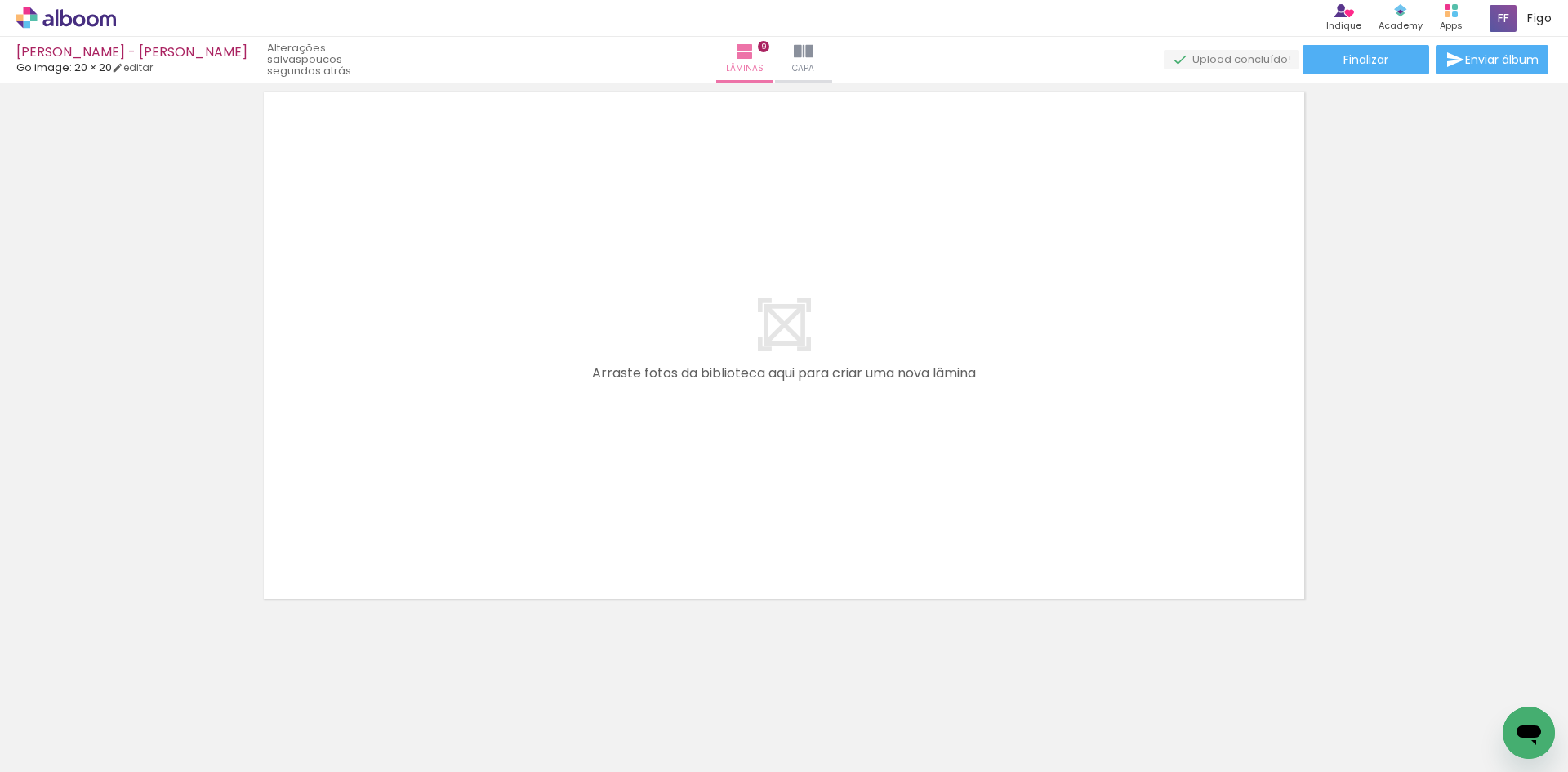
drag, startPoint x: 631, startPoint y: 734, endPoint x: 644, endPoint y: 454, distance: 280.3
click at [643, 503] on quentale-workspace at bounding box center [784, 386] width 1568 height 772
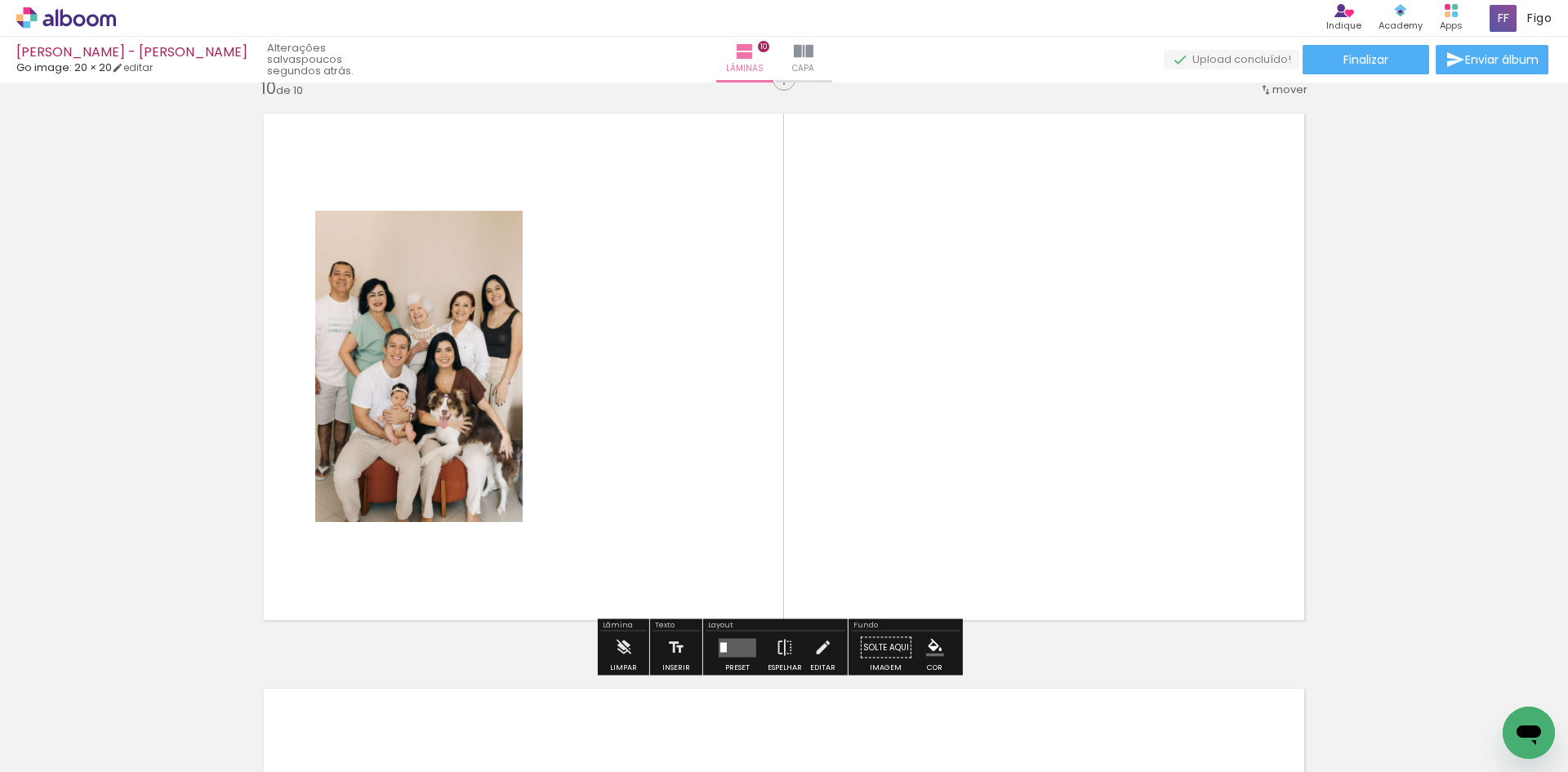
scroll to position [5199, 0]
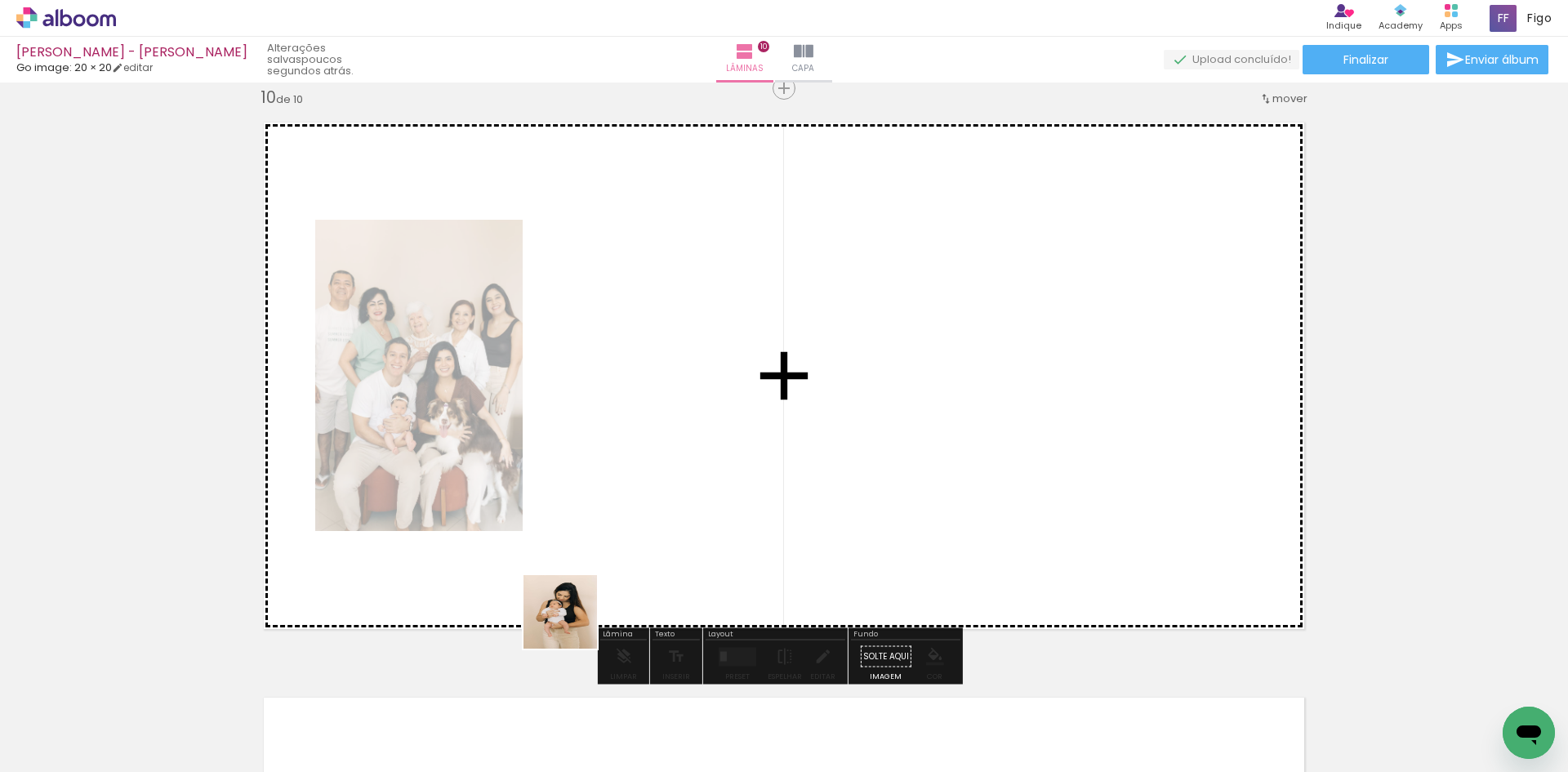
drag, startPoint x: 542, startPoint y: 734, endPoint x: 594, endPoint y: 471, distance: 268.1
click at [594, 471] on quentale-workspace at bounding box center [784, 386] width 1568 height 772
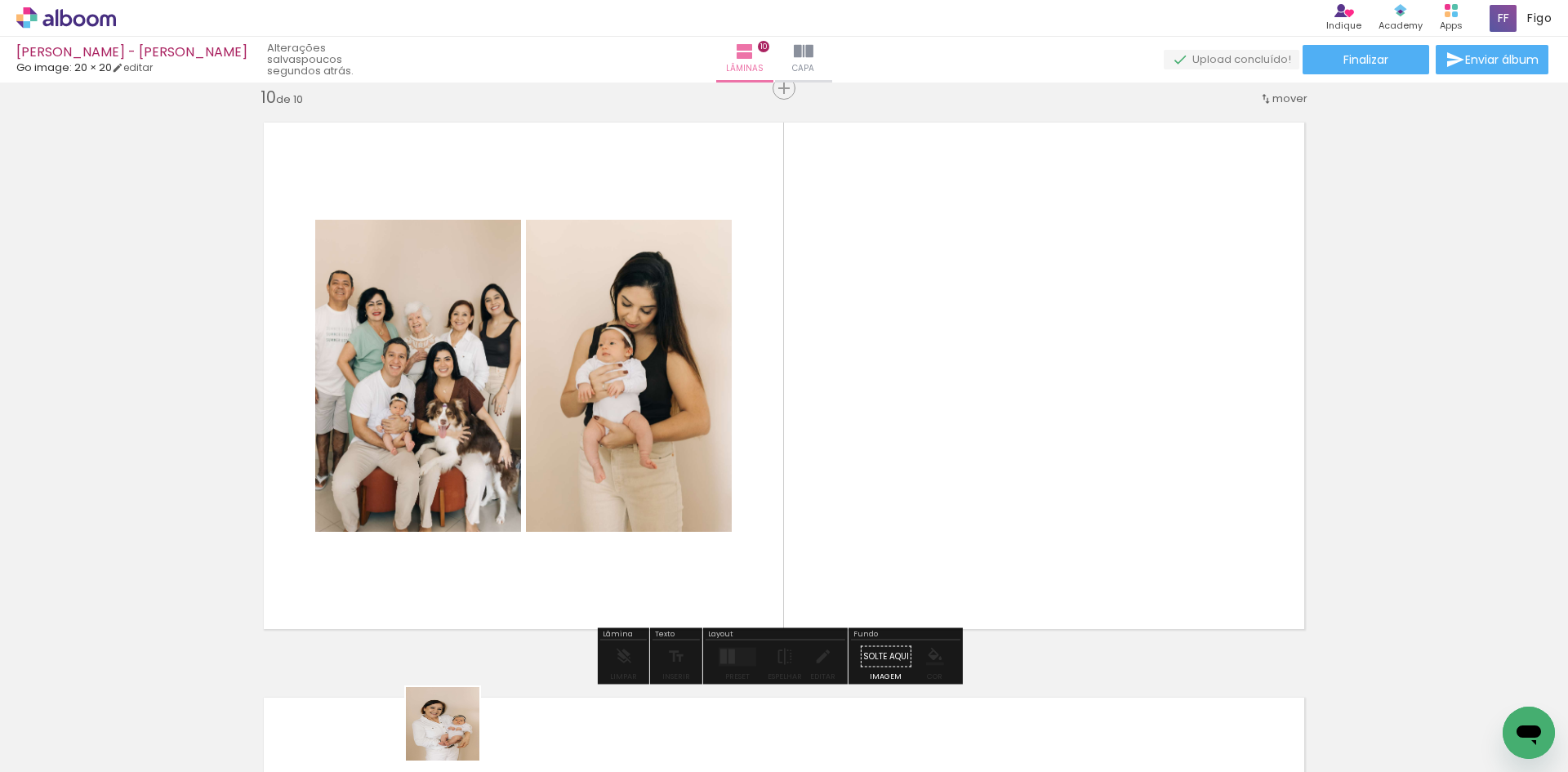
drag, startPoint x: 453, startPoint y: 743, endPoint x: 491, endPoint y: 490, distance: 255.8
click at [526, 476] on quentale-workspace at bounding box center [784, 386] width 1568 height 772
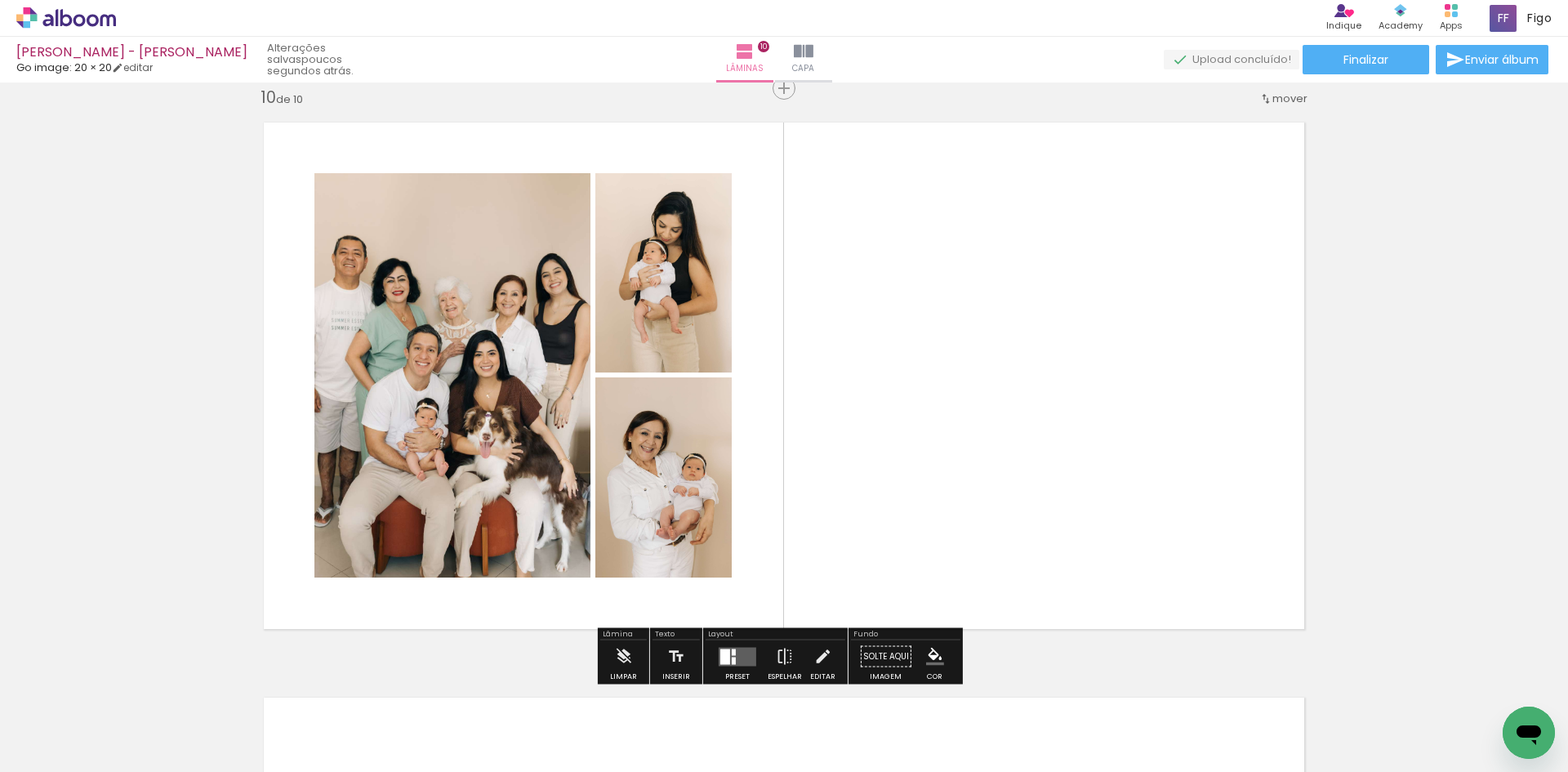
drag, startPoint x: 357, startPoint y: 726, endPoint x: 377, endPoint y: 537, distance: 190.1
click at [374, 555] on quentale-workspace at bounding box center [784, 386] width 1568 height 772
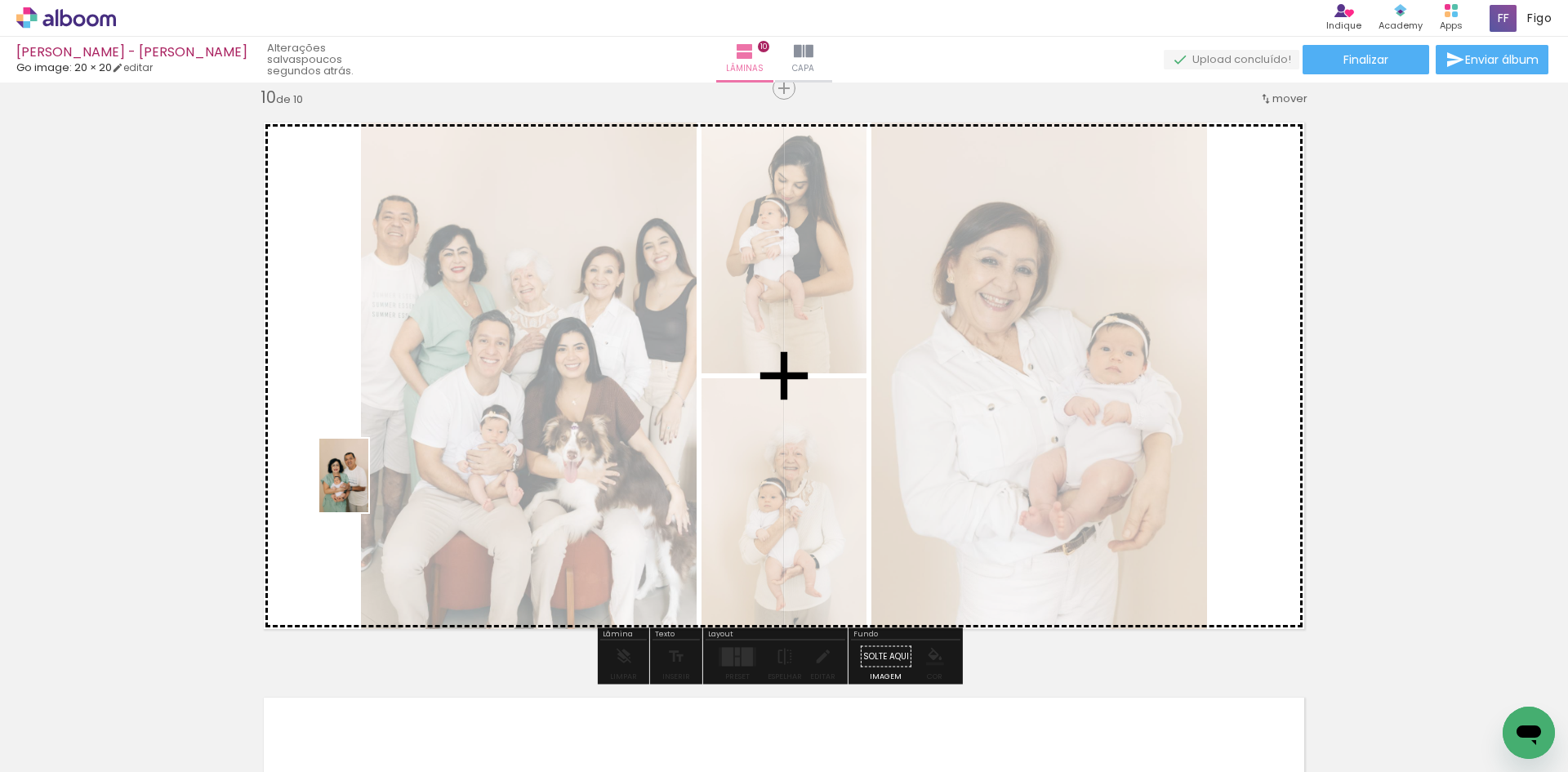
drag, startPoint x: 246, startPoint y: 760, endPoint x: 369, endPoint y: 488, distance: 298.5
click at [369, 488] on quentale-workspace at bounding box center [784, 386] width 1568 height 772
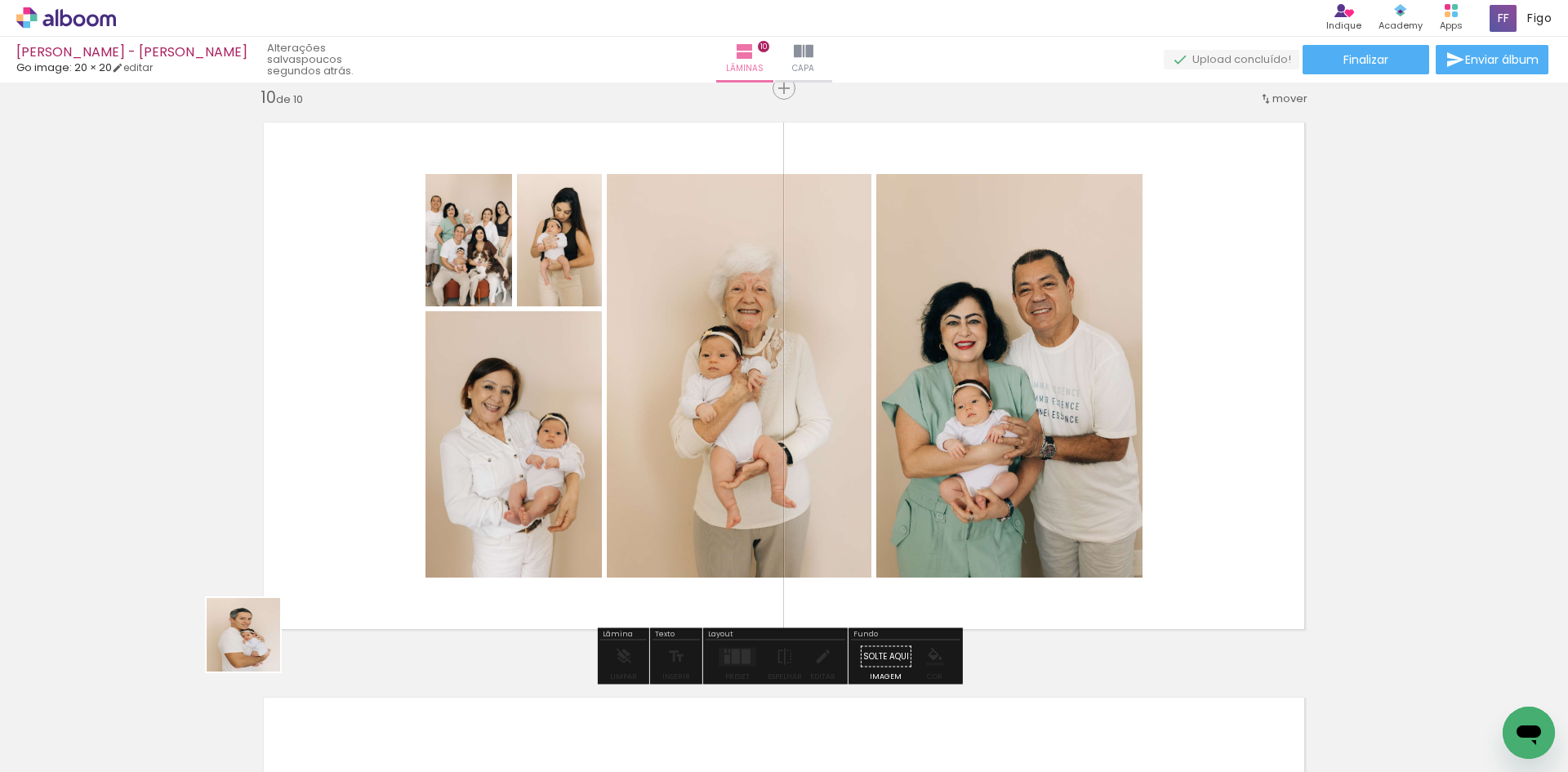
drag, startPoint x: 185, startPoint y: 705, endPoint x: 469, endPoint y: 446, distance: 384.4
click at [459, 460] on quentale-workspace at bounding box center [784, 386] width 1568 height 772
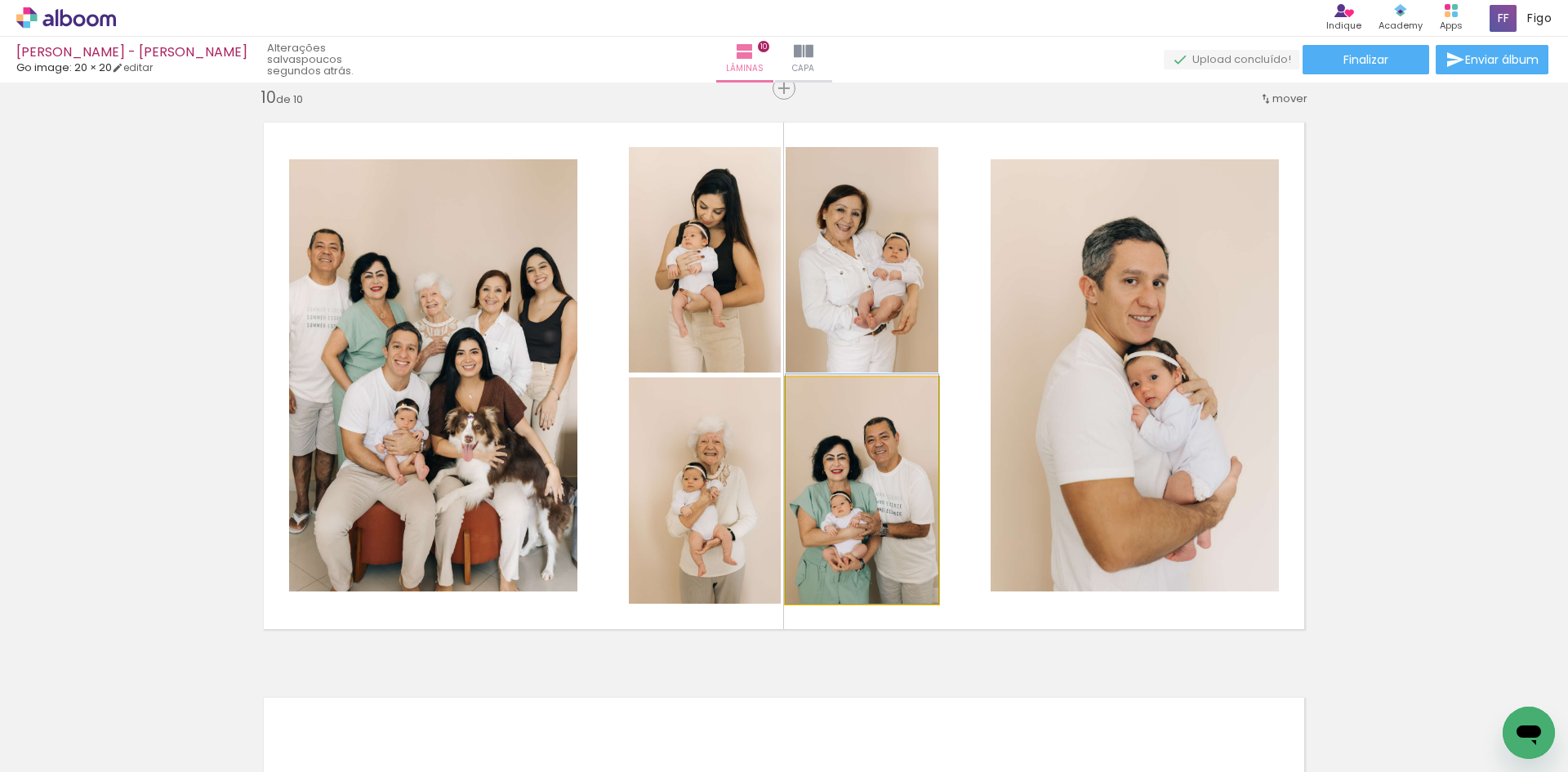
drag, startPoint x: 867, startPoint y: 493, endPoint x: 727, endPoint y: 308, distance: 232.0
click at [0, 0] on slot at bounding box center [0, 0] width 0 height 0
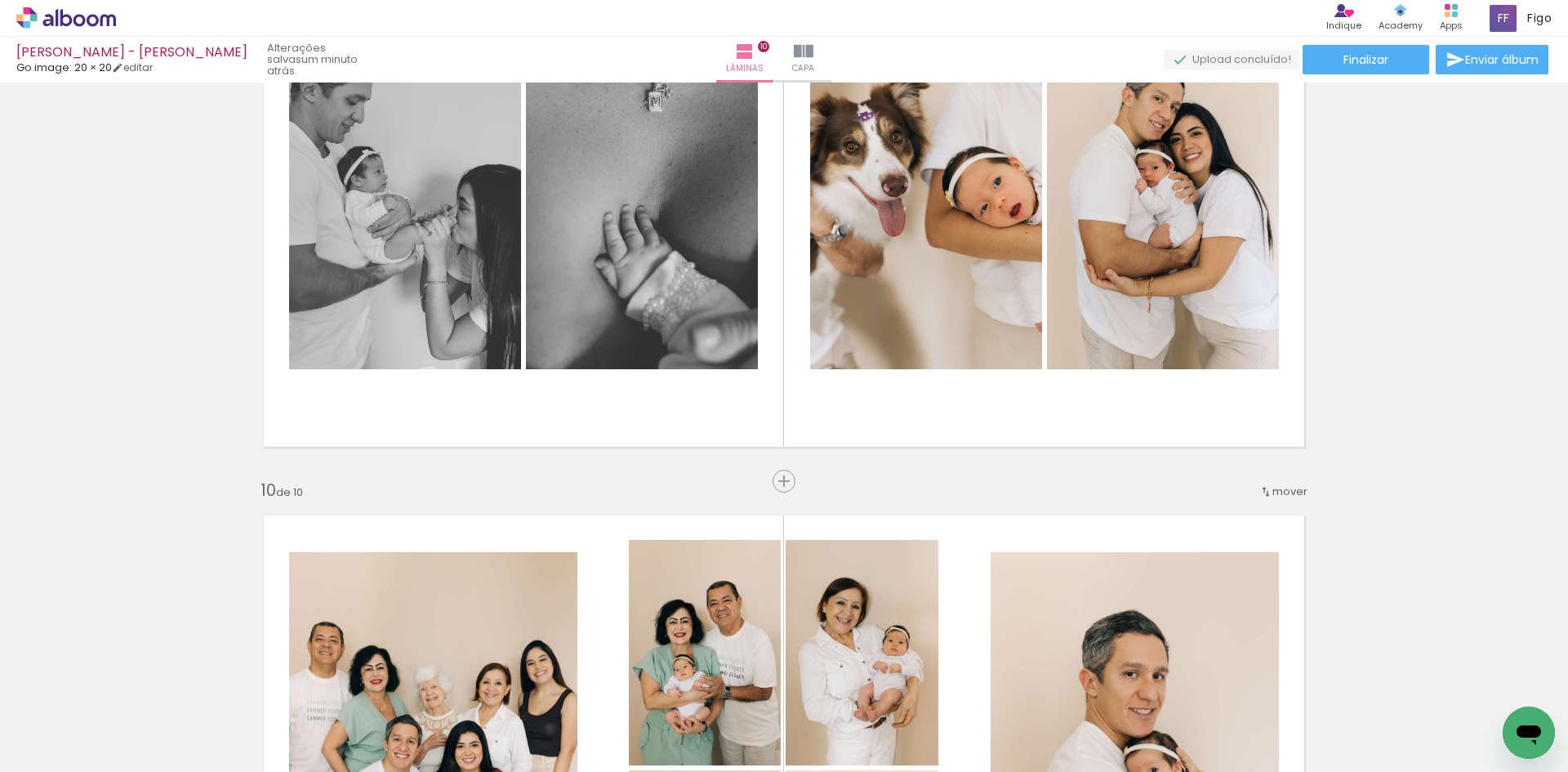
scroll to position [4790, 0]
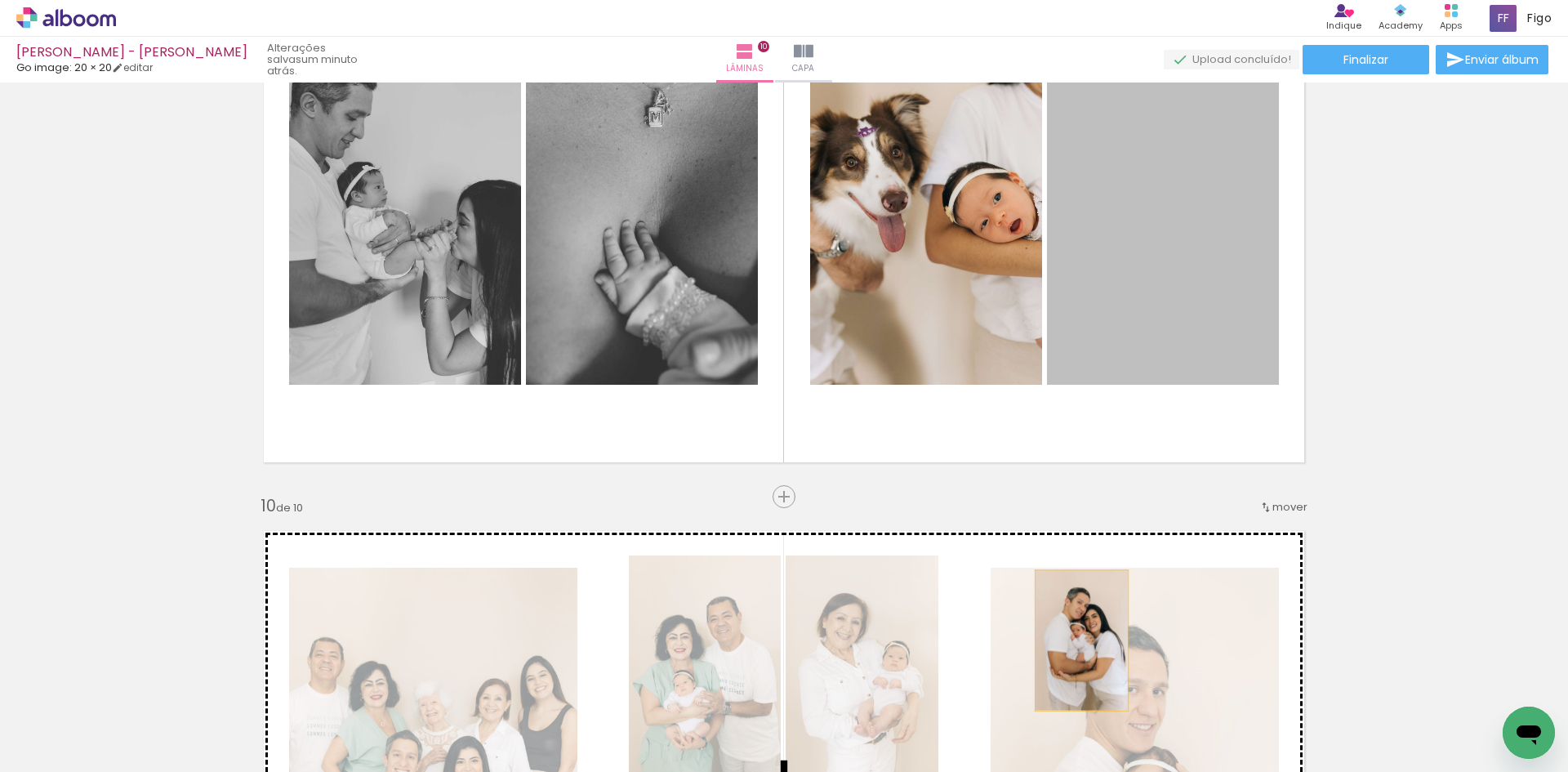
drag, startPoint x: 1193, startPoint y: 262, endPoint x: 1076, endPoint y: 641, distance: 396.6
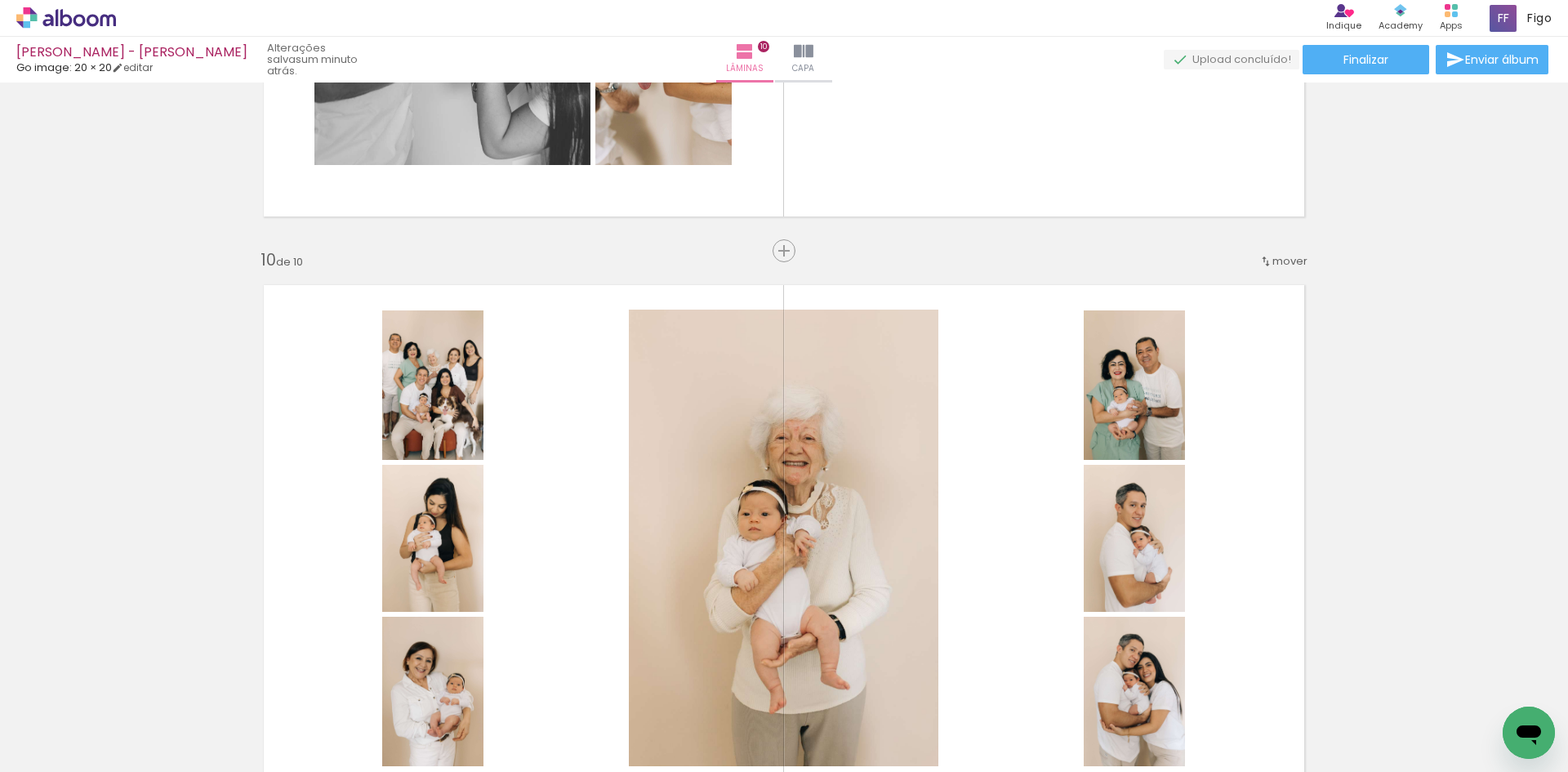
scroll to position [5035, 0]
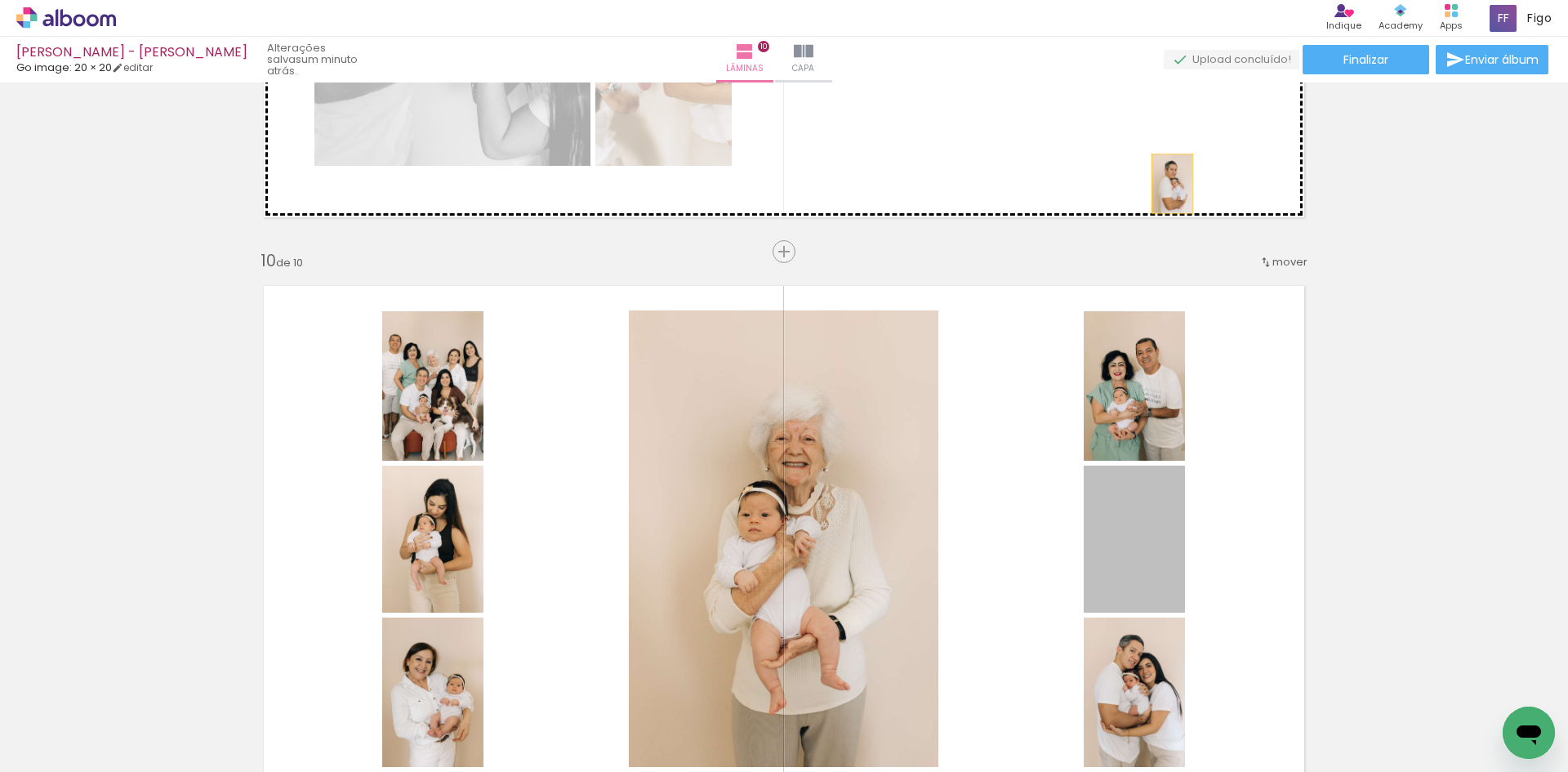
drag, startPoint x: 1151, startPoint y: 546, endPoint x: 1162, endPoint y: 126, distance: 420.1
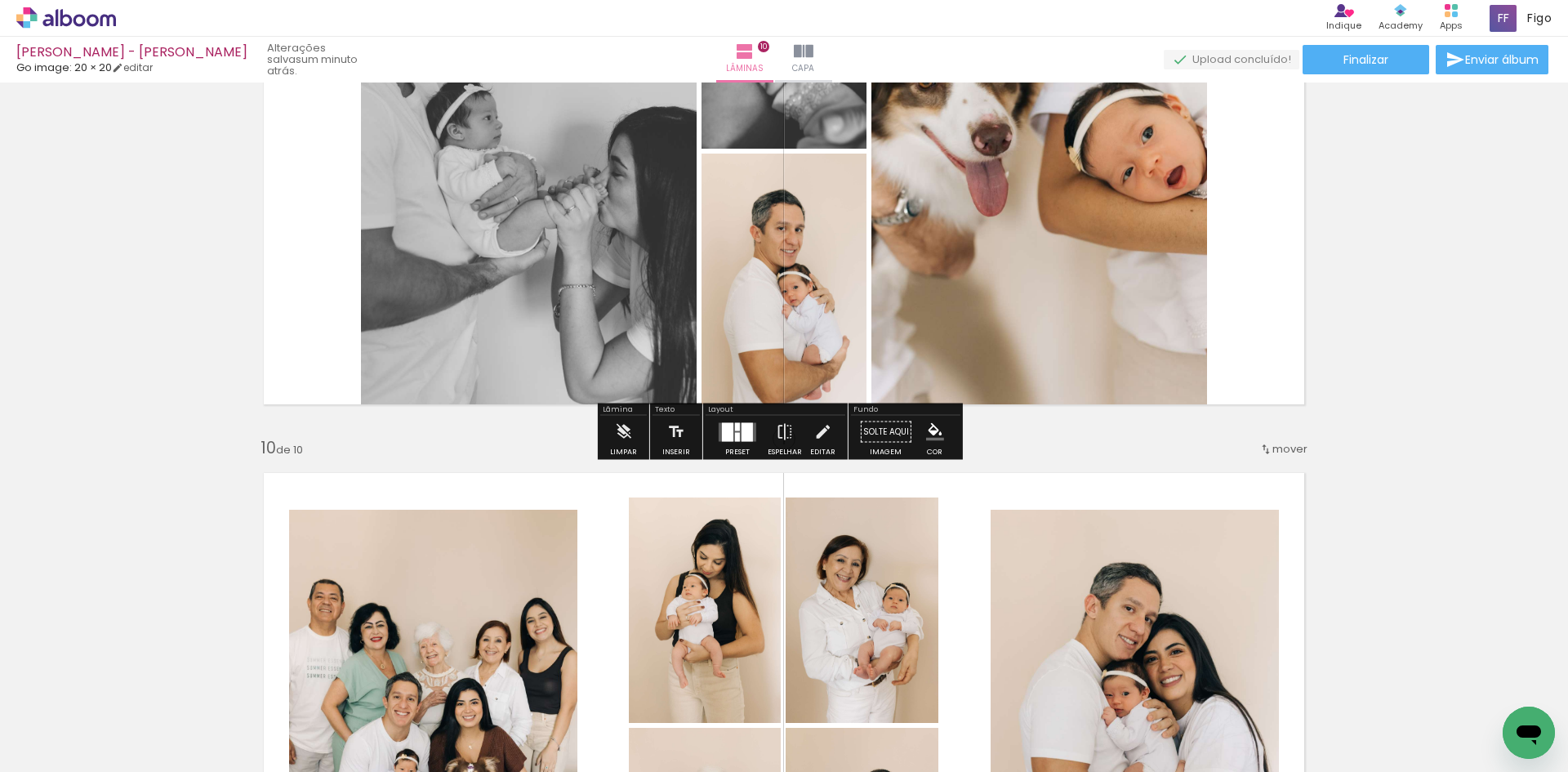
scroll to position [4790, 0]
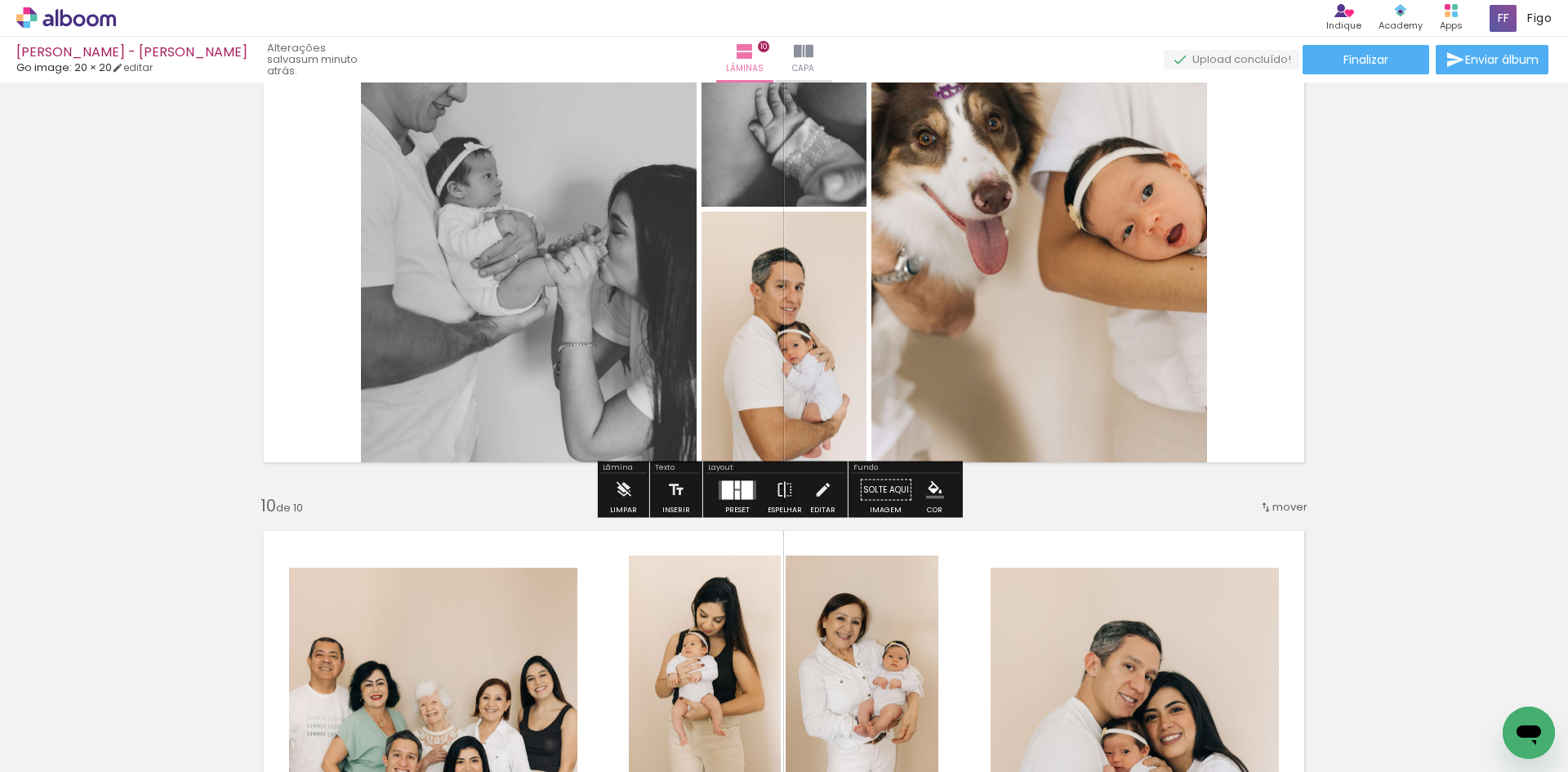
click at [751, 486] on quentale-layouter at bounding box center [738, 490] width 38 height 18
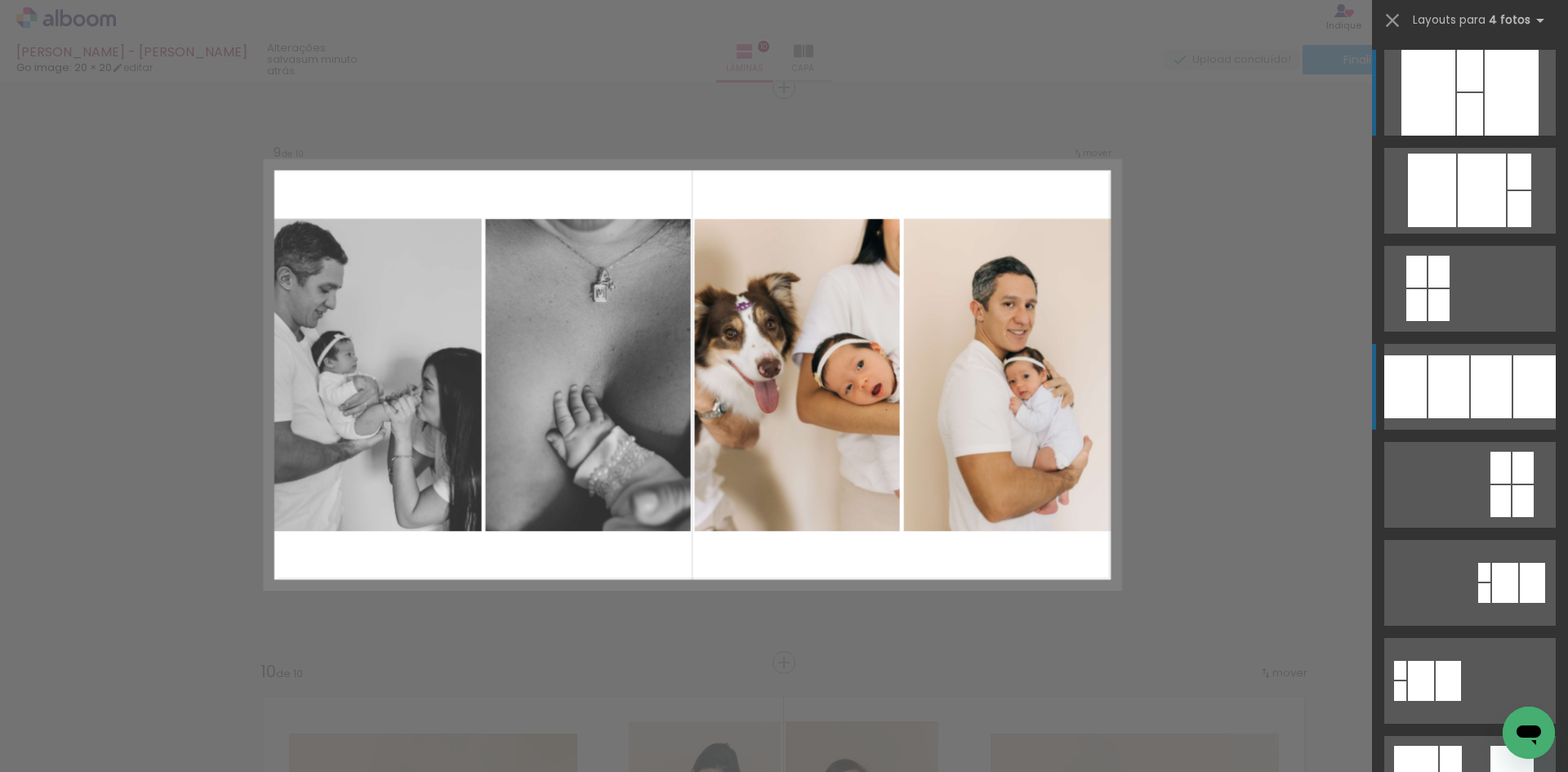
scroll to position [4623, 0]
click at [1482, 401] on div at bounding box center [1492, 386] width 41 height 63
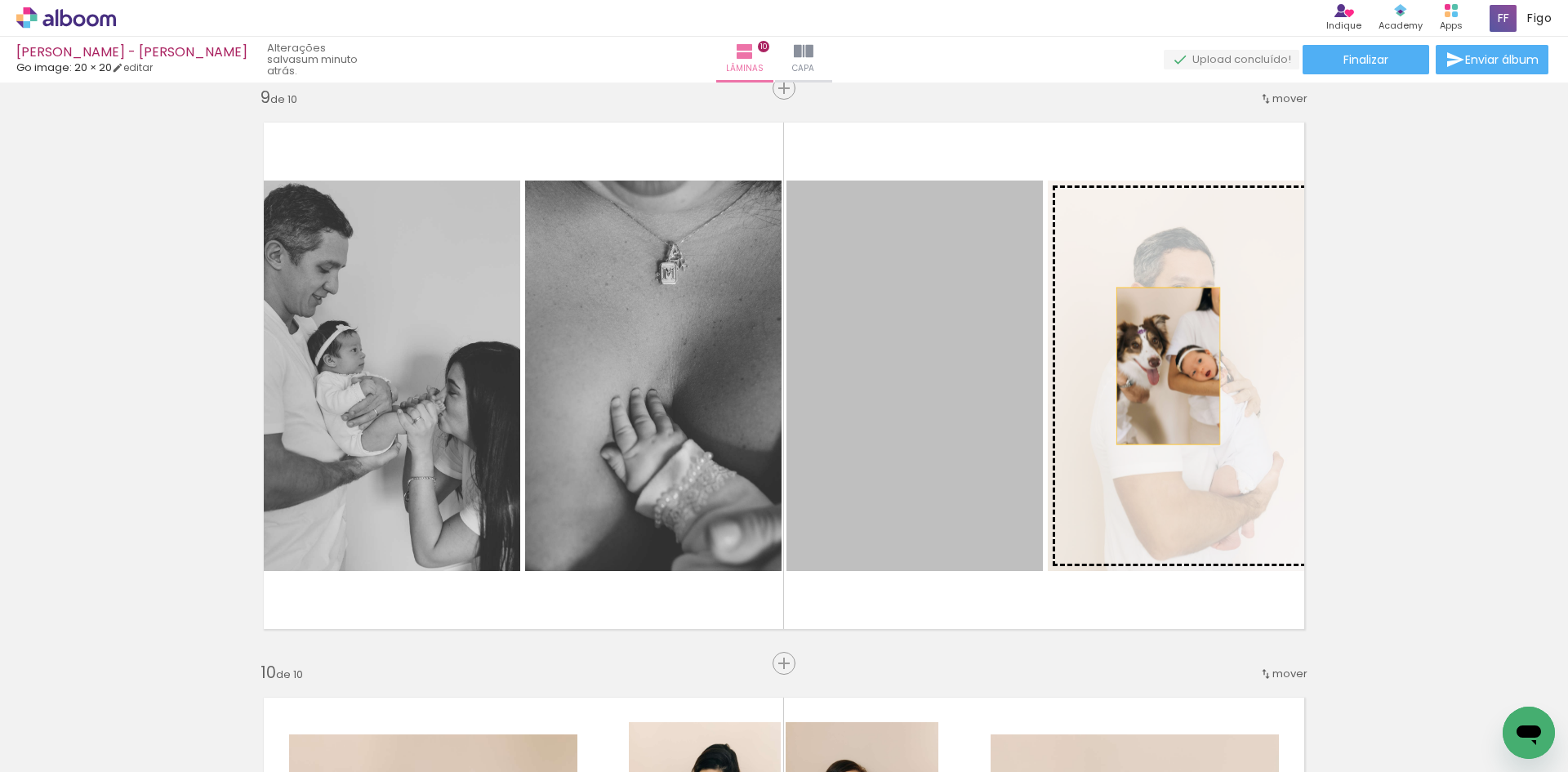
drag, startPoint x: 958, startPoint y: 370, endPoint x: 1162, endPoint y: 366, distance: 204.0
click at [0, 0] on slot at bounding box center [0, 0] width 0 height 0
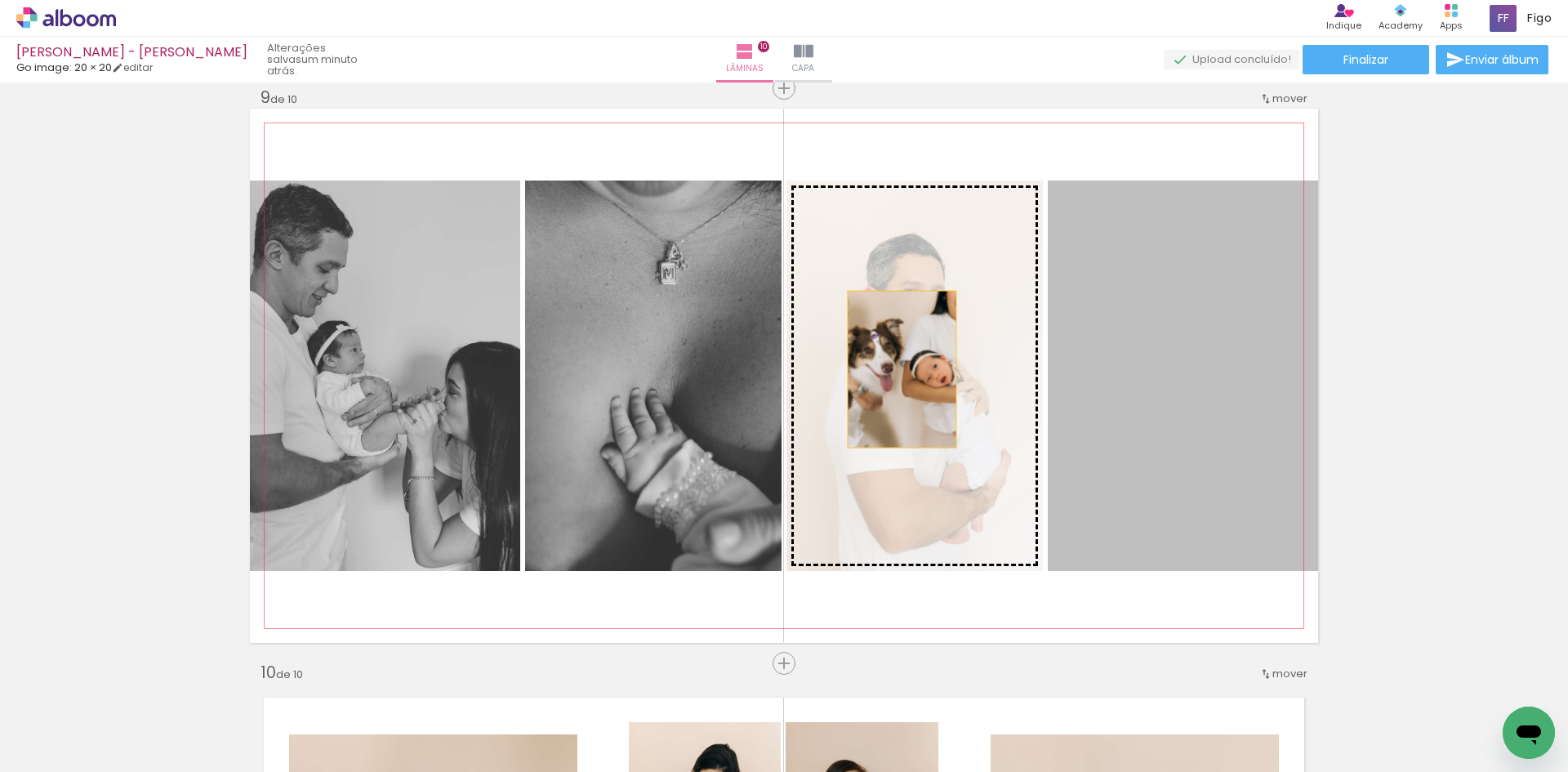
drag, startPoint x: 1162, startPoint y: 366, endPoint x: 896, endPoint y: 369, distance: 266.0
click at [0, 0] on slot at bounding box center [0, 0] width 0 height 0
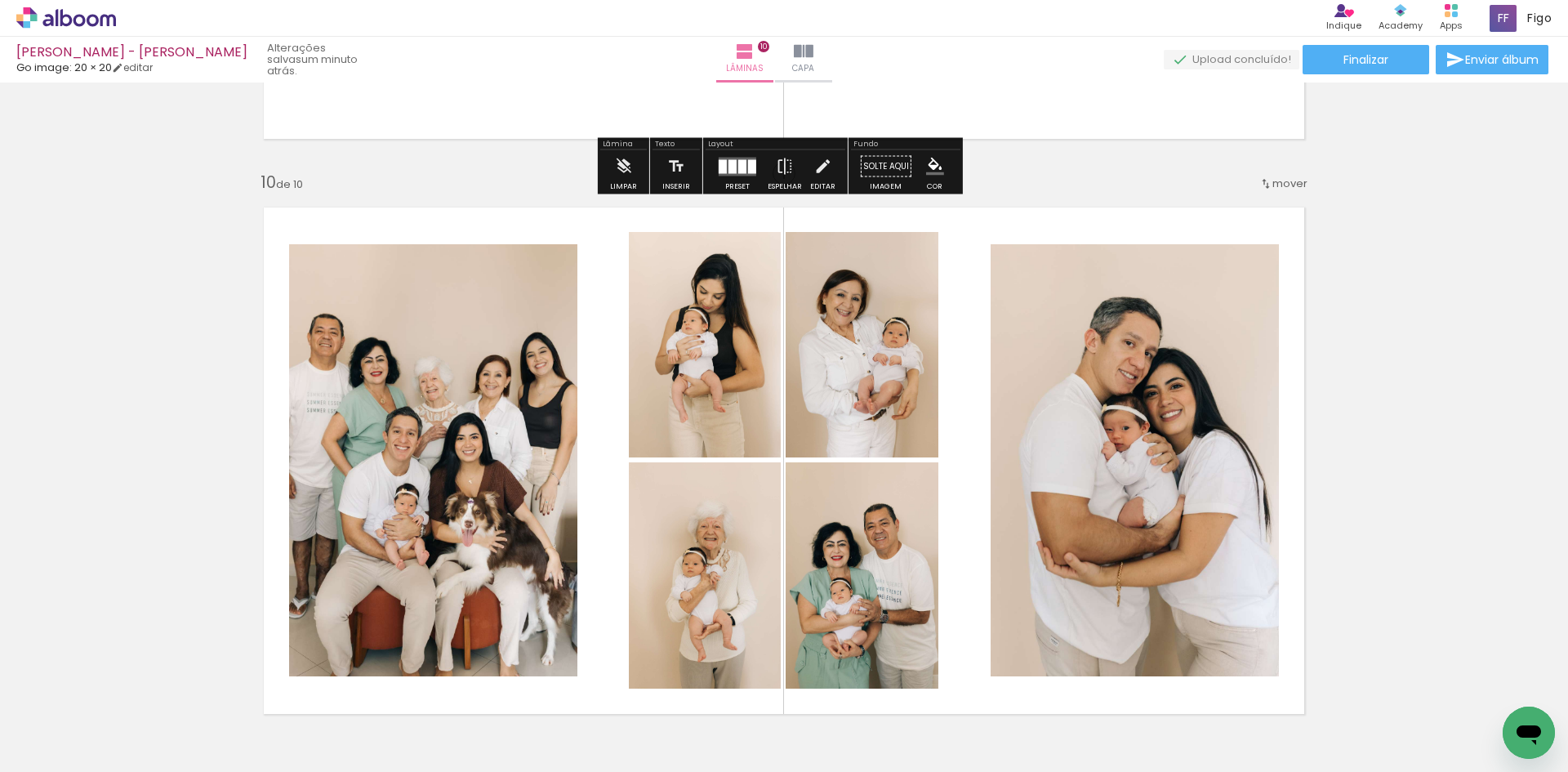
scroll to position [5195, 0]
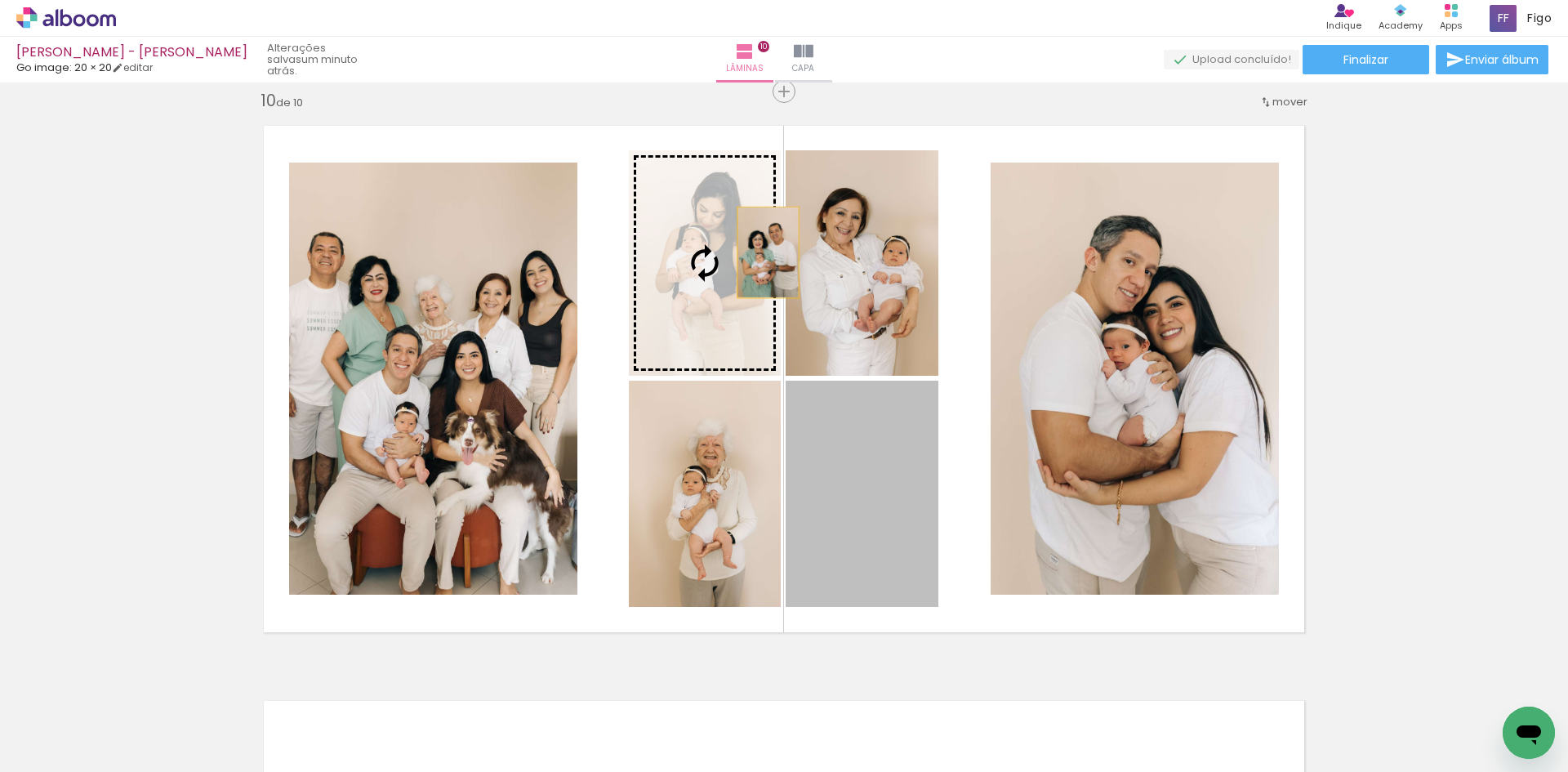
drag, startPoint x: 896, startPoint y: 491, endPoint x: 762, endPoint y: 252, distance: 274.0
click at [0, 0] on slot at bounding box center [0, 0] width 0 height 0
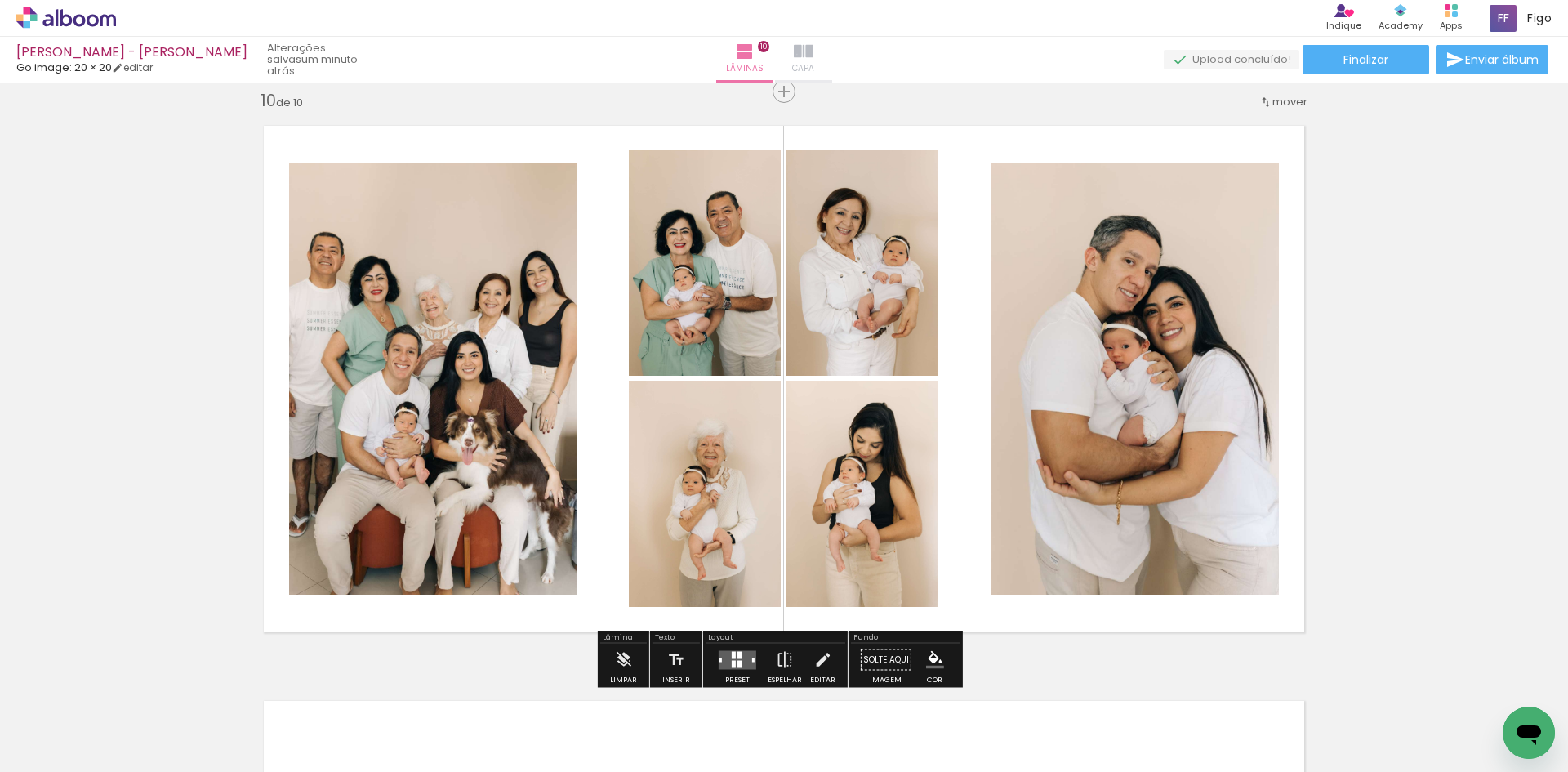
click at [807, 54] on iron-icon at bounding box center [804, 52] width 19 height 19
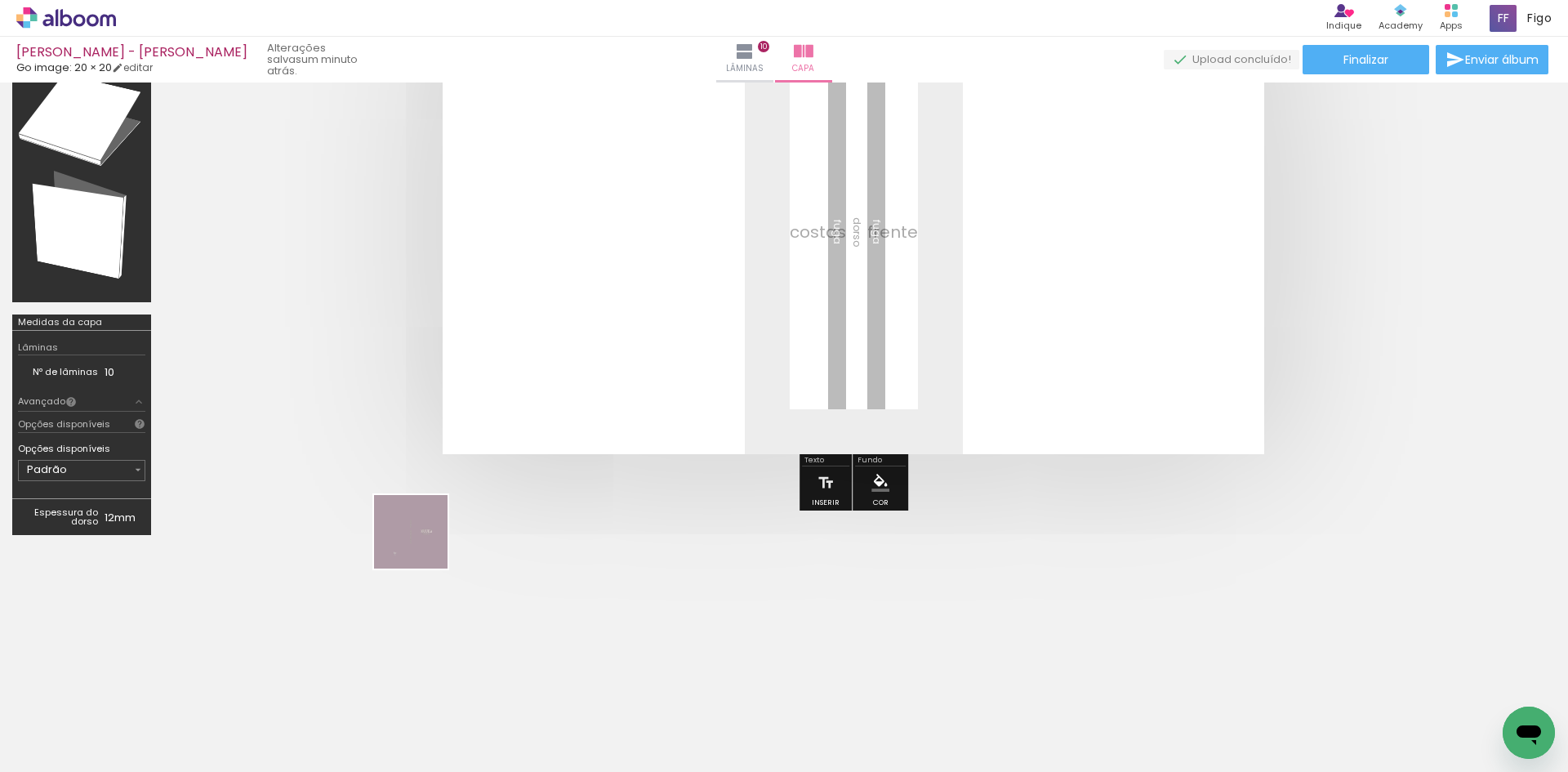
drag, startPoint x: 207, startPoint y: 710, endPoint x: 660, endPoint y: 268, distance: 632.9
click at [660, 268] on quentale-workspace at bounding box center [784, 386] width 1568 height 772
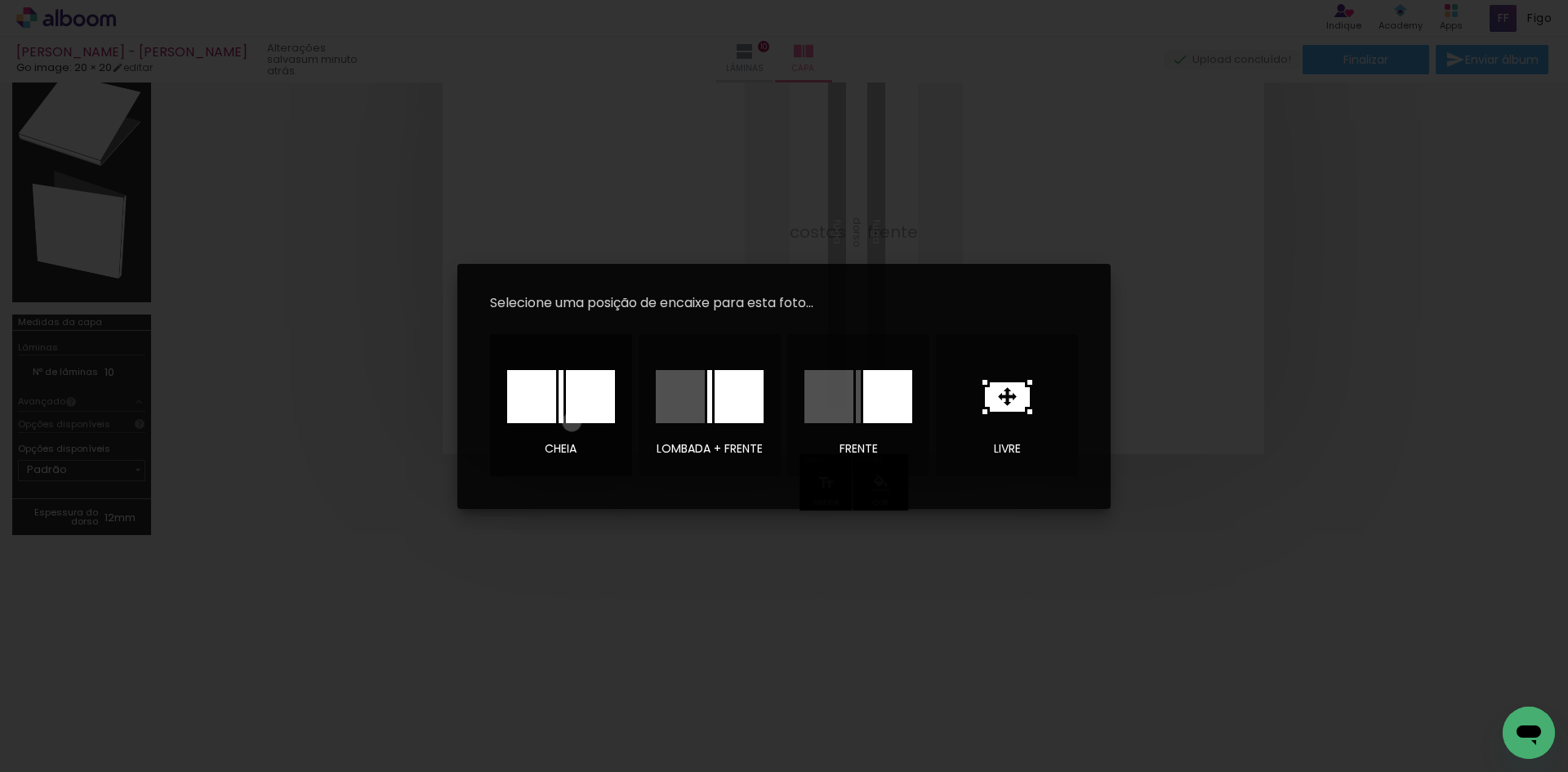
click at [572, 422] on div at bounding box center [591, 396] width 49 height 54
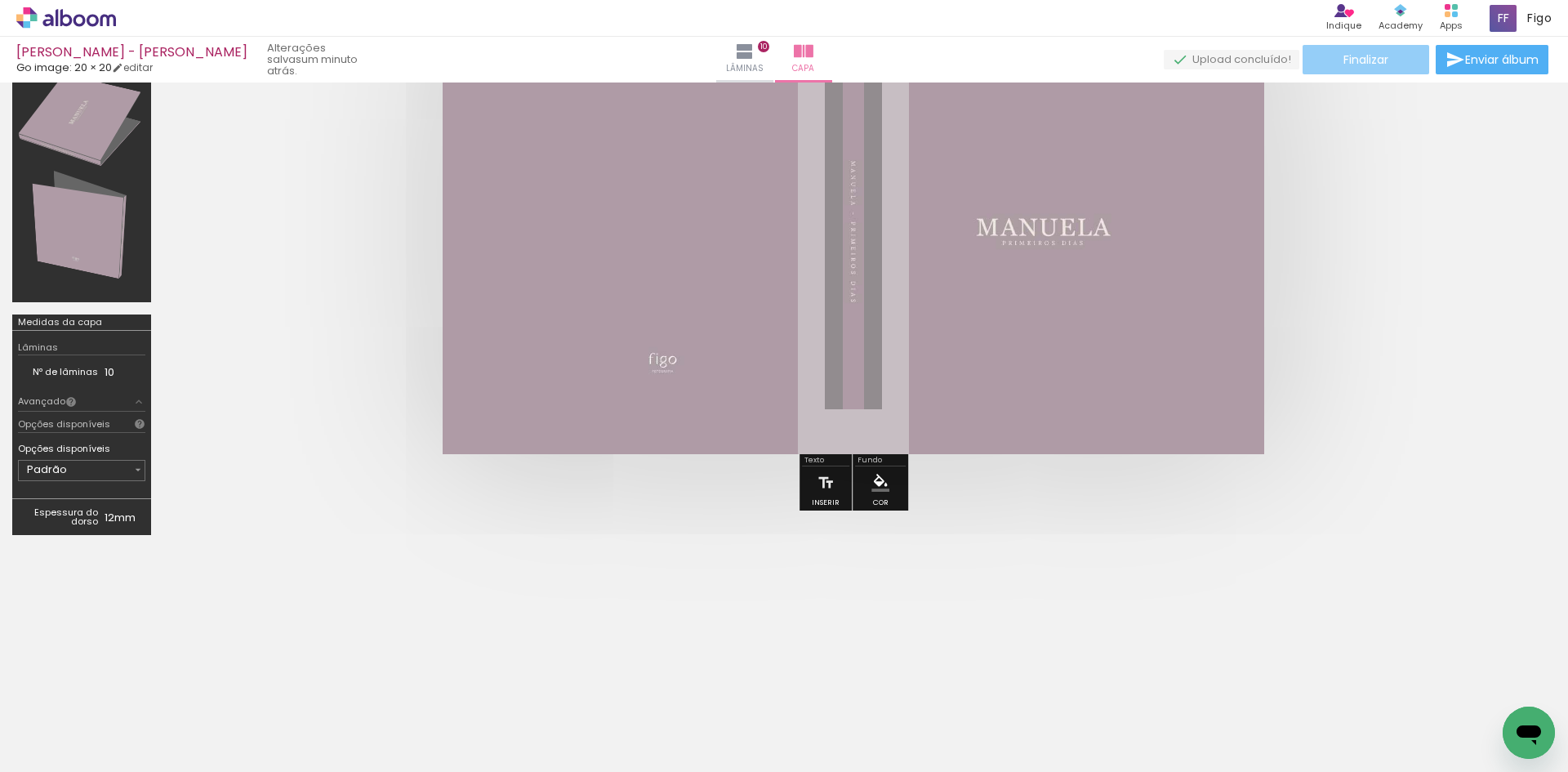
click at [1335, 56] on paper-button "Finalizar" at bounding box center [1367, 59] width 127 height 29
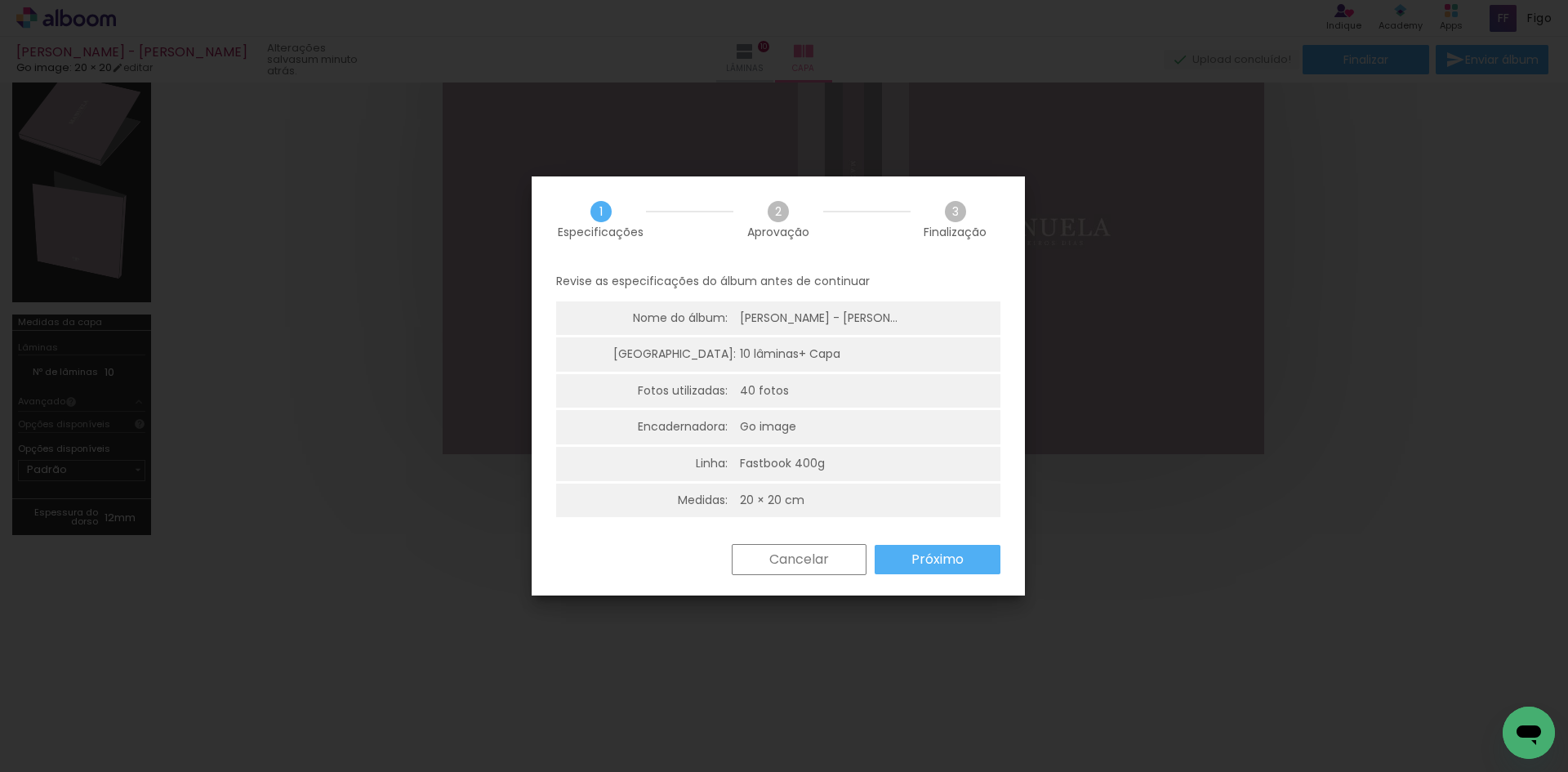
click at [0, 0] on slot "Próximo" at bounding box center [0, 0] width 0 height 0
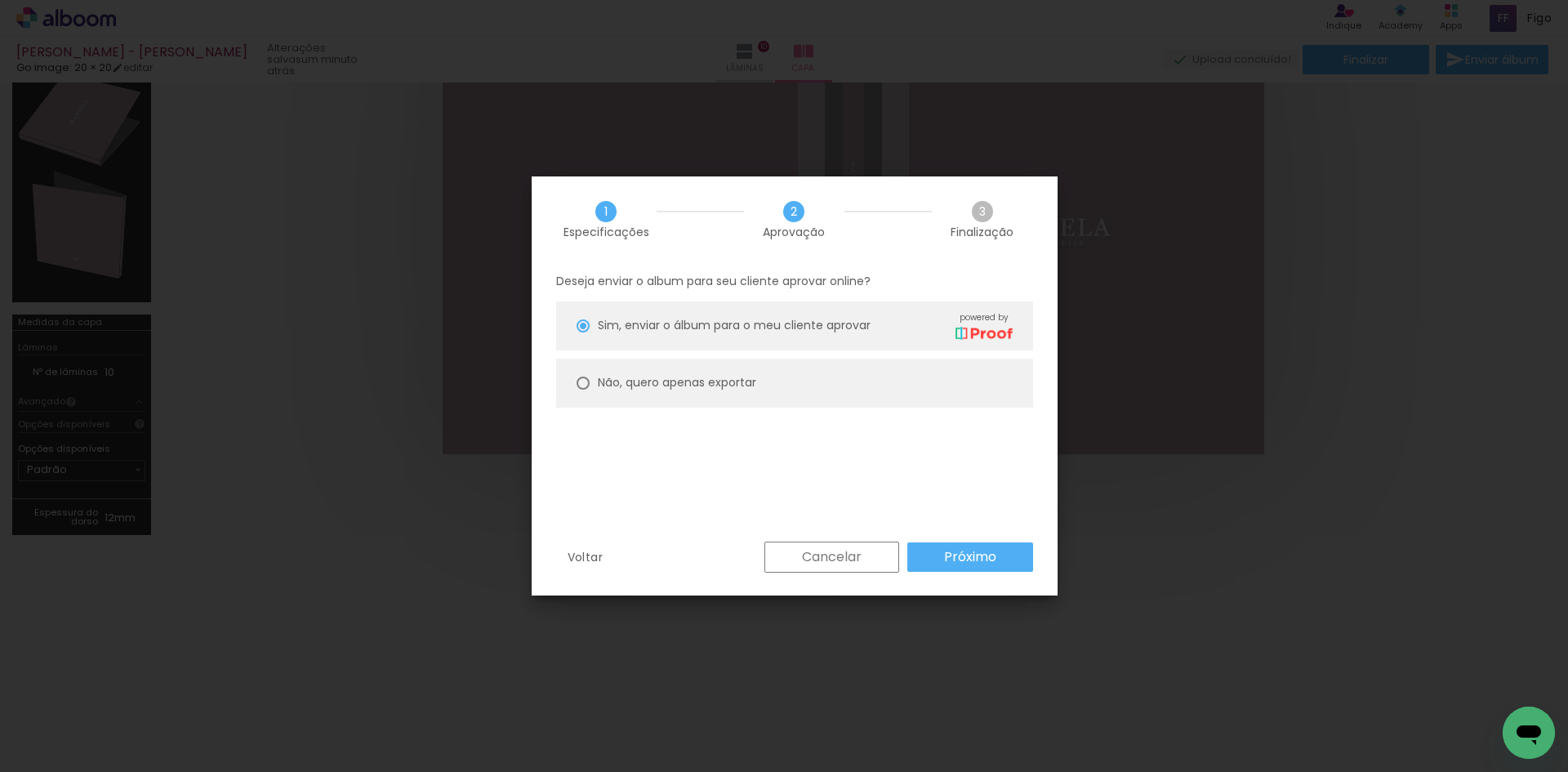
click at [0, 0] on slot "Próximo" at bounding box center [0, 0] width 0 height 0
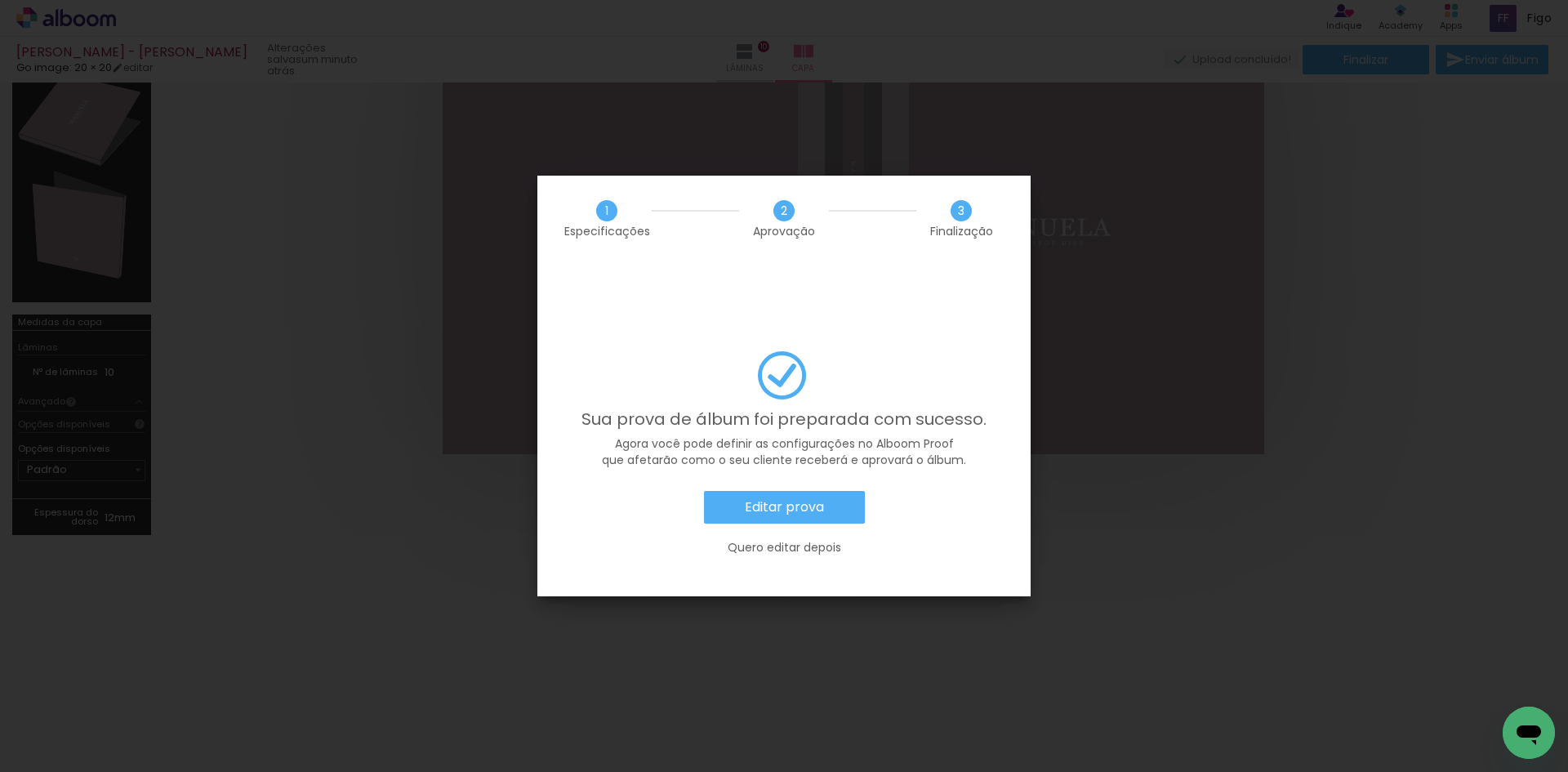
click at [826, 491] on paper-button "Editar prova" at bounding box center [784, 507] width 161 height 33
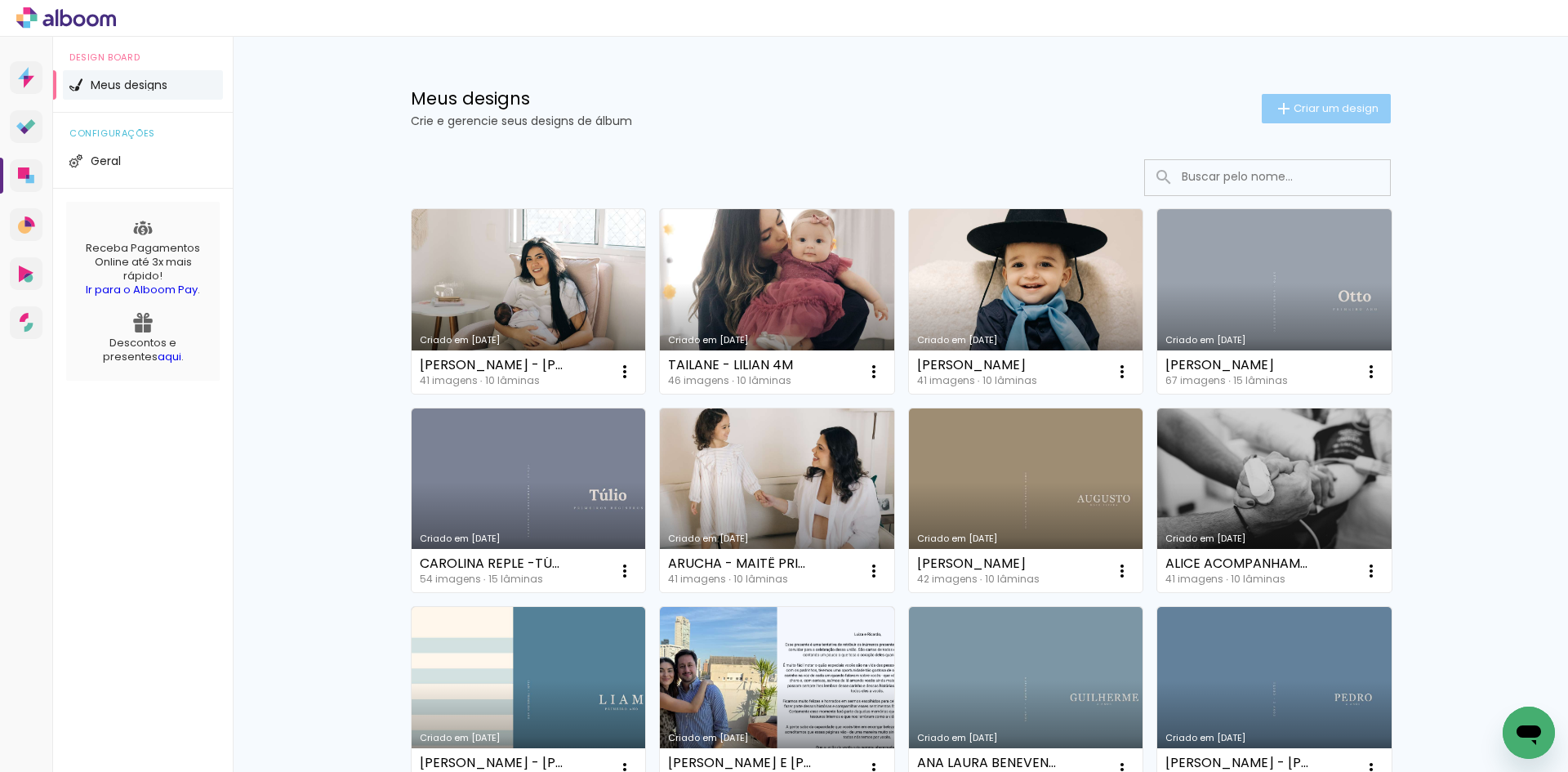
click at [1314, 103] on span "Criar um design" at bounding box center [1335, 108] width 85 height 11
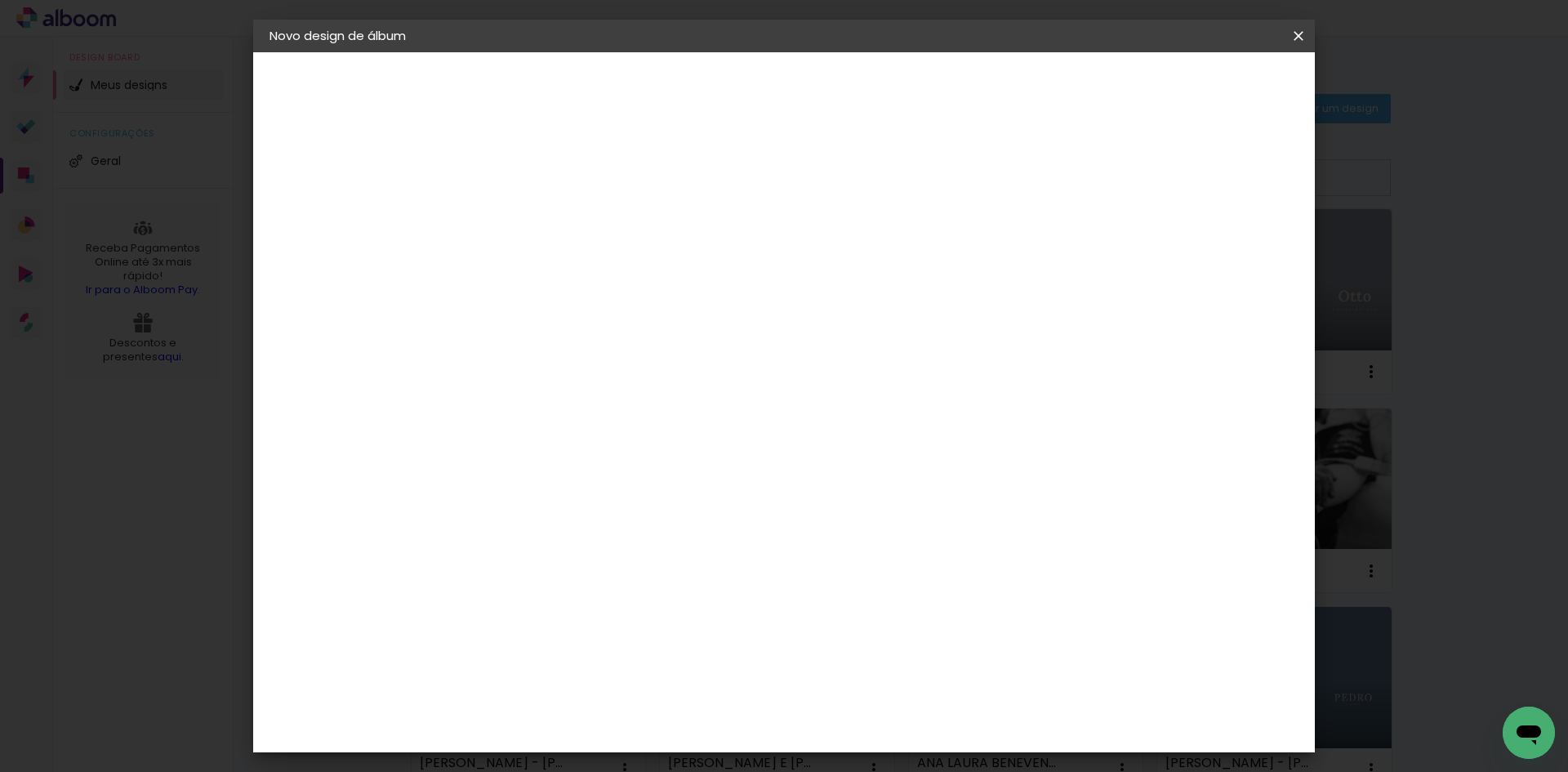
click at [536, 221] on input at bounding box center [536, 219] width 0 height 25
type input "m"
type input "[PERSON_NAME] - GESTAÇÃO [PERSON_NAME]"
type paper-input "[PERSON_NAME] - GESTAÇÃO [PERSON_NAME]"
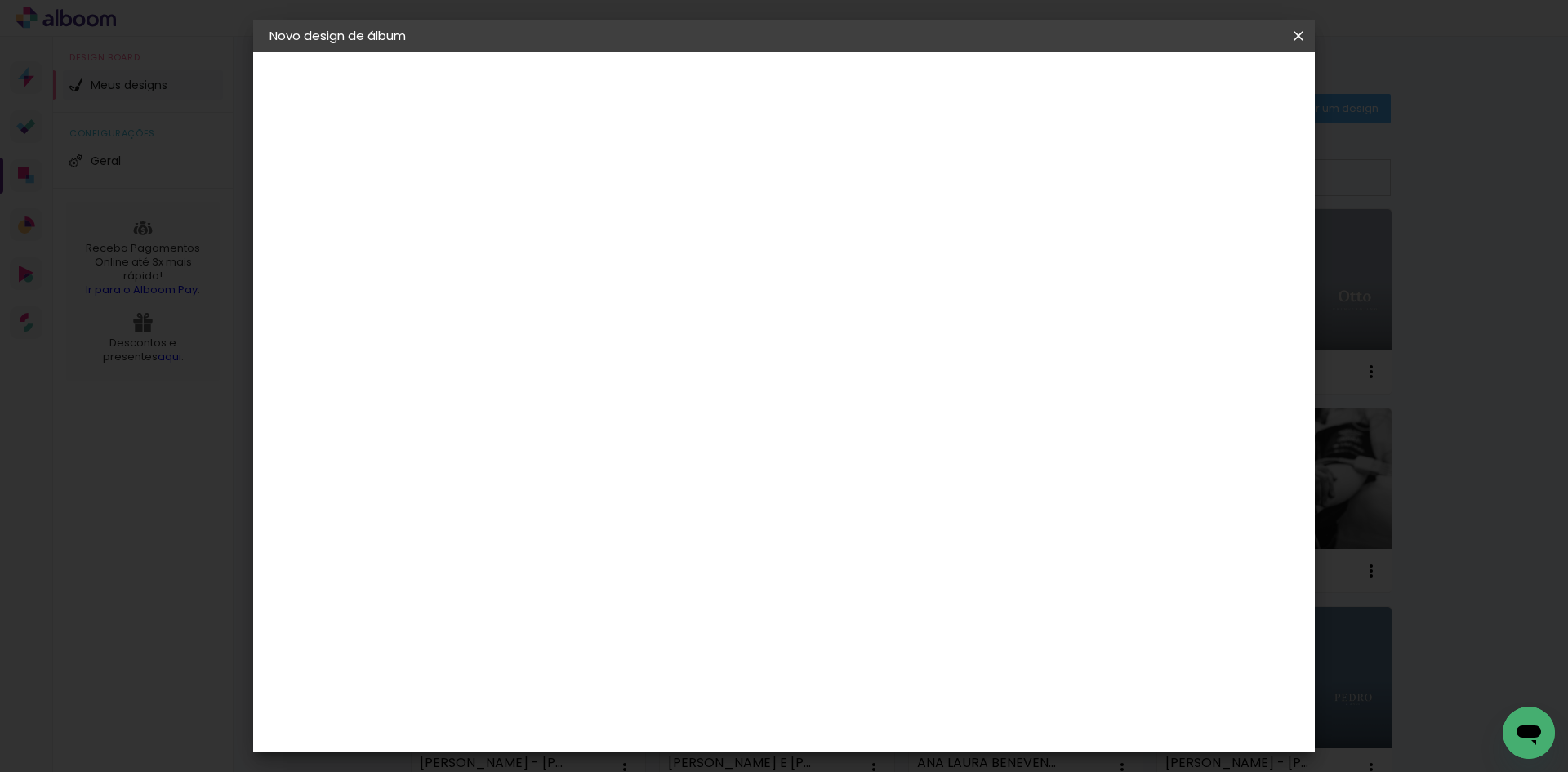
click at [704, 92] on paper-button "Avançar" at bounding box center [664, 87] width 80 height 28
click at [638, 308] on input at bounding box center [578, 311] width 165 height 20
type input "GO"
type paper-input "GO"
click at [585, 380] on paper-item "Go image" at bounding box center [563, 373] width 144 height 43
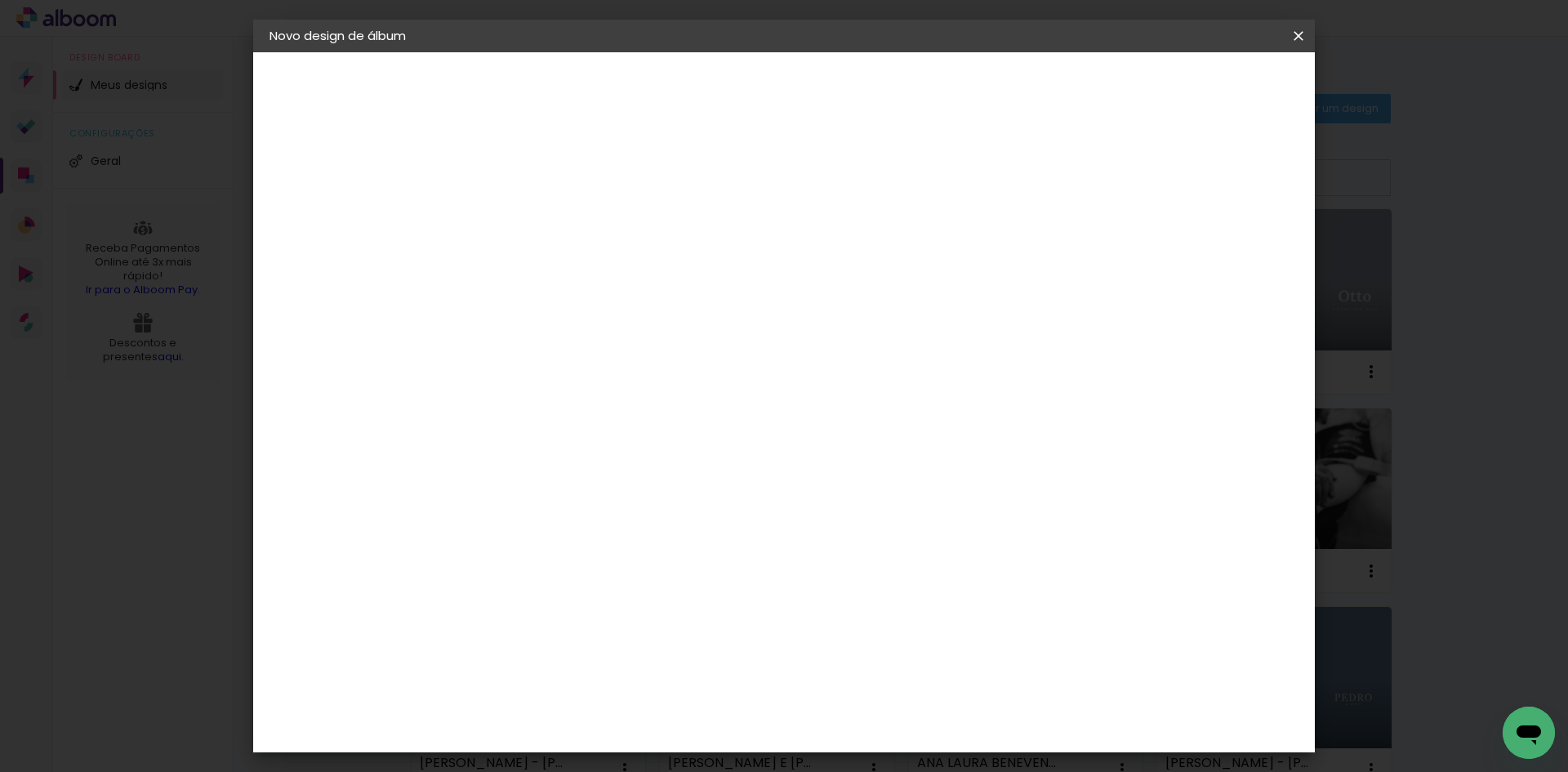
click at [0, 0] on slot "Avançar" at bounding box center [0, 0] width 0 height 0
click at [601, 272] on input "text" at bounding box center [567, 284] width 63 height 25
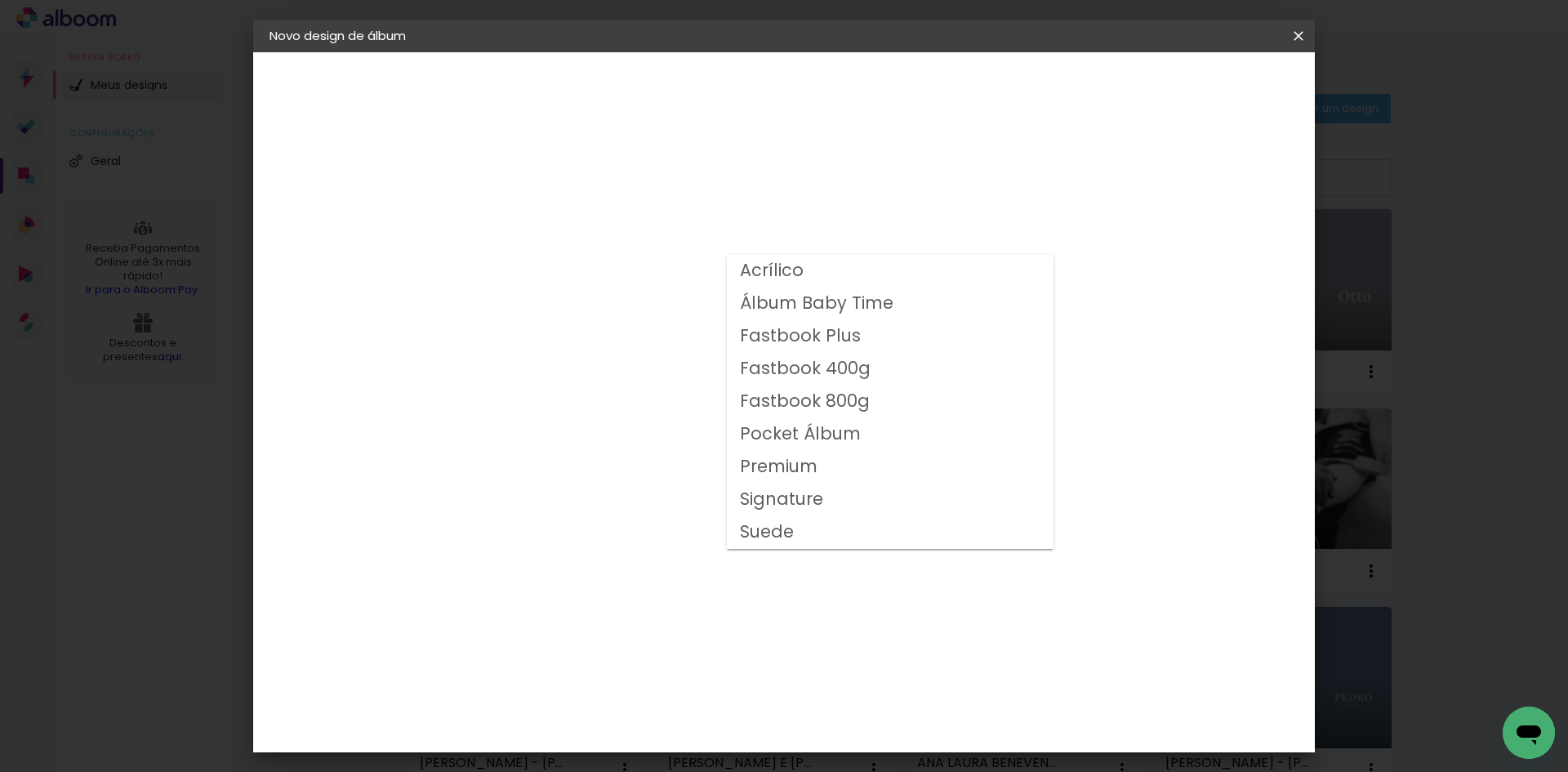
click at [0, 0] on slot "Fastbook 400g" at bounding box center [0, 0] width 0 height 0
type input "Fastbook 400g"
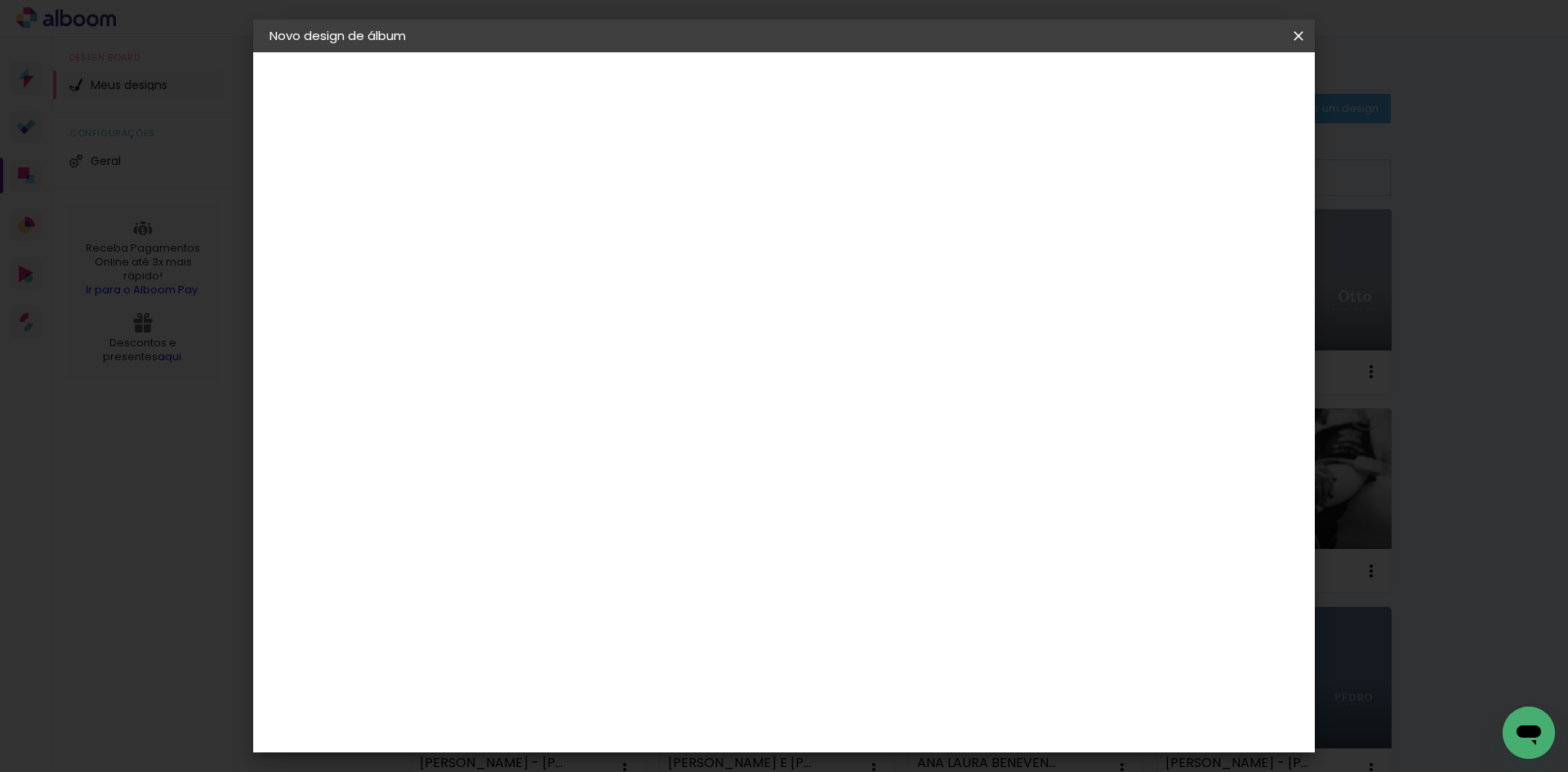
click at [647, 754] on span "20 × 20" at bounding box center [609, 780] width 76 height 54
click at [0, 0] on slot "Avançar" at bounding box center [0, 0] width 0 height 0
click at [1197, 90] on span "Iniciar design" at bounding box center [1159, 87] width 74 height 12
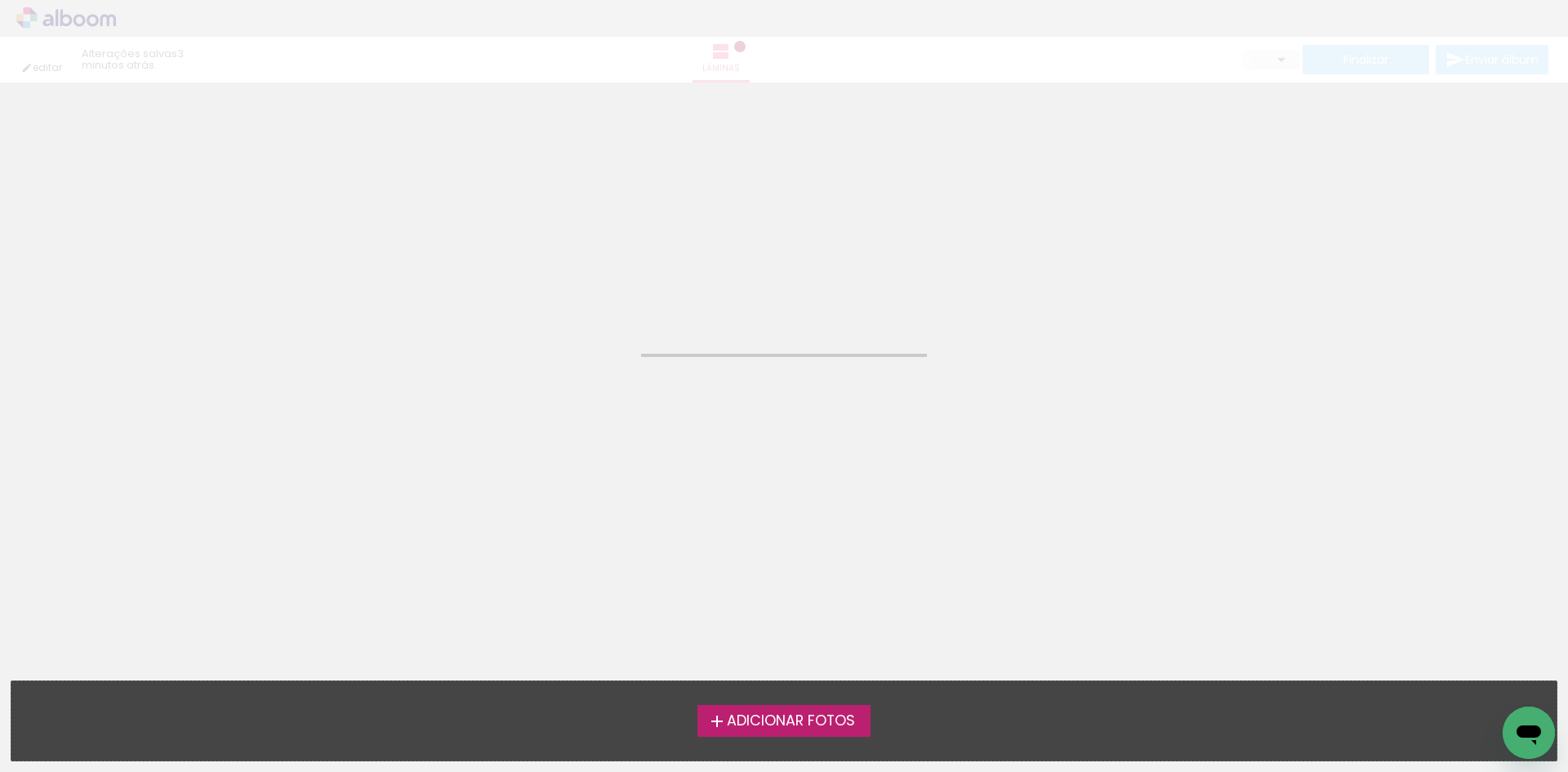
click at [777, 715] on span "Adicionar Fotos" at bounding box center [791, 721] width 128 height 15
click at [0, 0] on input "file" at bounding box center [0, 0] width 0 height 0
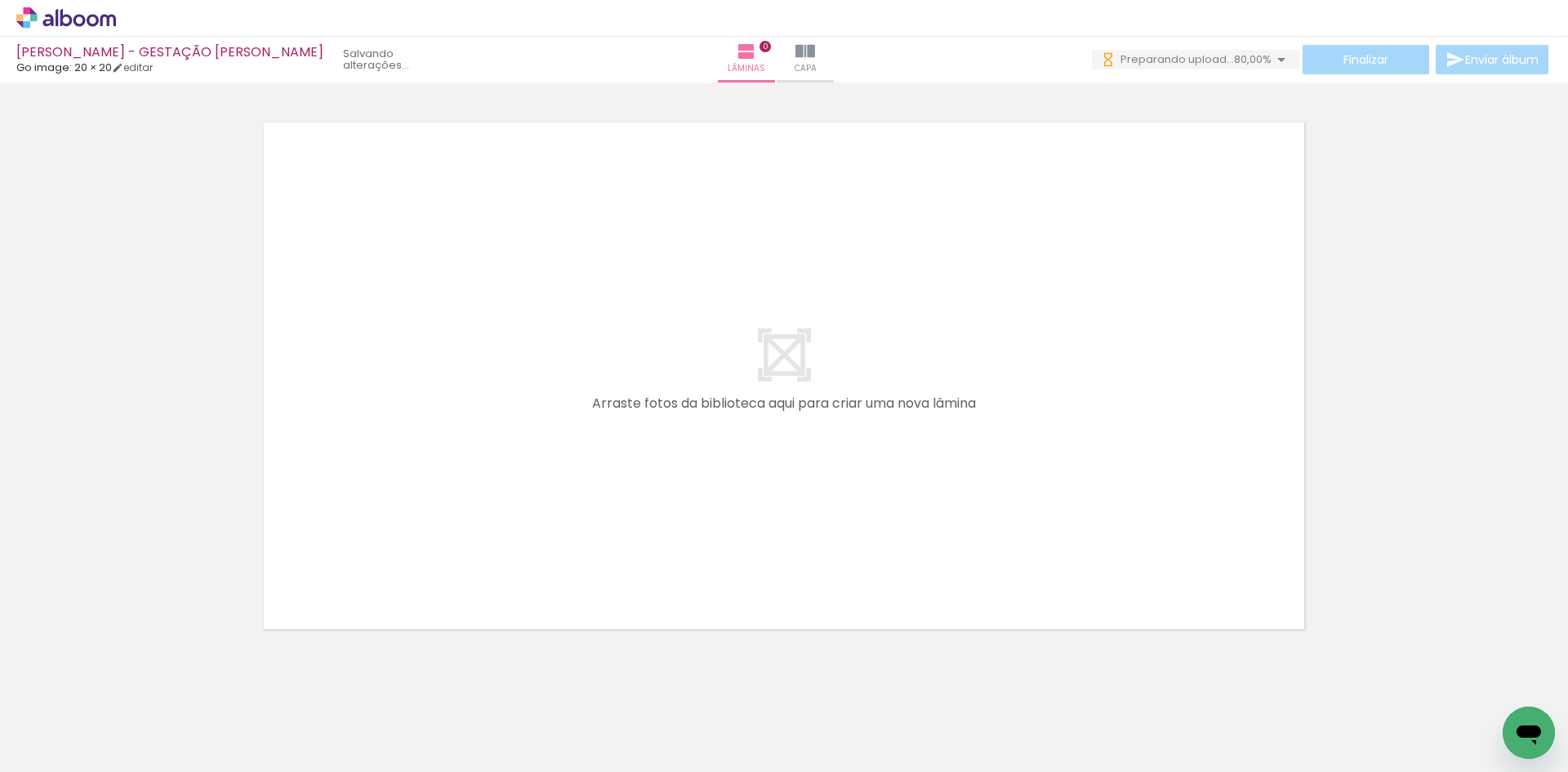
click at [15, 746] on paper-button "Adicionar Fotos" at bounding box center [50, 750] width 79 height 26
click at [0, 0] on input "file" at bounding box center [0, 0] width 0 height 0
click at [74, 718] on input "Todas as fotos" at bounding box center [46, 722] width 62 height 14
click at [0, 0] on slot "Não utilizadas" at bounding box center [0, 0] width 0 height 0
type input "Não utilizadas"
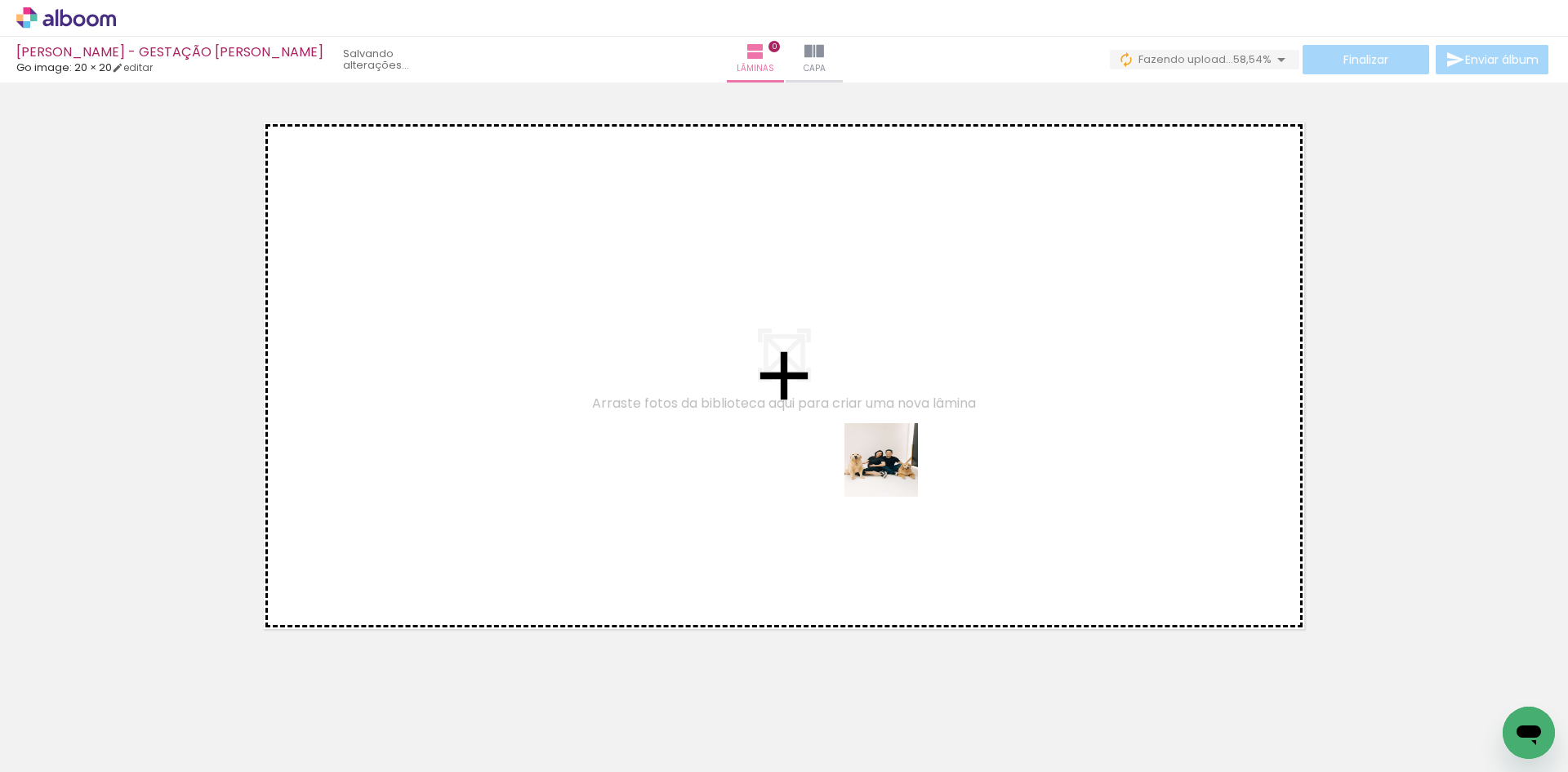
drag, startPoint x: 1162, startPoint y: 718, endPoint x: 893, endPoint y: 472, distance: 364.5
click at [893, 472] on quentale-workspace at bounding box center [784, 386] width 1568 height 772
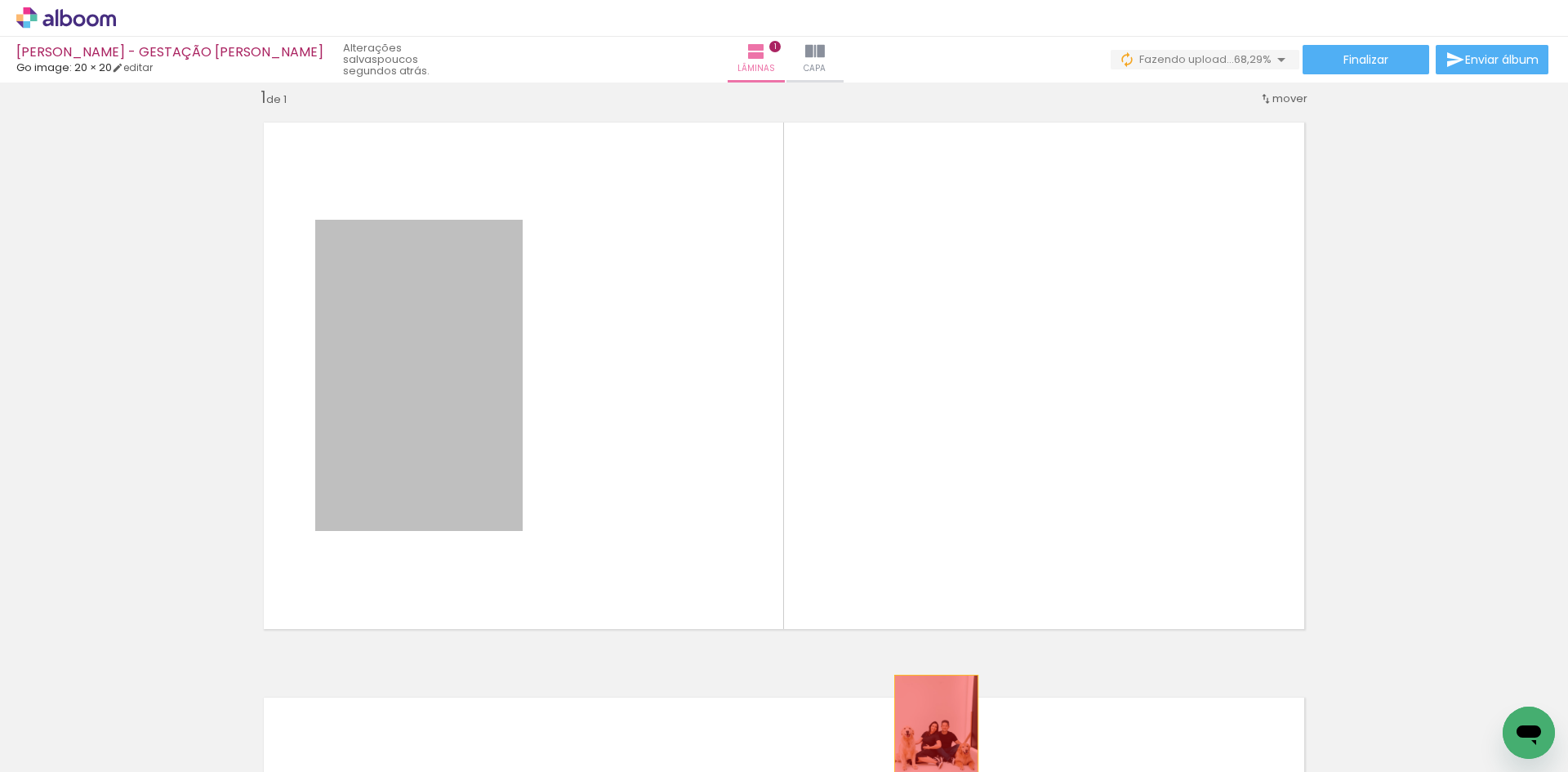
drag, startPoint x: 392, startPoint y: 438, endPoint x: 930, endPoint y: 726, distance: 610.2
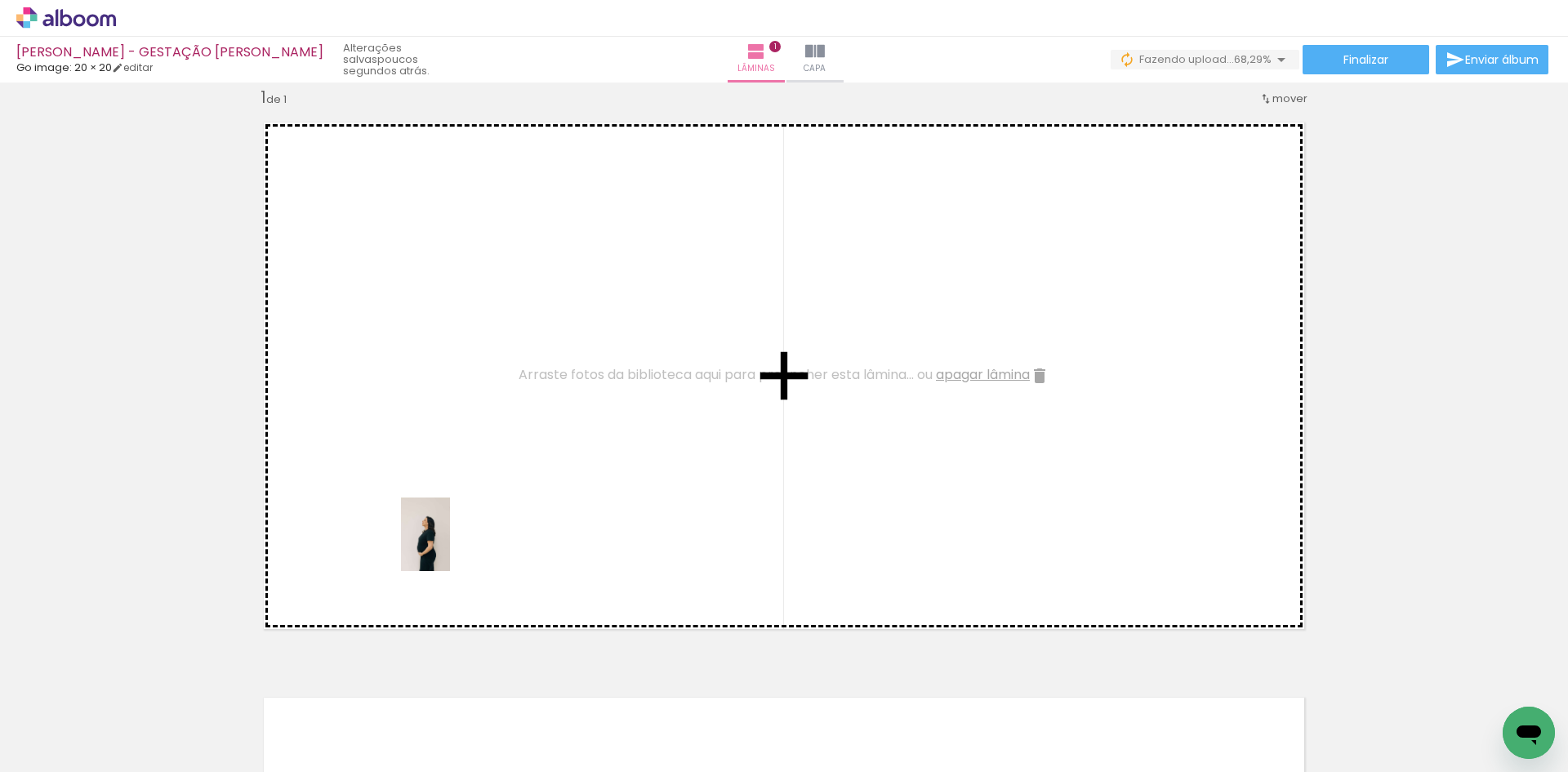
drag, startPoint x: 266, startPoint y: 726, endPoint x: 450, endPoint y: 546, distance: 257.4
click at [450, 546] on quentale-workspace at bounding box center [784, 386] width 1568 height 772
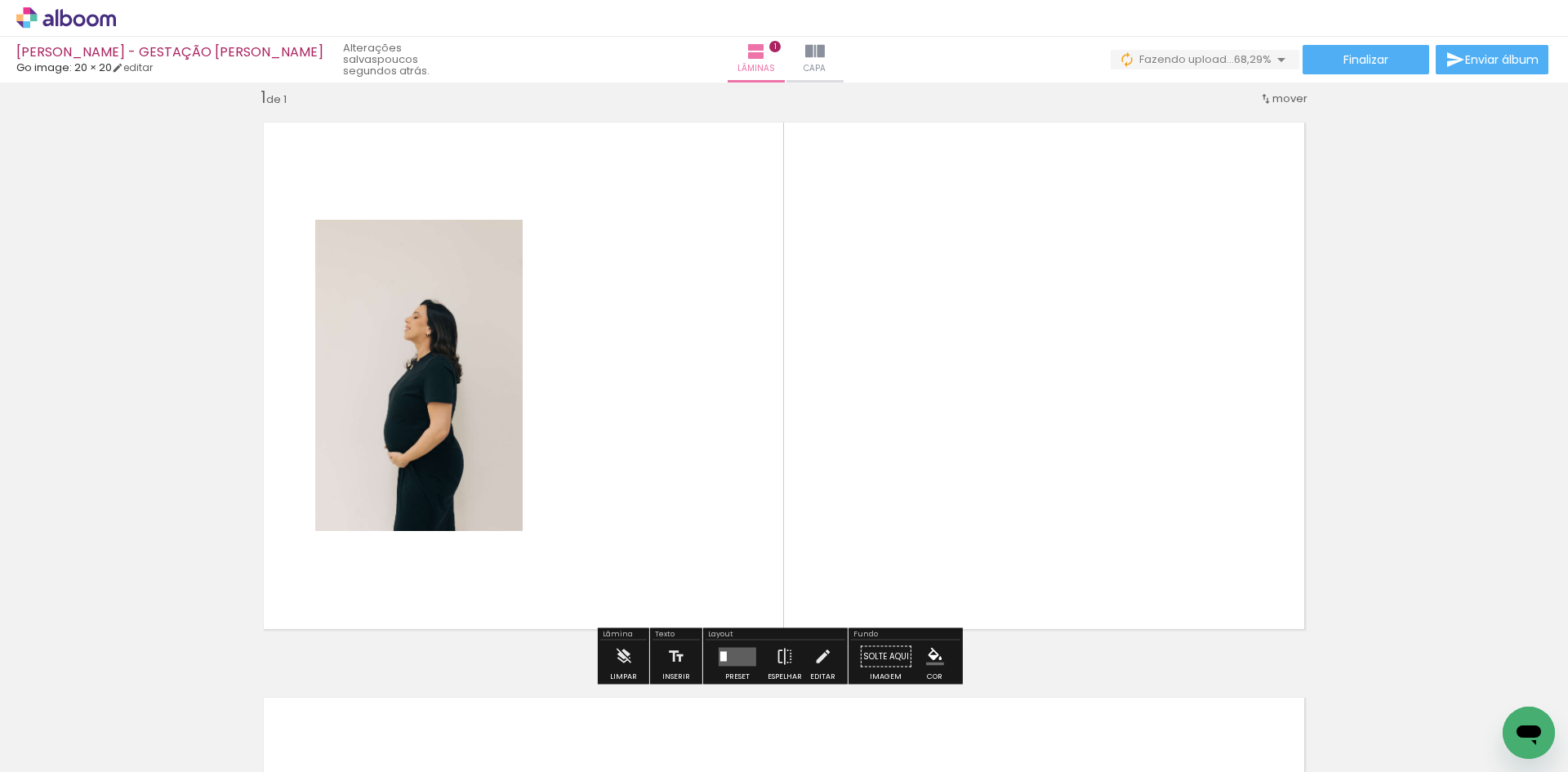
drag, startPoint x: 281, startPoint y: 732, endPoint x: 674, endPoint y: 496, distance: 458.4
click at [674, 496] on quentale-workspace at bounding box center [784, 386] width 1568 height 772
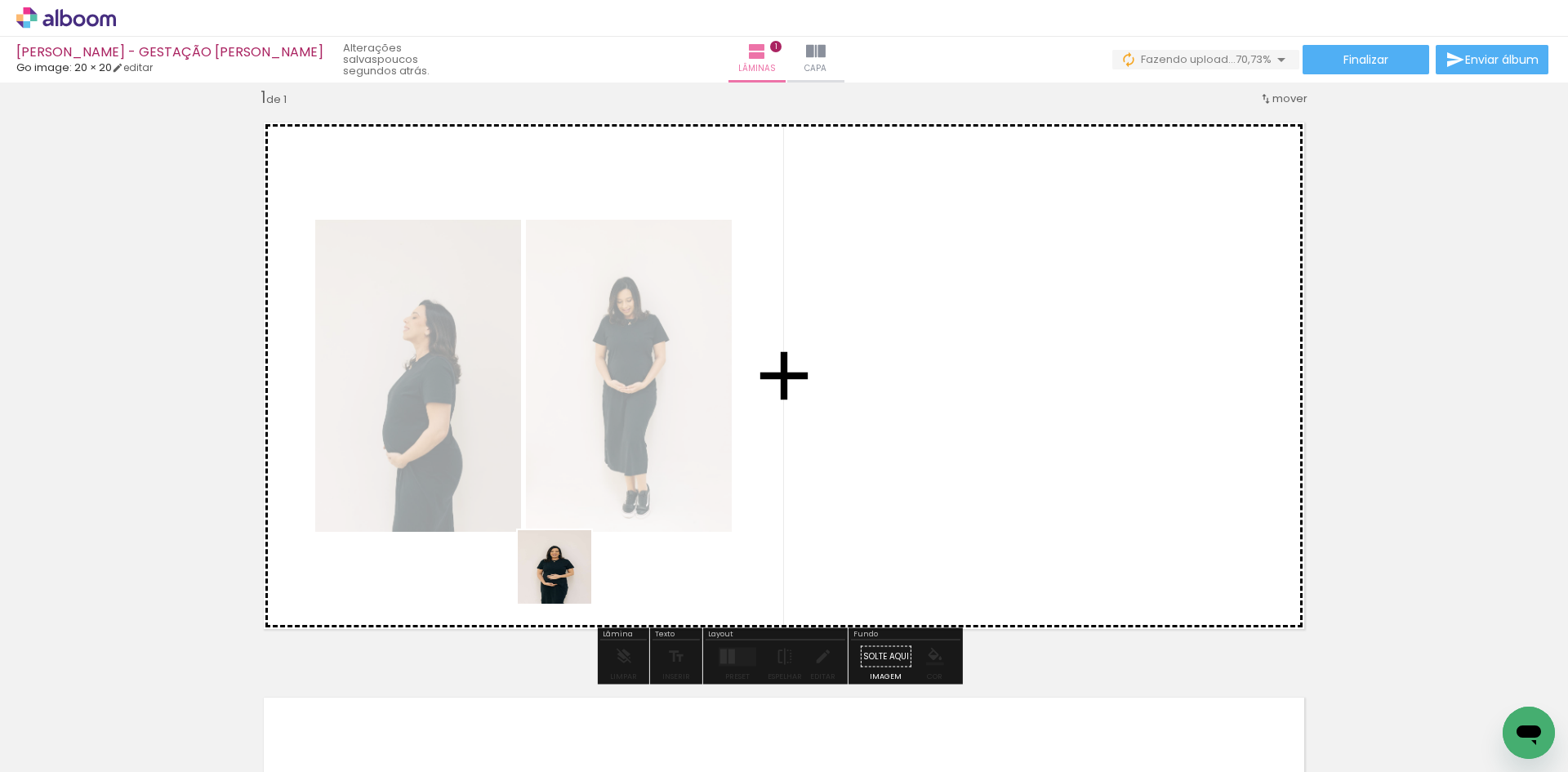
drag, startPoint x: 272, startPoint y: 738, endPoint x: 760, endPoint y: 471, distance: 556.3
click at [748, 480] on quentale-workspace at bounding box center [784, 386] width 1568 height 772
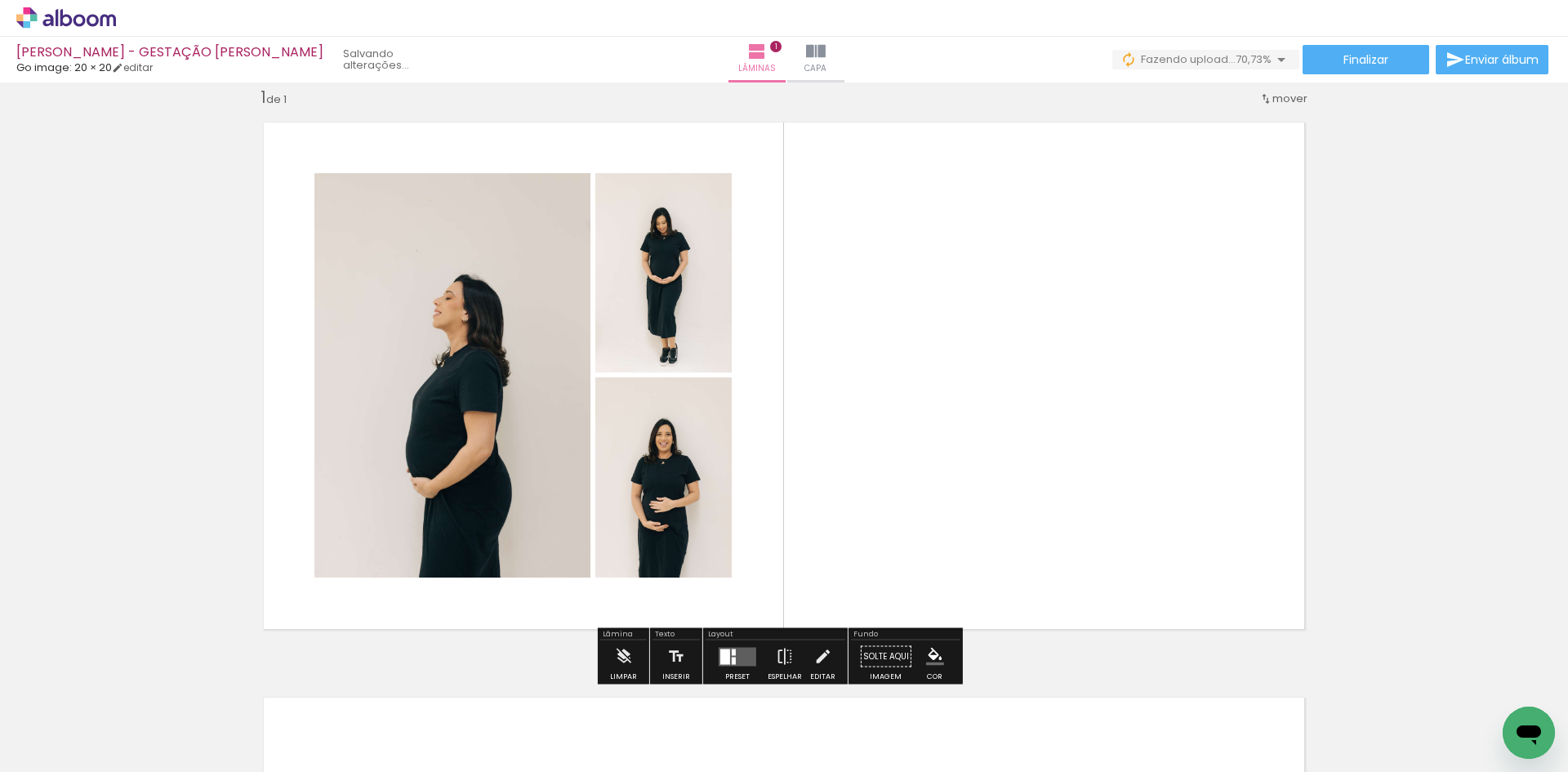
click at [749, 656] on quentale-layouter at bounding box center [738, 656] width 38 height 18
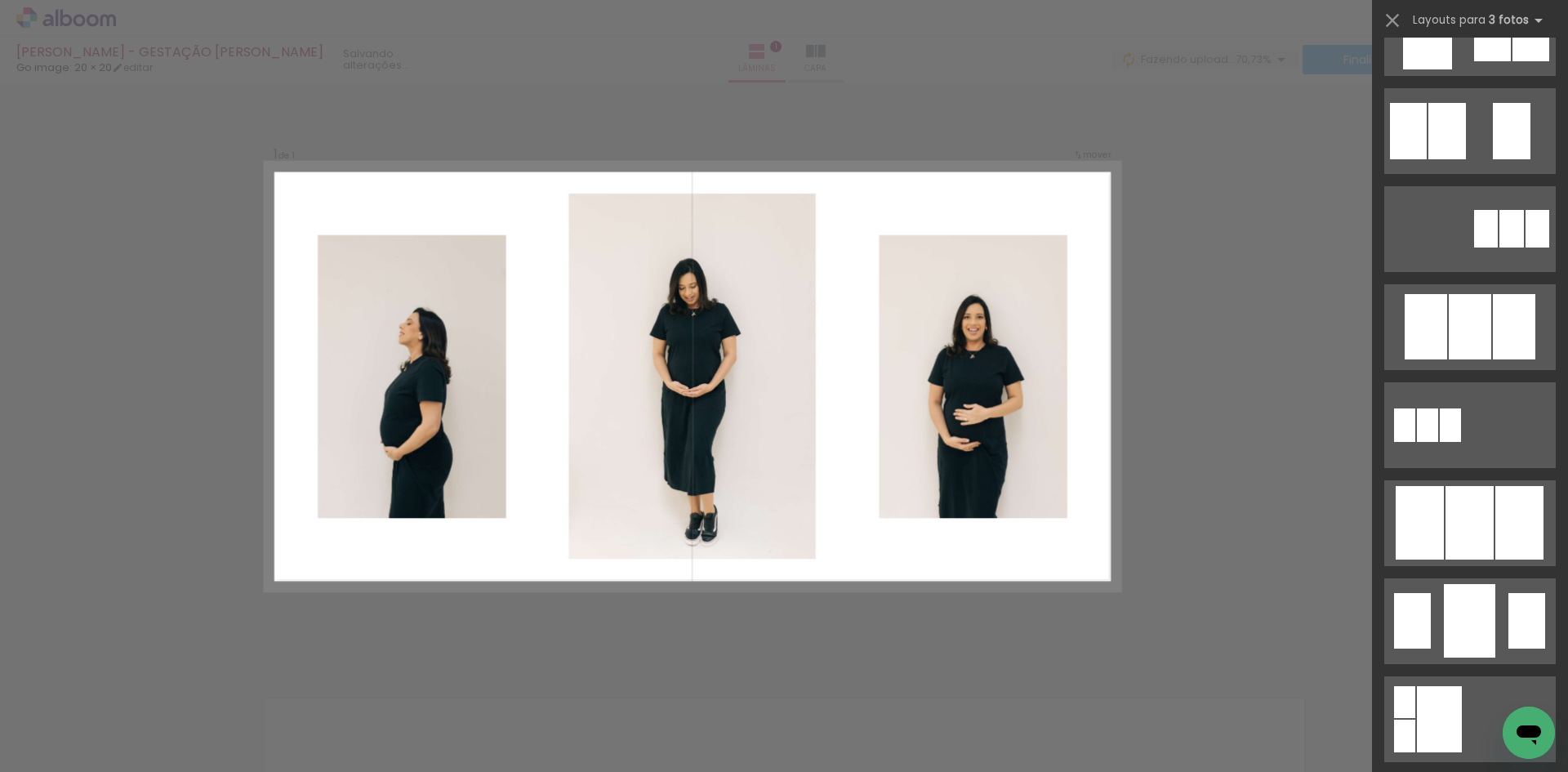
scroll to position [735, 0]
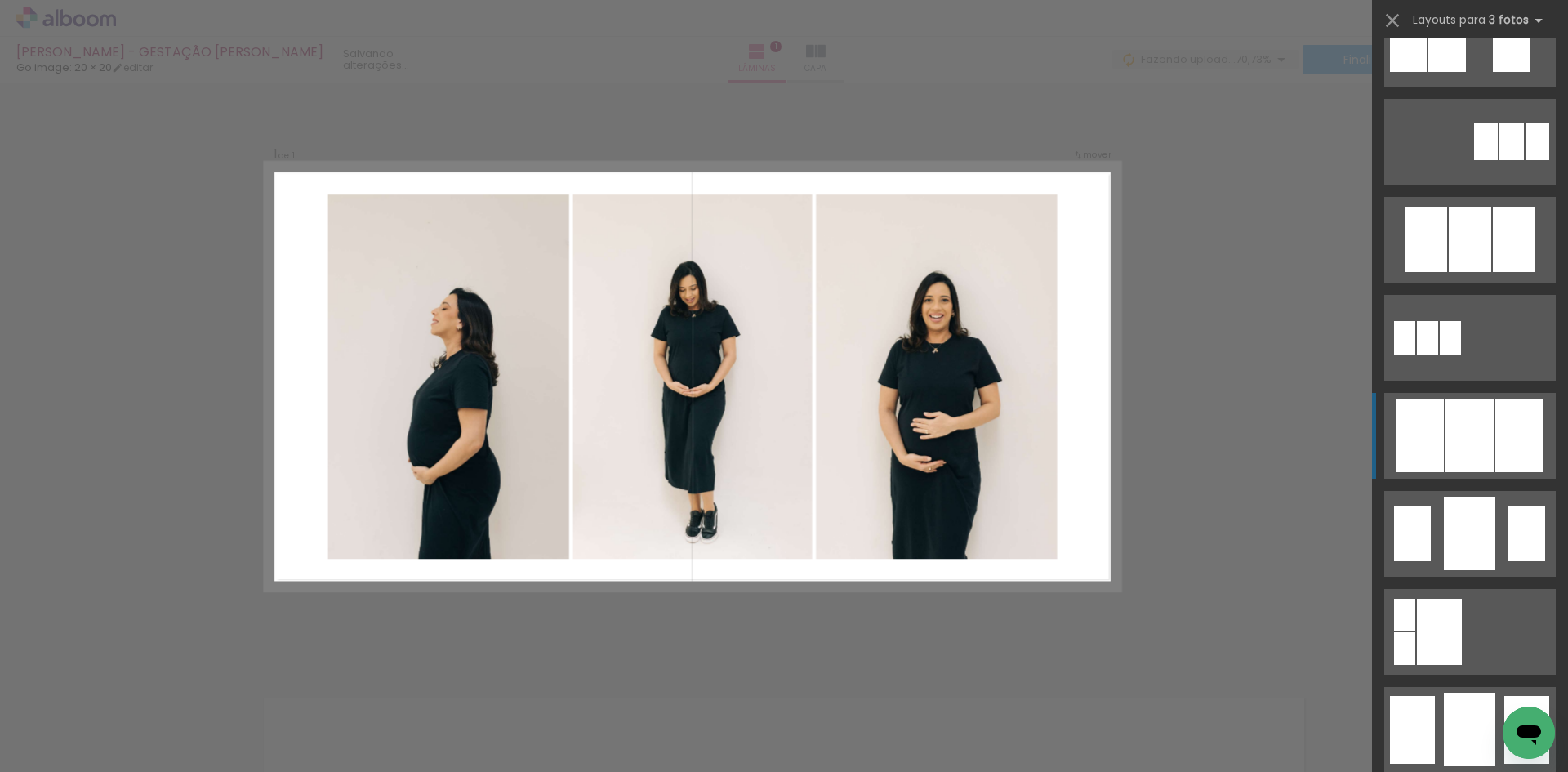
click at [1475, 434] on div at bounding box center [1471, 436] width 49 height 74
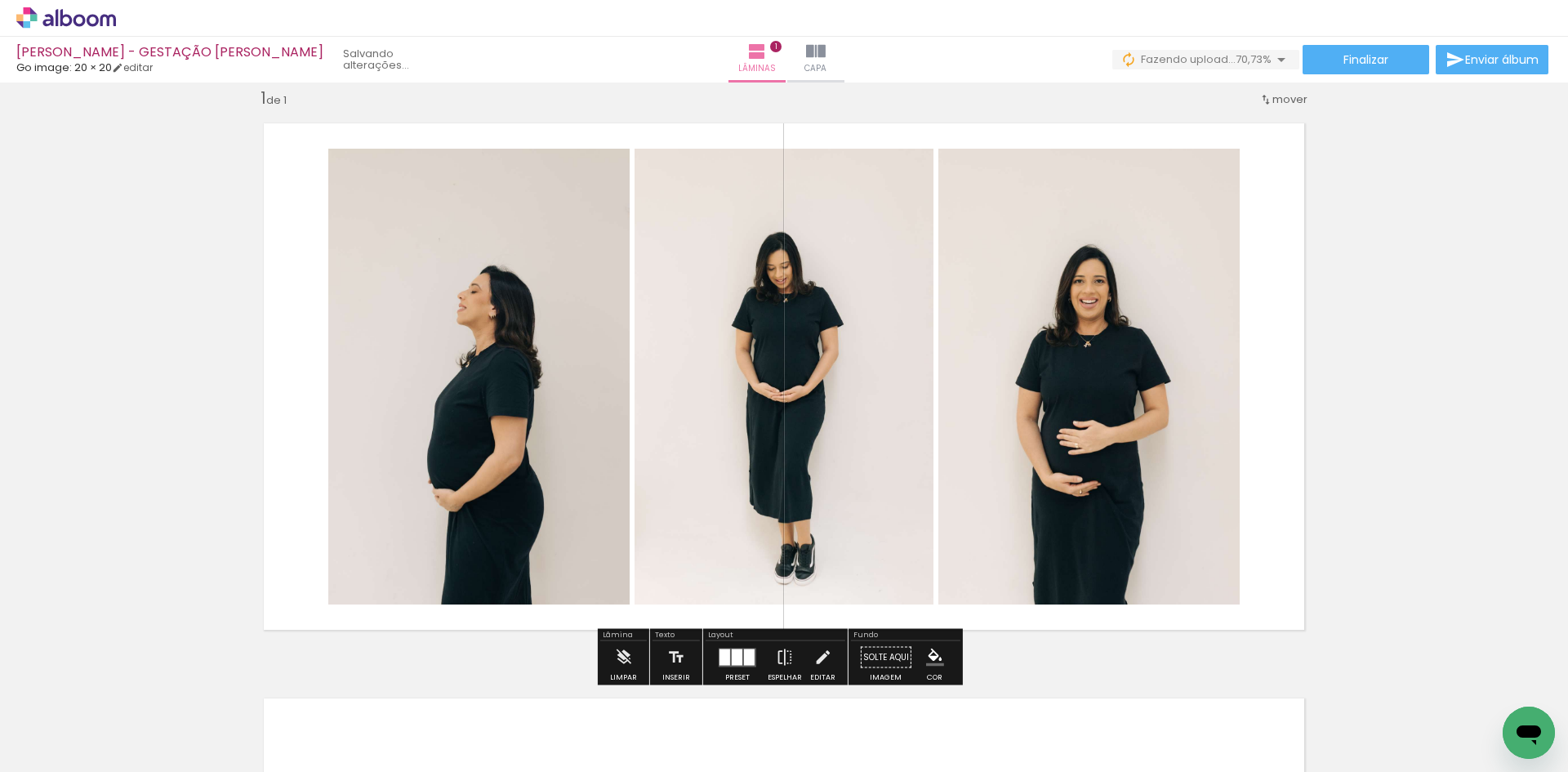
drag, startPoint x: 823, startPoint y: 420, endPoint x: 462, endPoint y: 398, distance: 361.7
click at [0, 0] on slot at bounding box center [0, 0] width 0 height 0
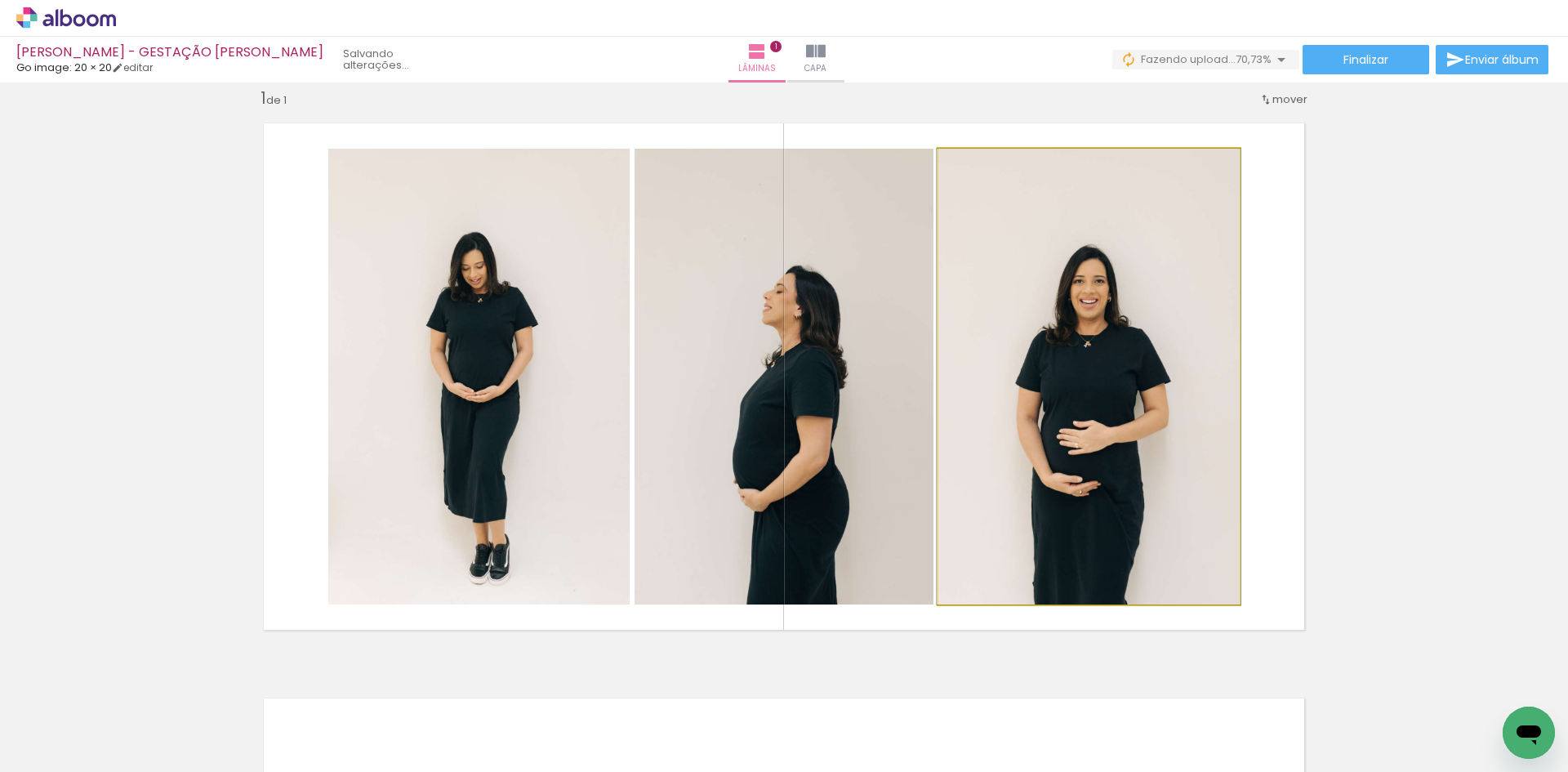
drag, startPoint x: 1157, startPoint y: 399, endPoint x: 486, endPoint y: 372, distance: 671.5
click at [0, 0] on slot at bounding box center [0, 0] width 0 height 0
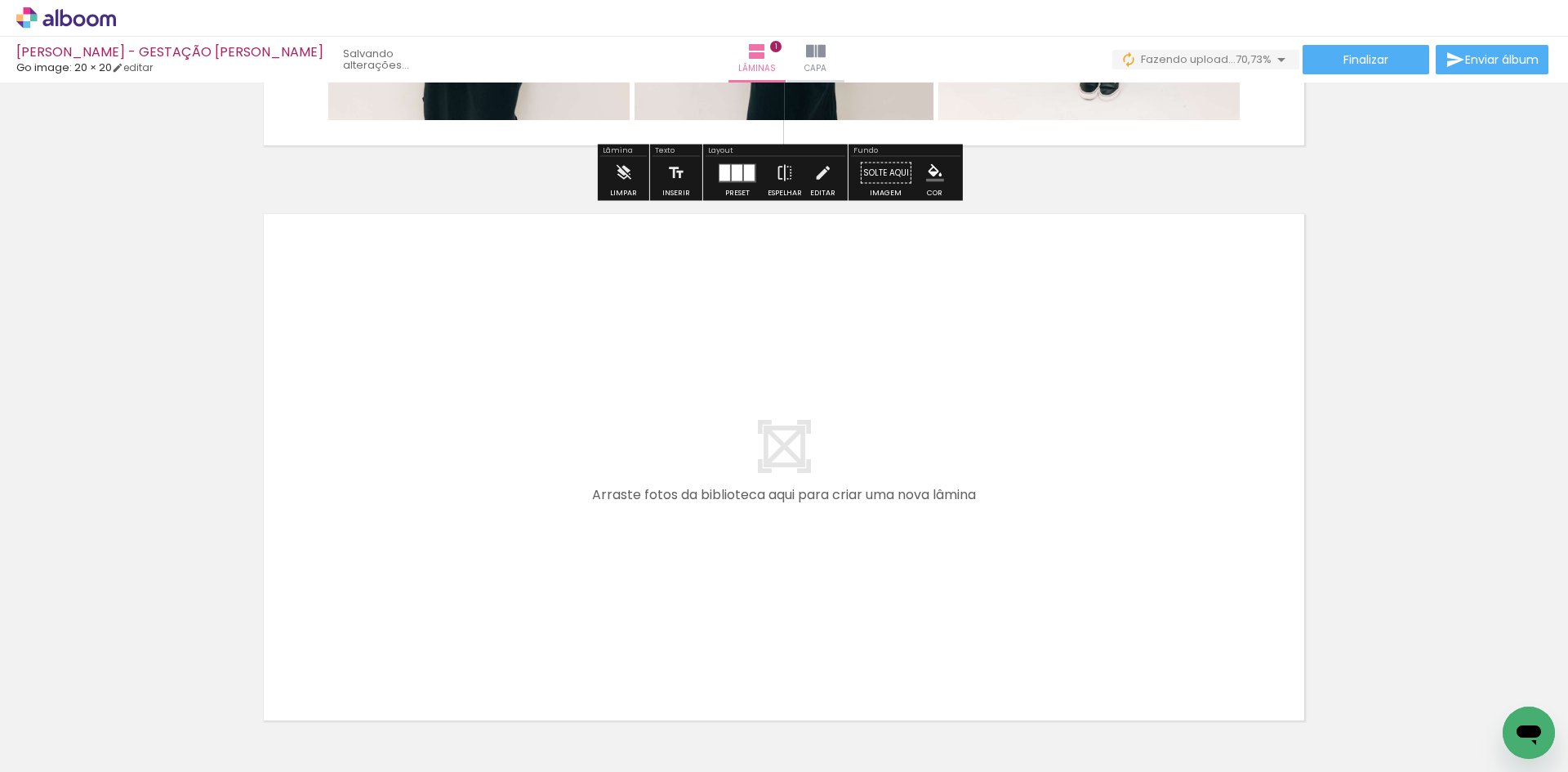
scroll to position [511, 0]
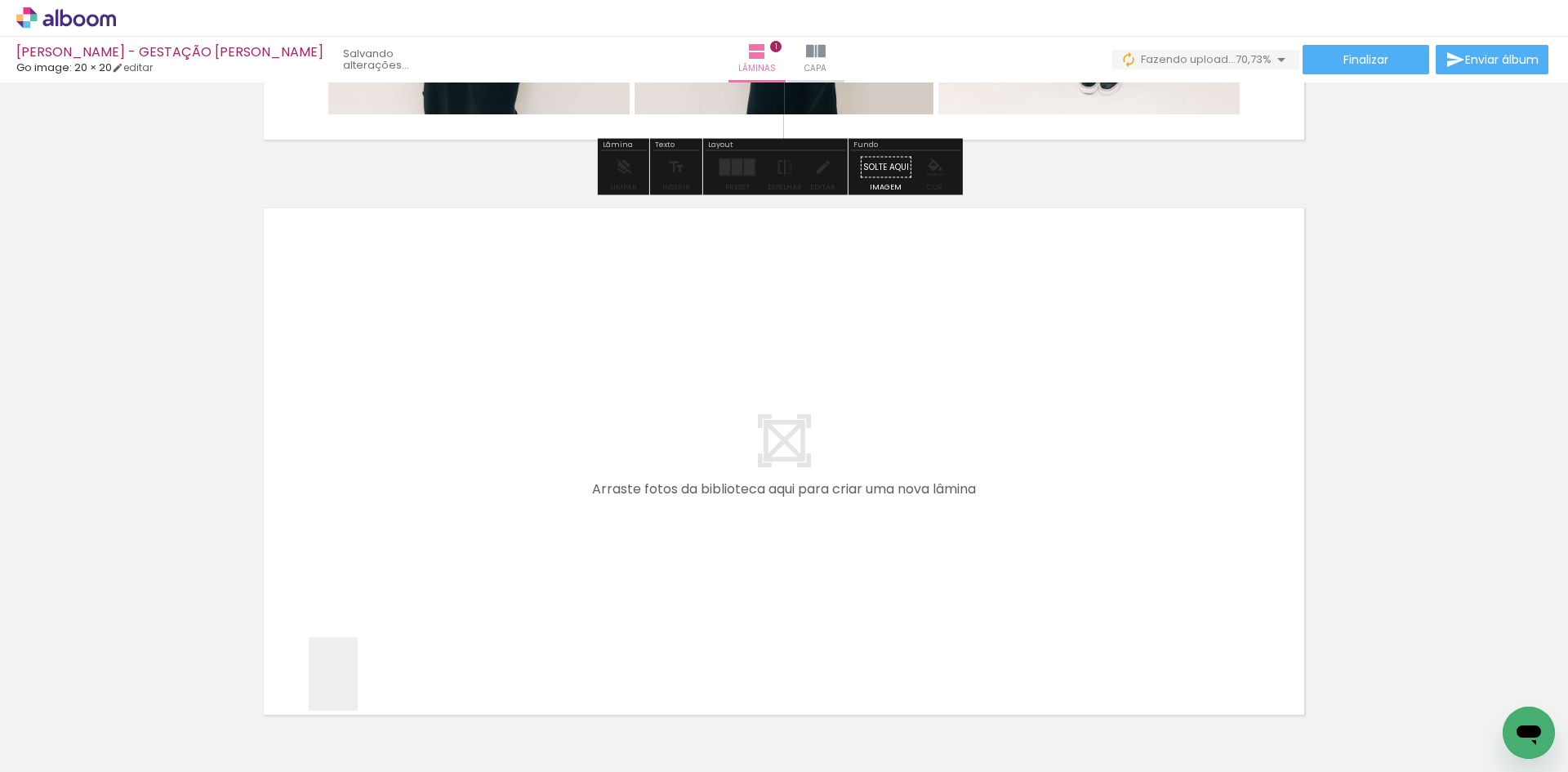
drag, startPoint x: 358, startPoint y: 686, endPoint x: 389, endPoint y: 531, distance: 158.1
click at [389, 531] on quentale-workspace at bounding box center [784, 386] width 1568 height 772
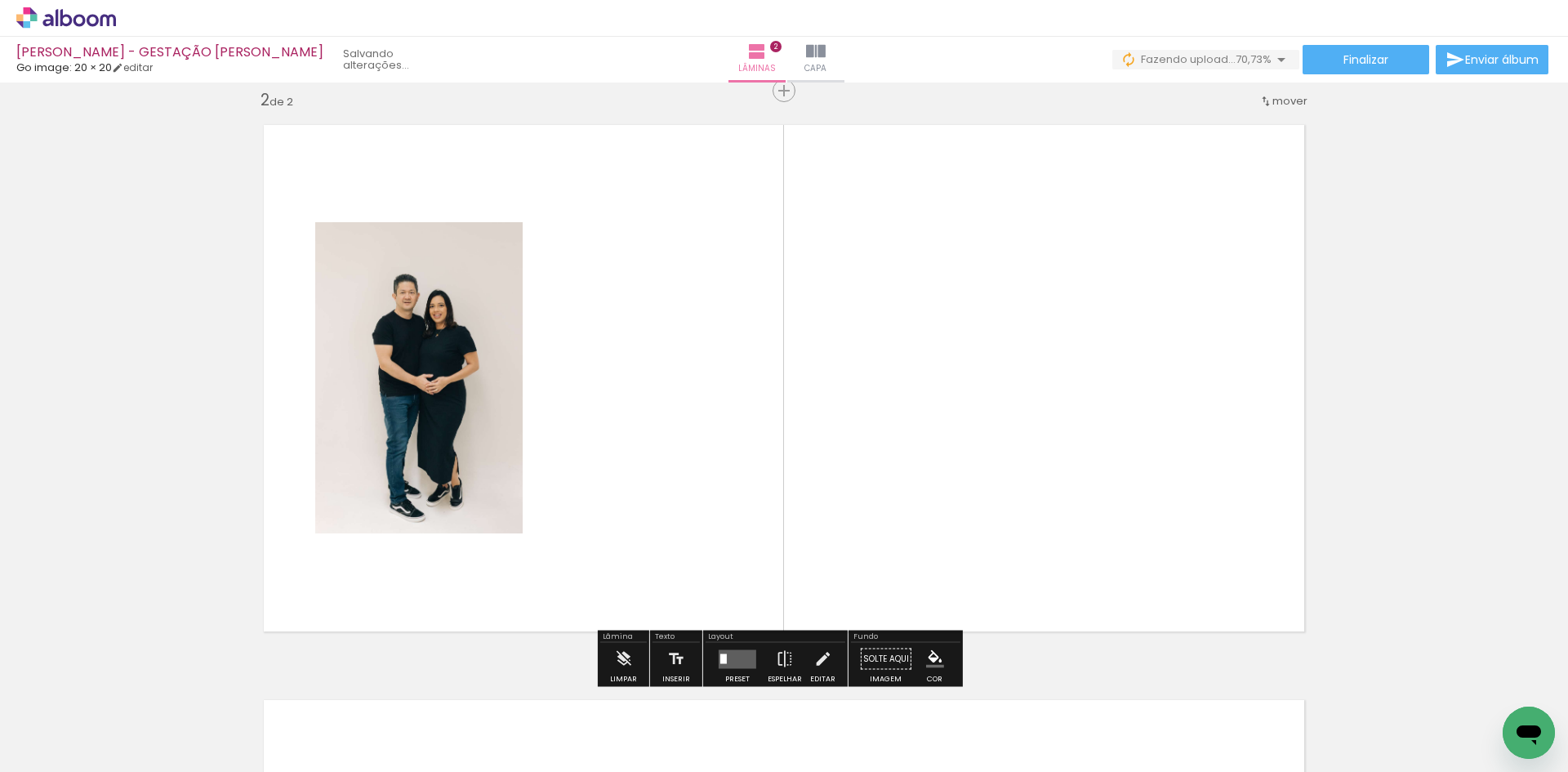
scroll to position [597, 0]
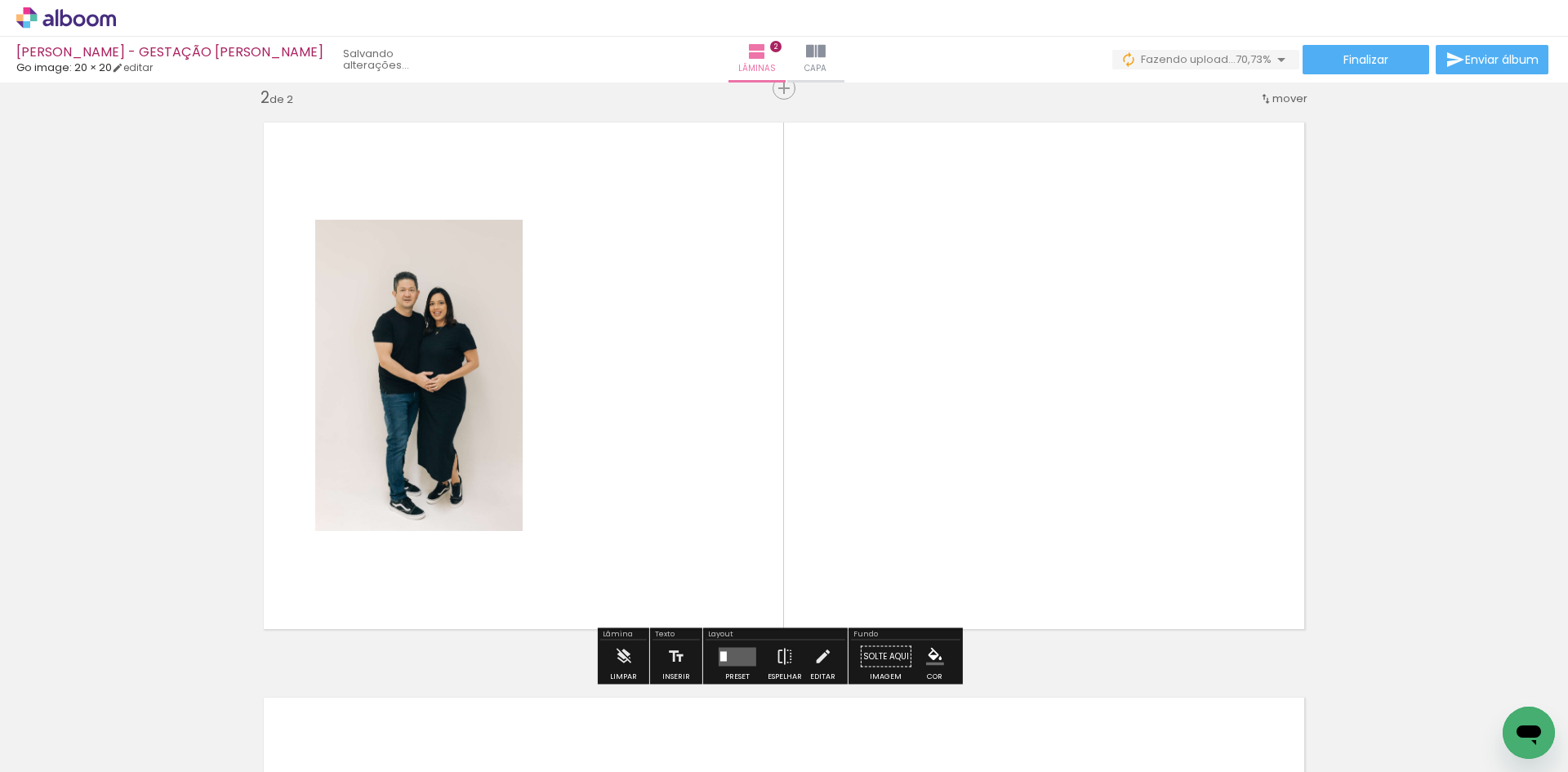
drag, startPoint x: 357, startPoint y: 706, endPoint x: 480, endPoint y: 512, distance: 229.7
click at [456, 552] on quentale-workspace at bounding box center [784, 386] width 1568 height 772
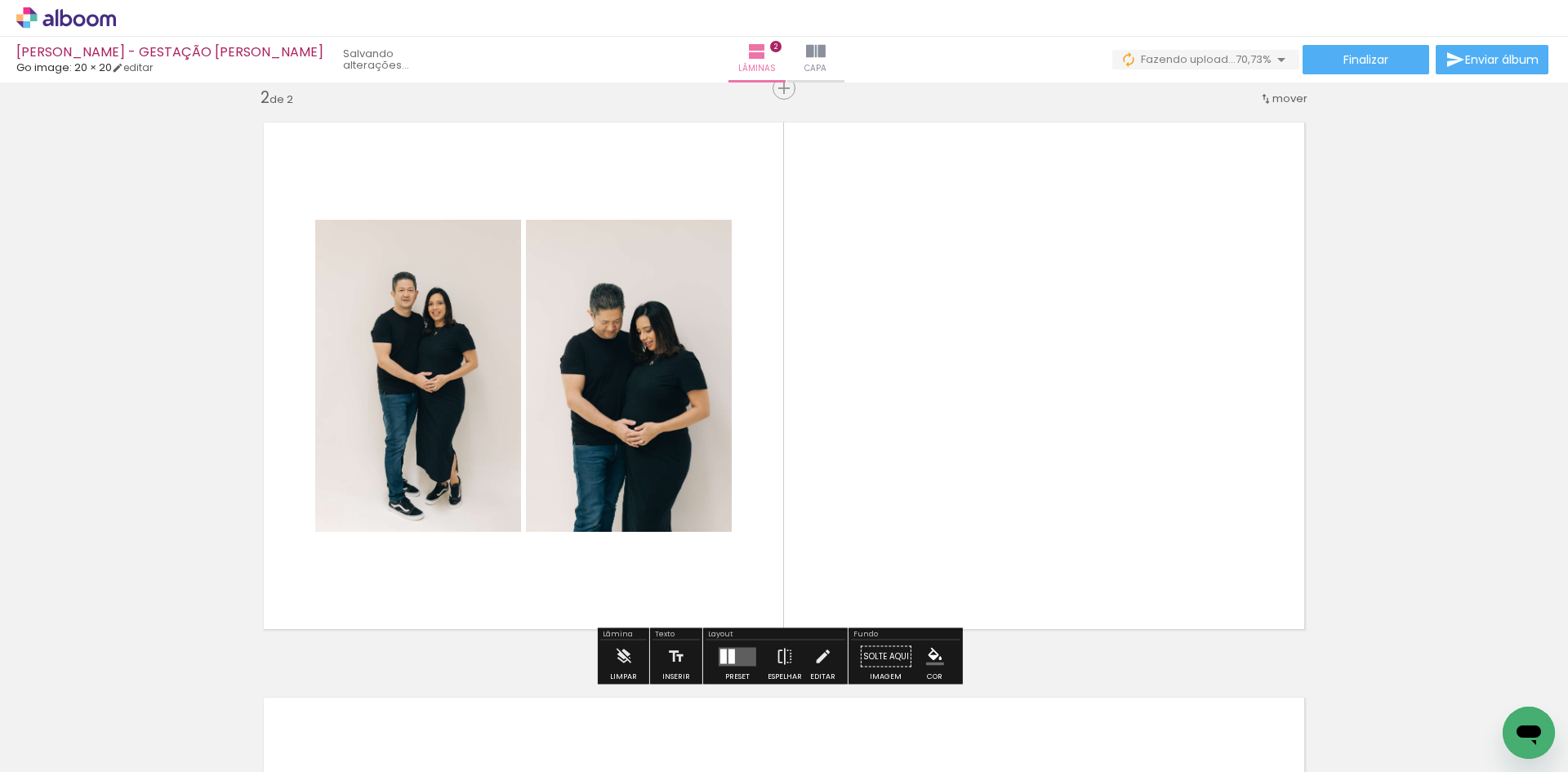
drag, startPoint x: 350, startPoint y: 724, endPoint x: 606, endPoint y: 465, distance: 364.2
click at [592, 479] on quentale-workspace at bounding box center [784, 386] width 1568 height 772
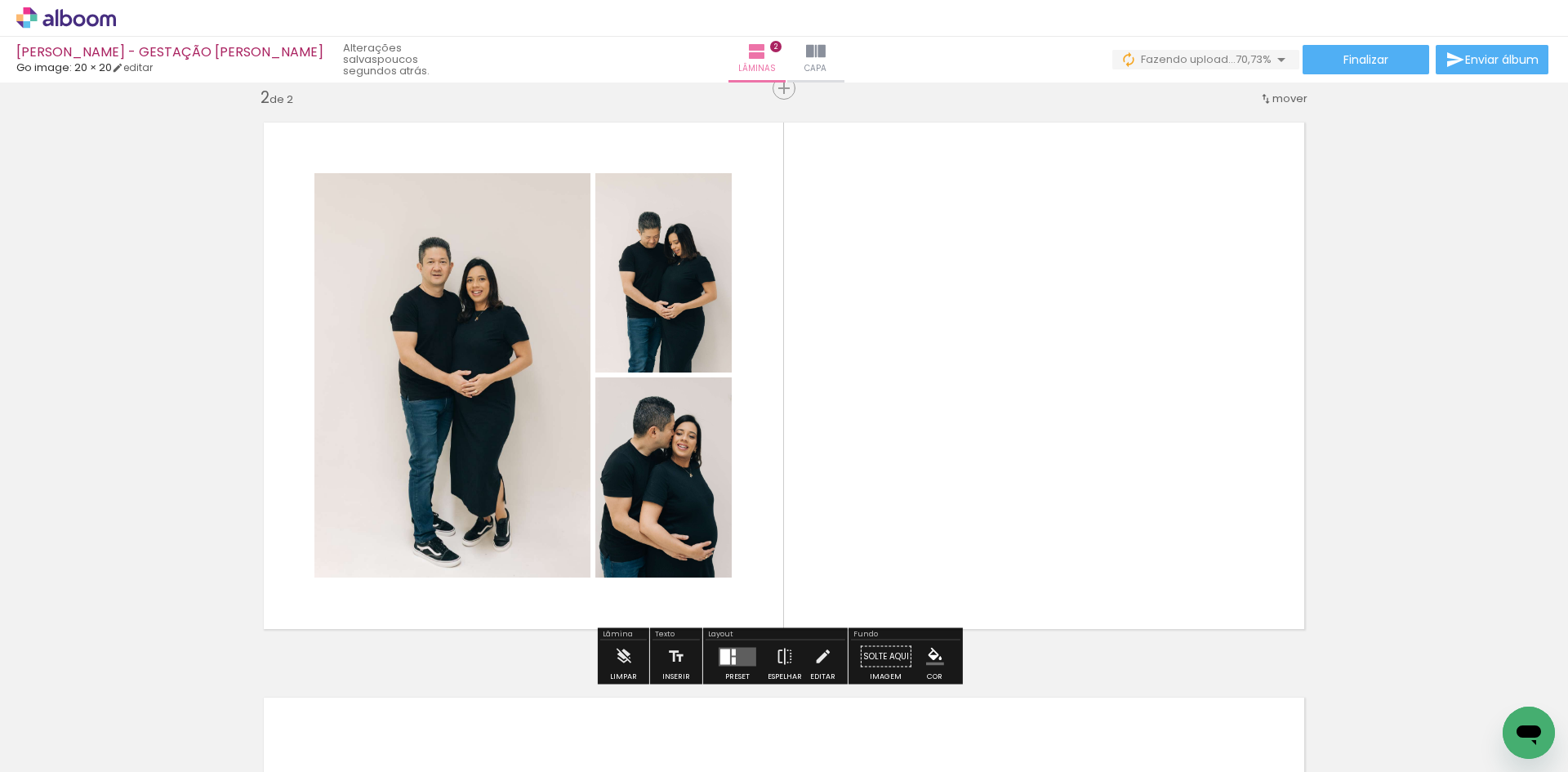
click at [726, 644] on div at bounding box center [737, 657] width 44 height 33
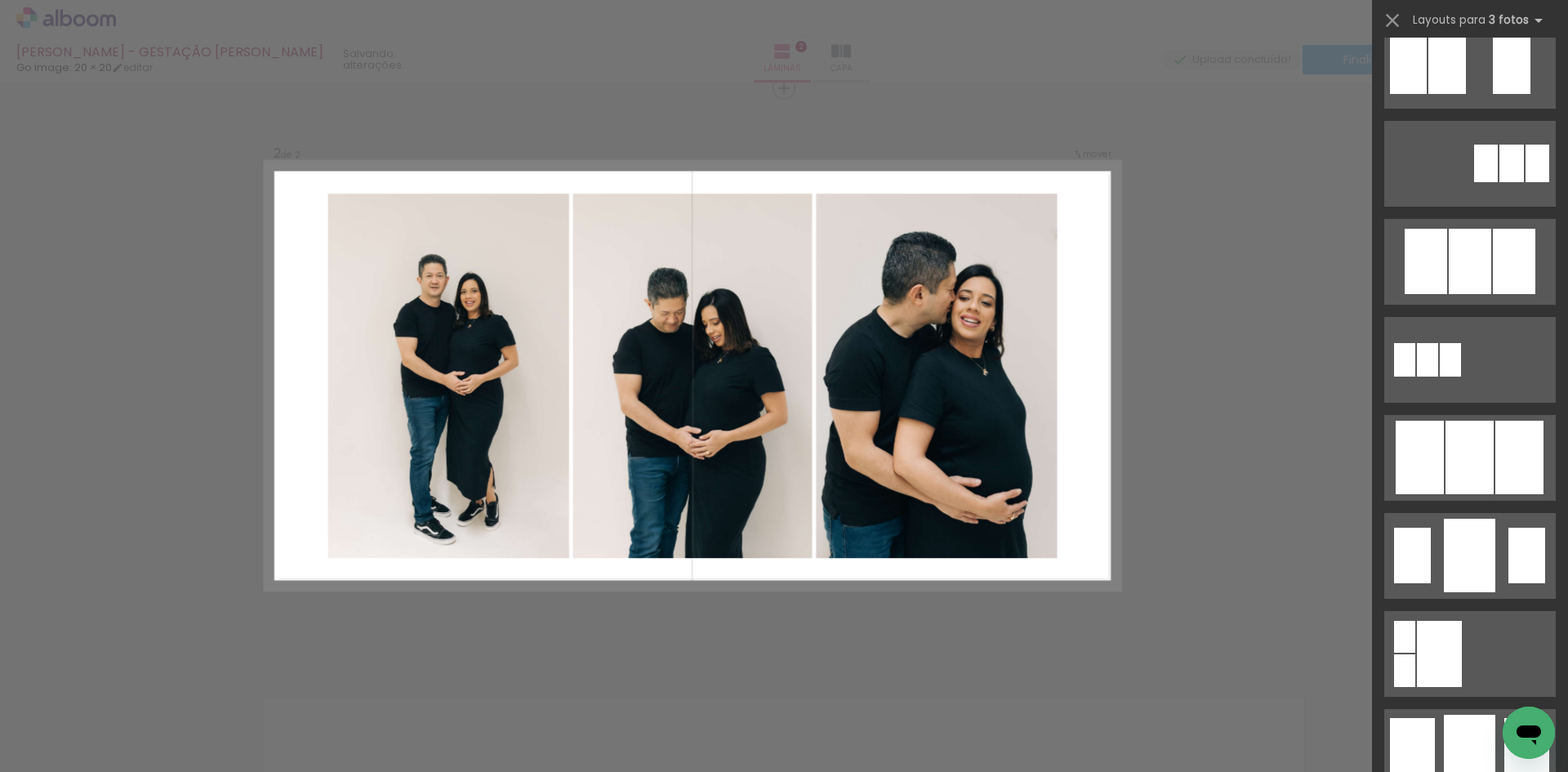
scroll to position [735, 0]
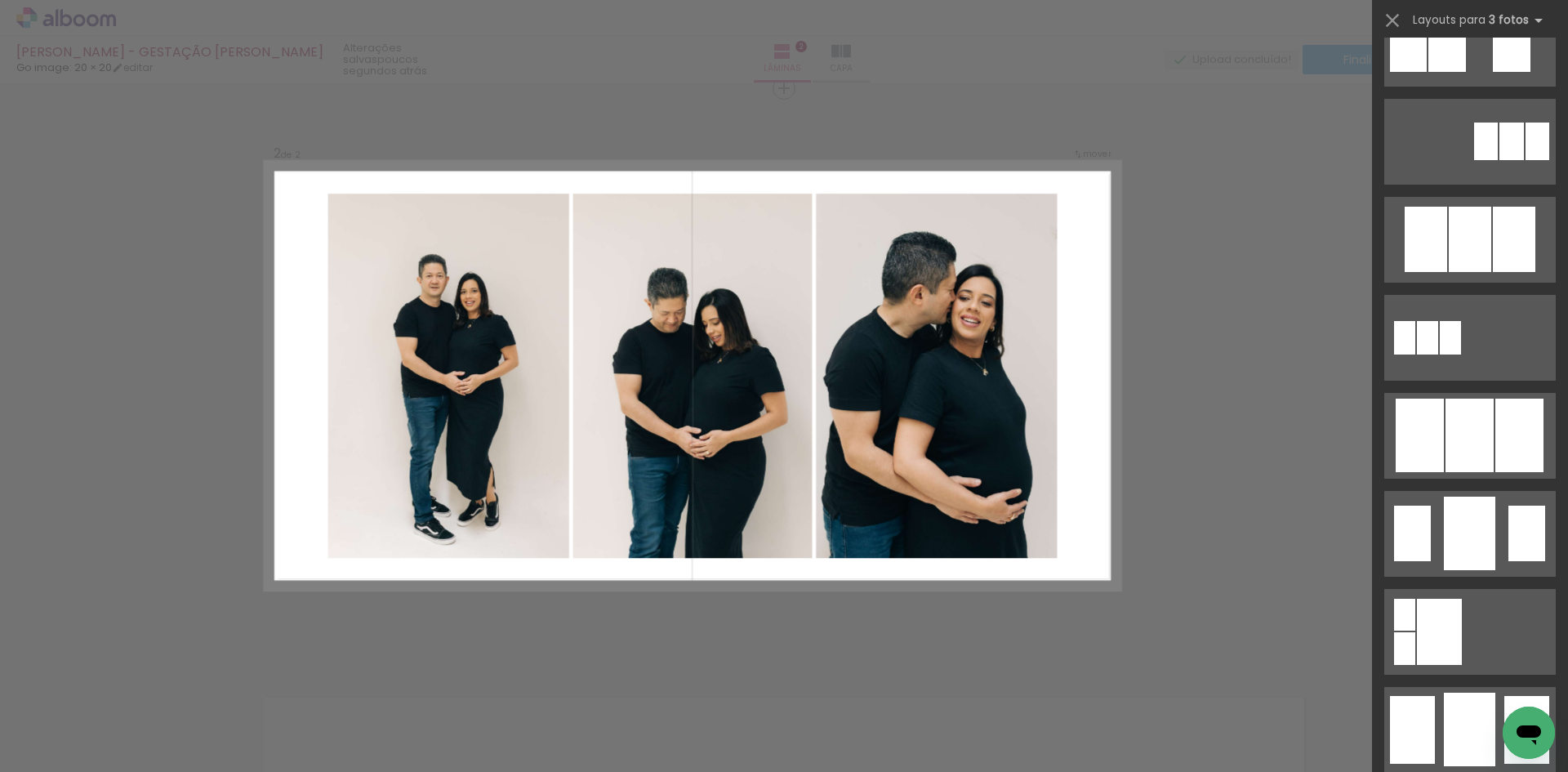
click at [1454, 430] on div at bounding box center [1471, 436] width 49 height 74
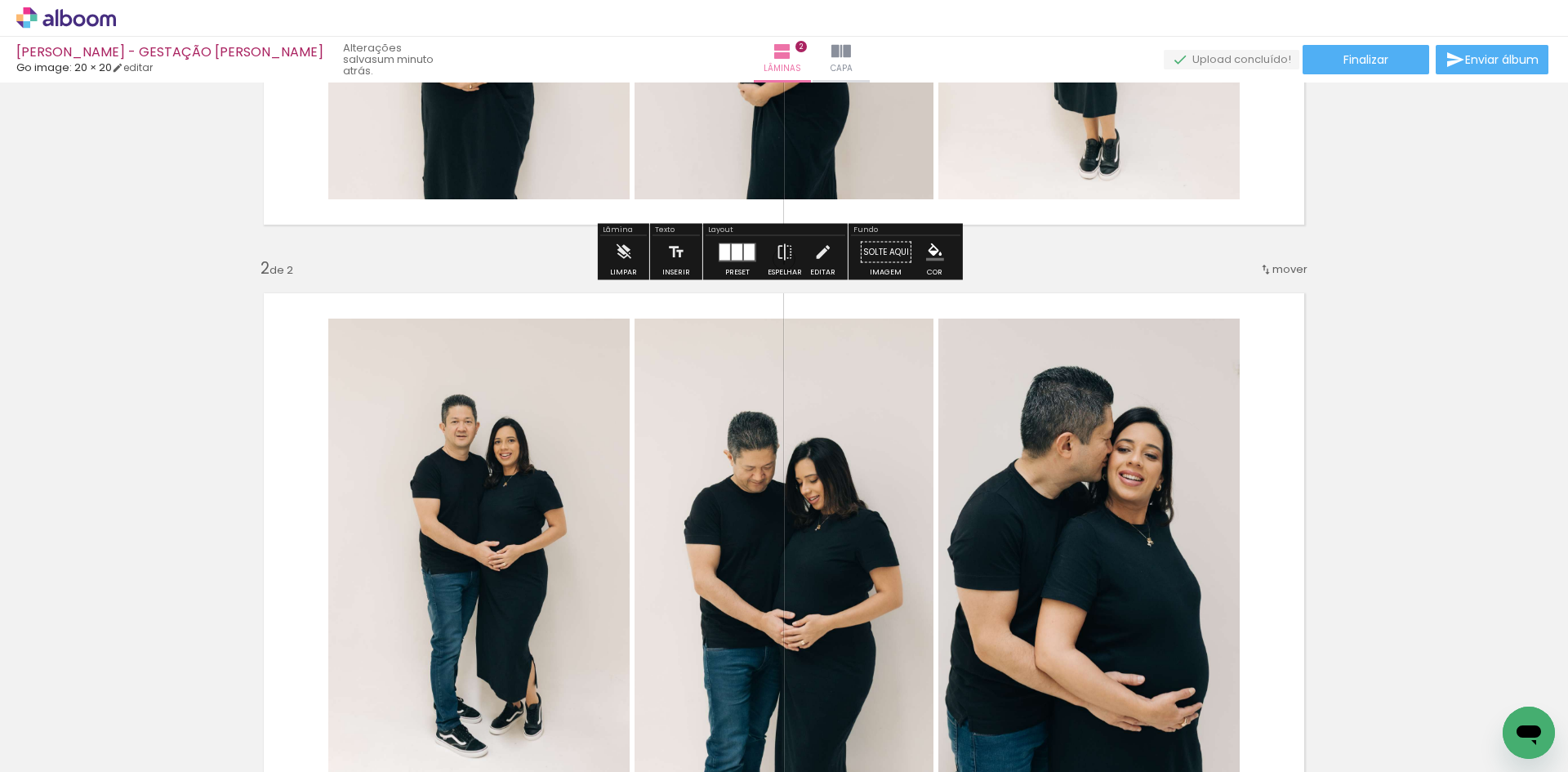
scroll to position [409, 0]
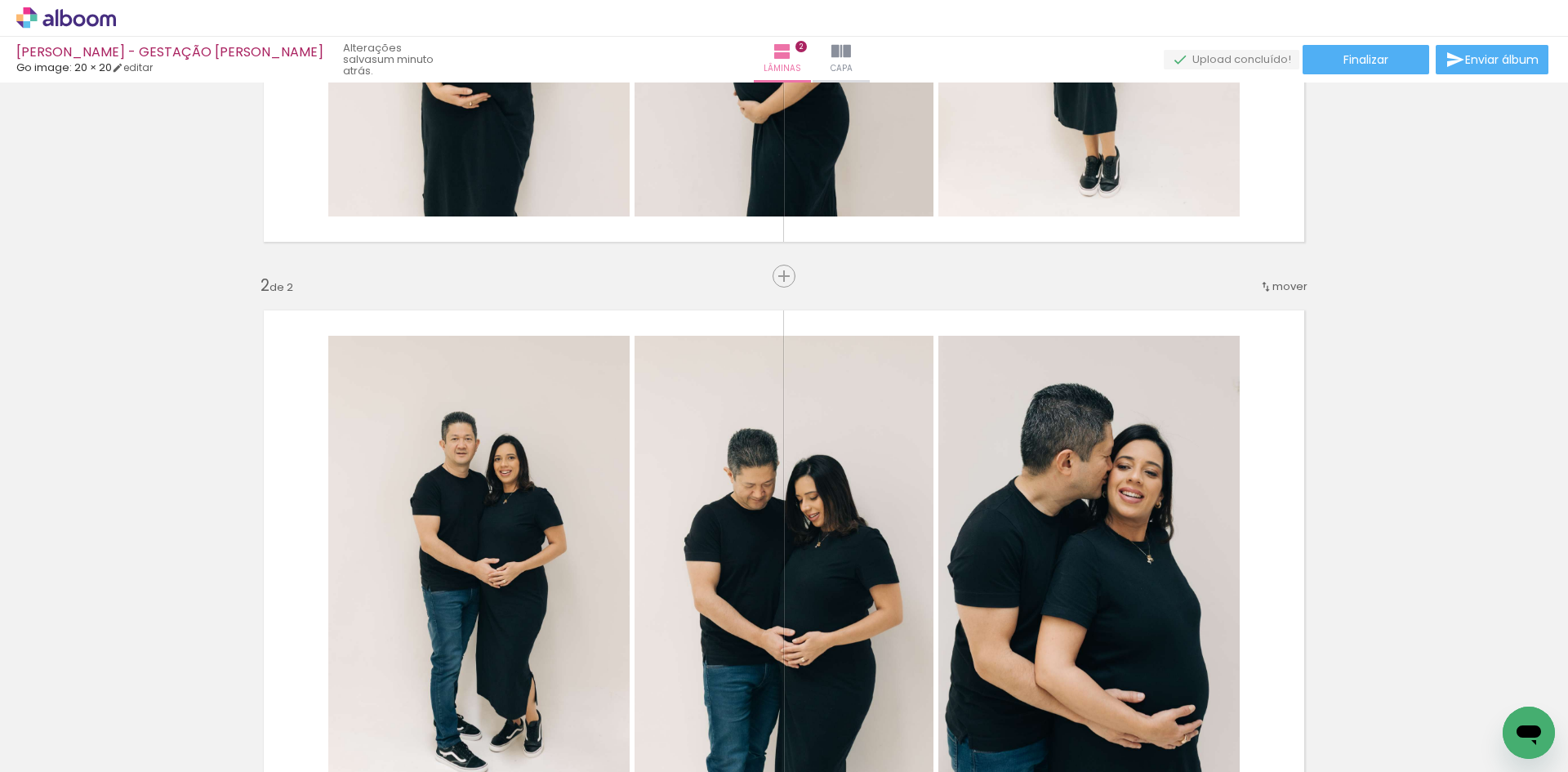
click at [1275, 284] on span "mover" at bounding box center [1291, 286] width 35 height 16
click at [1245, 298] on span "Posição atual:" at bounding box center [1230, 312] width 74 height 27
click at [1245, 286] on span "1" at bounding box center [1243, 284] width 4 height 27
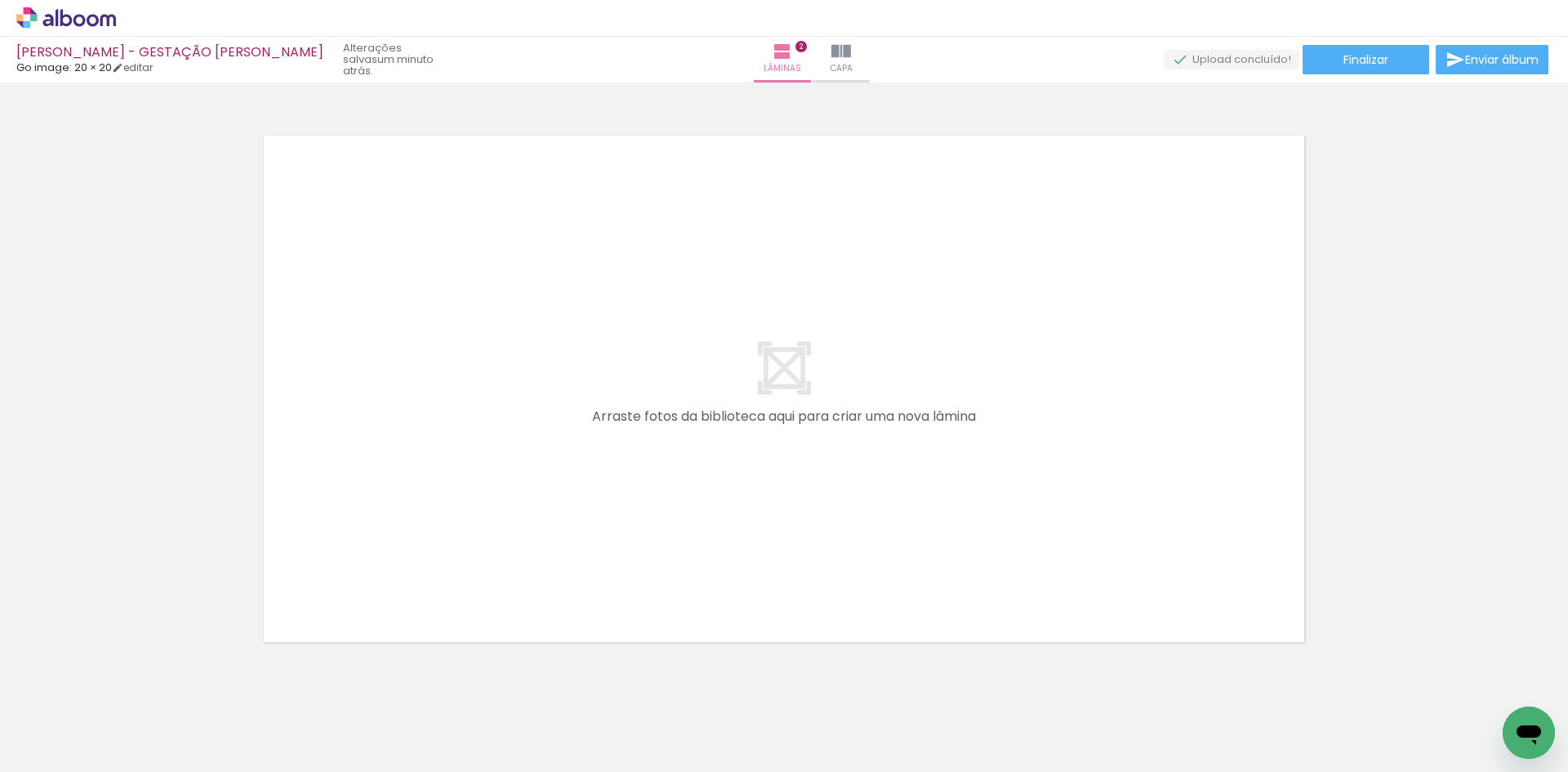
scroll to position [1165, 0]
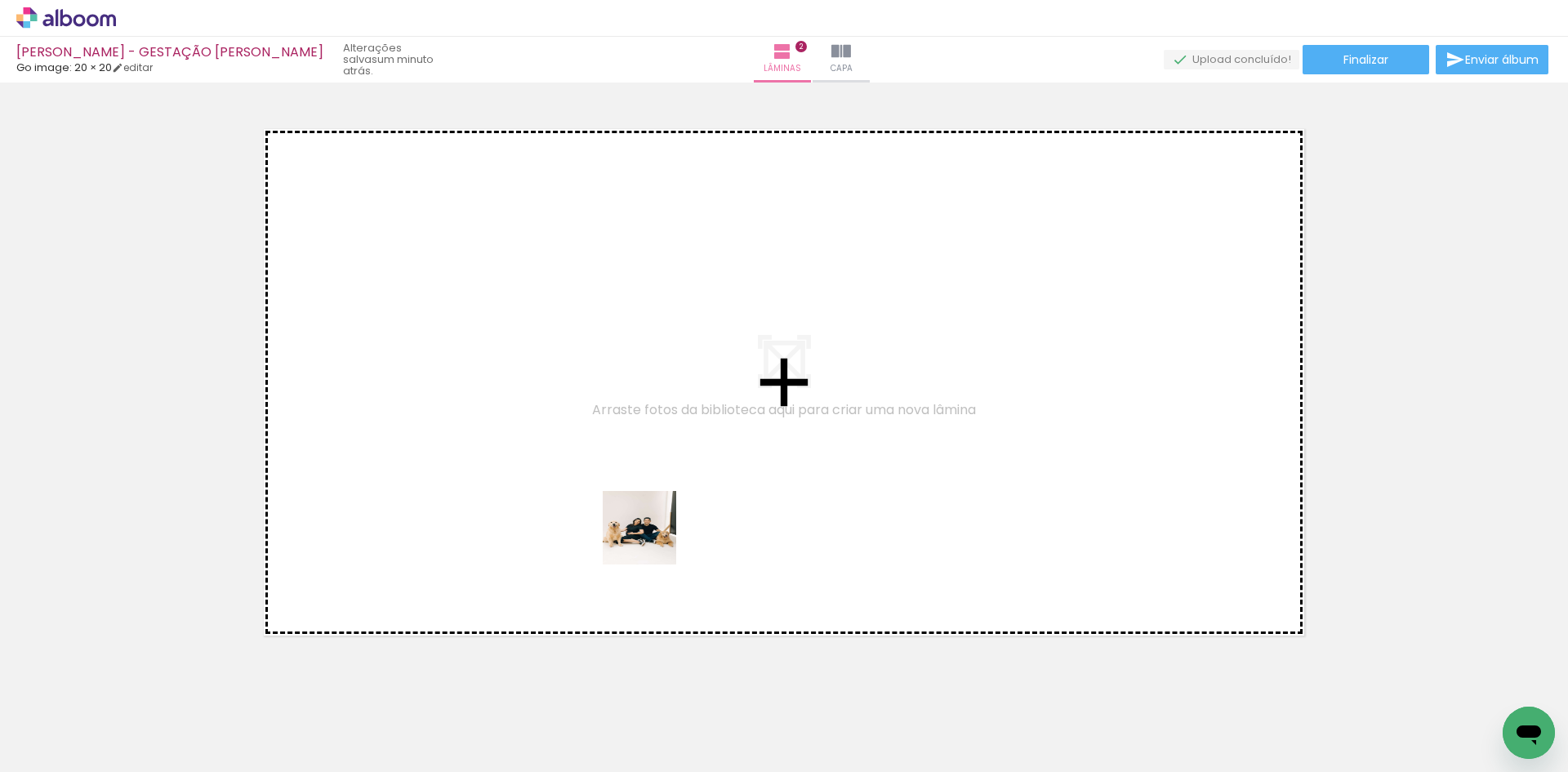
drag, startPoint x: 624, startPoint y: 728, endPoint x: 653, endPoint y: 533, distance: 197.1
click at [653, 533] on quentale-workspace at bounding box center [784, 386] width 1568 height 772
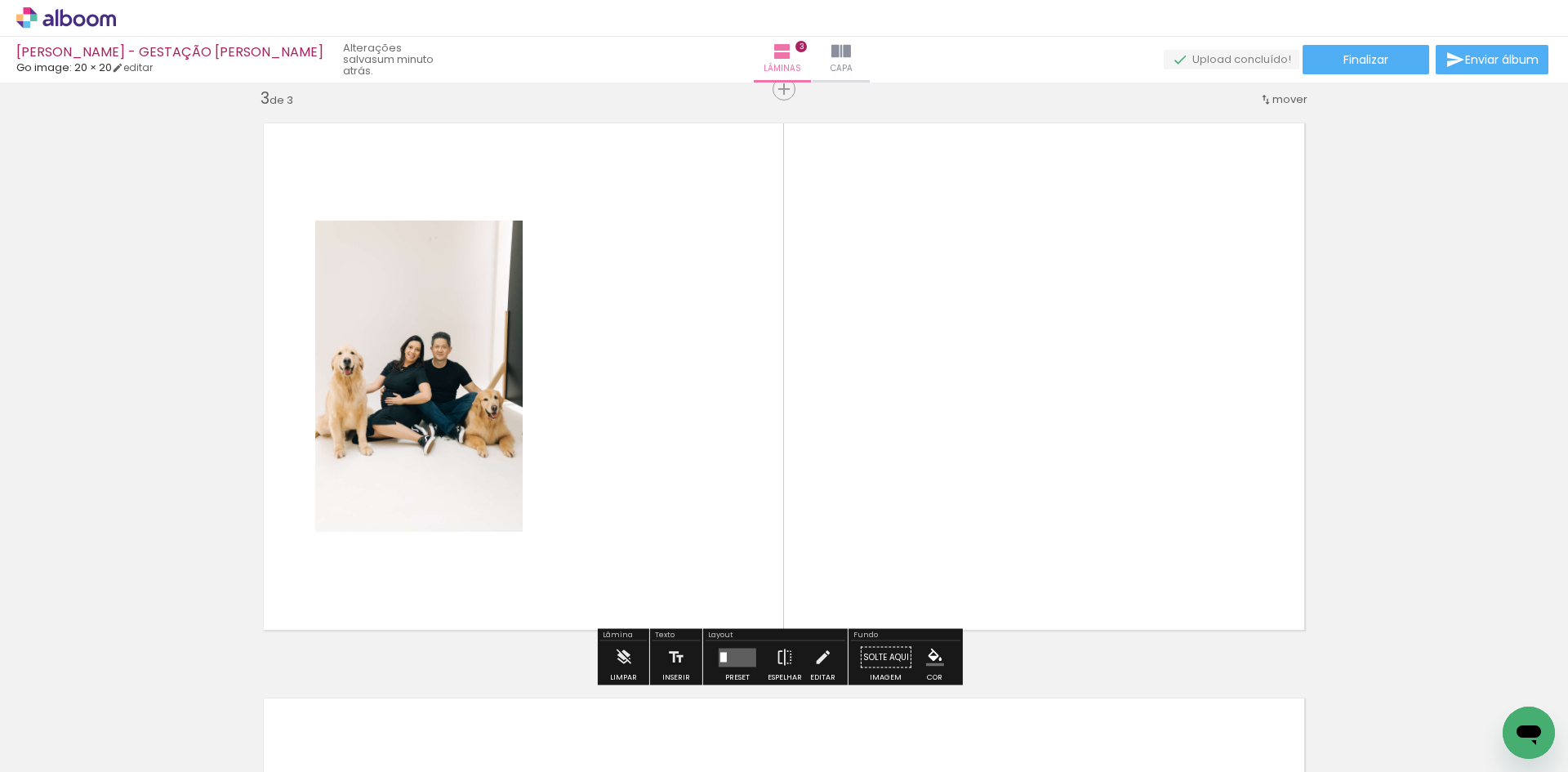
scroll to position [1172, 0]
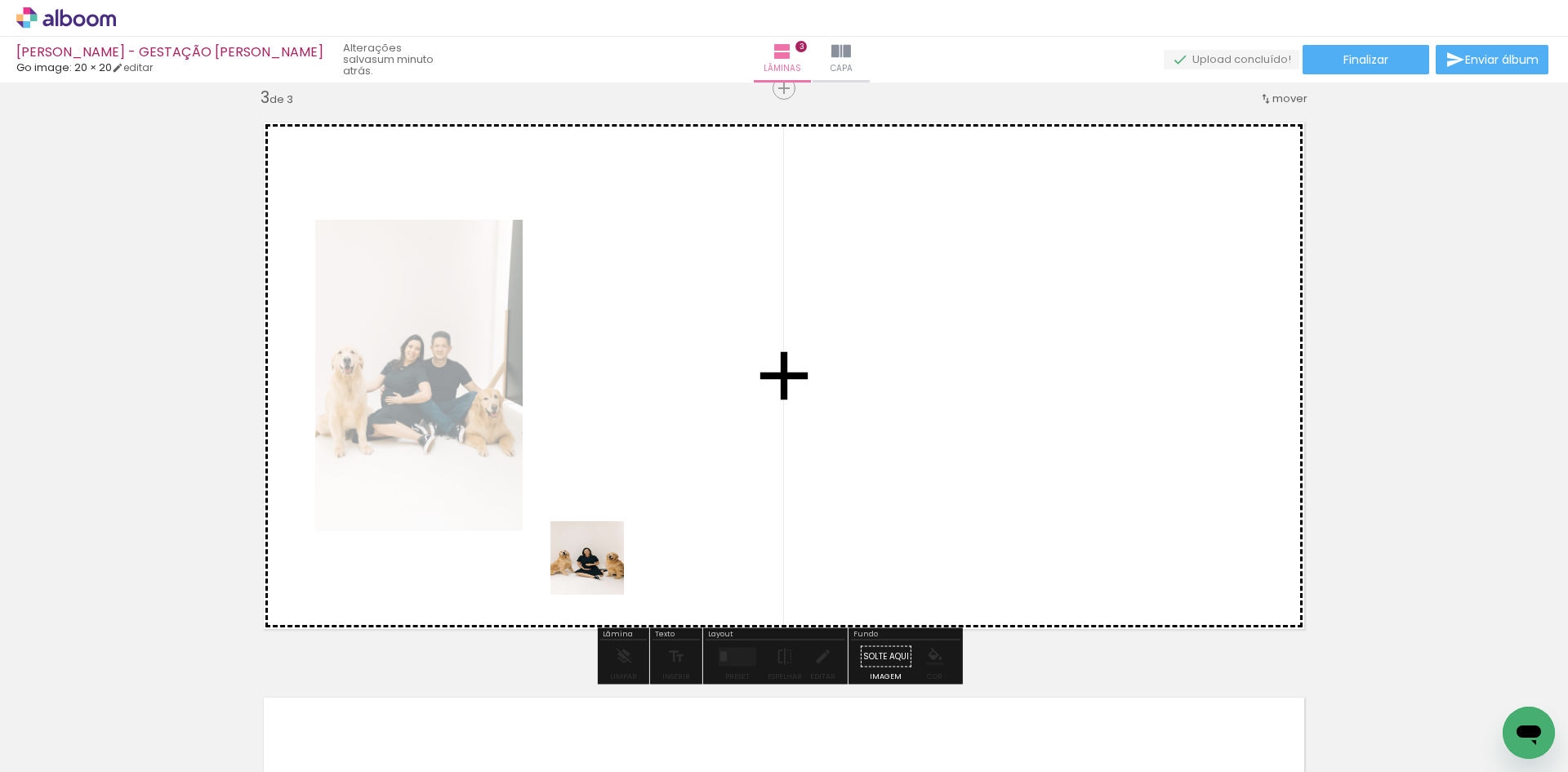
drag, startPoint x: 552, startPoint y: 724, endPoint x: 592, endPoint y: 536, distance: 192.2
click at [607, 534] on quentale-workspace at bounding box center [784, 386] width 1568 height 772
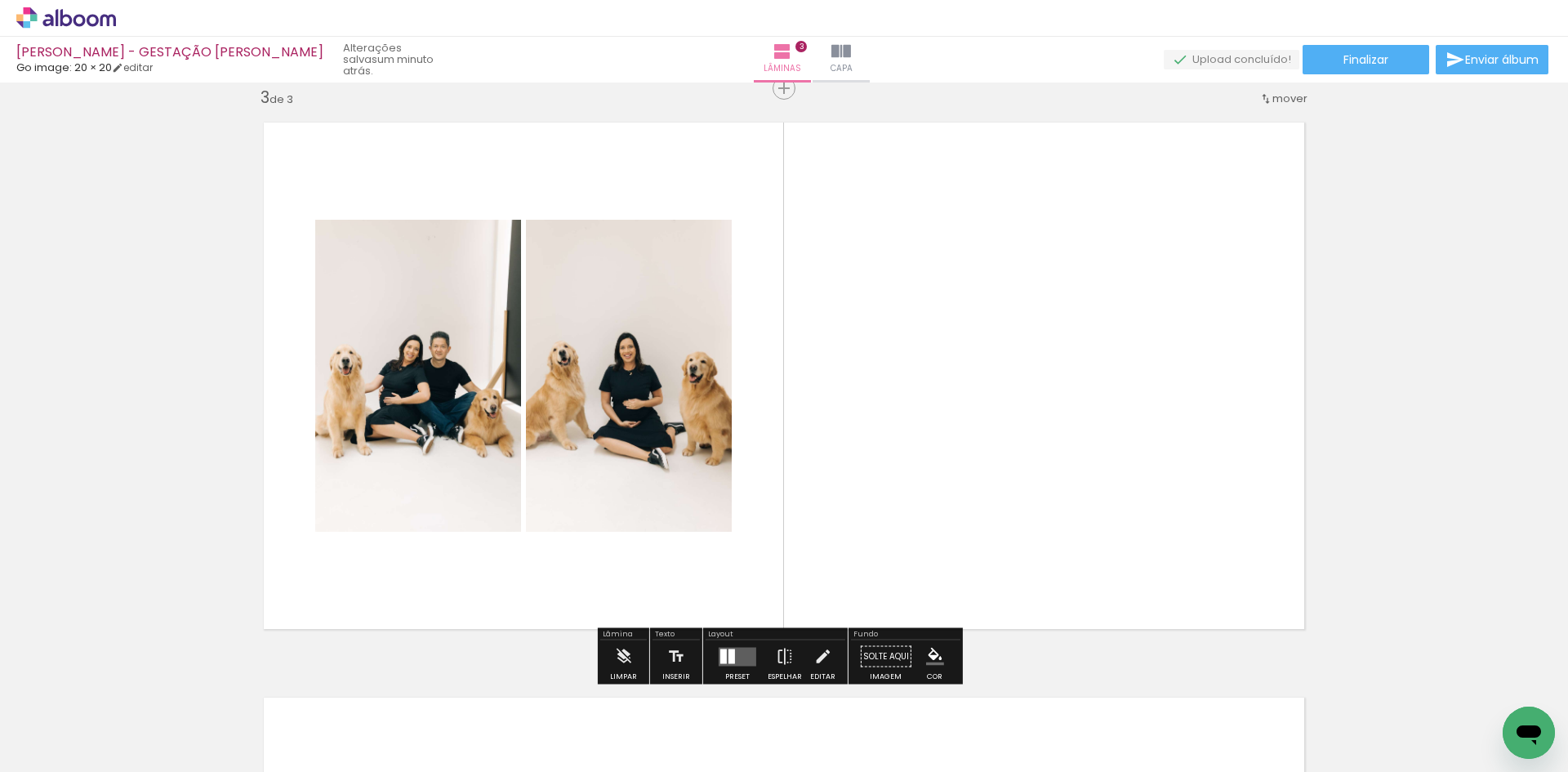
drag, startPoint x: 437, startPoint y: 737, endPoint x: 638, endPoint y: 498, distance: 312.3
click at [637, 499] on quentale-workspace at bounding box center [784, 386] width 1568 height 772
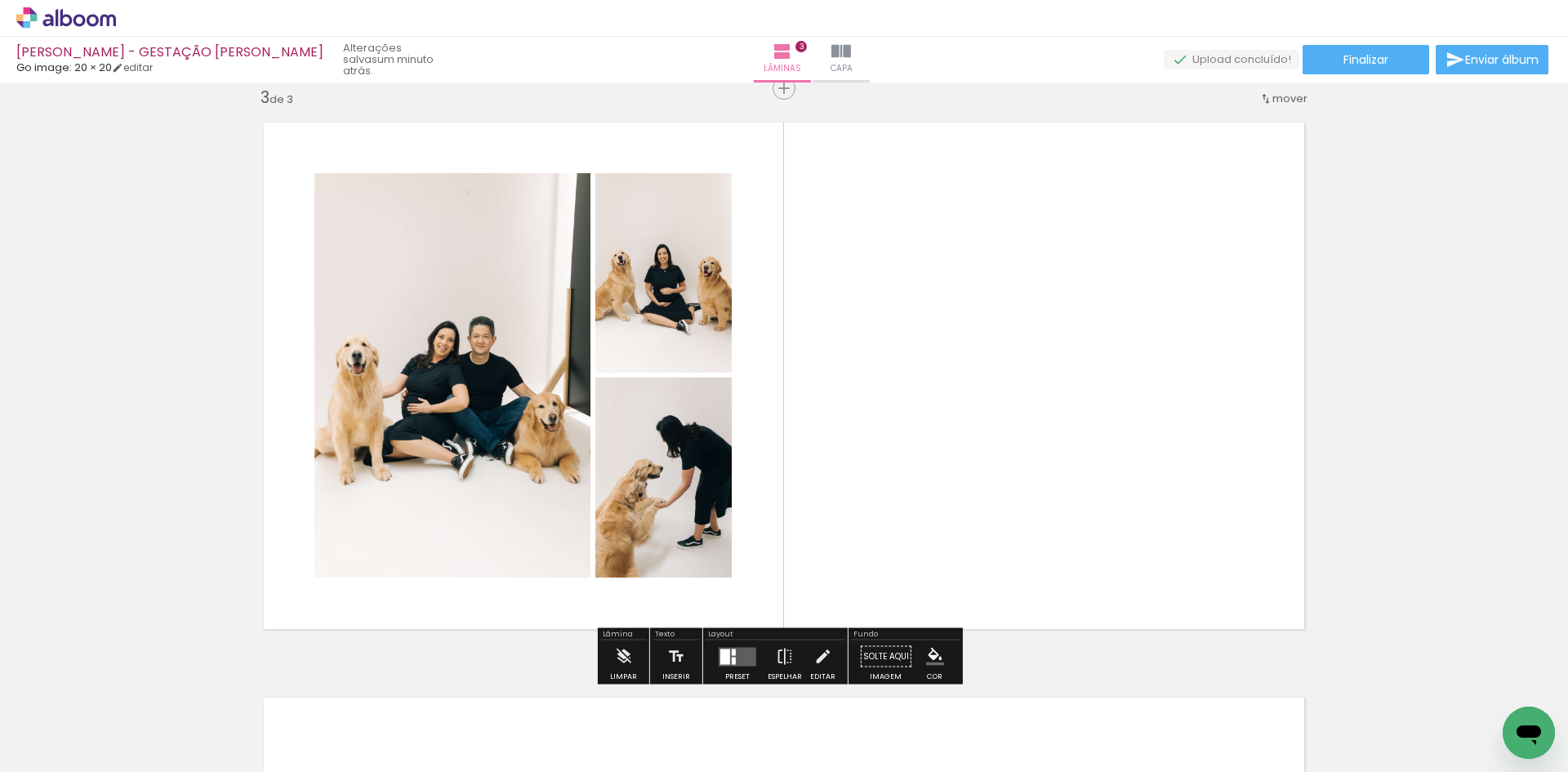
drag, startPoint x: 355, startPoint y: 727, endPoint x: 704, endPoint y: 480, distance: 427.6
click at [639, 517] on quentale-workspace at bounding box center [784, 386] width 1568 height 772
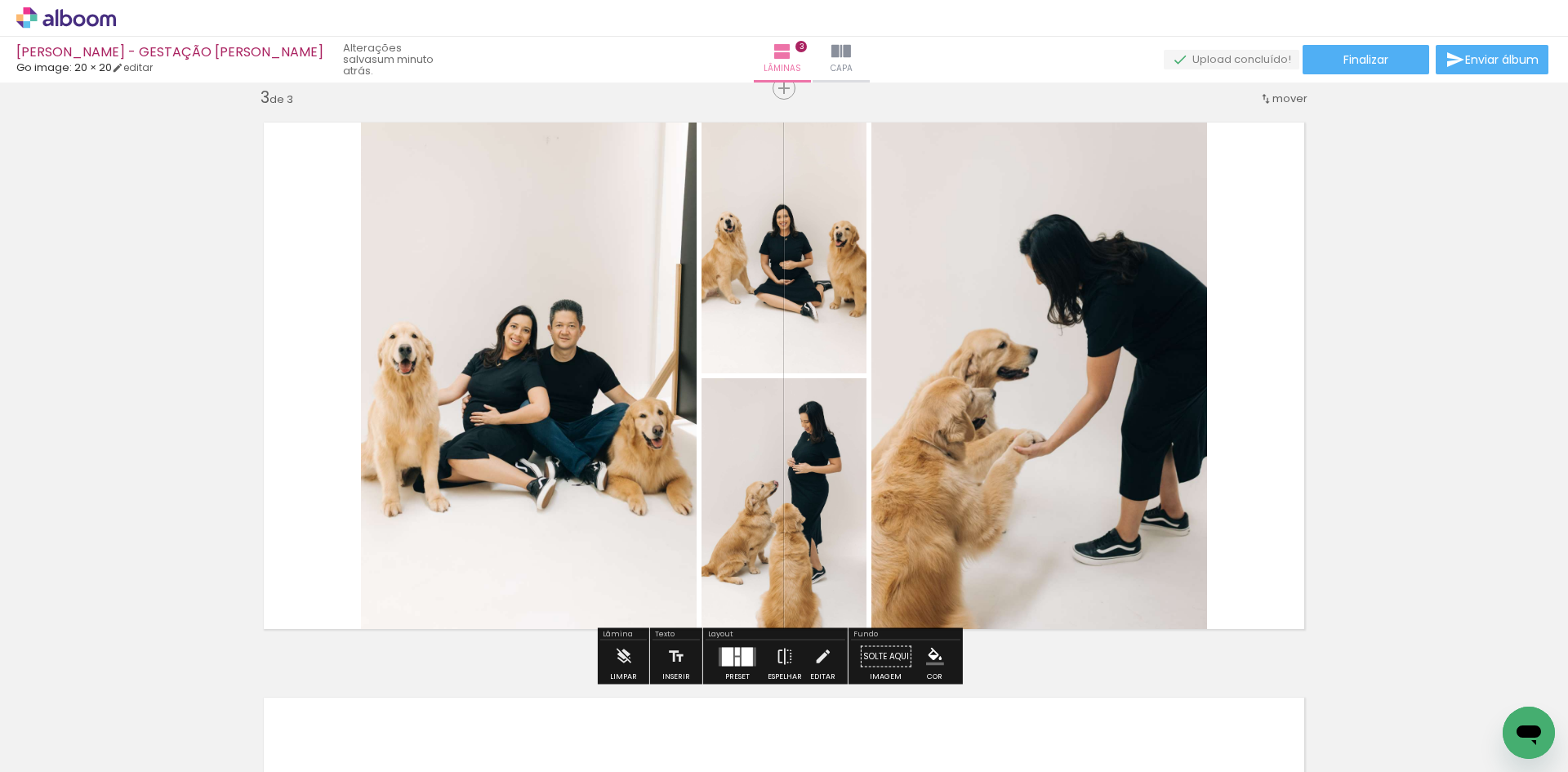
click at [735, 654] on div at bounding box center [737, 651] width 5 height 8
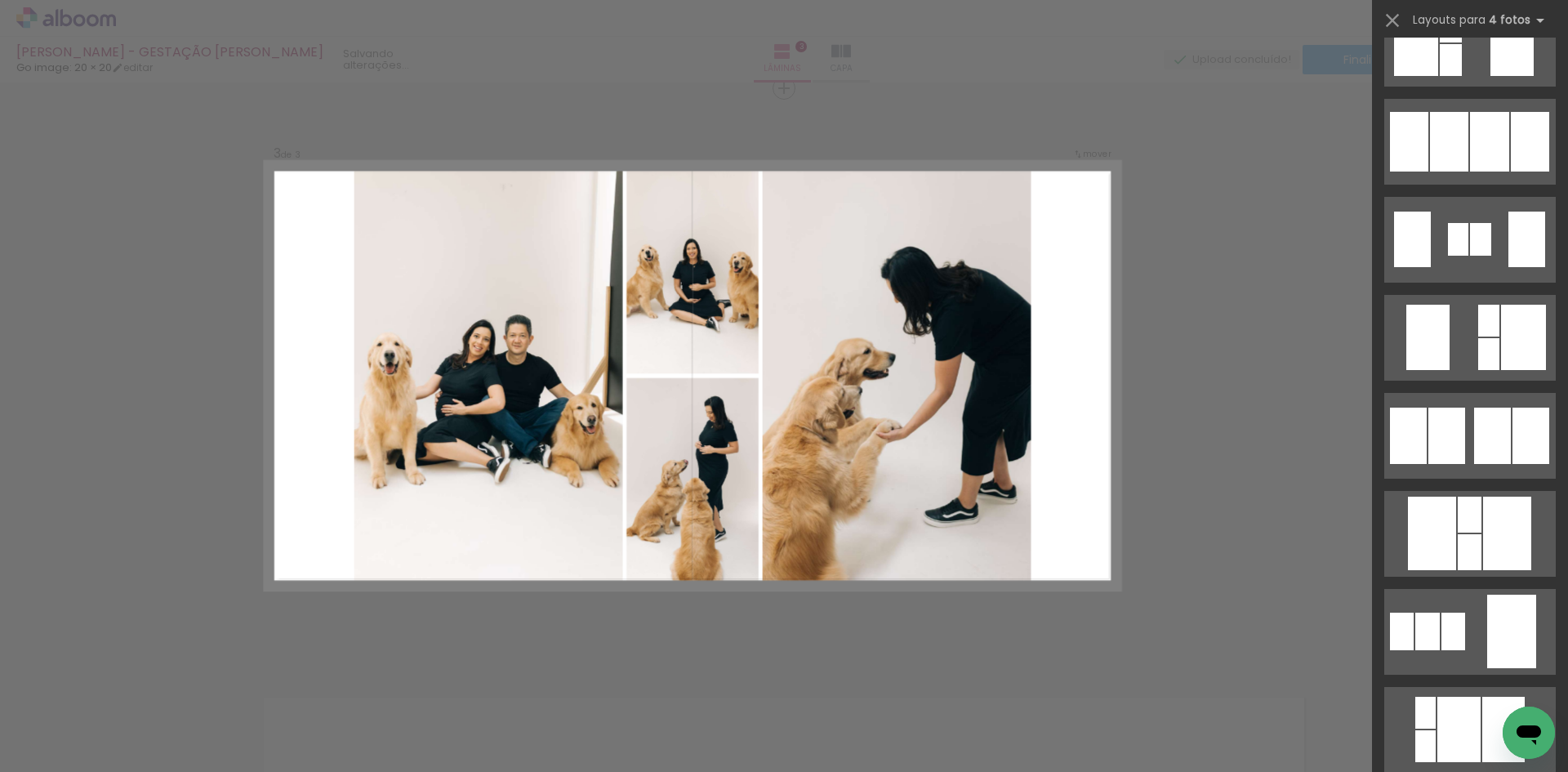
scroll to position [0, 0]
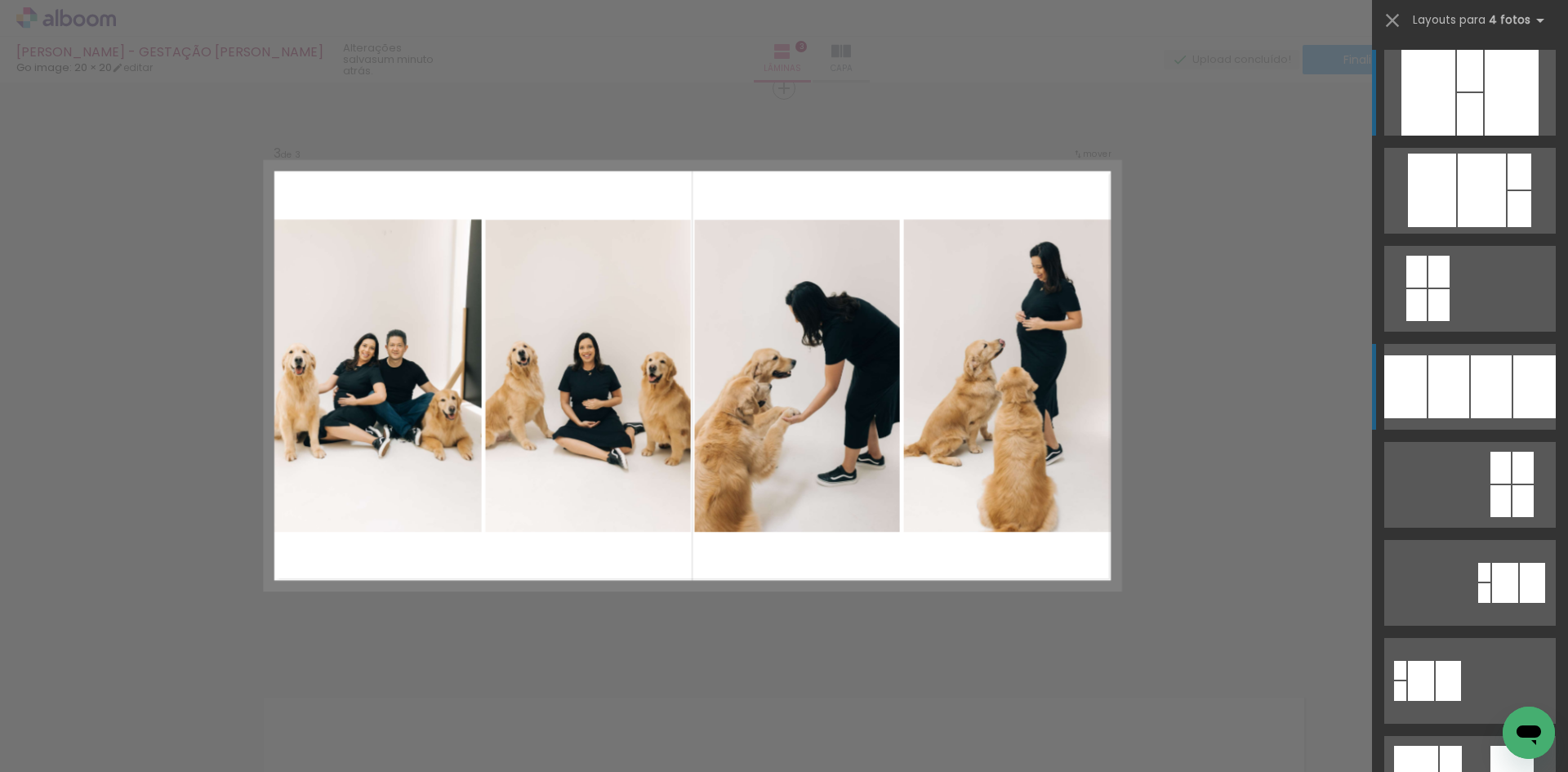
click at [1448, 394] on div at bounding box center [1449, 386] width 41 height 63
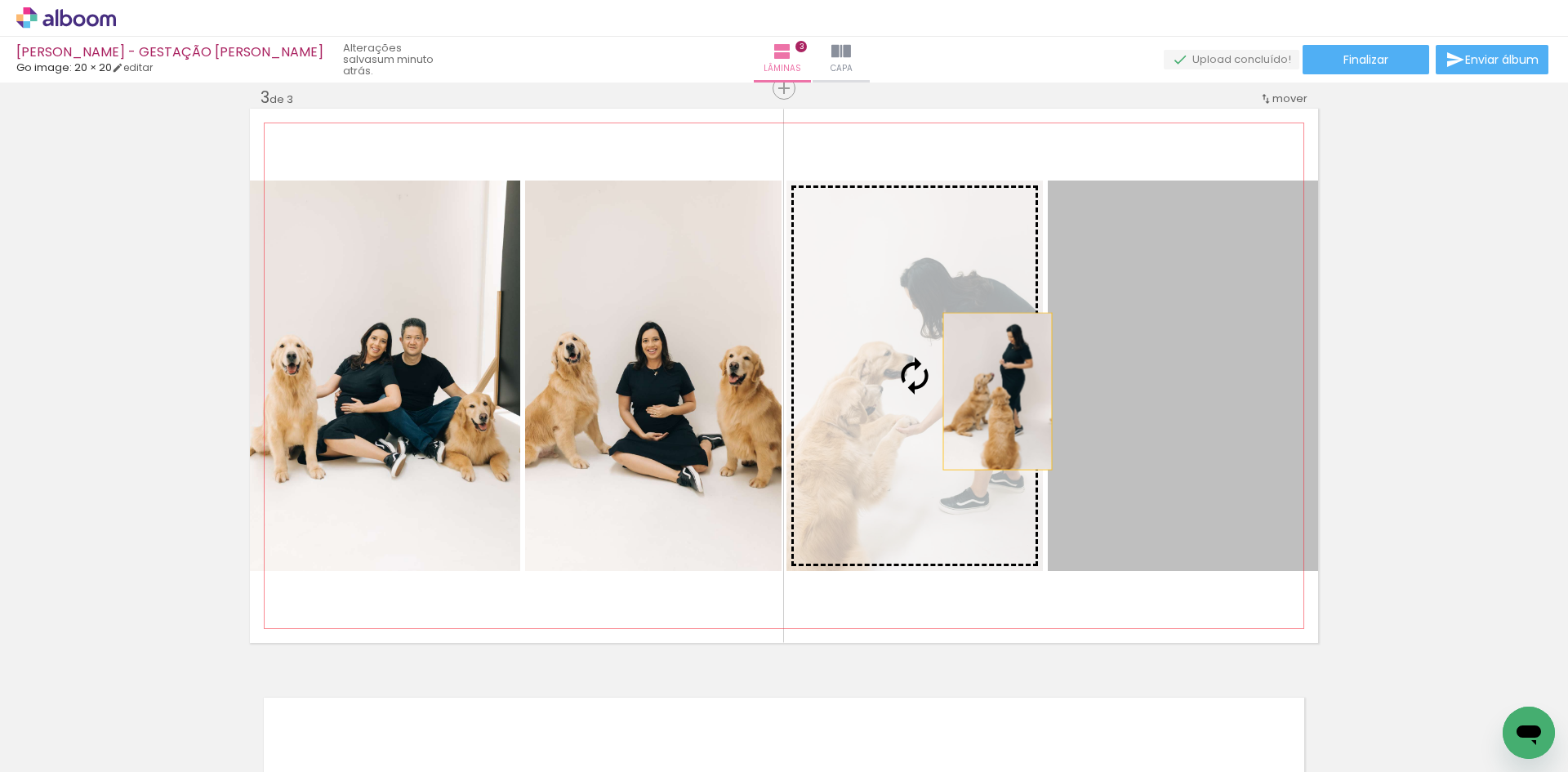
drag, startPoint x: 1185, startPoint y: 392, endPoint x: 969, endPoint y: 389, distance: 216.0
click at [0, 0] on slot at bounding box center [0, 0] width 0 height 0
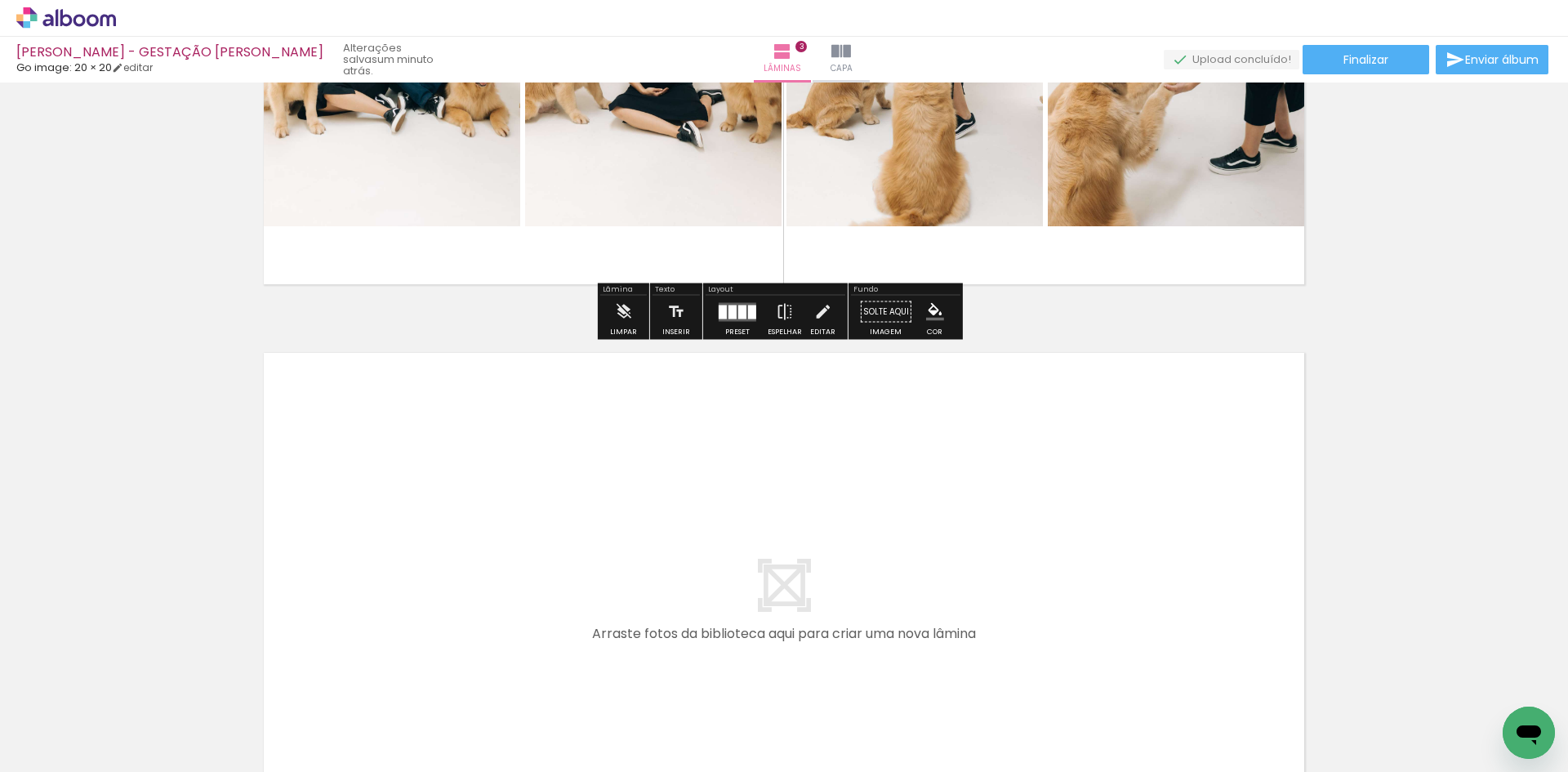
scroll to position [1662, 0]
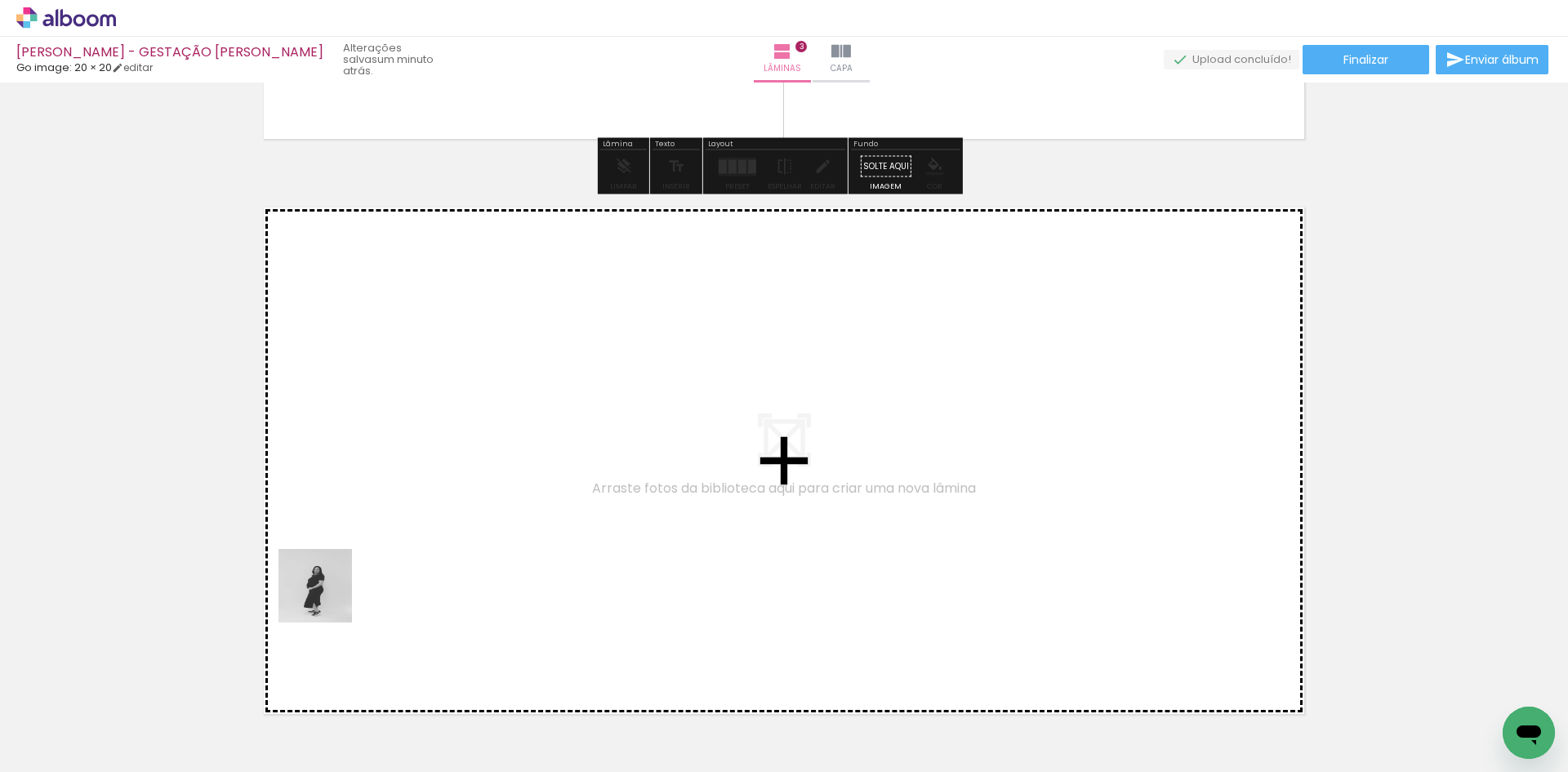
drag, startPoint x: 172, startPoint y: 713, endPoint x: 357, endPoint y: 562, distance: 238.8
click at [357, 562] on quentale-workspace at bounding box center [784, 386] width 1568 height 772
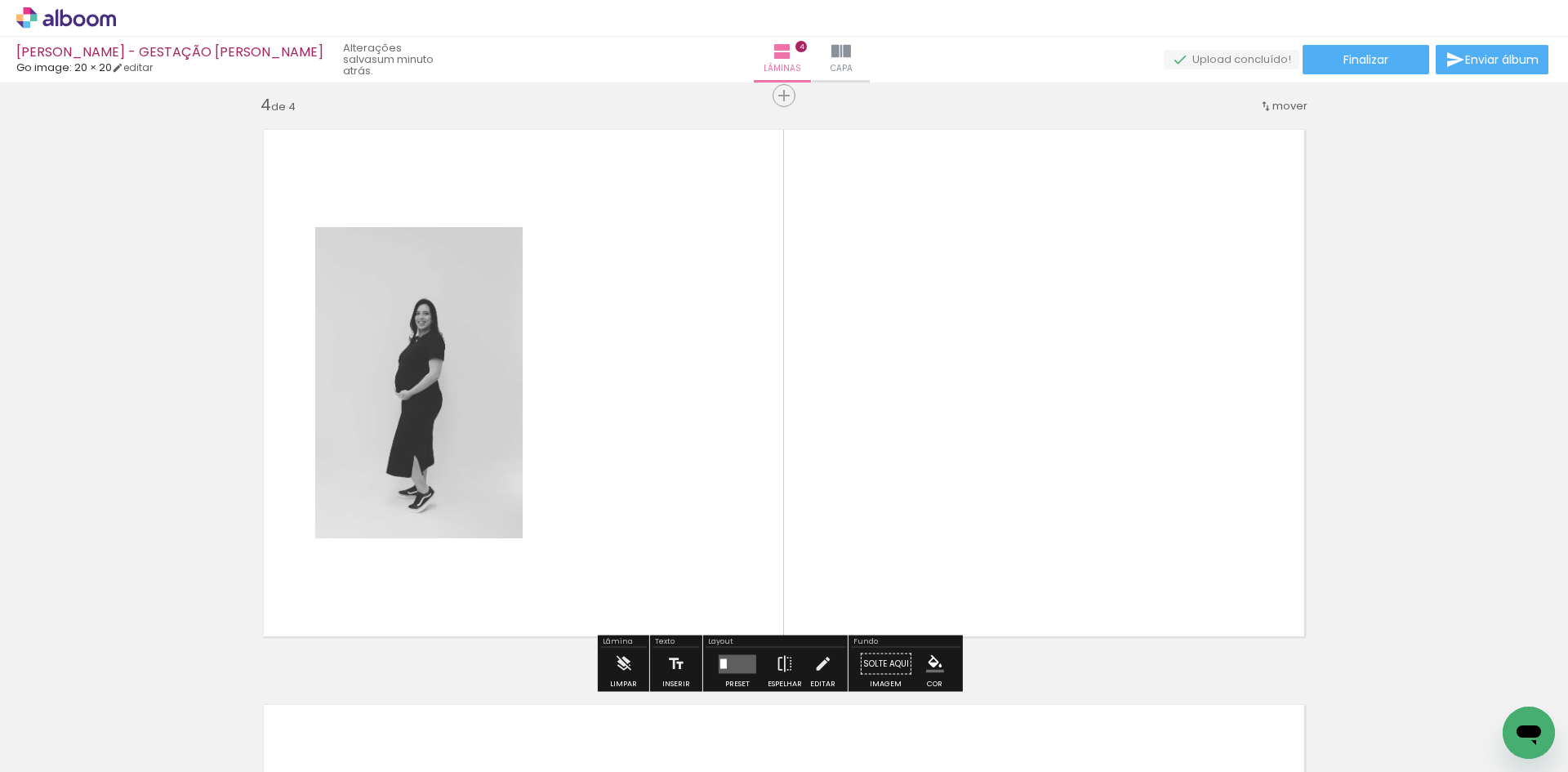
scroll to position [1746, 0]
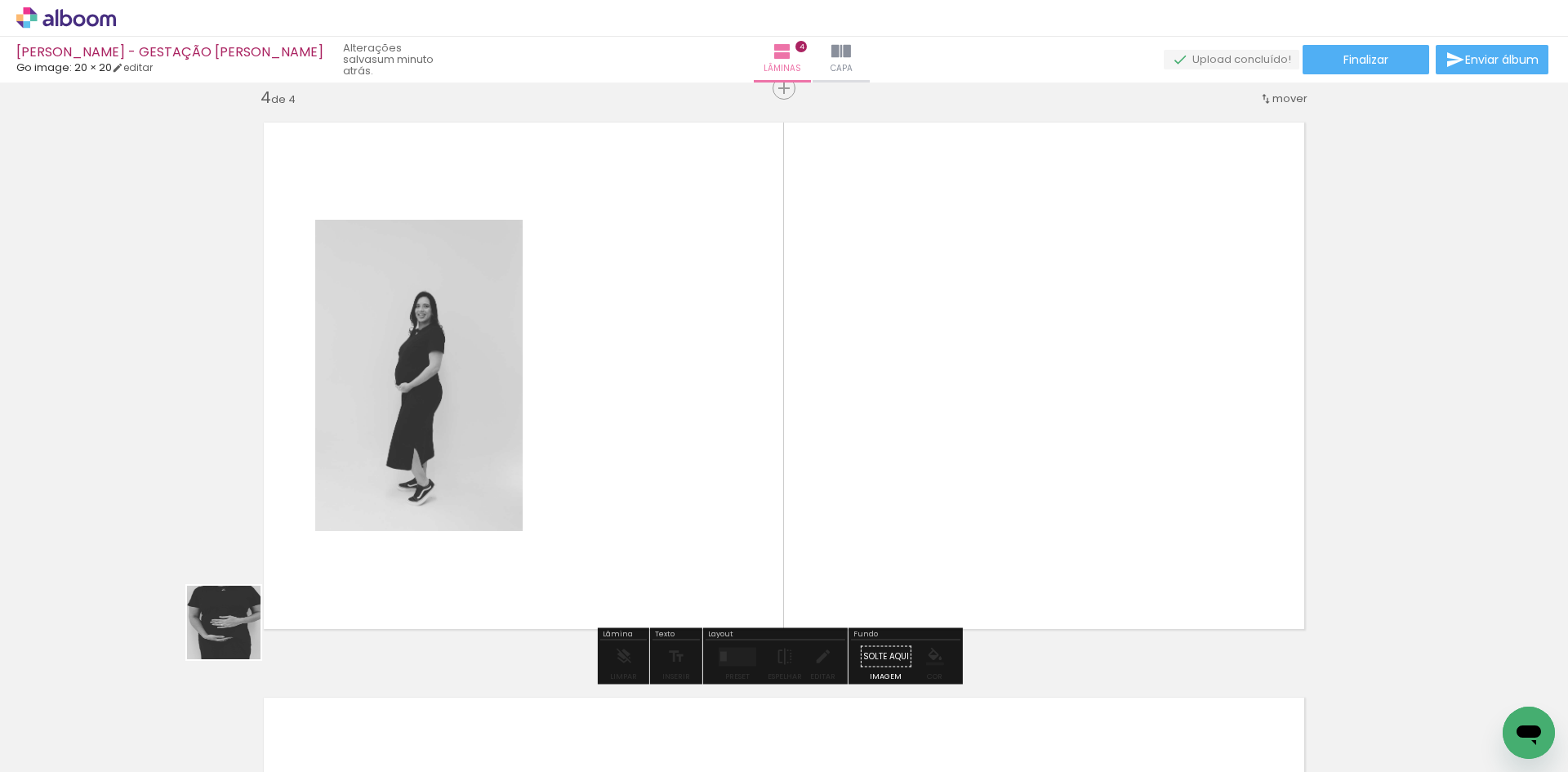
drag, startPoint x: 178, startPoint y: 713, endPoint x: 347, endPoint y: 511, distance: 263.4
click at [336, 524] on quentale-workspace at bounding box center [784, 386] width 1568 height 772
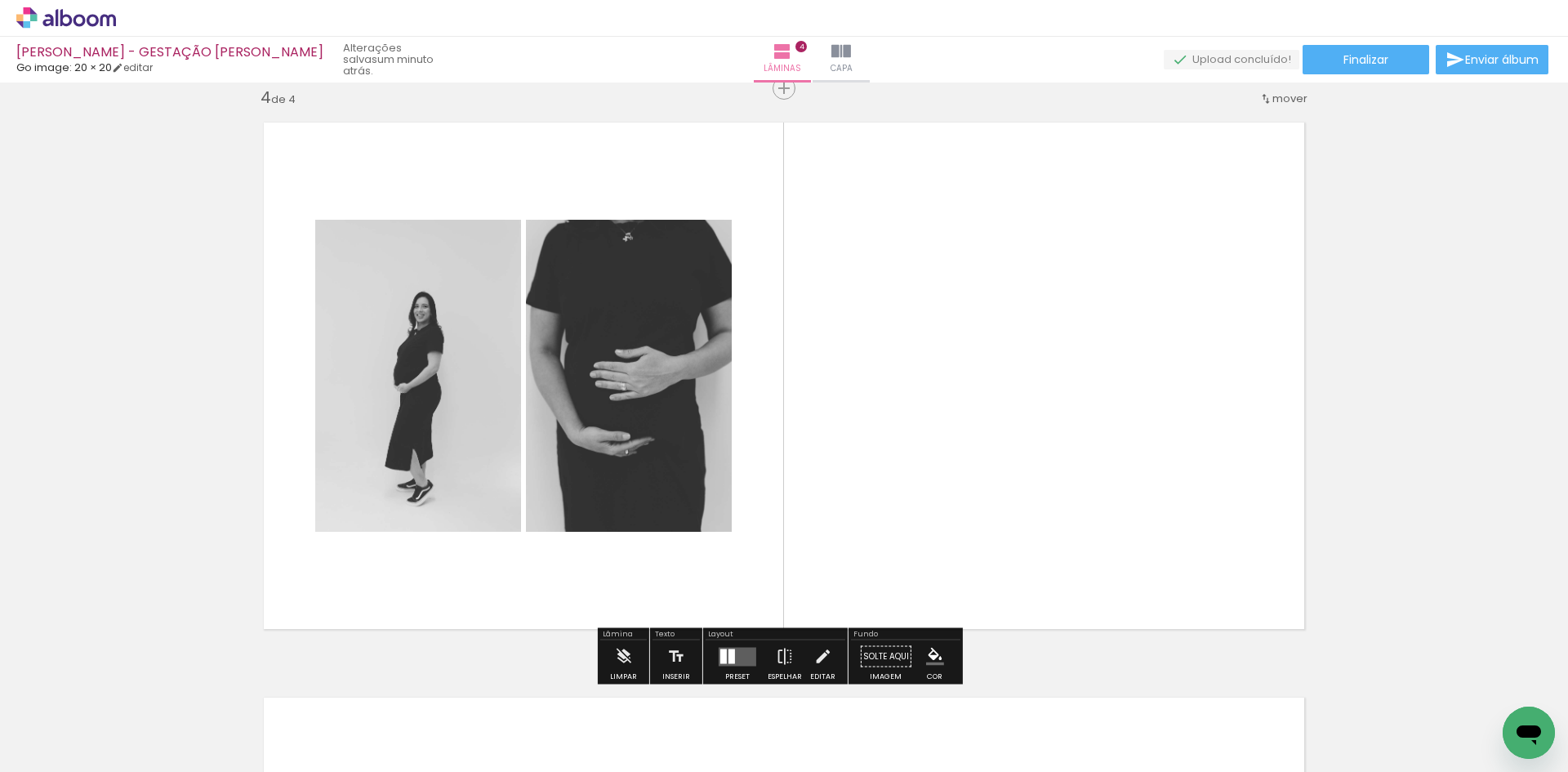
drag, startPoint x: 179, startPoint y: 723, endPoint x: 346, endPoint y: 527, distance: 257.5
click at [340, 537] on quentale-workspace at bounding box center [784, 386] width 1568 height 772
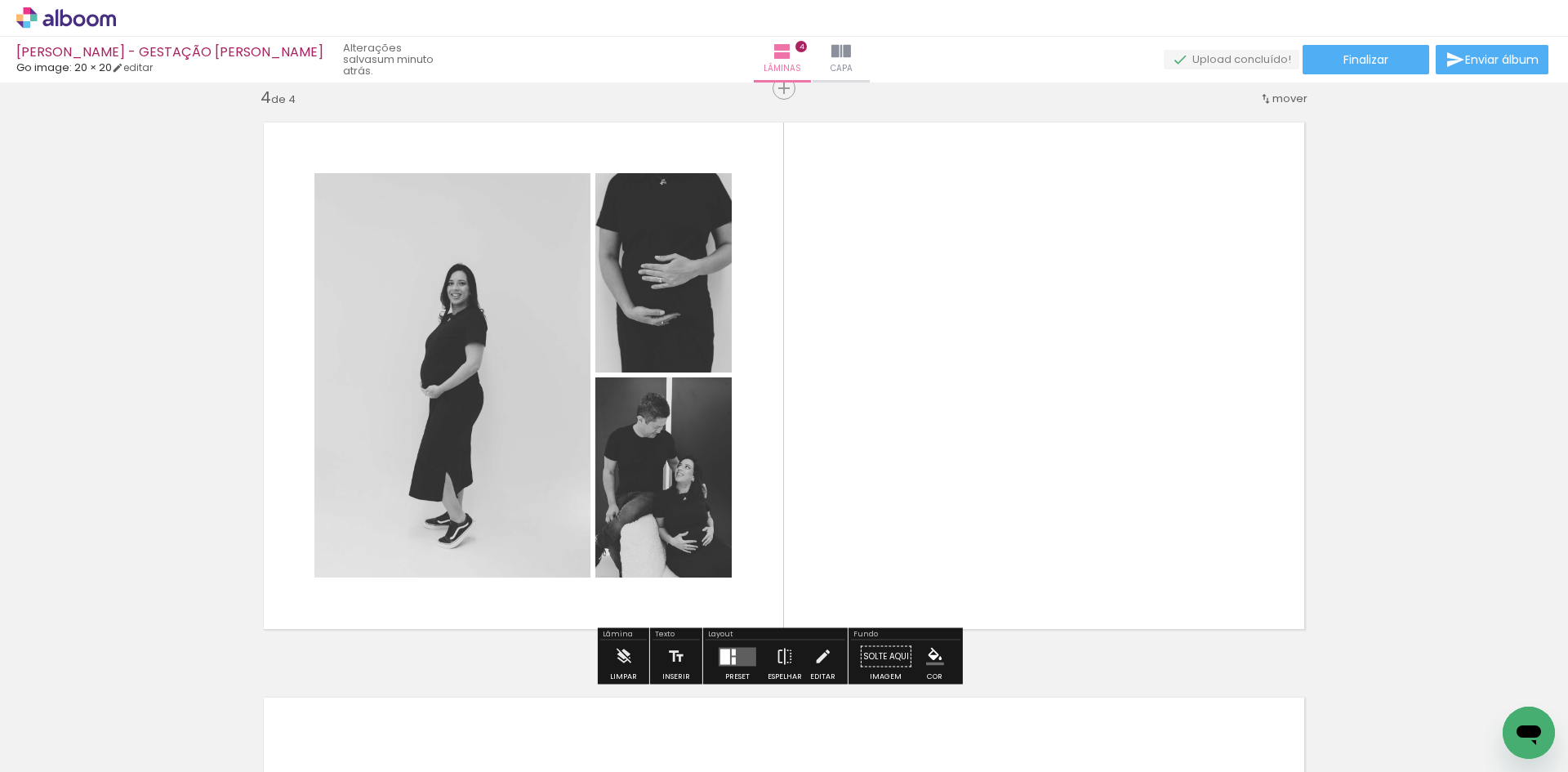
drag, startPoint x: 523, startPoint y: 725, endPoint x: 874, endPoint y: 487, distance: 424.1
click at [873, 487] on quentale-workspace at bounding box center [784, 386] width 1568 height 772
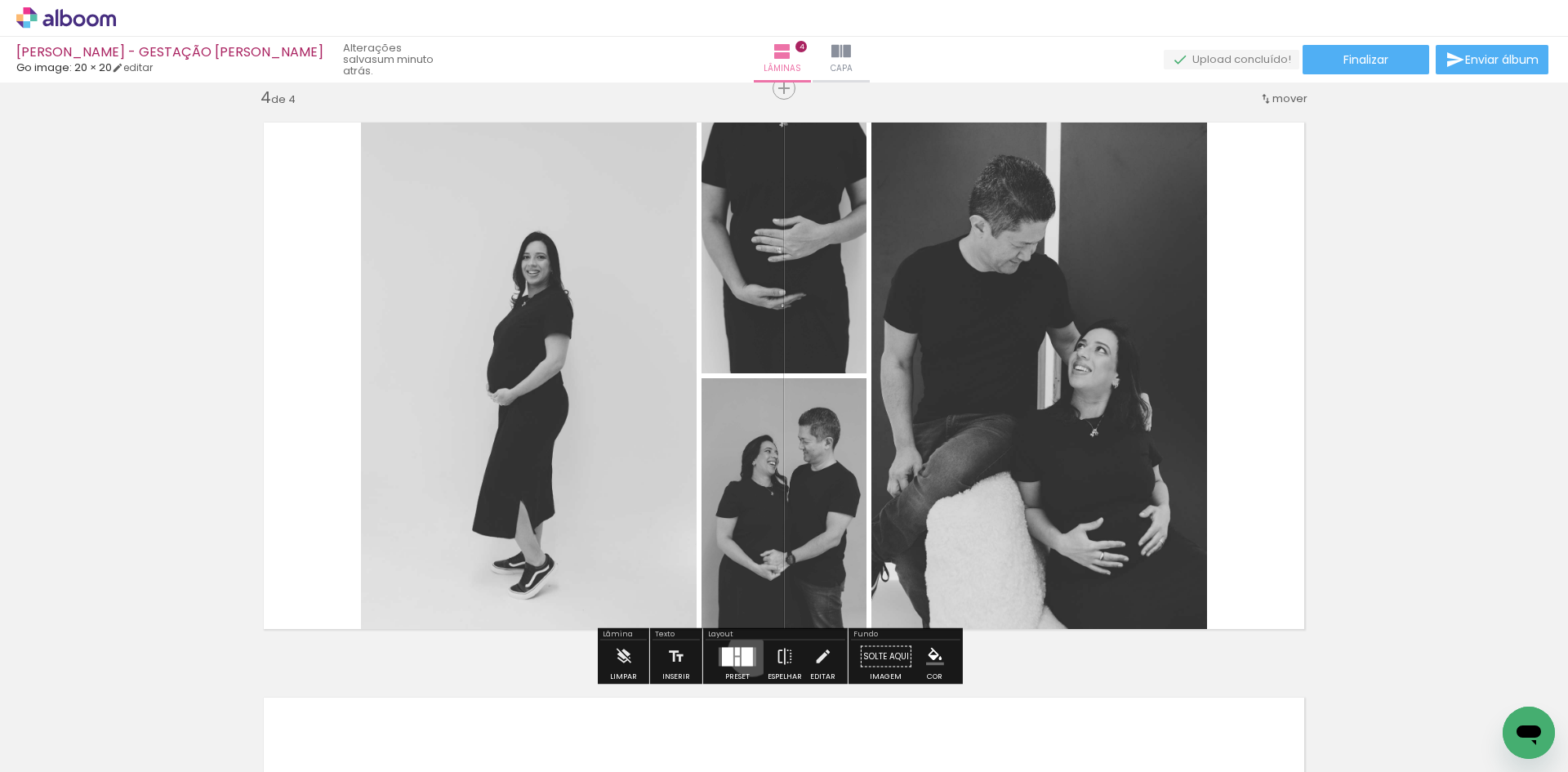
click at [748, 652] on div at bounding box center [748, 656] width 12 height 18
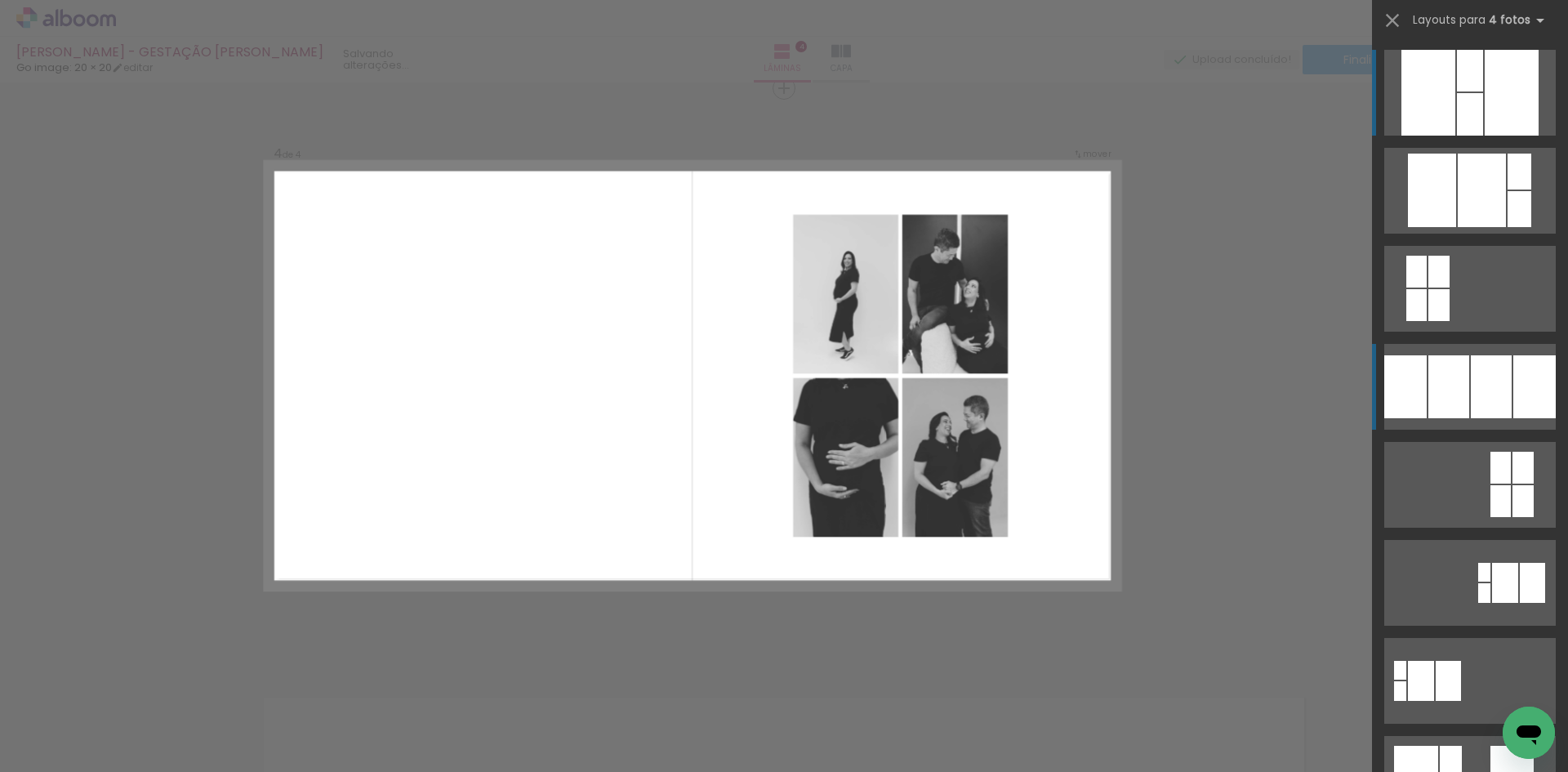
click at [1481, 374] on div at bounding box center [1492, 386] width 41 height 63
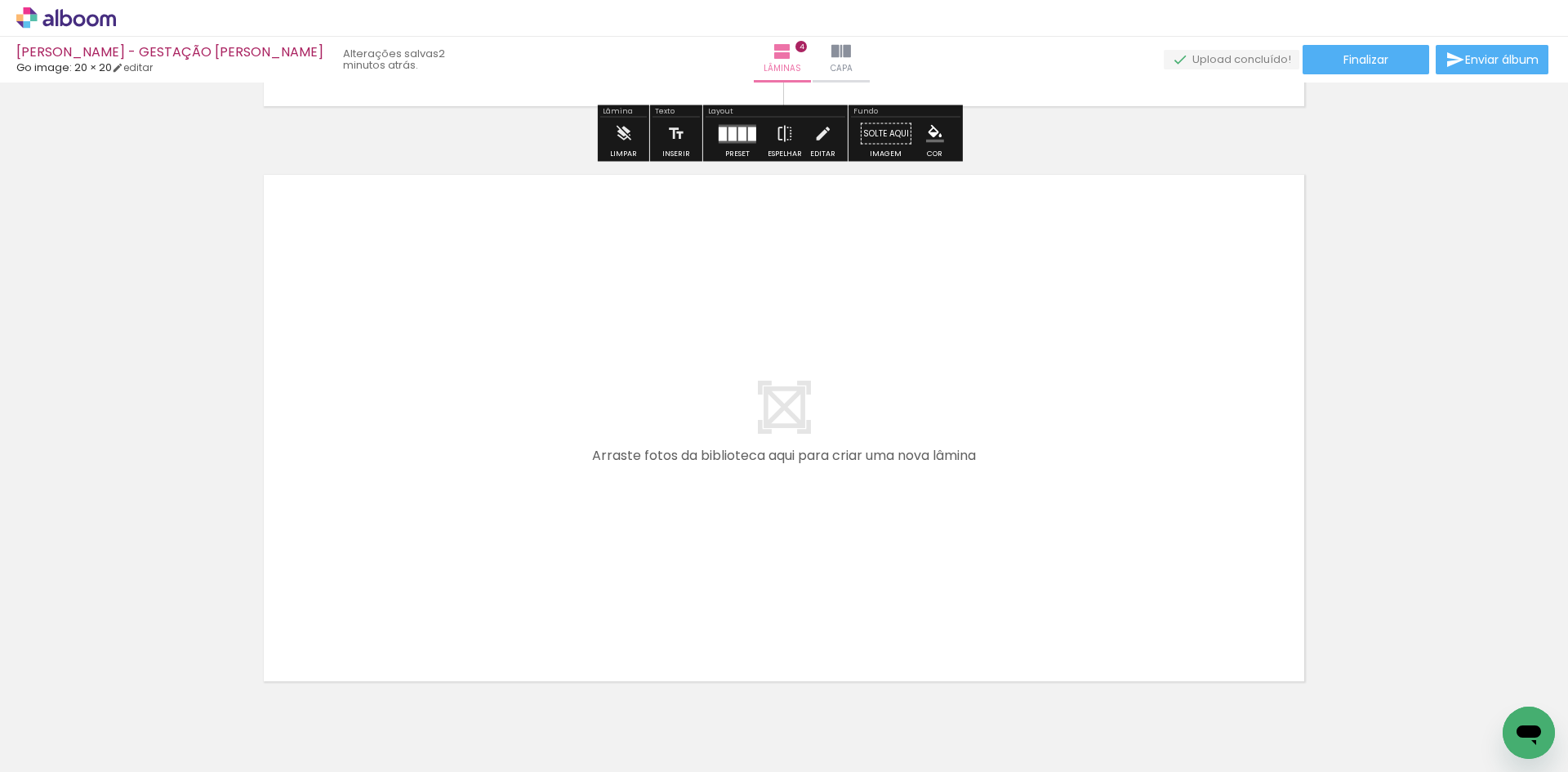
scroll to position [2352, 0]
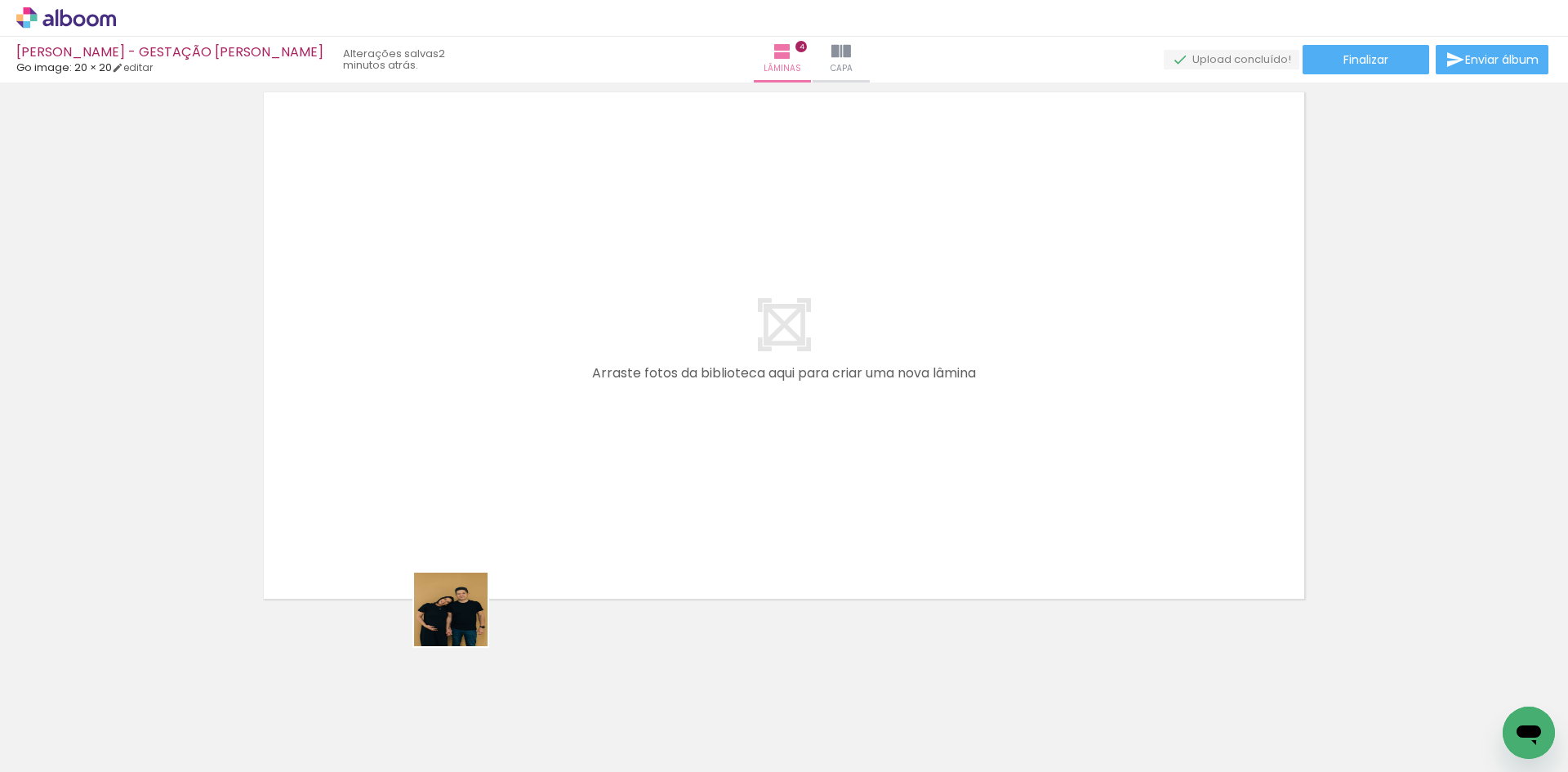
drag, startPoint x: 452, startPoint y: 696, endPoint x: 497, endPoint y: 455, distance: 245.2
click at [494, 475] on quentale-workspace at bounding box center [784, 386] width 1568 height 772
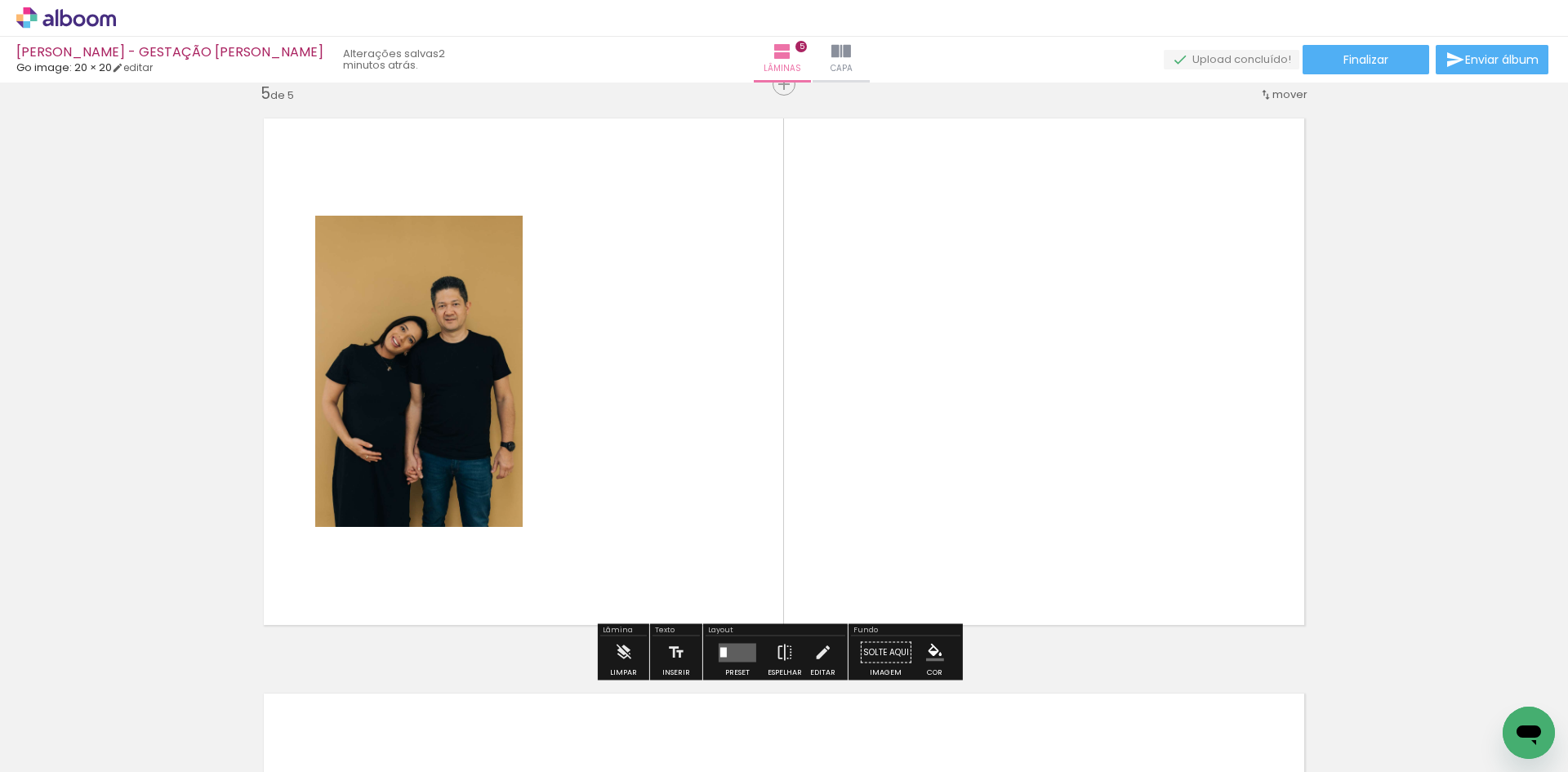
scroll to position [2322, 0]
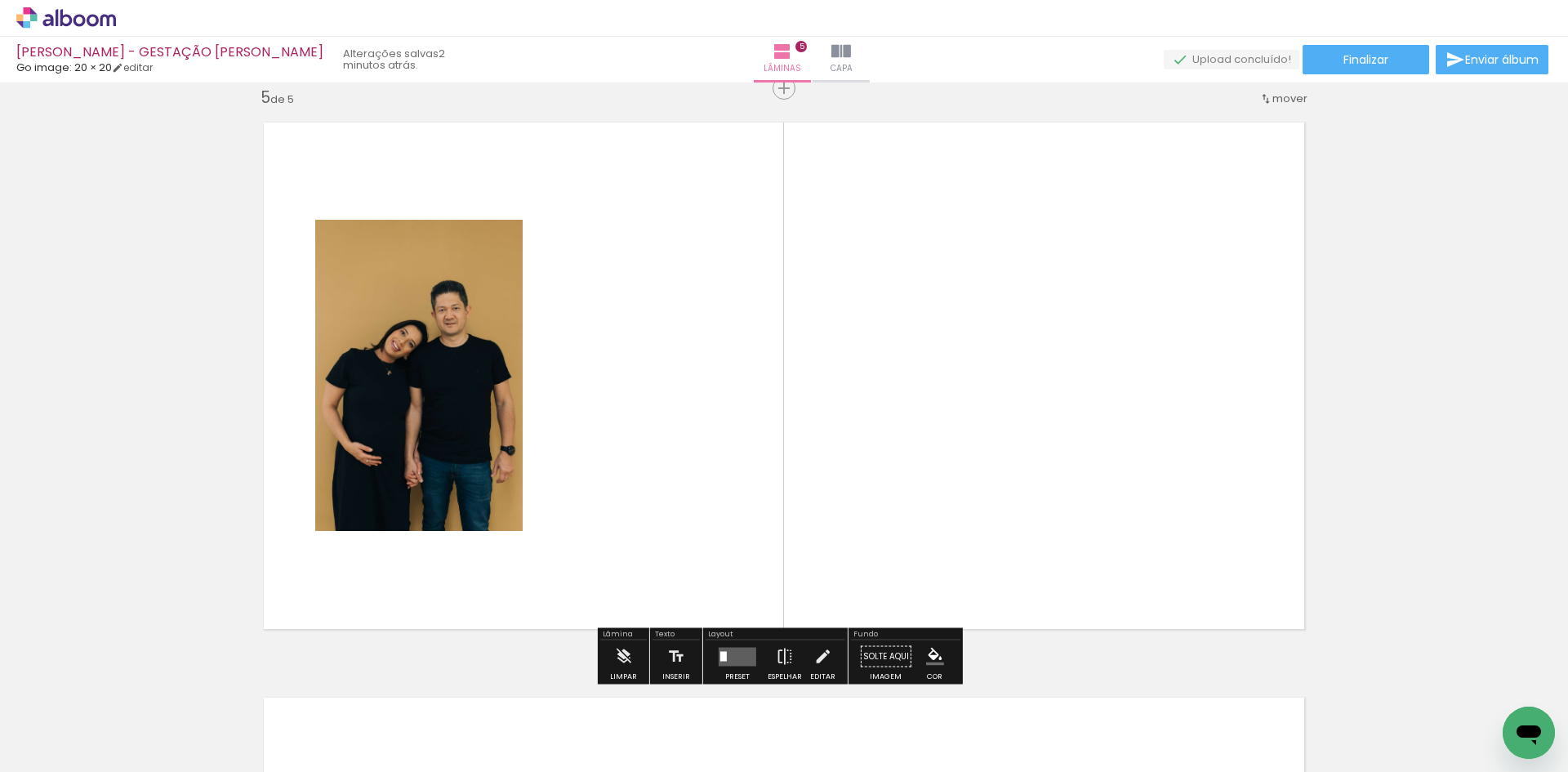
drag, startPoint x: 360, startPoint y: 695, endPoint x: 424, endPoint y: 530, distance: 177.0
click at [423, 532] on quentale-workspace at bounding box center [784, 386] width 1568 height 772
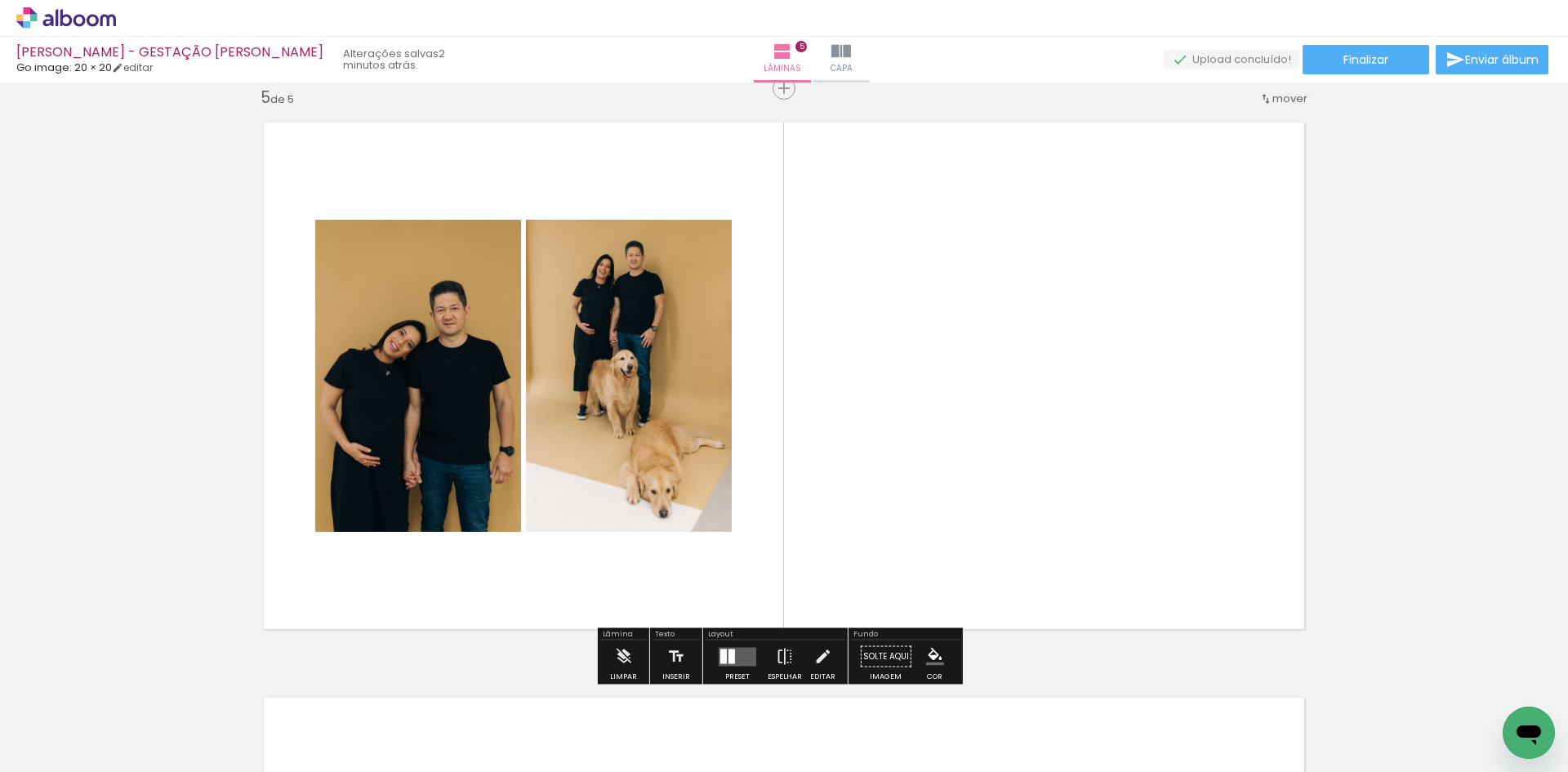
drag, startPoint x: 362, startPoint y: 545, endPoint x: 373, endPoint y: 525, distance: 22.8
click at [372, 529] on quentale-workspace at bounding box center [784, 386] width 1568 height 772
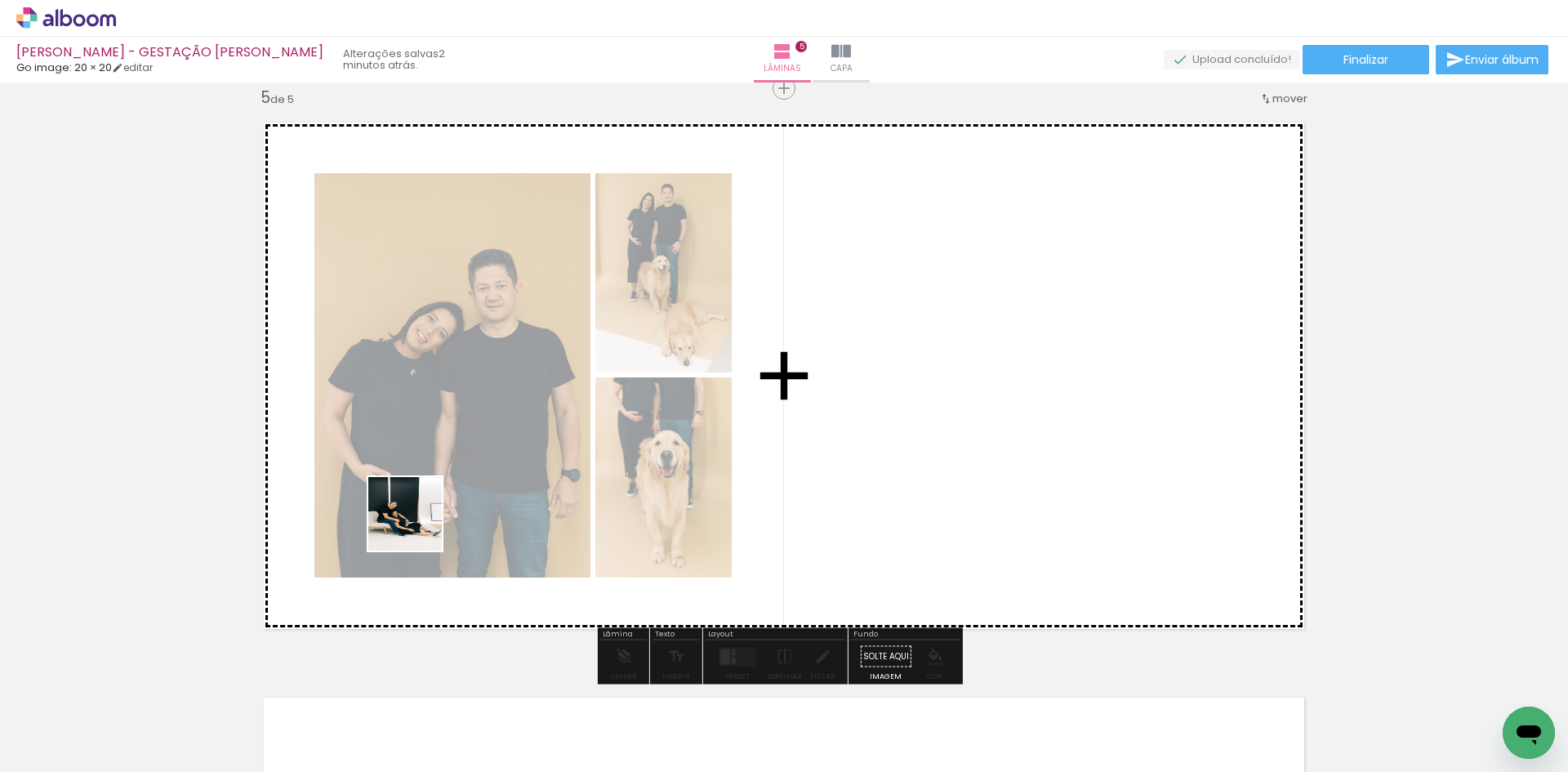
drag, startPoint x: 164, startPoint y: 731, endPoint x: 440, endPoint y: 510, distance: 353.6
click at [426, 520] on quentale-workspace at bounding box center [784, 386] width 1568 height 772
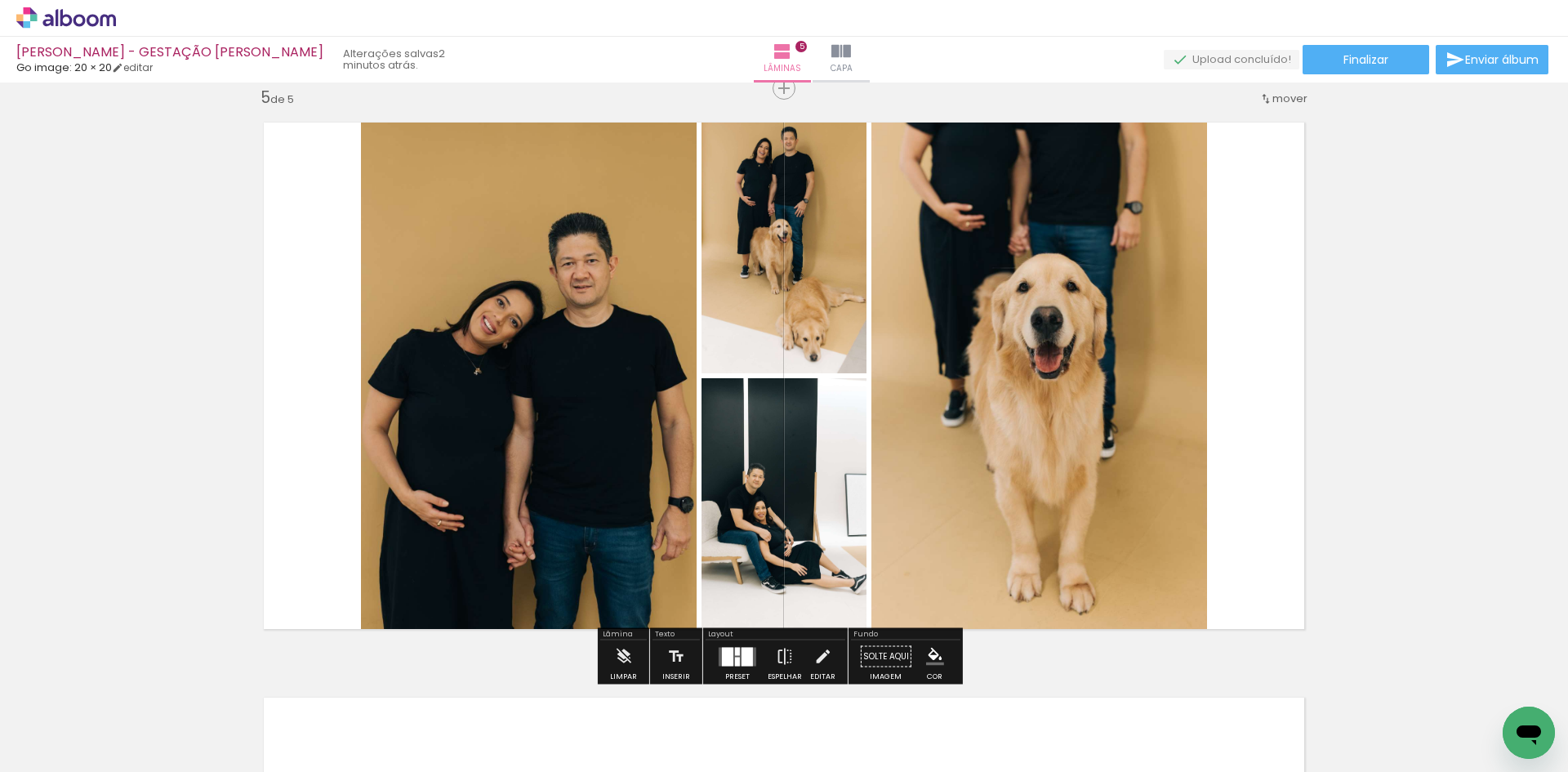
click at [724, 648] on div at bounding box center [728, 656] width 12 height 18
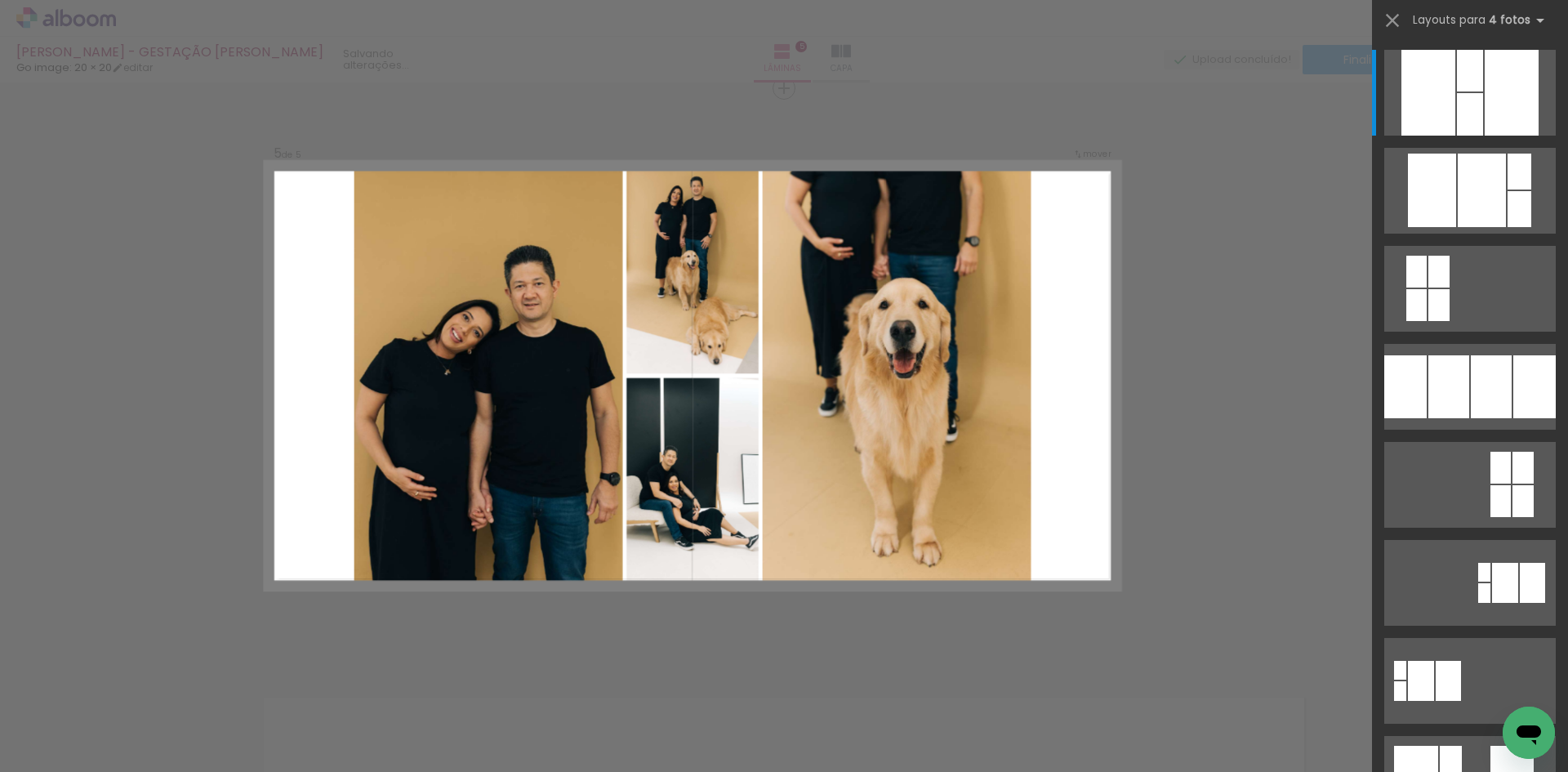
click at [1553, 365] on div at bounding box center [1470, 381] width 196 height 98
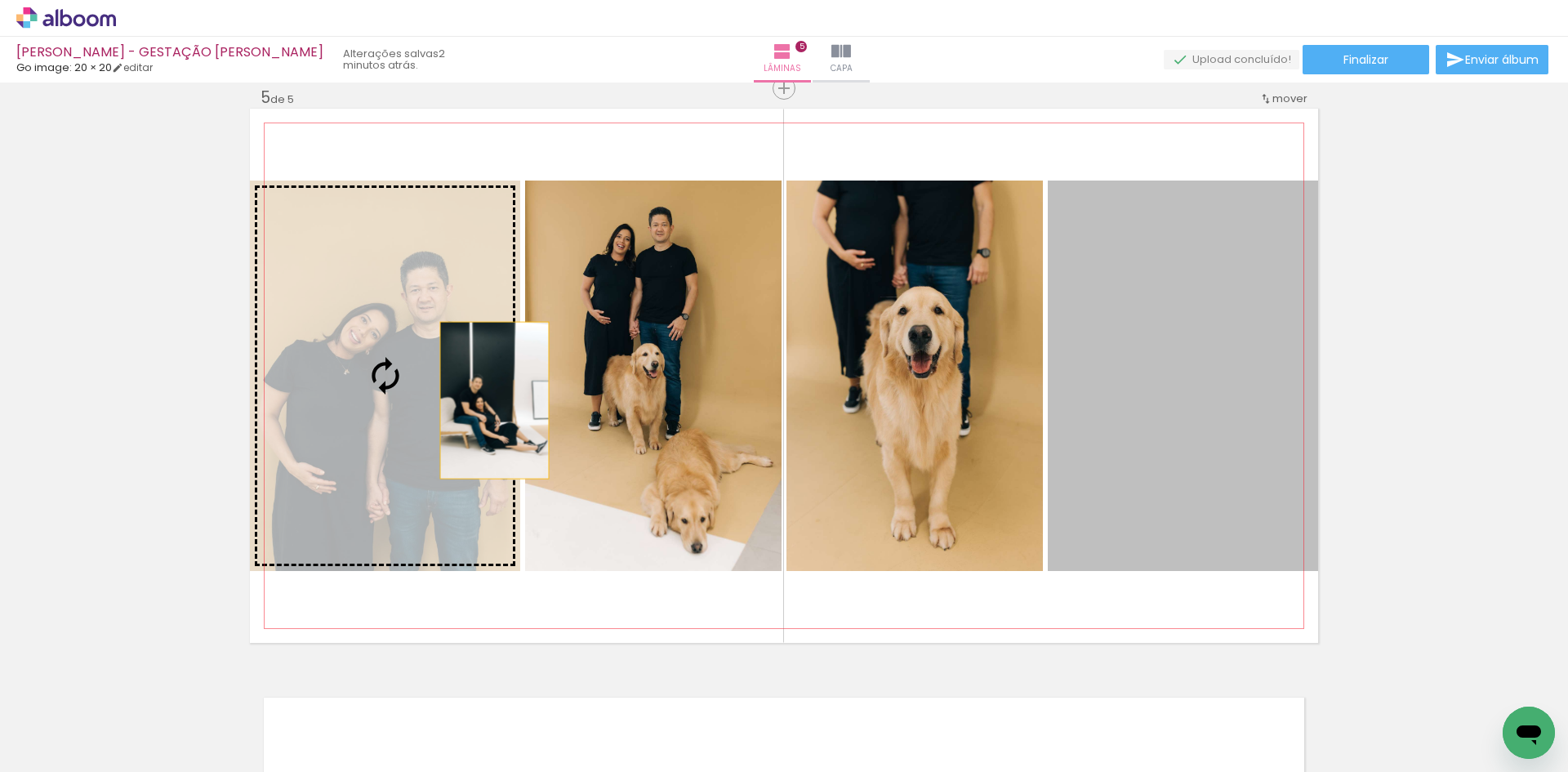
drag, startPoint x: 1156, startPoint y: 389, endPoint x: 489, endPoint y: 400, distance: 667.1
click at [0, 0] on slot at bounding box center [0, 0] width 0 height 0
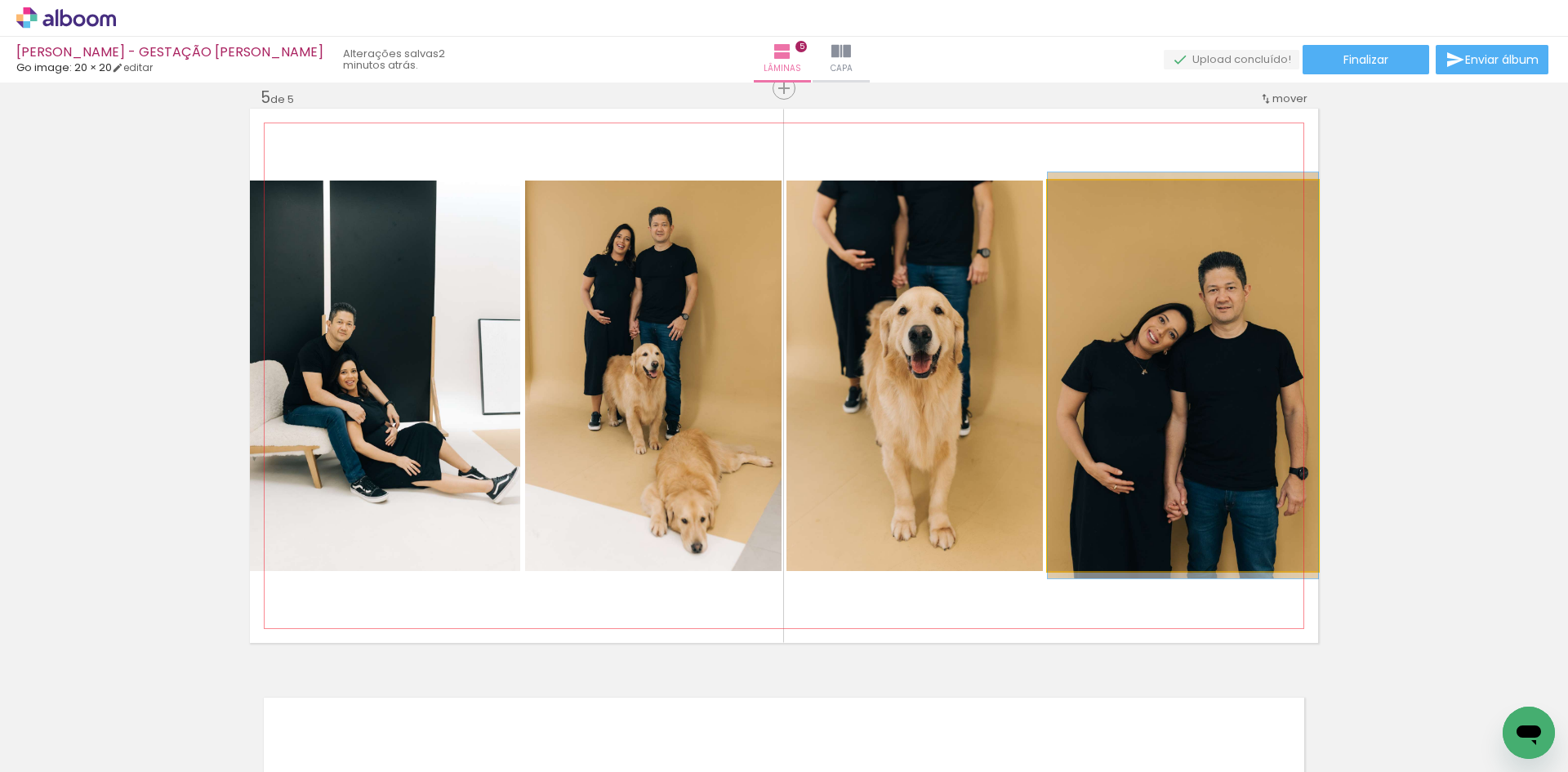
drag, startPoint x: 1098, startPoint y: 387, endPoint x: 928, endPoint y: 396, distance: 170.2
click at [0, 0] on slot at bounding box center [0, 0] width 0 height 0
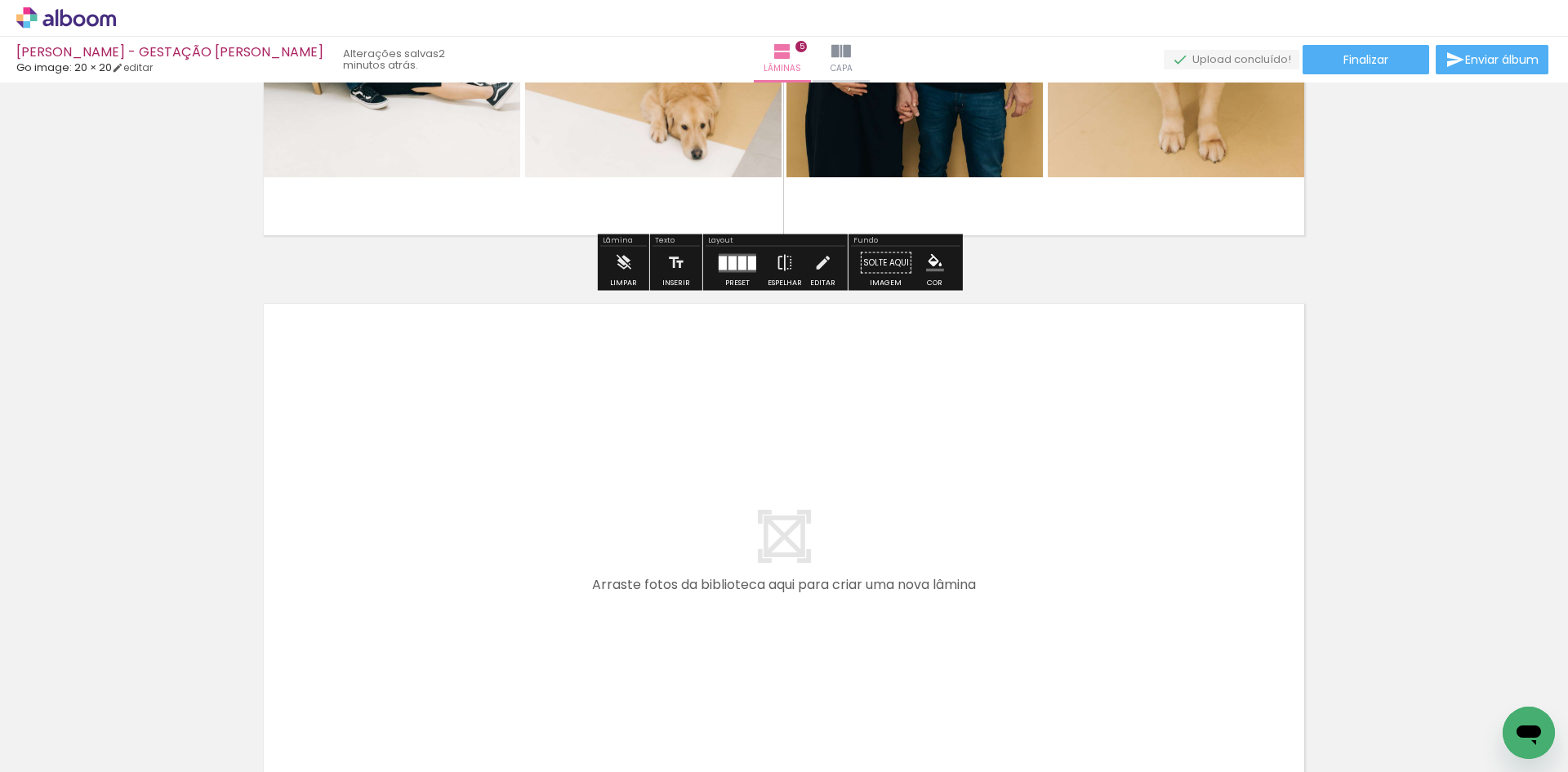
scroll to position [2812, 0]
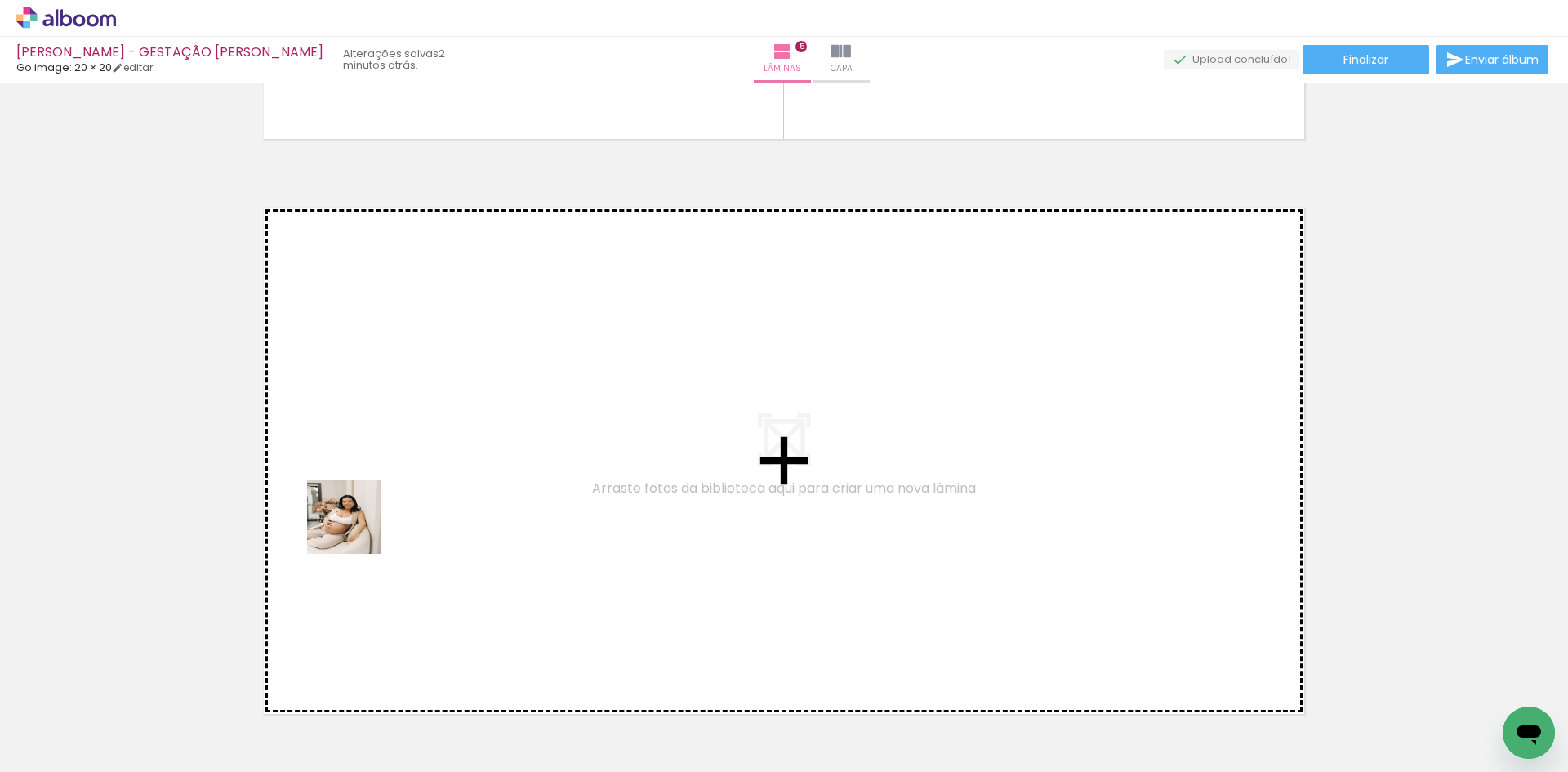
drag, startPoint x: 263, startPoint y: 720, endPoint x: 360, endPoint y: 524, distance: 218.7
click at [360, 524] on quentale-workspace at bounding box center [784, 386] width 1568 height 772
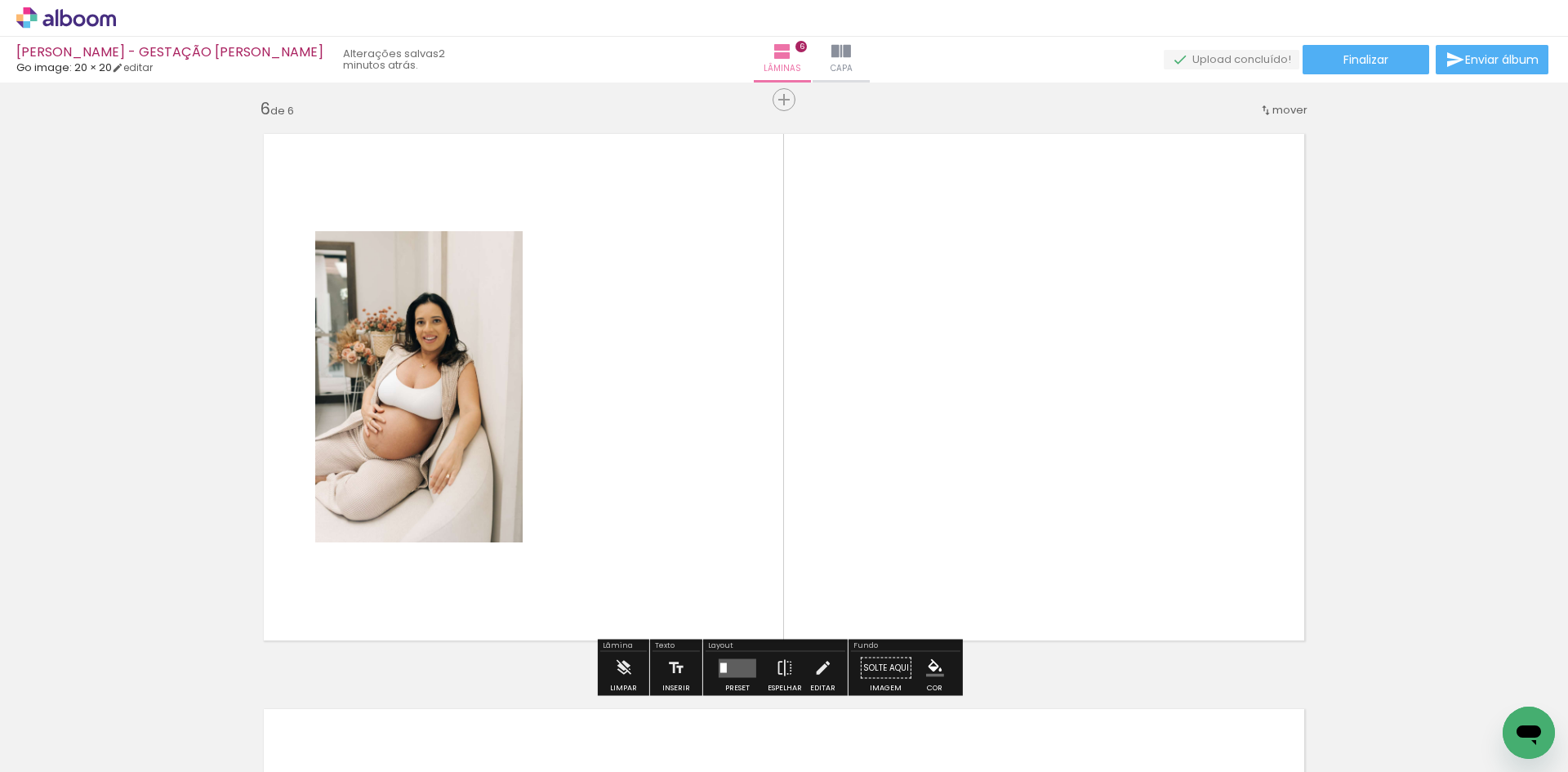
scroll to position [2897, 0]
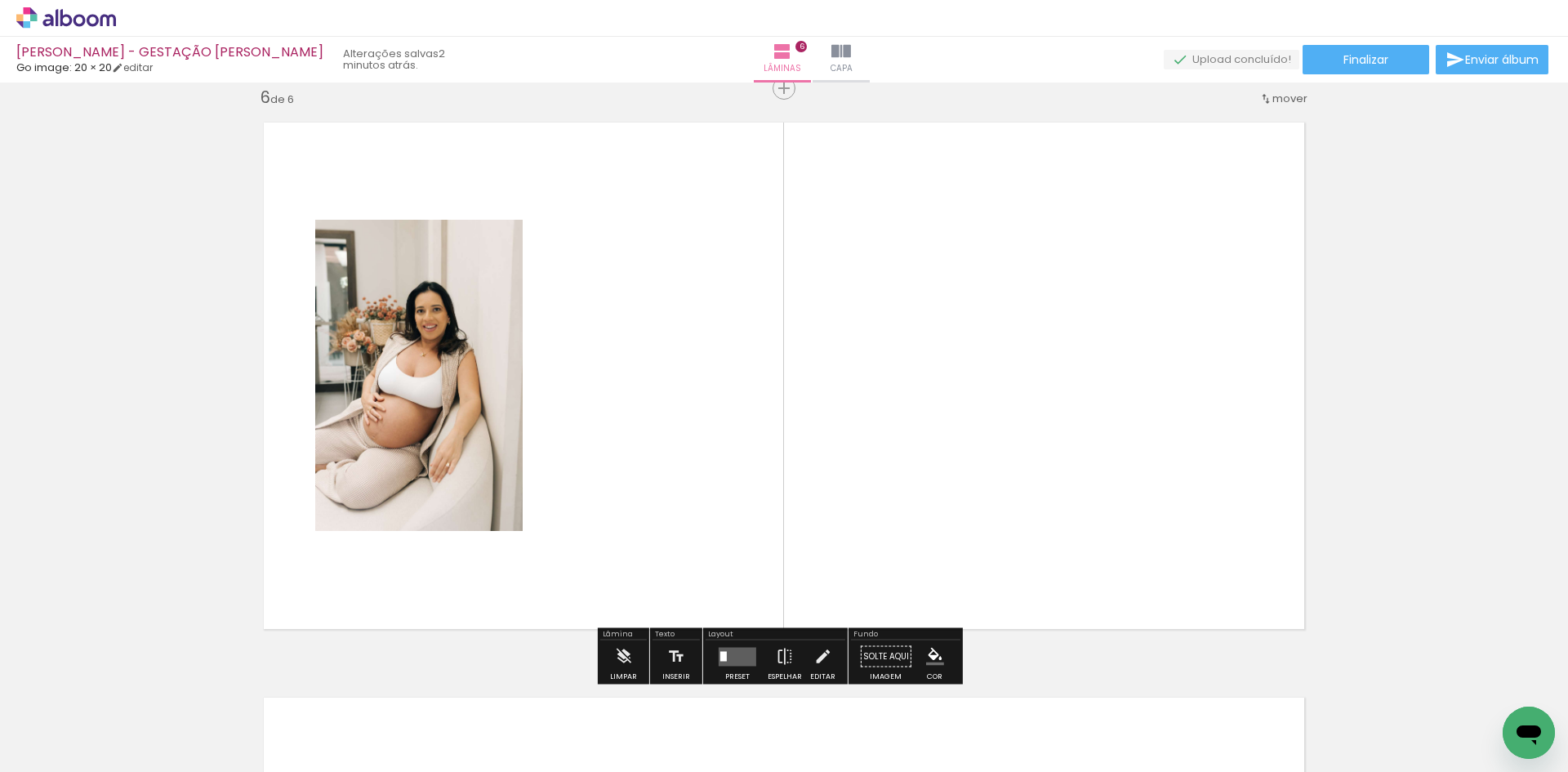
drag, startPoint x: 276, startPoint y: 713, endPoint x: 406, endPoint y: 516, distance: 236.0
click at [389, 533] on quentale-workspace at bounding box center [784, 386] width 1568 height 772
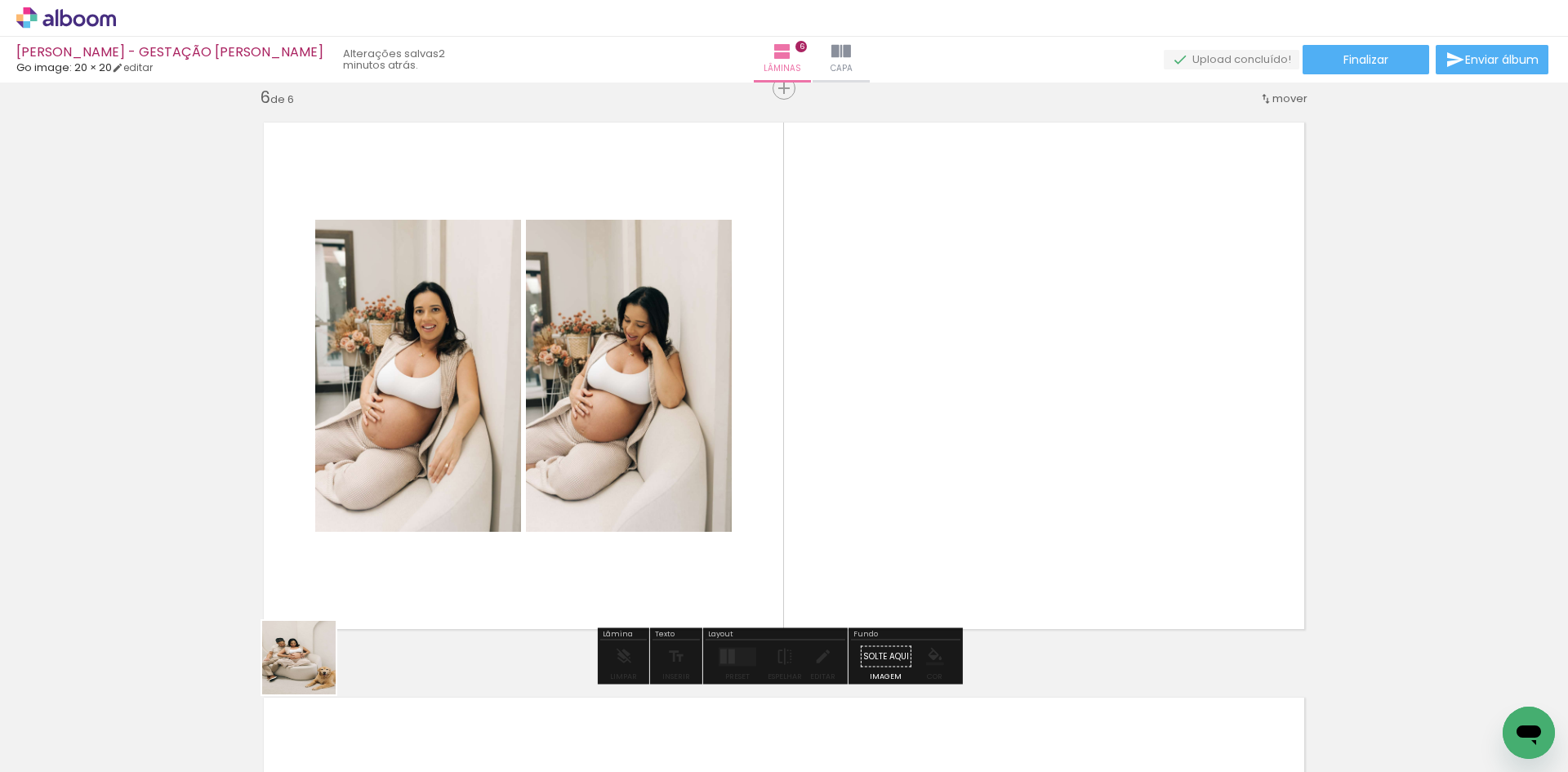
drag, startPoint x: 311, startPoint y: 670, endPoint x: 447, endPoint y: 483, distance: 231.2
click at [447, 490] on quentale-workspace at bounding box center [784, 386] width 1568 height 772
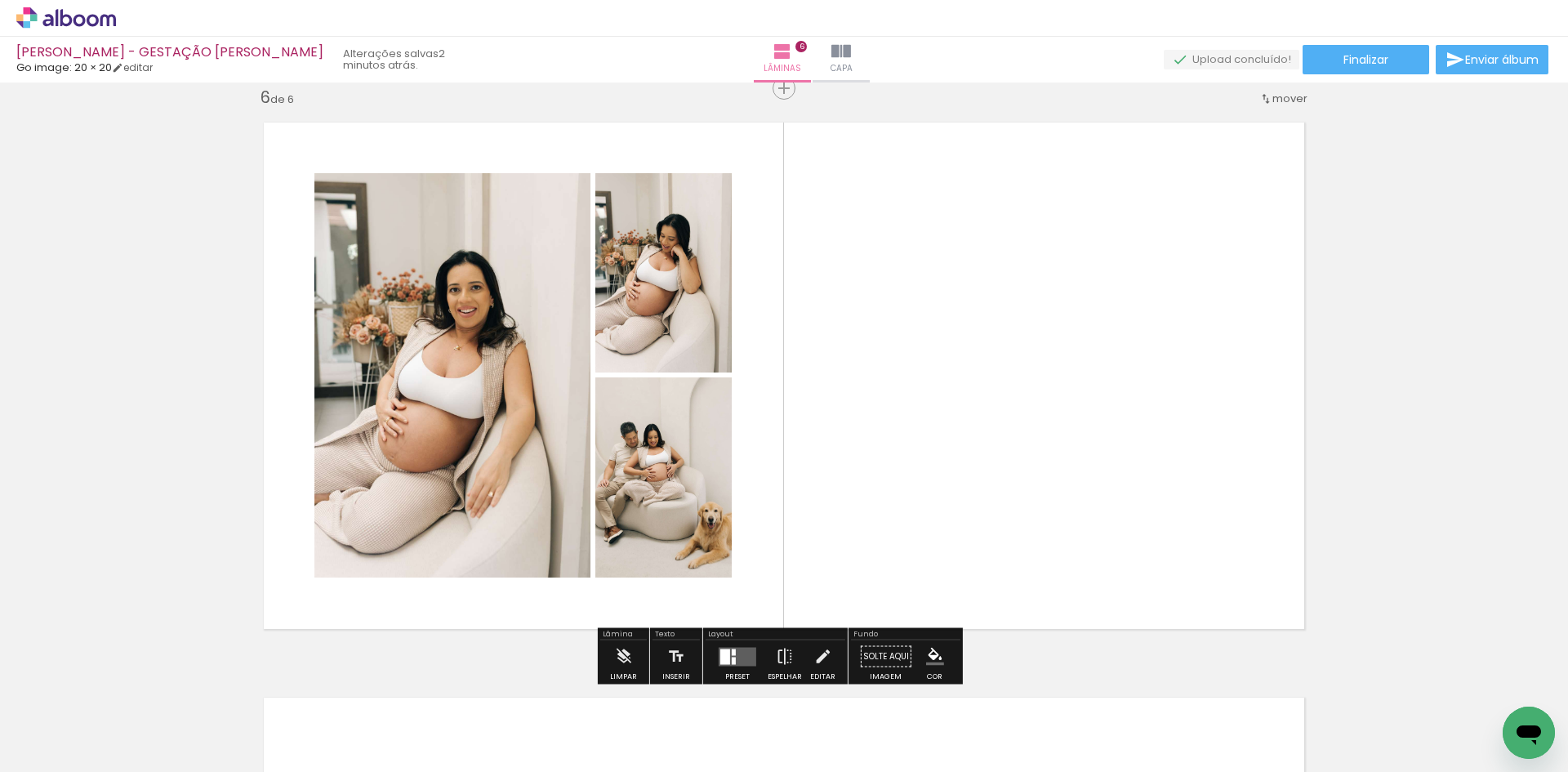
drag, startPoint x: 268, startPoint y: 716, endPoint x: 463, endPoint y: 496, distance: 294.0
click at [437, 517] on quentale-workspace at bounding box center [784, 386] width 1568 height 772
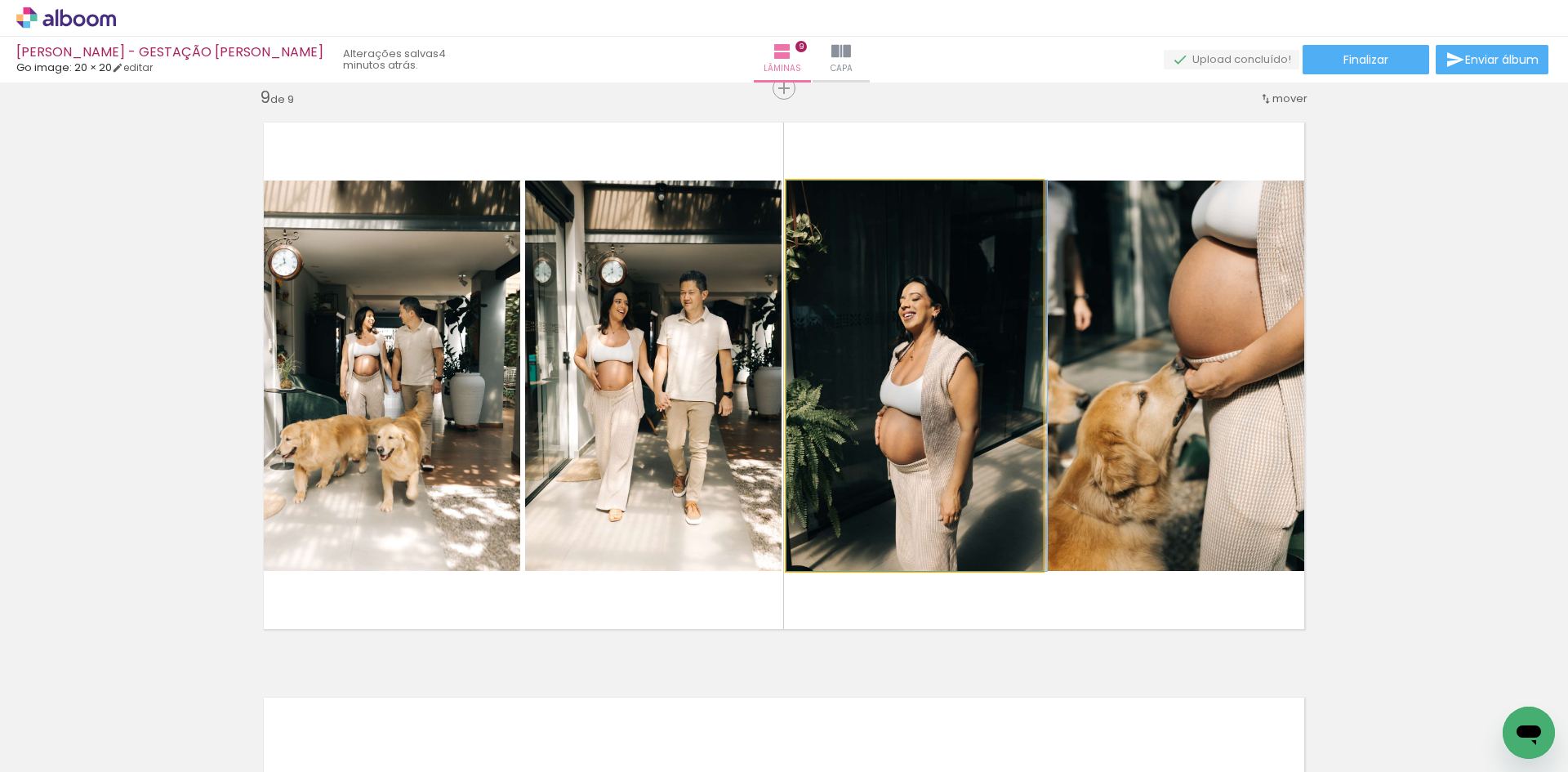
drag, startPoint x: 959, startPoint y: 403, endPoint x: 1090, endPoint y: 400, distance: 131.0
click at [0, 0] on slot at bounding box center [0, 0] width 0 height 0
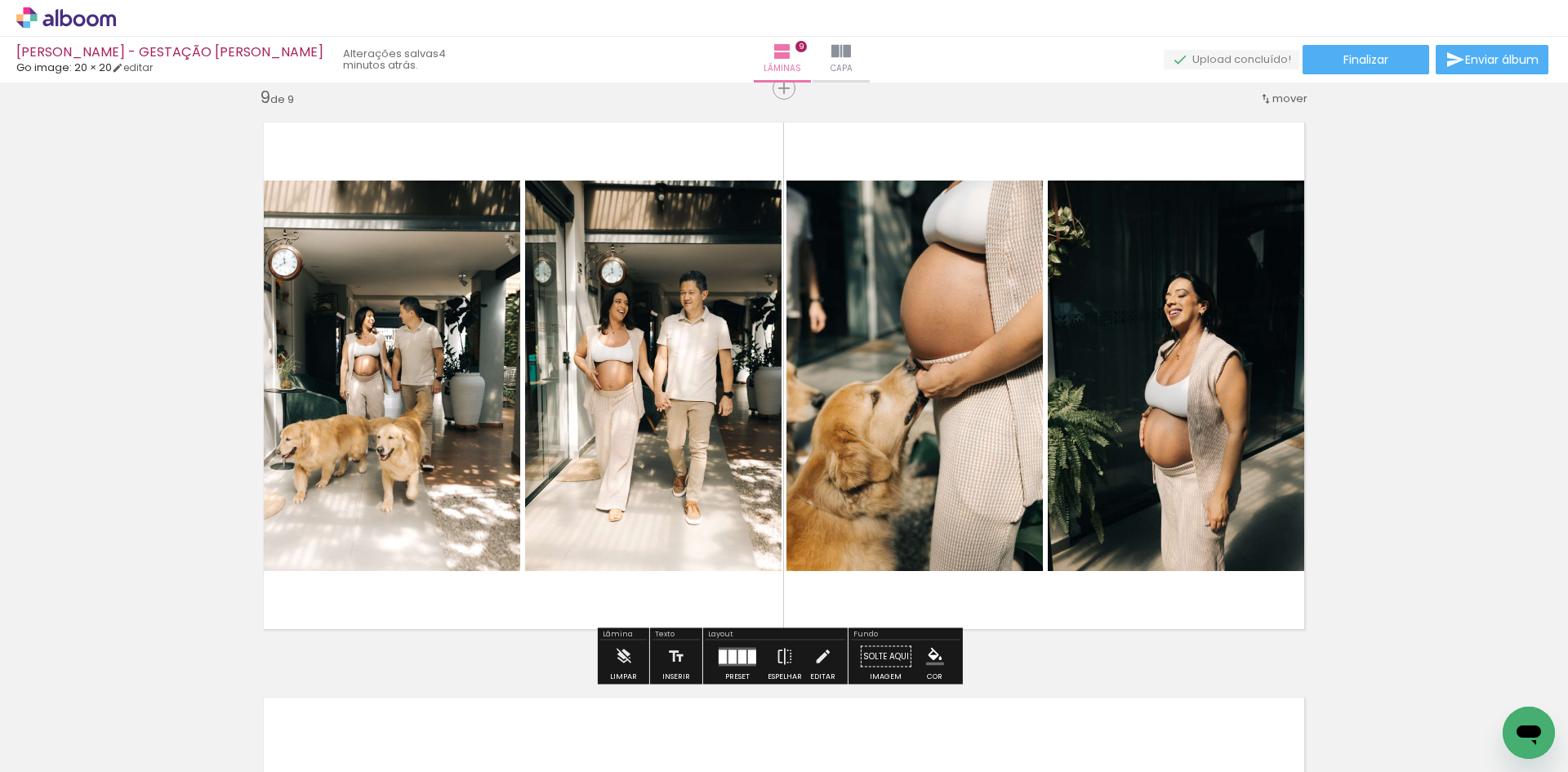
drag, startPoint x: 943, startPoint y: 422, endPoint x: 664, endPoint y: 424, distance: 279.0
click at [0, 0] on slot at bounding box center [0, 0] width 0 height 0
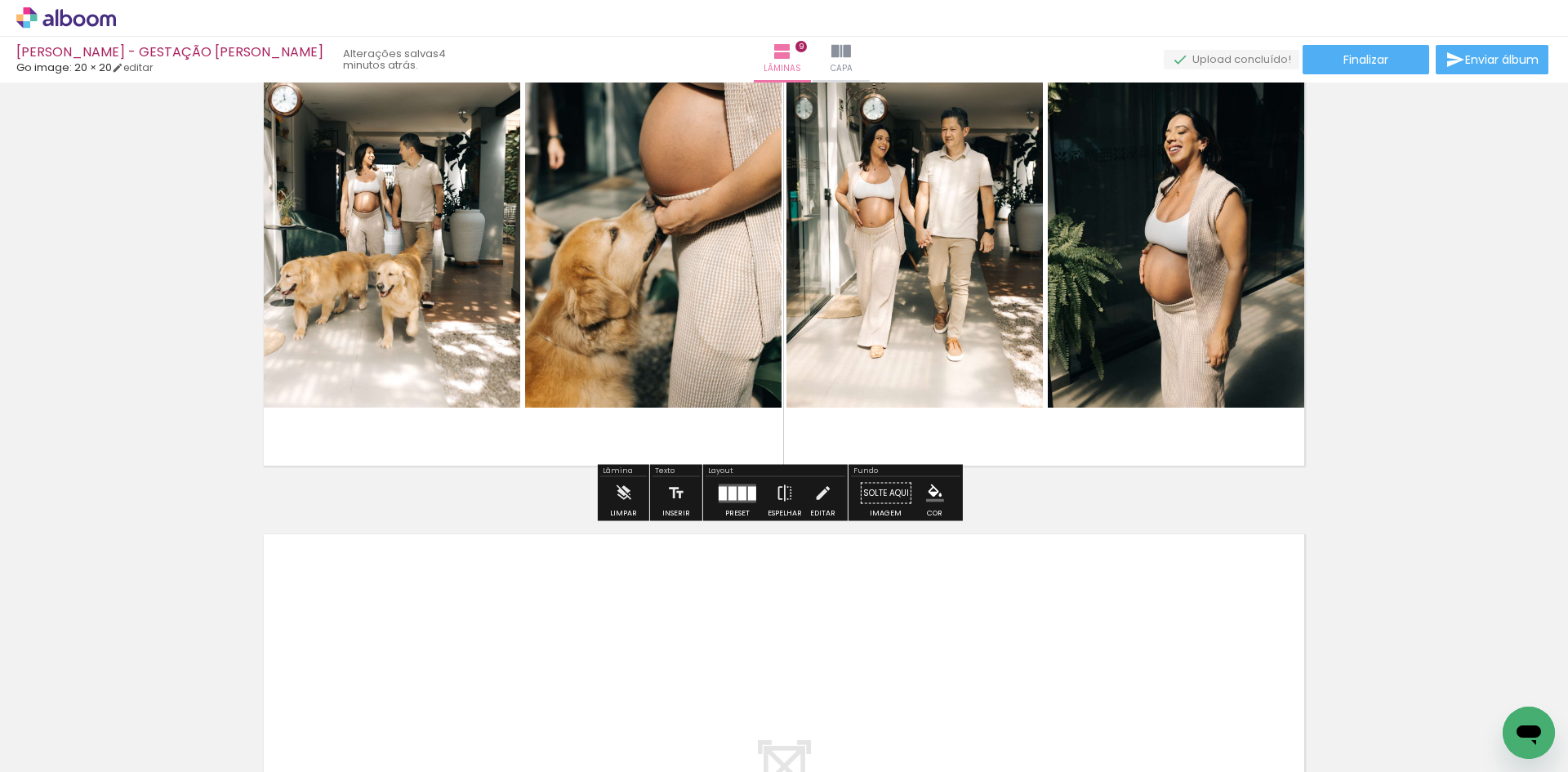
scroll to position [4949, 0]
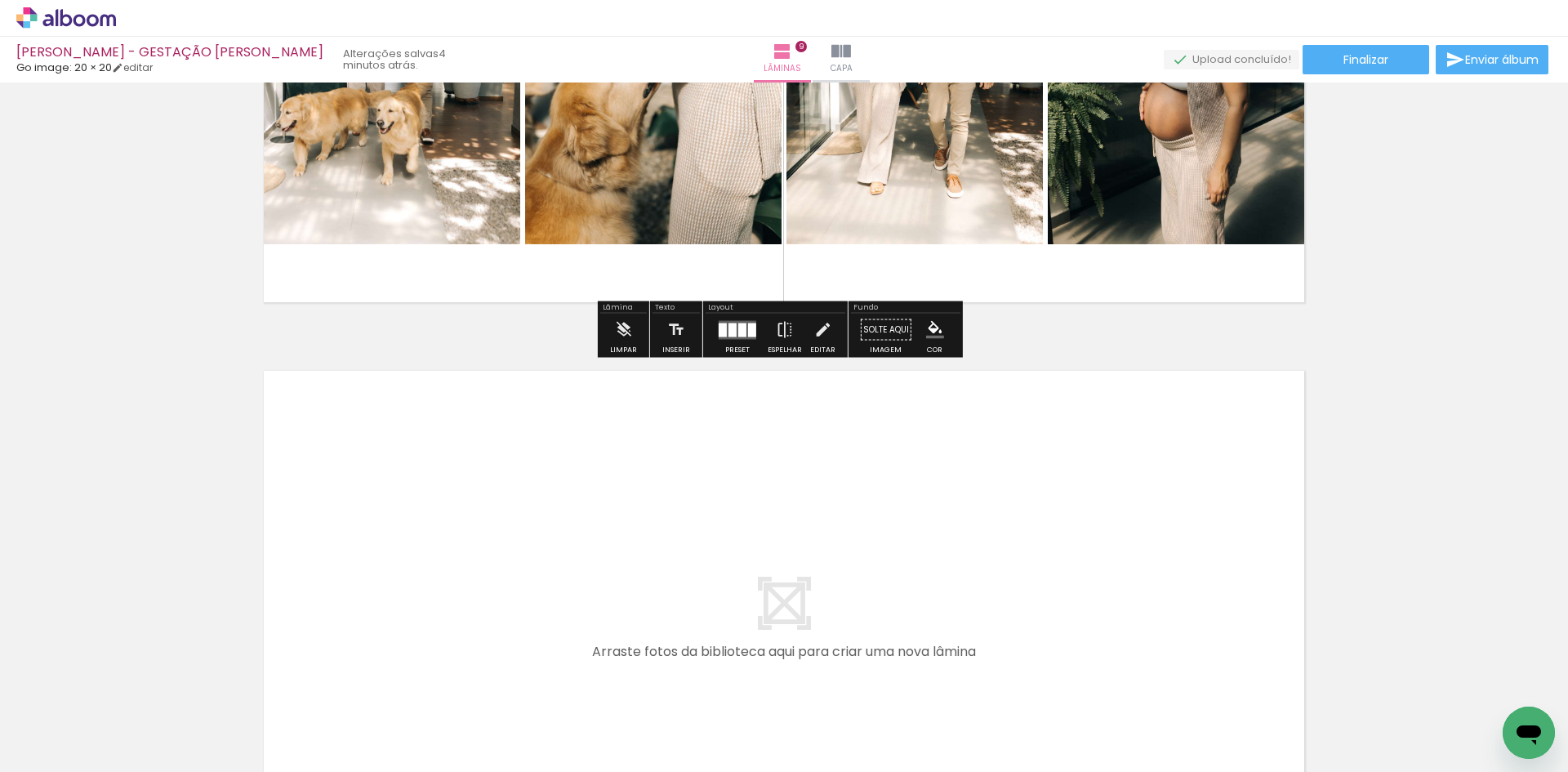
drag, startPoint x: 185, startPoint y: 711, endPoint x: 426, endPoint y: 559, distance: 284.9
click at [426, 559] on quentale-workspace at bounding box center [784, 386] width 1568 height 772
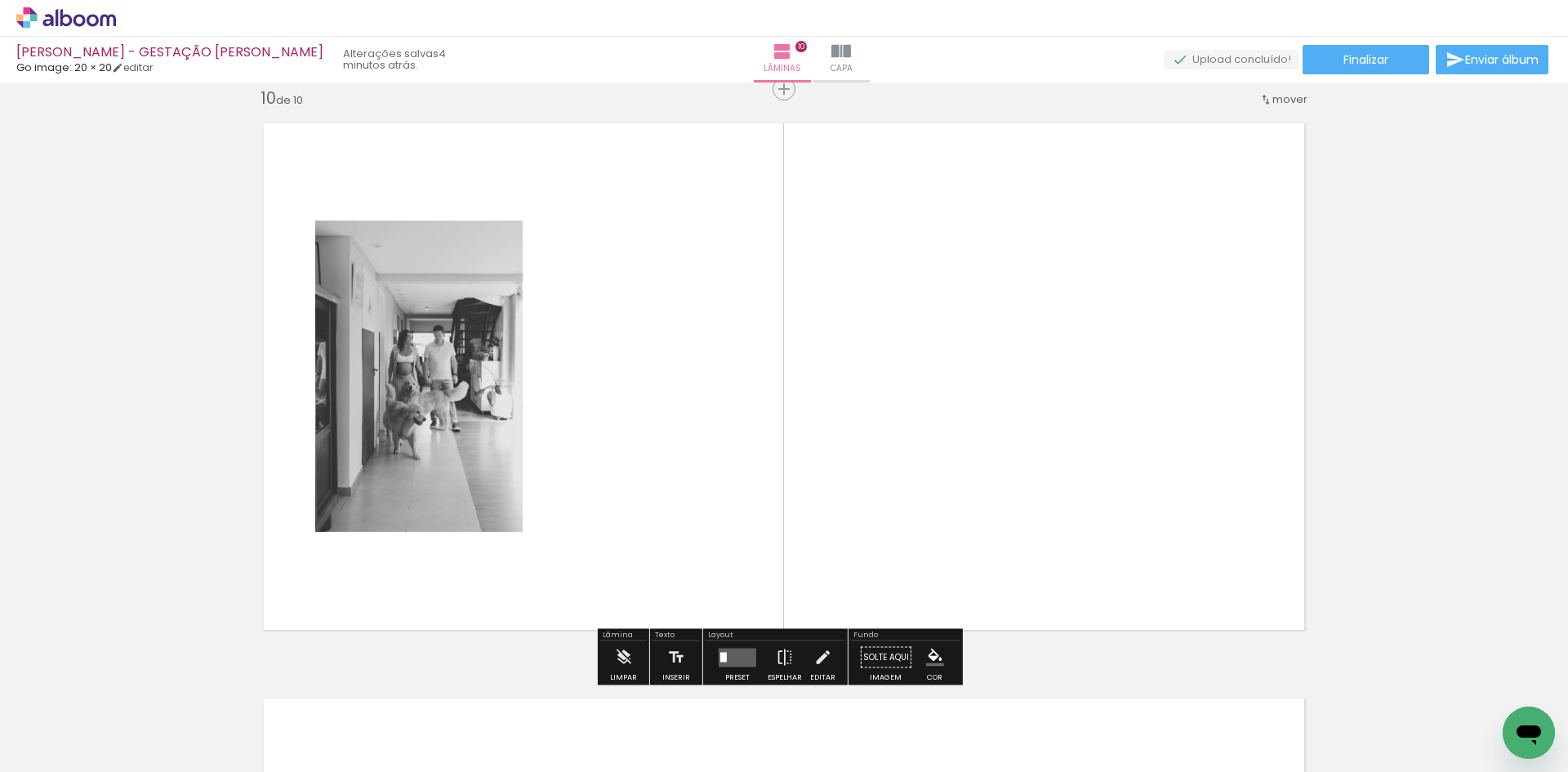
scroll to position [5199, 0]
drag, startPoint x: 241, startPoint y: 724, endPoint x: 396, endPoint y: 531, distance: 247.5
click at [379, 562] on quentale-workspace at bounding box center [784, 386] width 1568 height 772
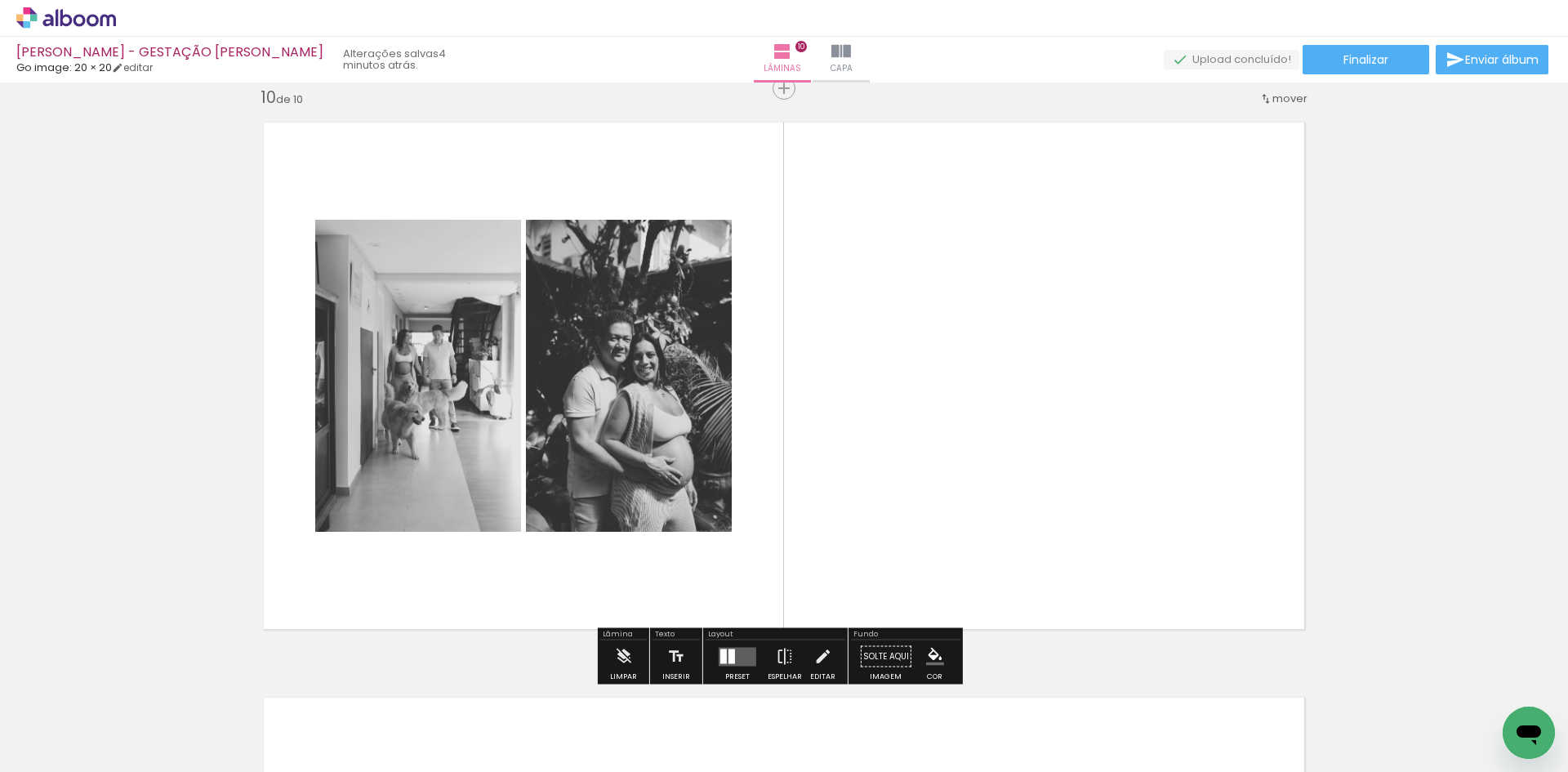
drag, startPoint x: 172, startPoint y: 718, endPoint x: 445, endPoint y: 515, distance: 340.2
click at [365, 574] on quentale-workspace at bounding box center [784, 386] width 1568 height 772
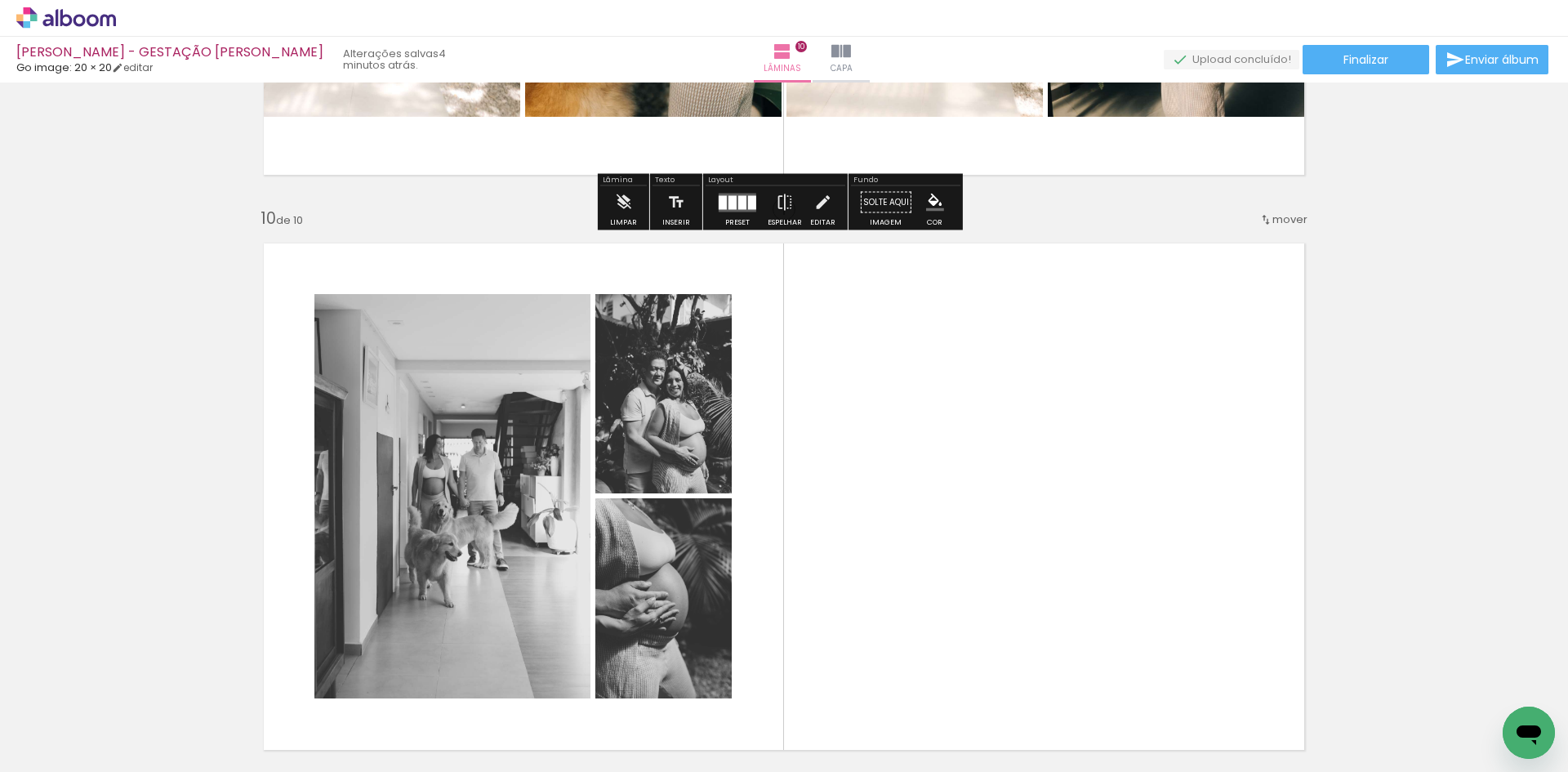
scroll to position [5117, 0]
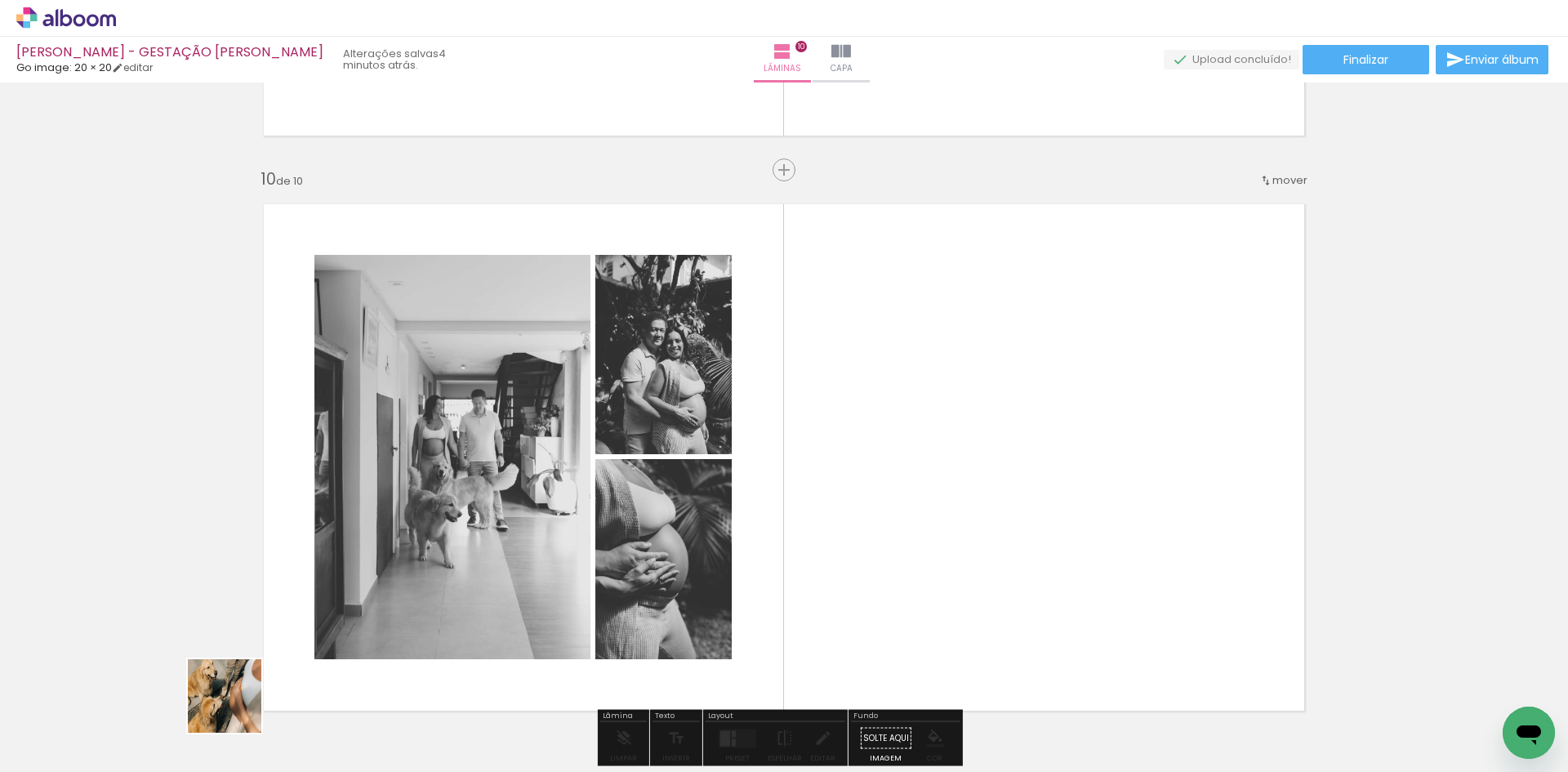
drag, startPoint x: 187, startPoint y: 715, endPoint x: 894, endPoint y: 496, distance: 740.1
click at [894, 496] on quentale-workspace at bounding box center [784, 386] width 1568 height 772
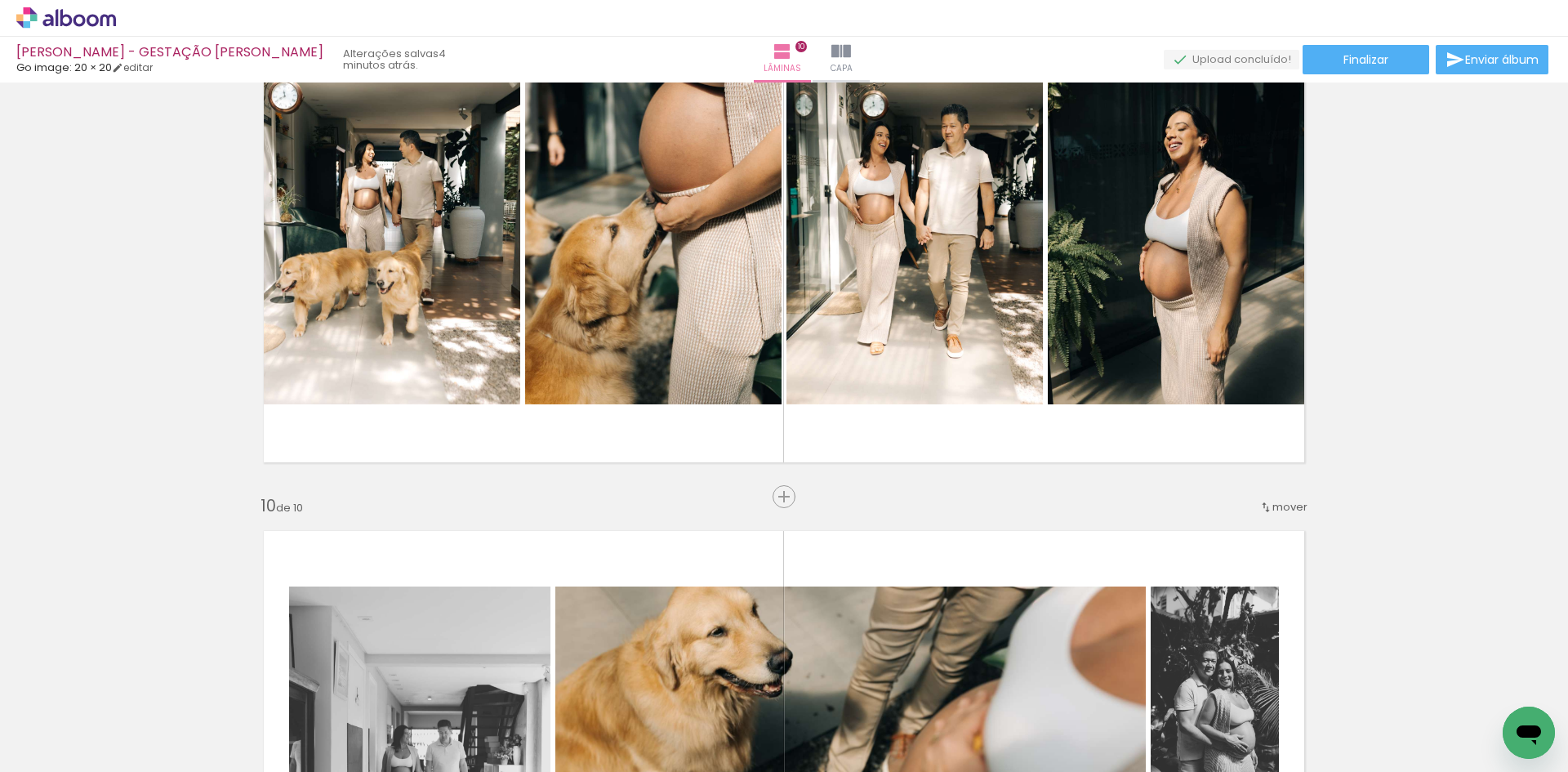
scroll to position [4953, 0]
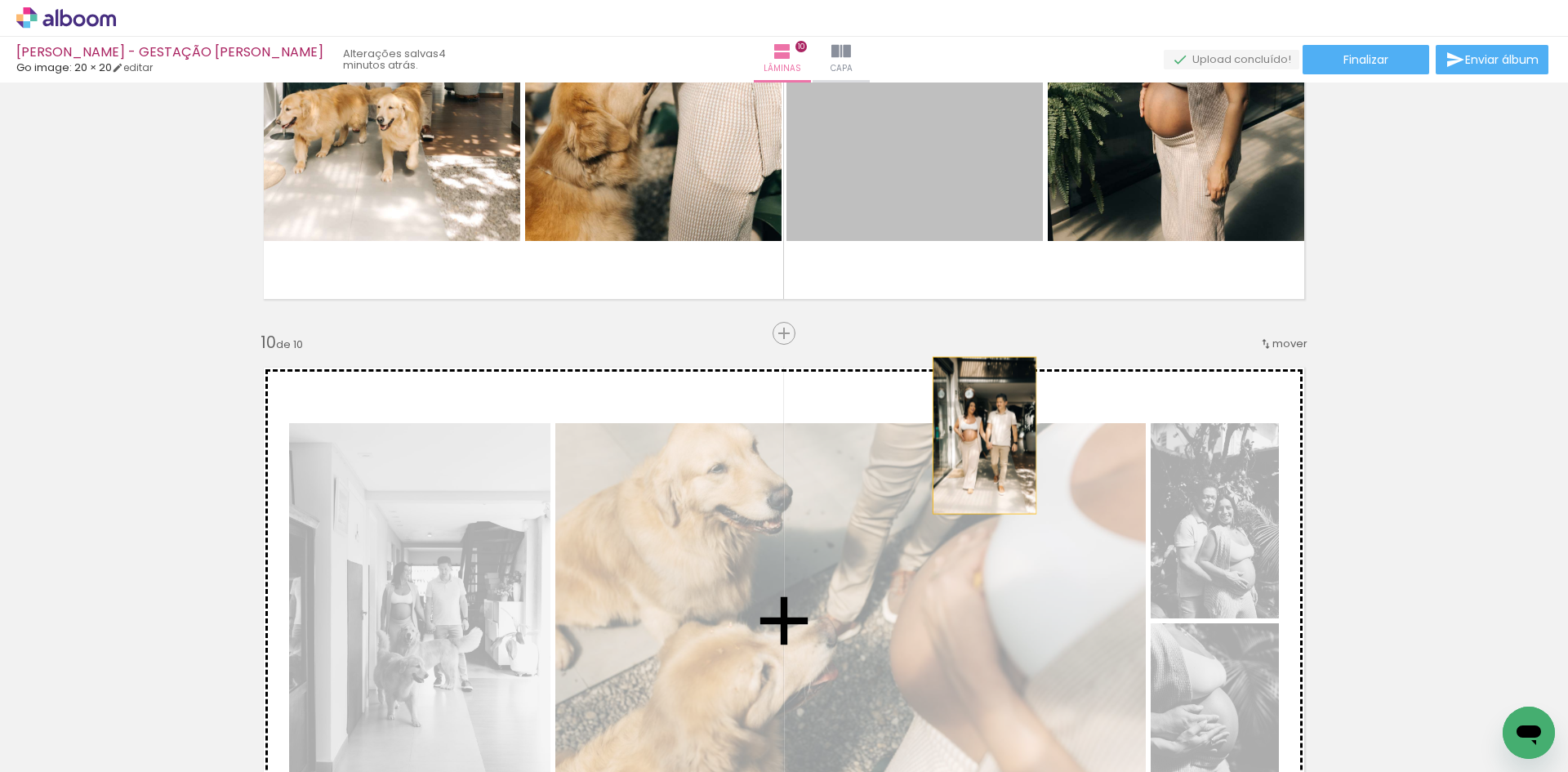
drag, startPoint x: 921, startPoint y: 147, endPoint x: 977, endPoint y: 491, distance: 348.5
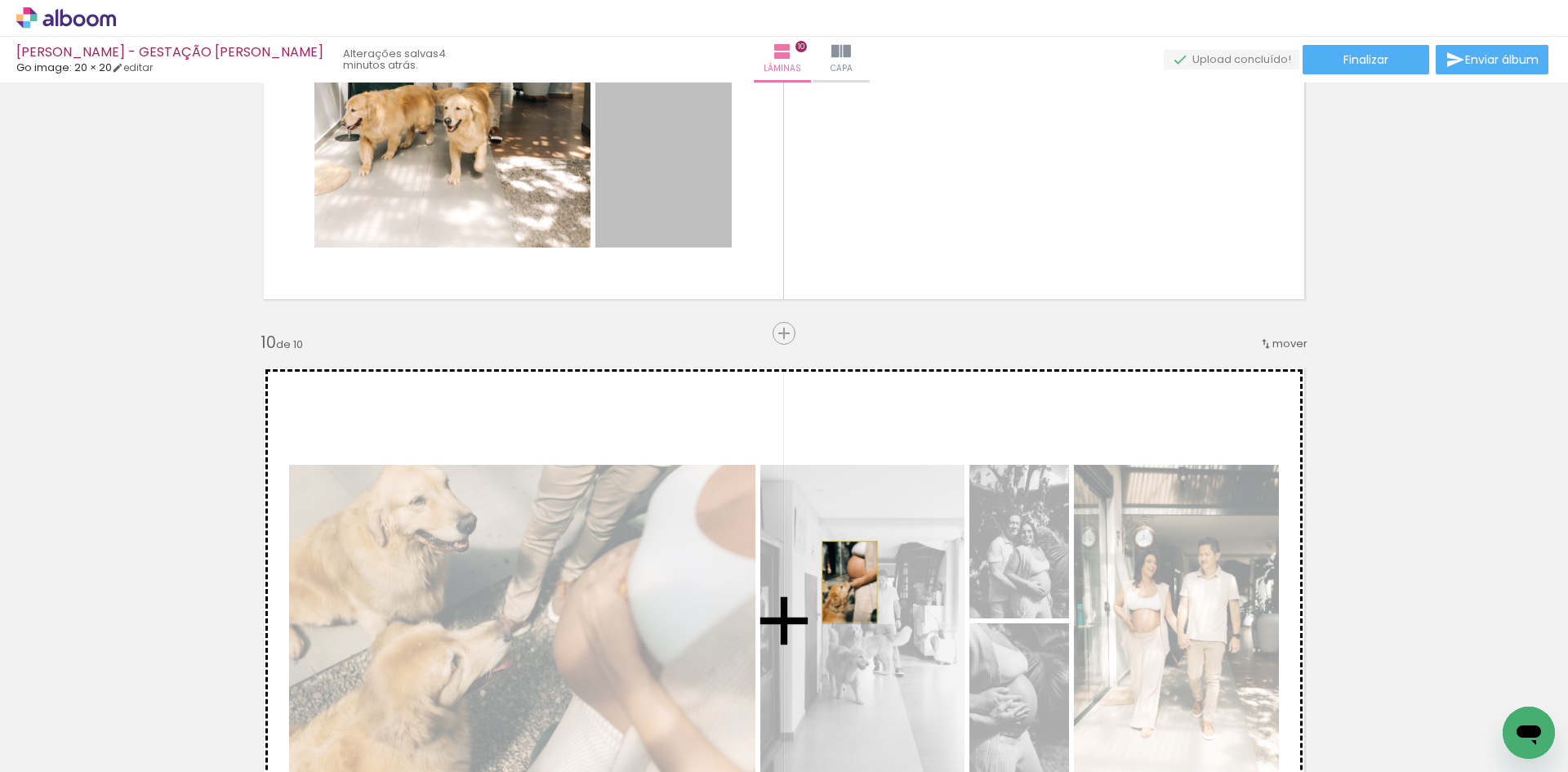
drag, startPoint x: 719, startPoint y: 300, endPoint x: 844, endPoint y: 582, distance: 308.5
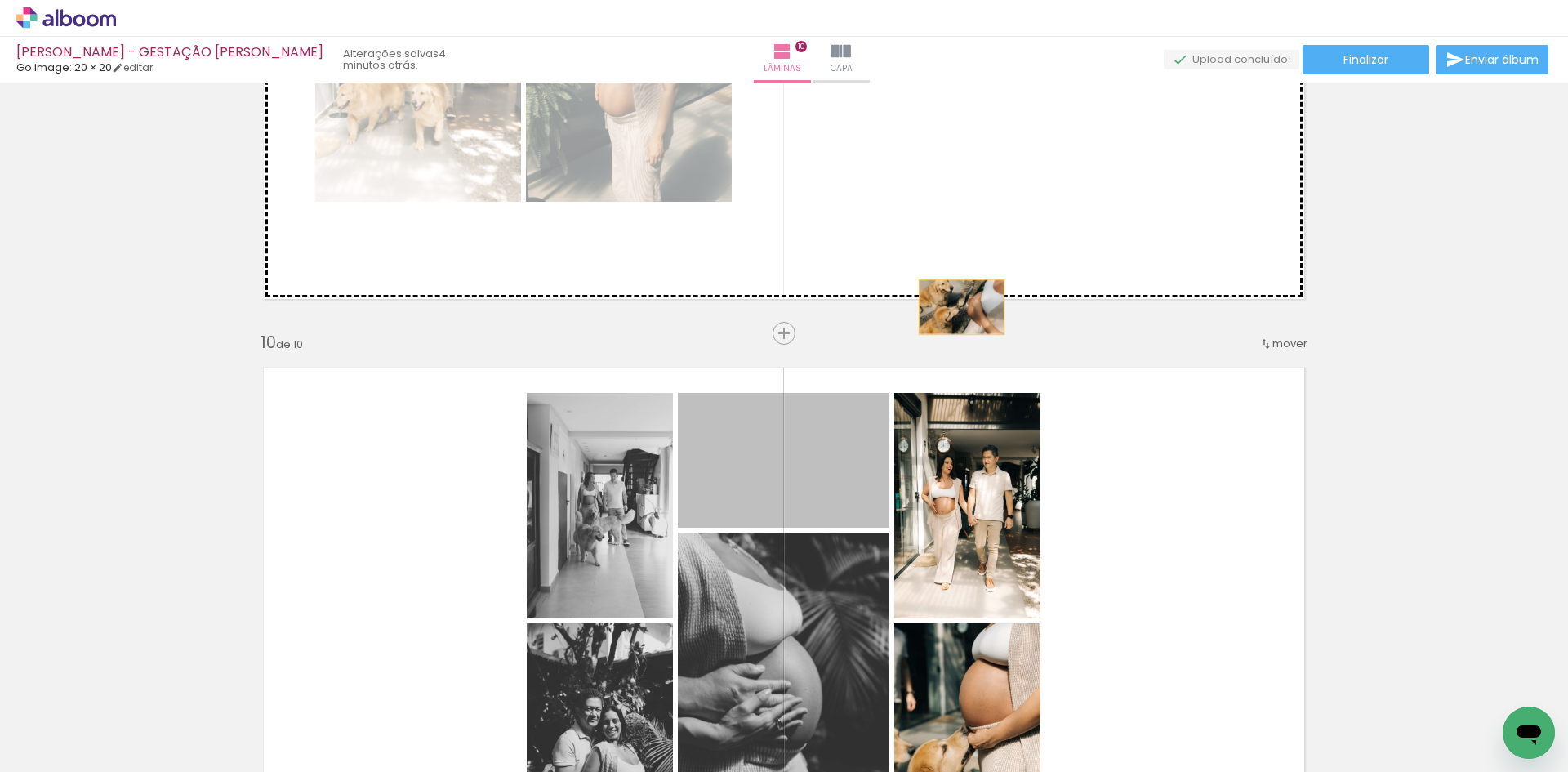
drag, startPoint x: 828, startPoint y: 496, endPoint x: 1003, endPoint y: 176, distance: 364.7
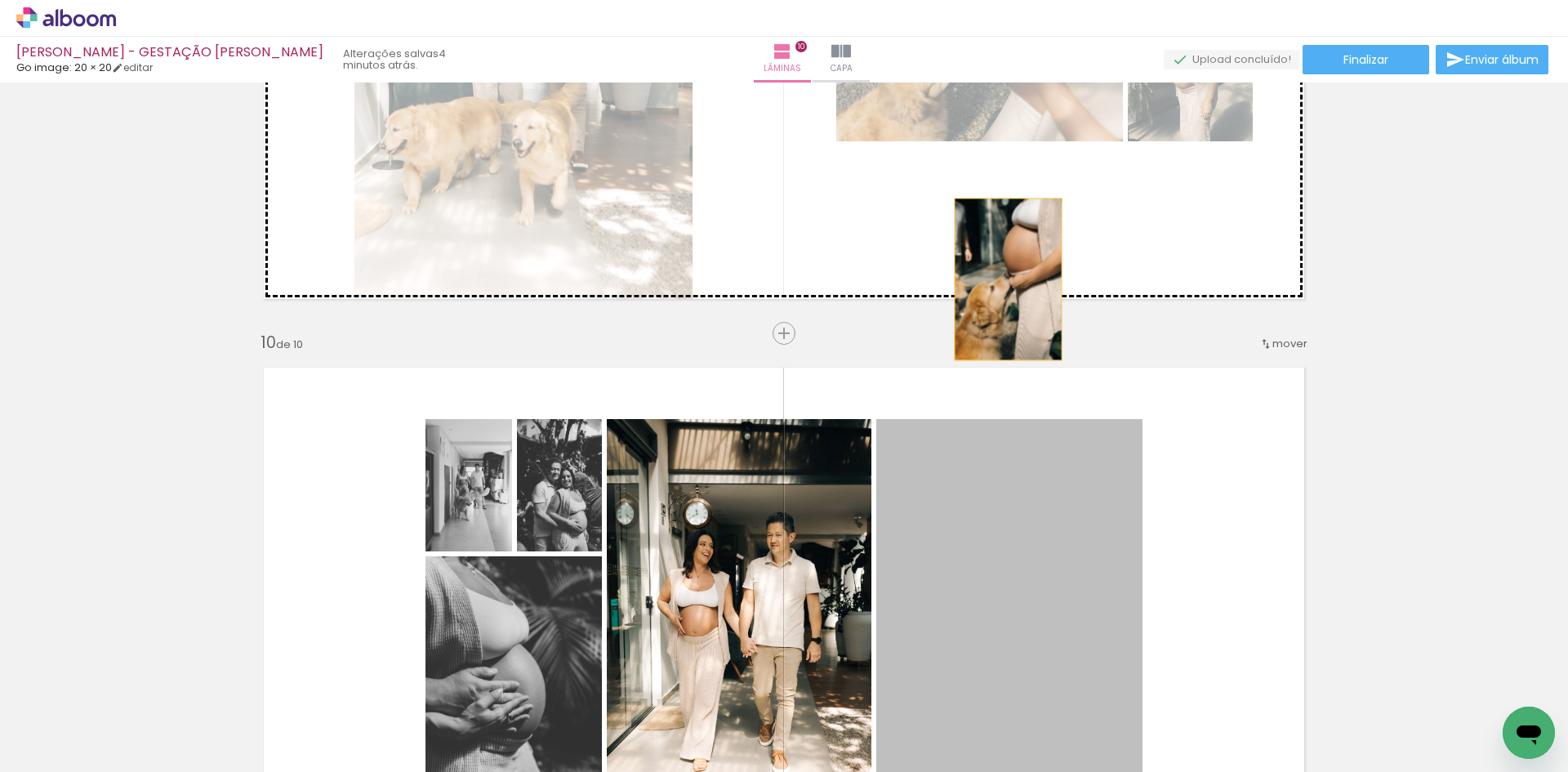
drag, startPoint x: 1048, startPoint y: 543, endPoint x: 993, endPoint y: 246, distance: 302.0
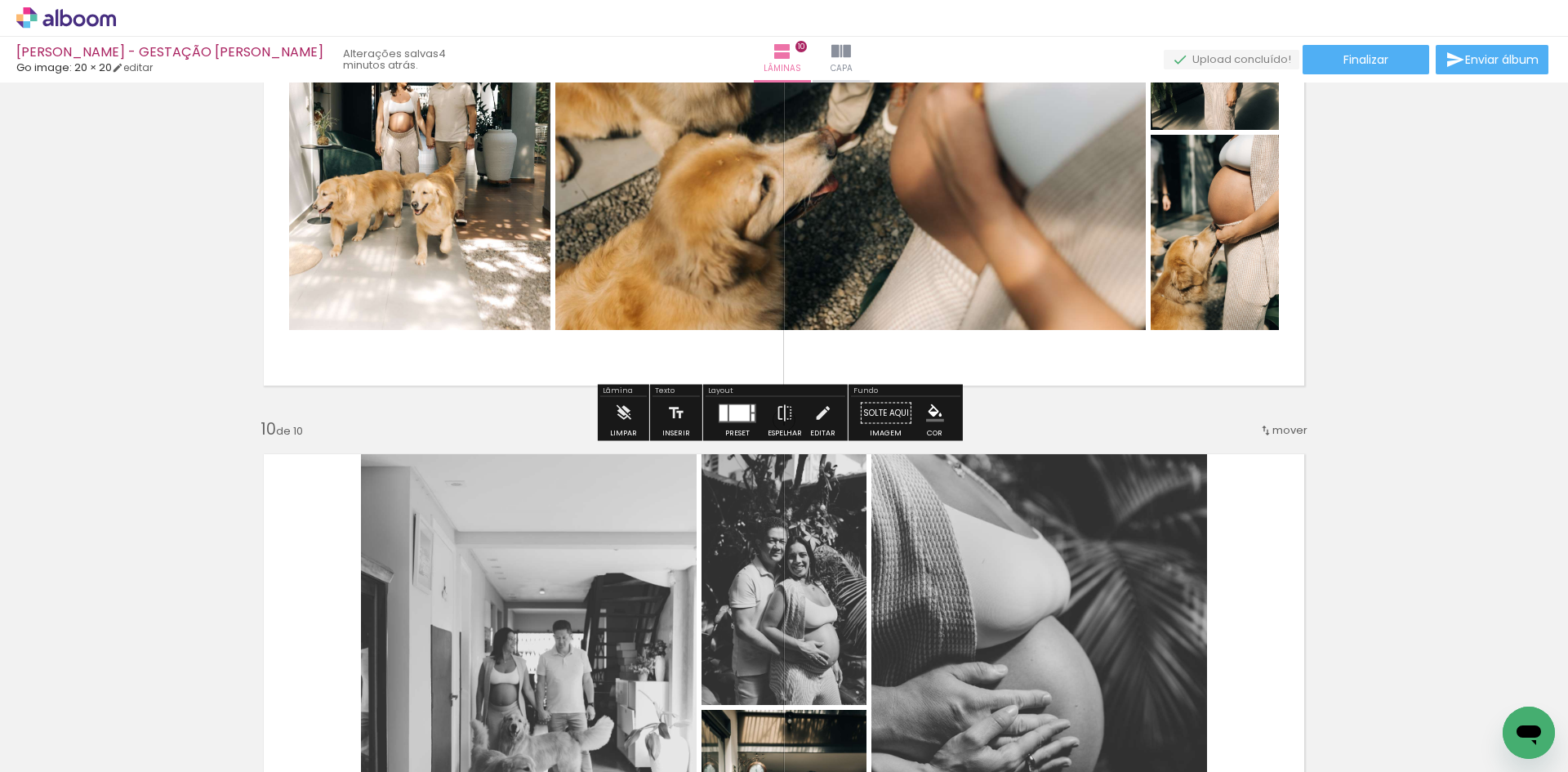
scroll to position [4708, 0]
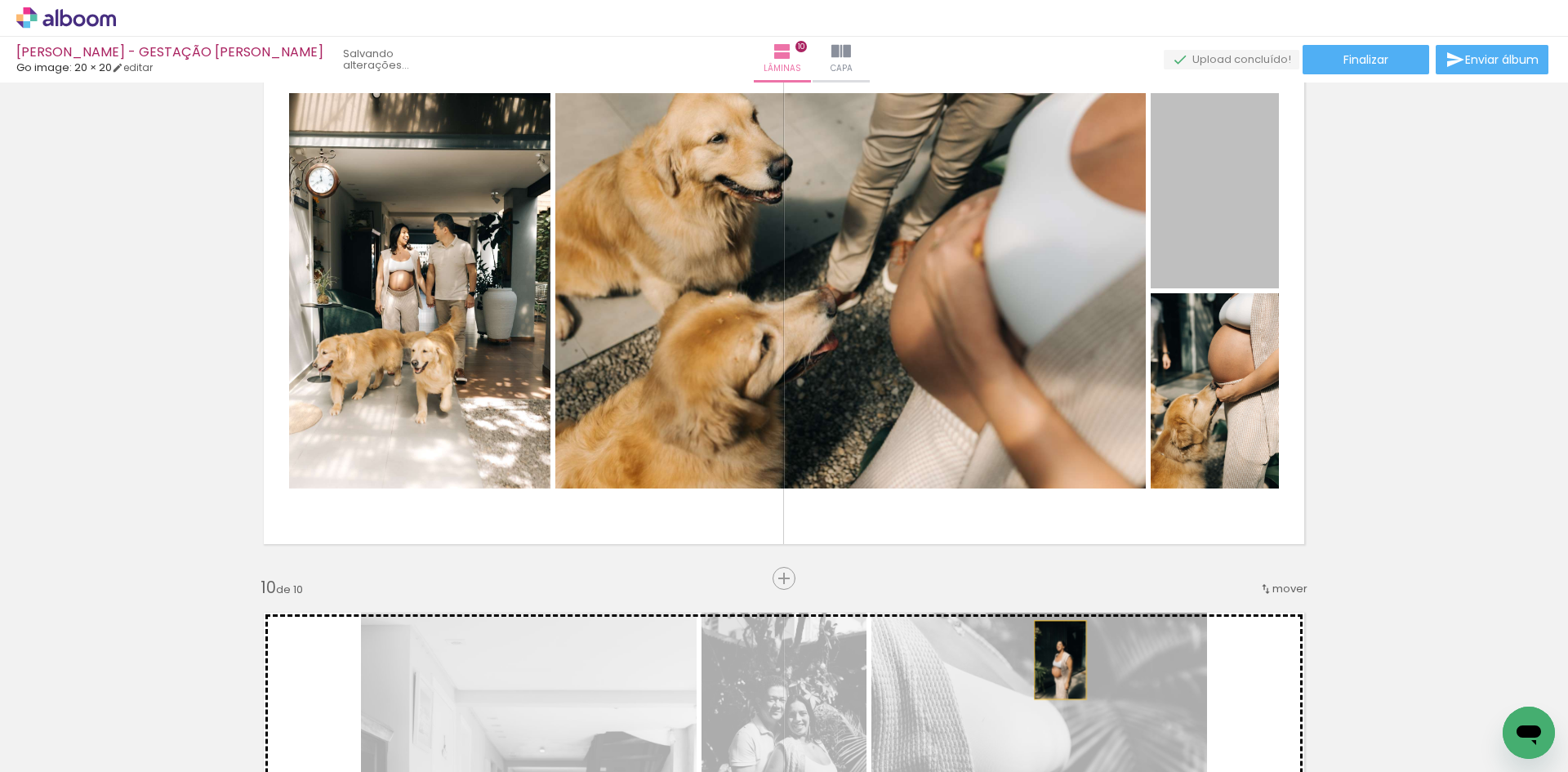
drag, startPoint x: 1203, startPoint y: 173, endPoint x: 1055, endPoint y: 661, distance: 509.9
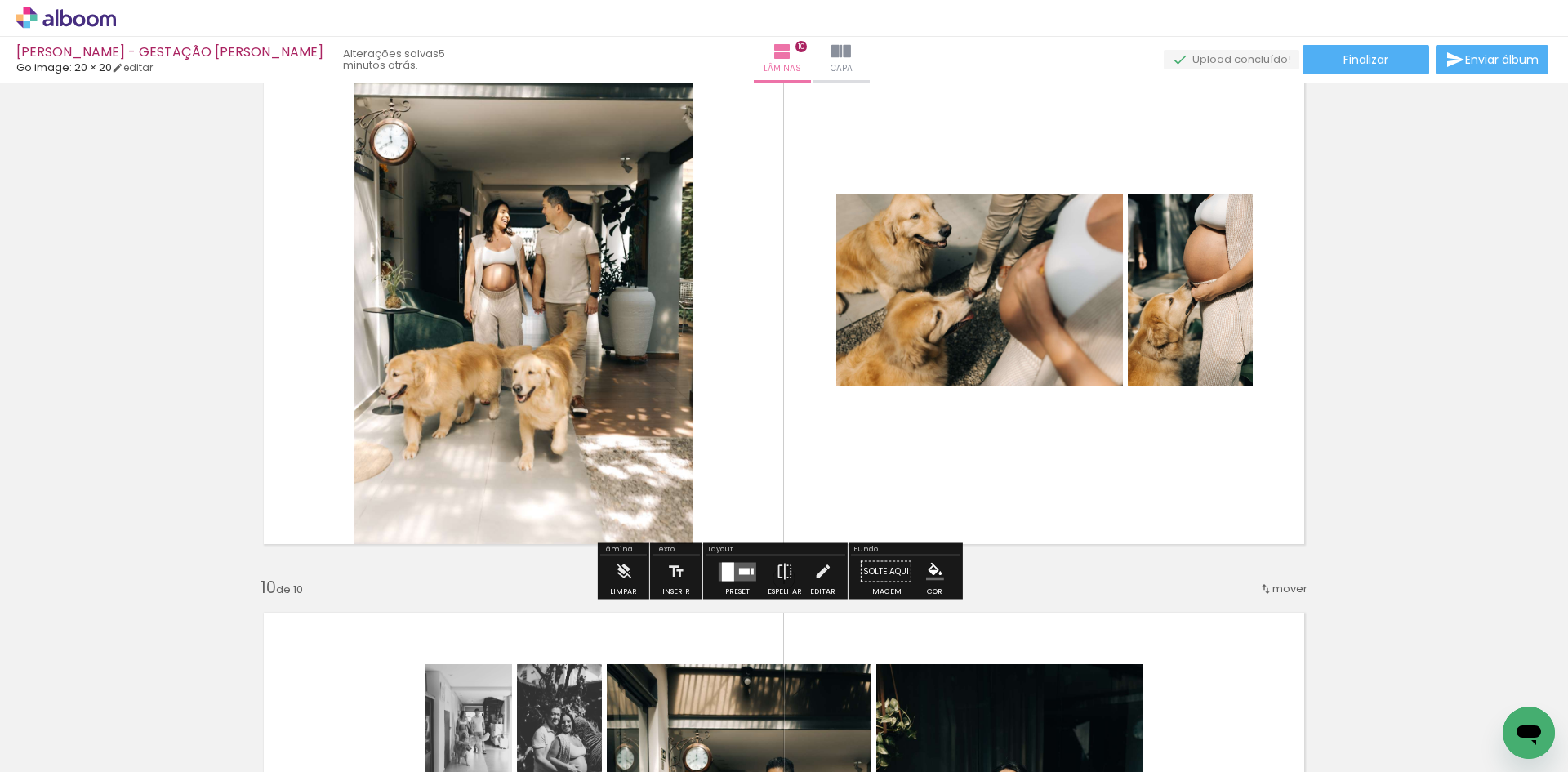
click at [723, 575] on div at bounding box center [728, 570] width 13 height 18
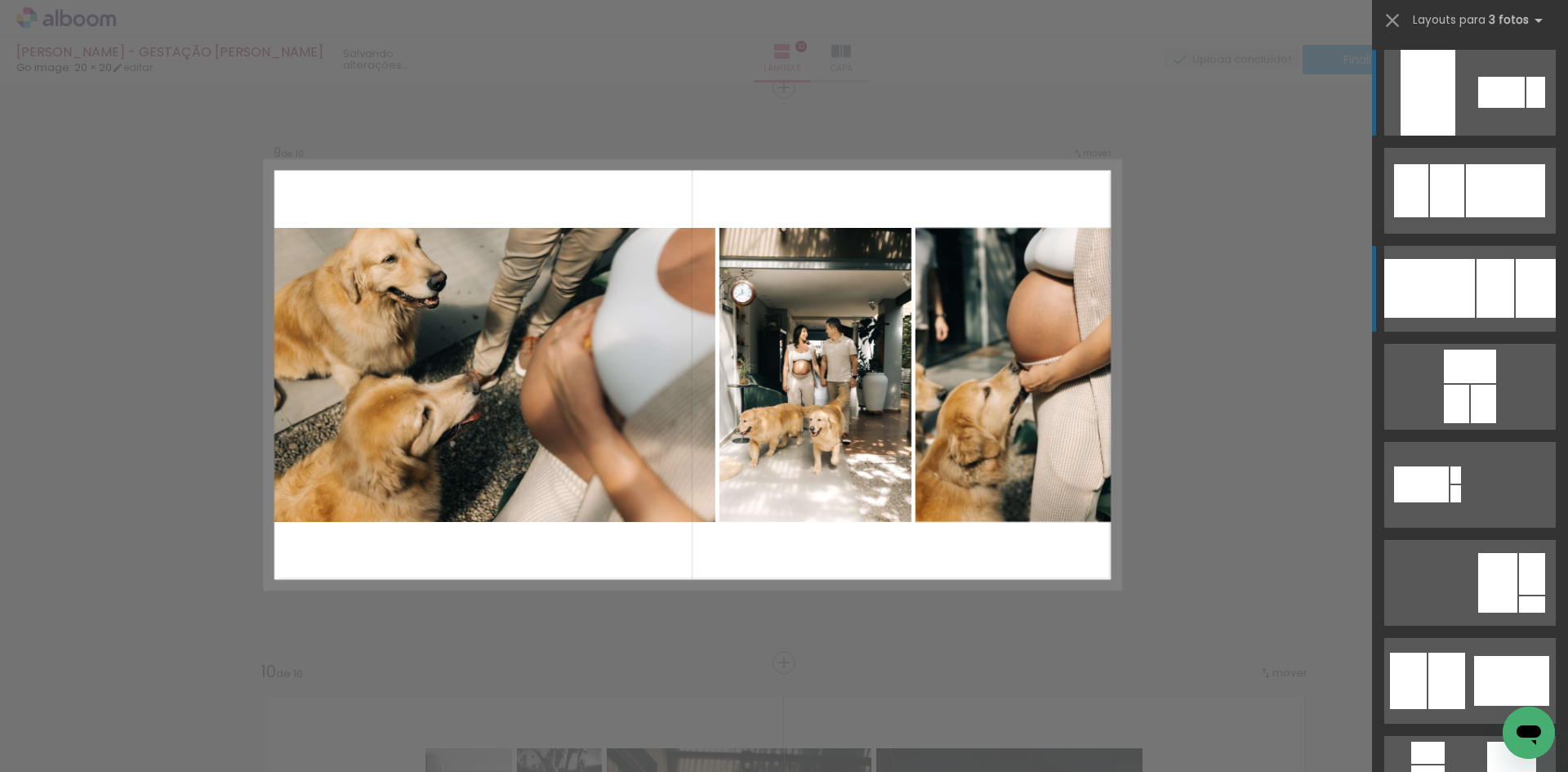
click at [1464, 296] on div at bounding box center [1430, 288] width 91 height 58
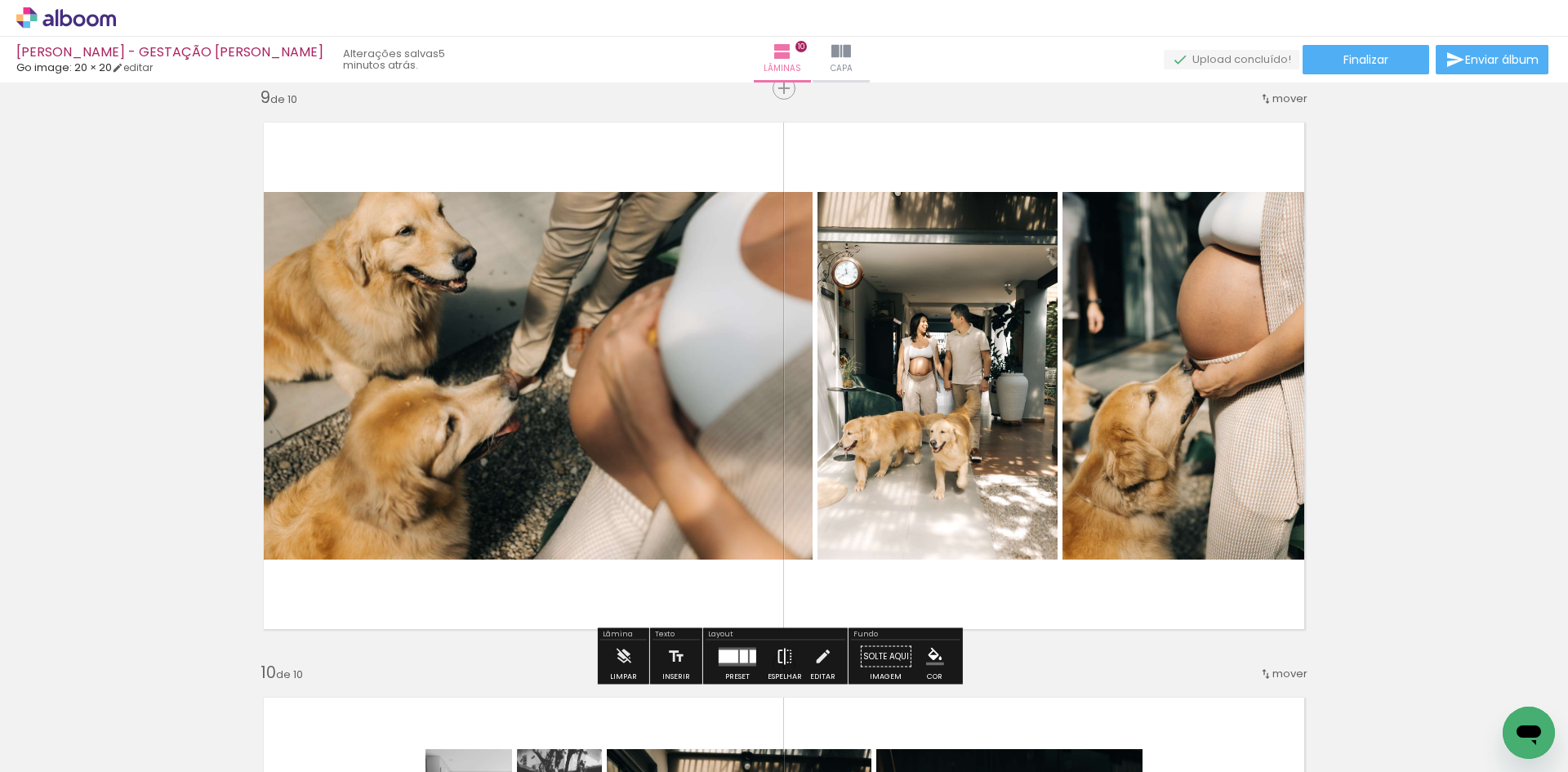
click at [780, 648] on iron-icon at bounding box center [784, 657] width 18 height 33
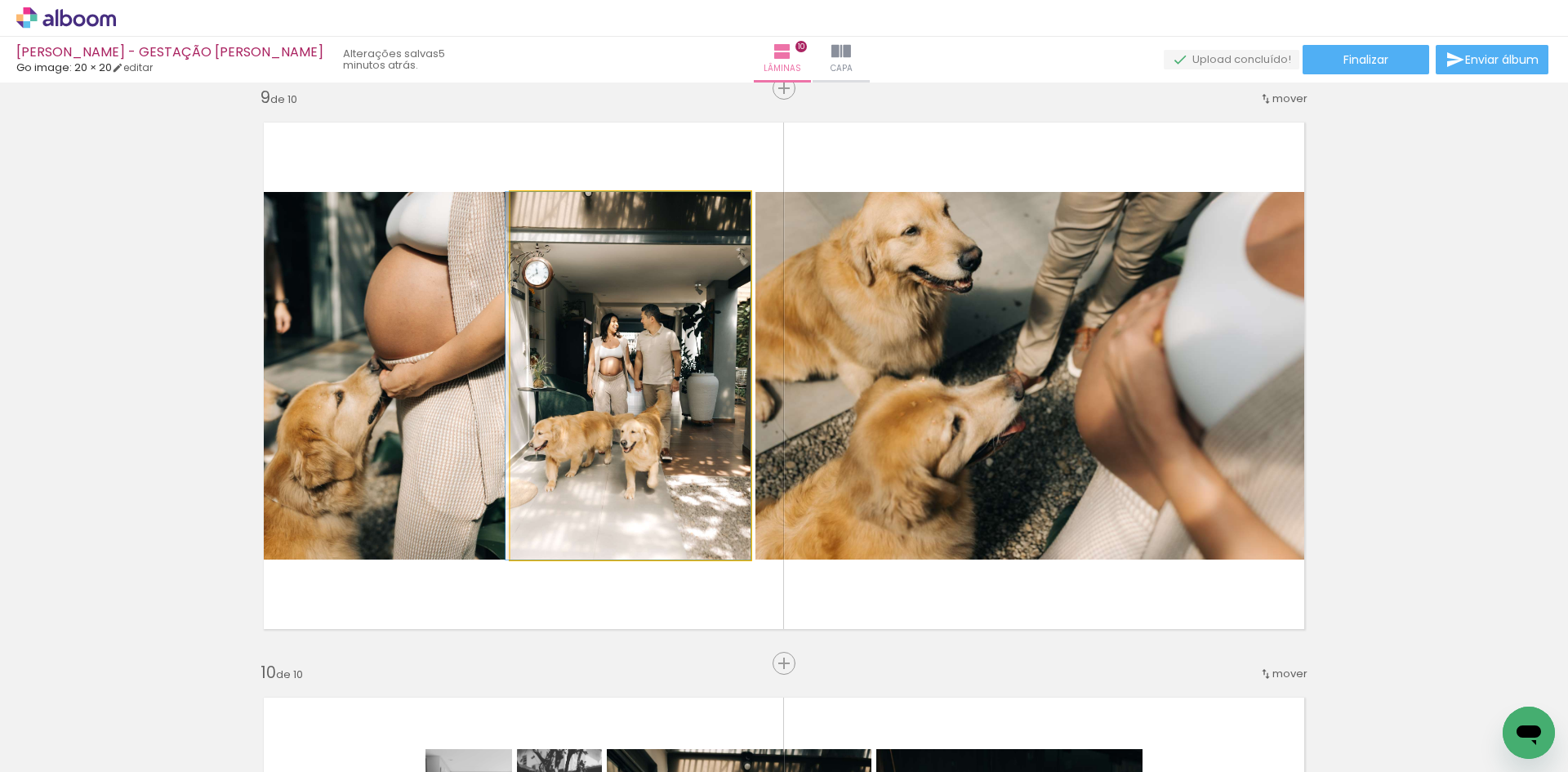
drag, startPoint x: 649, startPoint y: 468, endPoint x: 372, endPoint y: 438, distance: 278.6
click at [0, 0] on slot at bounding box center [0, 0] width 0 height 0
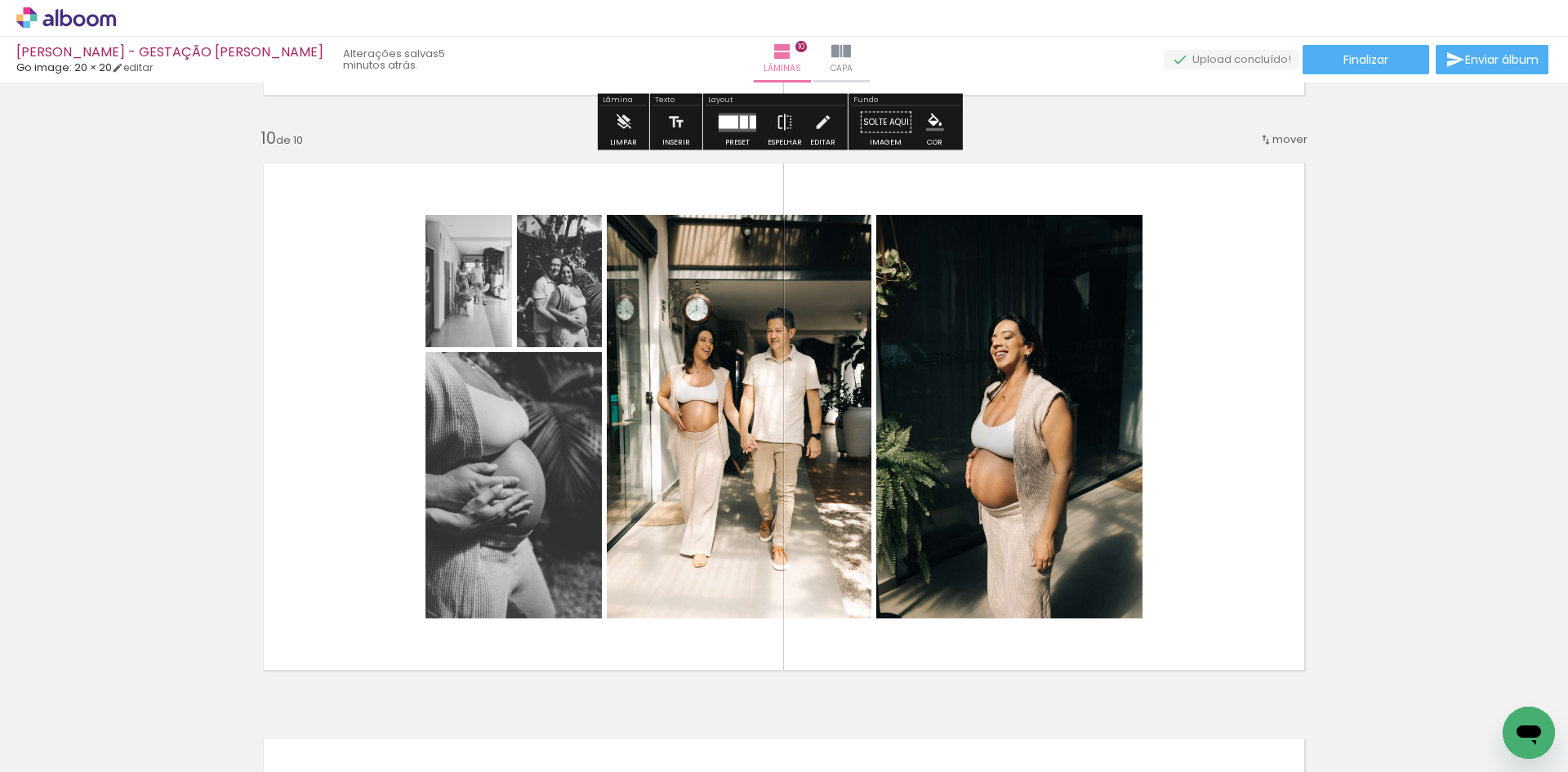
scroll to position [5195, 0]
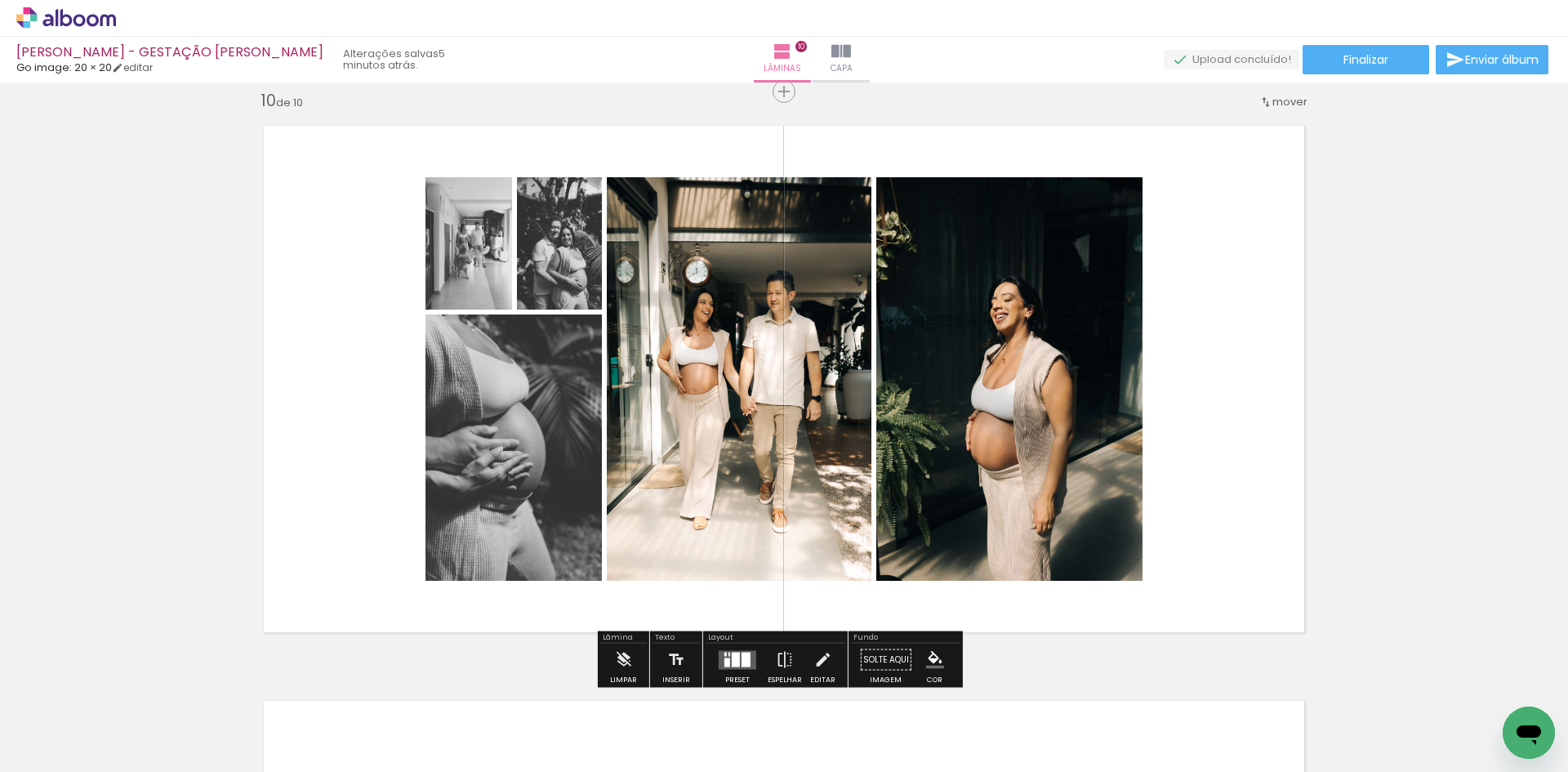
click at [746, 660] on div at bounding box center [746, 659] width 9 height 15
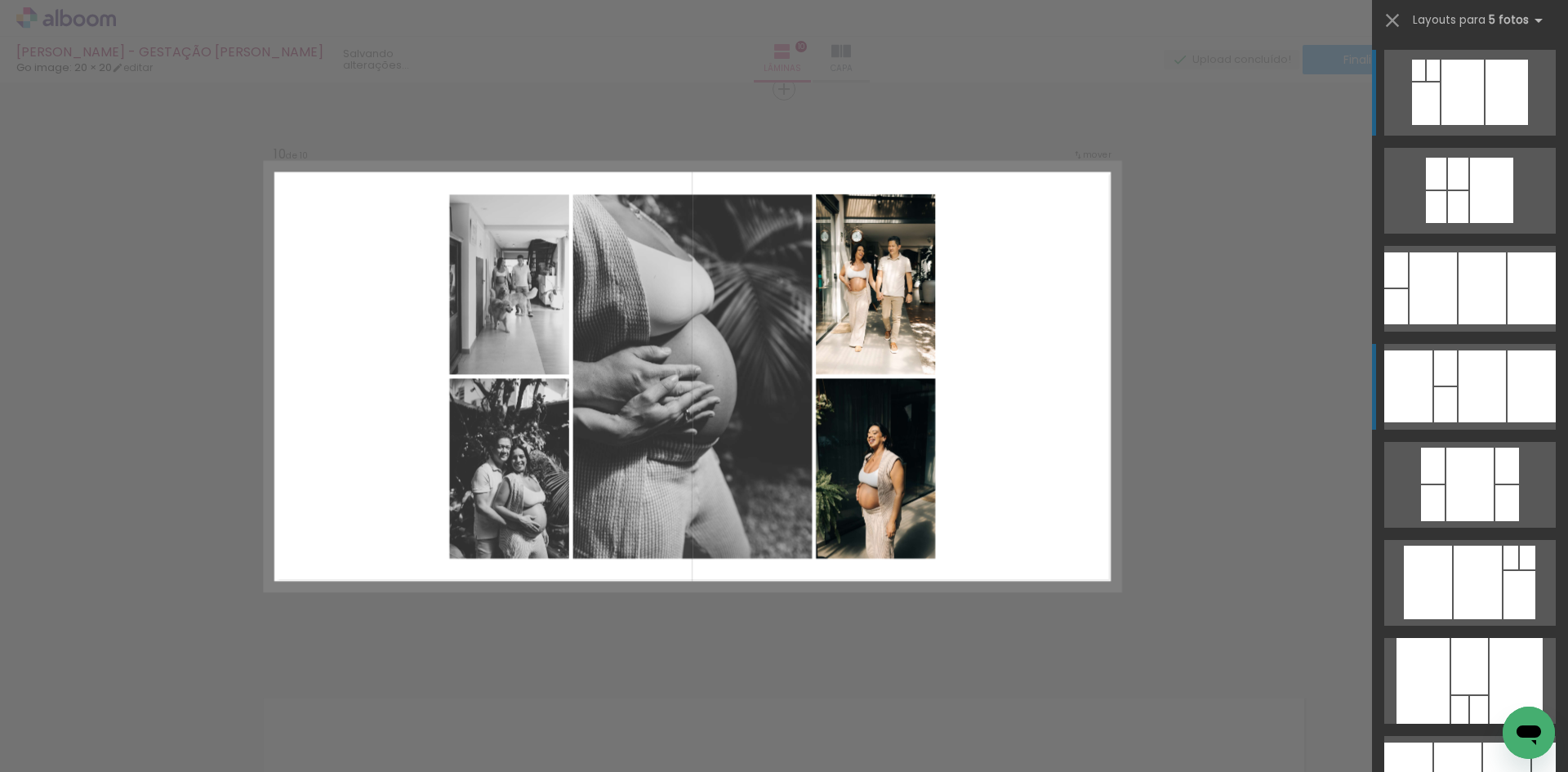
scroll to position [5199, 0]
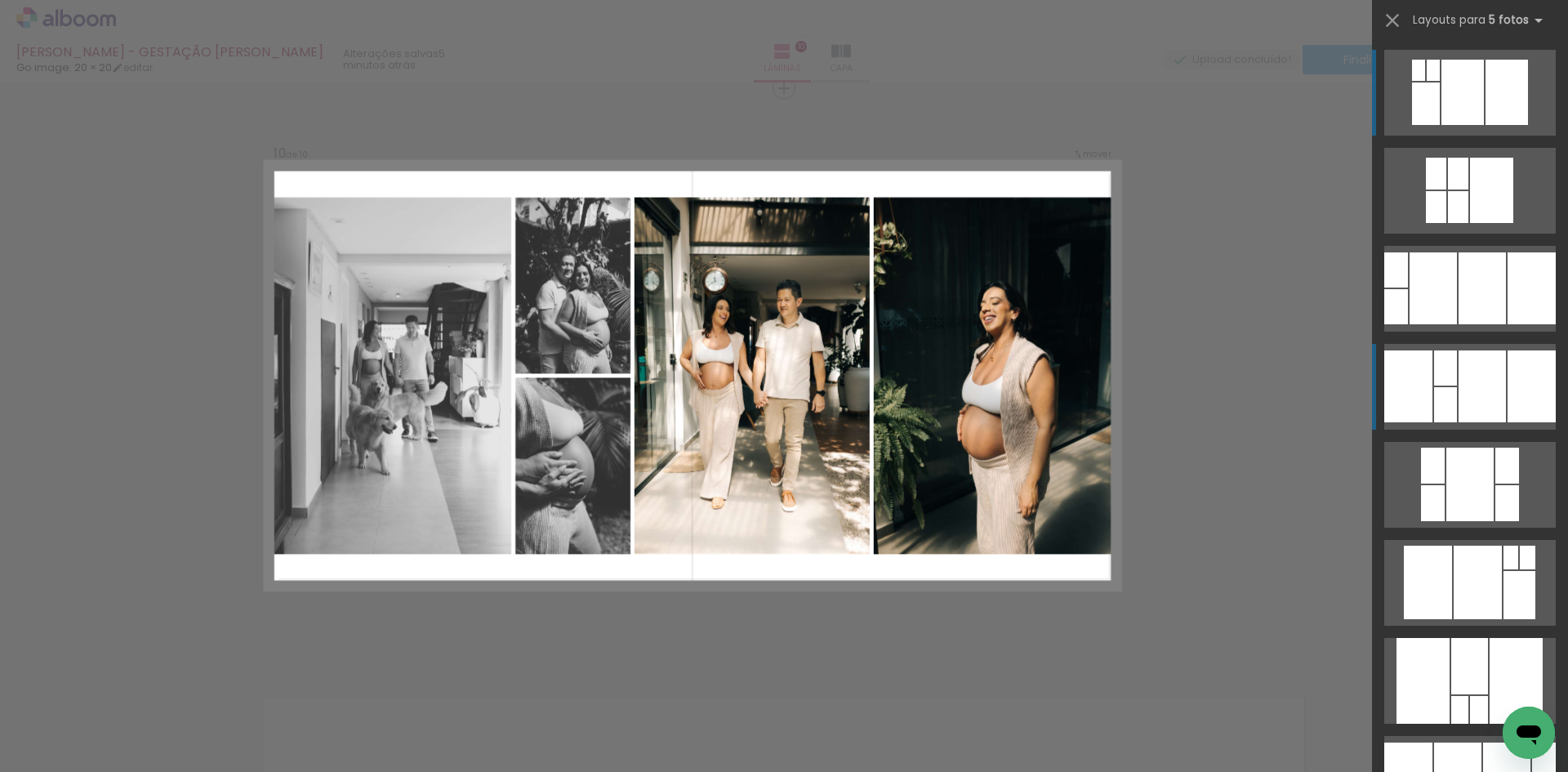
click at [1519, 403] on div at bounding box center [1532, 386] width 49 height 72
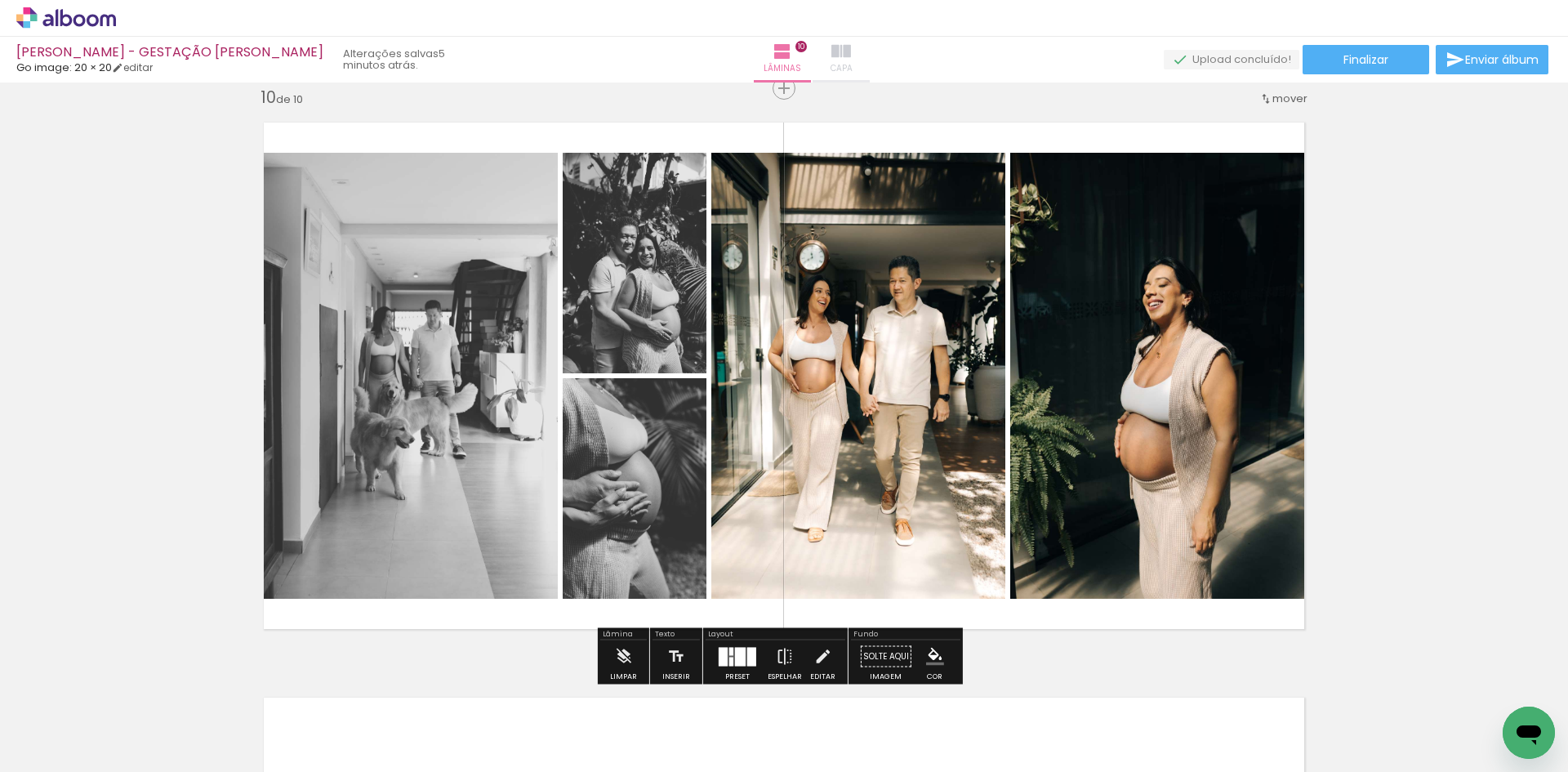
click at [813, 56] on paper-button "Capa" at bounding box center [841, 59] width 57 height 46
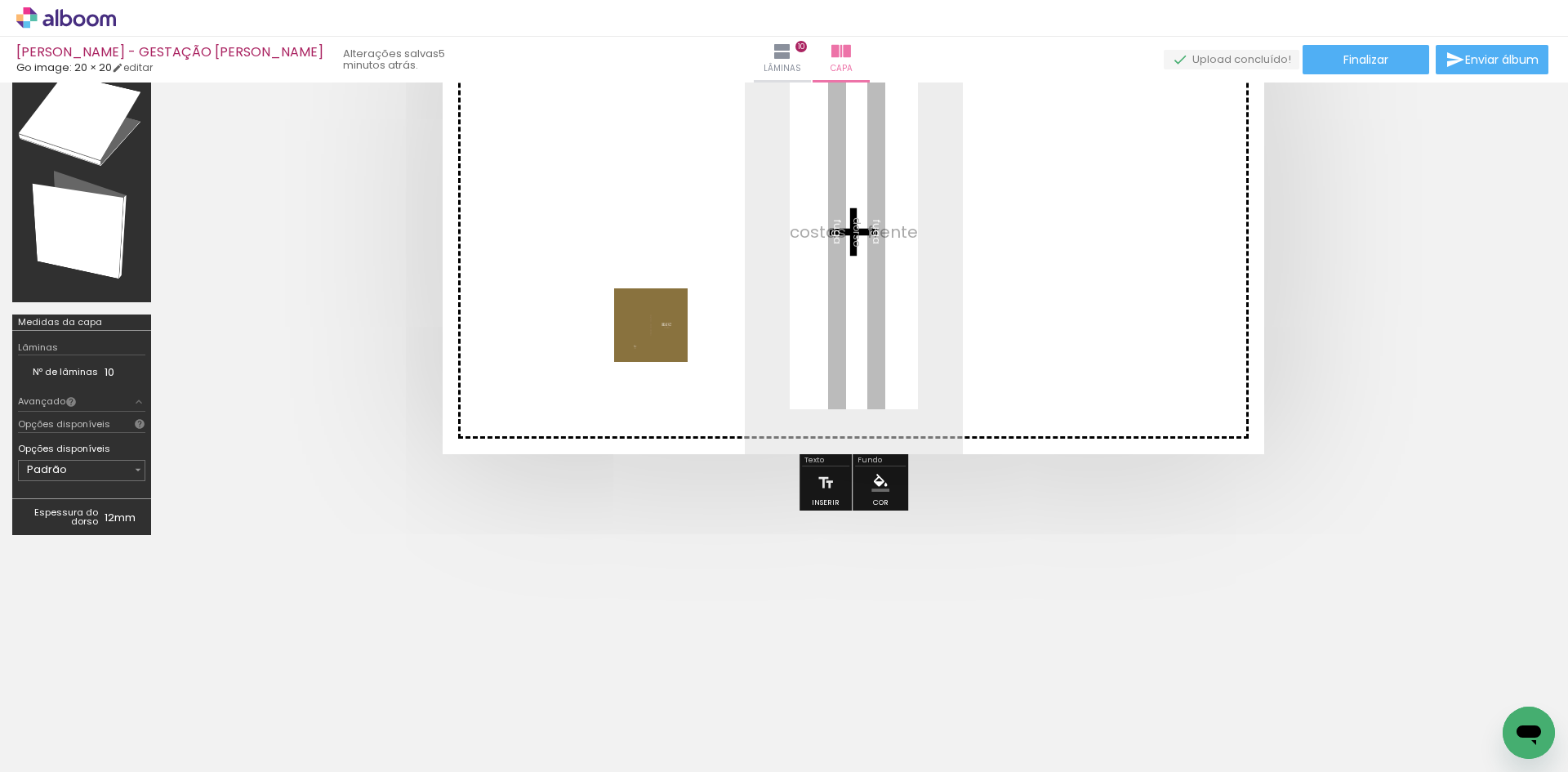
drag, startPoint x: 157, startPoint y: 731, endPoint x: 664, endPoint y: 338, distance: 641.5
click at [664, 338] on quentale-workspace at bounding box center [784, 386] width 1568 height 772
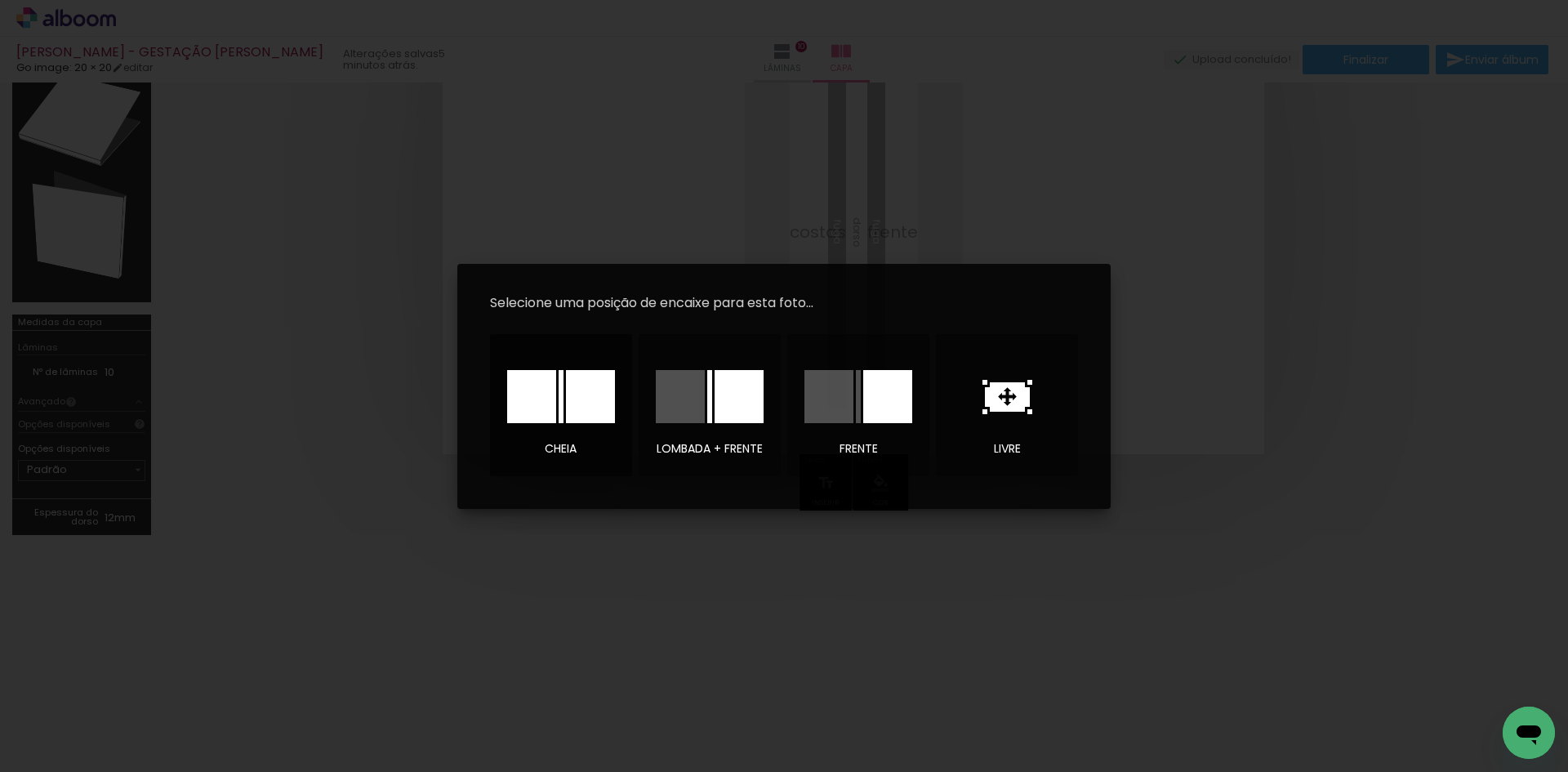
click at [569, 415] on div at bounding box center [591, 396] width 49 height 54
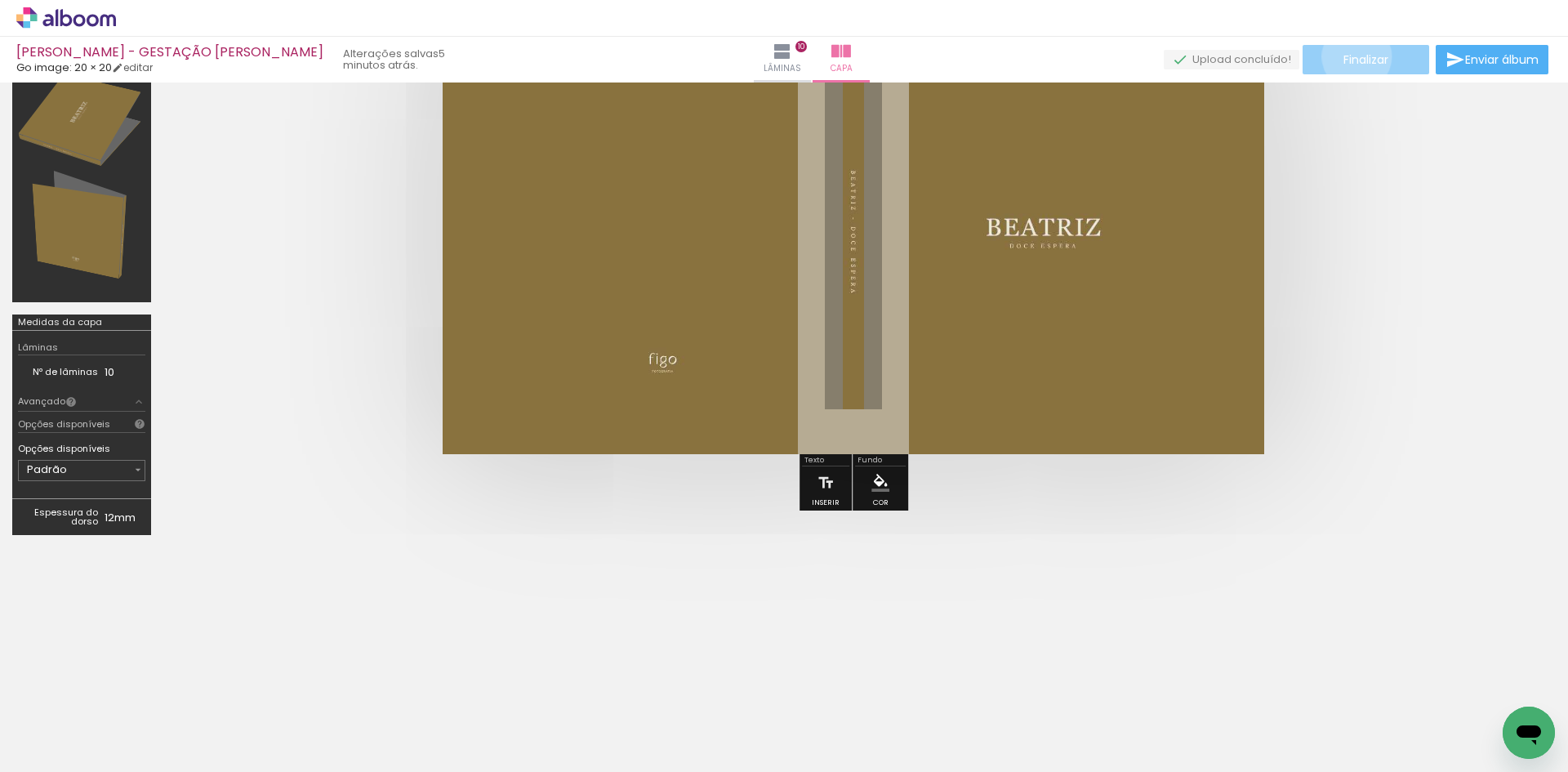
click at [1351, 56] on span "Finalizar" at bounding box center [1367, 59] width 45 height 12
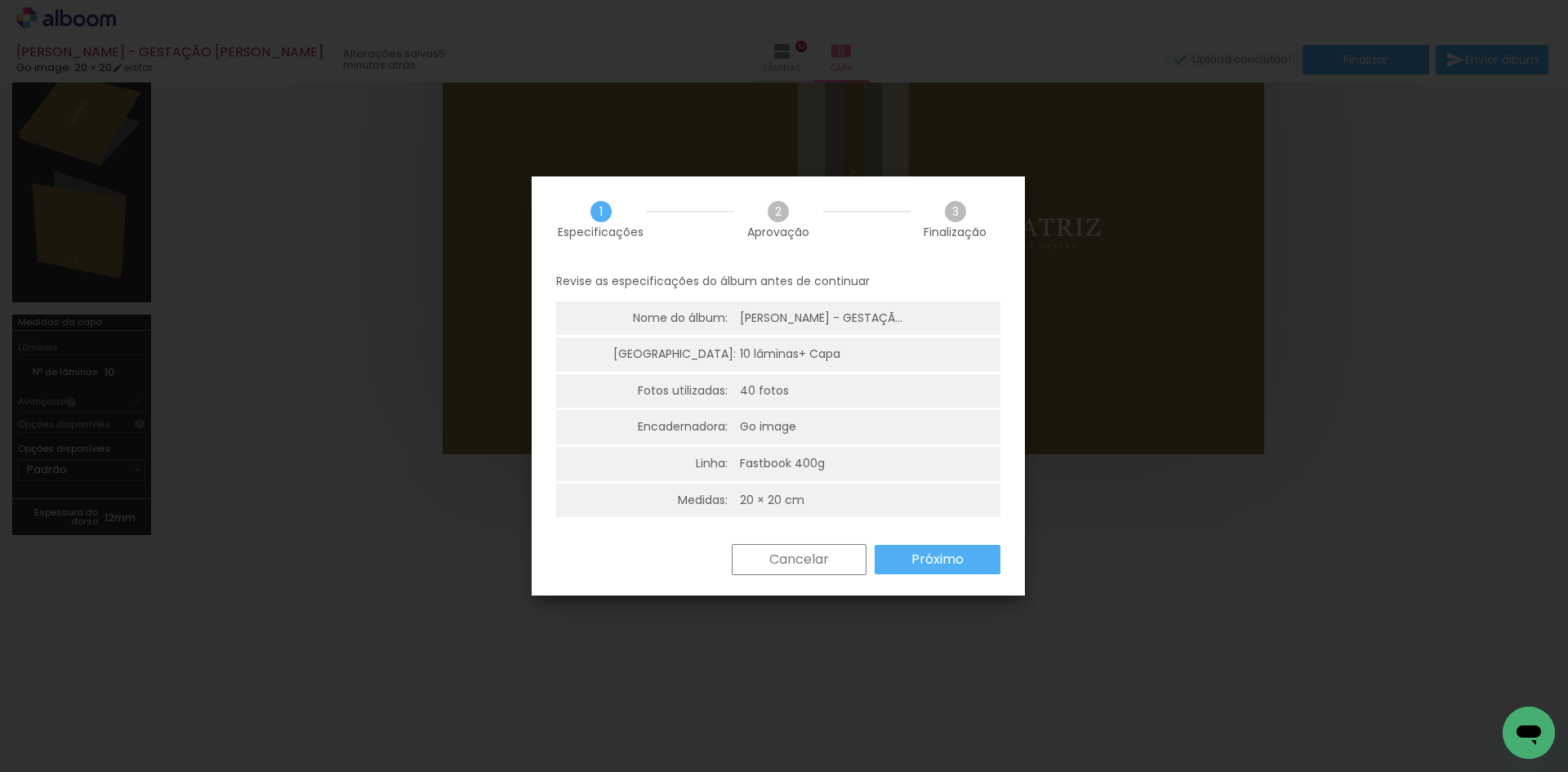
click at [966, 546] on paper-button "Próximo" at bounding box center [937, 560] width 126 height 29
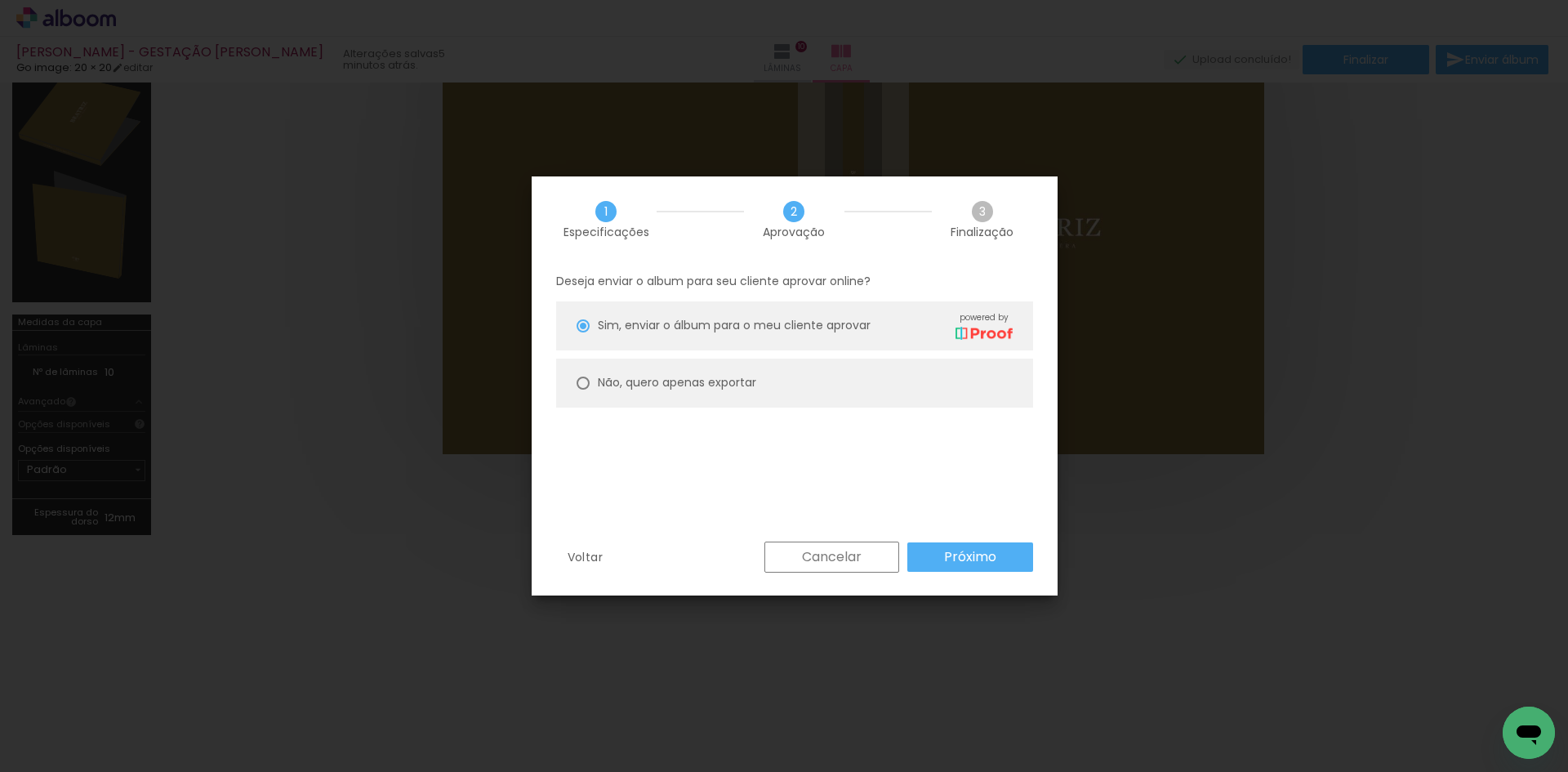
click at [966, 546] on paper-button "Próximo" at bounding box center [969, 557] width 126 height 29
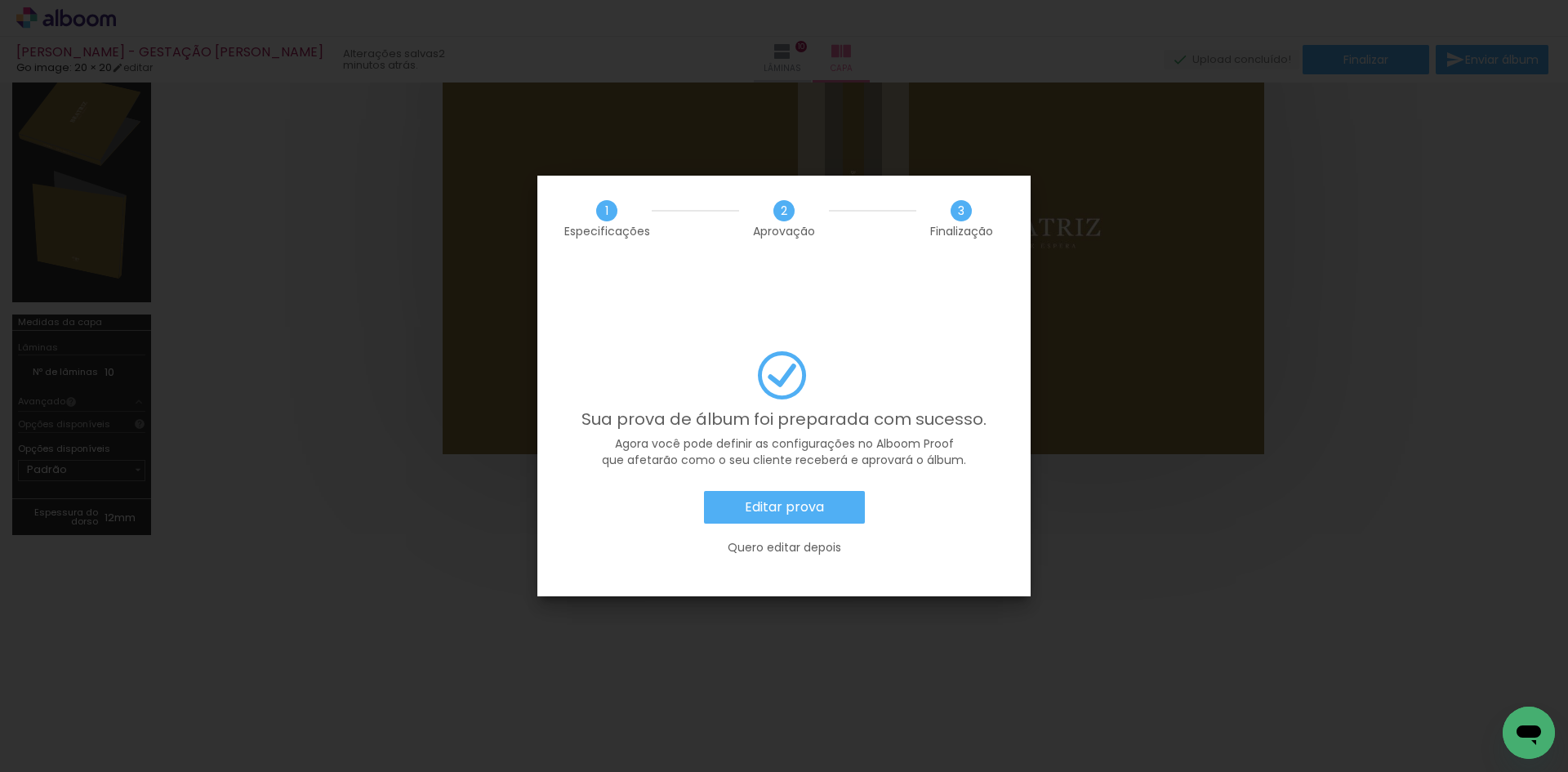
click at [0, 0] on slot "Editar prova" at bounding box center [0, 0] width 0 height 0
